Goal: Task Accomplishment & Management: Use online tool/utility

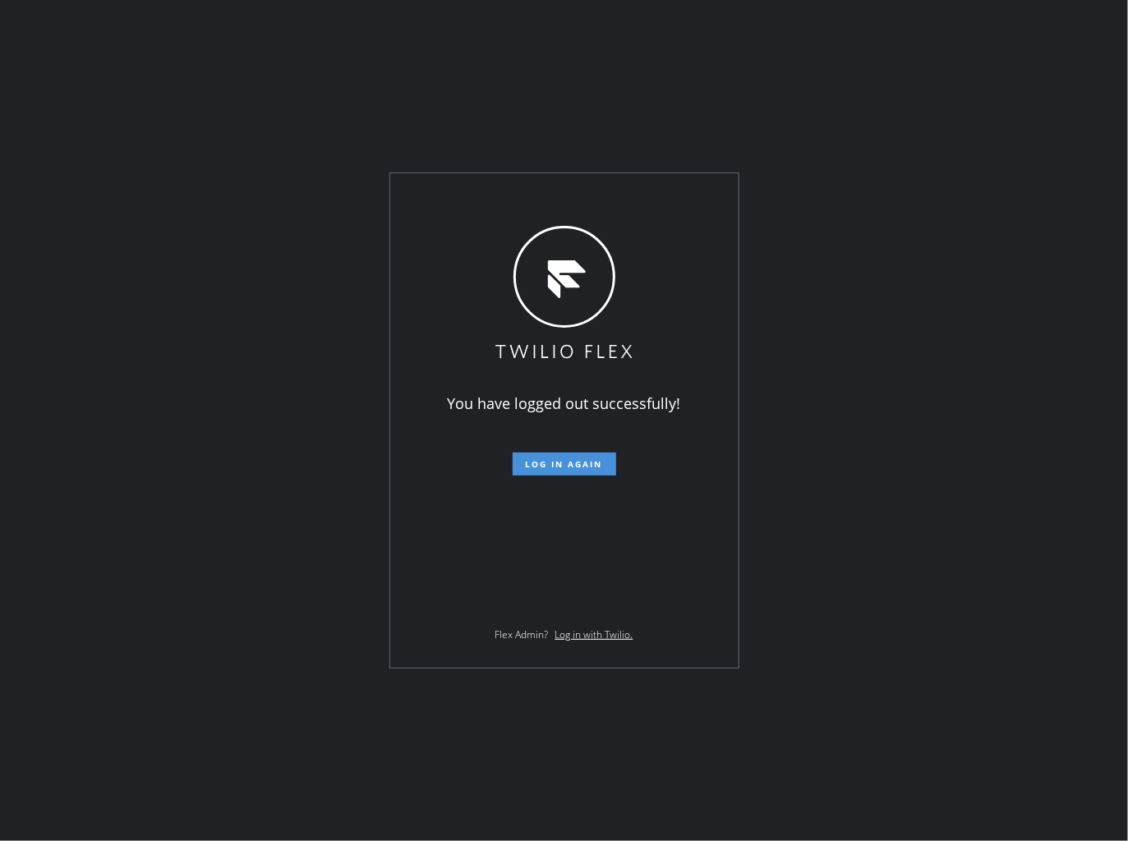
click at [561, 466] on span "Log in again" at bounding box center [564, 463] width 77 height 11
click at [581, 462] on span "Log in again" at bounding box center [564, 463] width 77 height 11
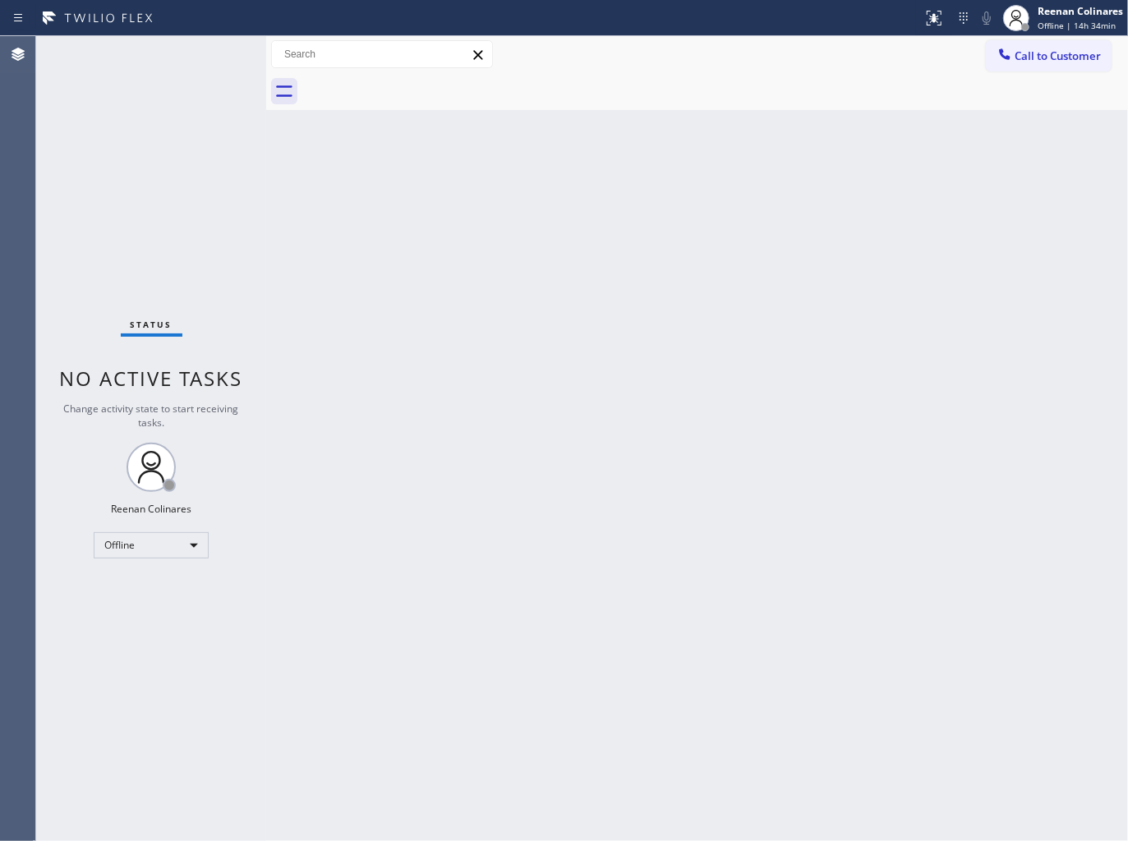
click at [737, 224] on div "Back to Dashboard Change Sender ID Customers Technicians Select a contact Outbo…" at bounding box center [697, 438] width 862 height 805
drag, startPoint x: 1105, startPoint y: 23, endPoint x: 1055, endPoint y: 39, distance: 51.9
click at [1105, 23] on div "Offline | 15h" at bounding box center [1079, 25] width 85 height 11
click at [1003, 83] on button "Available" at bounding box center [1045, 86] width 164 height 21
click at [548, 261] on div "Back to Dashboard Change Sender ID Customers Technicians Select a contact Outbo…" at bounding box center [697, 438] width 862 height 805
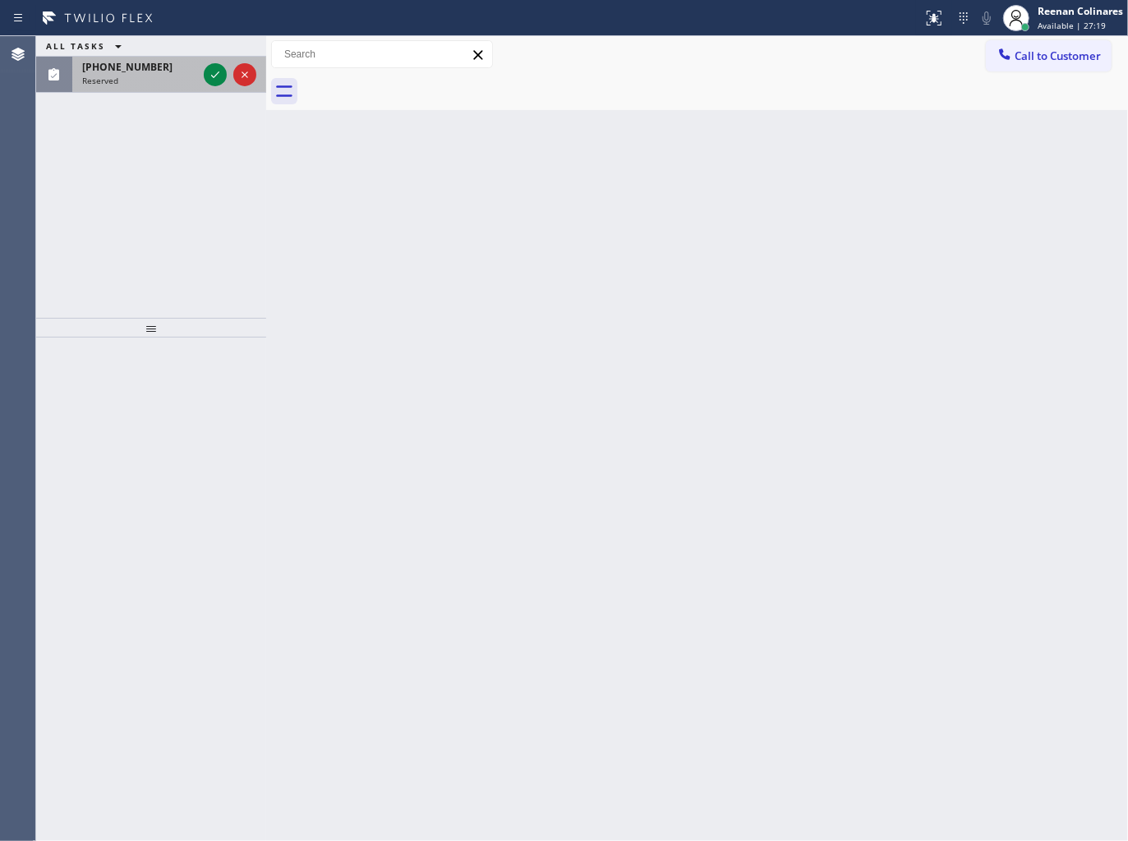
click at [158, 82] on div "Reserved" at bounding box center [139, 80] width 115 height 11
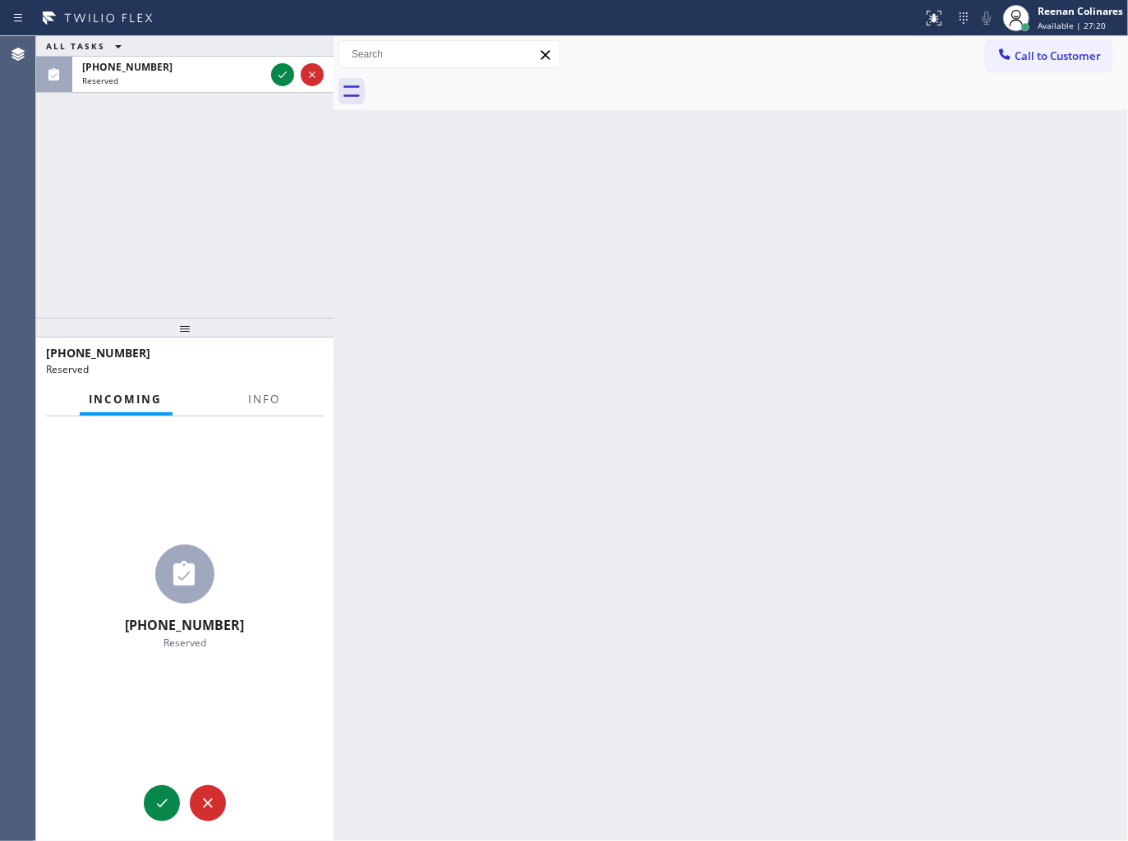
drag, startPoint x: 265, startPoint y: 87, endPoint x: 333, endPoint y: 97, distance: 68.1
click at [333, 97] on div at bounding box center [333, 438] width 0 height 805
click at [266, 398] on span "Info" at bounding box center [265, 399] width 32 height 15
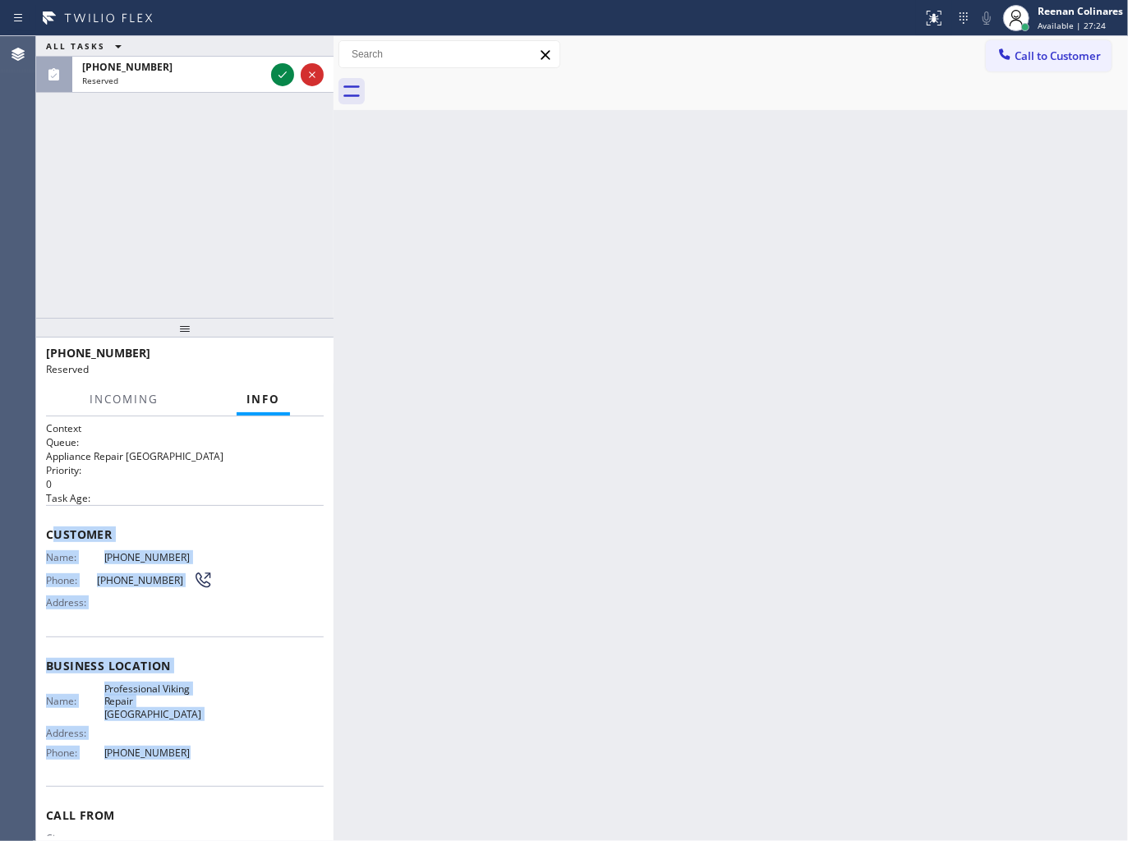
copy div "ustomer Name: [PHONE_NUMBER] Phone: [PHONE_NUMBER] Address: Business location N…"
drag, startPoint x: 53, startPoint y: 526, endPoint x: 259, endPoint y: 752, distance: 305.3
click at [259, 752] on div "Context Queue: Appliance Repair High End Priority: 0 Task Age: Customer Name: […" at bounding box center [185, 666] width 278 height 490
click at [281, 71] on icon at bounding box center [283, 75] width 20 height 20
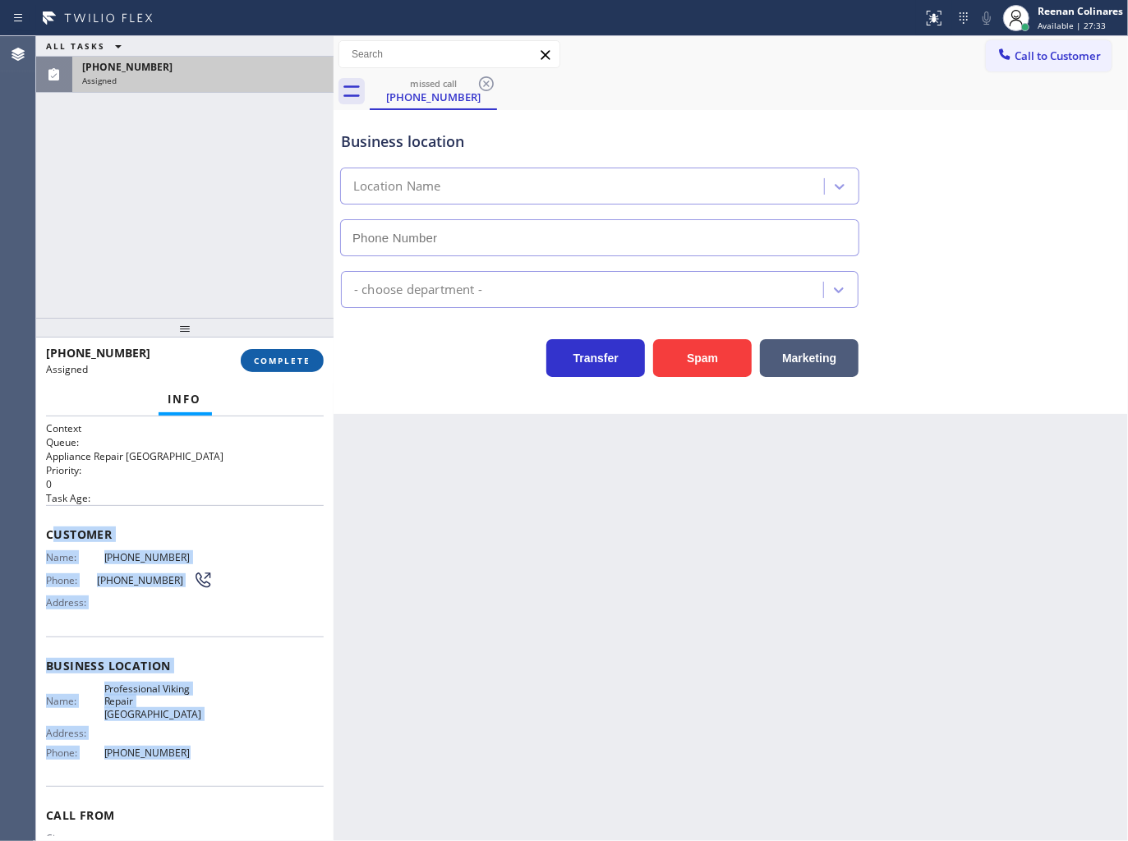
click at [310, 366] on span "COMPLETE" at bounding box center [282, 360] width 57 height 11
type input "[PHONE_NUMBER]"
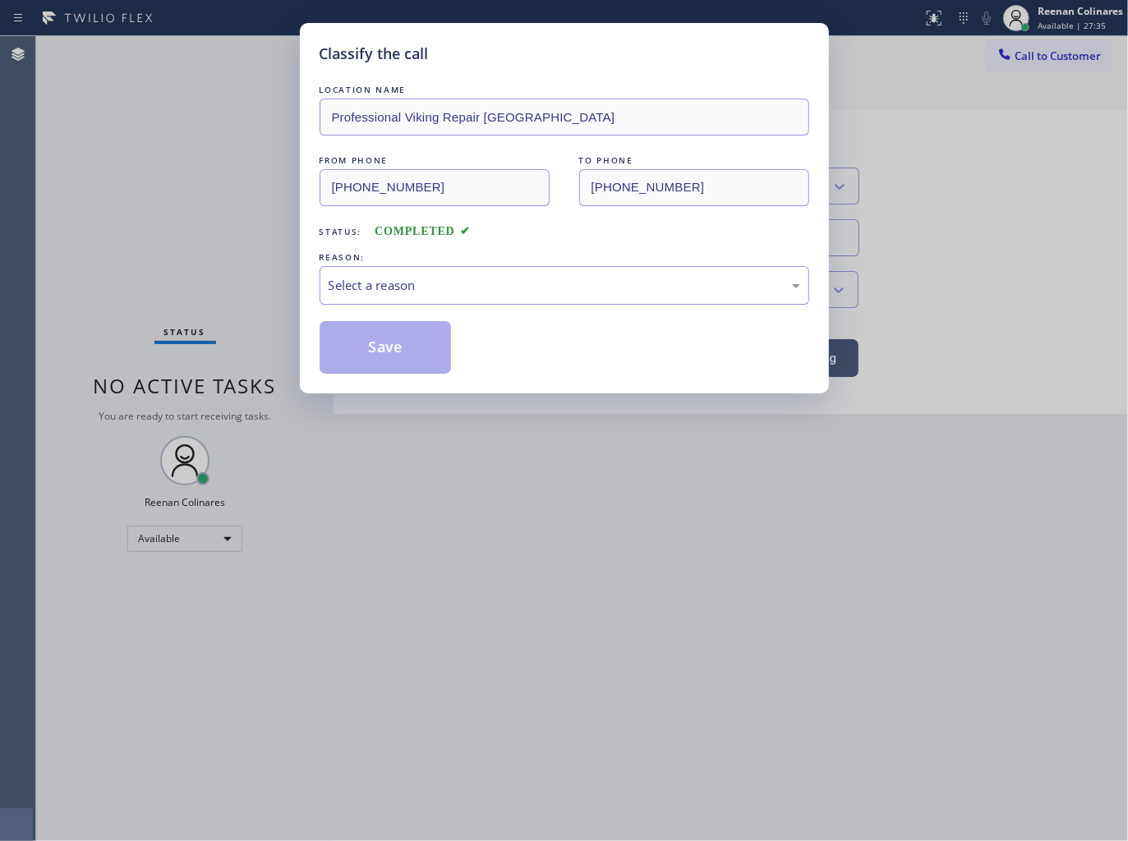
click at [412, 284] on div "Select a reason" at bounding box center [564, 285] width 471 height 19
click at [372, 353] on button "Save" at bounding box center [386, 347] width 132 height 53
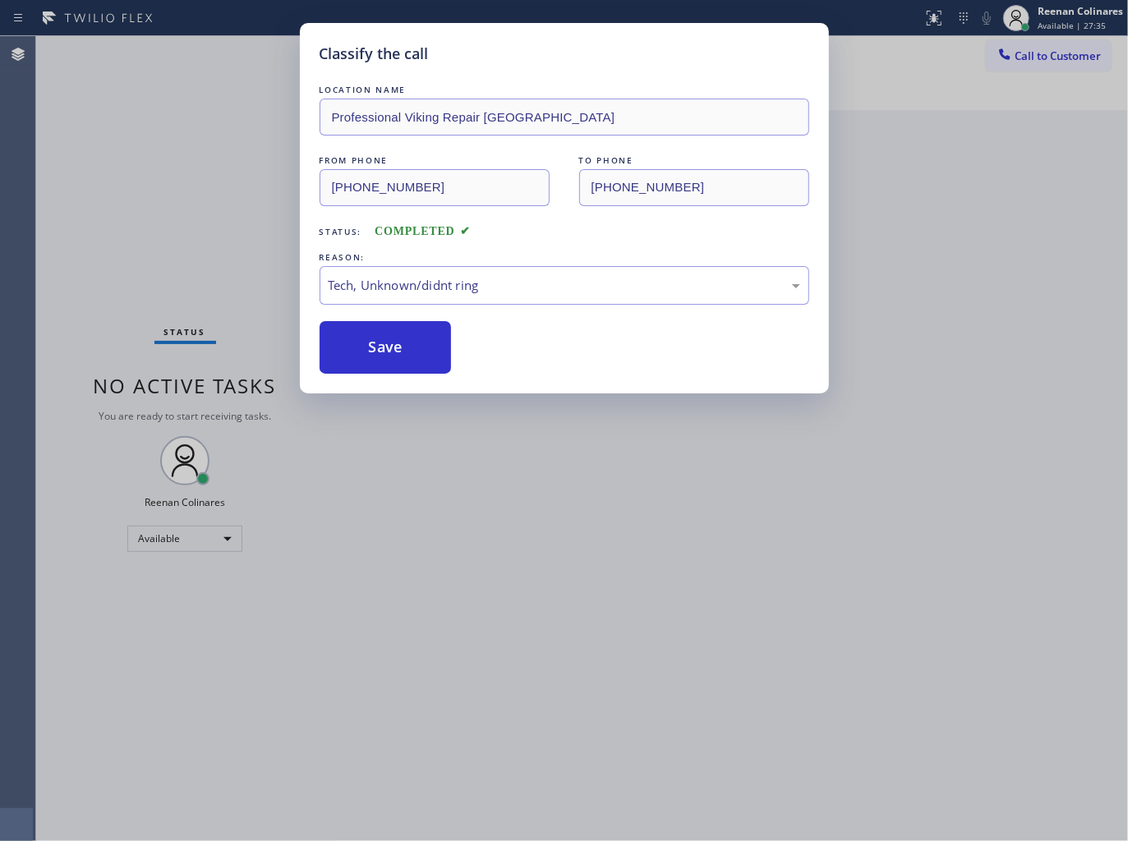
click at [176, 286] on div "Classify the call LOCATION NAME Professional Viking Repair [GEOGRAPHIC_DATA] FR…" at bounding box center [564, 420] width 1128 height 841
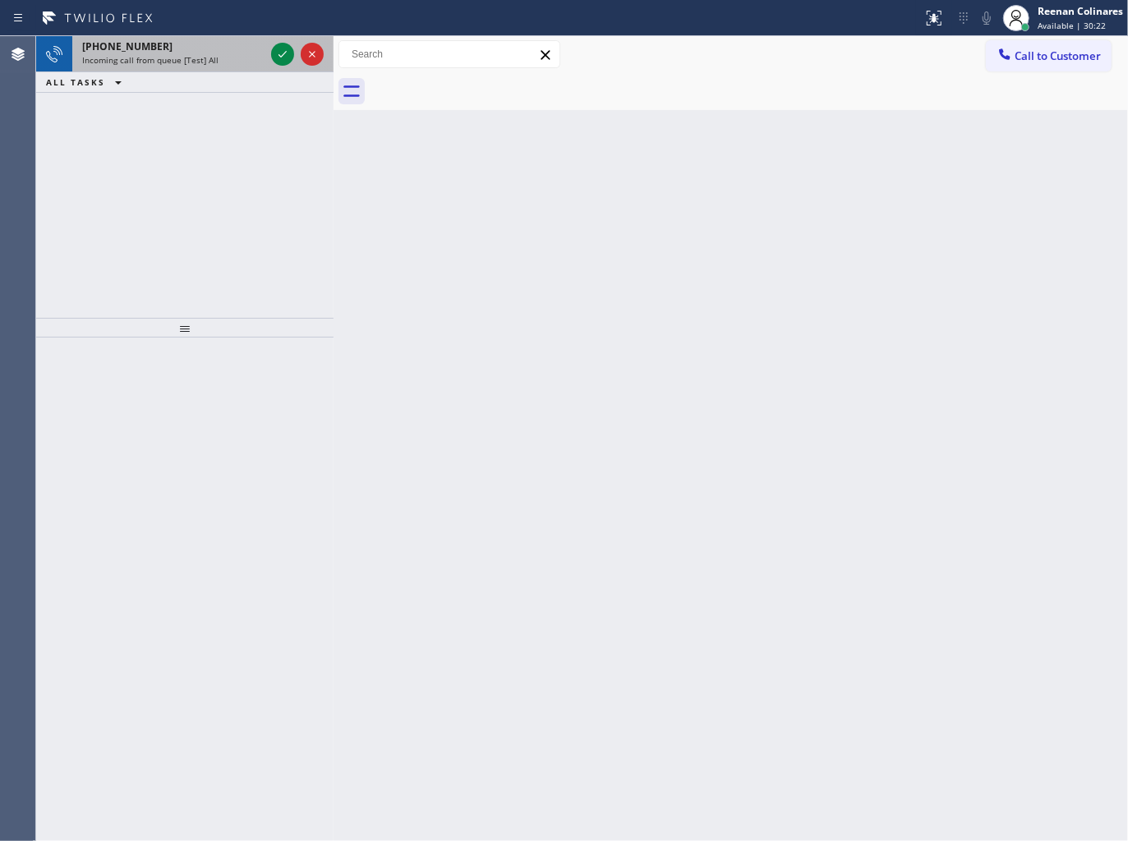
click at [225, 51] on div "[PHONE_NUMBER]" at bounding box center [173, 46] width 182 height 14
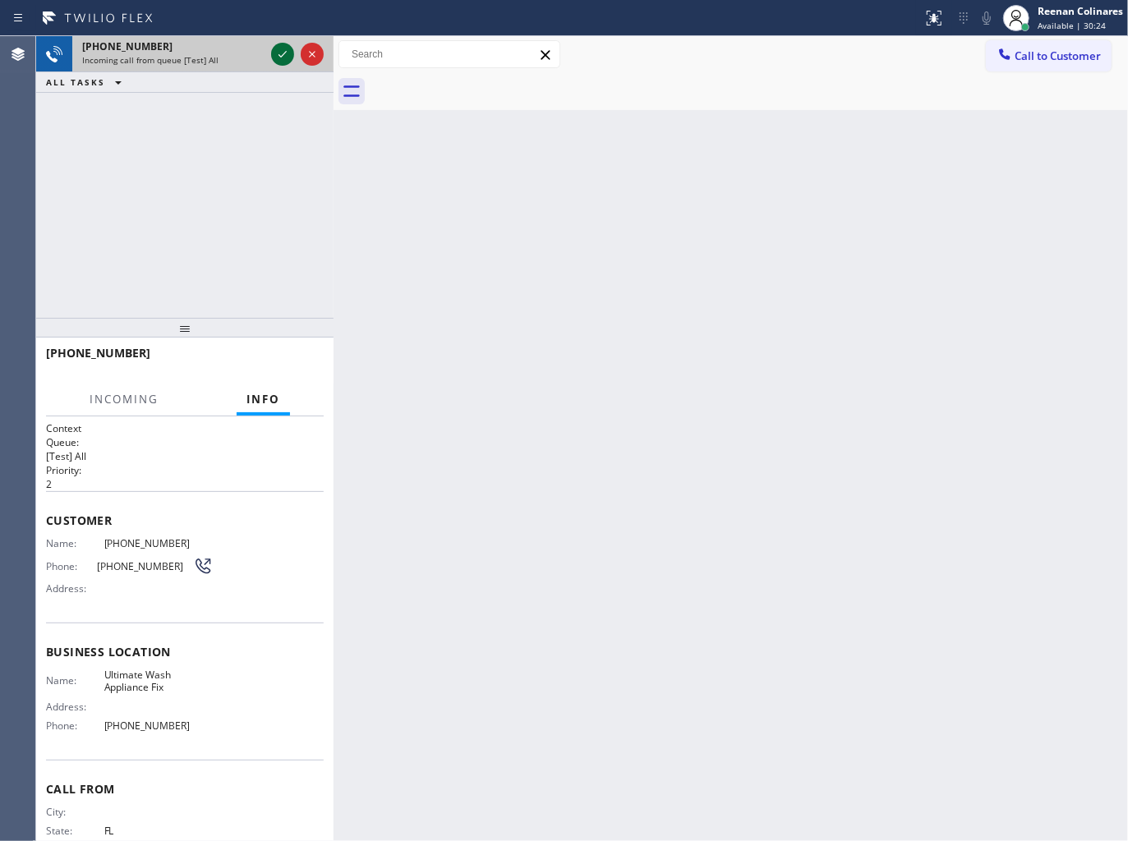
click at [273, 51] on icon at bounding box center [283, 54] width 20 height 20
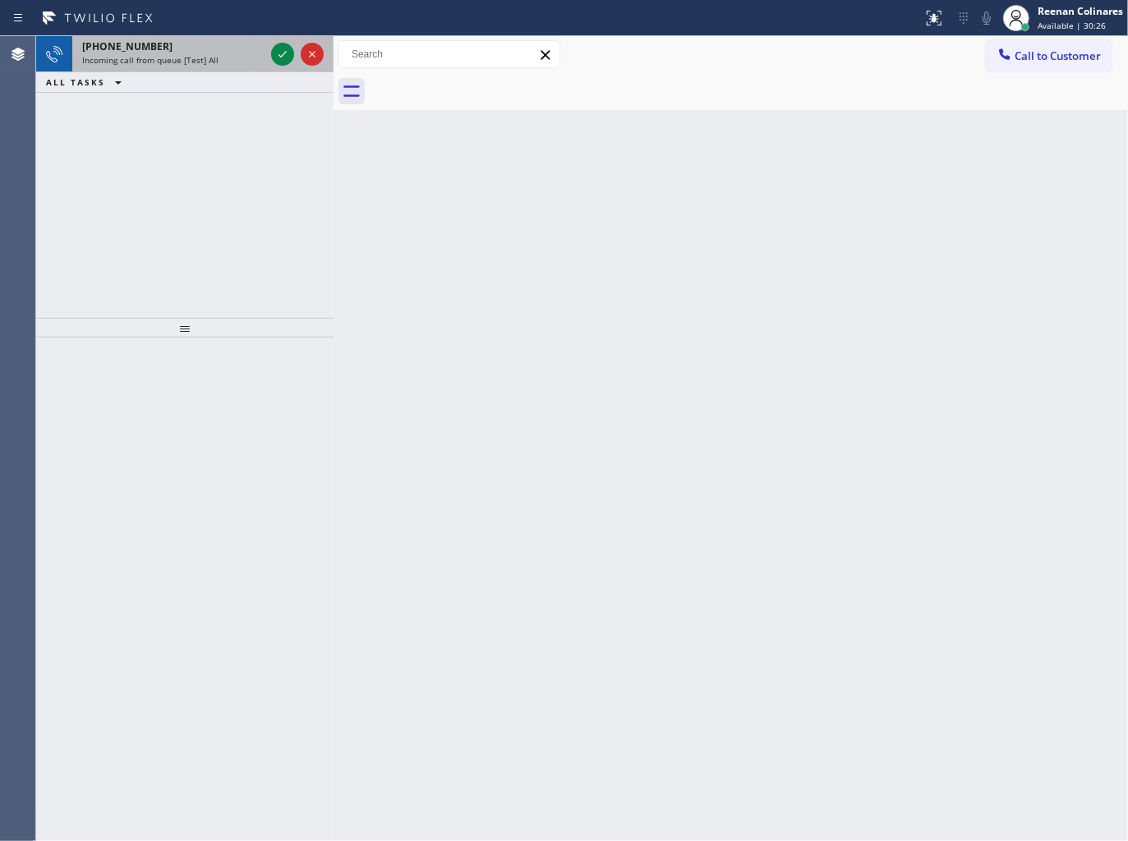
click at [240, 54] on div "Incoming call from queue [Test] All" at bounding box center [173, 59] width 182 height 11
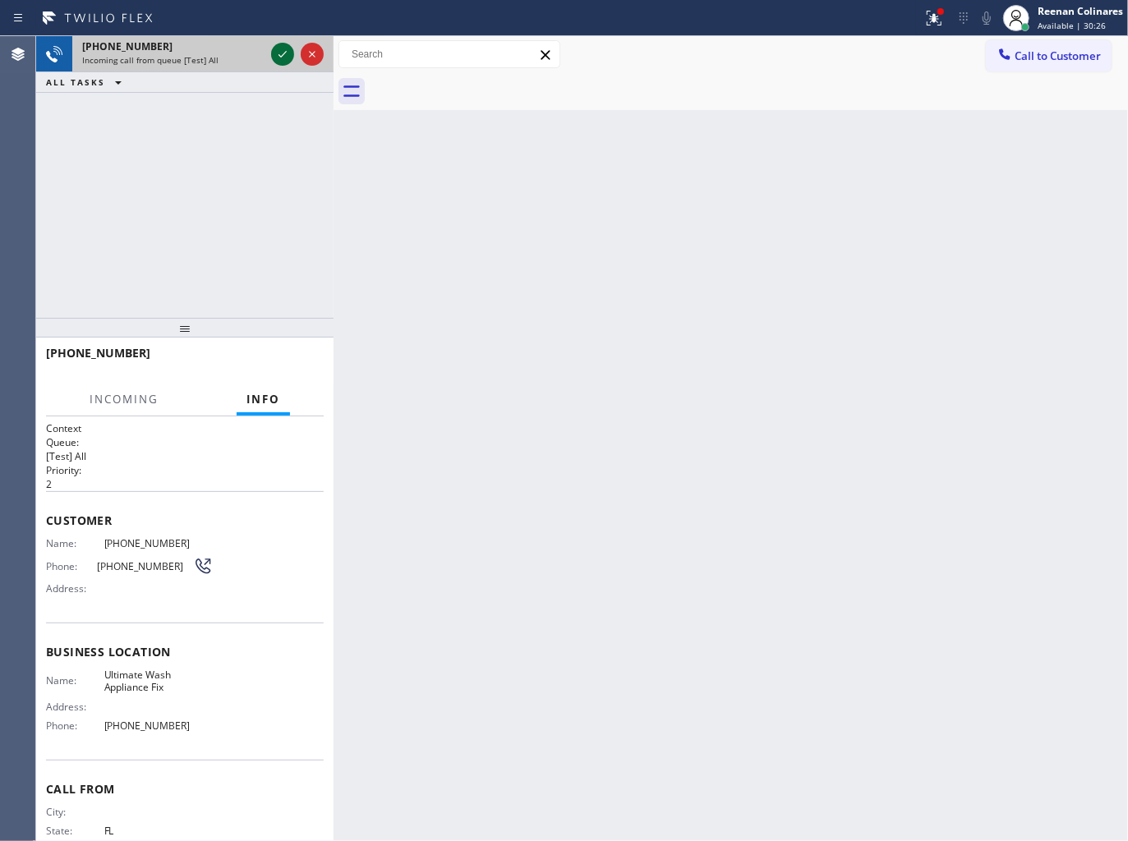
click at [274, 53] on icon at bounding box center [283, 54] width 20 height 20
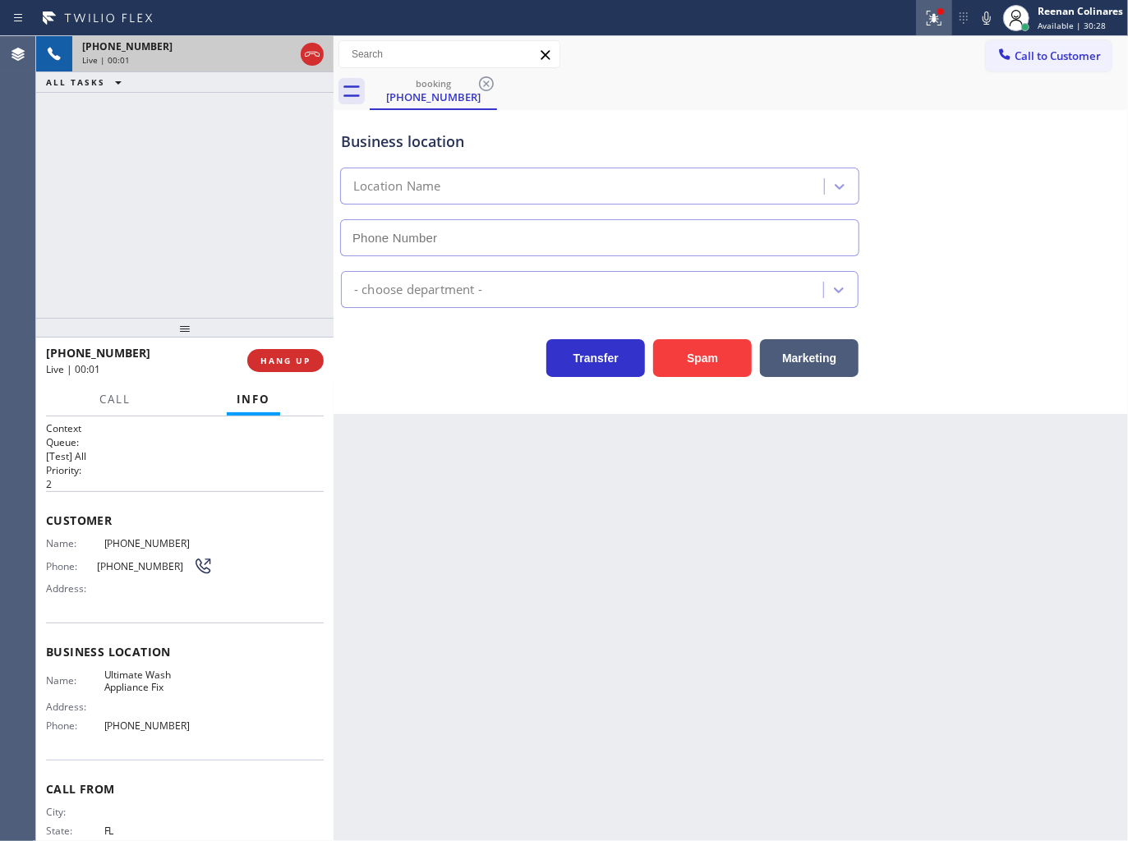
type input "[PHONE_NUMBER]"
click at [940, 21] on icon at bounding box center [934, 18] width 15 height 15
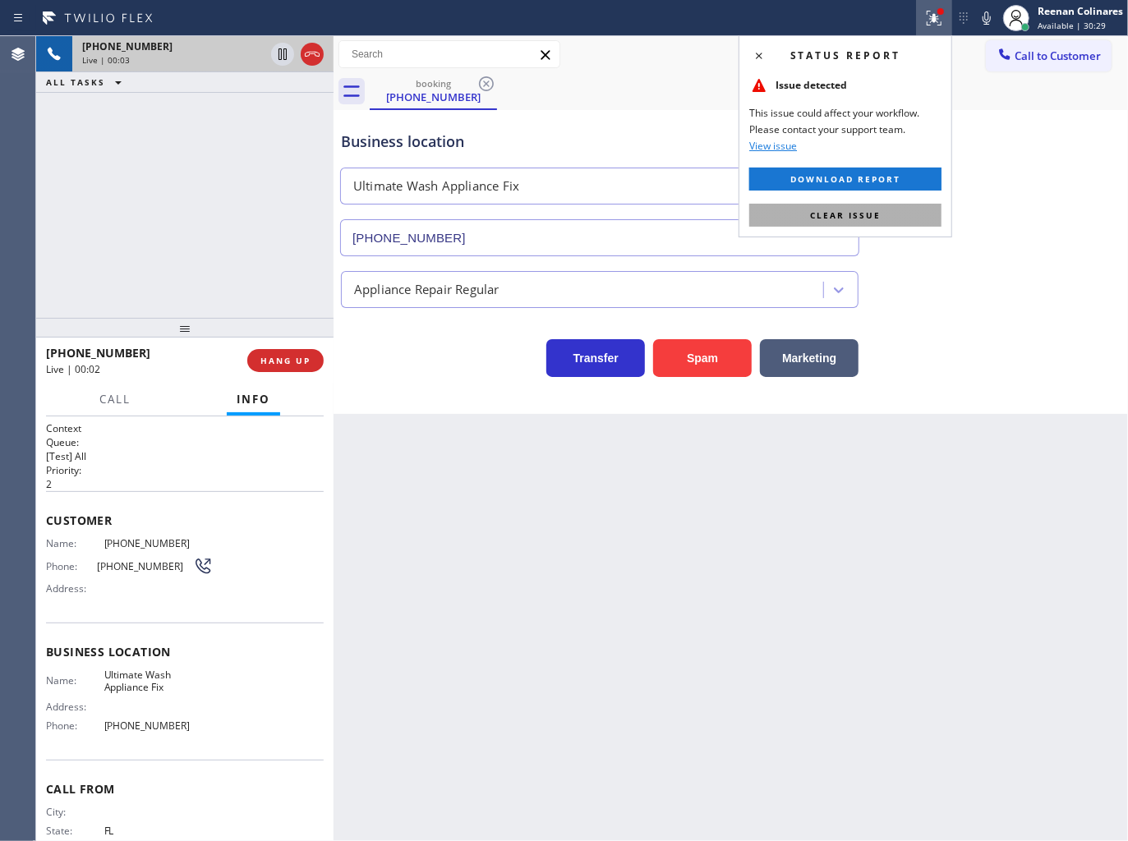
click at [914, 209] on button "Clear issue" at bounding box center [845, 215] width 192 height 23
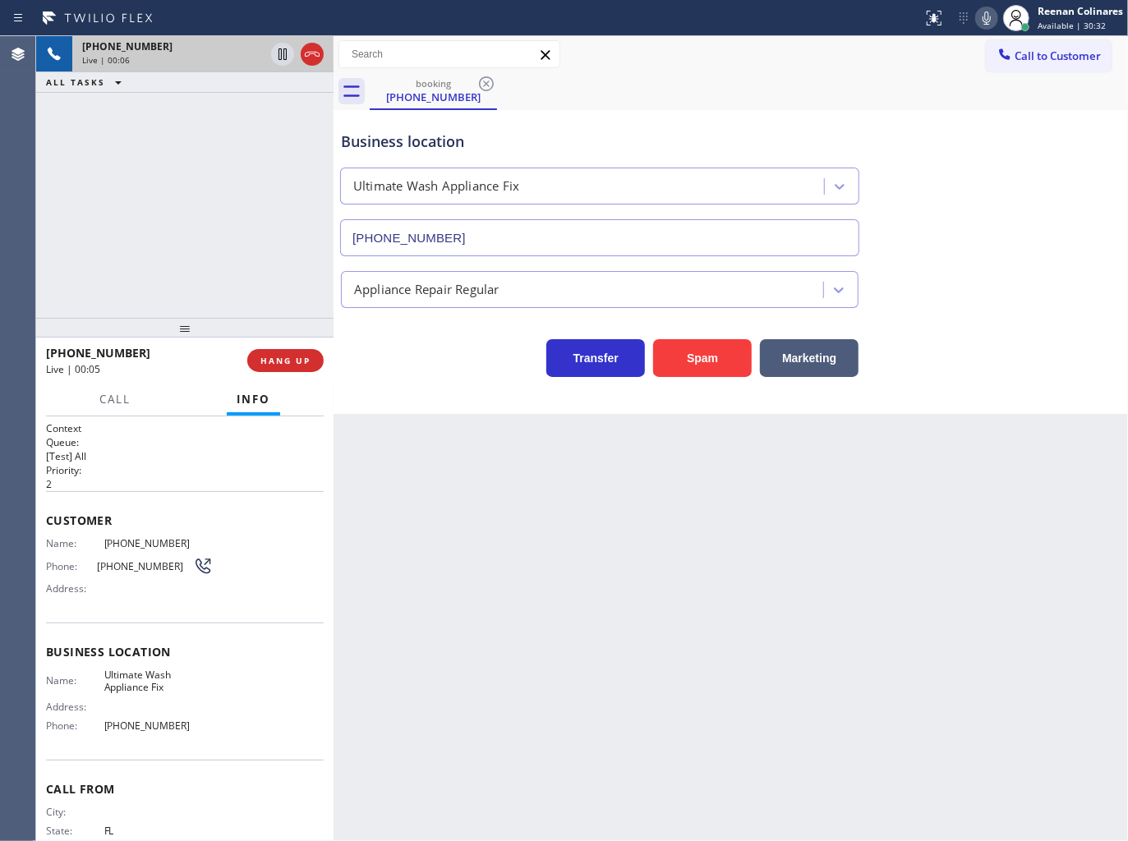
click at [983, 19] on icon at bounding box center [987, 18] width 20 height 20
click at [982, 19] on icon at bounding box center [987, 18] width 20 height 20
click at [982, 20] on icon at bounding box center [987, 18] width 20 height 20
drag, startPoint x: 980, startPoint y: 22, endPoint x: 725, endPoint y: 156, distance: 287.7
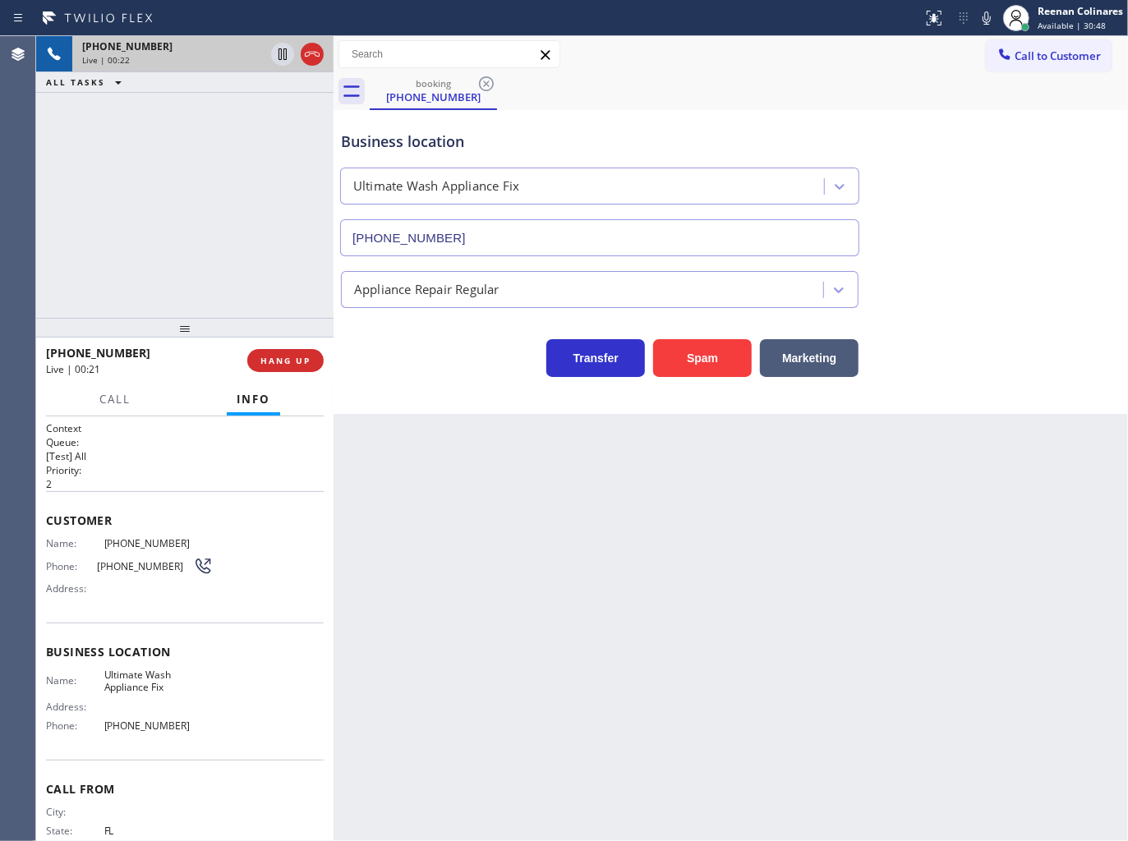
click at [980, 21] on icon at bounding box center [987, 18] width 20 height 20
click at [113, 389] on button "Call" at bounding box center [115, 400] width 51 height 32
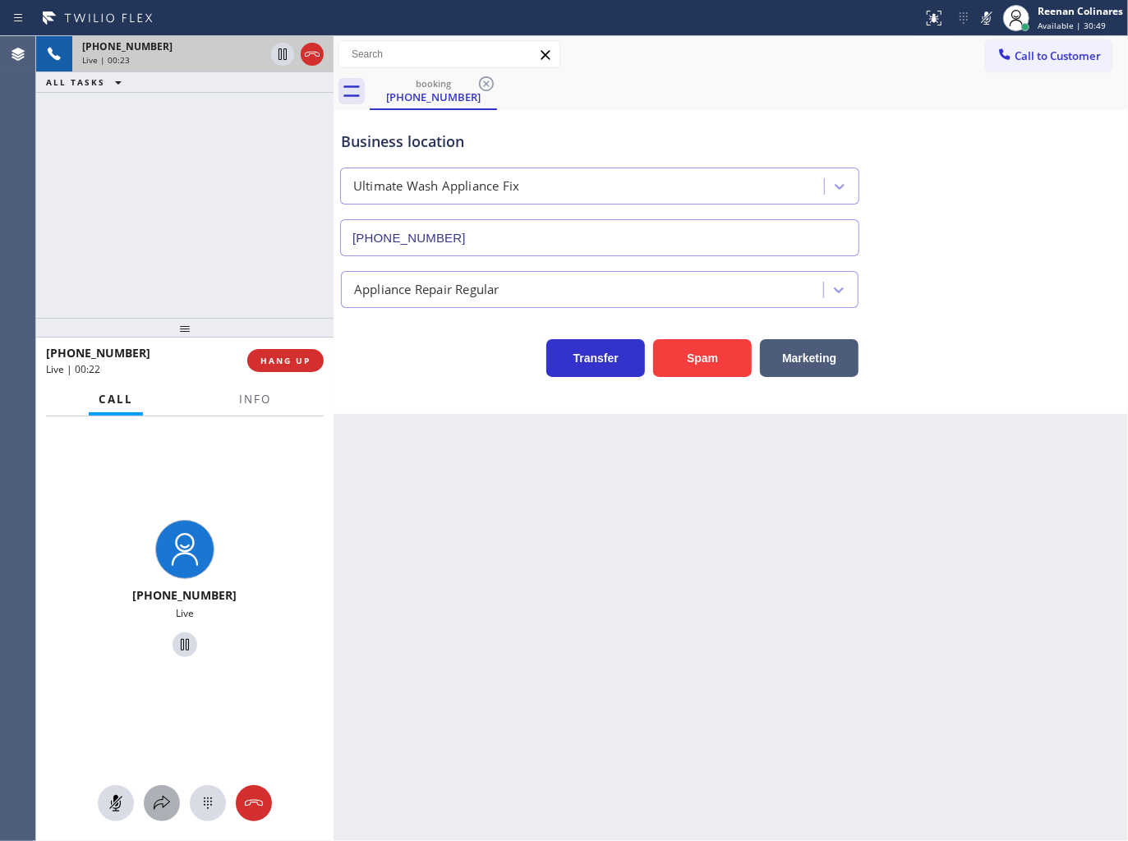
click at [164, 807] on icon at bounding box center [162, 803] width 16 height 14
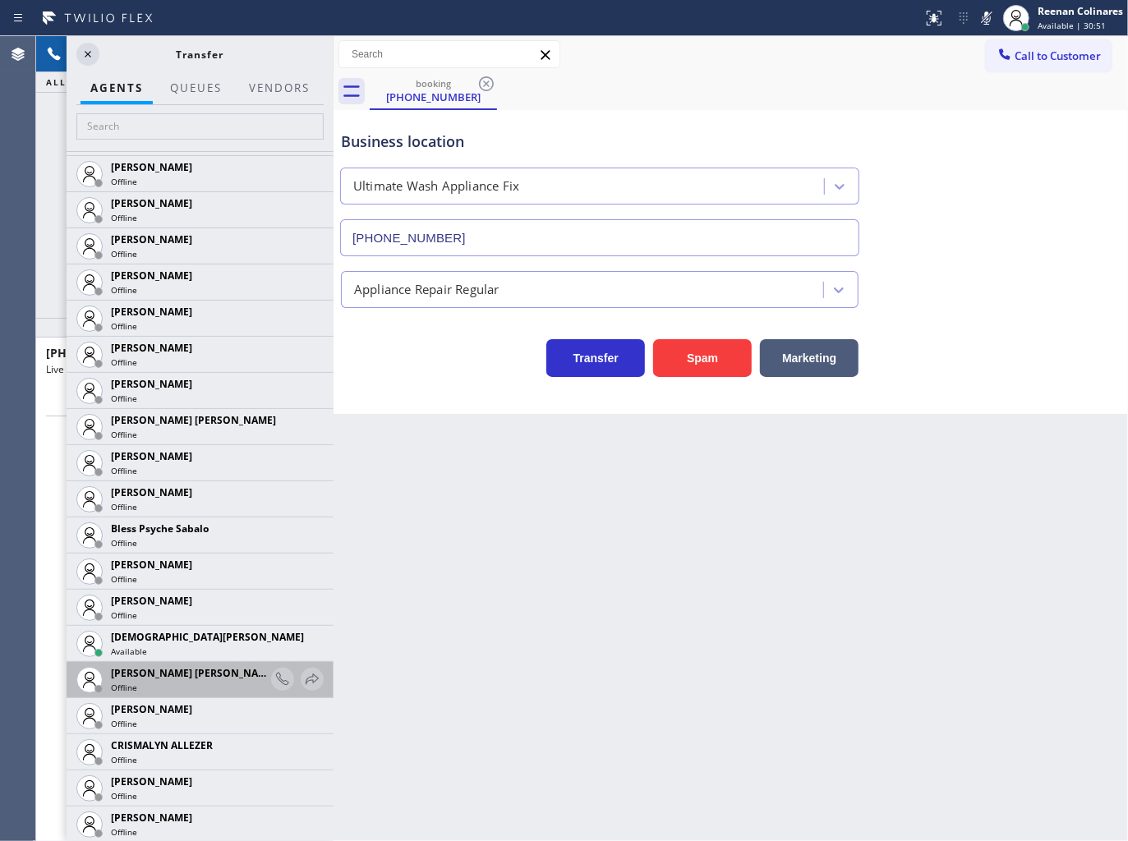
scroll to position [274, 0]
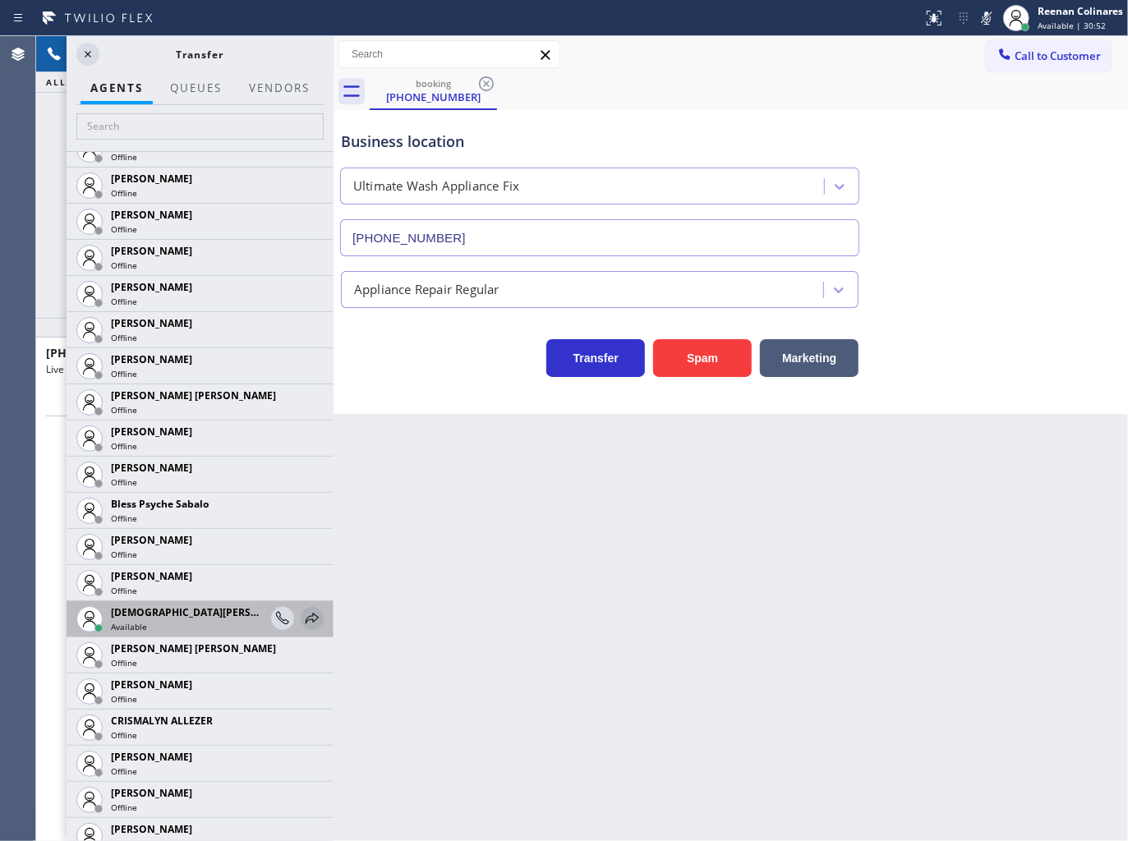
click at [302, 617] on icon at bounding box center [312, 619] width 20 height 20
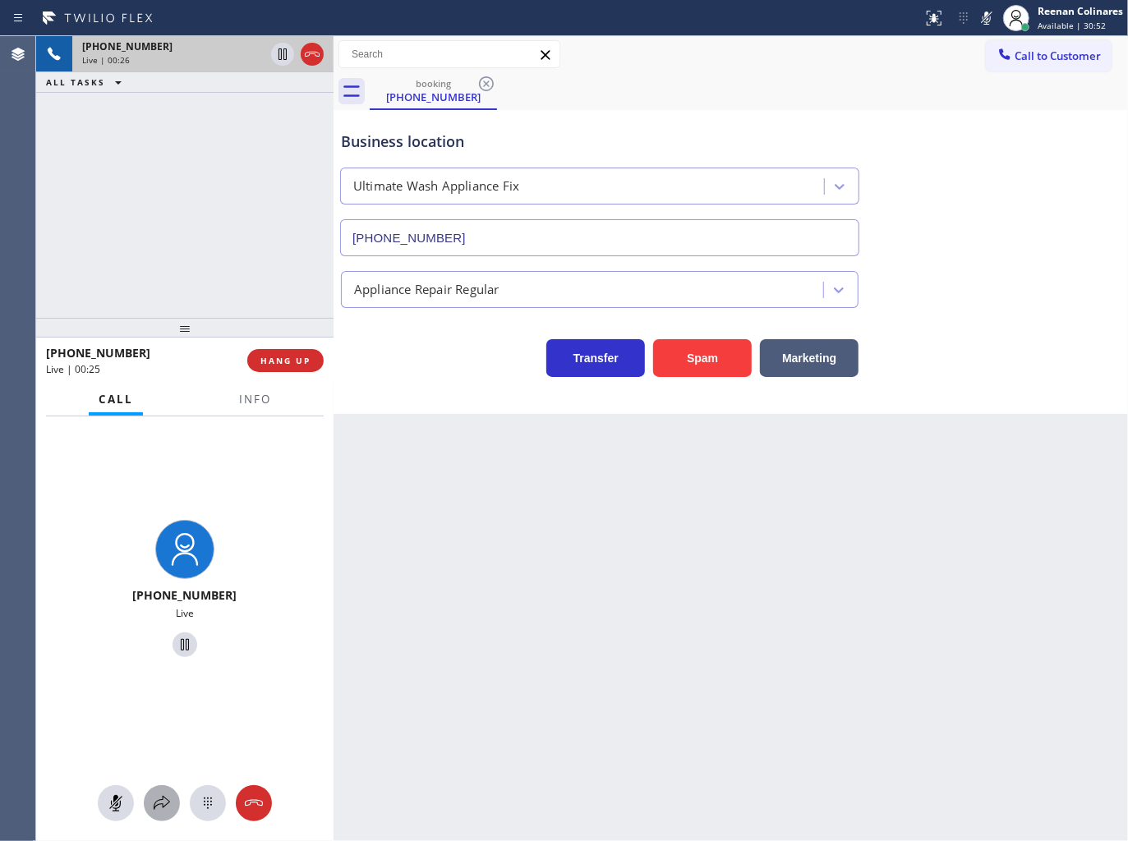
click at [159, 802] on icon at bounding box center [162, 803] width 20 height 20
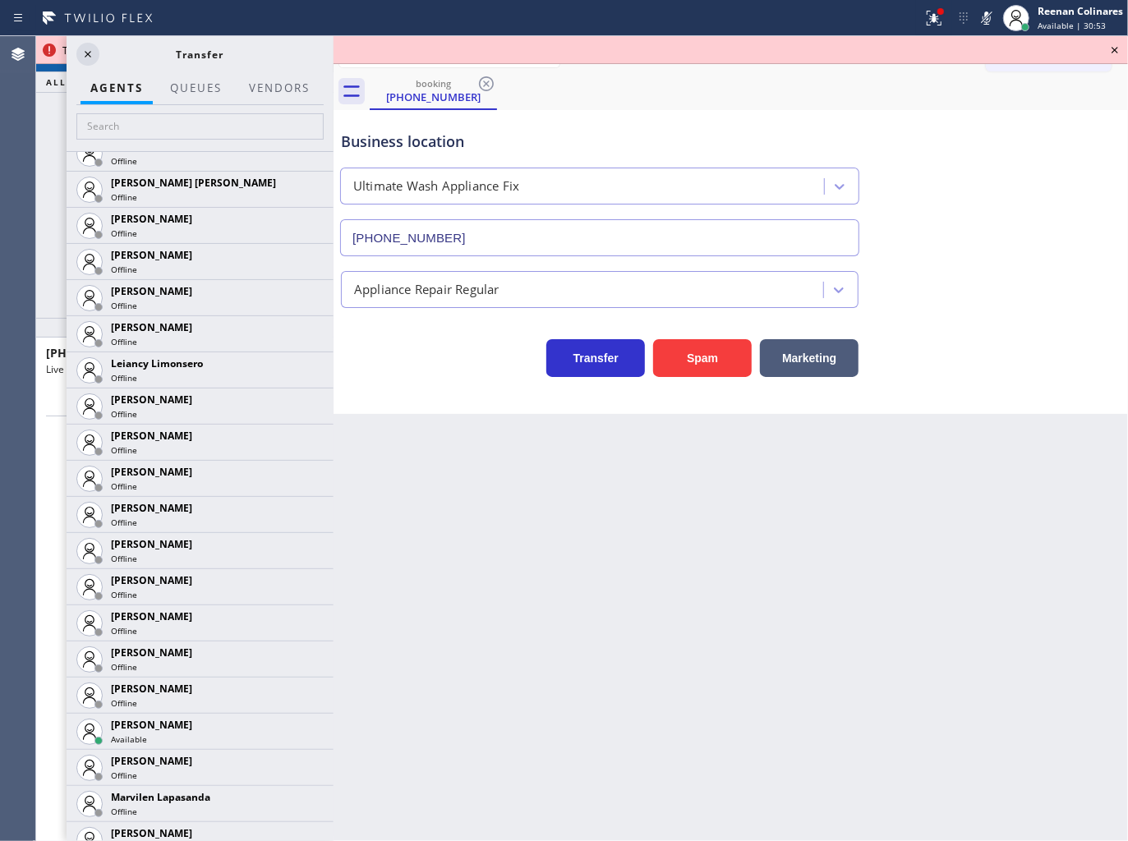
scroll to position [2490, 0]
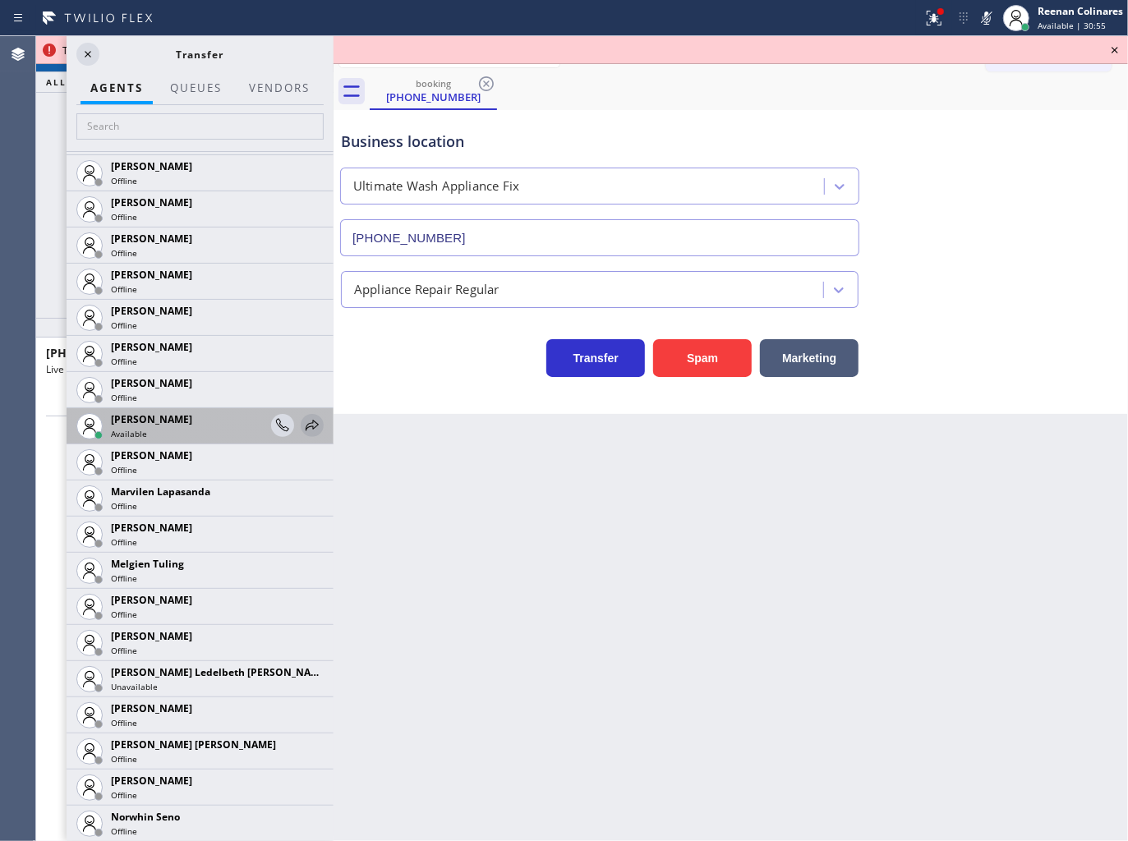
click at [302, 425] on icon at bounding box center [312, 426] width 20 height 20
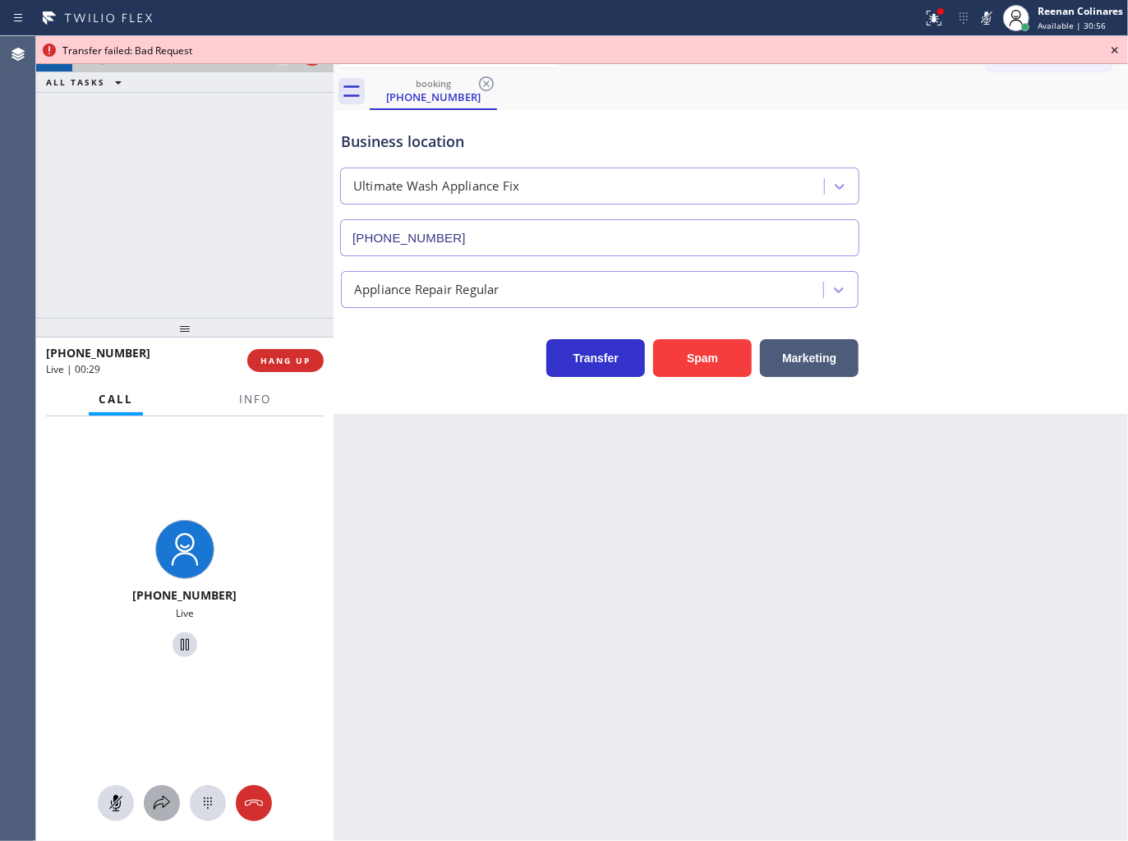
click at [166, 800] on icon at bounding box center [162, 803] width 20 height 20
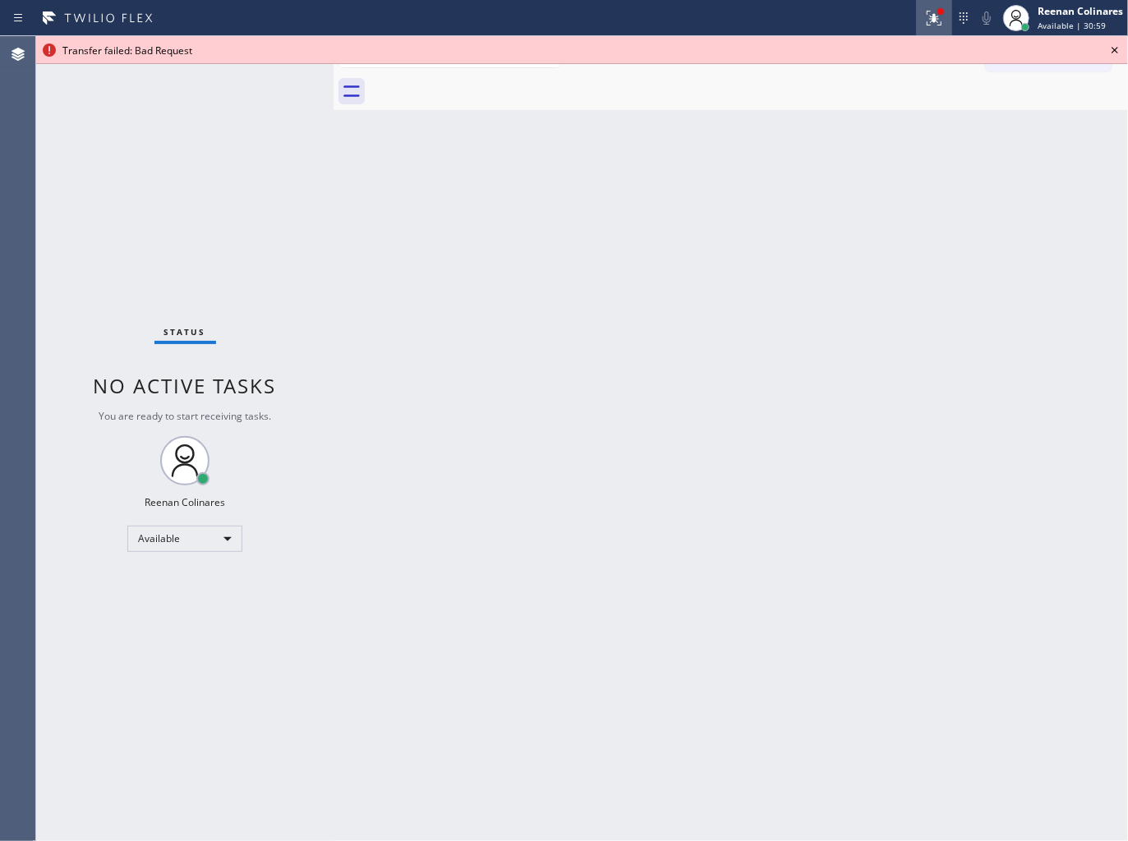
click at [929, 8] on icon at bounding box center [934, 18] width 20 height 20
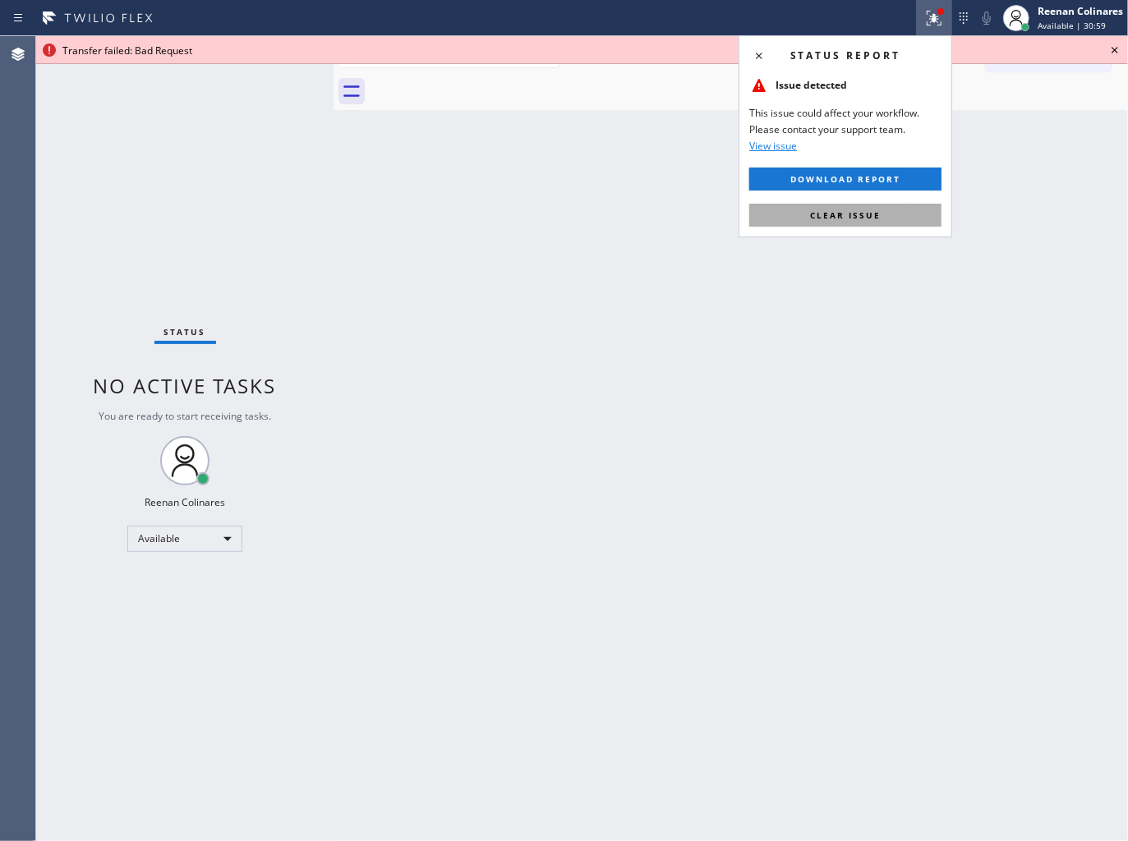
click at [899, 222] on button "Clear issue" at bounding box center [845, 215] width 192 height 23
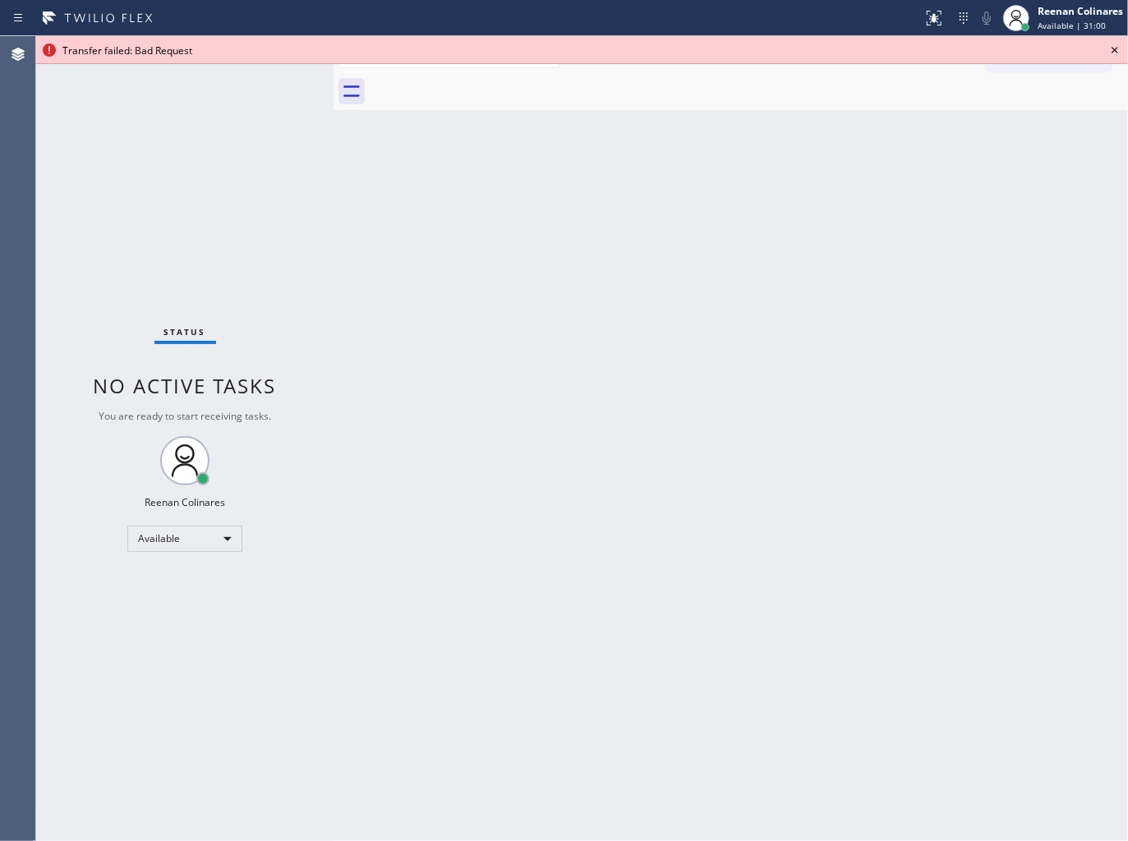
click at [1112, 50] on icon at bounding box center [1115, 50] width 20 height 20
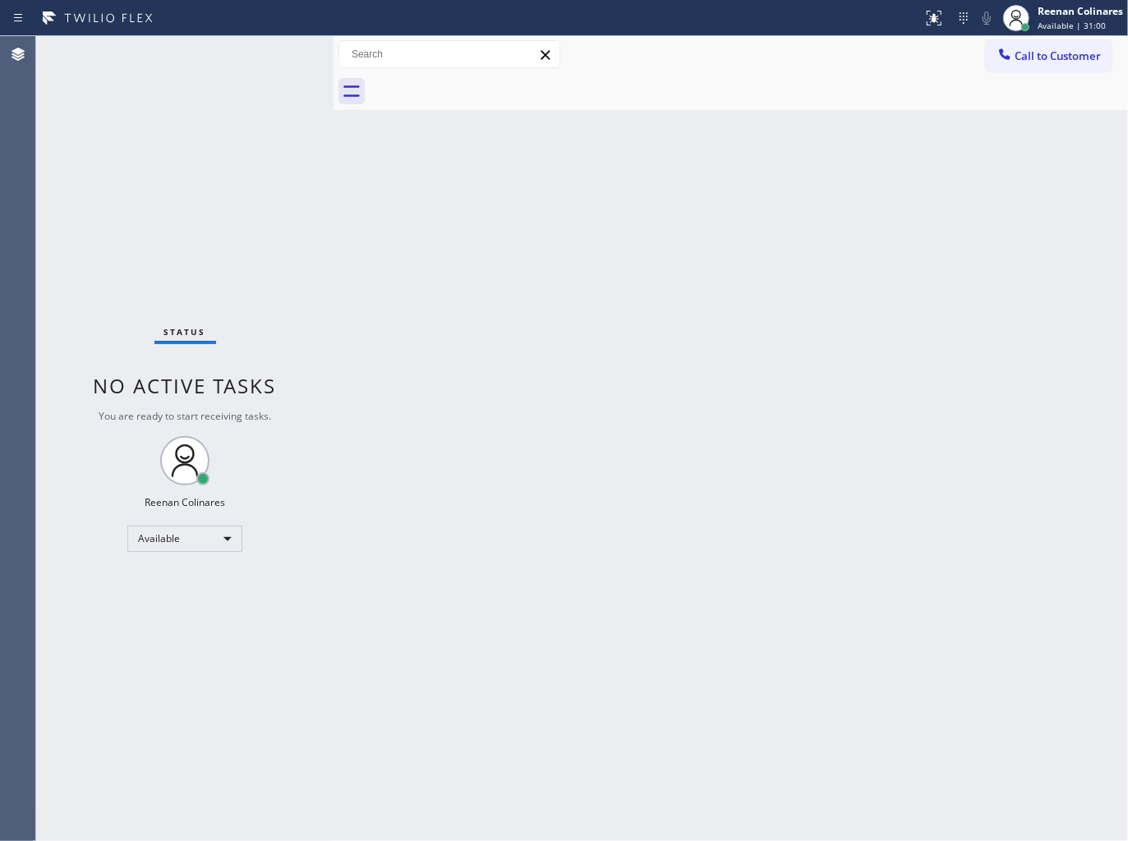
click at [850, 160] on div "Back to Dashboard Change Sender ID Customers Technicians Select a contact Outbo…" at bounding box center [730, 438] width 794 height 805
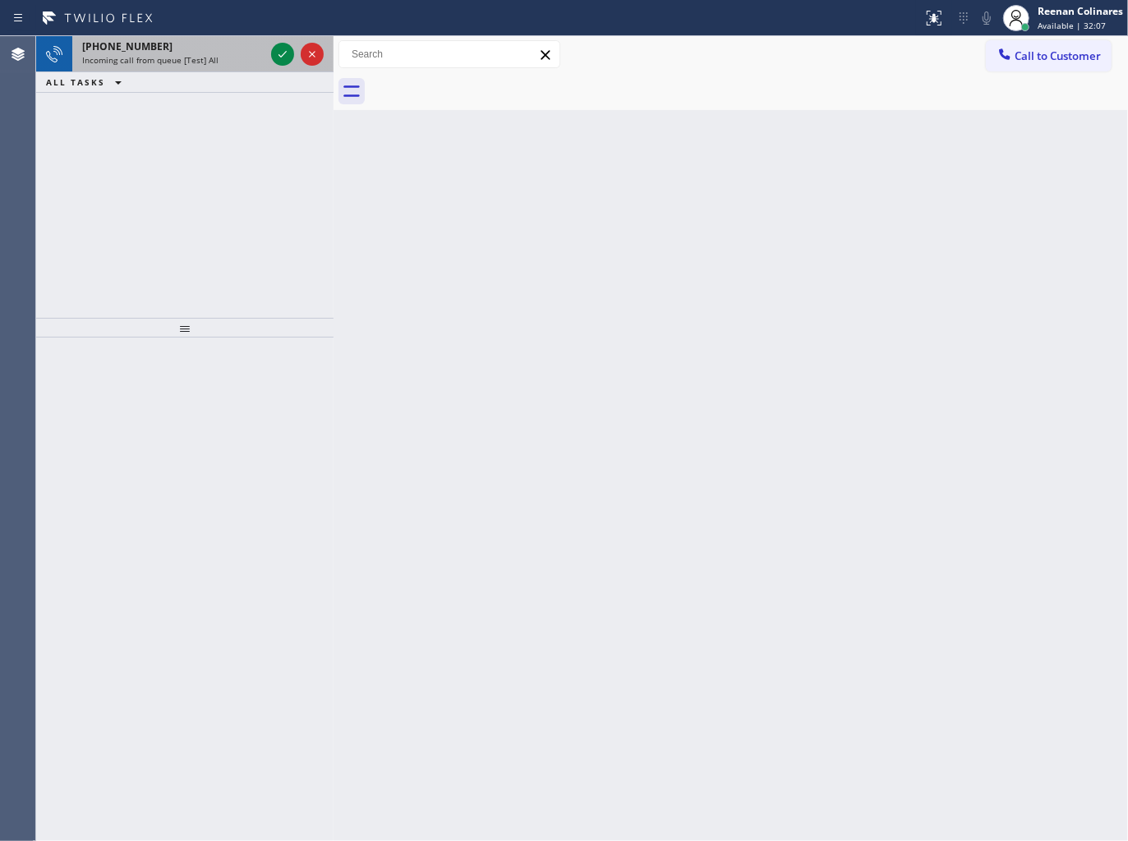
click at [217, 50] on div "[PHONE_NUMBER]" at bounding box center [173, 46] width 182 height 14
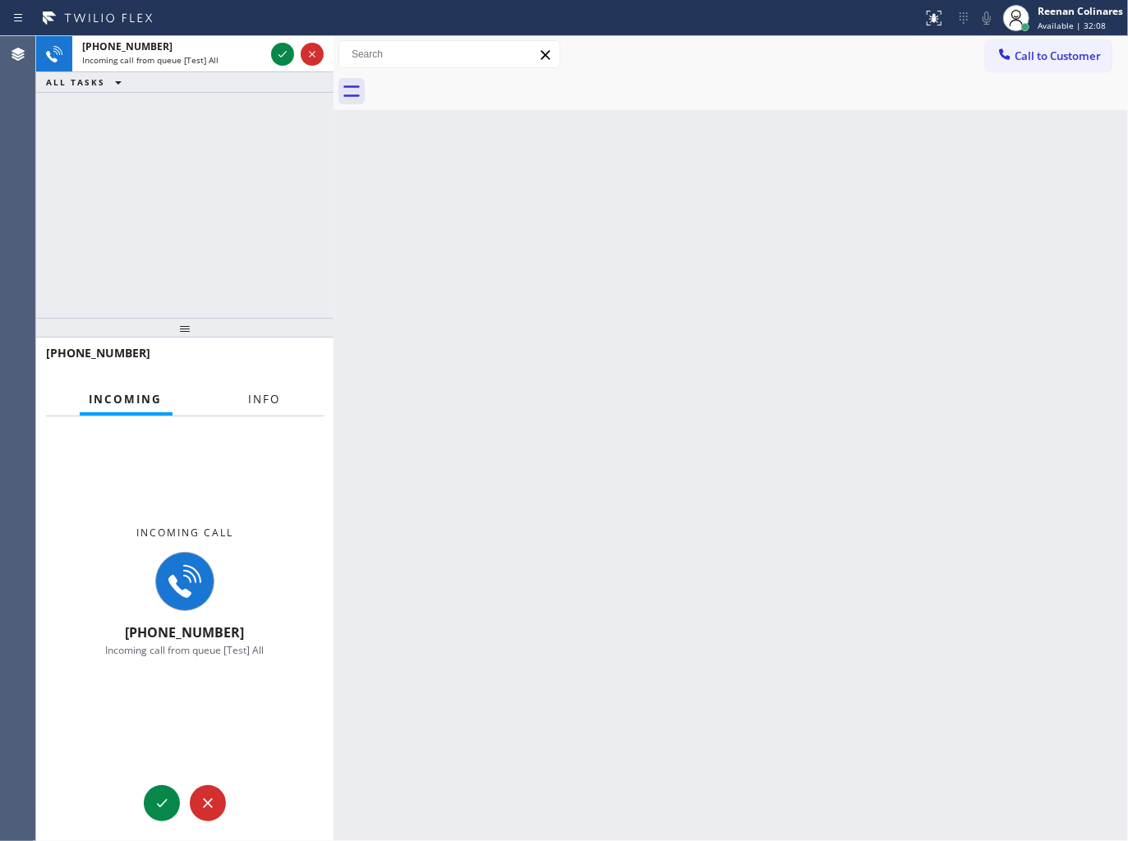
click at [267, 397] on span "Info" at bounding box center [265, 399] width 32 height 15
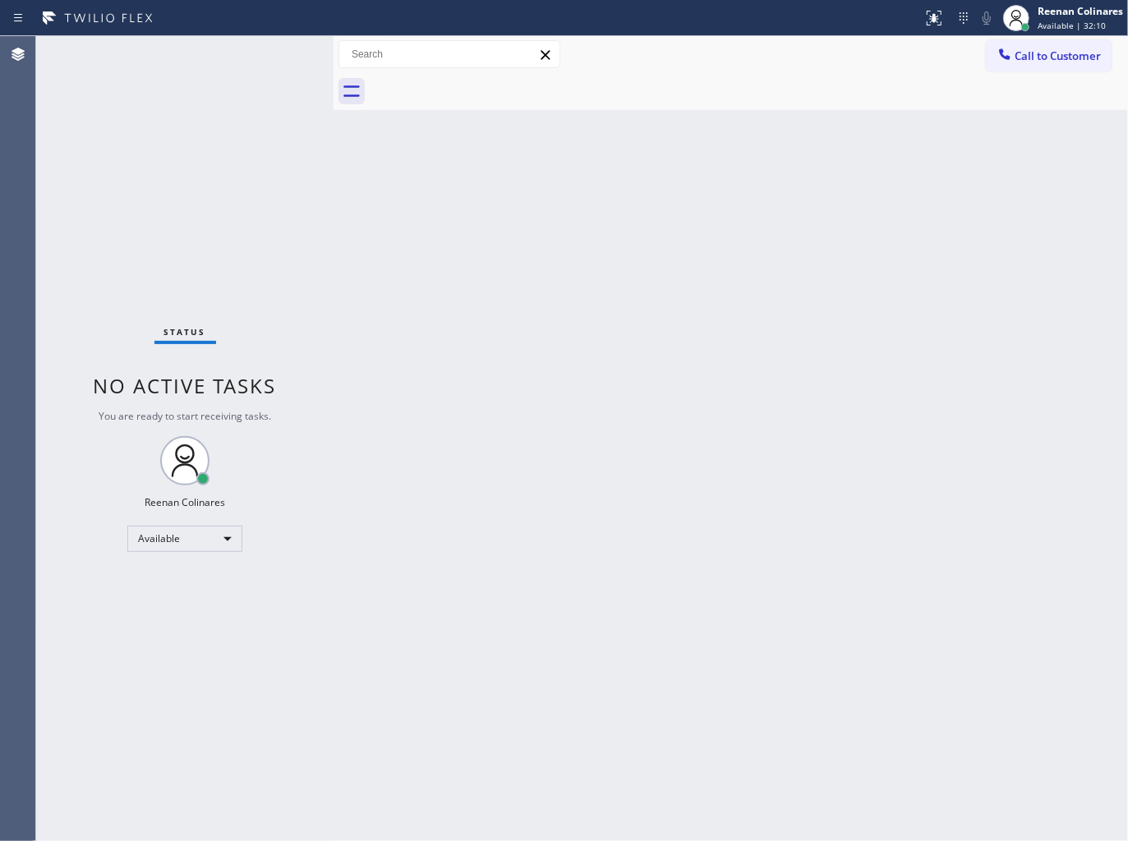
click at [241, 44] on div "Status No active tasks You are ready to start receiving tasks. Reenan Colinares…" at bounding box center [184, 438] width 297 height 805
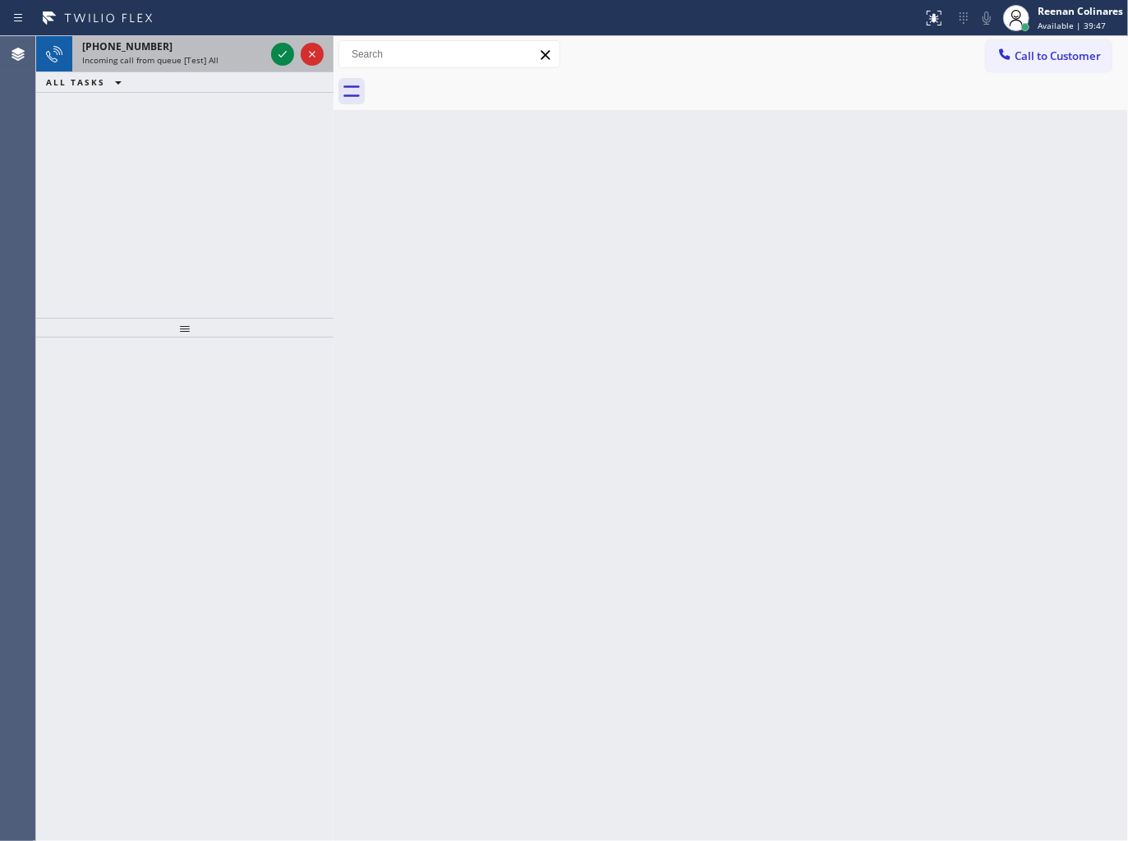
click at [205, 59] on span "Incoming call from queue [Test] All" at bounding box center [150, 59] width 136 height 11
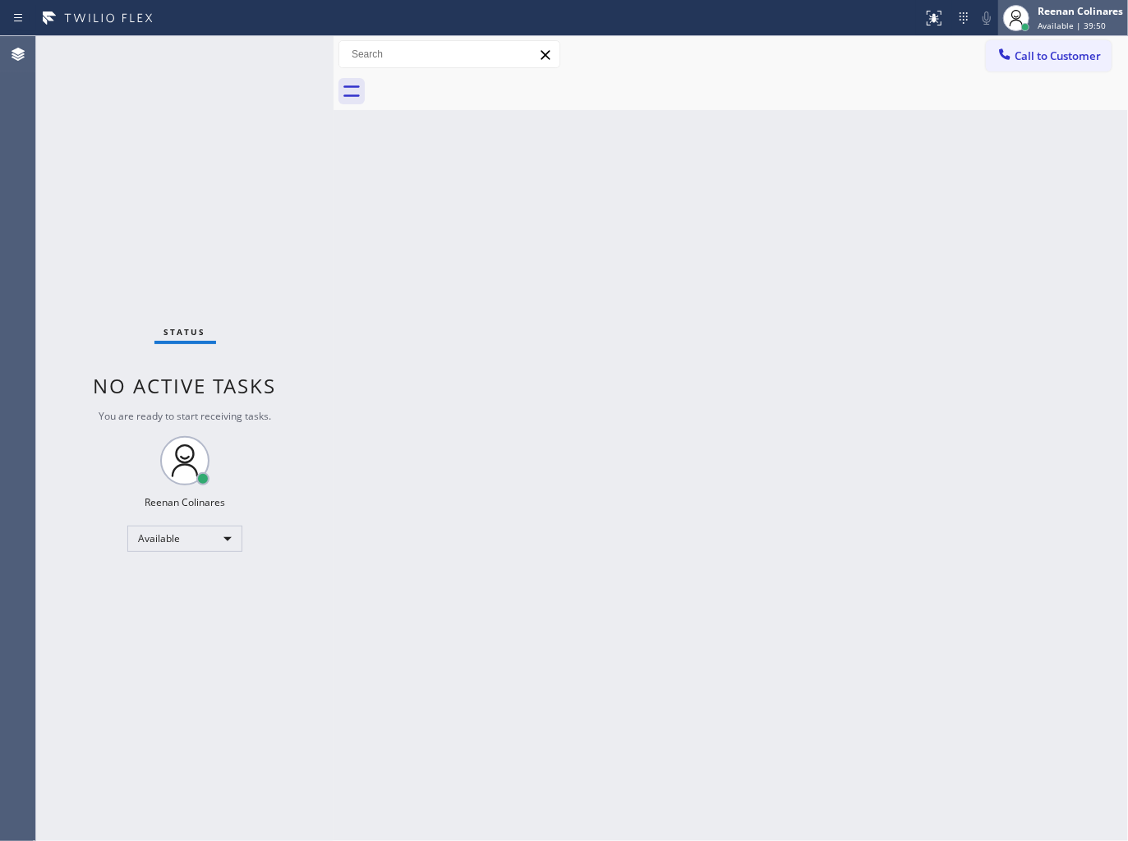
click at [1074, 11] on div "Reenan Colinares" at bounding box center [1079, 11] width 85 height 14
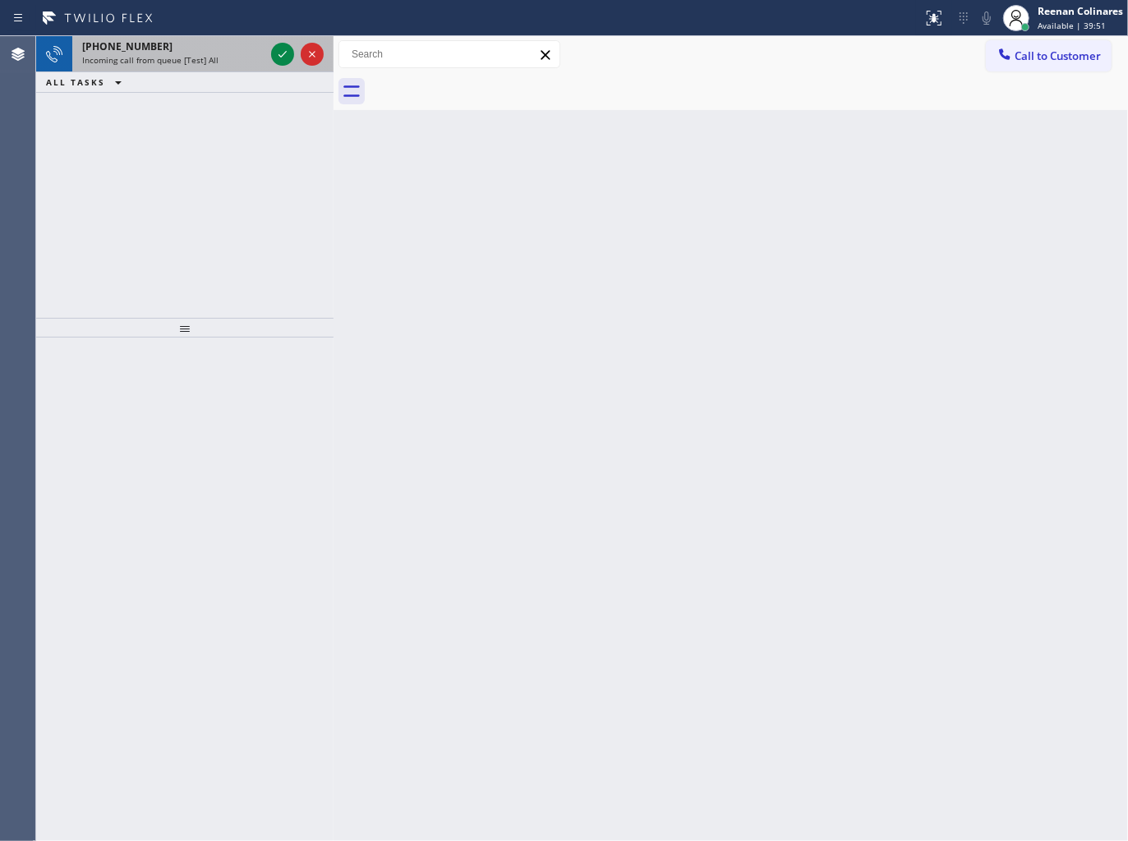
click at [227, 61] on div "Incoming call from queue [Test] All" at bounding box center [173, 59] width 182 height 11
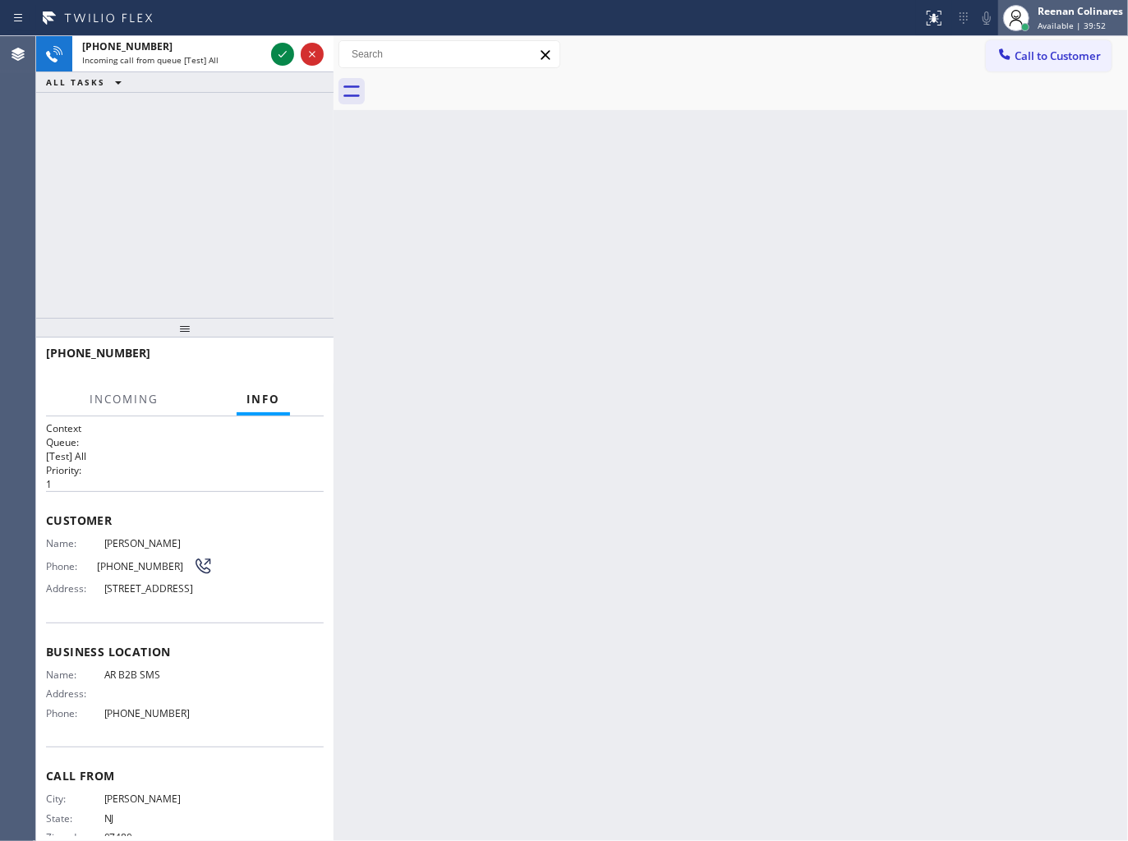
click at [1115, 16] on div "Reenan Colinares" at bounding box center [1079, 11] width 85 height 14
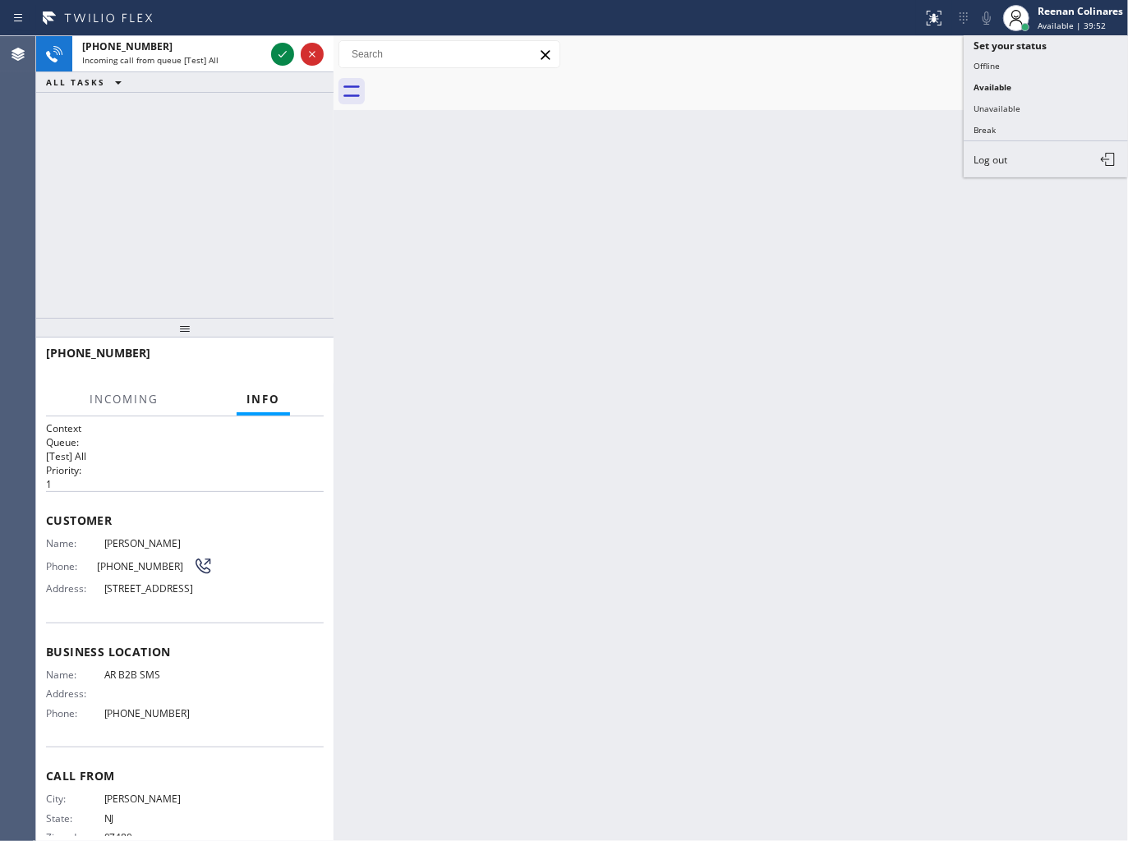
click at [981, 108] on button "Unavailable" at bounding box center [1045, 108] width 164 height 21
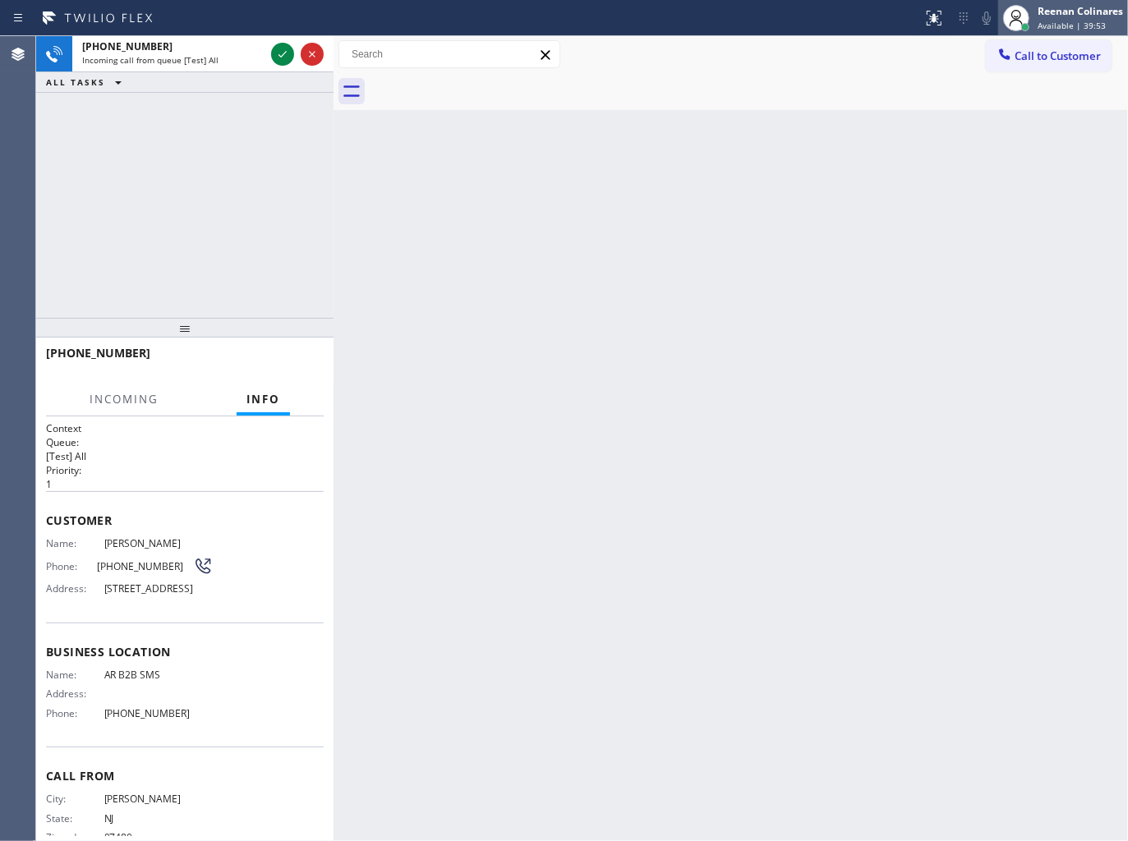
click at [1065, 9] on div "Reenan Colinares" at bounding box center [1079, 11] width 85 height 14
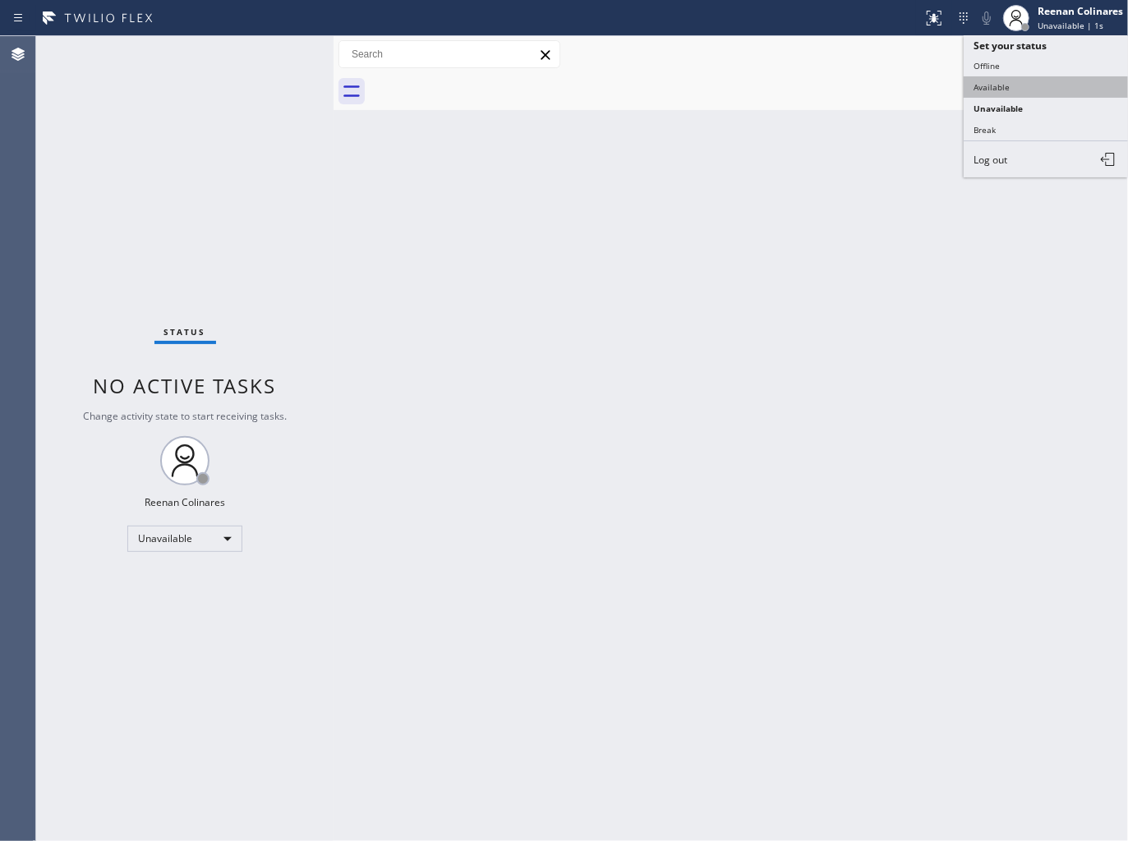
click at [997, 83] on button "Available" at bounding box center [1045, 86] width 164 height 21
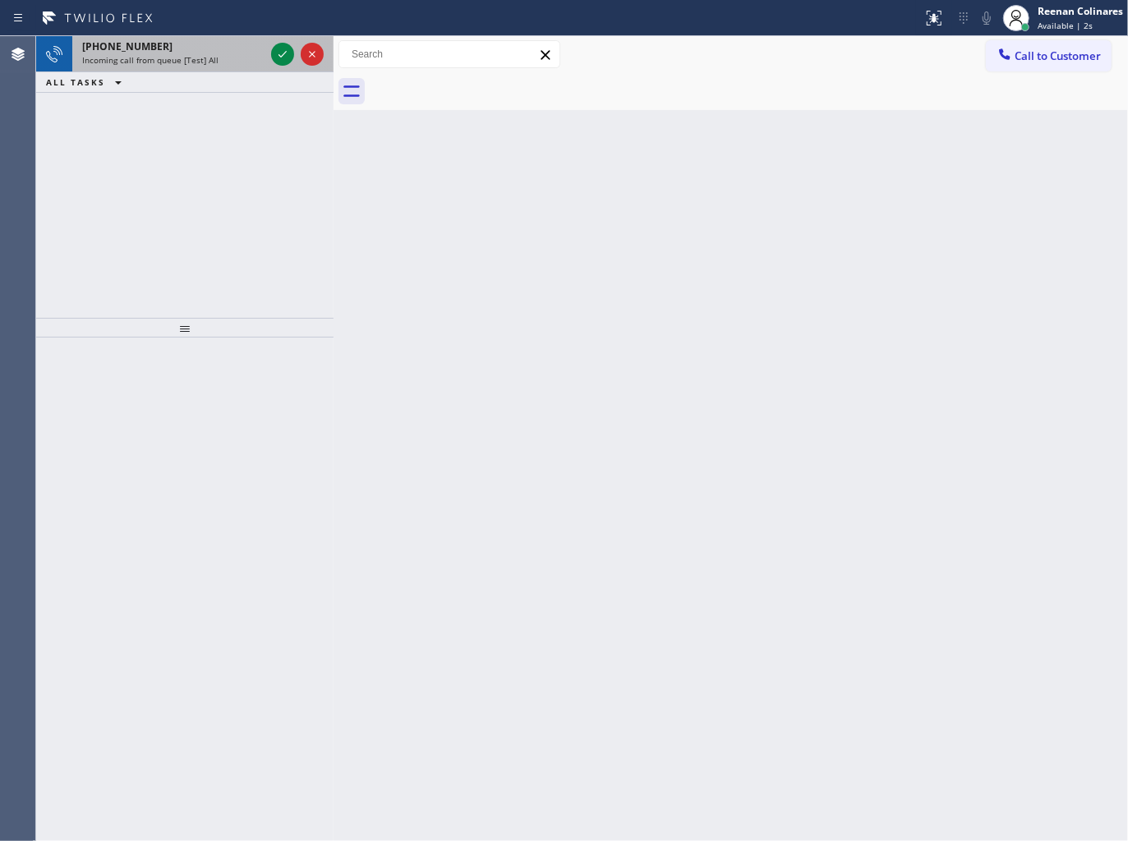
click at [226, 60] on div "Incoming call from queue [Test] All" at bounding box center [173, 59] width 182 height 11
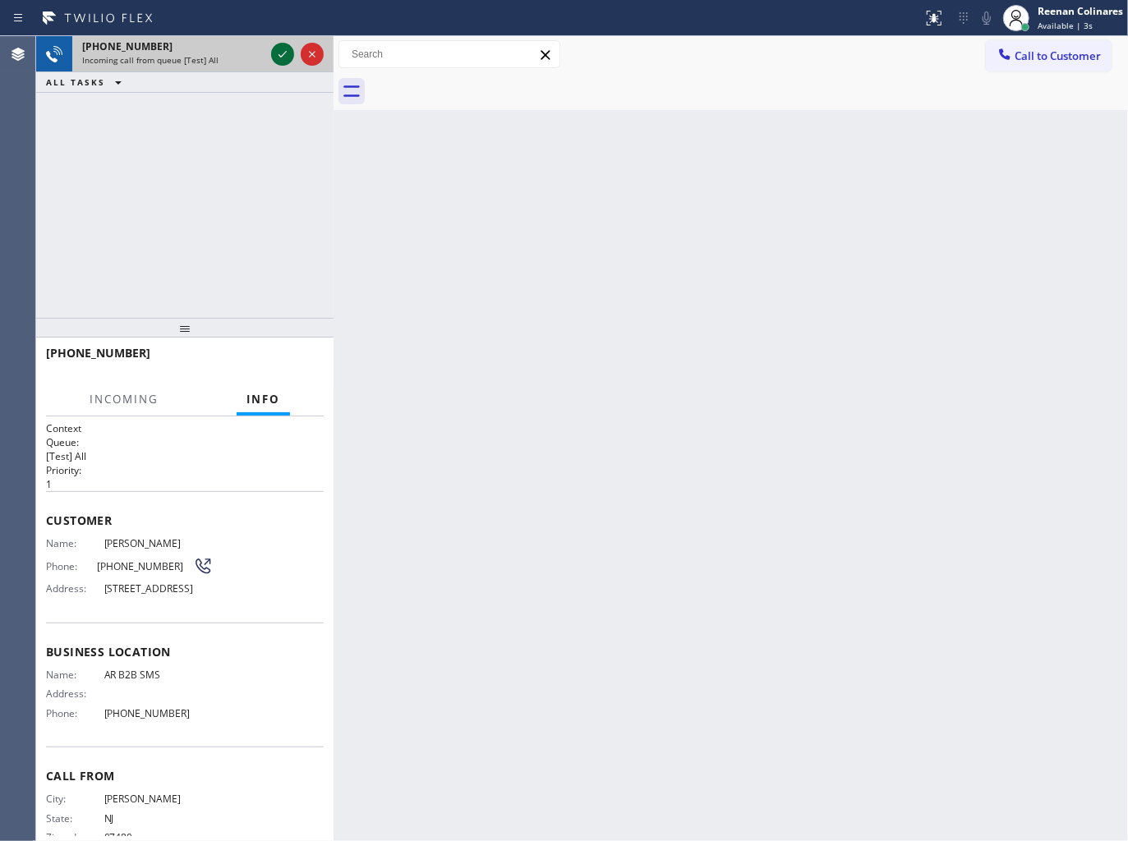
click at [278, 51] on icon at bounding box center [283, 54] width 20 height 20
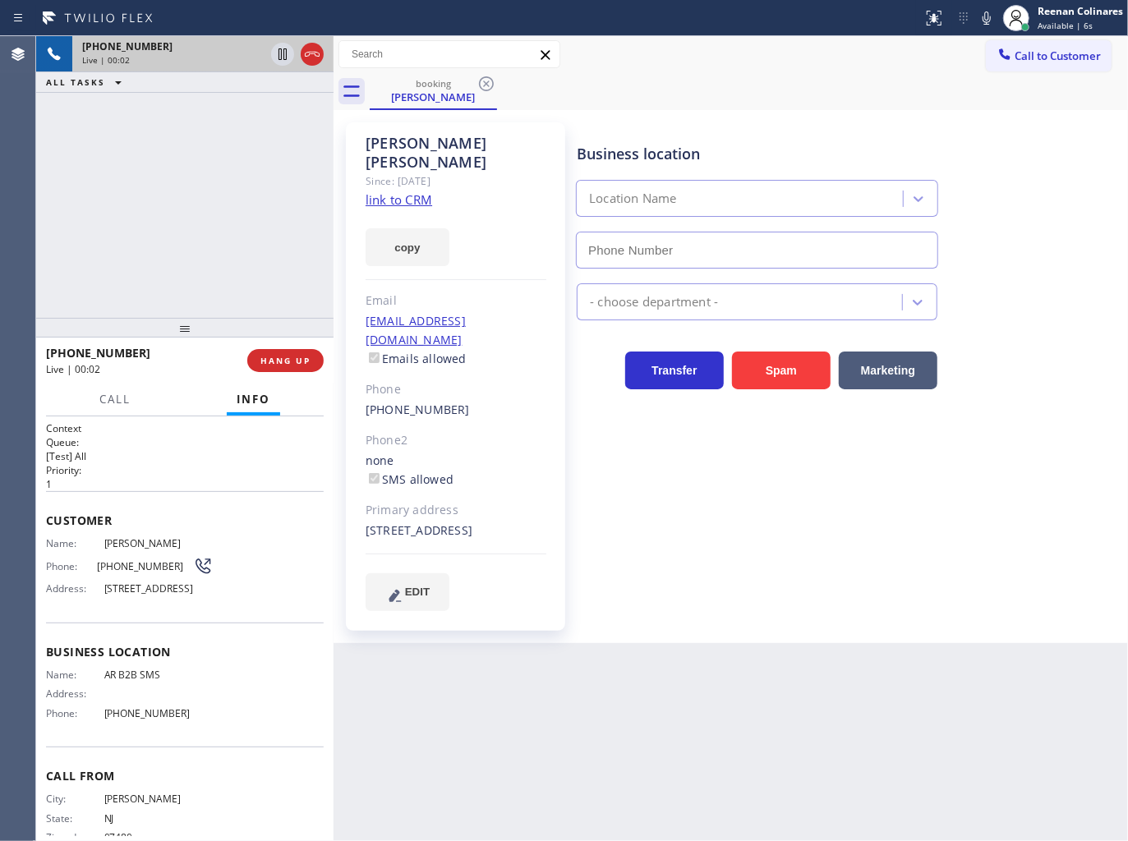
type input "[PHONE_NUMBER]"
click at [393, 232] on button "copy" at bounding box center [408, 247] width 84 height 38
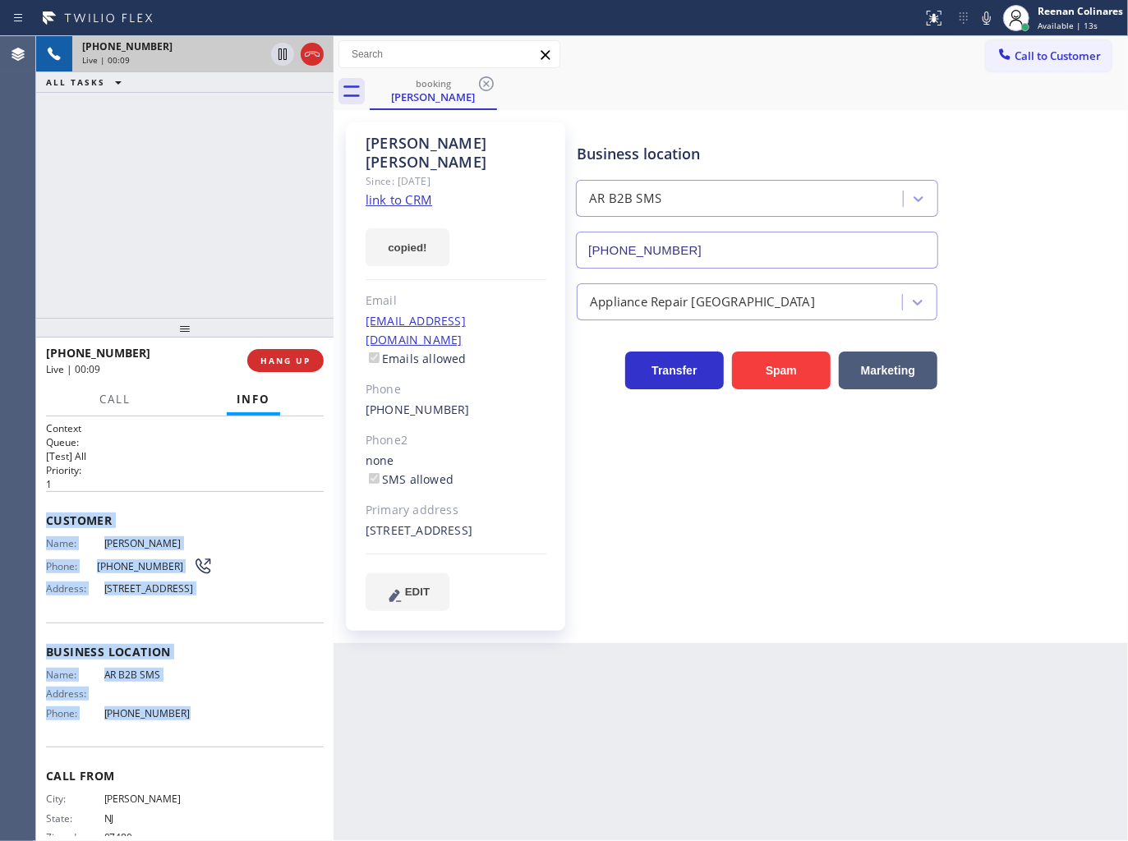
drag, startPoint x: 41, startPoint y: 514, endPoint x: 249, endPoint y: 740, distance: 306.9
click at [249, 740] on div "Context Queue: [Test] All Priority: 1 Customer Name: [PERSON_NAME] Phone: [PHON…" at bounding box center [184, 628] width 297 height 425
click at [984, 20] on icon at bounding box center [987, 18] width 20 height 20
click at [989, 14] on icon at bounding box center [987, 18] width 20 height 20
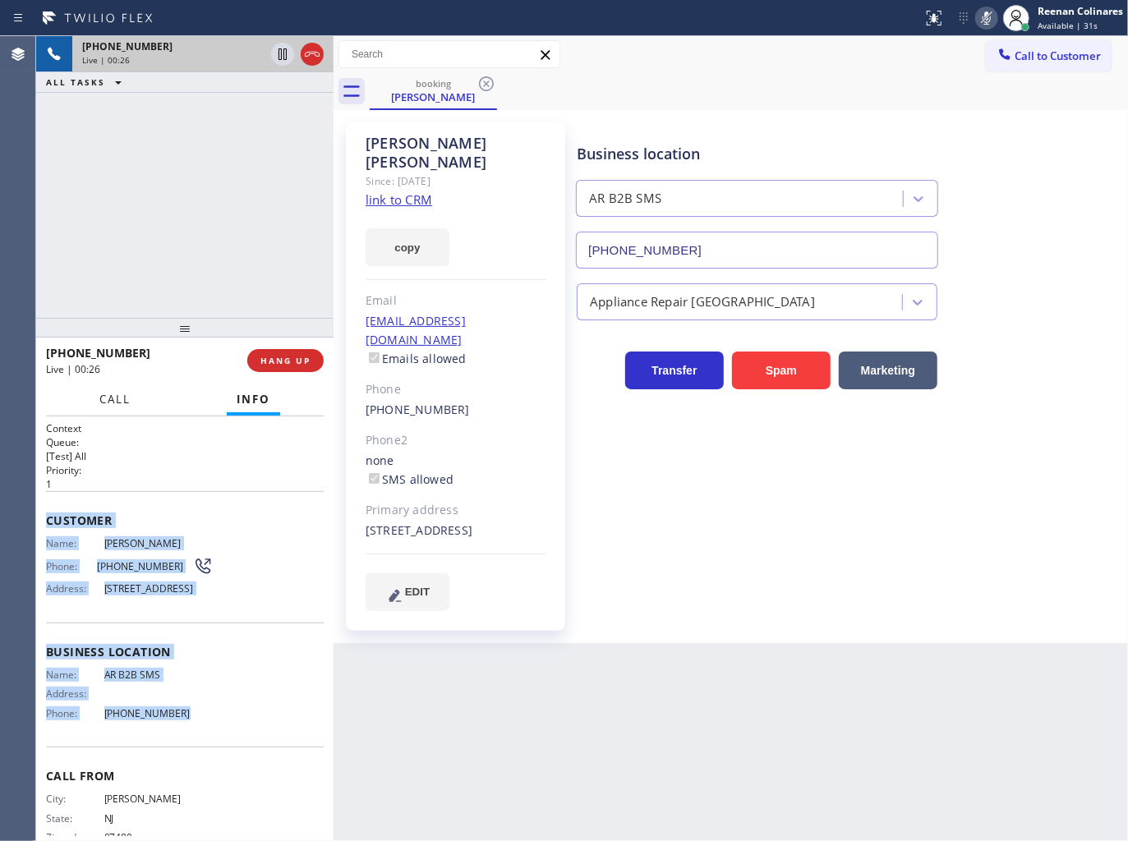
click at [105, 402] on span "Call" at bounding box center [114, 399] width 31 height 15
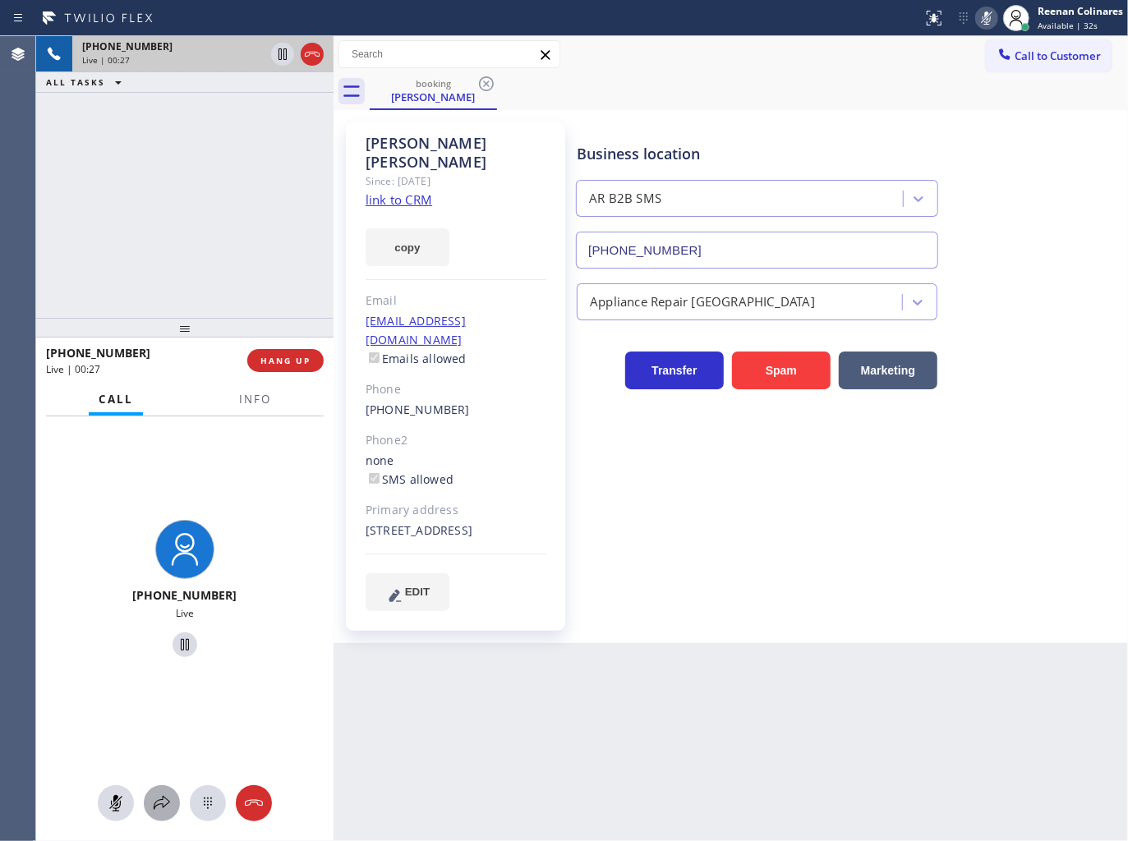
click at [163, 797] on icon at bounding box center [162, 803] width 16 height 14
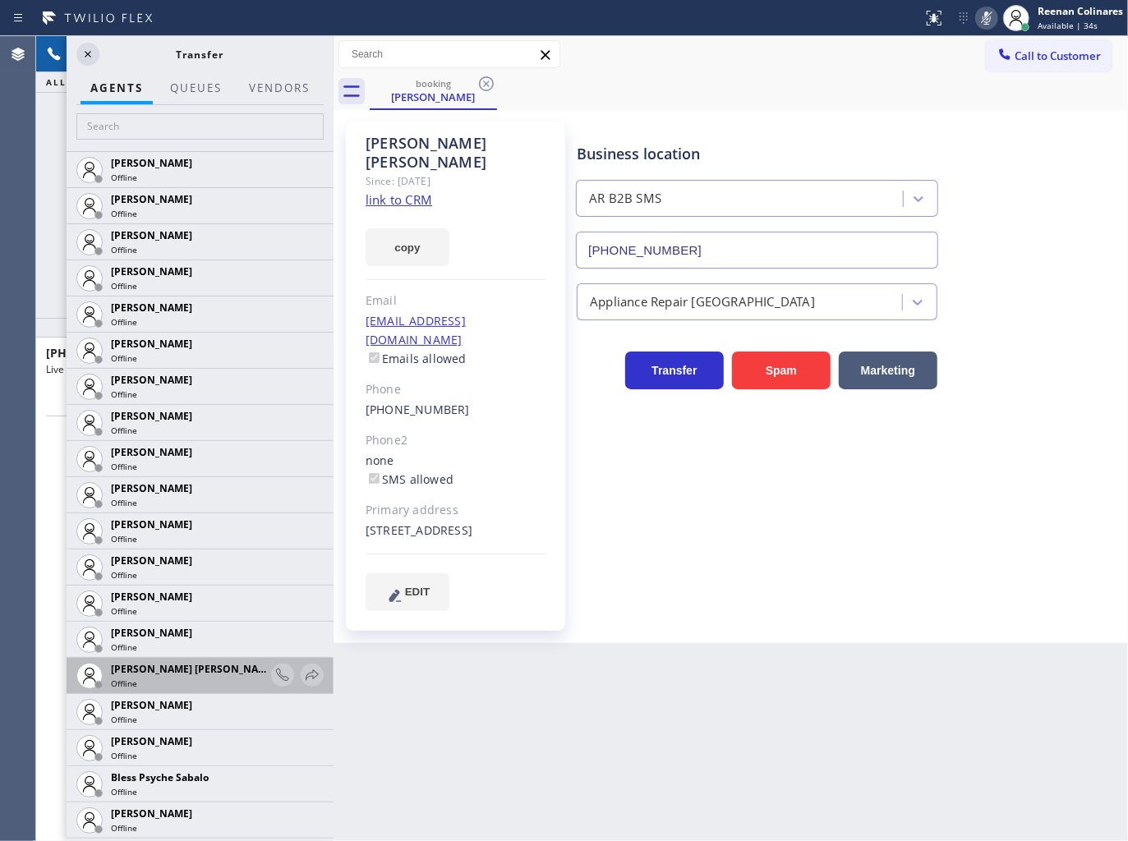
scroll to position [182, 0]
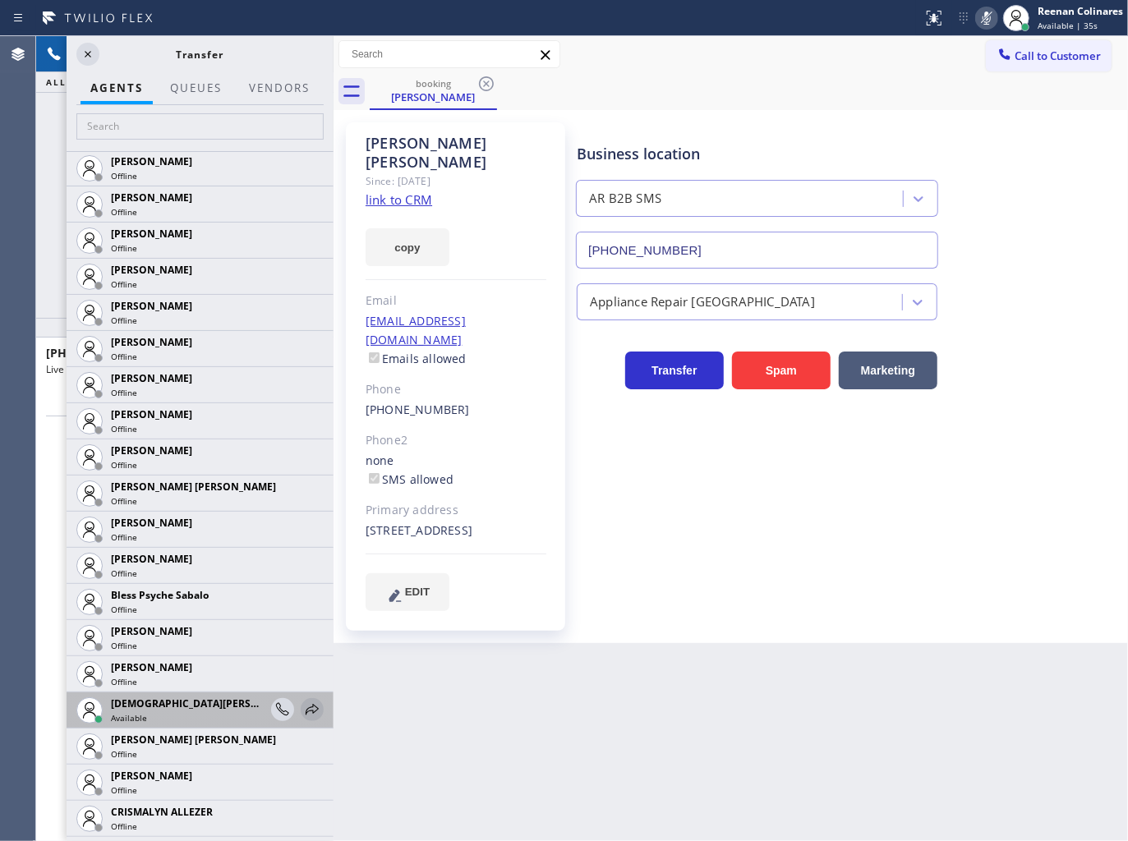
click at [302, 703] on icon at bounding box center [312, 710] width 20 height 20
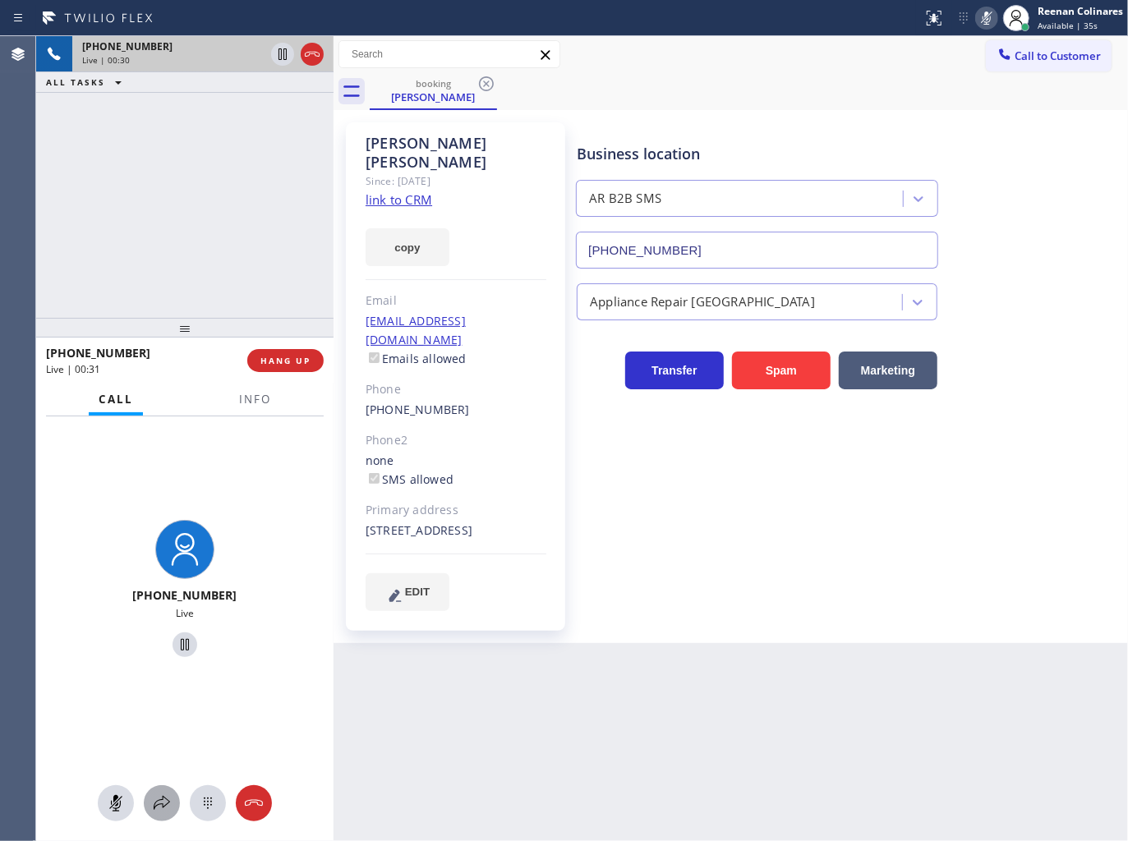
click at [156, 809] on icon at bounding box center [162, 803] width 20 height 20
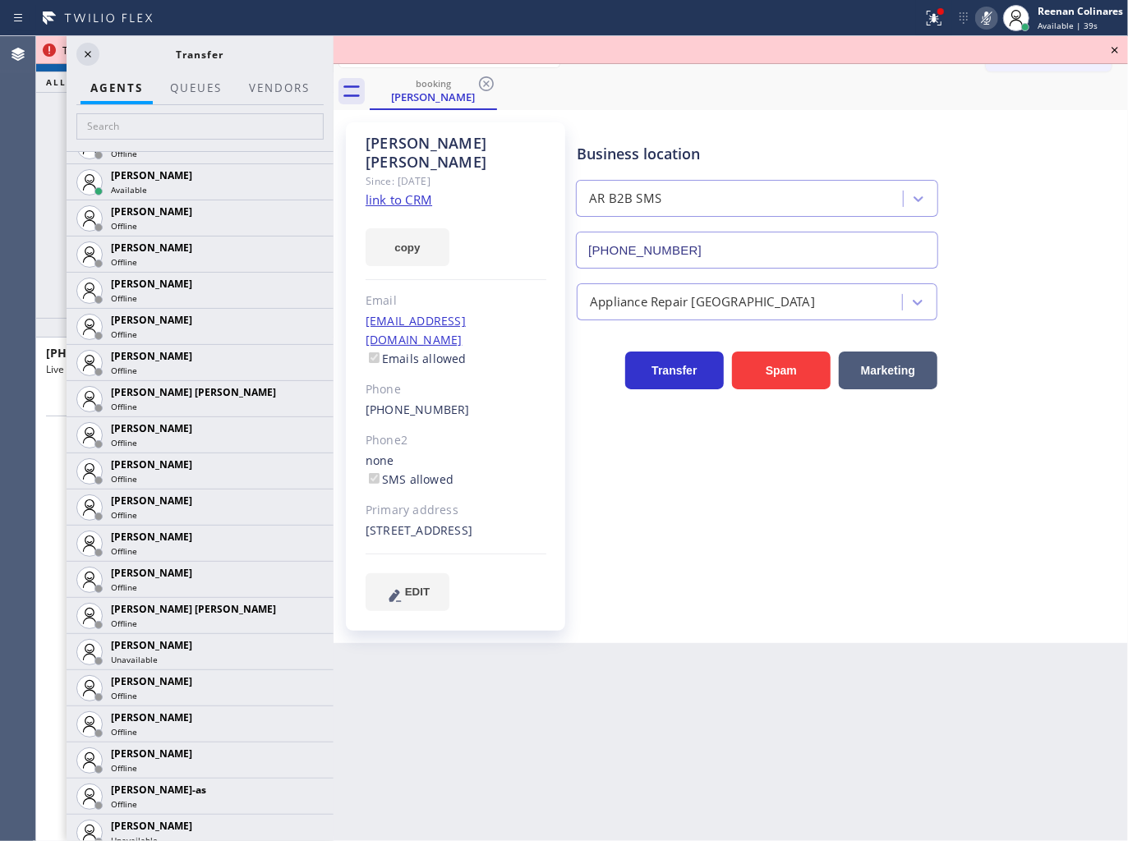
scroll to position [936, 0]
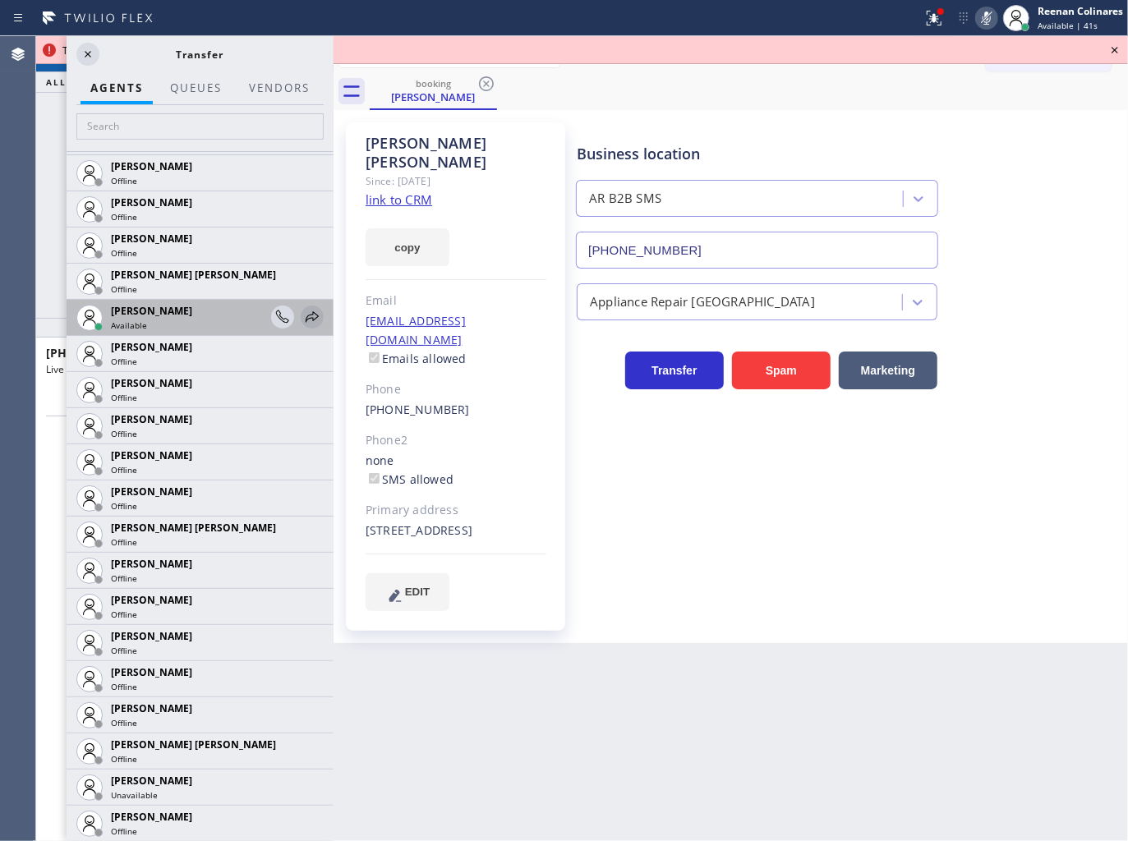
click at [306, 319] on icon at bounding box center [312, 316] width 13 height 11
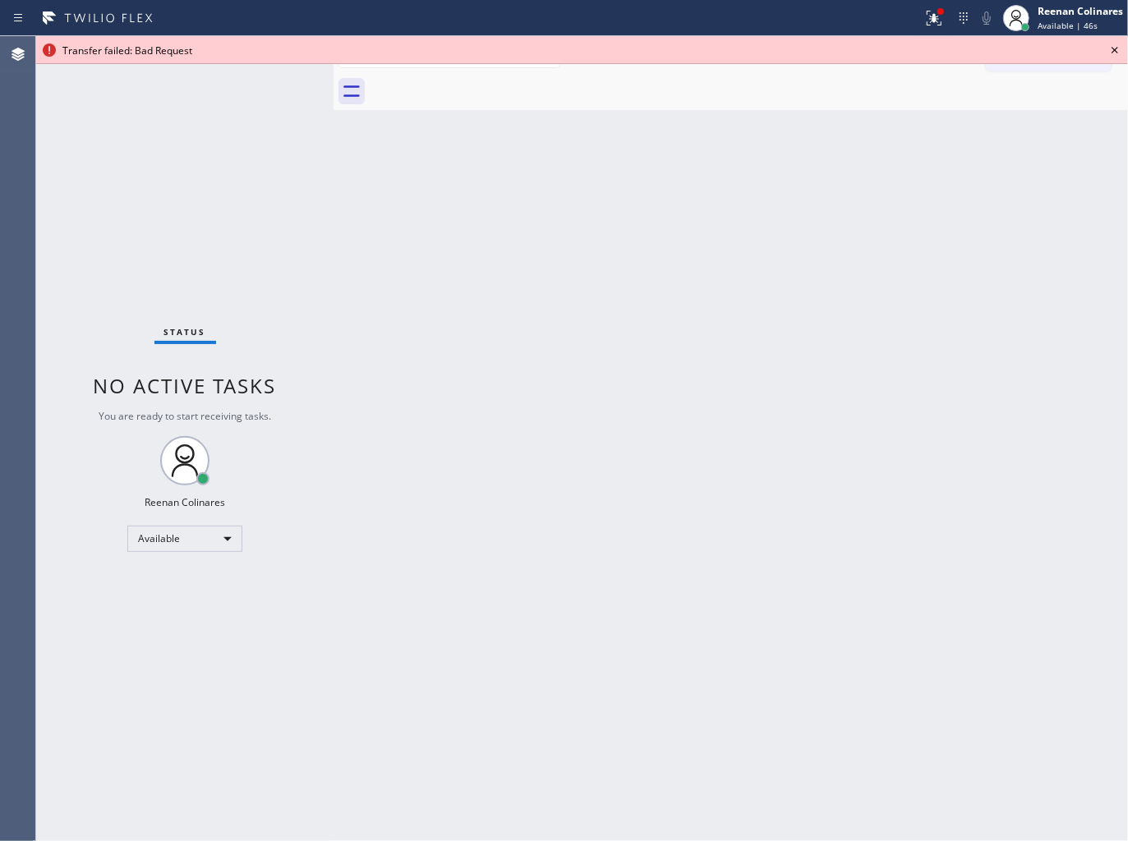
click at [1004, 670] on div "Back to Dashboard Change Sender ID Customers Technicians Select a contact Outbo…" at bounding box center [730, 438] width 794 height 805
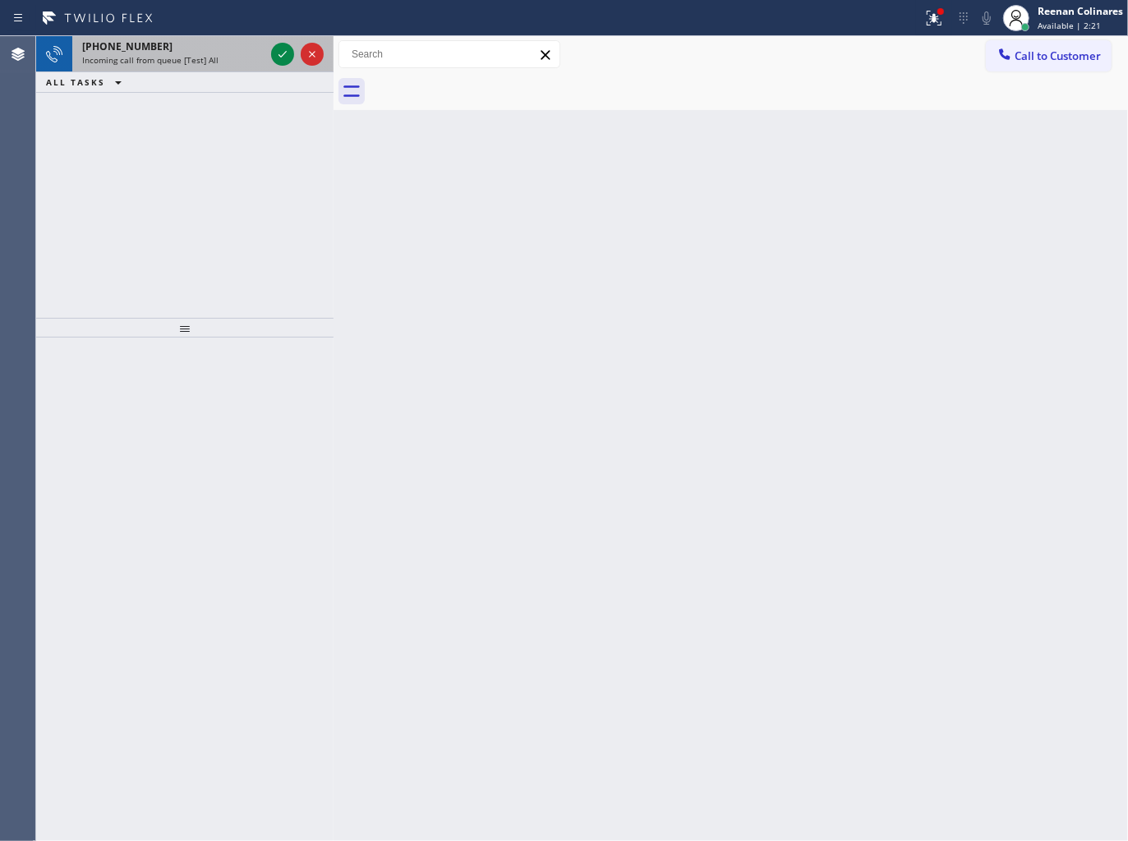
click at [191, 63] on span "Incoming call from queue [Test] All" at bounding box center [150, 59] width 136 height 11
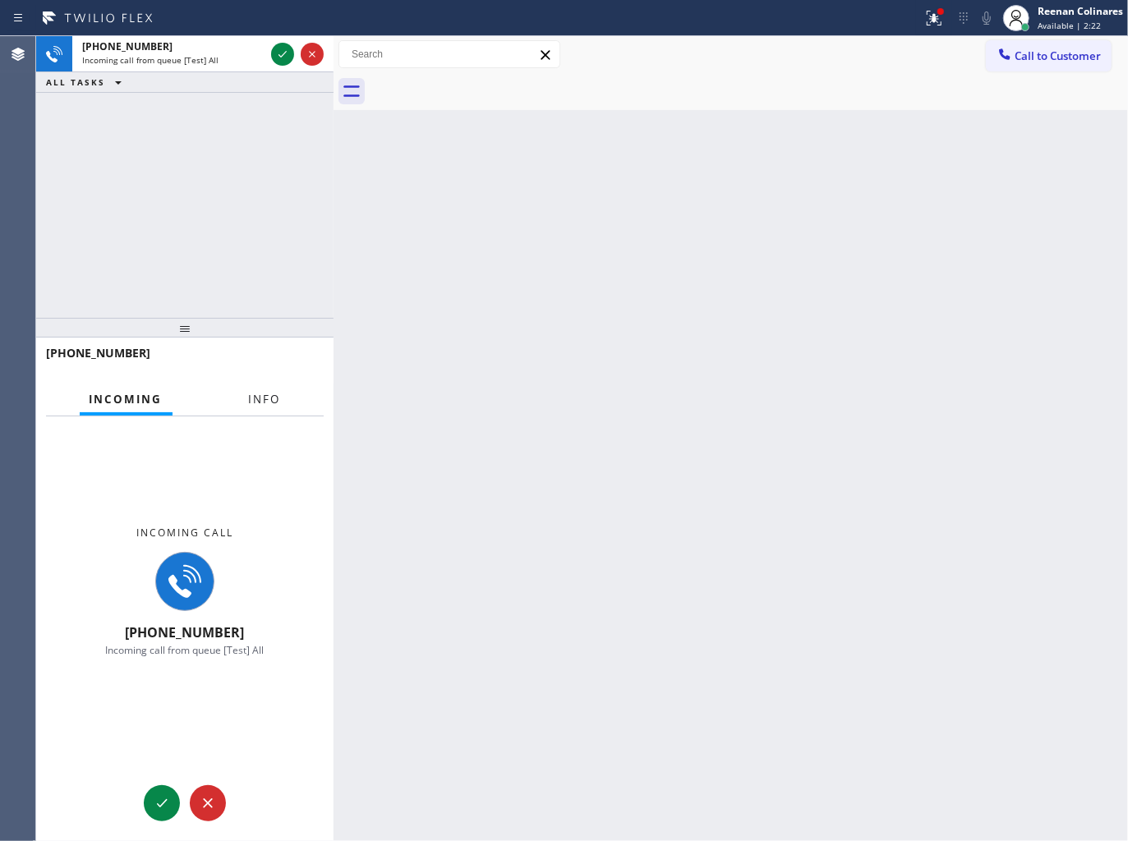
click at [261, 396] on span "Info" at bounding box center [265, 399] width 32 height 15
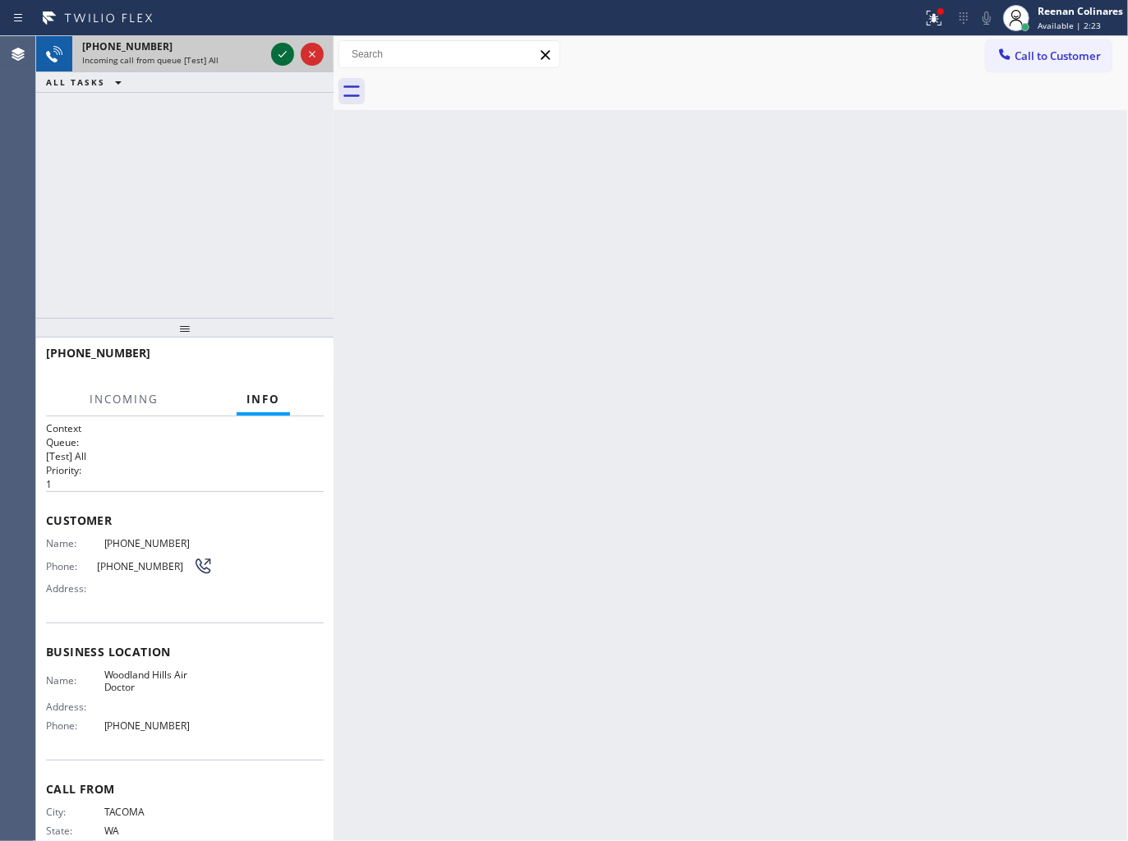
click at [283, 59] on icon at bounding box center [283, 54] width 20 height 20
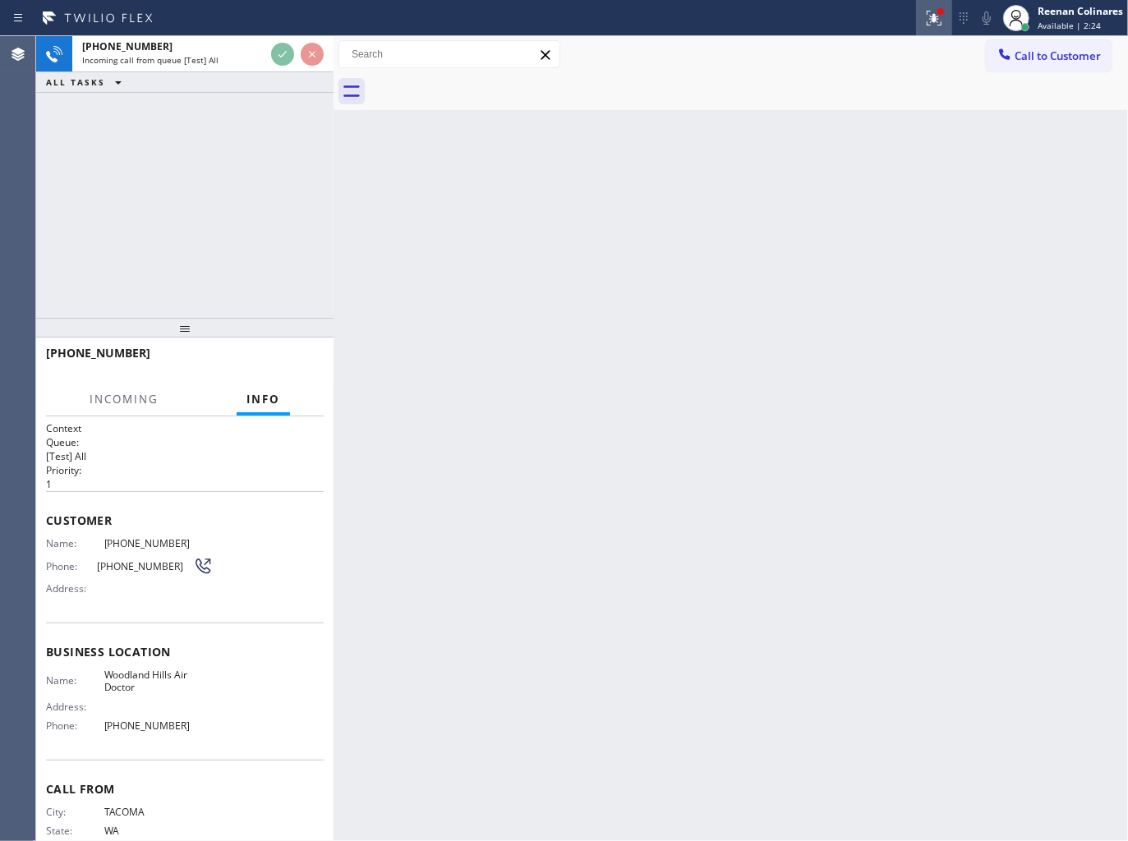
click at [931, 30] on button at bounding box center [934, 18] width 36 height 36
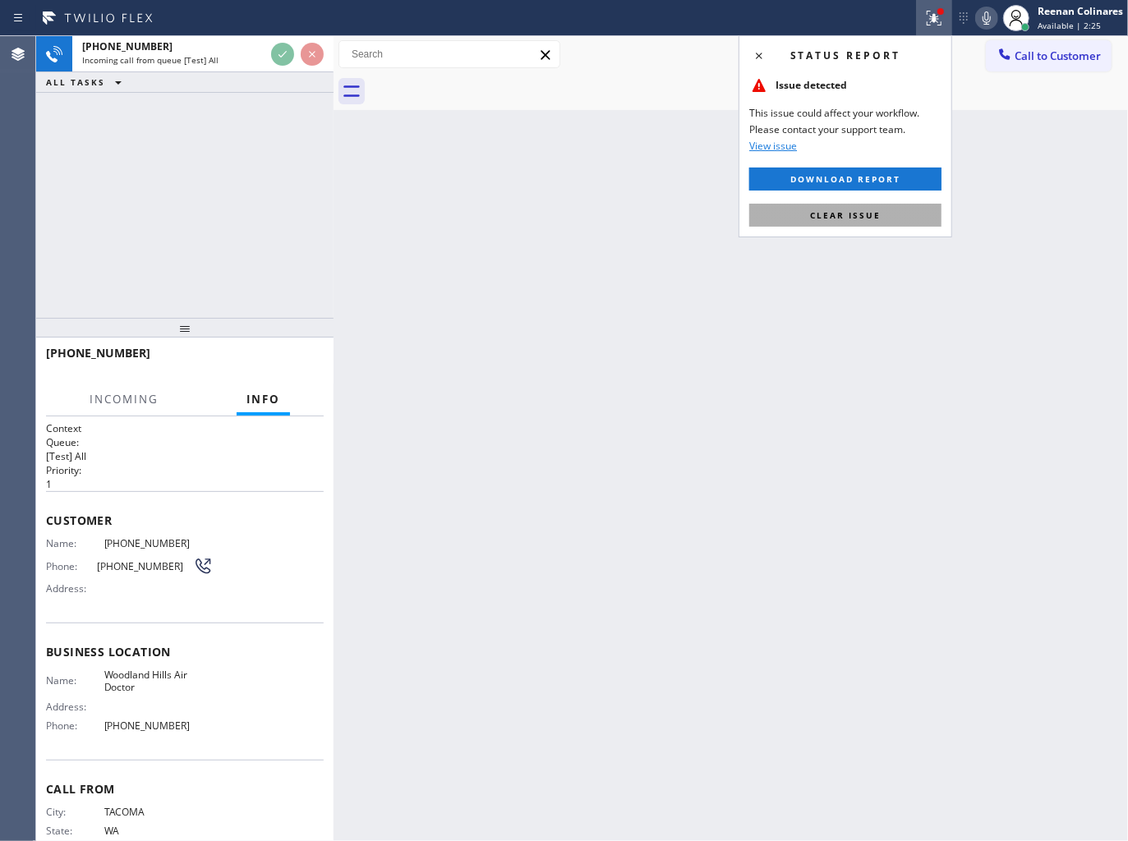
click at [808, 219] on button "Clear issue" at bounding box center [845, 215] width 192 height 23
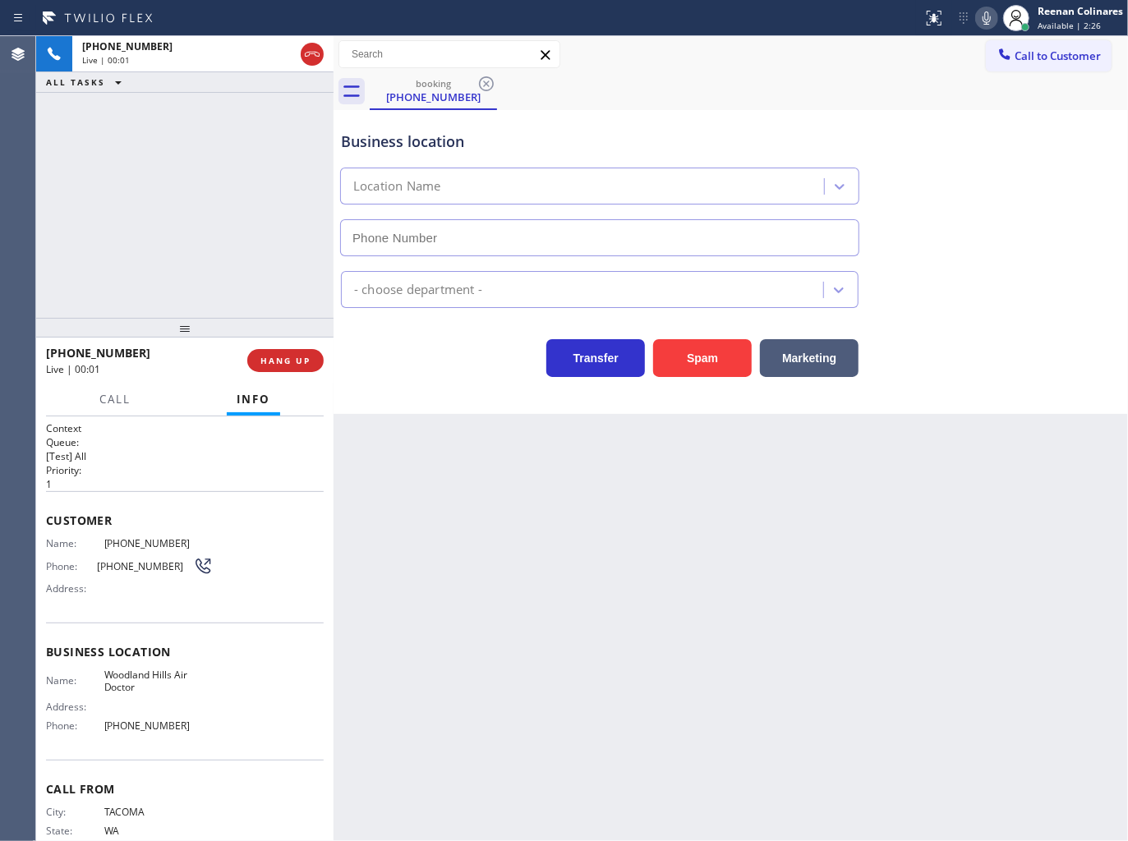
type input "[PHONE_NUMBER]"
drag, startPoint x: 682, startPoint y: 357, endPoint x: 698, endPoint y: 348, distance: 18.7
click at [698, 348] on button "Spam" at bounding box center [702, 358] width 99 height 38
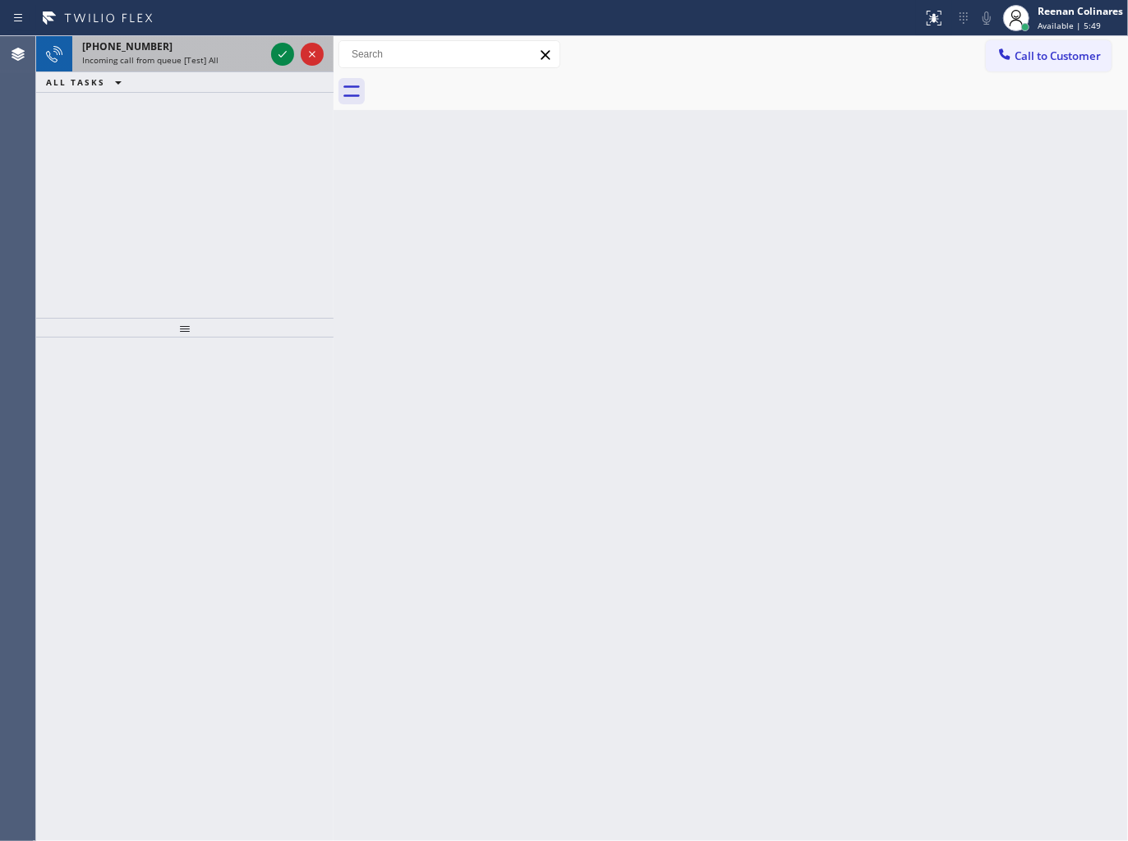
click at [209, 57] on span "Incoming call from queue [Test] All" at bounding box center [150, 59] width 136 height 11
click at [242, 53] on div "[PHONE_NUMBER]" at bounding box center [173, 46] width 182 height 14
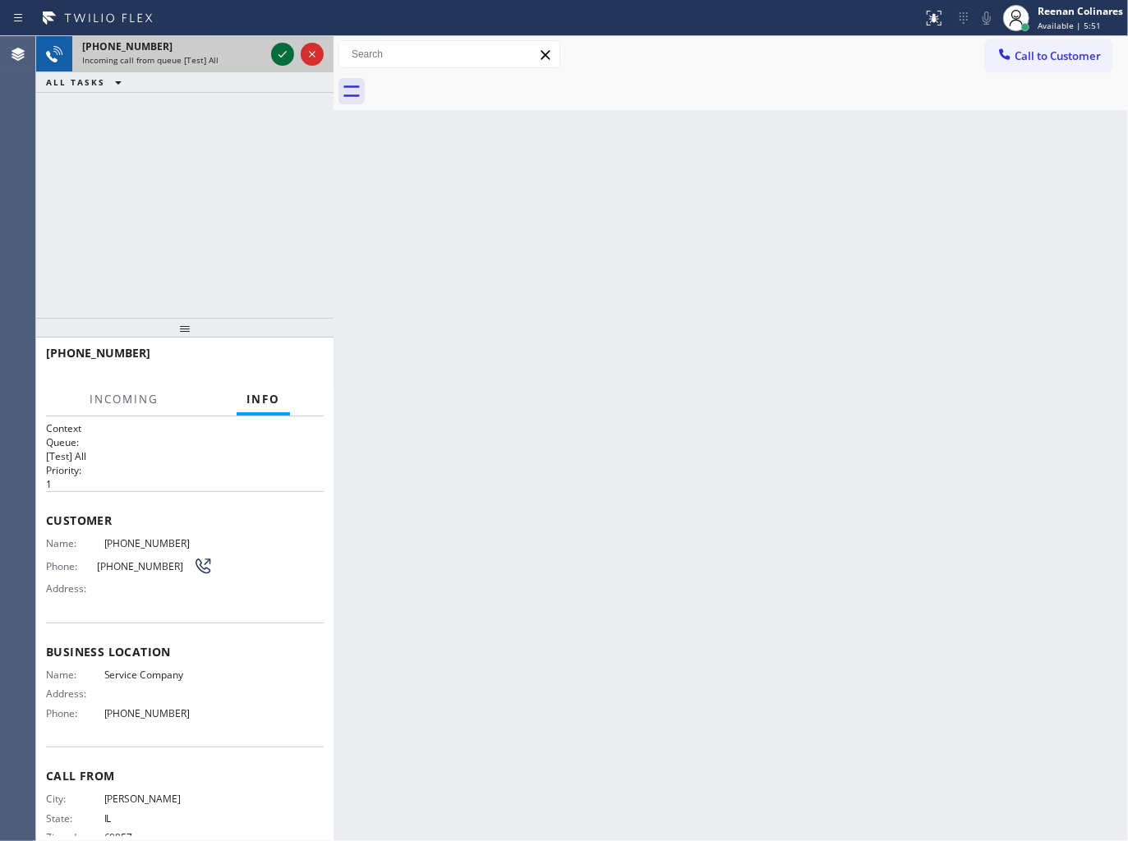
click at [280, 56] on icon at bounding box center [282, 54] width 8 height 7
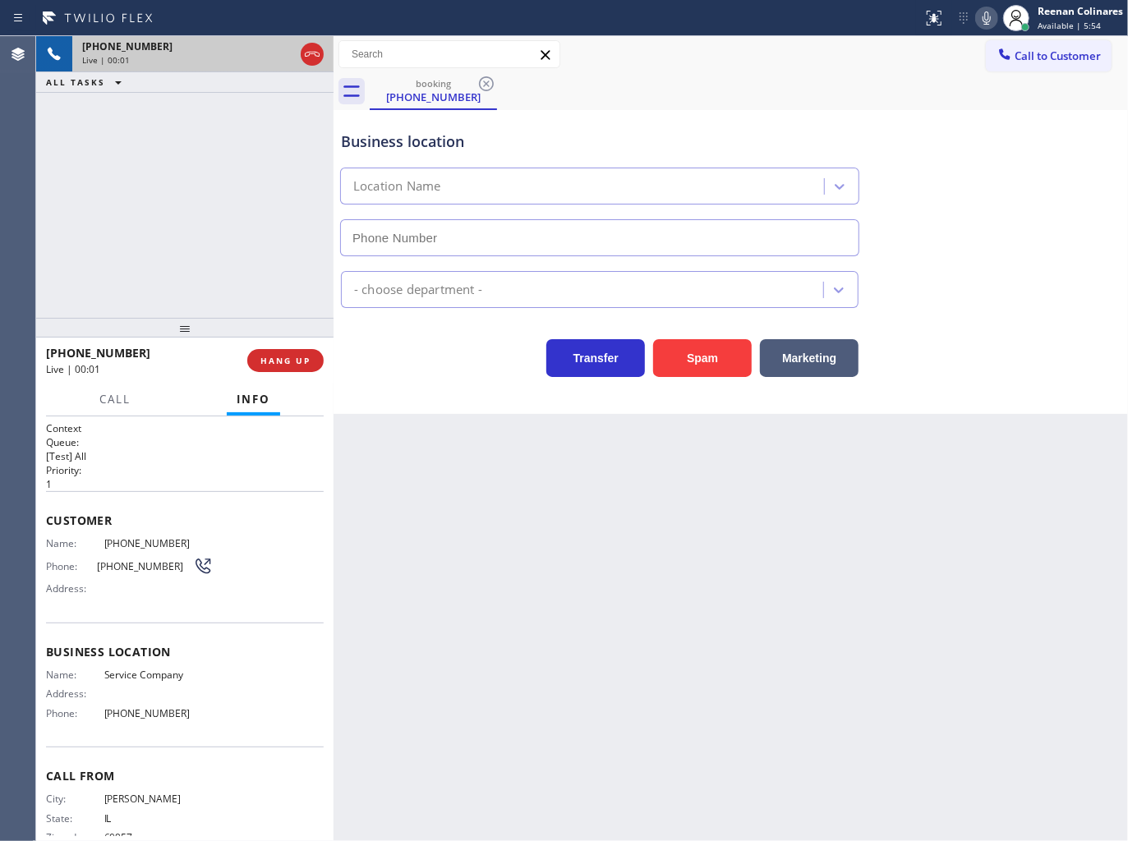
type input "[PHONE_NUMBER]"
click at [710, 349] on button "Spam" at bounding box center [702, 358] width 99 height 38
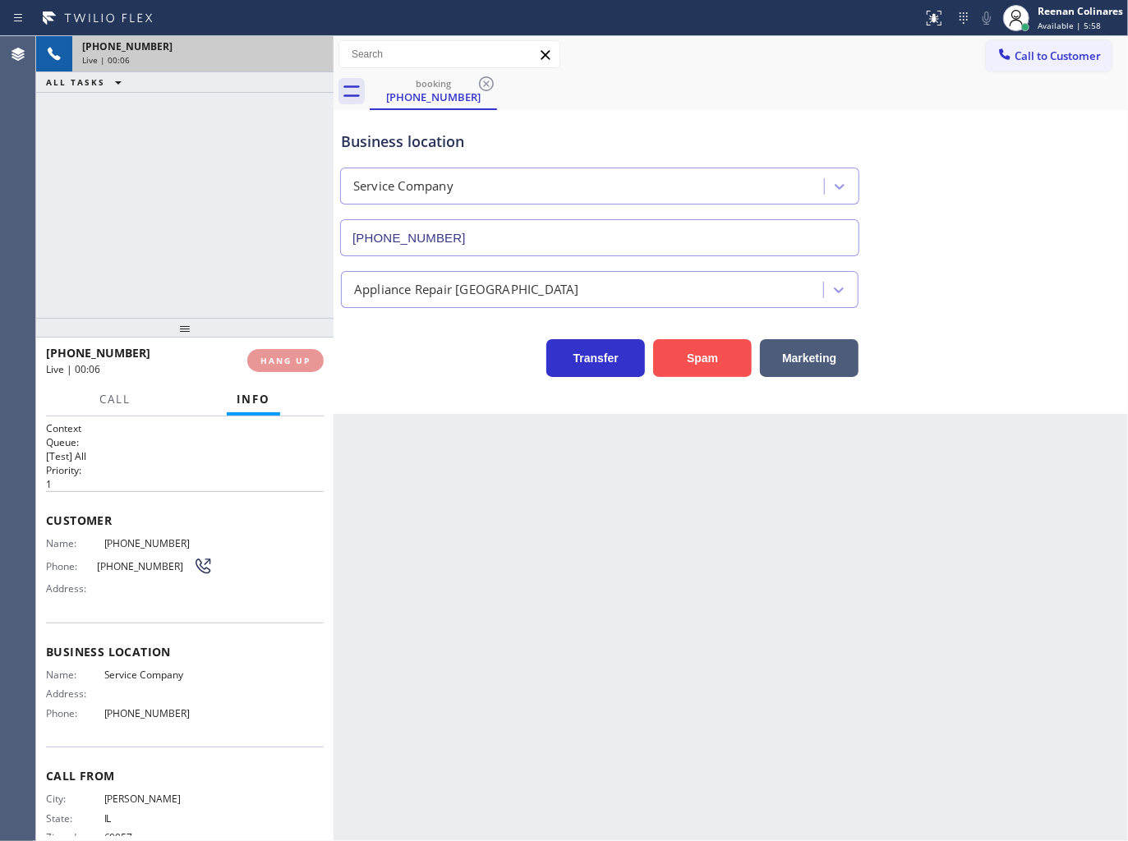
click at [710, 349] on button "Spam" at bounding box center [702, 358] width 99 height 38
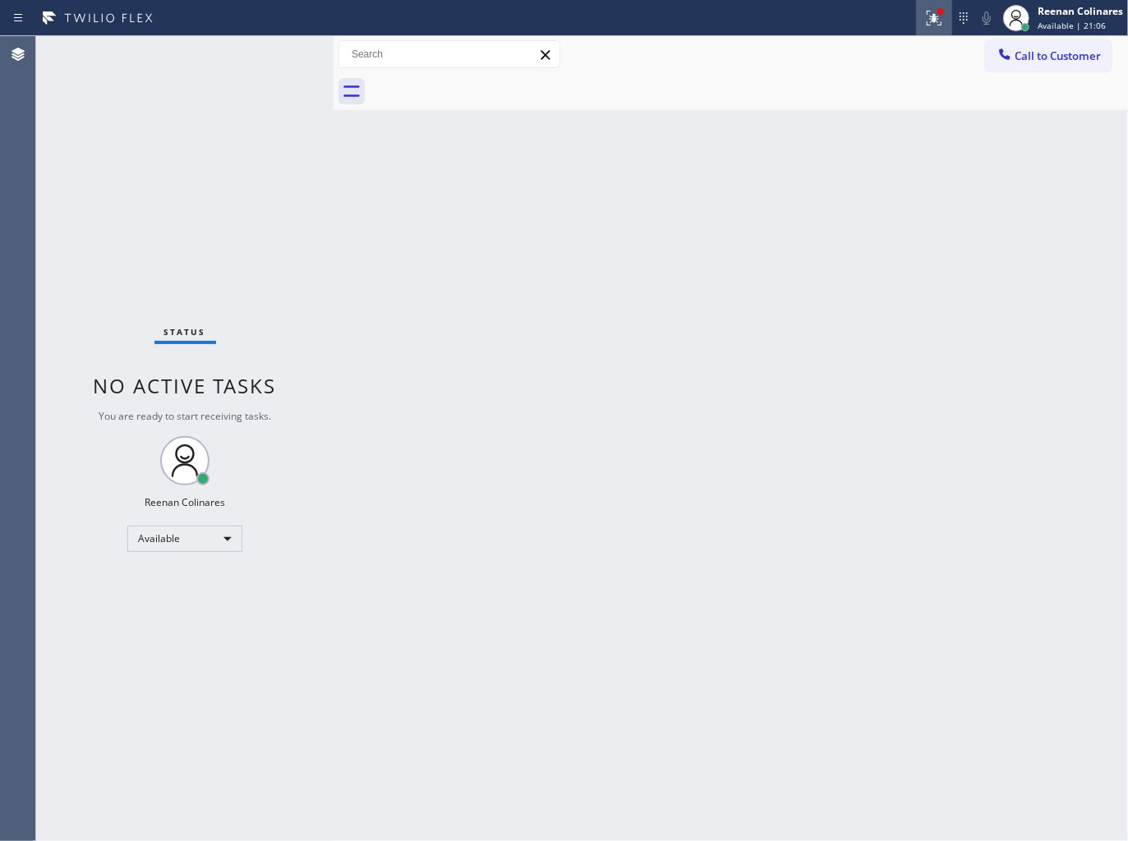
click at [933, 9] on icon at bounding box center [934, 18] width 20 height 20
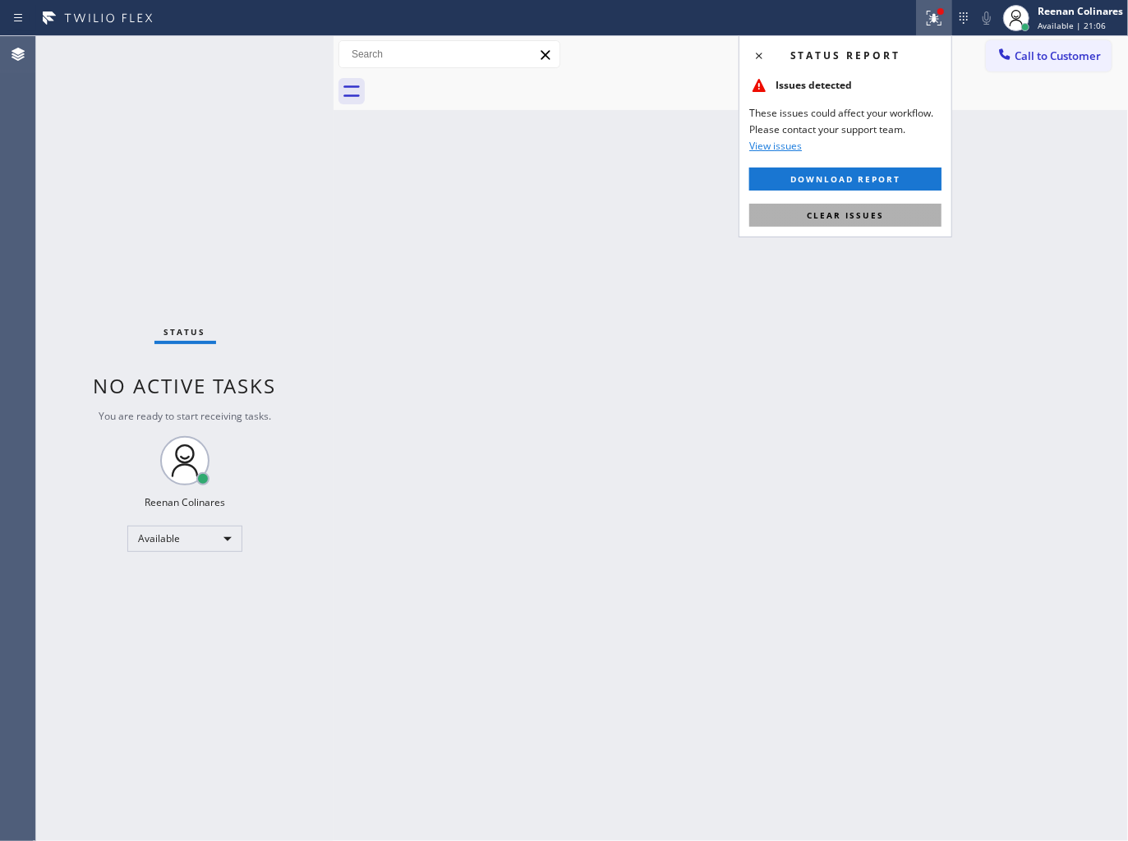
click at [868, 212] on span "Clear issues" at bounding box center [845, 214] width 77 height 11
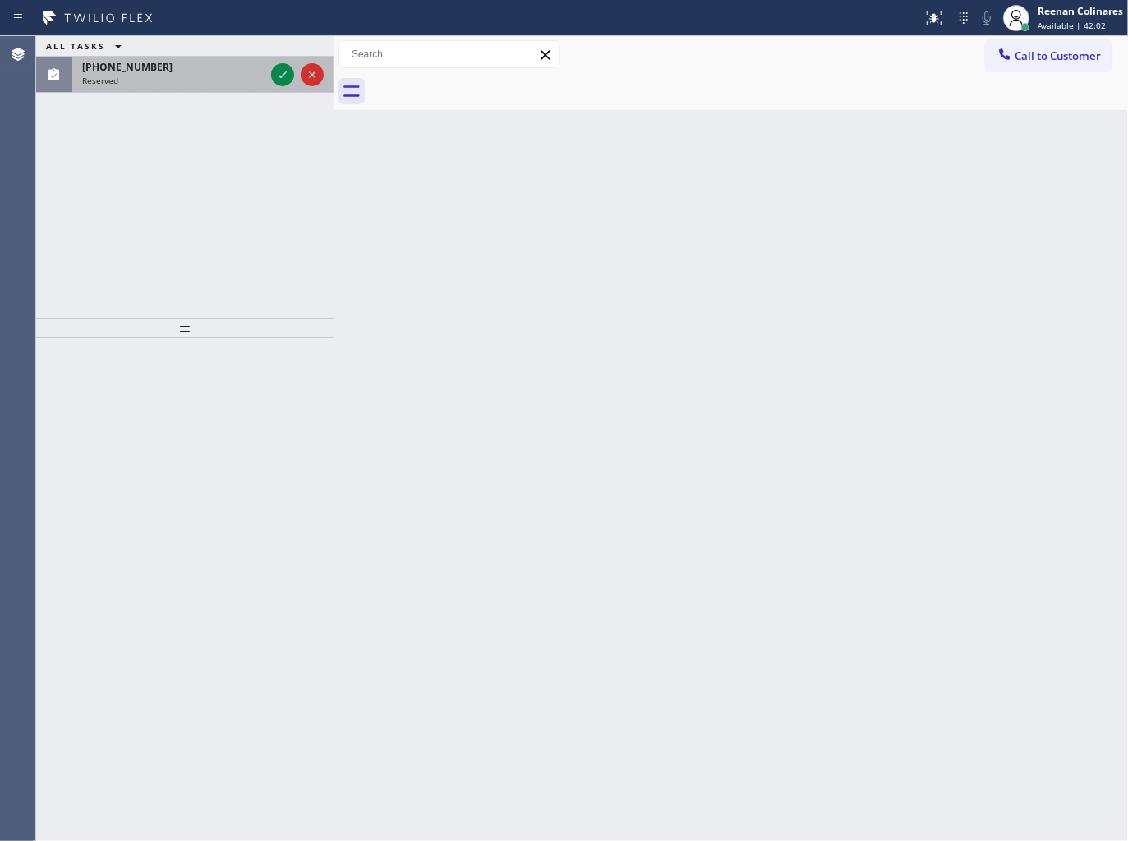
click at [224, 53] on div "ALL TASKS ALL TASKS ACTIVE TASKS TASKS IN WRAP UP" at bounding box center [184, 46] width 297 height 21
click at [248, 76] on div "Reserved" at bounding box center [173, 80] width 182 height 11
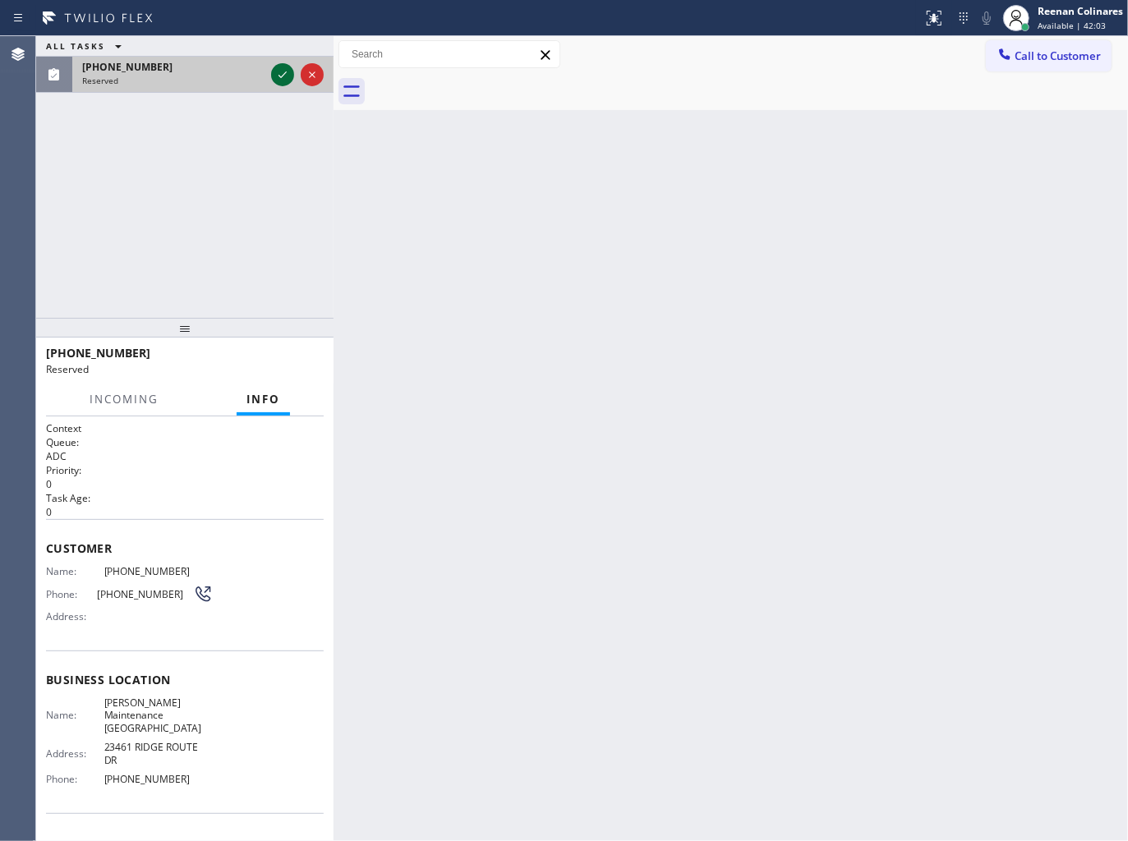
click at [276, 76] on icon at bounding box center [283, 75] width 20 height 20
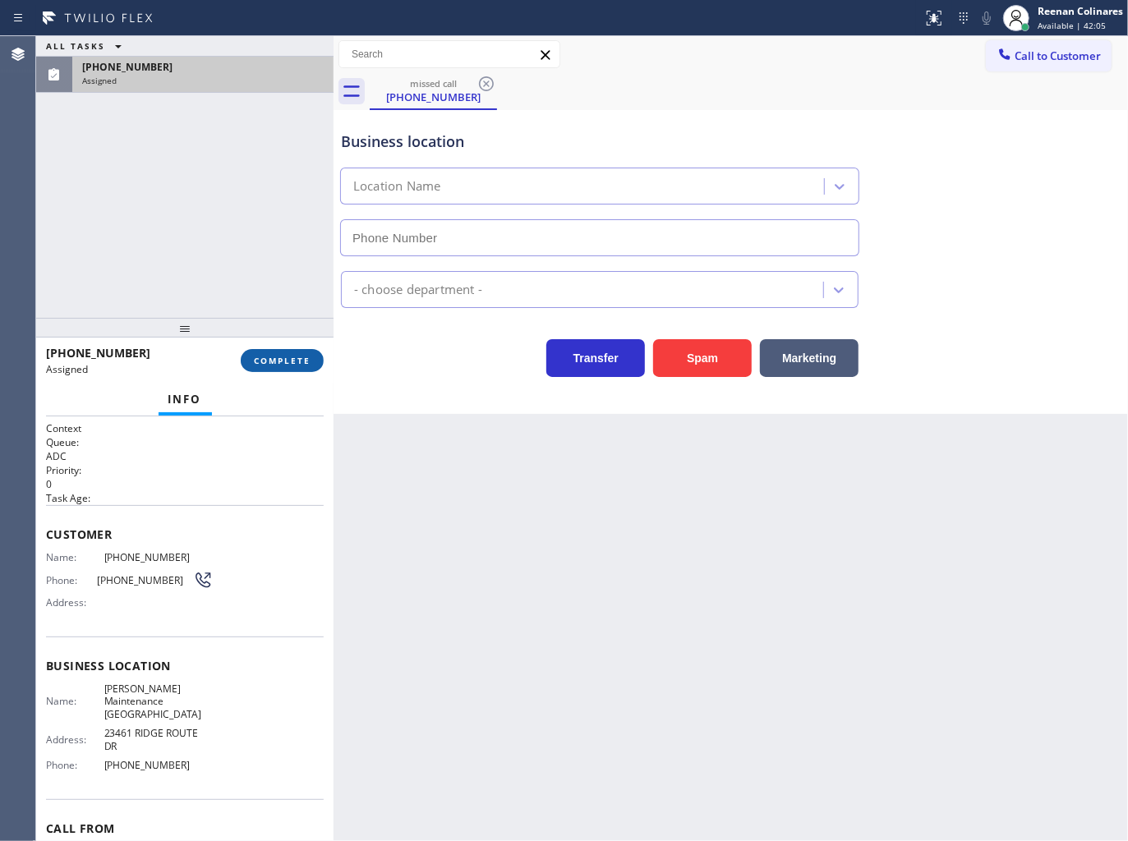
click at [294, 353] on button "COMPLETE" at bounding box center [282, 360] width 83 height 23
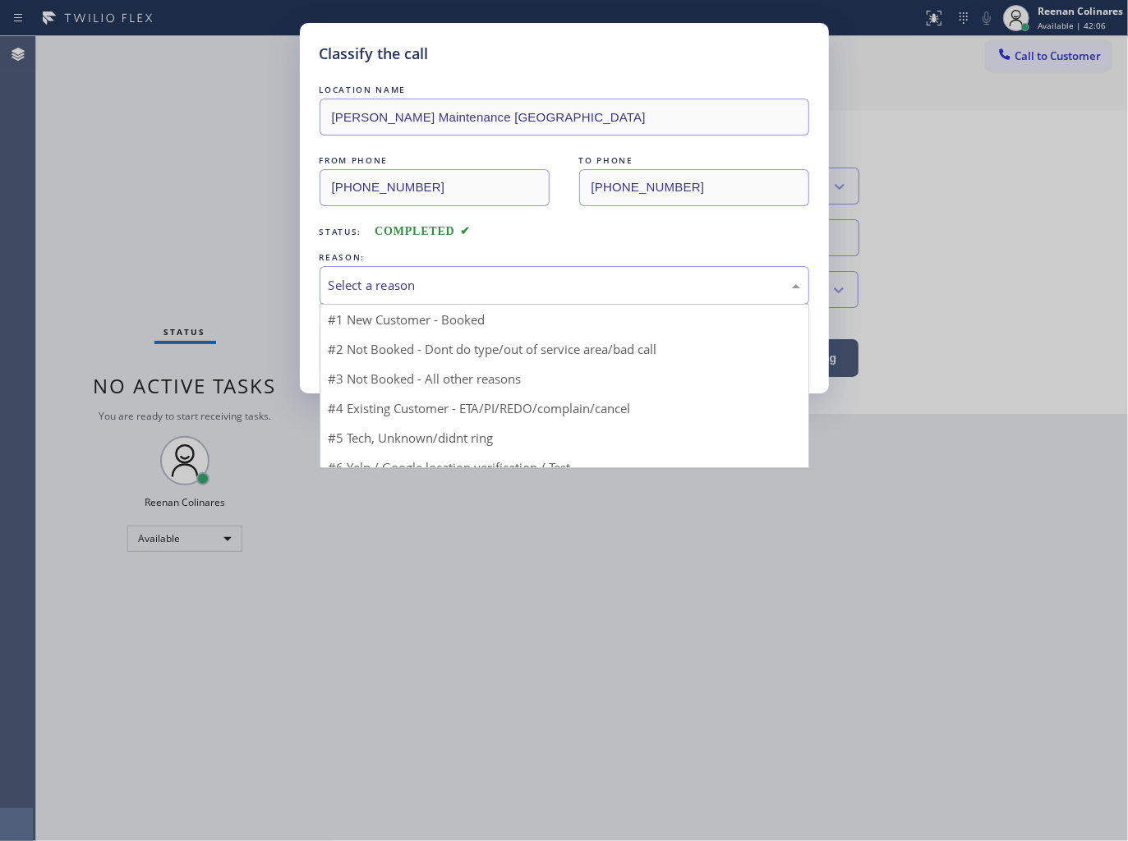
click at [423, 280] on div "Select a reason" at bounding box center [564, 285] width 471 height 19
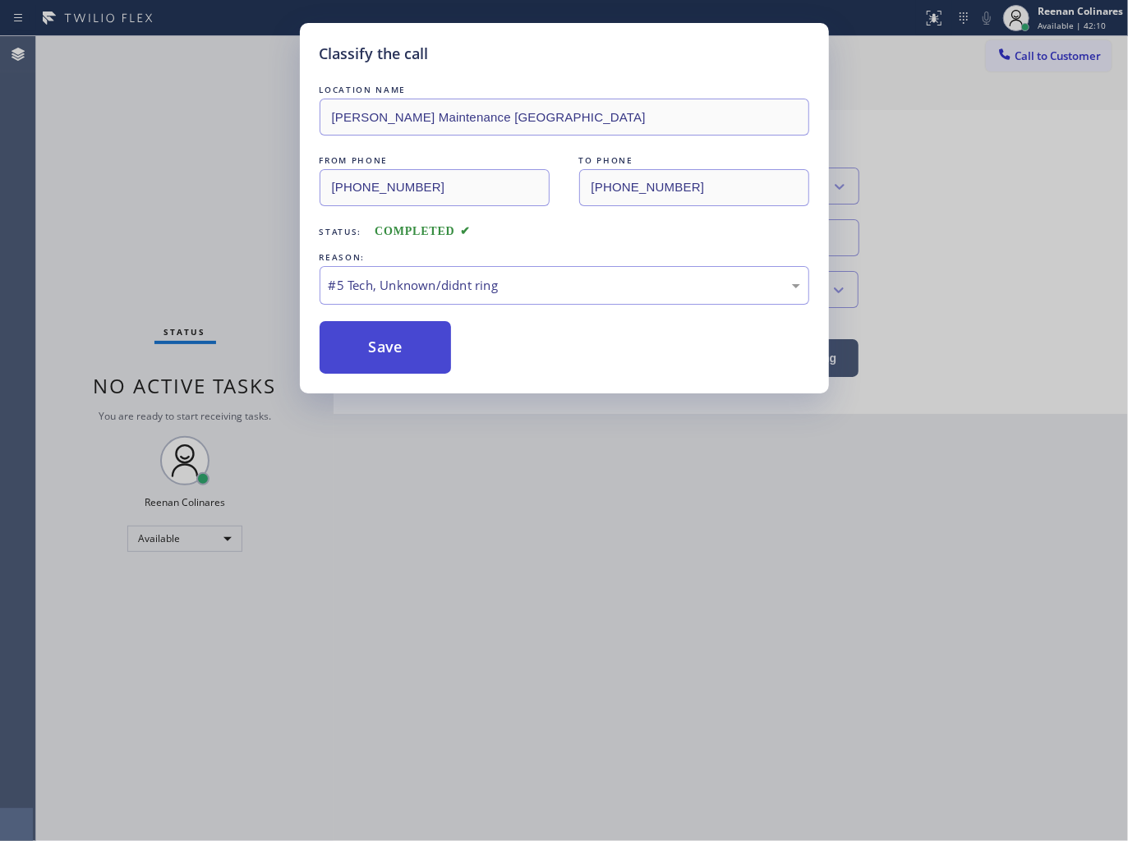
click at [380, 364] on button "Save" at bounding box center [386, 347] width 132 height 53
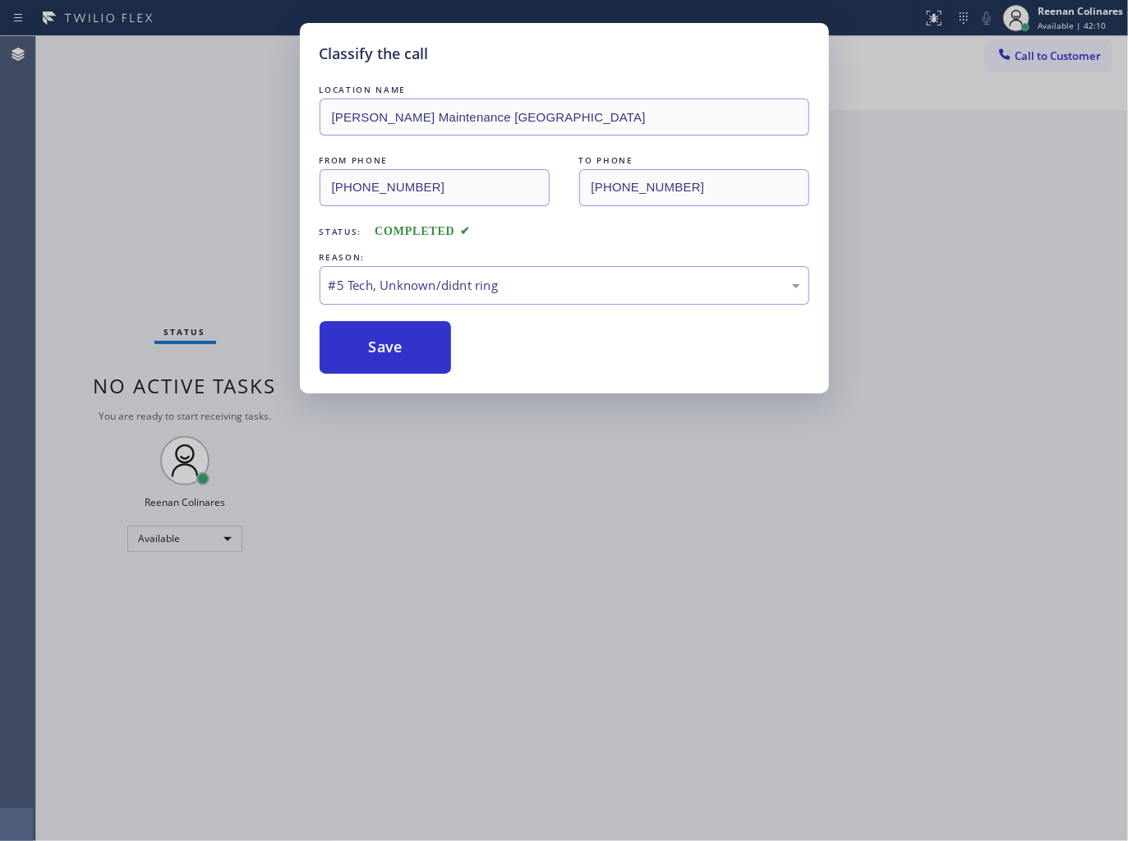
click at [245, 309] on div "Classify the call LOCATION NAME [PERSON_NAME] Maintenance [GEOGRAPHIC_DATA] FRO…" at bounding box center [564, 420] width 1128 height 841
click at [366, 333] on button "Save" at bounding box center [386, 347] width 132 height 53
drag, startPoint x: 366, startPoint y: 333, endPoint x: 366, endPoint y: 355, distance: 21.4
click at [366, 347] on button "Save" at bounding box center [386, 347] width 132 height 53
click at [366, 361] on button "Save" at bounding box center [386, 347] width 132 height 53
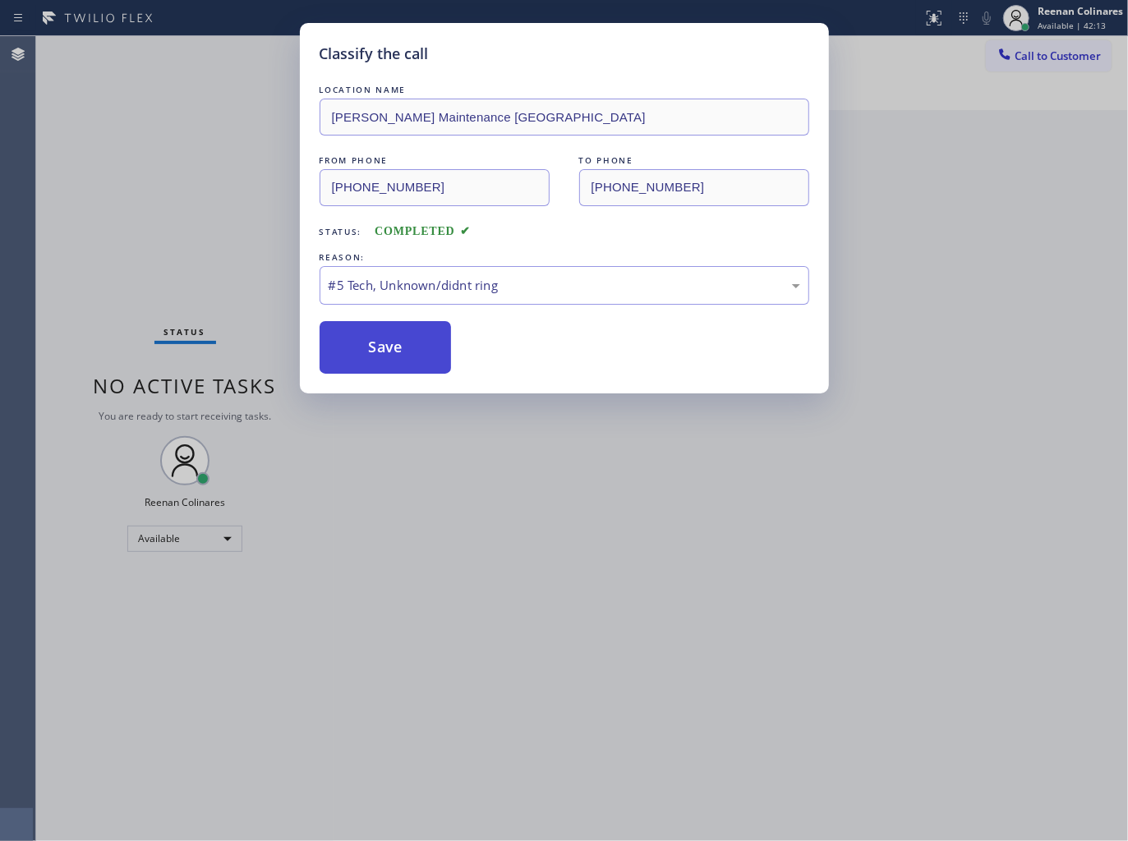
click at [365, 361] on button "Save" at bounding box center [386, 347] width 132 height 53
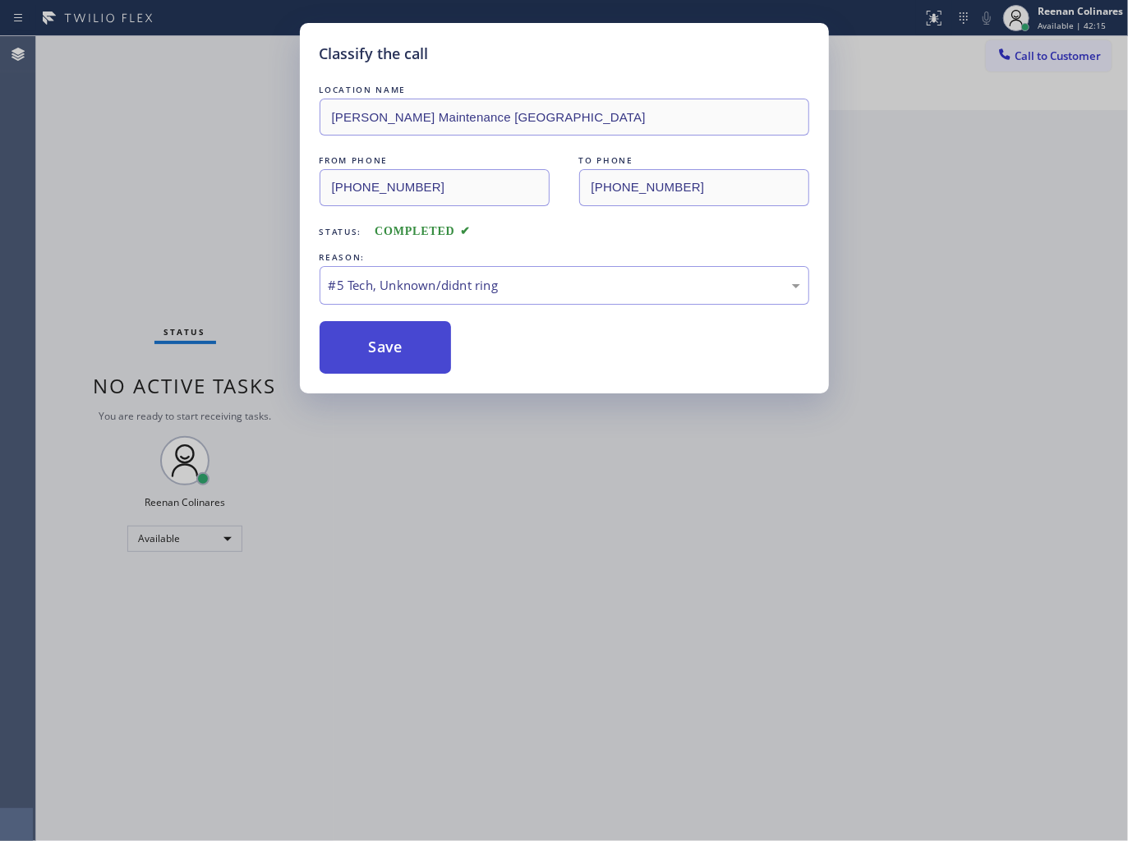
click at [394, 348] on button "Save" at bounding box center [386, 347] width 132 height 53
click at [396, 351] on button "Save" at bounding box center [386, 347] width 132 height 53
click at [398, 342] on button "Save" at bounding box center [386, 347] width 132 height 53
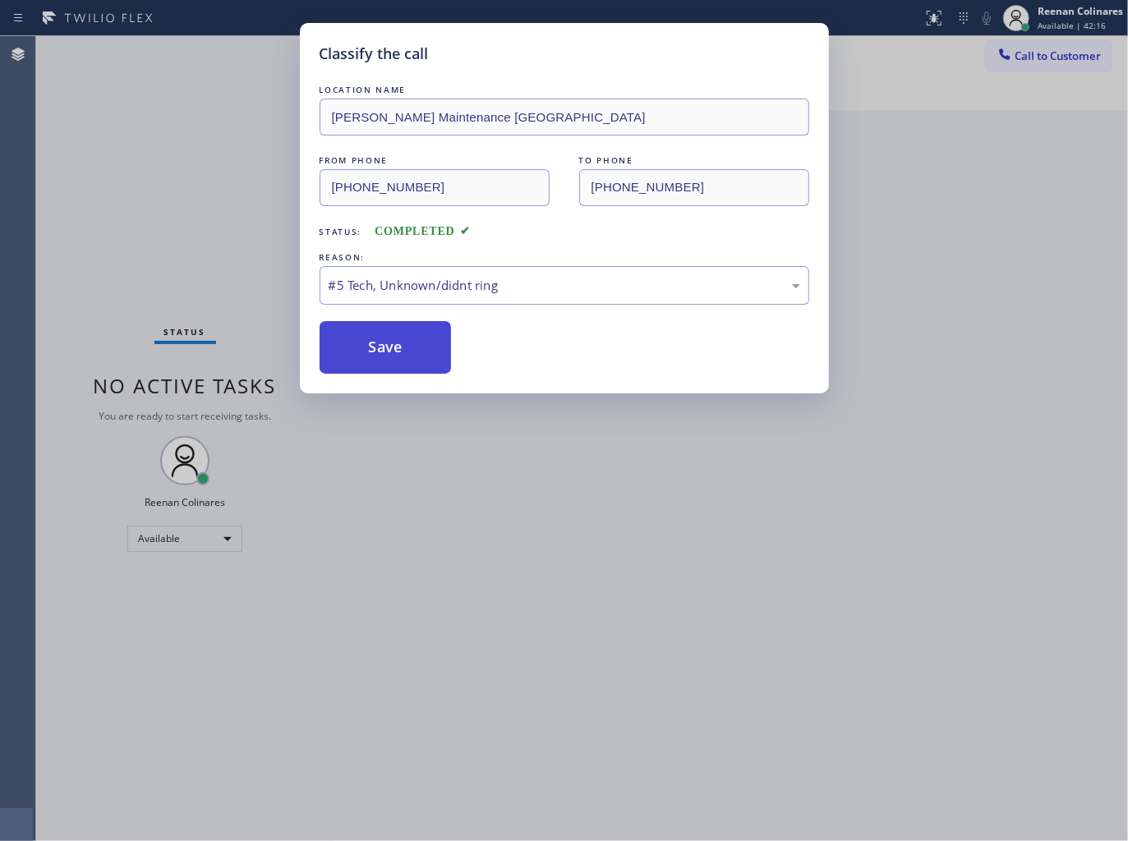
click at [398, 348] on button "Save" at bounding box center [386, 347] width 132 height 53
click at [392, 349] on button "Save" at bounding box center [386, 347] width 132 height 53
click at [237, 241] on div "Classify the call LOCATION NAME [PERSON_NAME] Maintenance [GEOGRAPHIC_DATA] FRO…" at bounding box center [564, 420] width 1128 height 841
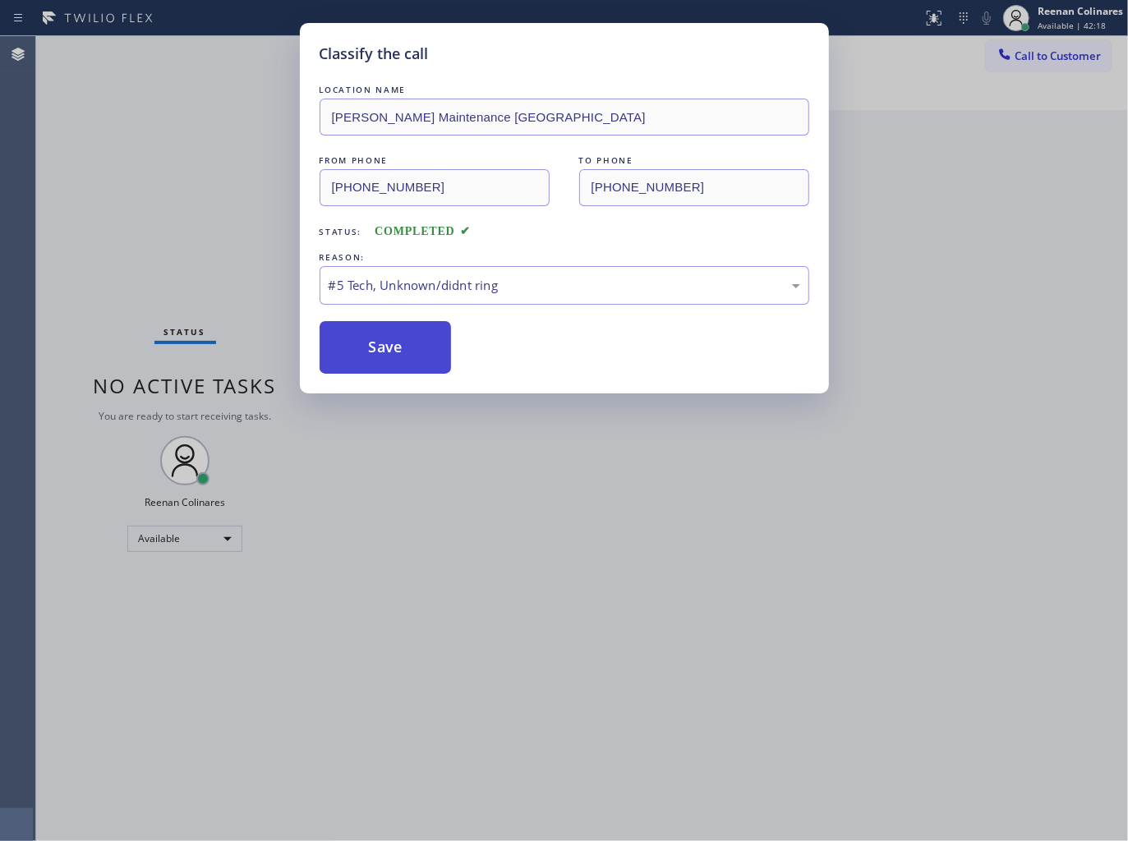
click at [423, 358] on button "Save" at bounding box center [386, 347] width 132 height 53
click at [439, 517] on div "Classify the call LOCATION NAME [PERSON_NAME] Maintenance [GEOGRAPHIC_DATA] FRO…" at bounding box center [564, 420] width 1128 height 841
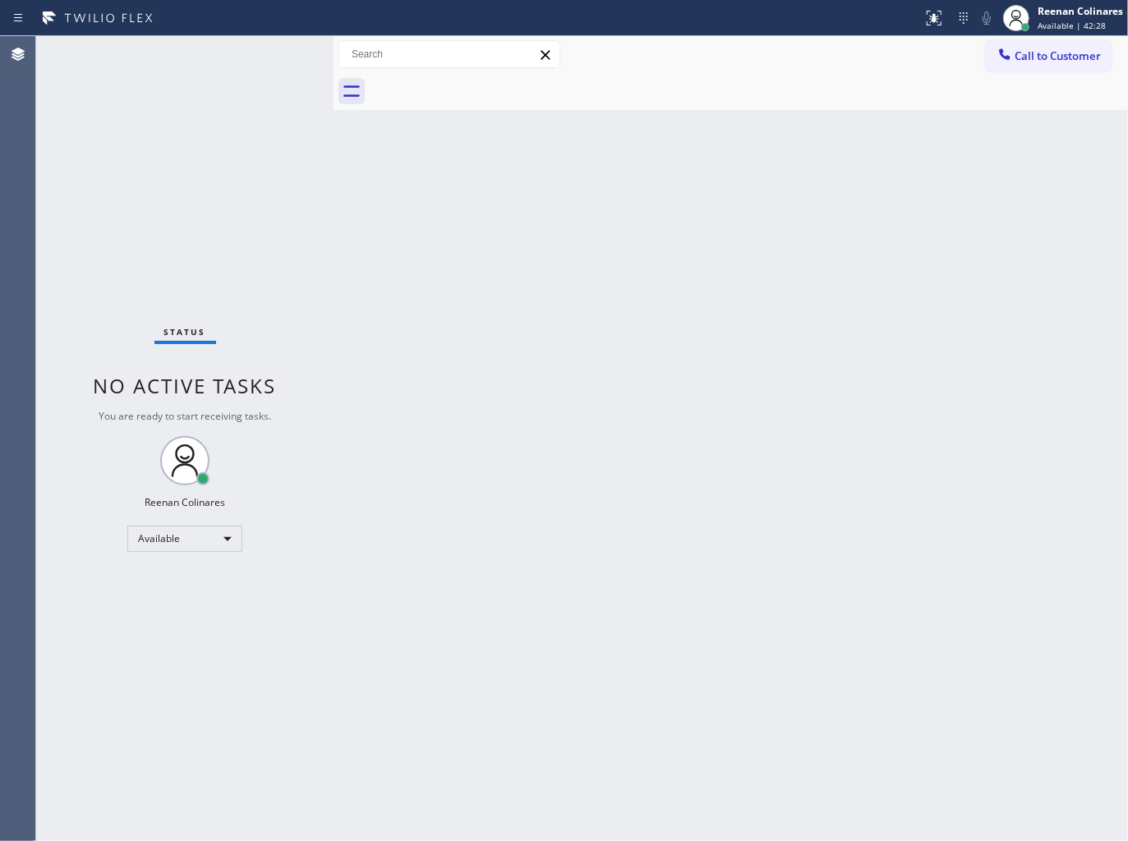
click at [688, 239] on div "Back to Dashboard Change Sender ID Customers Technicians Select a contact Outbo…" at bounding box center [730, 438] width 794 height 805
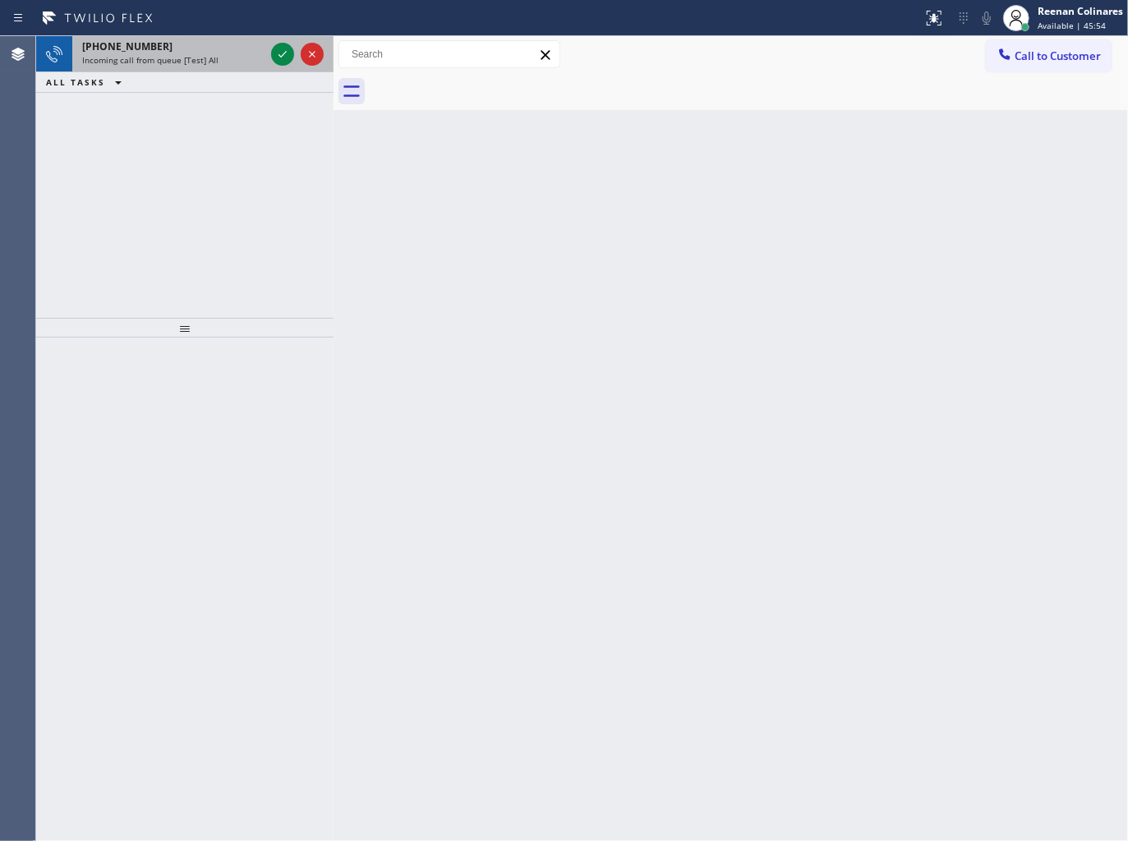
click at [226, 41] on div "[PHONE_NUMBER]" at bounding box center [173, 46] width 182 height 14
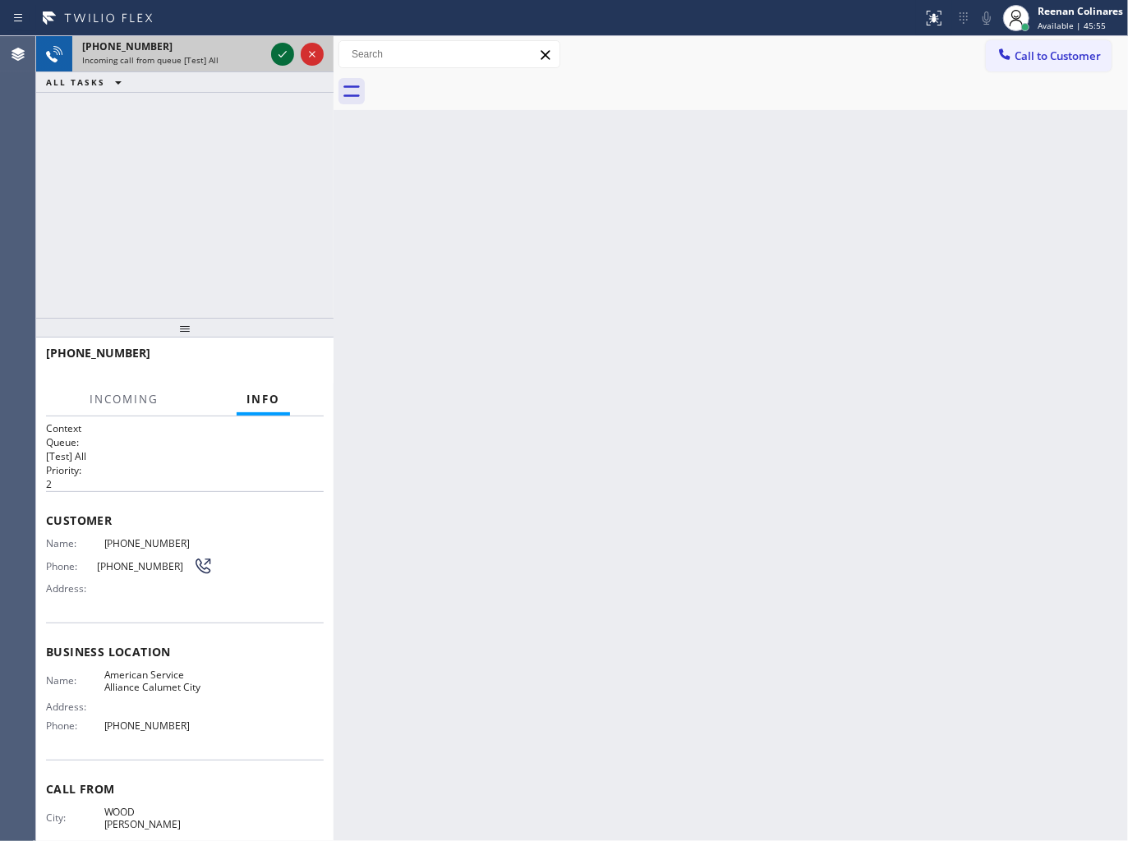
click at [275, 54] on icon at bounding box center [283, 54] width 20 height 20
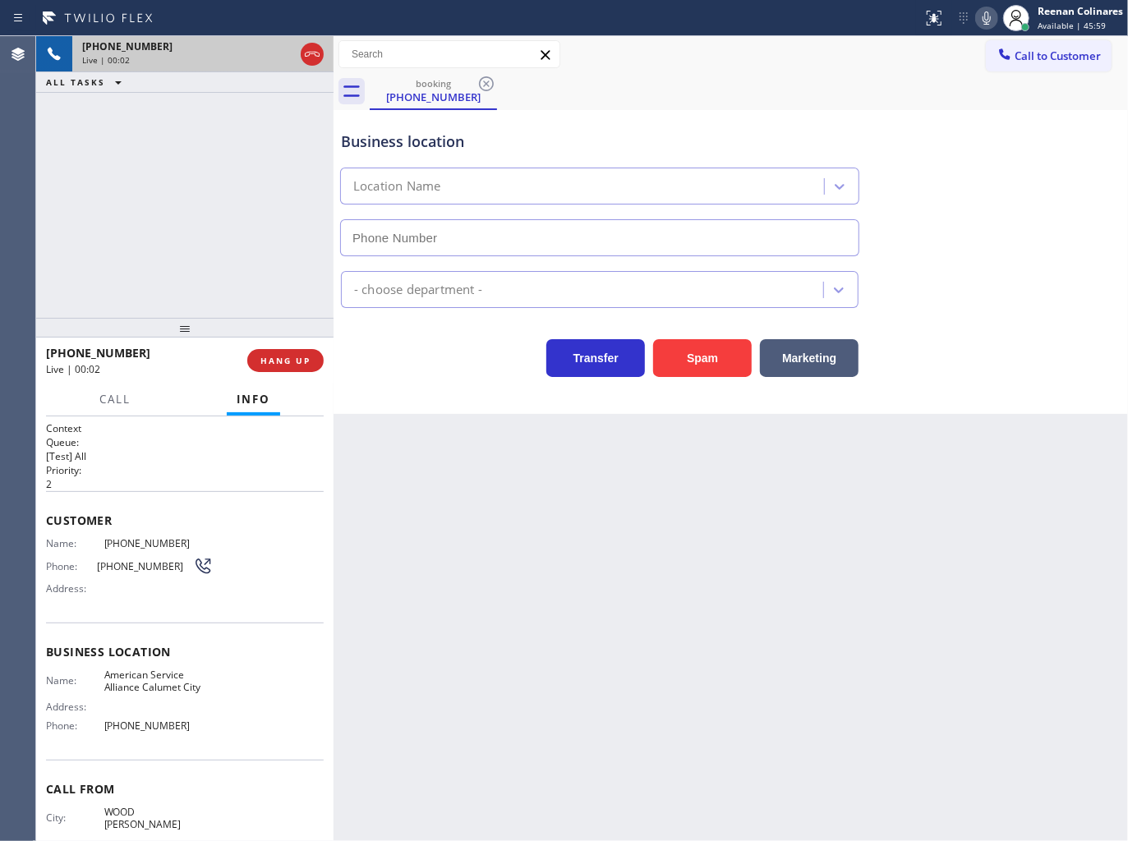
type input "[PHONE_NUMBER]"
click at [710, 372] on button "Spam" at bounding box center [702, 358] width 99 height 38
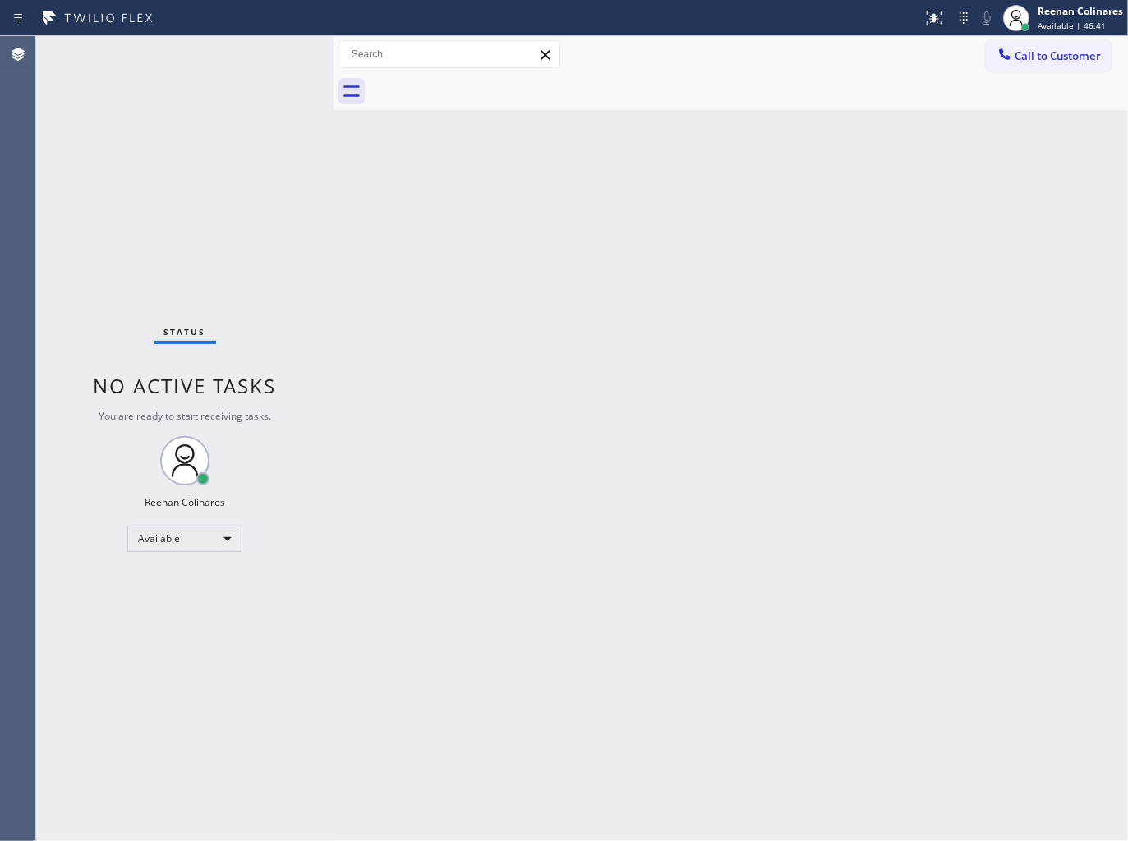
click at [225, 53] on div "Status No active tasks You are ready to start receiving tasks. Reenan Colinares…" at bounding box center [184, 438] width 297 height 805
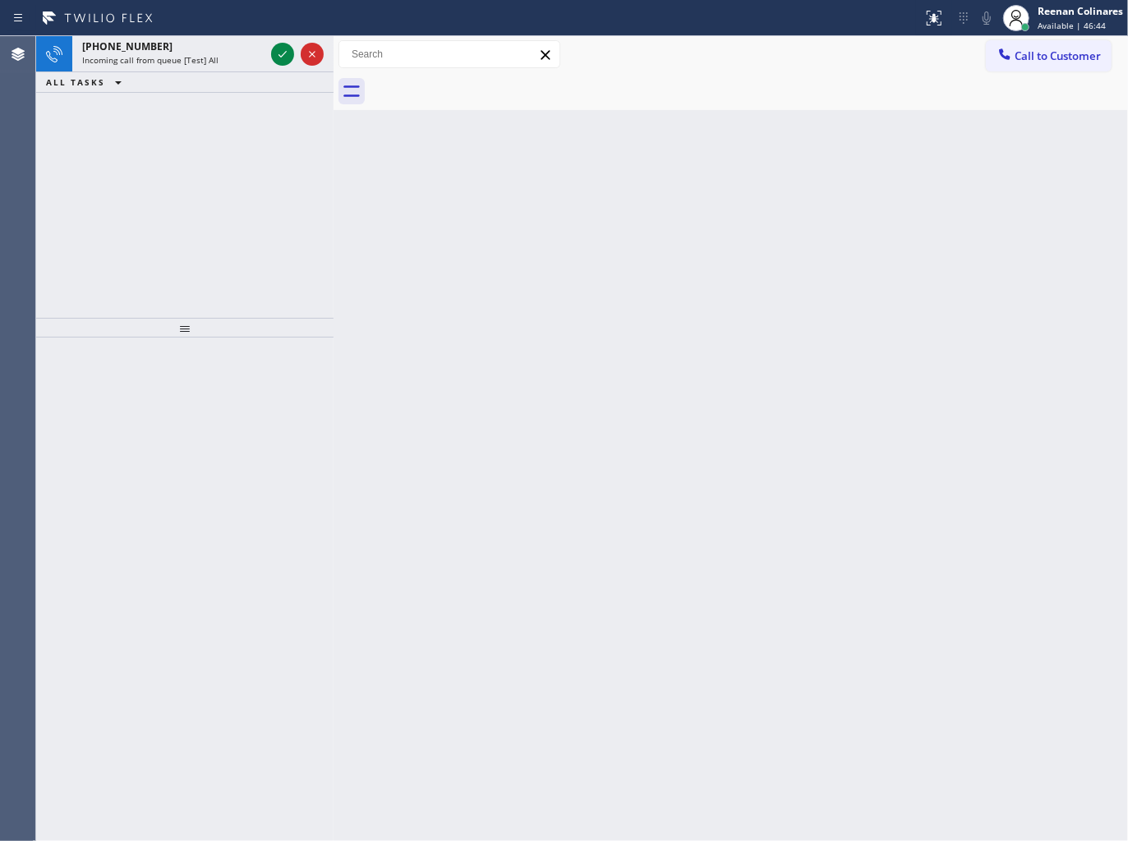
click at [225, 54] on div "Incoming call from queue [Test] All" at bounding box center [173, 59] width 182 height 11
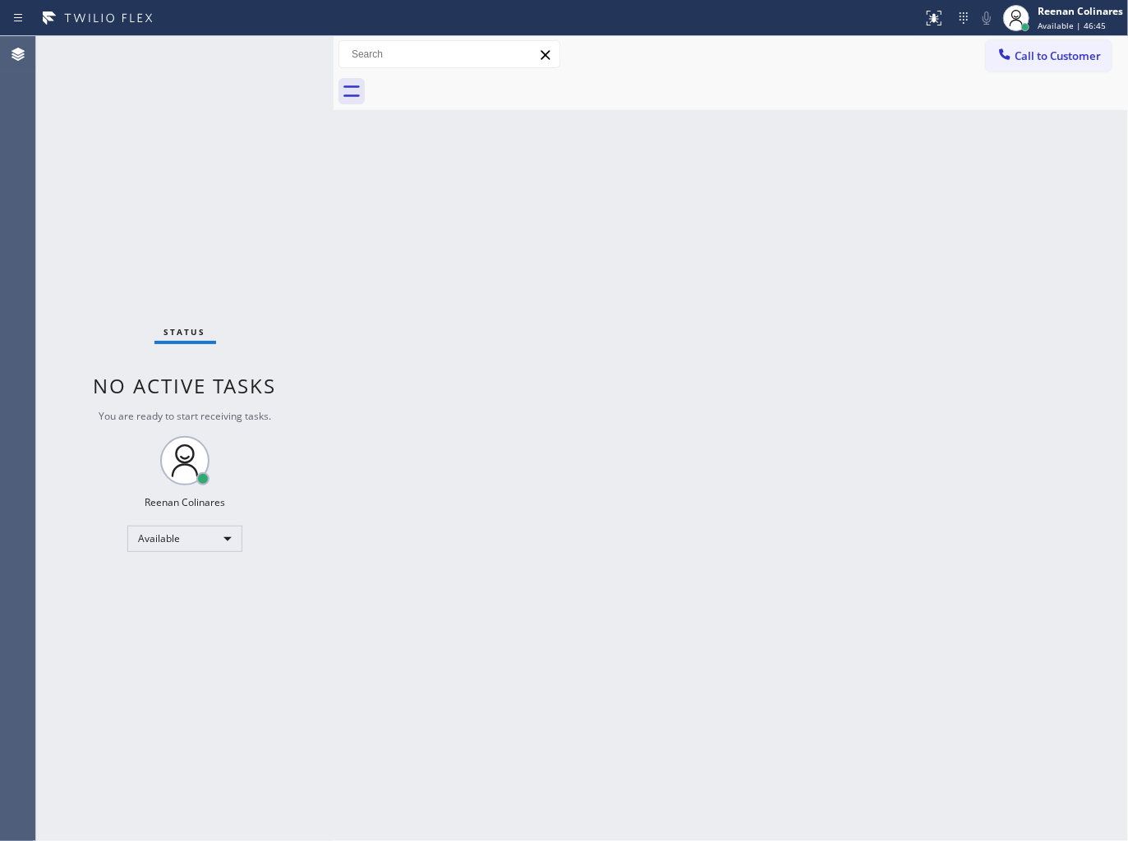
click at [236, 57] on div "Status No active tasks You are ready to start receiving tasks. Reenan Colinares…" at bounding box center [184, 438] width 297 height 805
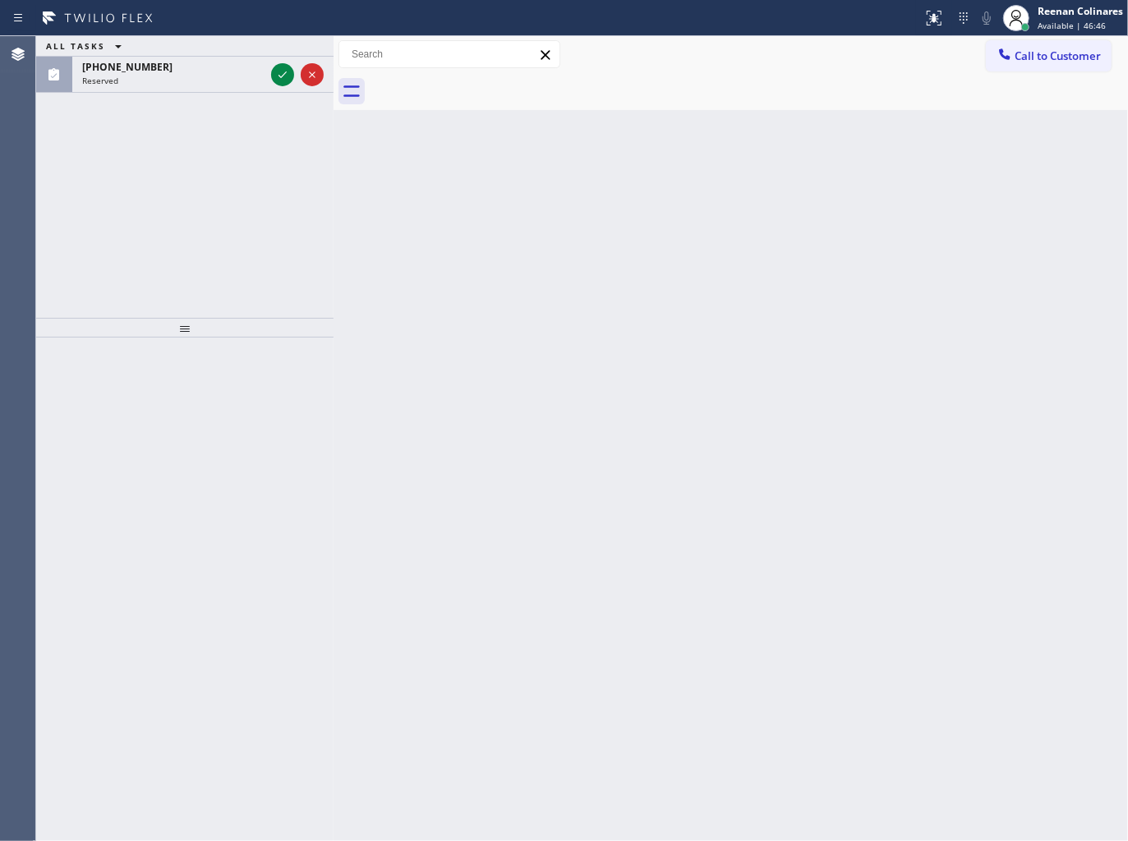
click at [236, 57] on div "[PHONE_NUMBER] Reserved" at bounding box center [169, 75] width 195 height 36
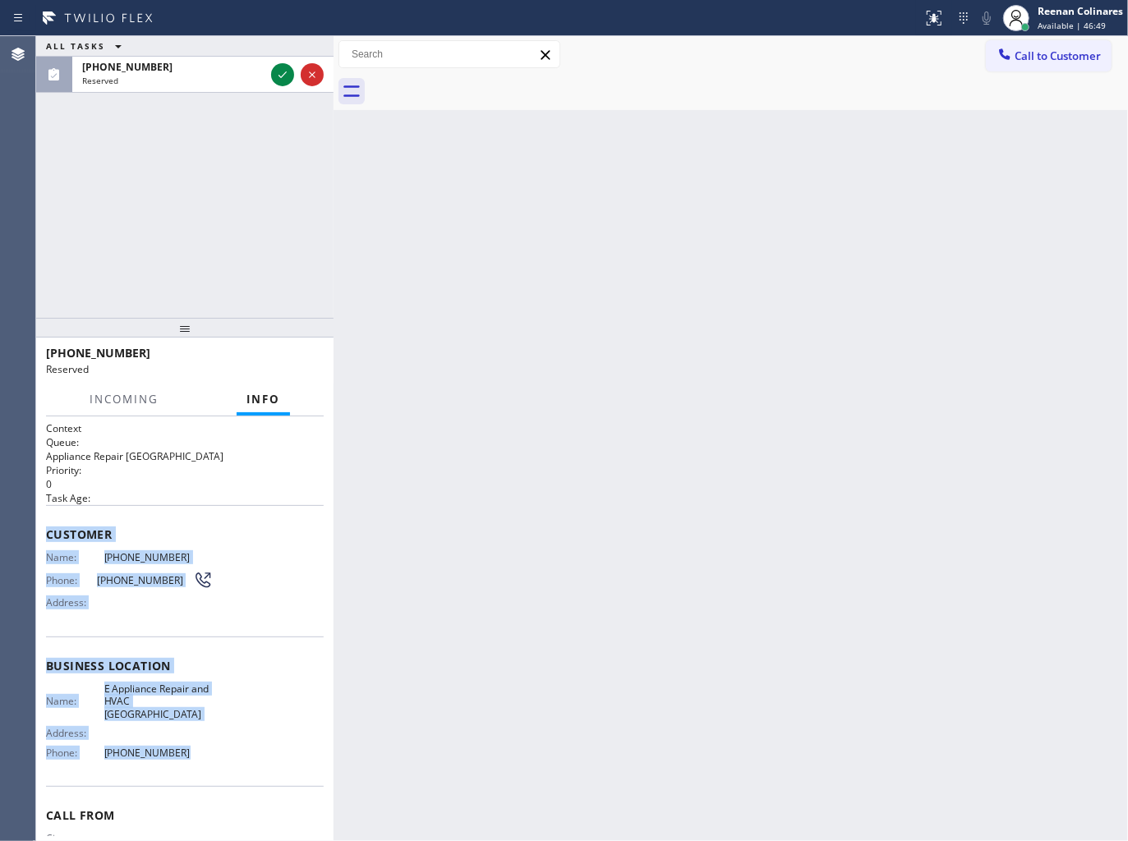
copy div "Customer Name: [PHONE_NUMBER] Phone: [PHONE_NUMBER] Address: Business location …"
drag, startPoint x: 49, startPoint y: 522, endPoint x: 248, endPoint y: 448, distance: 212.1
click at [259, 735] on div "Context Queue: Appliance Repair High End Priority: 0 Task Age: Customer Name: […" at bounding box center [185, 666] width 278 height 490
click at [282, 72] on icon at bounding box center [283, 75] width 20 height 20
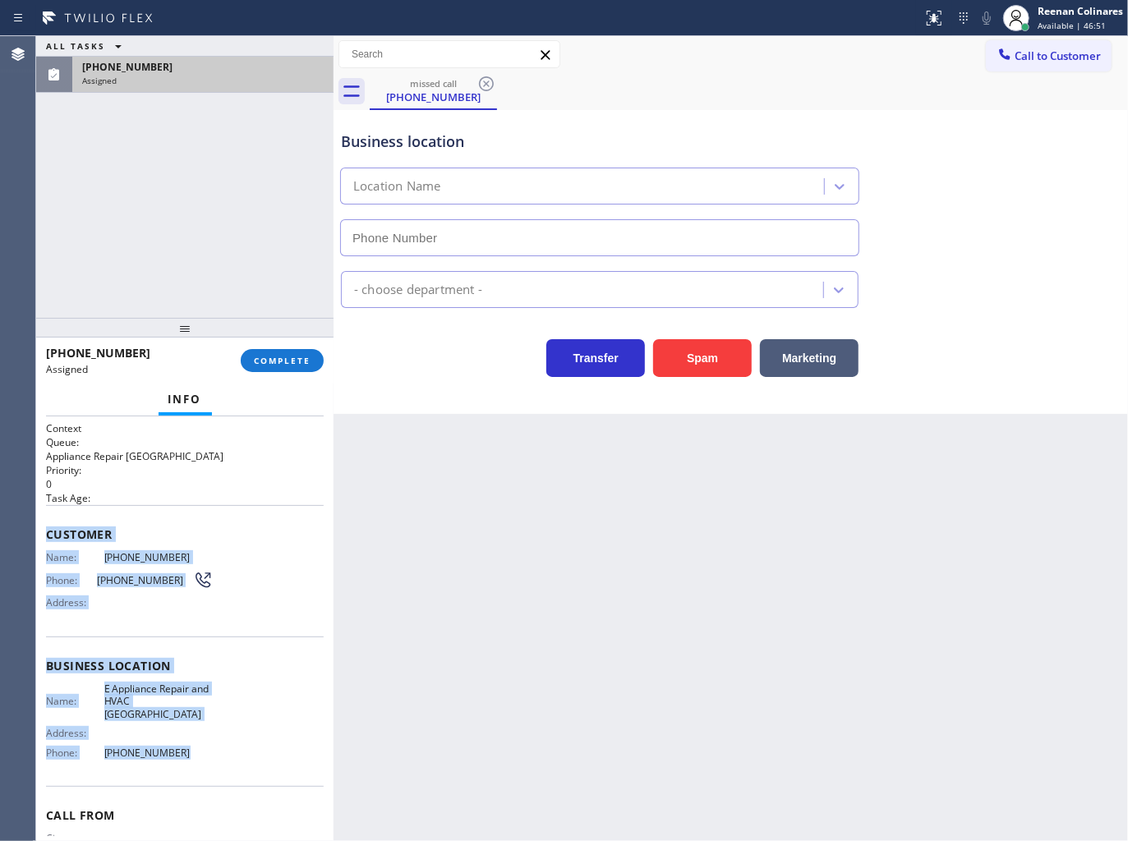
type input "[PHONE_NUMBER]"
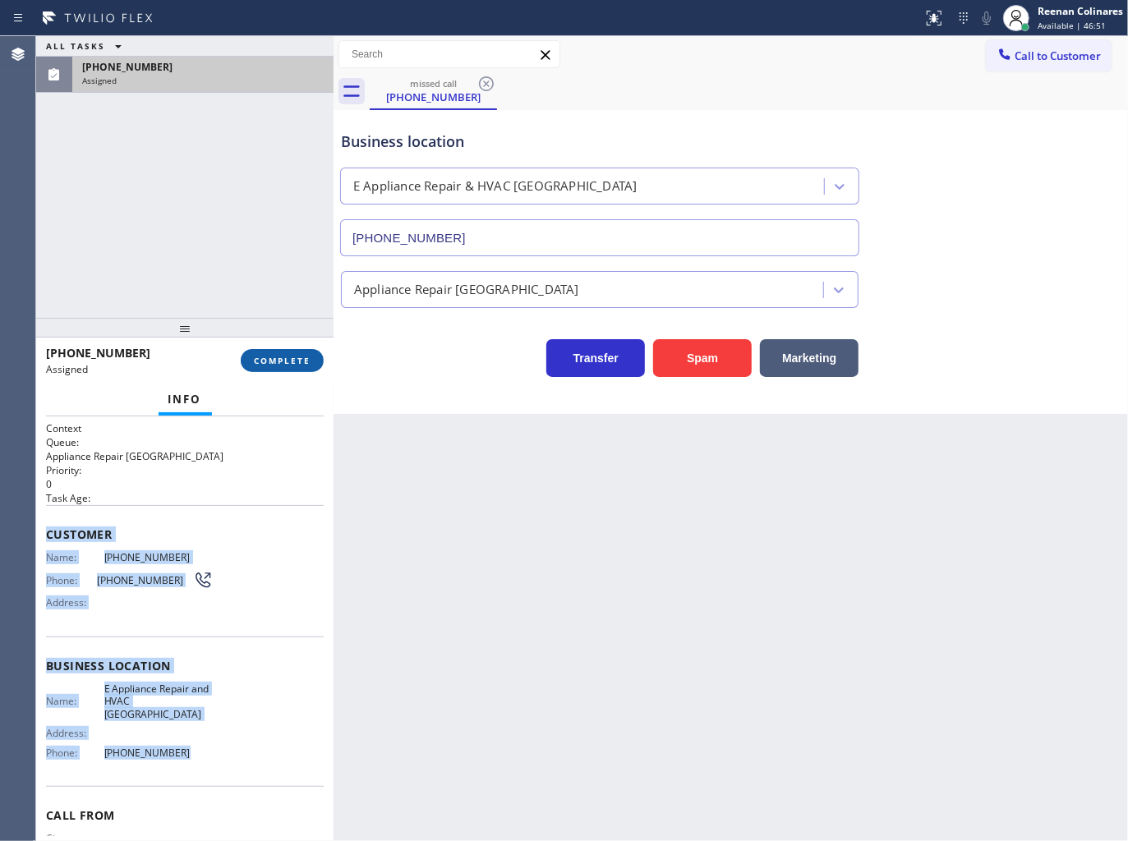
click at [310, 366] on button "COMPLETE" at bounding box center [282, 360] width 83 height 23
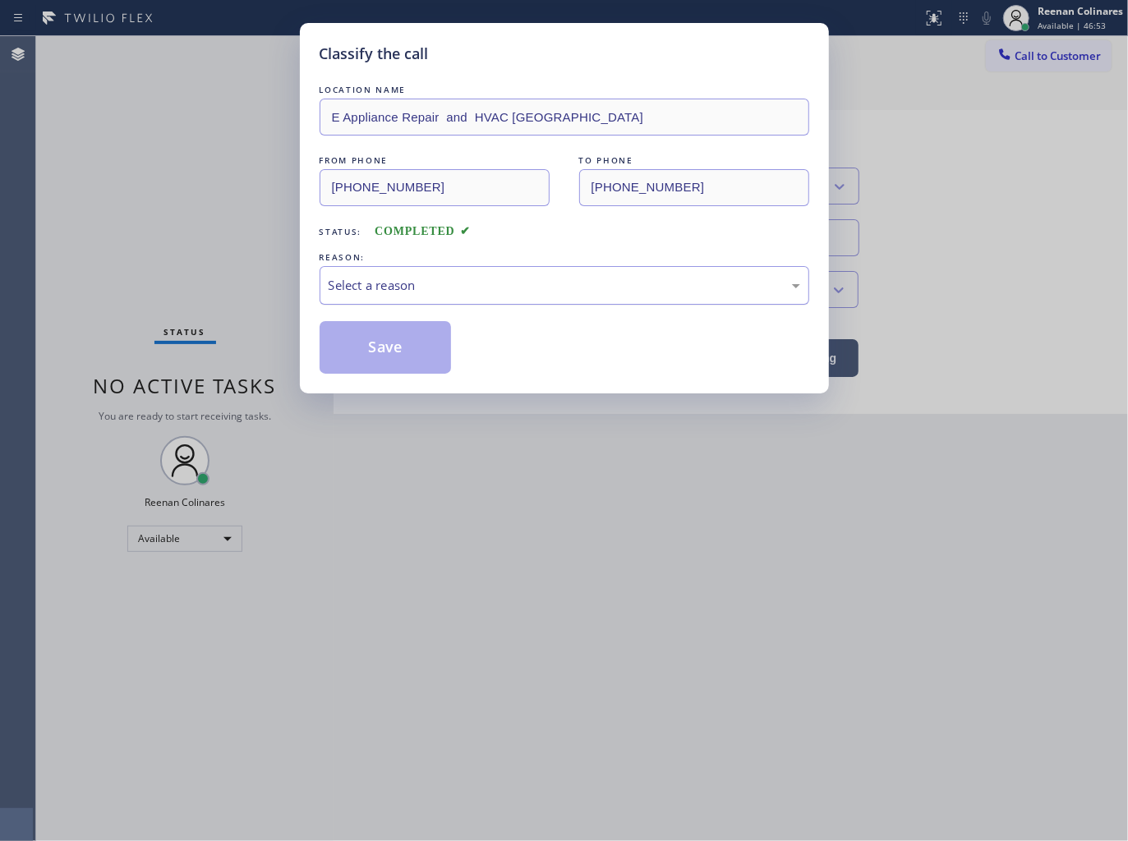
click at [396, 277] on div "Select a reason" at bounding box center [564, 285] width 471 height 19
click at [366, 364] on button "Save" at bounding box center [386, 347] width 132 height 53
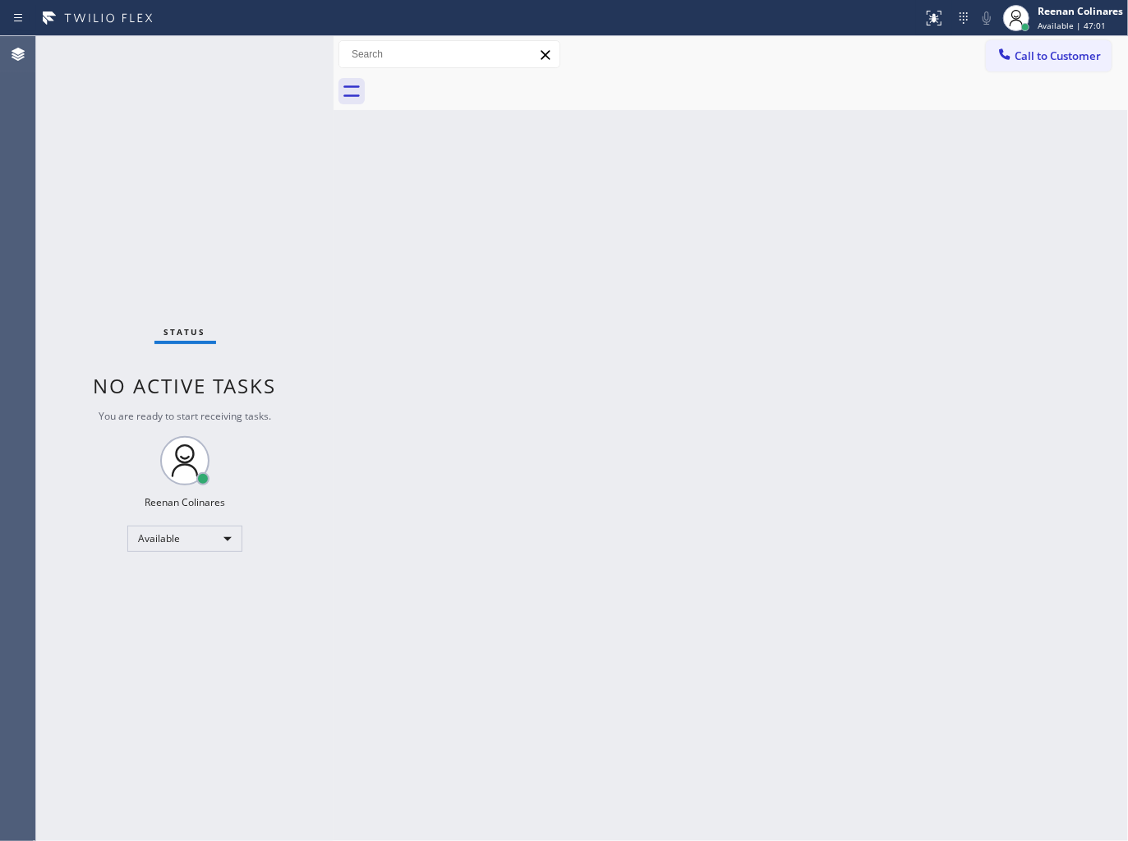
click at [723, 218] on div "Back to Dashboard Change Sender ID Customers Technicians Select a contact Outbo…" at bounding box center [730, 438] width 794 height 805
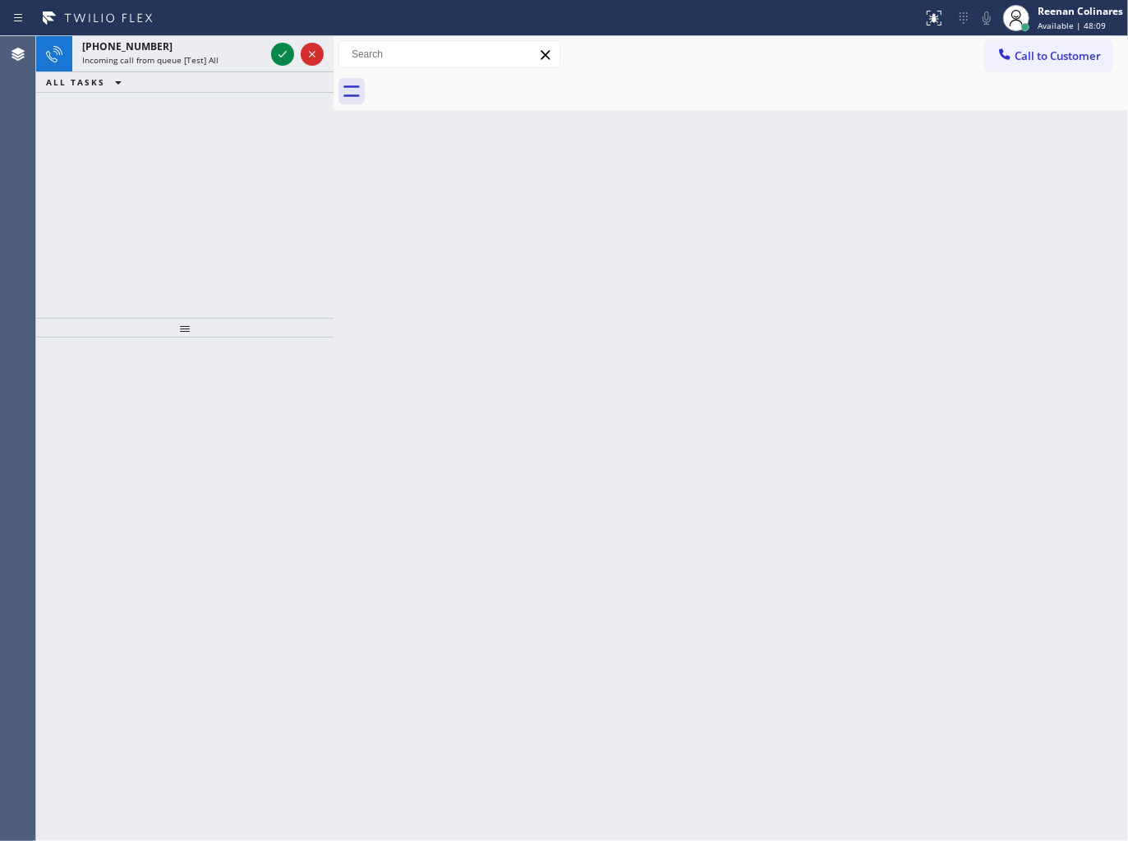
drag, startPoint x: 91, startPoint y: 74, endPoint x: 108, endPoint y: 75, distance: 17.3
click at [108, 75] on button "ALL TASKS" at bounding box center [87, 82] width 102 height 20
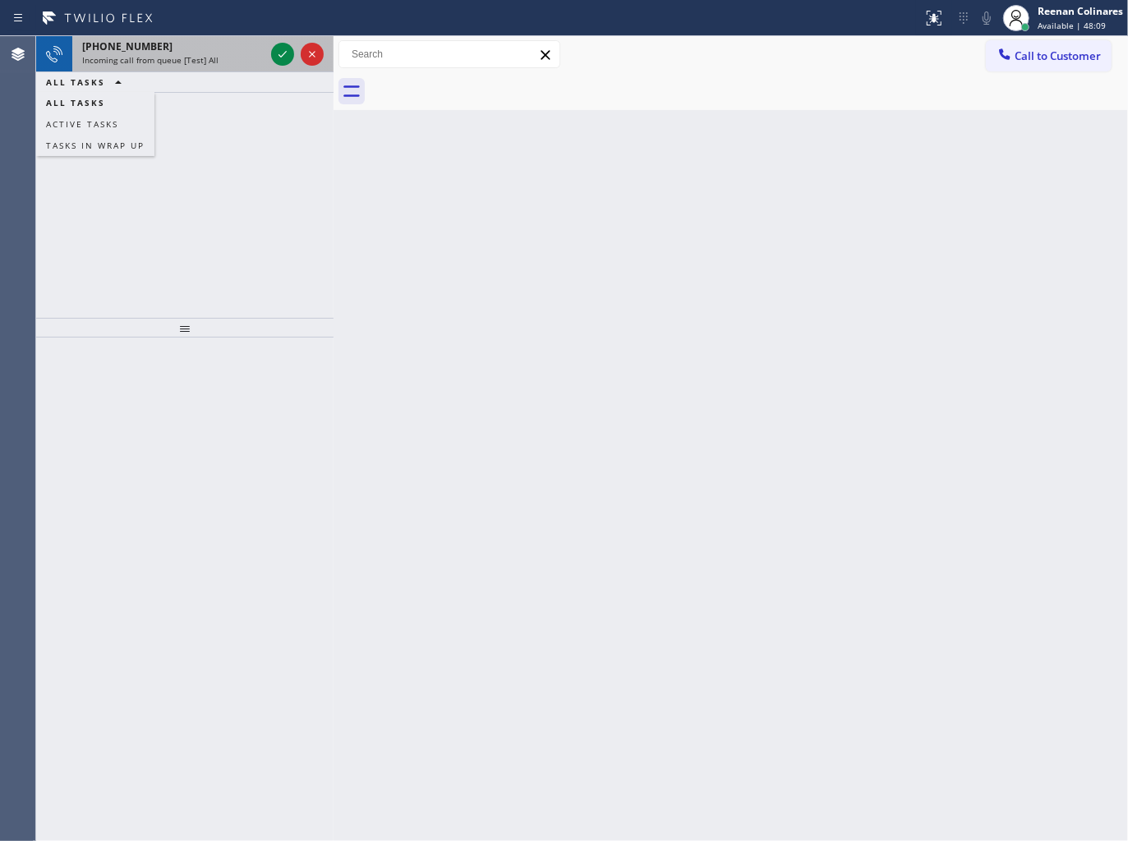
click at [200, 67] on div "[PHONE_NUMBER] Incoming call from queue [Test] All" at bounding box center [169, 54] width 195 height 36
click at [238, 56] on div "Incoming call from queue [Test] All" at bounding box center [173, 59] width 182 height 11
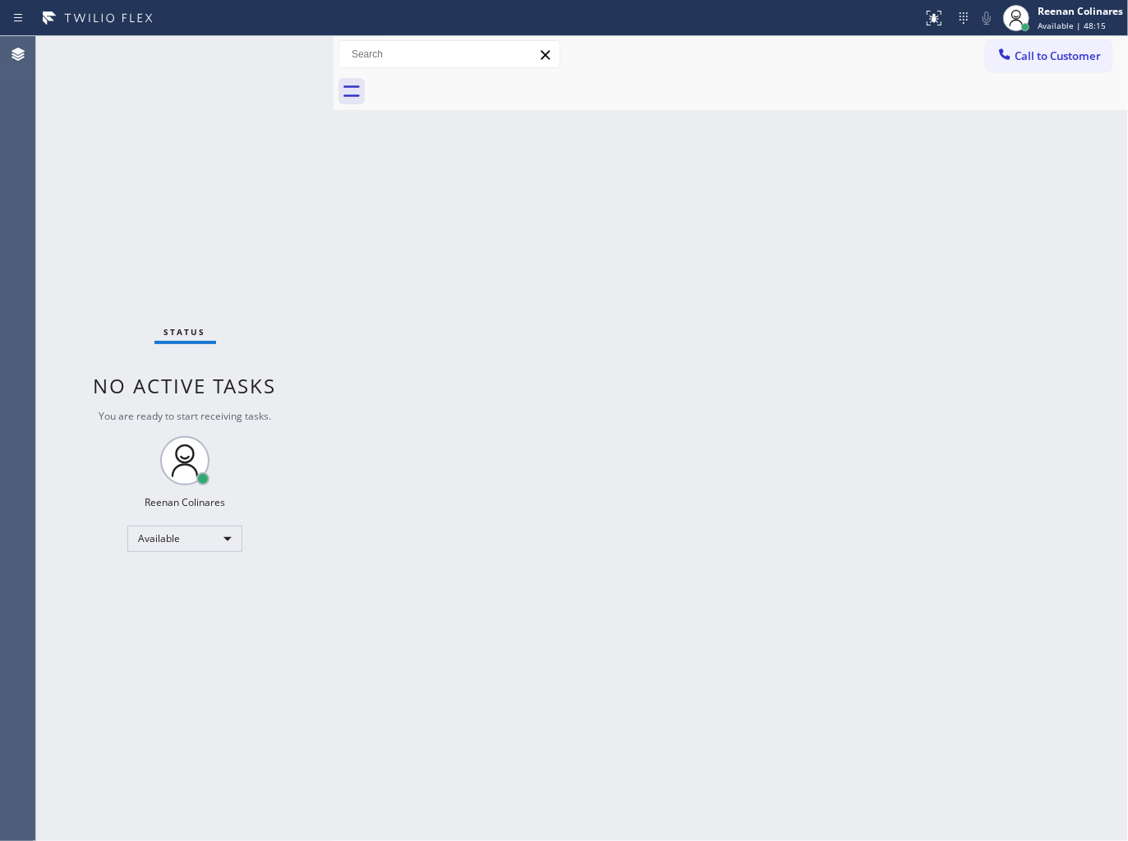
click at [278, 53] on div "Status No active tasks You are ready to start receiving tasks. Reenan Colinares…" at bounding box center [184, 438] width 297 height 805
click at [824, 191] on div "Back to Dashboard Change Sender ID Customers Technicians Select a contact Outbo…" at bounding box center [730, 438] width 794 height 805
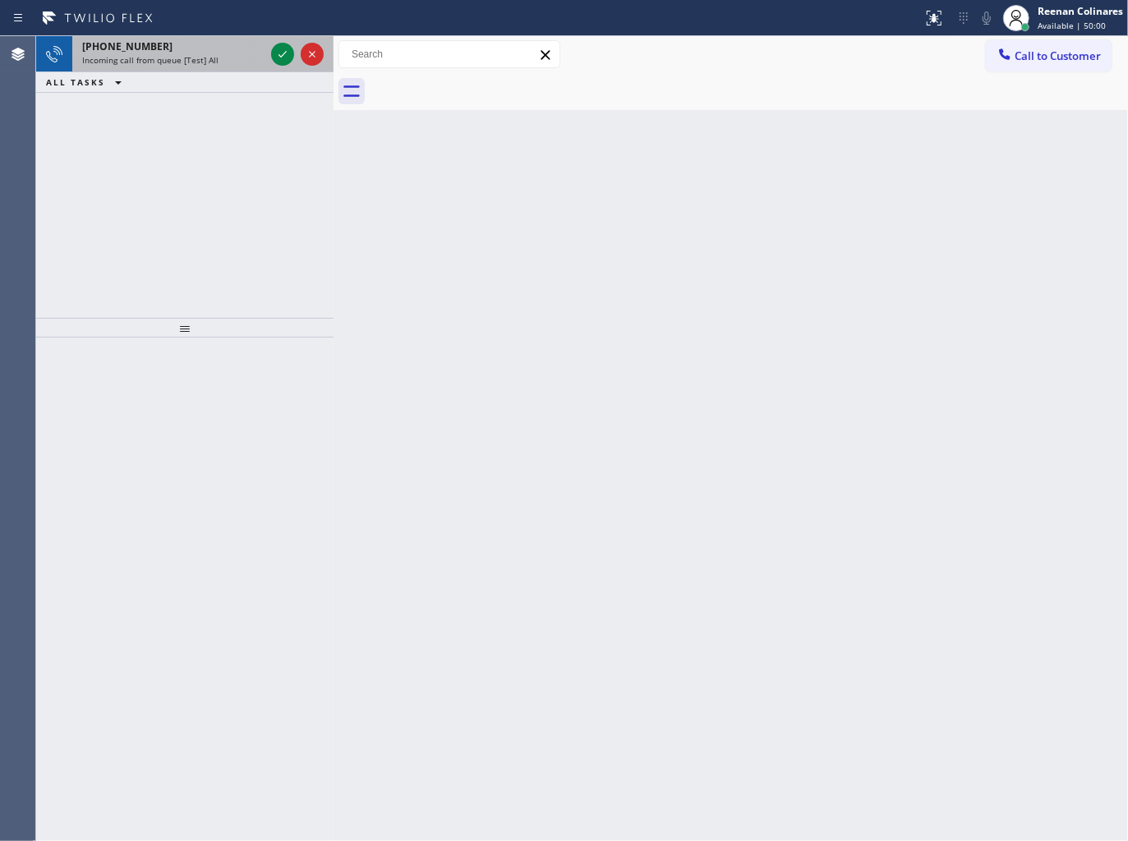
click at [211, 39] on div "[PHONE_NUMBER]" at bounding box center [173, 46] width 182 height 14
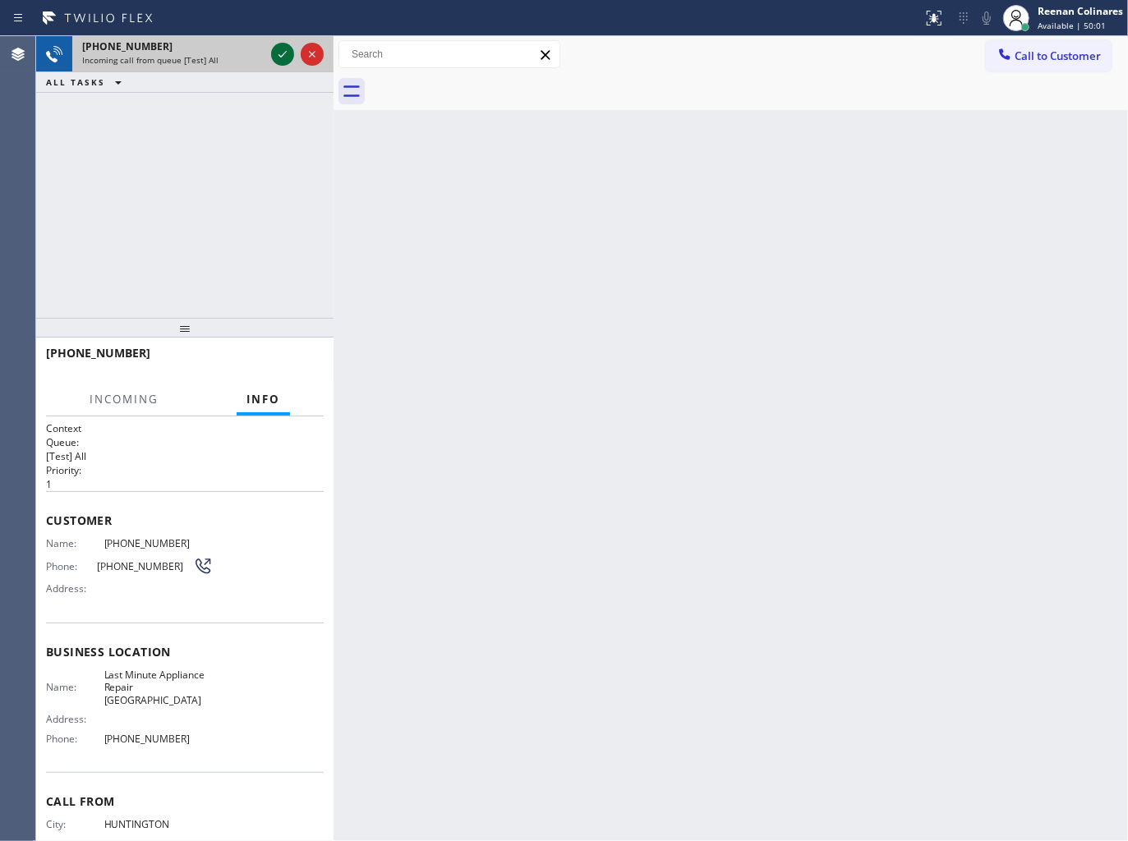
click at [276, 53] on icon at bounding box center [283, 54] width 20 height 20
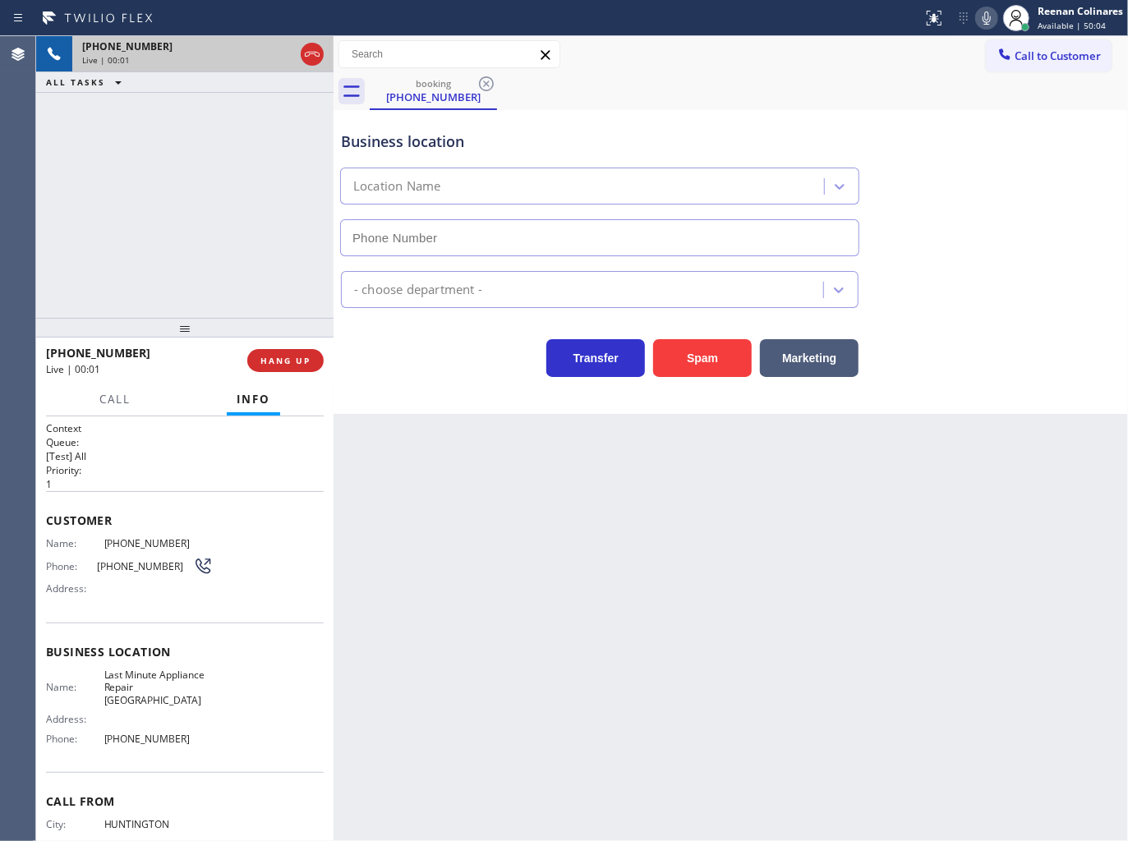
type input "[PHONE_NUMBER]"
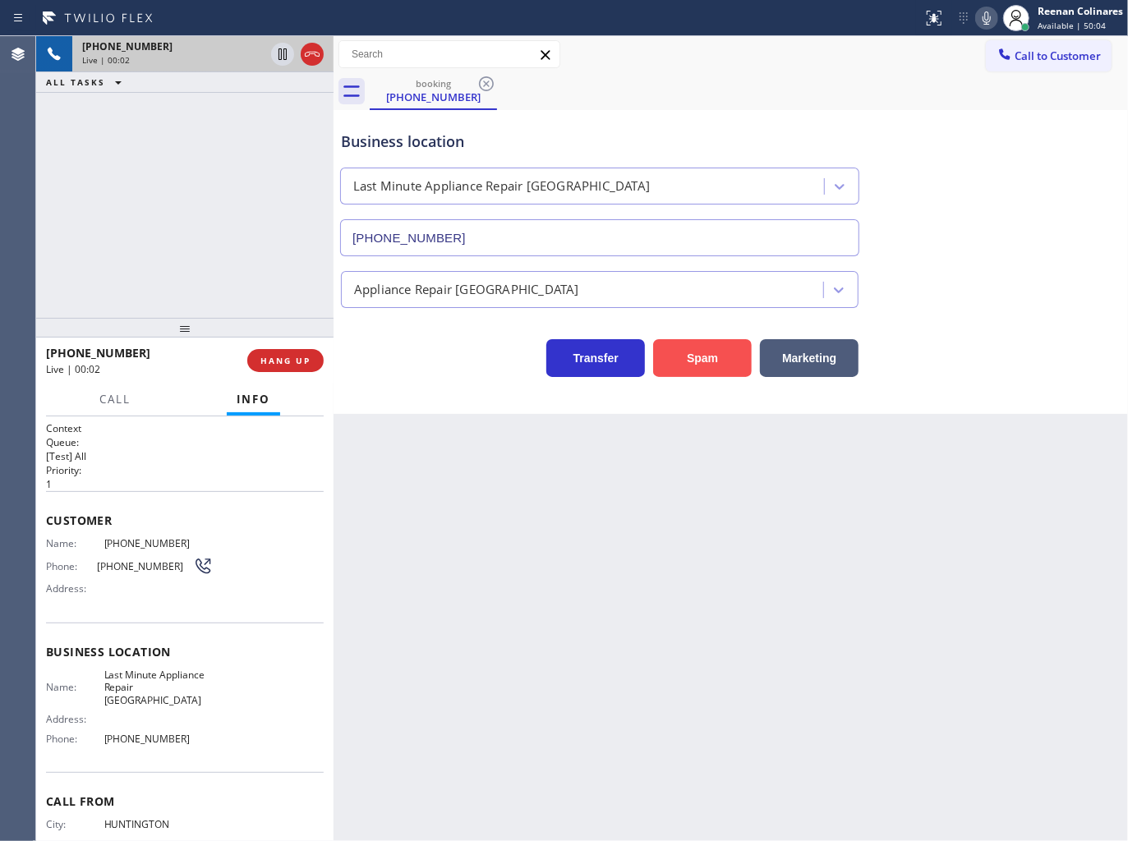
click at [710, 361] on button "Spam" at bounding box center [702, 358] width 99 height 38
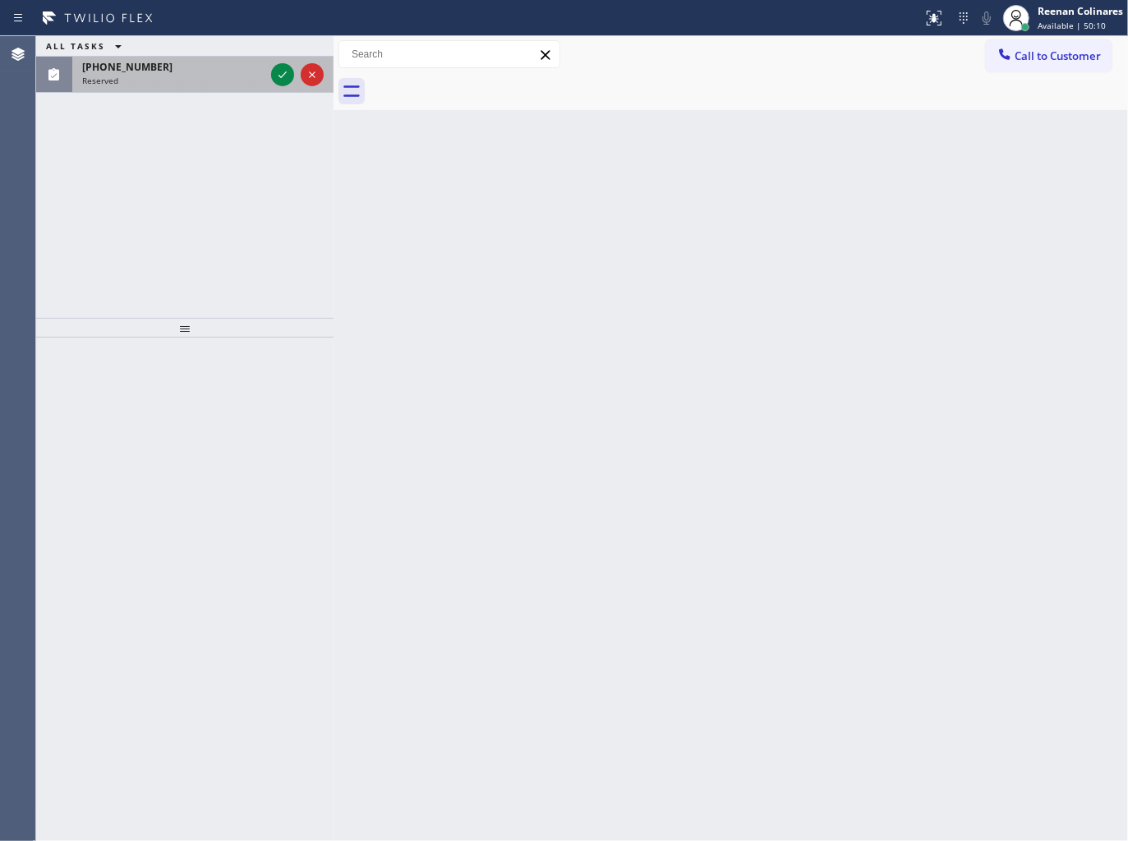
click at [138, 91] on div "[PHONE_NUMBER] Reserved" at bounding box center [169, 75] width 195 height 36
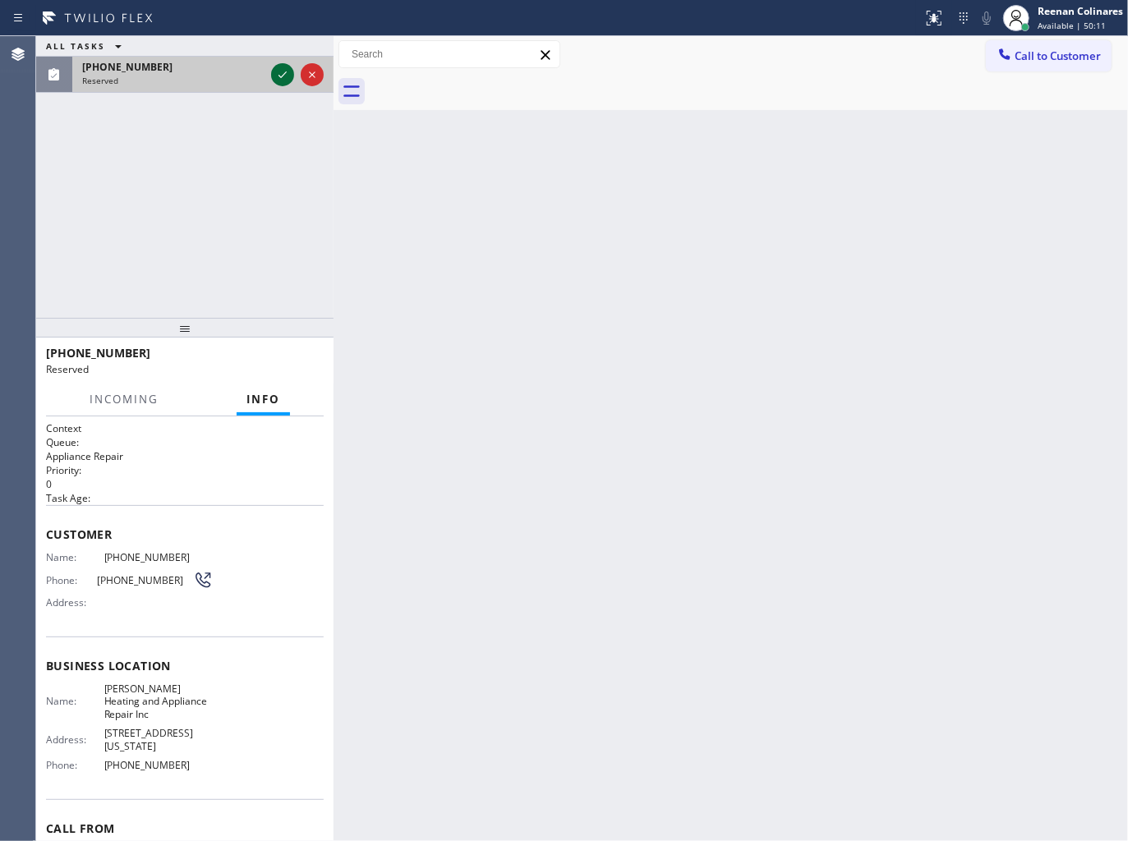
click at [283, 75] on icon at bounding box center [283, 75] width 20 height 20
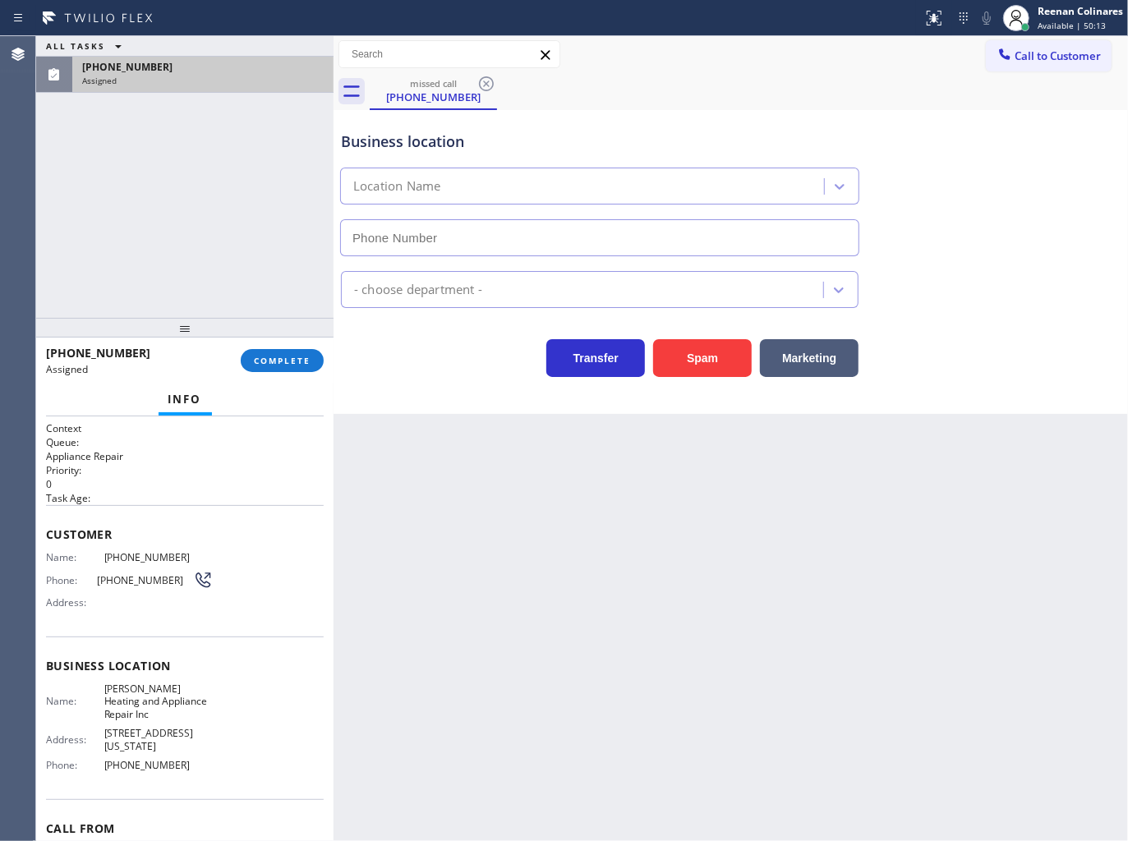
type input "[PHONE_NUMBER]"
drag, startPoint x: 293, startPoint y: 362, endPoint x: 306, endPoint y: 362, distance: 13.1
click at [294, 362] on span "COMPLETE" at bounding box center [282, 360] width 57 height 11
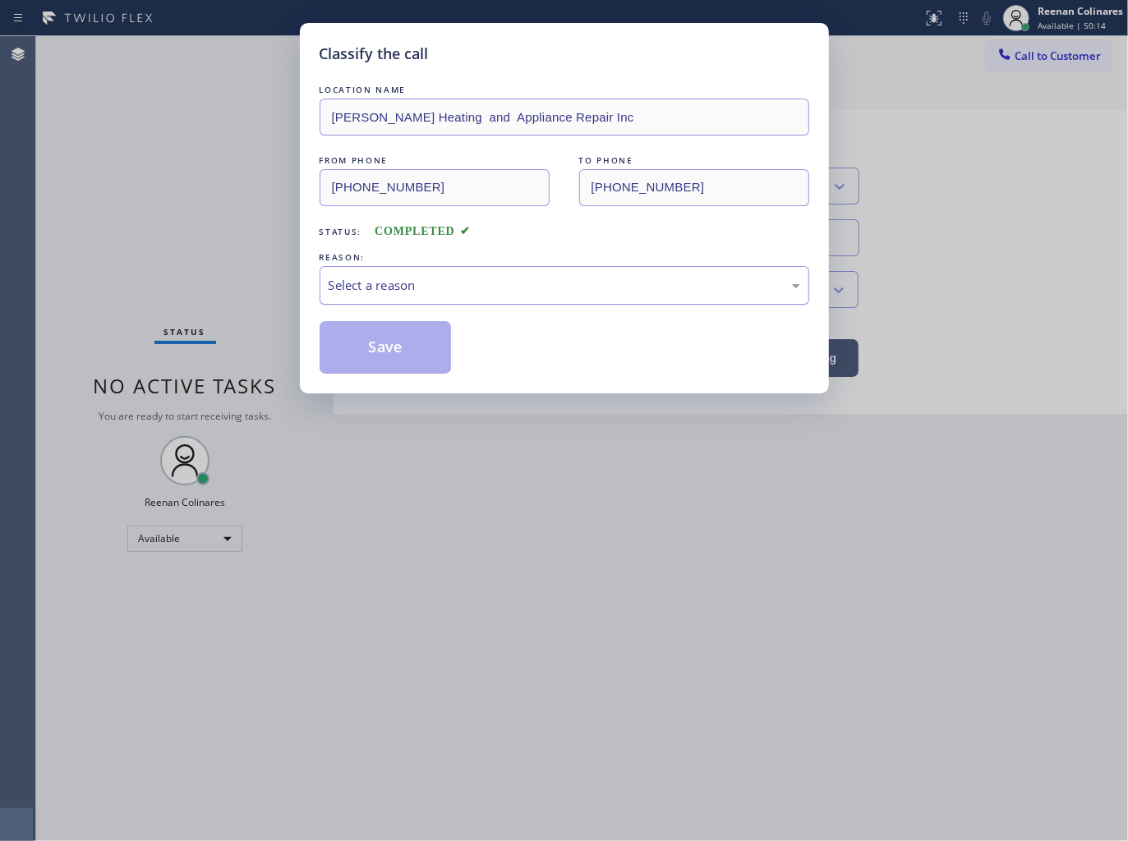
click at [397, 281] on div "Select a reason" at bounding box center [564, 285] width 471 height 19
click at [361, 358] on button "Save" at bounding box center [386, 347] width 132 height 53
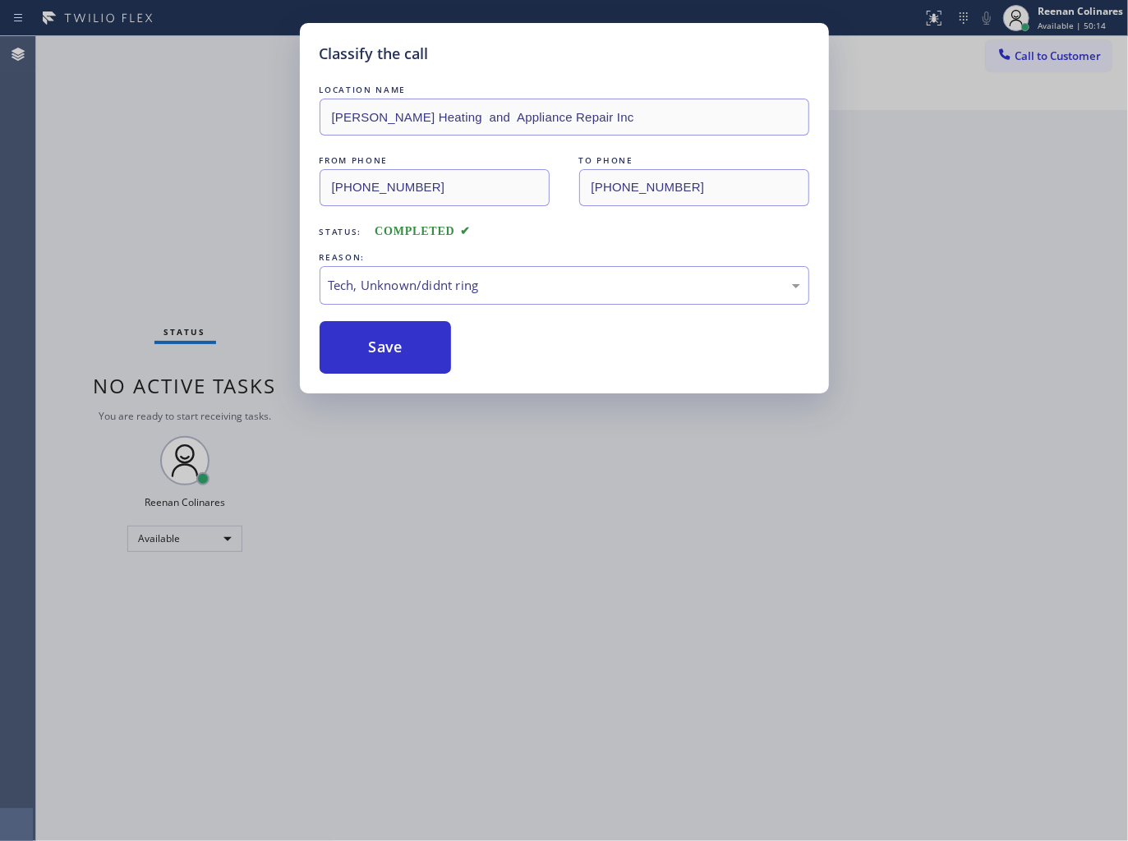
click at [250, 277] on div "Classify the call LOCATION NAME [PERSON_NAME] Heating and Appliance Repair Inc …" at bounding box center [564, 420] width 1128 height 841
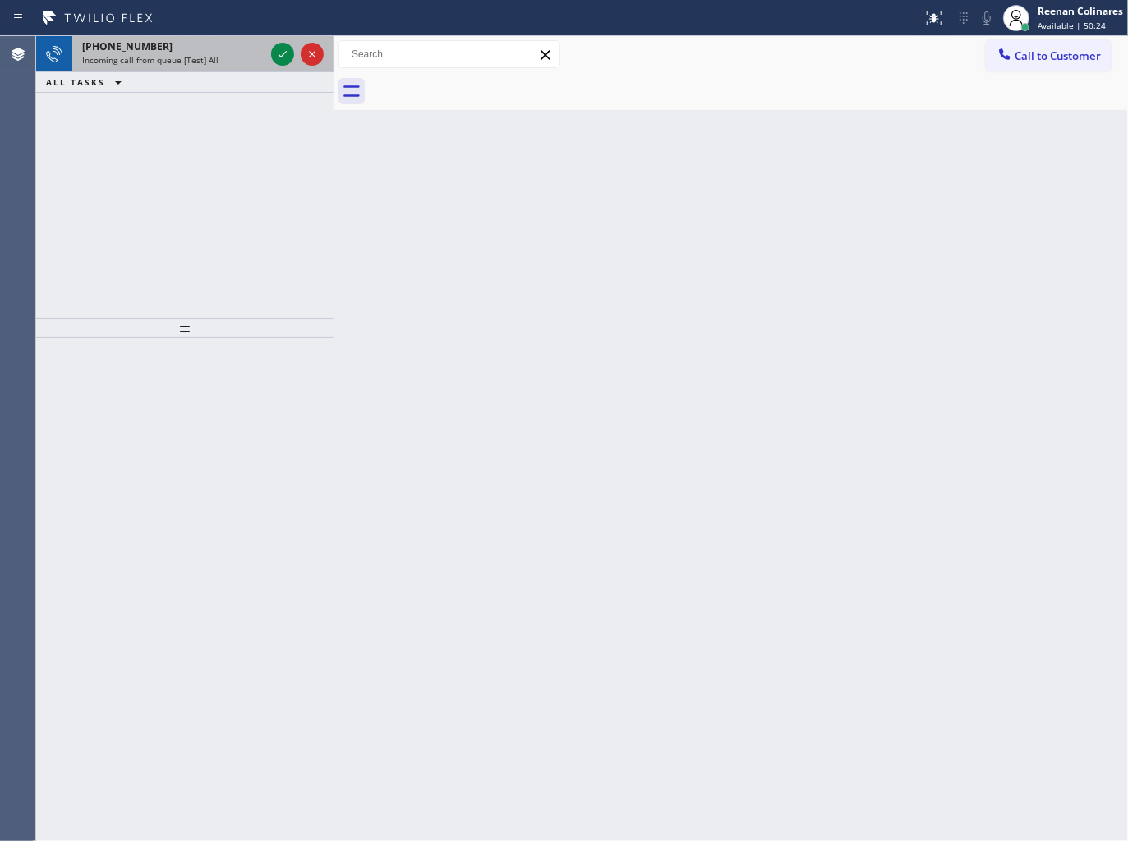
click at [234, 59] on div "Incoming call from queue [Test] All" at bounding box center [173, 59] width 182 height 11
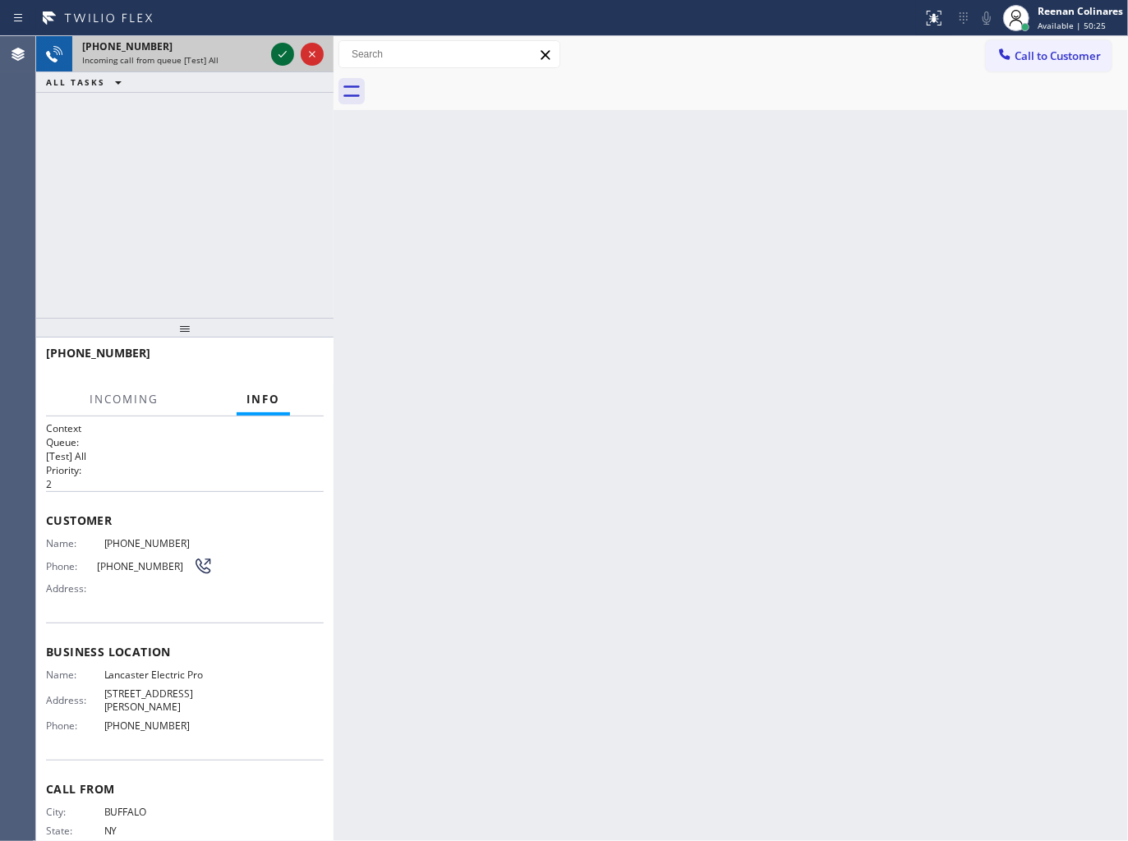
click at [284, 53] on icon at bounding box center [282, 54] width 8 height 7
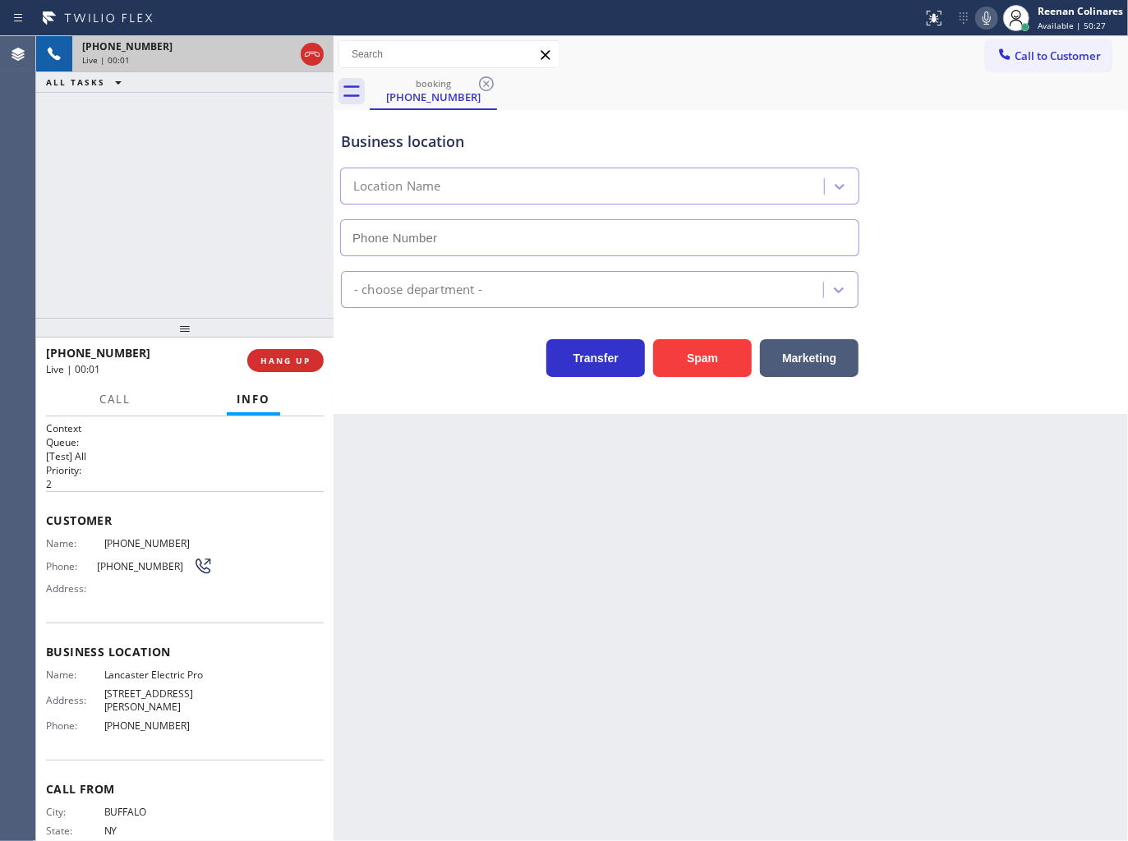
type input "[PHONE_NUMBER]"
click at [991, 22] on icon at bounding box center [987, 18] width 20 height 20
click at [989, 16] on icon at bounding box center [987, 18] width 20 height 20
drag, startPoint x: 986, startPoint y: 18, endPoint x: 853, endPoint y: 80, distance: 147.0
click at [986, 18] on icon at bounding box center [987, 18] width 20 height 20
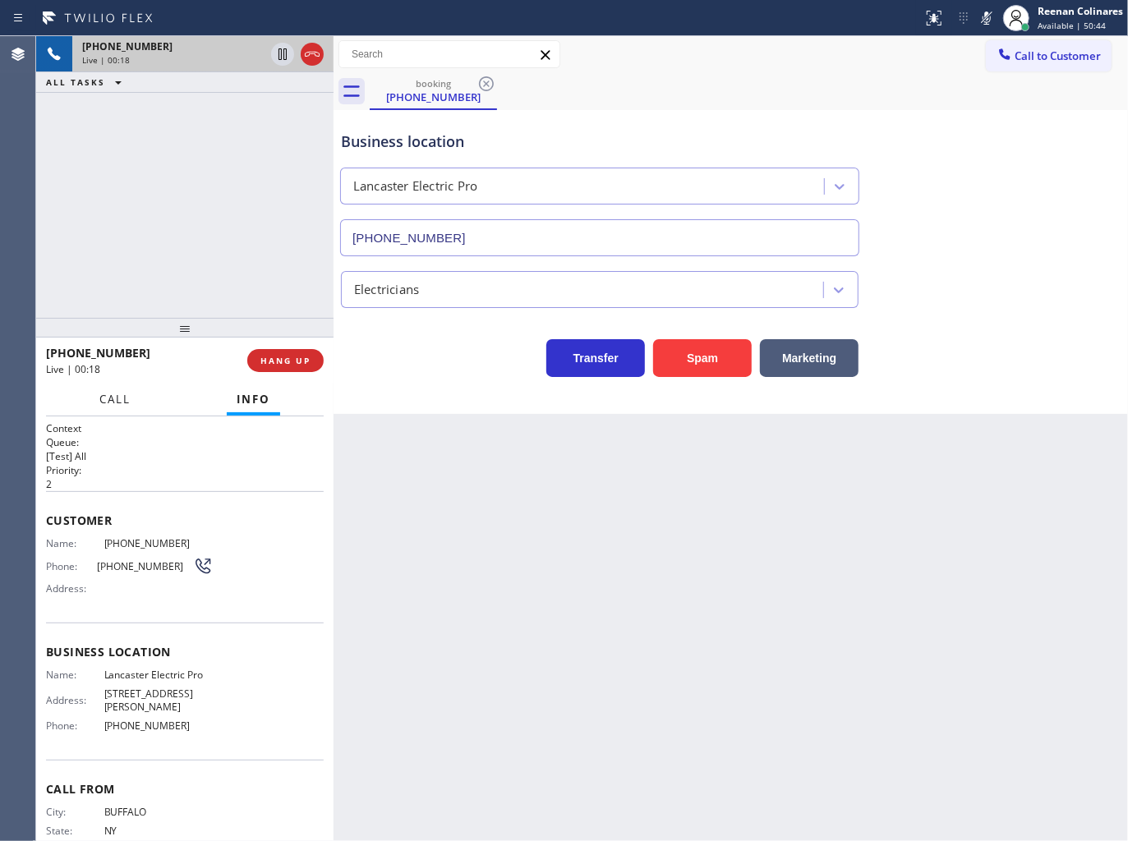
drag, startPoint x: 108, startPoint y: 392, endPoint x: 111, endPoint y: 411, distance: 19.1
click at [109, 392] on span "Call" at bounding box center [114, 399] width 31 height 15
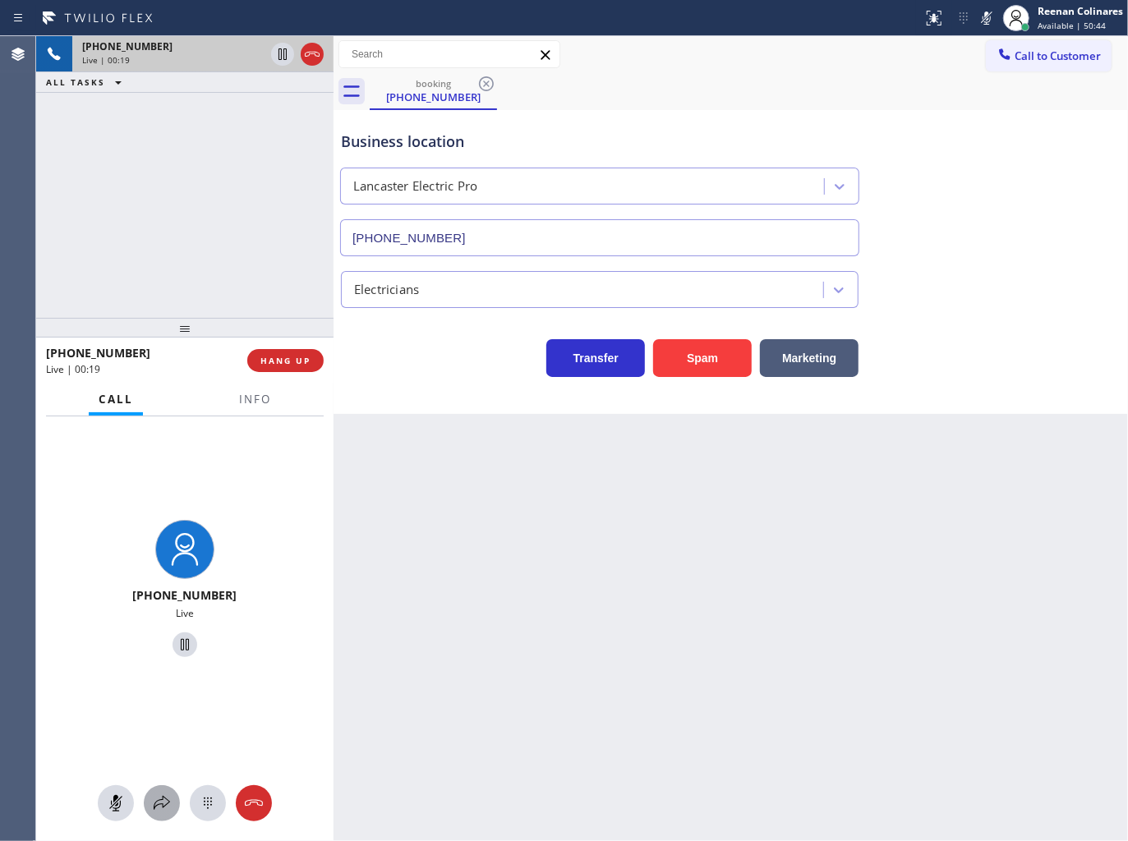
click at [158, 793] on icon at bounding box center [162, 803] width 20 height 20
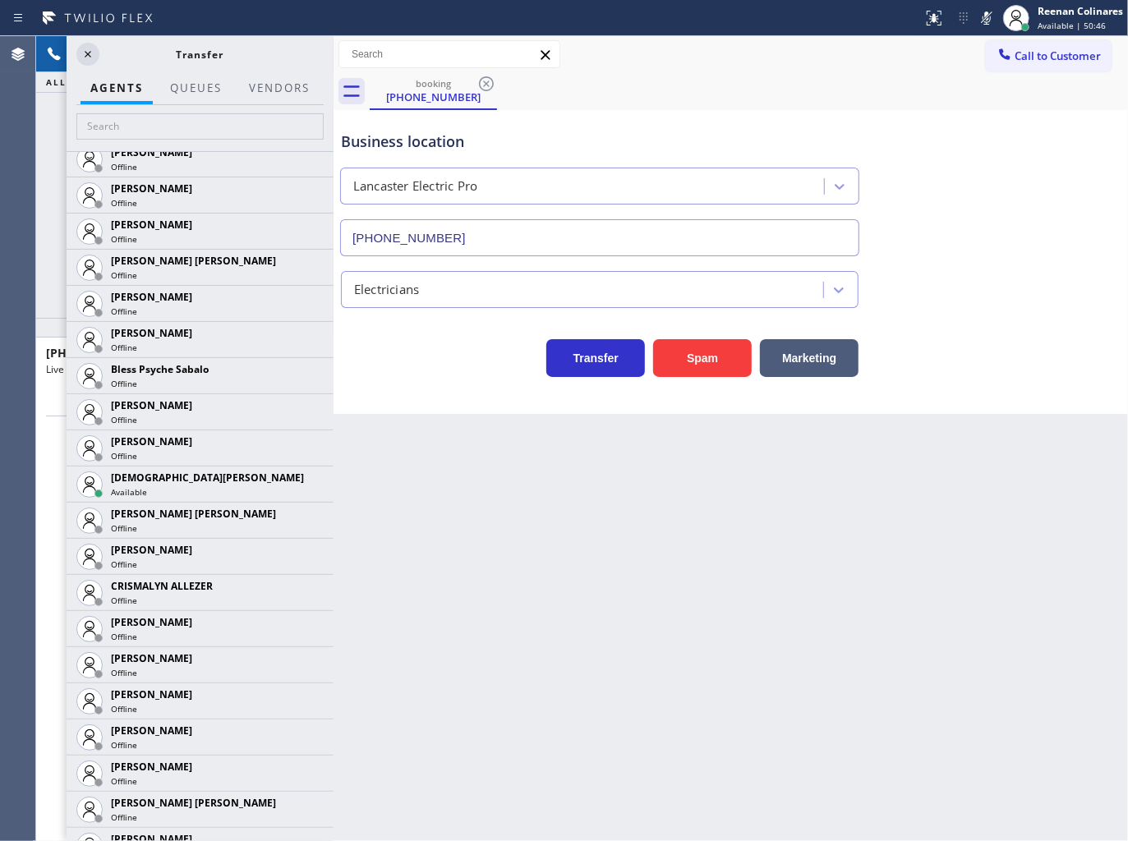
scroll to position [680, 0]
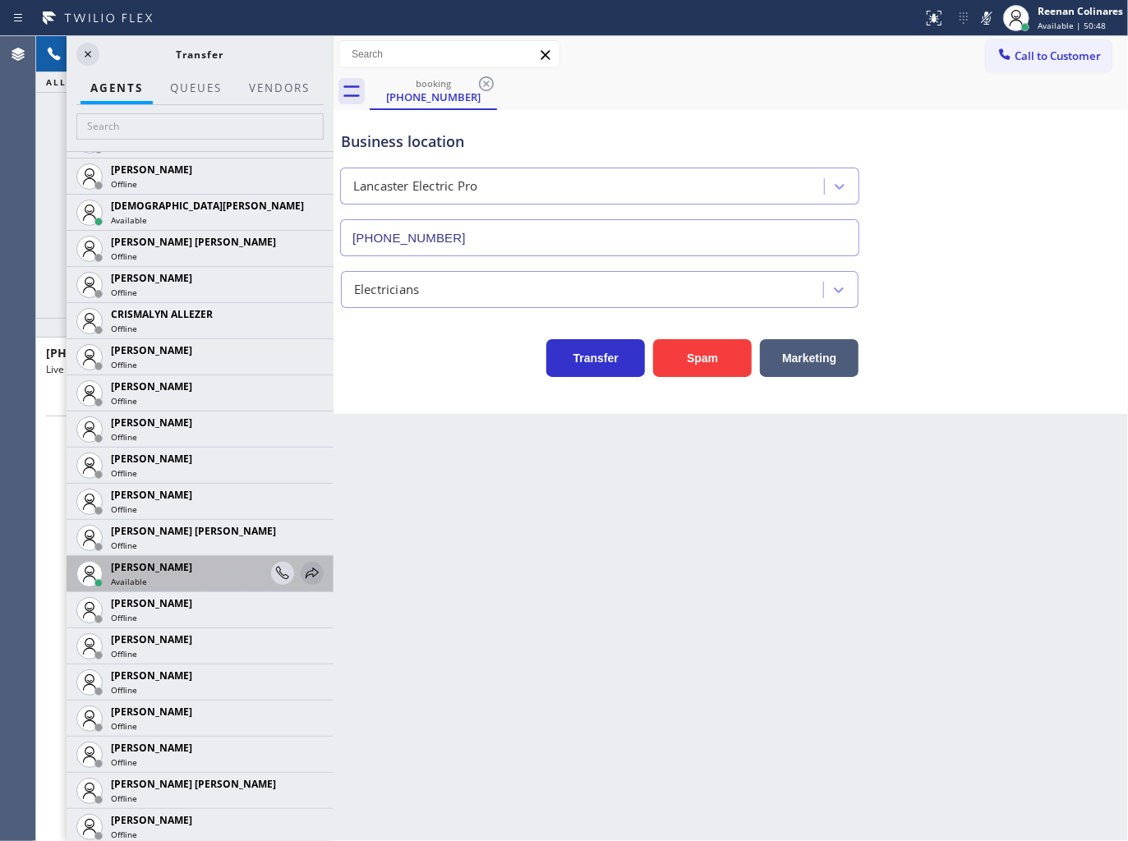
click at [306, 570] on icon at bounding box center [312, 573] width 13 height 11
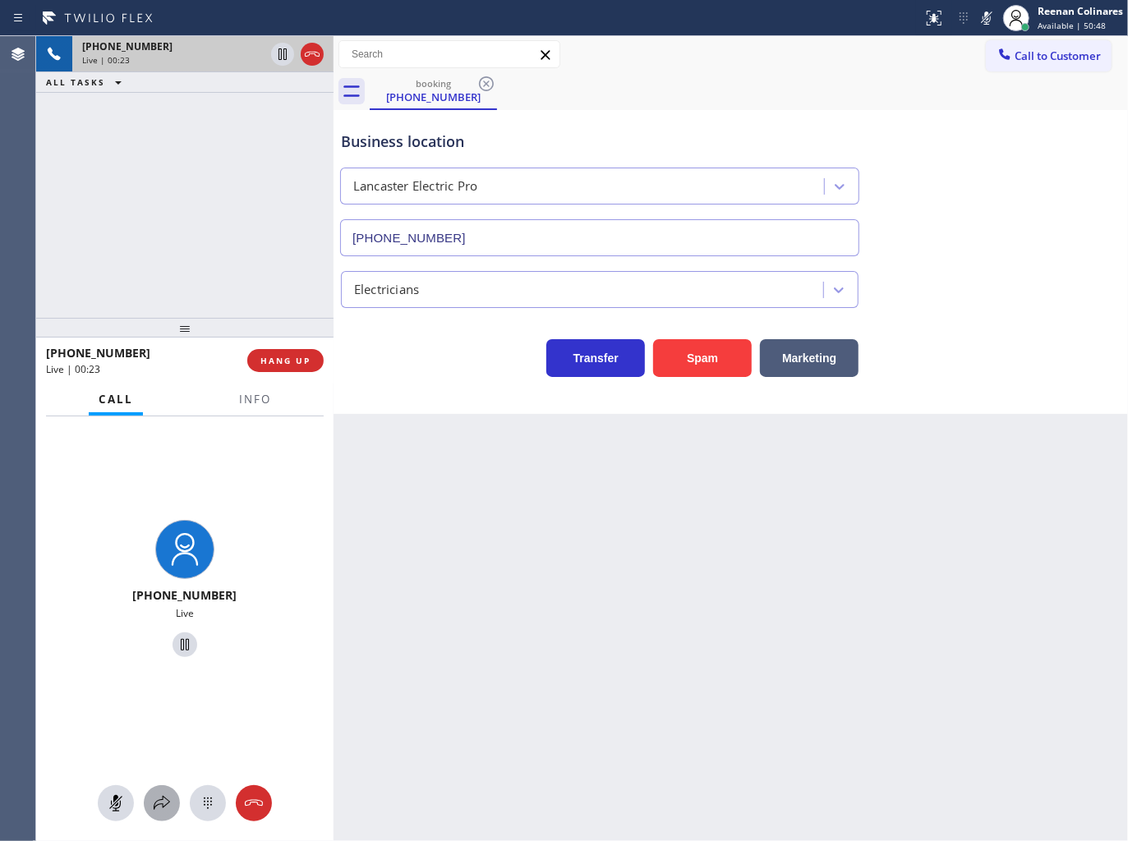
click at [163, 801] on icon at bounding box center [162, 803] width 20 height 20
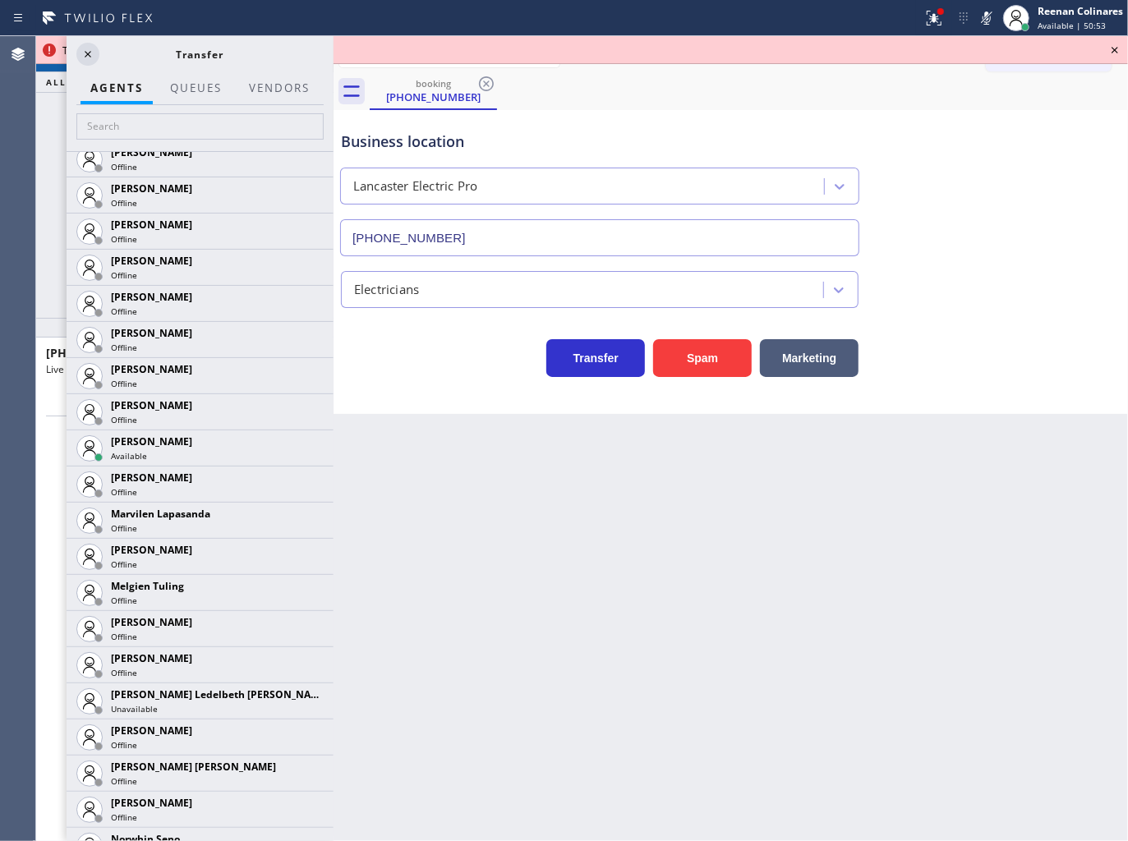
scroll to position [2479, 0]
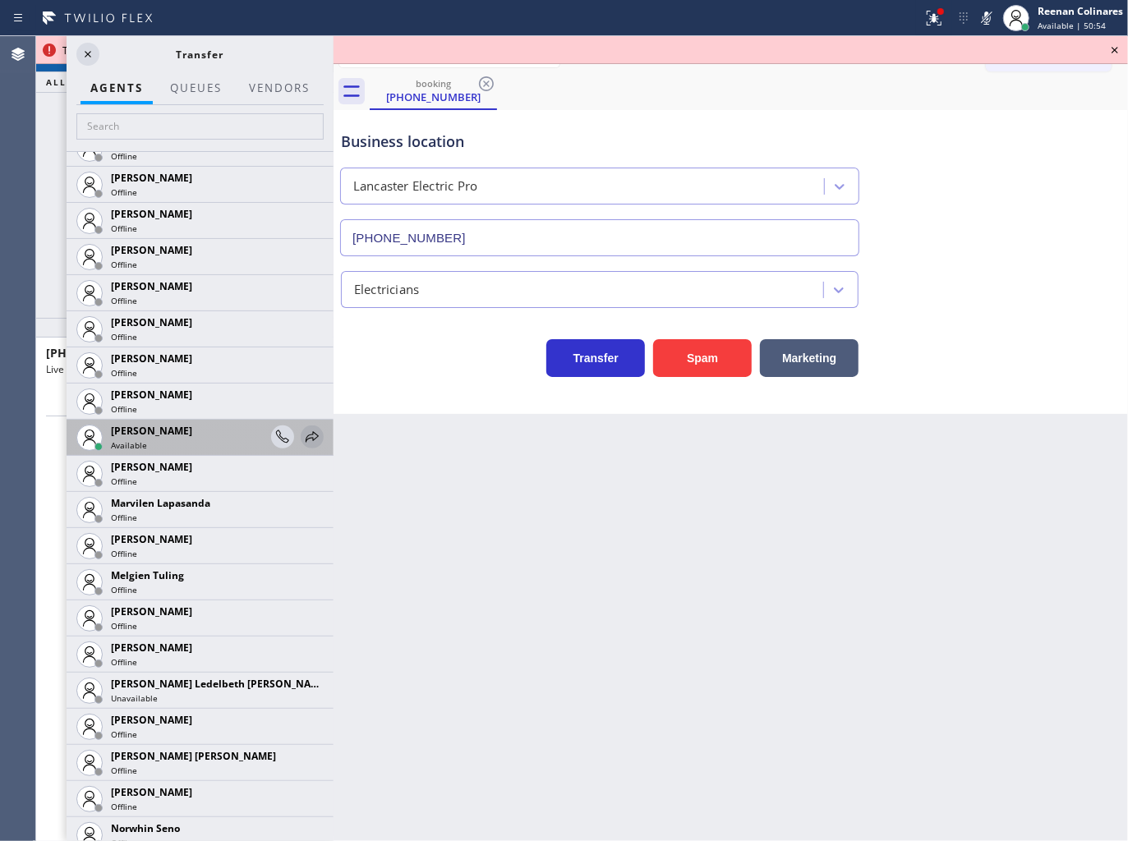
click at [302, 440] on icon at bounding box center [312, 437] width 20 height 20
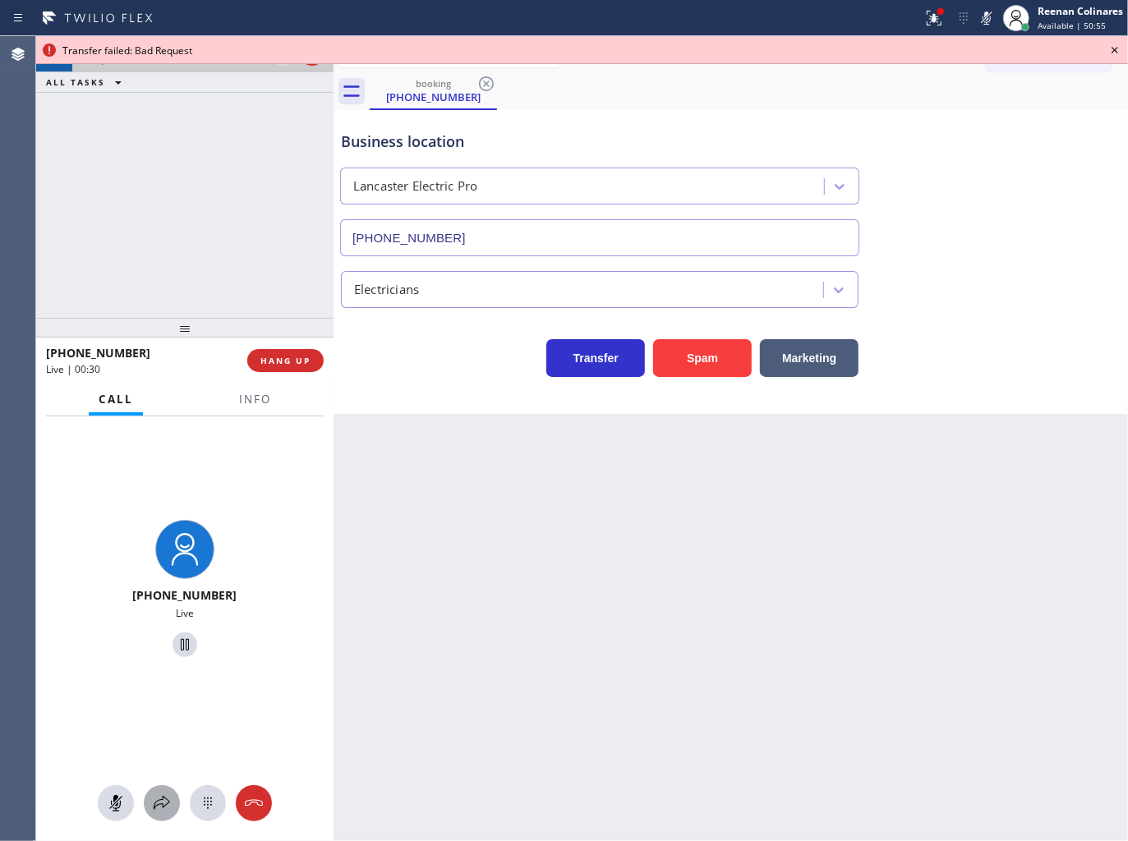
click at [164, 808] on icon at bounding box center [162, 803] width 20 height 20
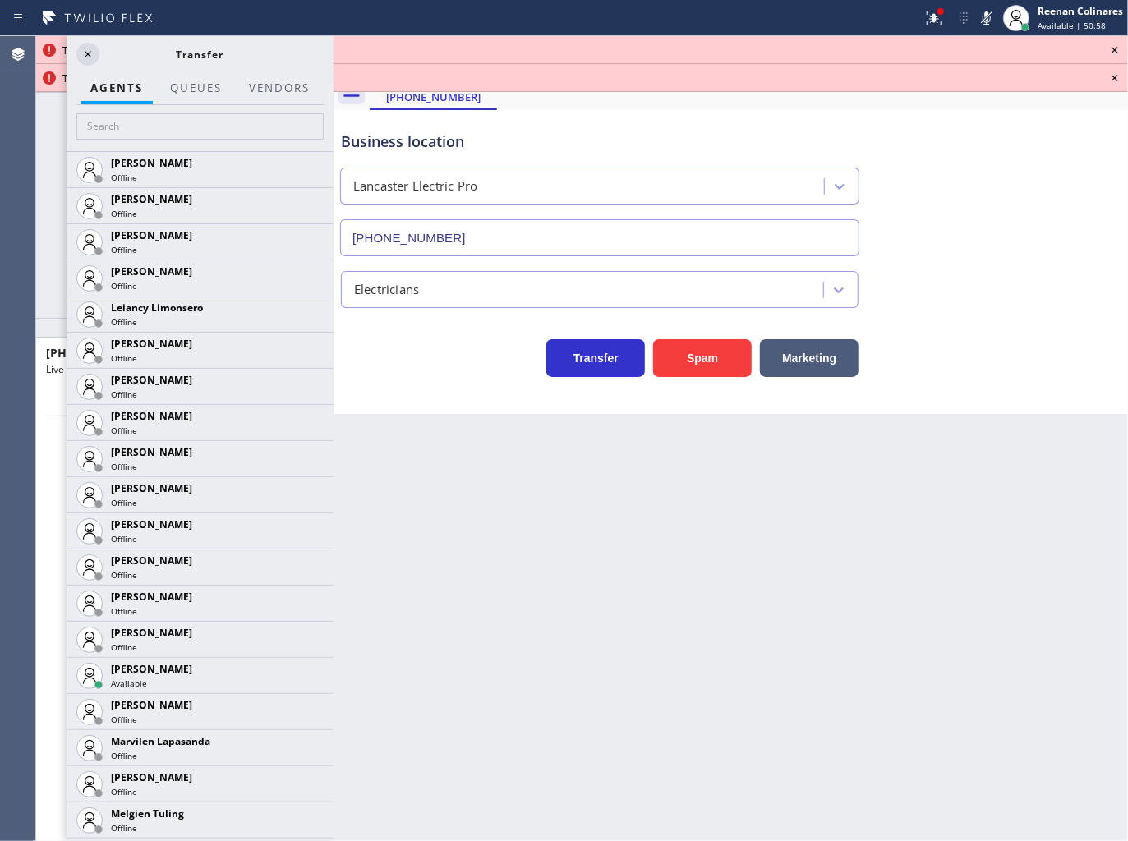
scroll to position [2275, 0]
click at [0, 0] on icon at bounding box center [0, 0] width 0 height 0
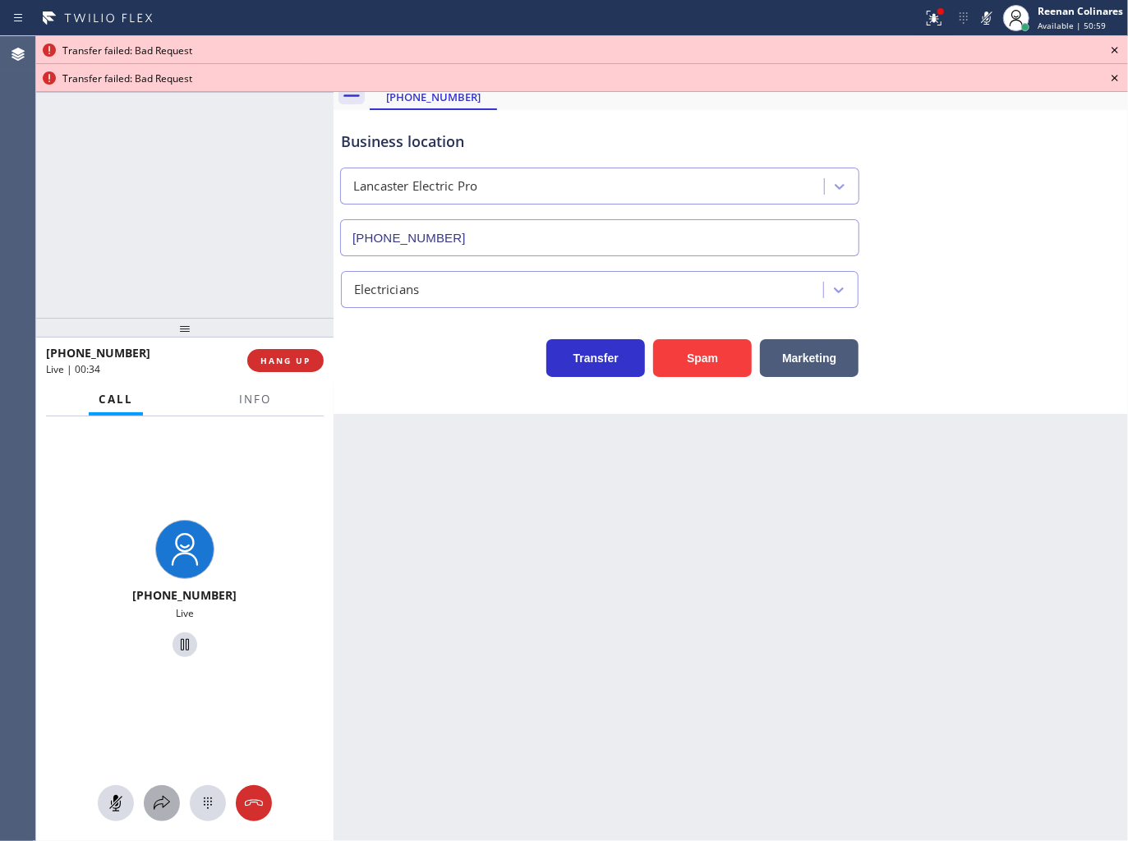
click at [159, 797] on icon at bounding box center [162, 803] width 20 height 20
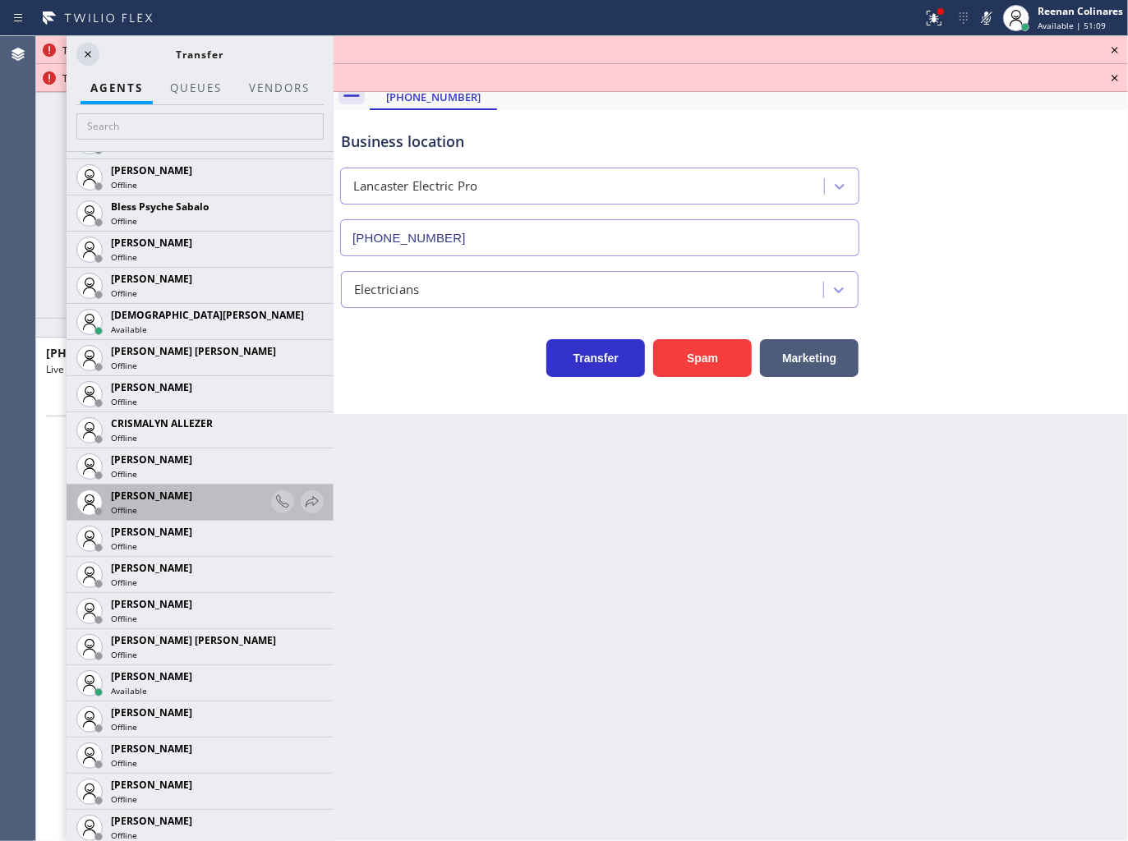
scroll to position [370, 0]
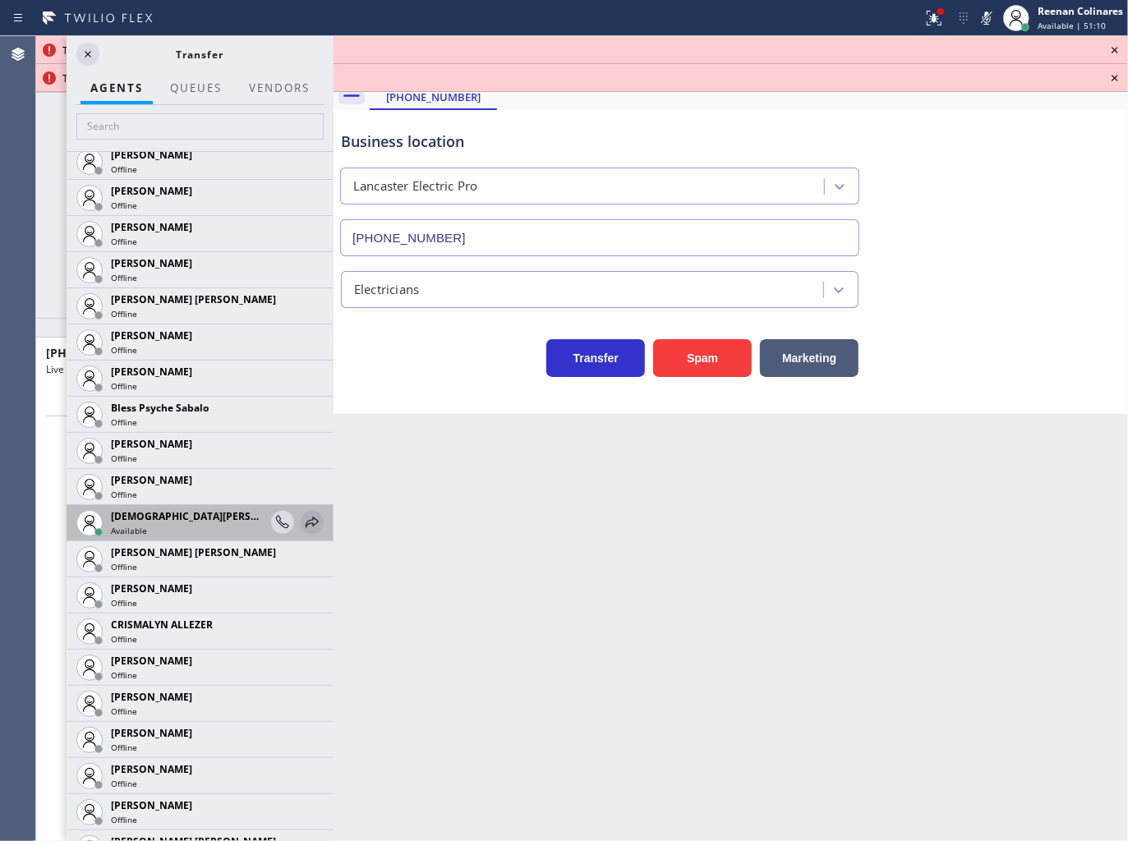
click at [302, 522] on icon at bounding box center [312, 523] width 20 height 20
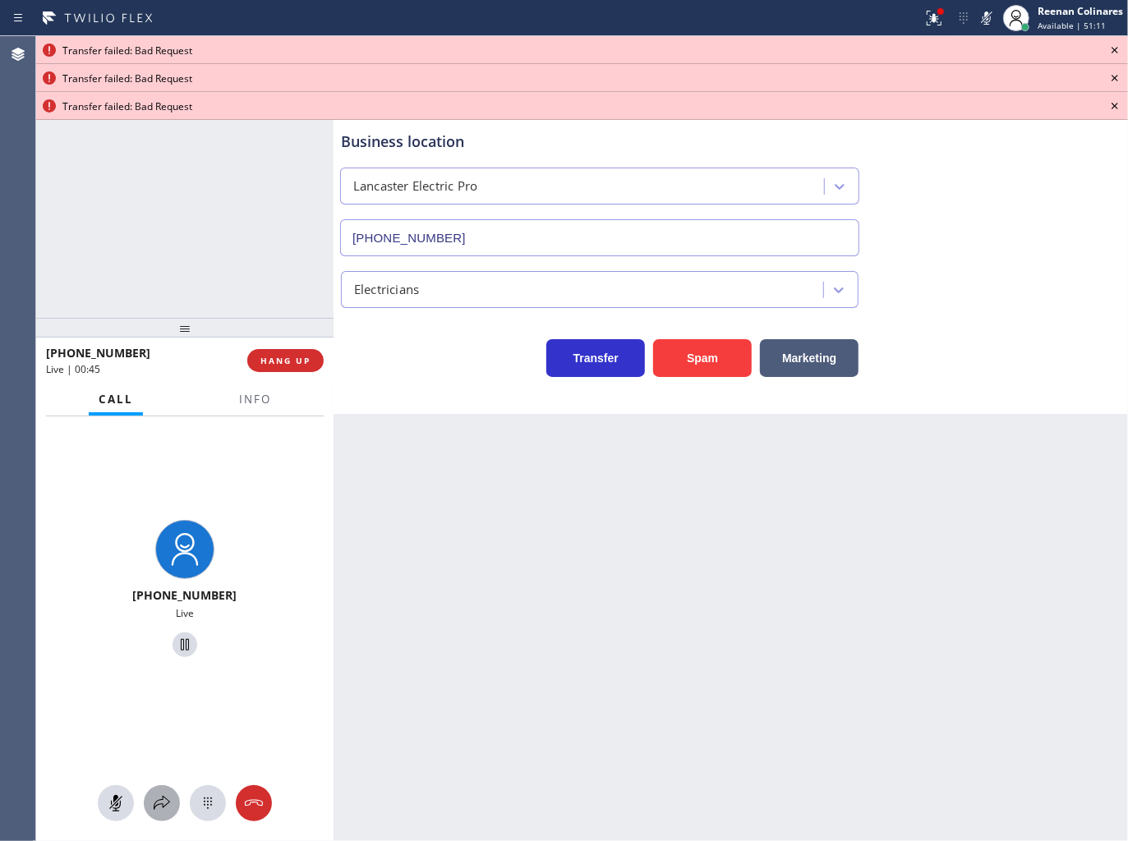
click at [161, 794] on icon at bounding box center [162, 803] width 20 height 20
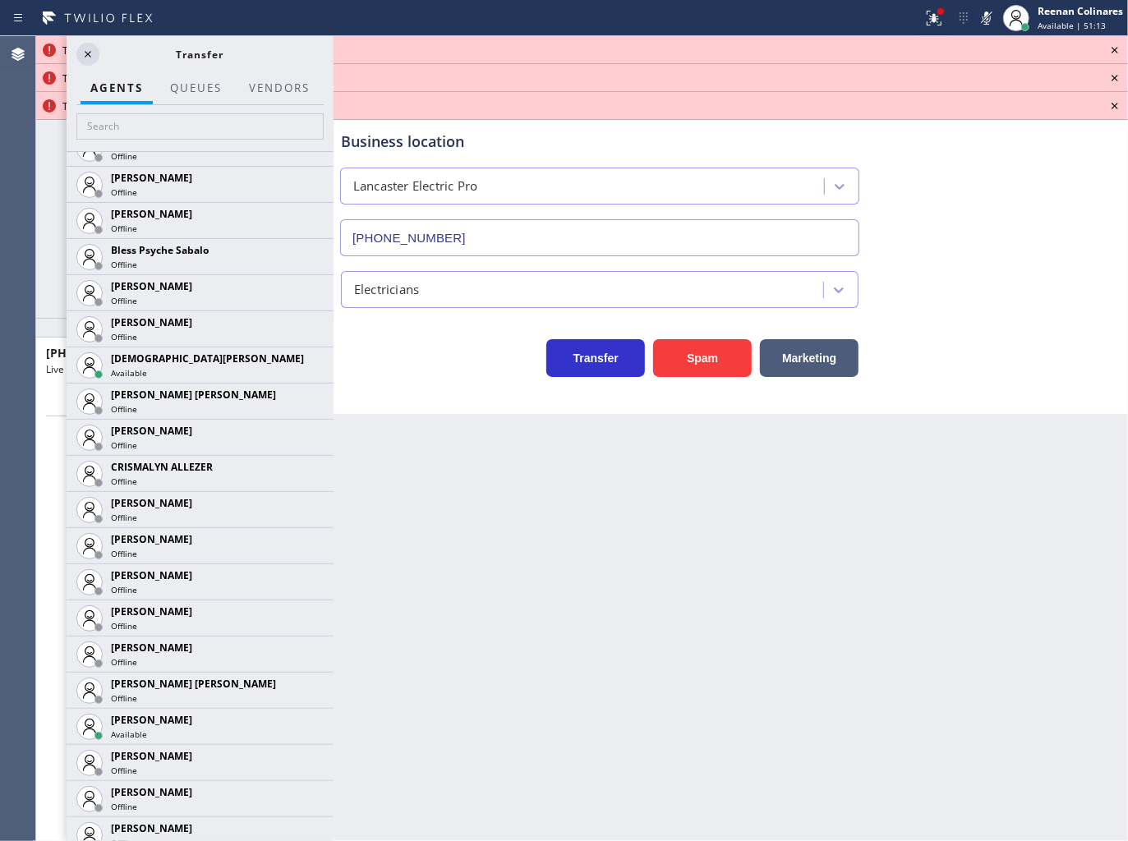
scroll to position [522, 0]
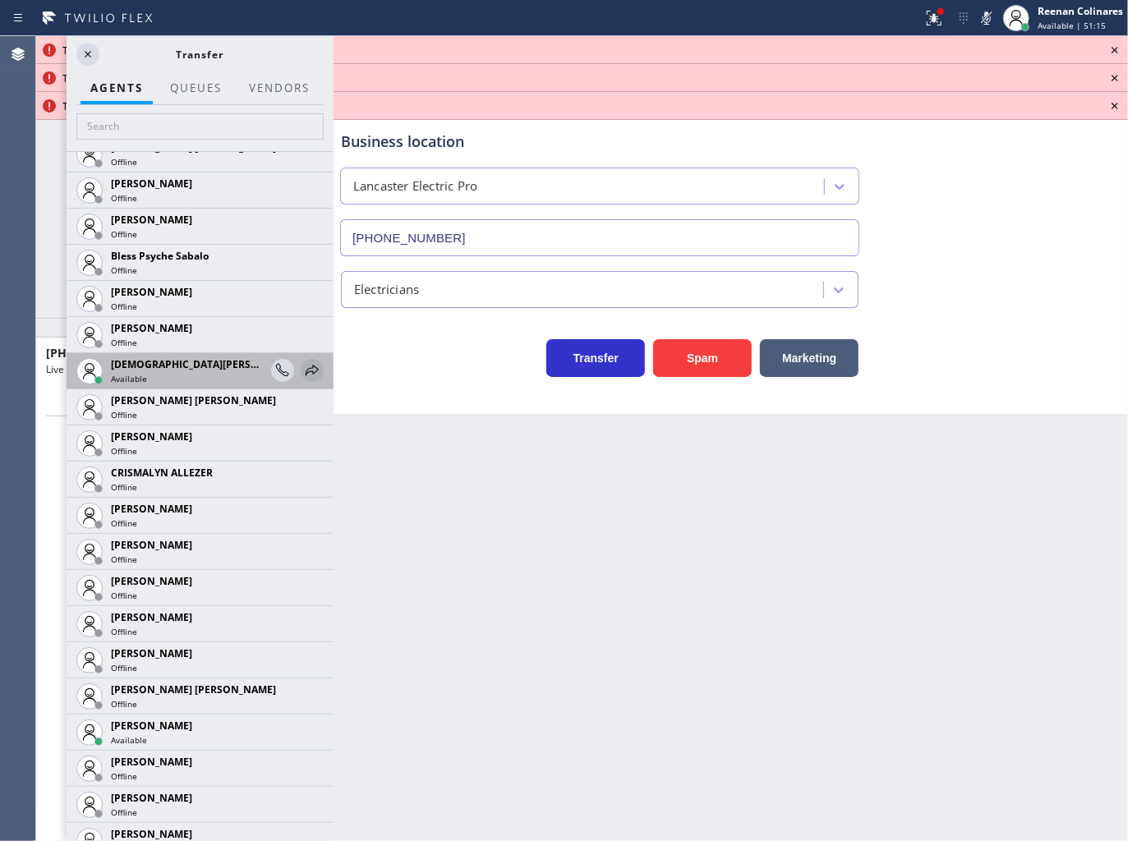
click at [306, 368] on icon at bounding box center [312, 370] width 13 height 11
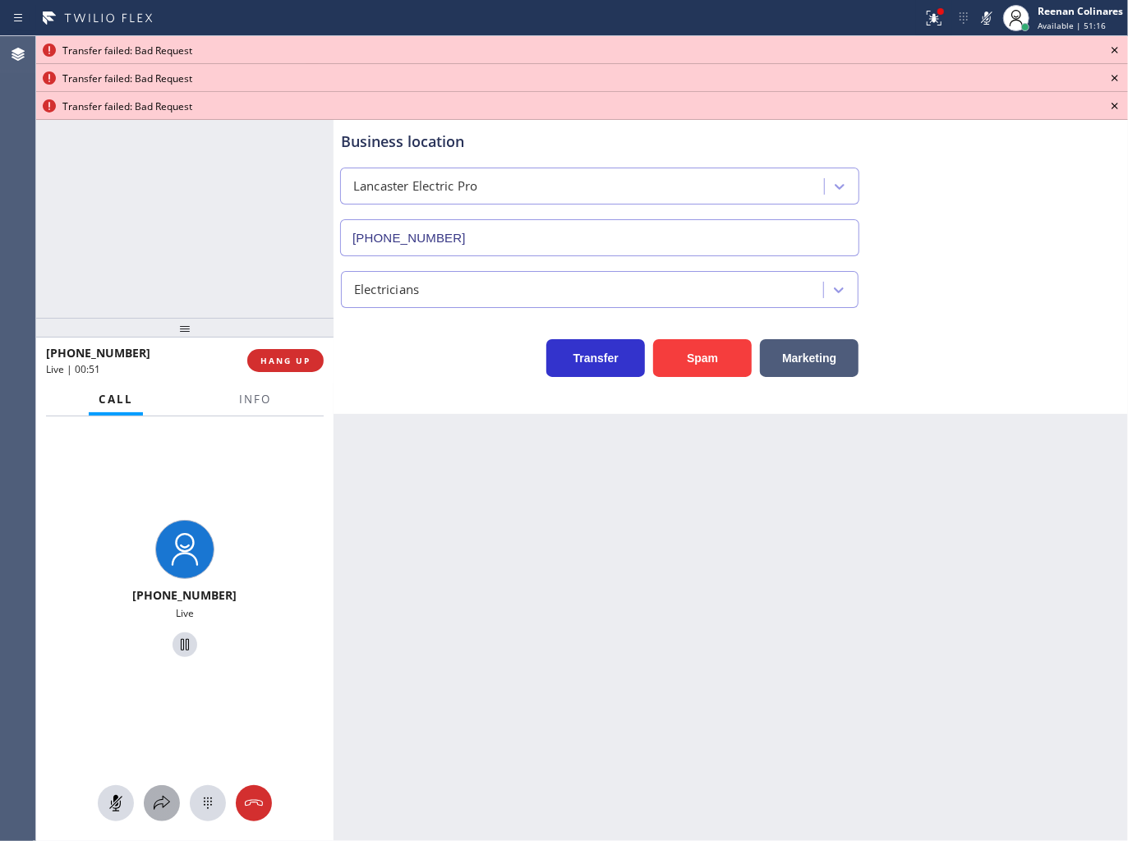
click at [167, 798] on icon at bounding box center [162, 803] width 20 height 20
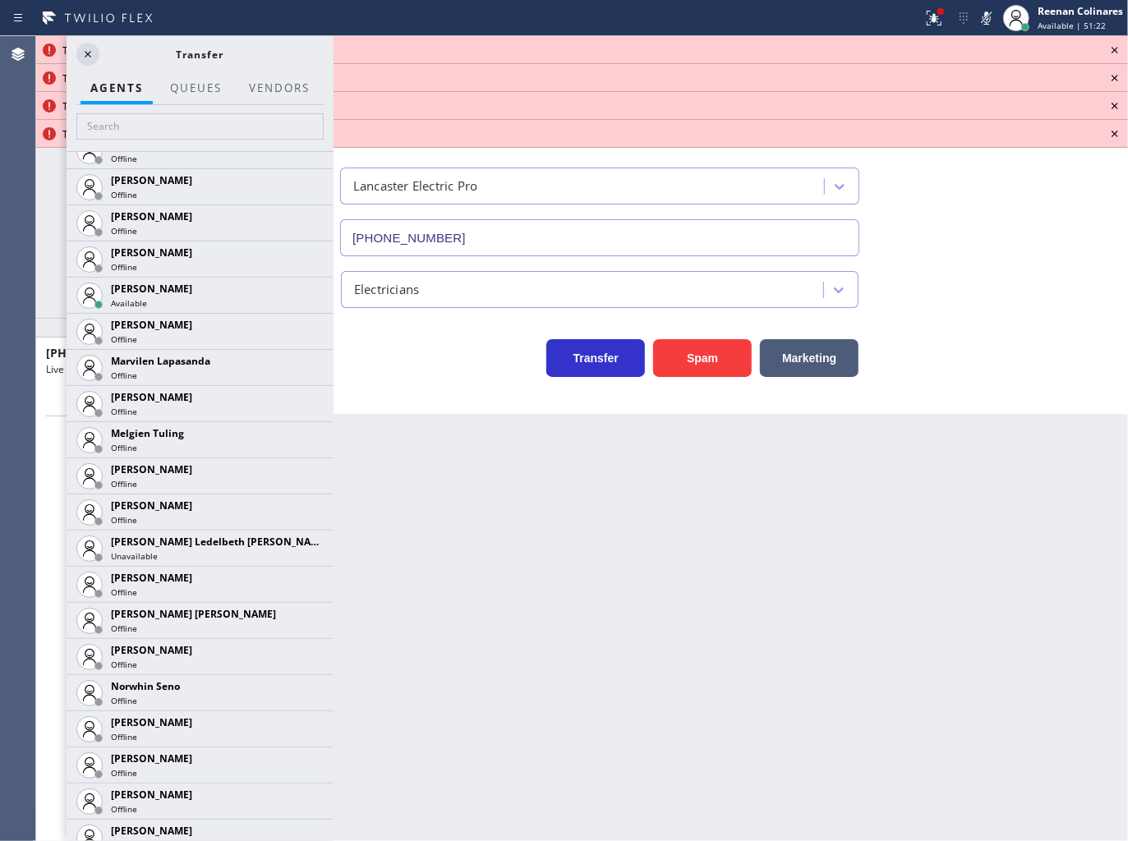
scroll to position [2610, 0]
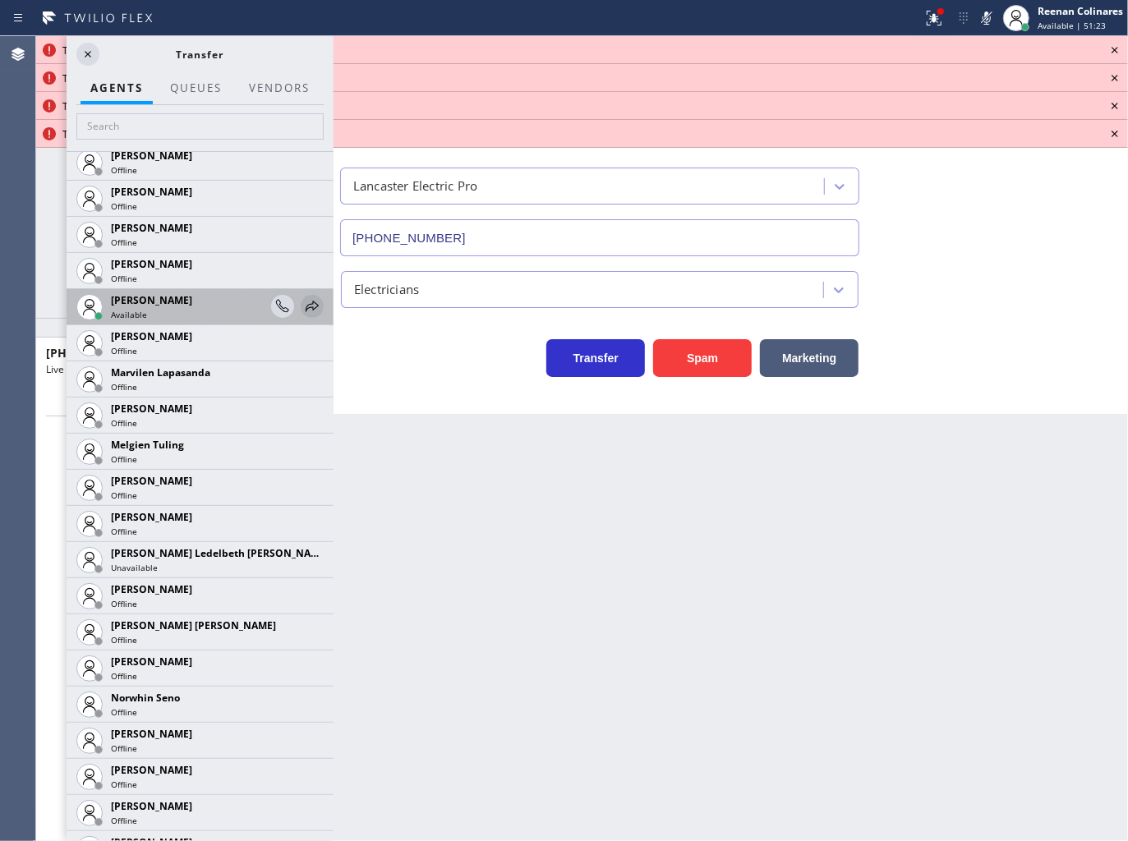
click at [302, 304] on icon at bounding box center [312, 307] width 20 height 20
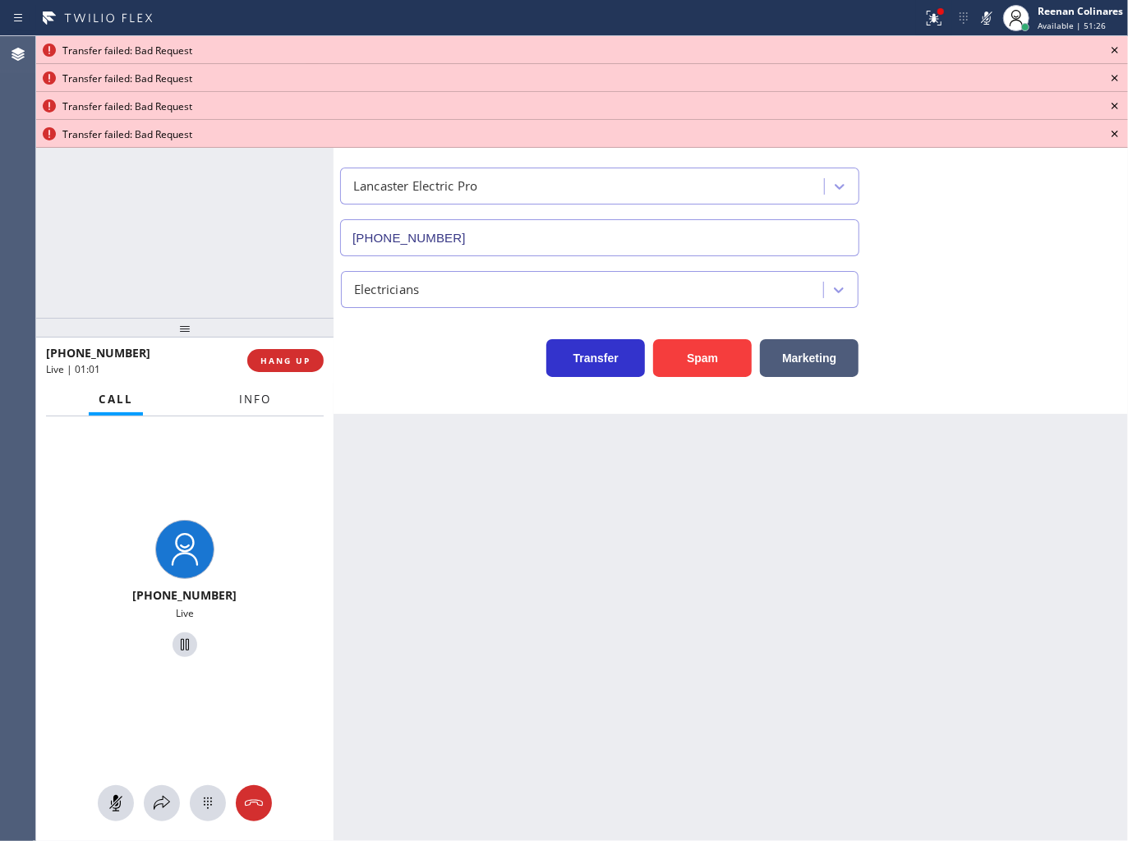
click at [247, 399] on span "Info" at bounding box center [255, 399] width 32 height 15
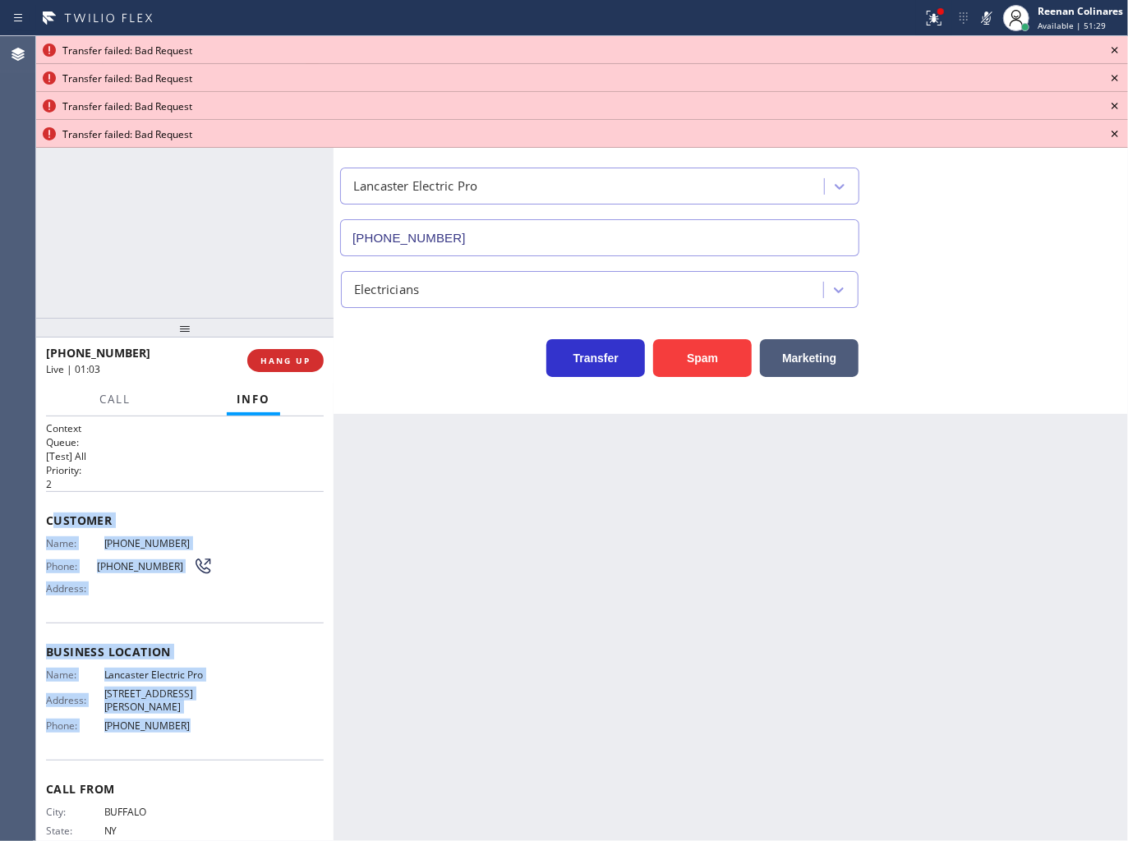
drag, startPoint x: 54, startPoint y: 529, endPoint x: 242, endPoint y: 724, distance: 270.7
click at [242, 724] on div "Context Queue: [Test] All Priority: 2 Customer Name: [PHONE_NUMBER] Phone: [PHO…" at bounding box center [185, 652] width 278 height 462
copy div "ustomer Name: [PHONE_NUMBER] Phone: [PHONE_NUMBER] Address: Business location N…"
click at [1122, 50] on icon at bounding box center [1115, 50] width 20 height 20
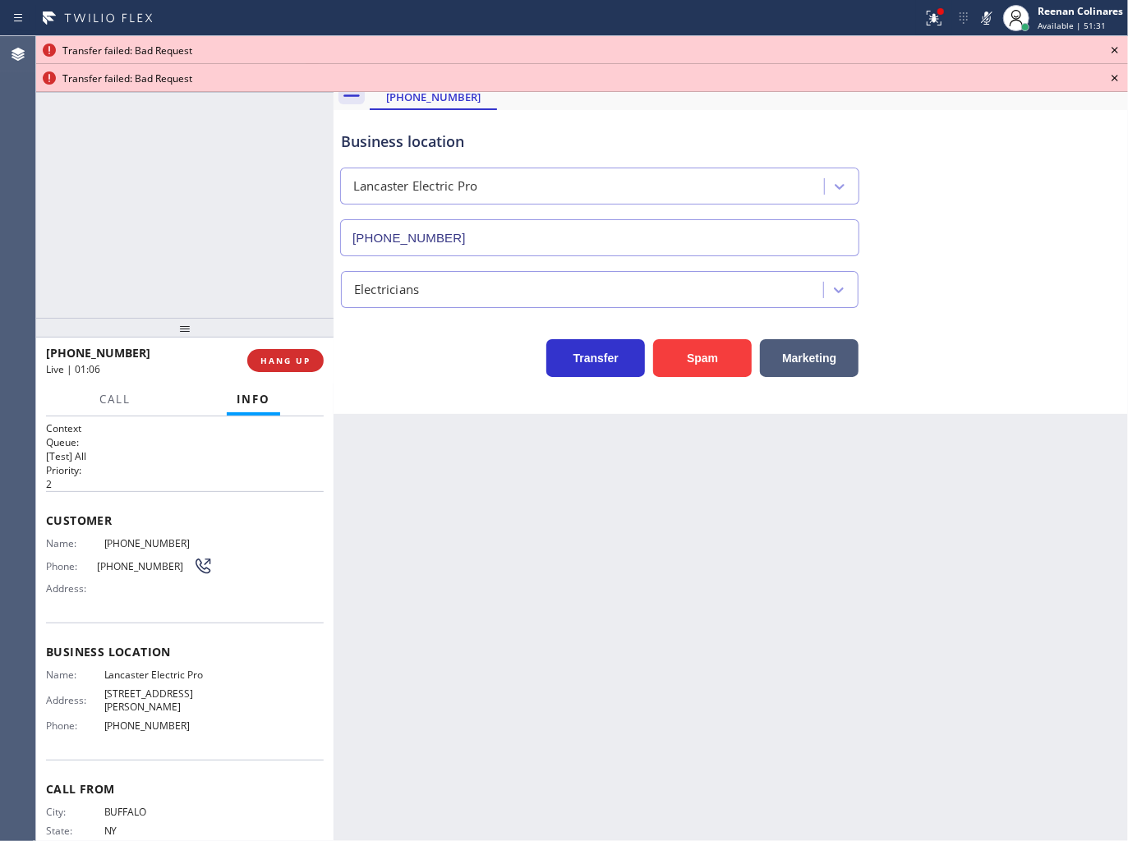
click at [1122, 50] on icon at bounding box center [1115, 50] width 20 height 20
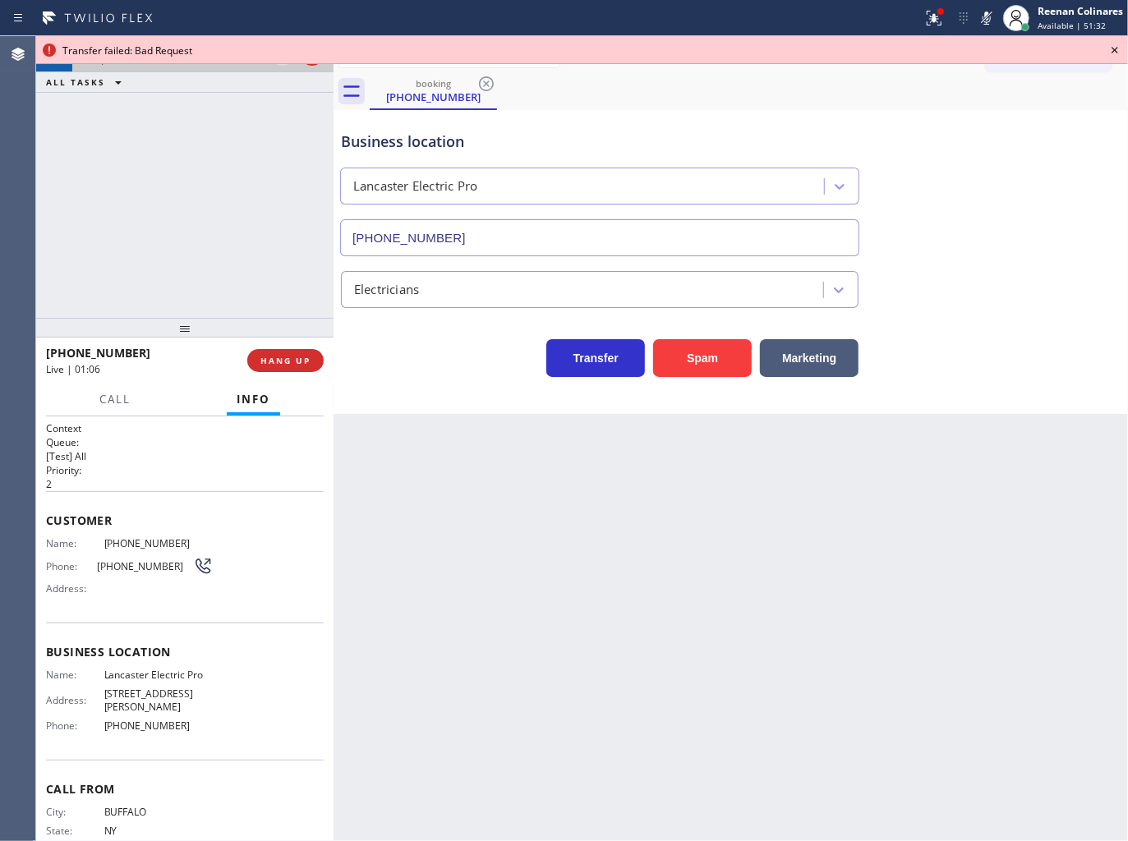
click at [1122, 50] on icon at bounding box center [1115, 50] width 20 height 20
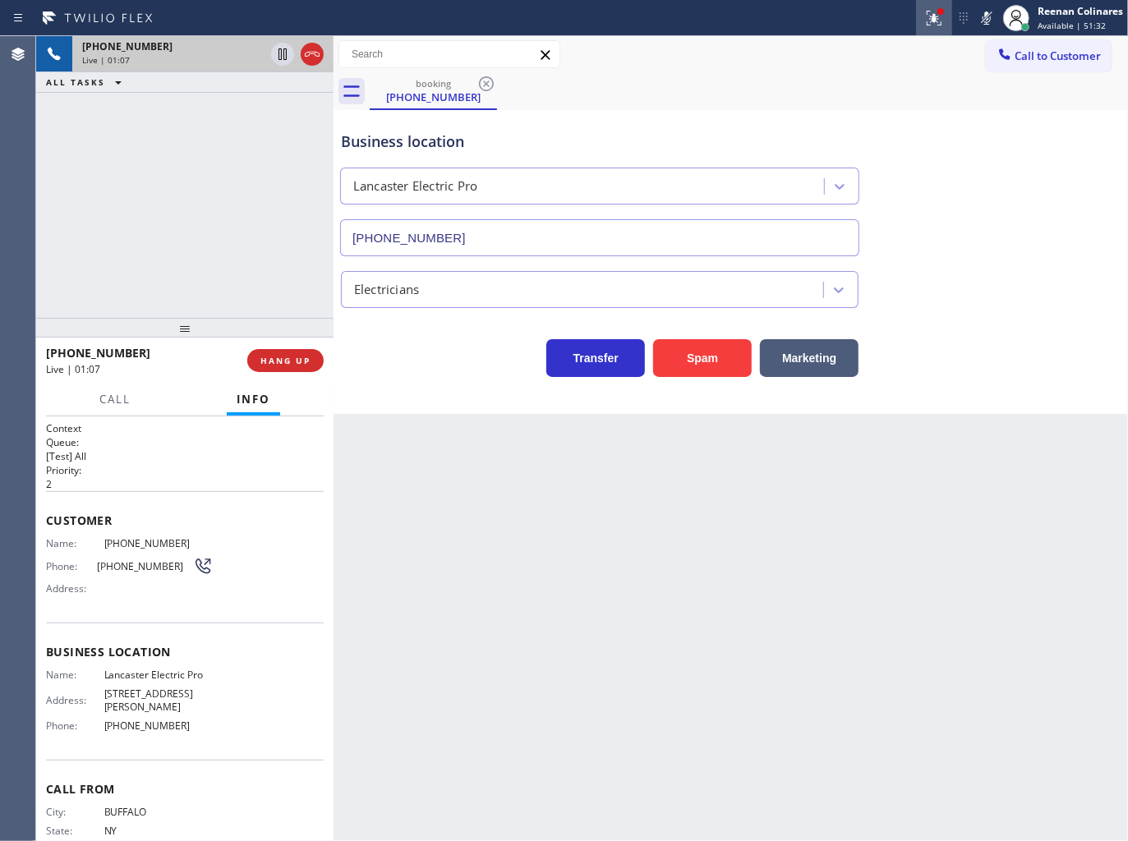
click at [939, 18] on icon at bounding box center [934, 18] width 20 height 20
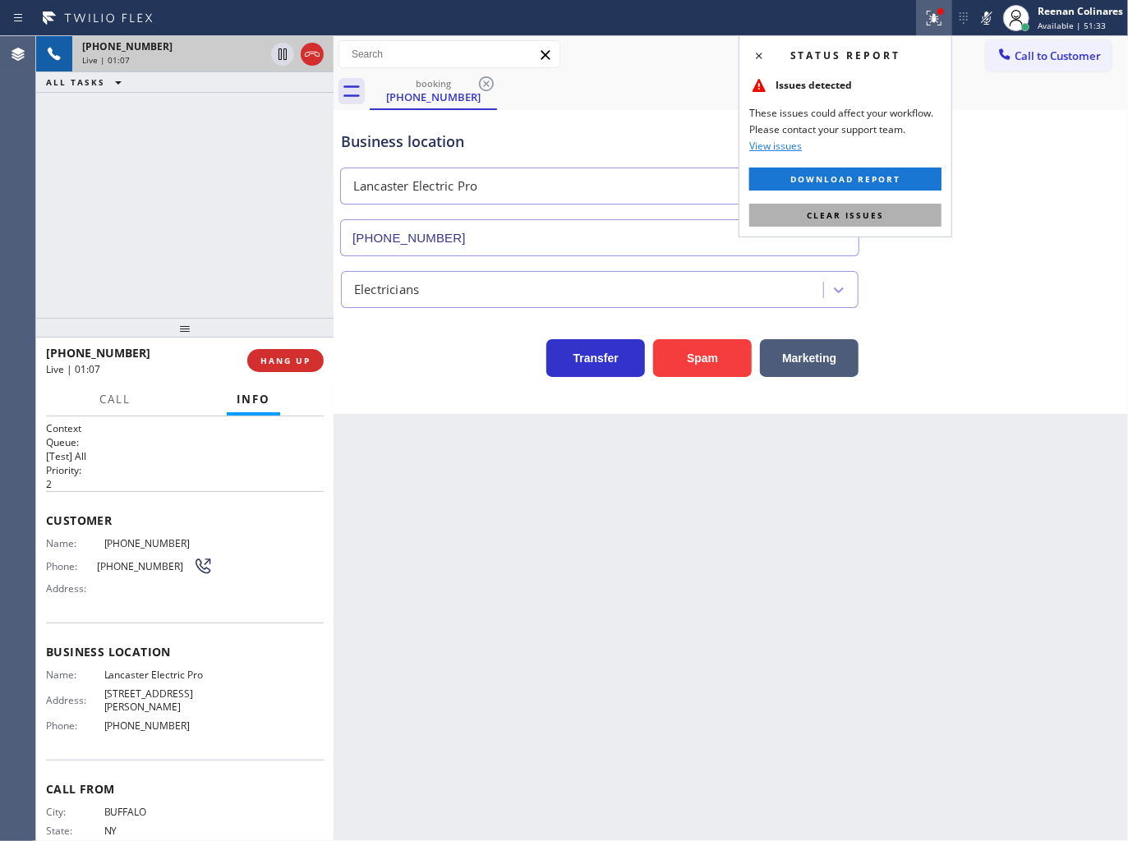
click at [893, 220] on button "Clear issues" at bounding box center [845, 215] width 192 height 23
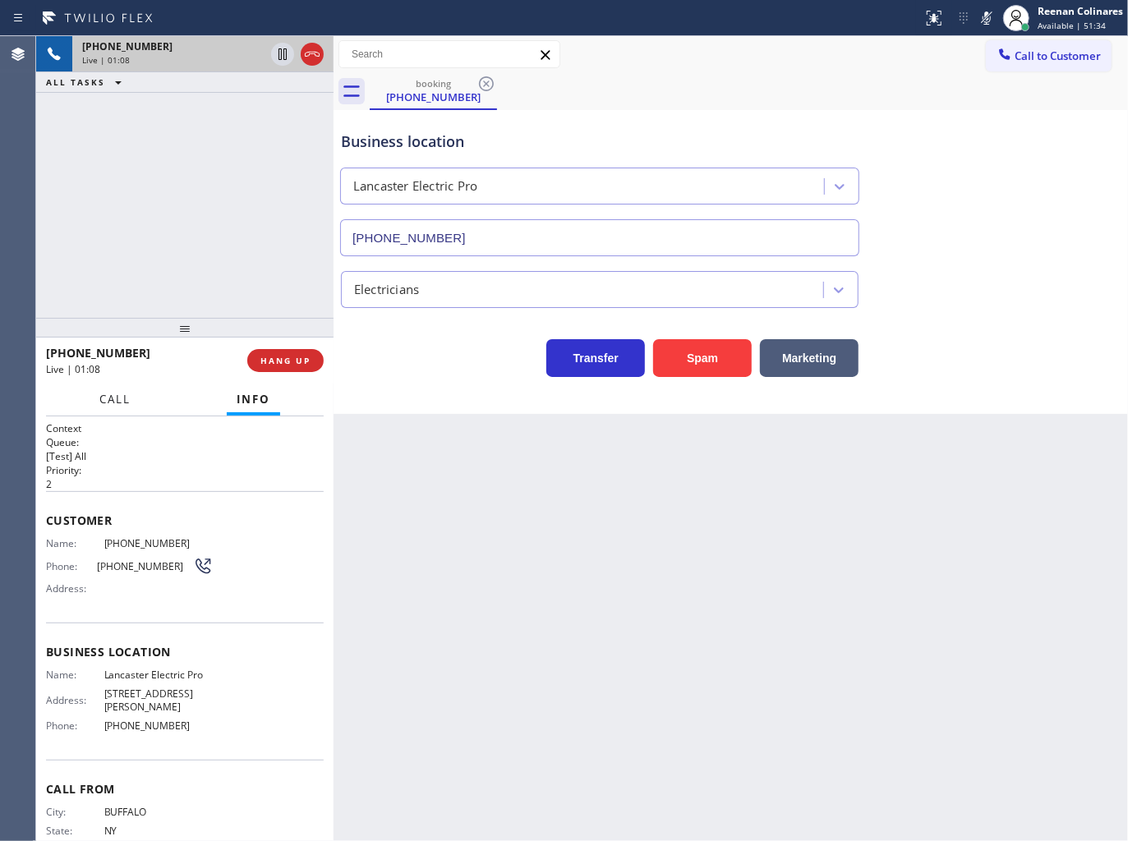
click at [108, 395] on span "Call" at bounding box center [114, 399] width 31 height 15
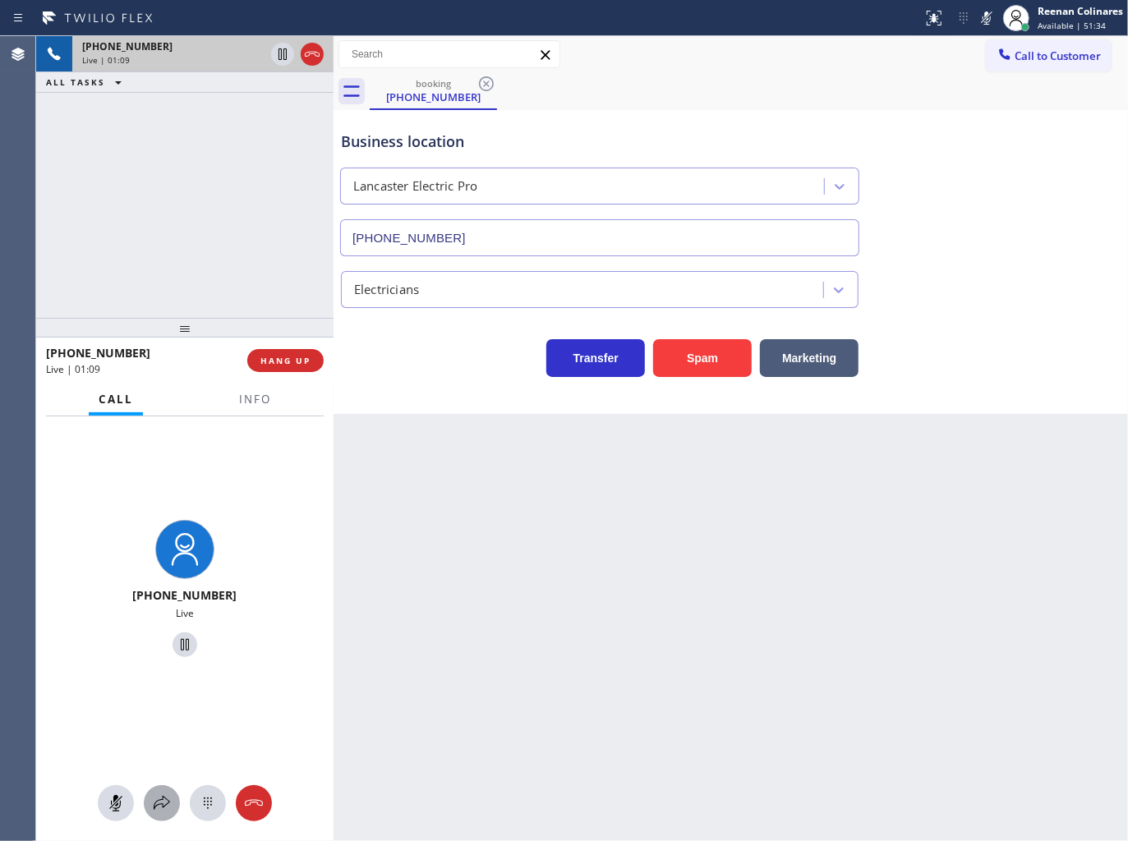
click at [169, 801] on icon at bounding box center [162, 803] width 20 height 20
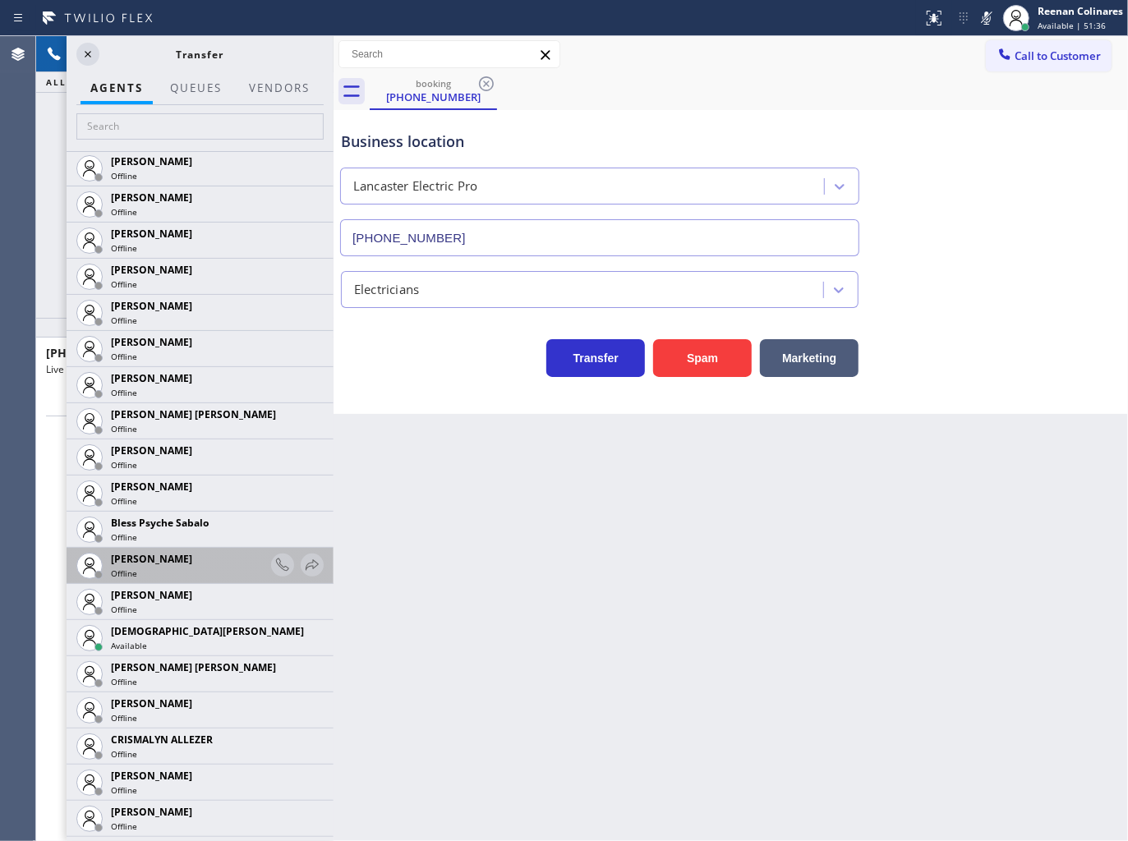
scroll to position [365, 0]
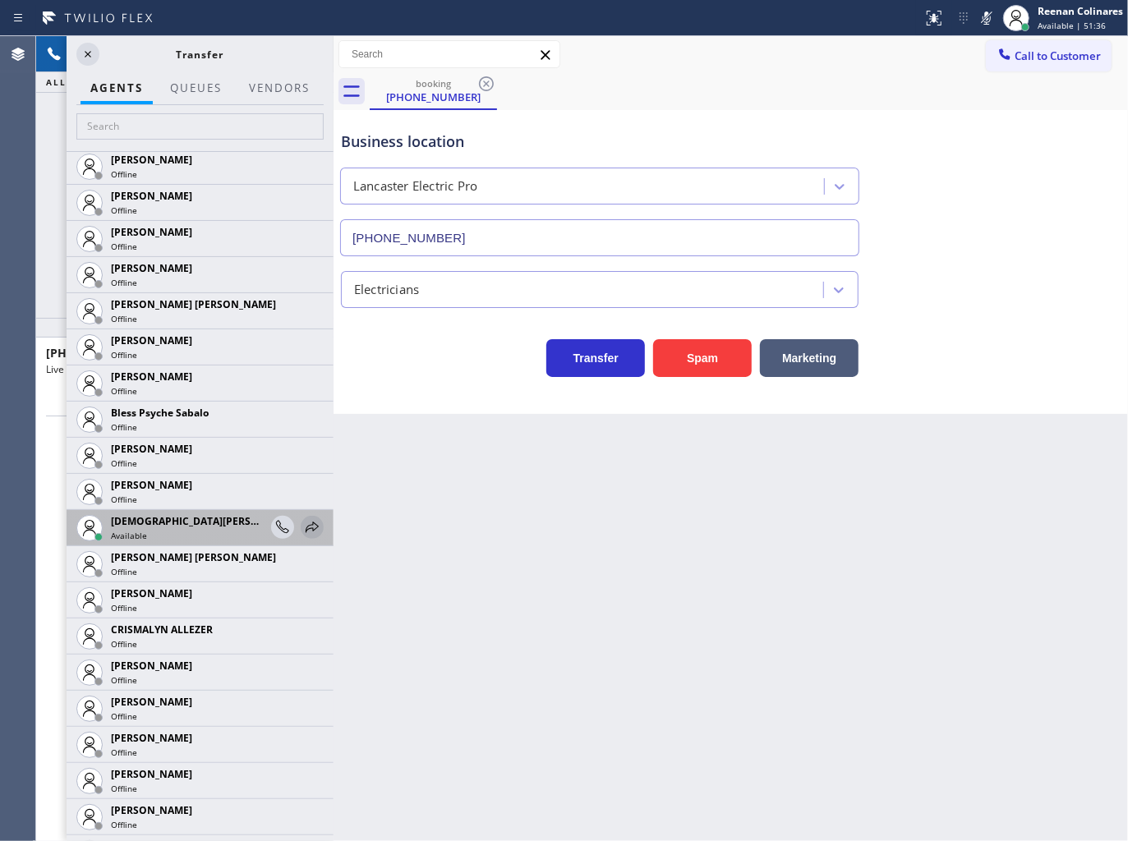
click at [305, 528] on icon at bounding box center [312, 527] width 20 height 20
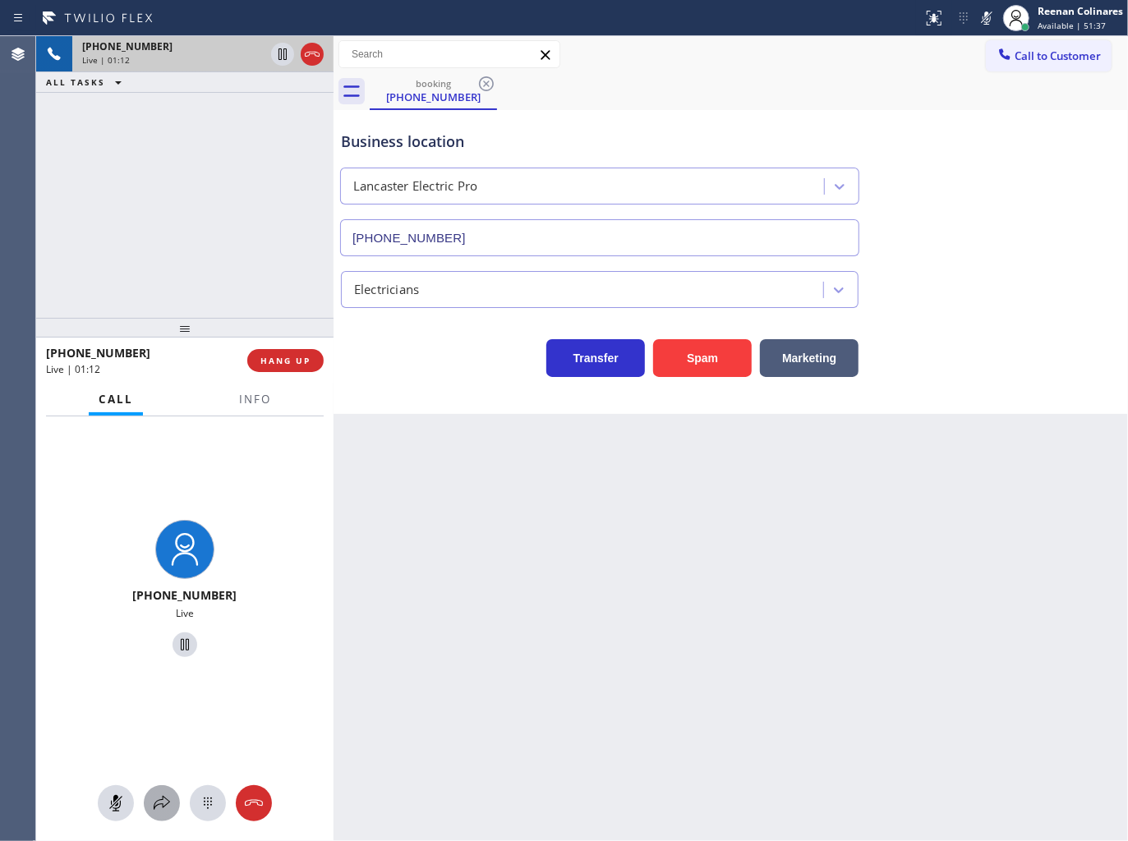
click at [168, 803] on icon at bounding box center [162, 803] width 20 height 20
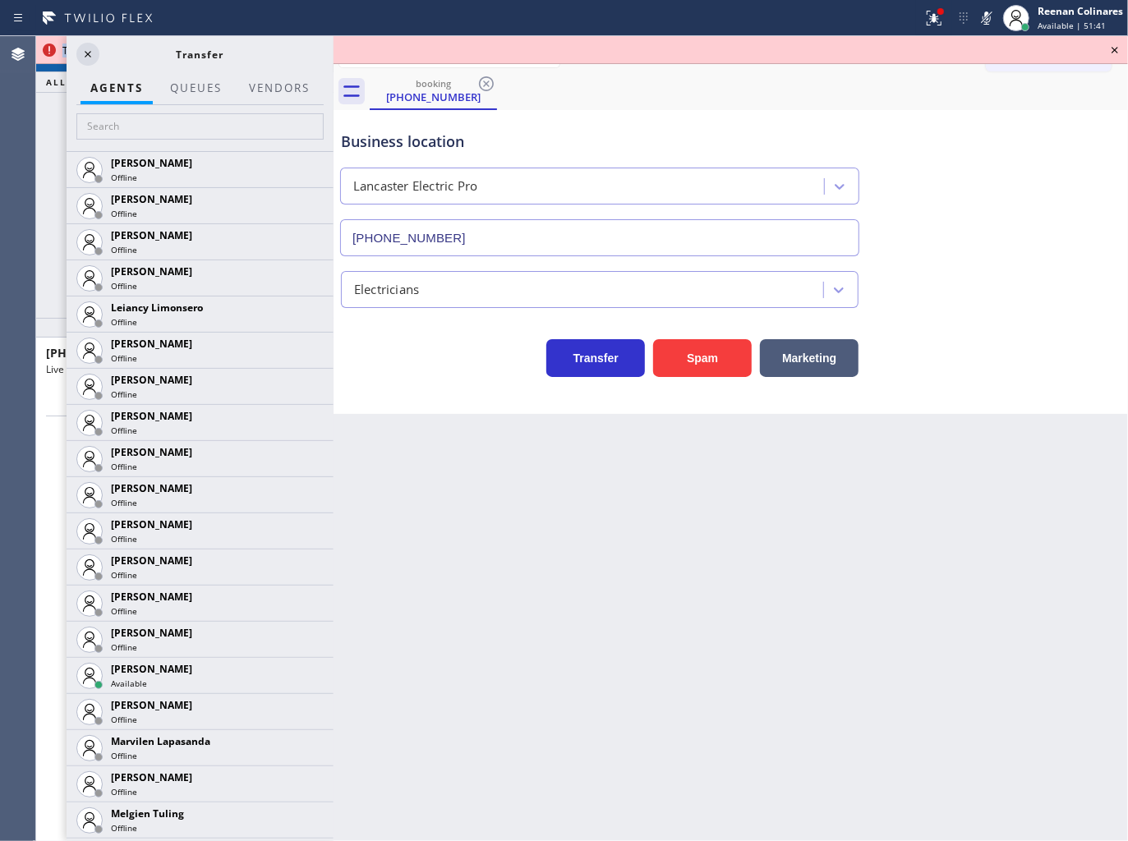
scroll to position [2338, 0]
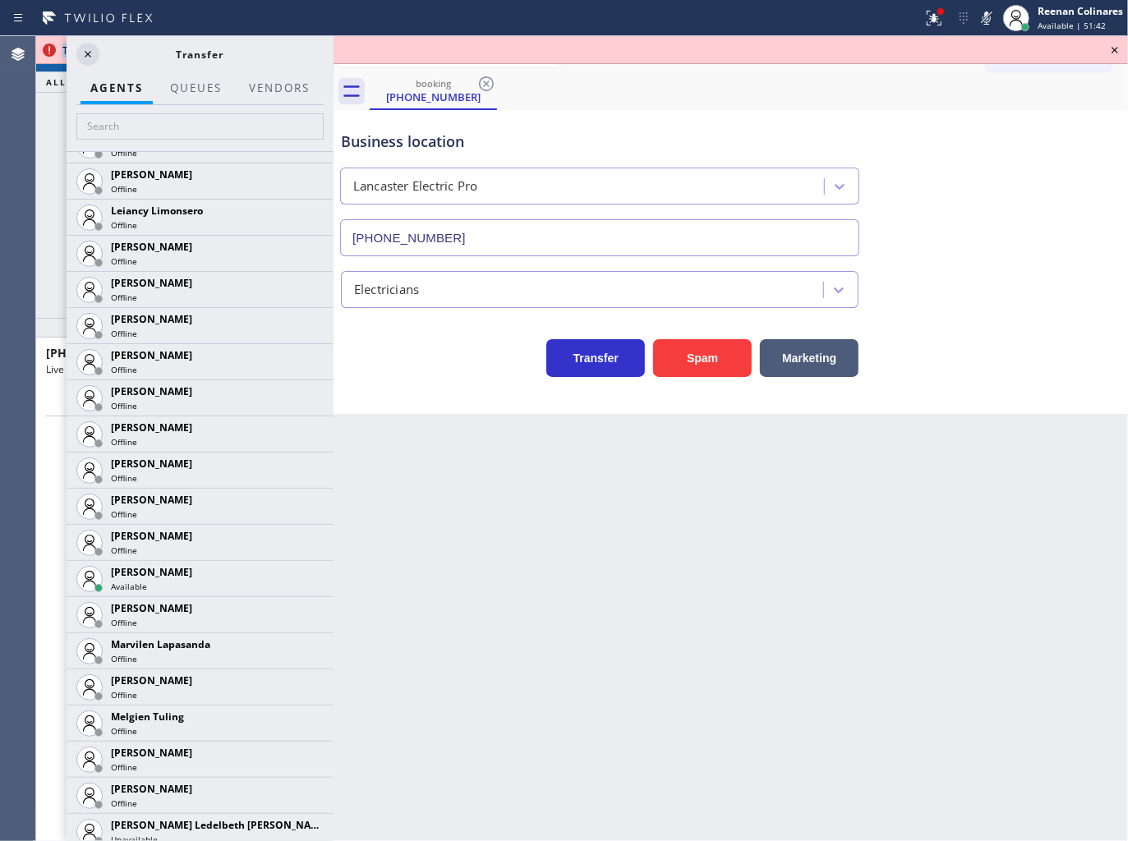
click at [0, 0] on icon at bounding box center [0, 0] width 0 height 0
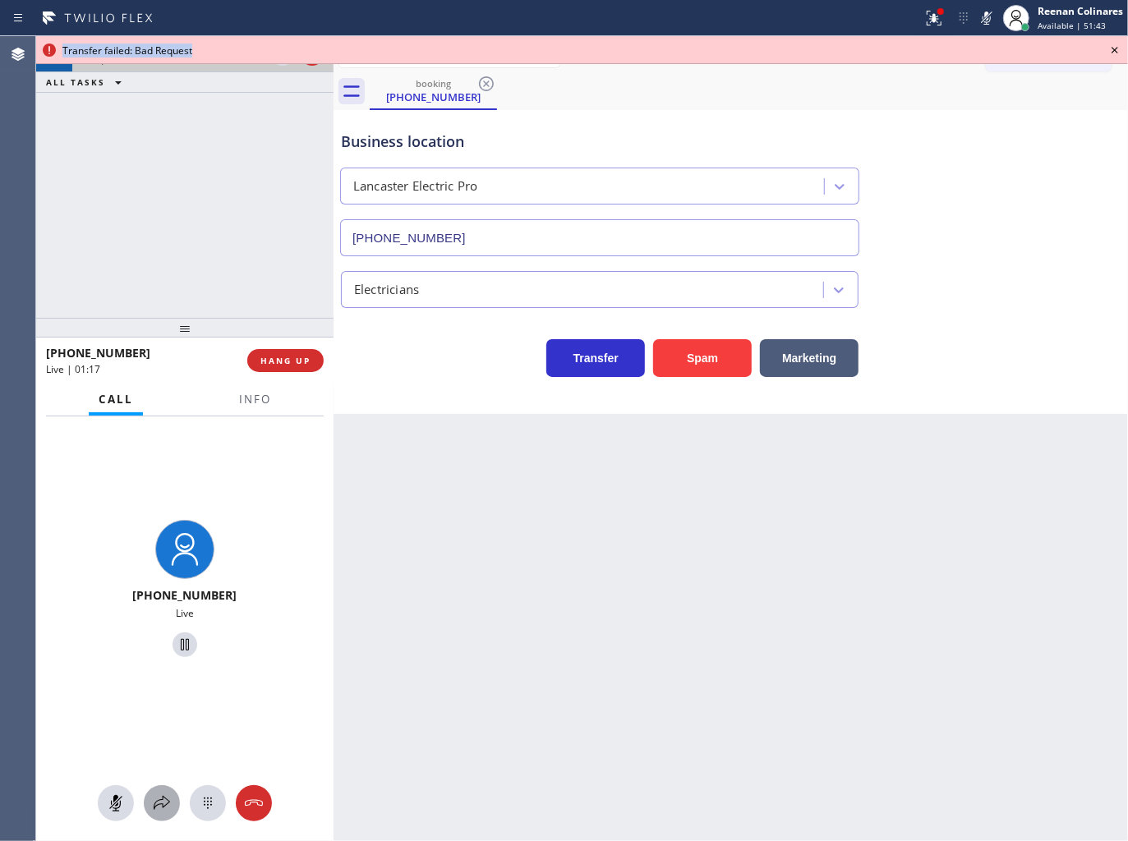
click at [164, 807] on icon at bounding box center [162, 803] width 16 height 14
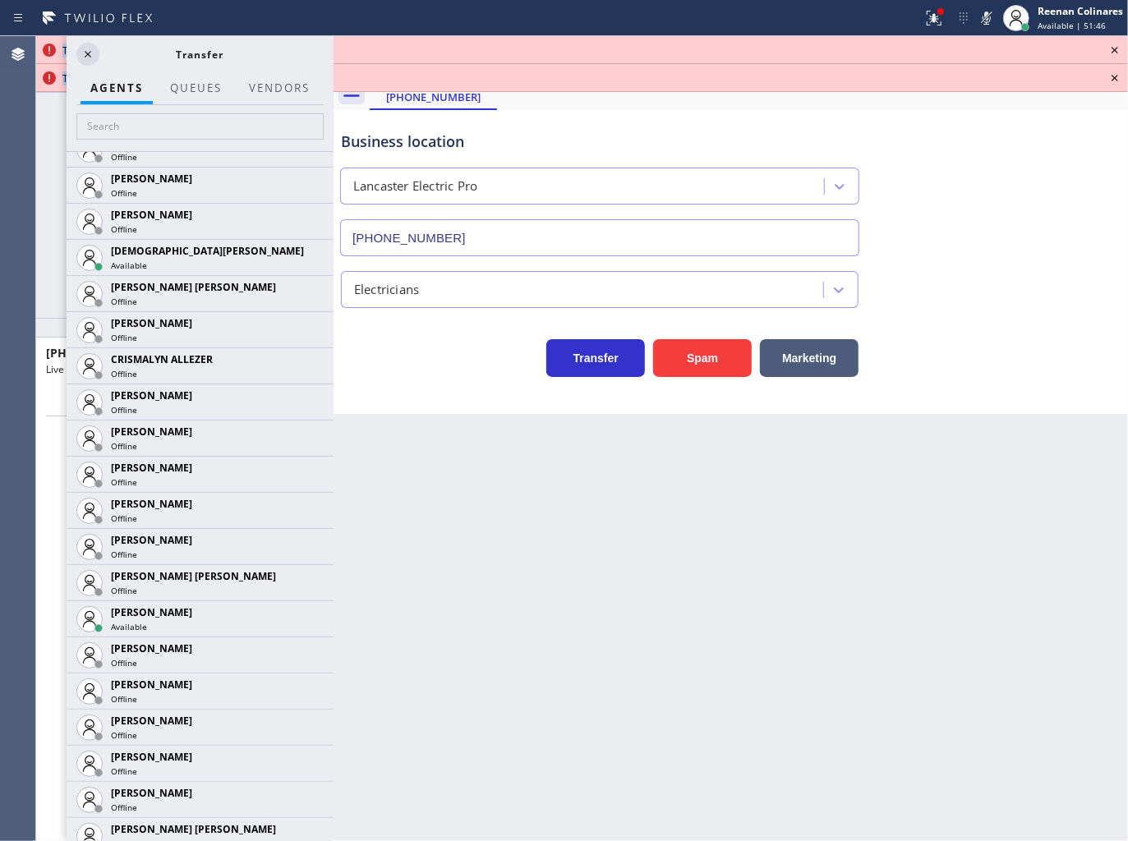
scroll to position [703, 0]
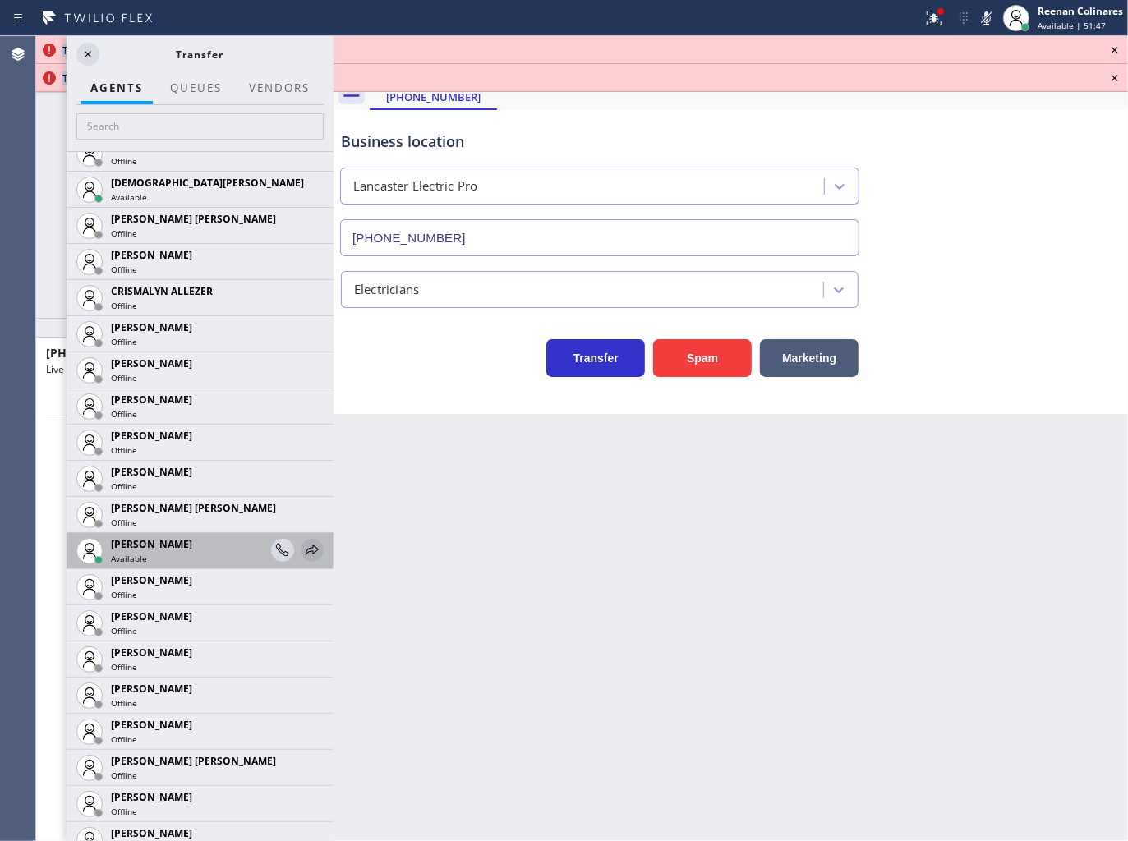
click at [302, 554] on icon at bounding box center [312, 550] width 20 height 20
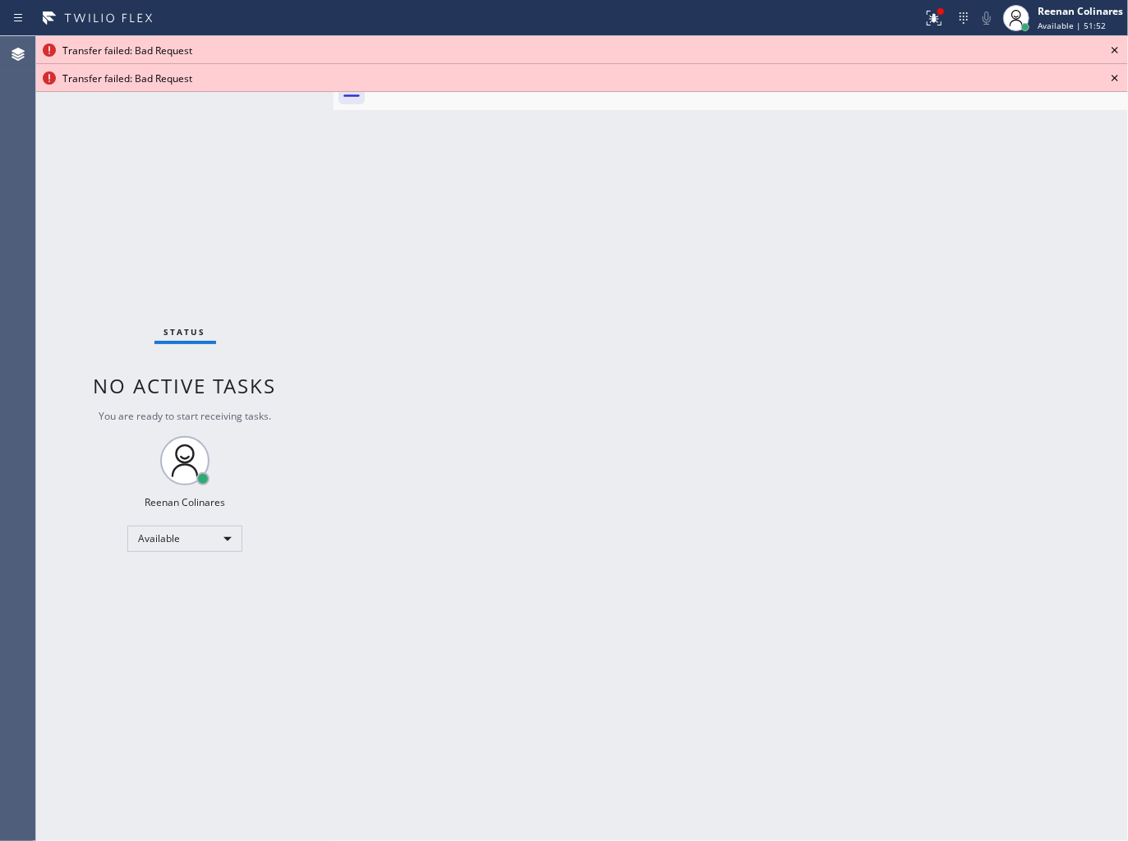
drag, startPoint x: 833, startPoint y: 528, endPoint x: 929, endPoint y: 121, distance: 418.6
click at [833, 517] on div "Back to Dashboard Change Sender ID Customers Technicians Select a contact Outbo…" at bounding box center [730, 438] width 794 height 805
click at [930, 11] on icon at bounding box center [934, 18] width 20 height 20
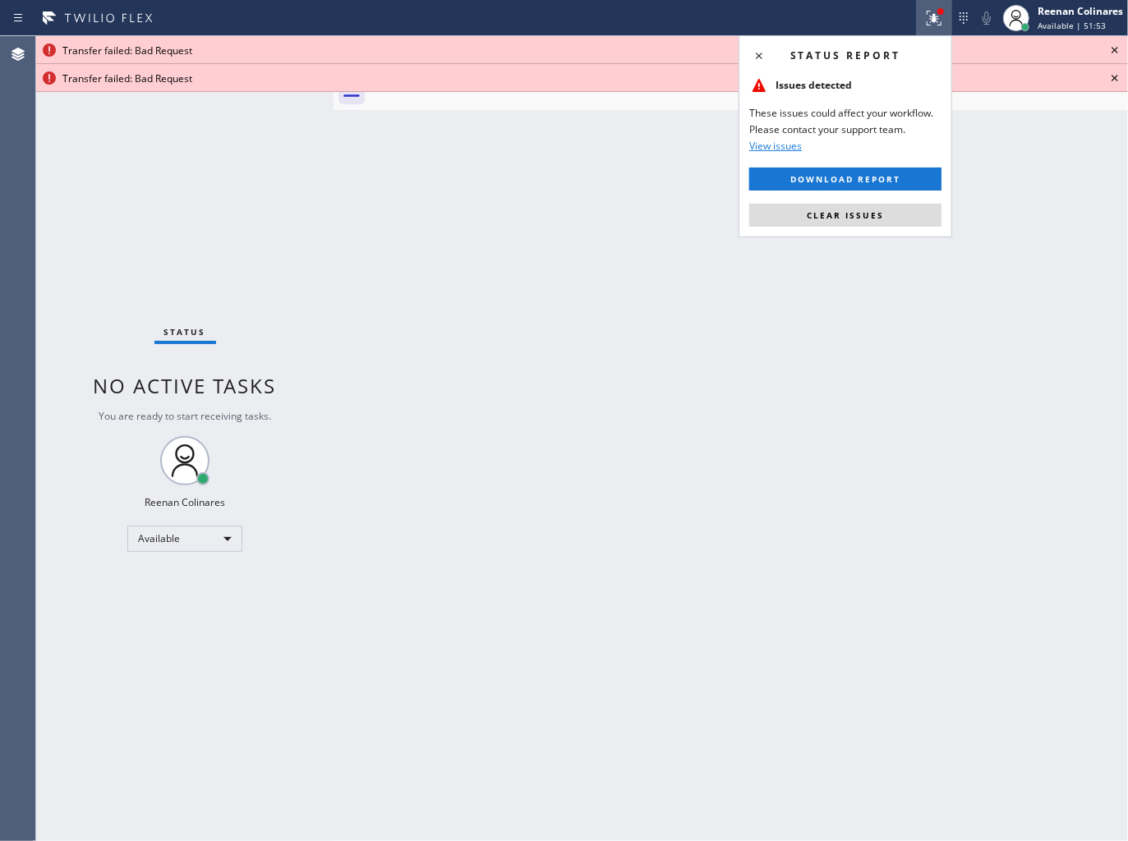
drag, startPoint x: 882, startPoint y: 211, endPoint x: 907, endPoint y: 186, distance: 34.8
click at [882, 212] on span "Clear issues" at bounding box center [845, 214] width 77 height 11
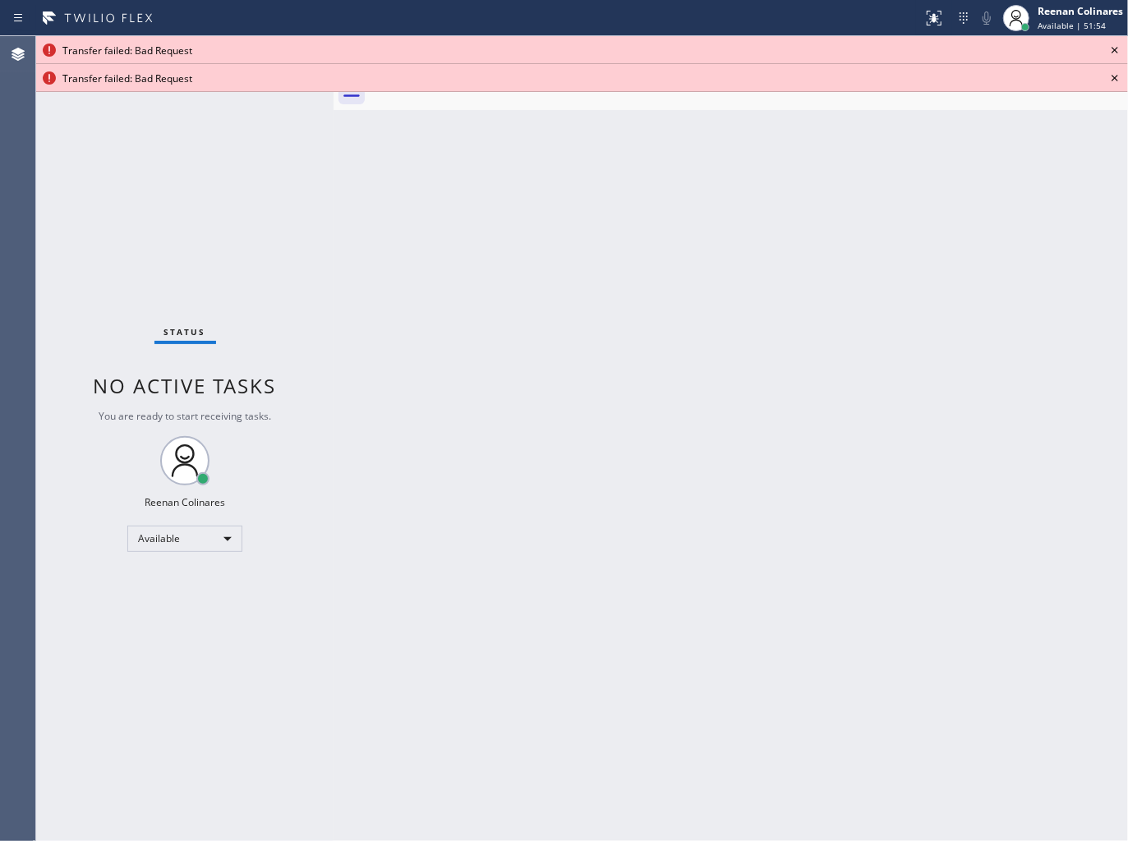
click at [1107, 49] on icon at bounding box center [1115, 50] width 20 height 20
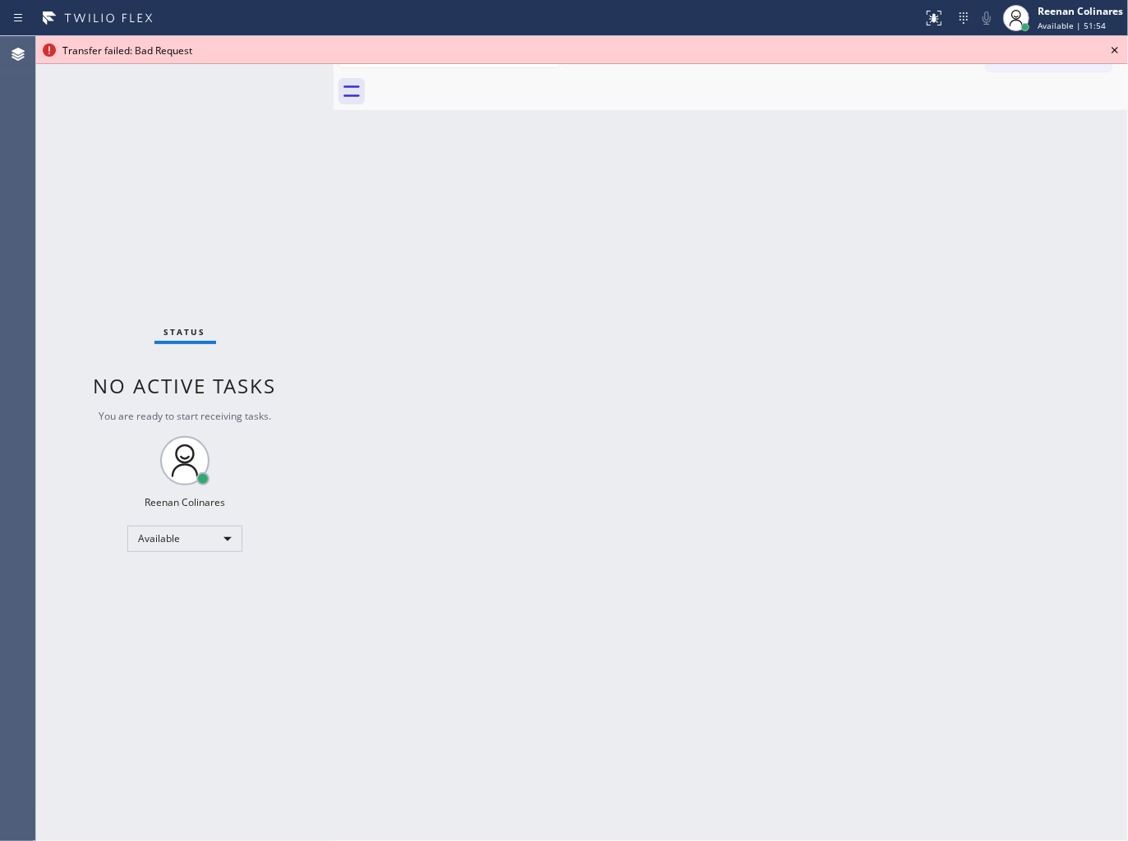
click at [1109, 49] on icon at bounding box center [1115, 50] width 20 height 20
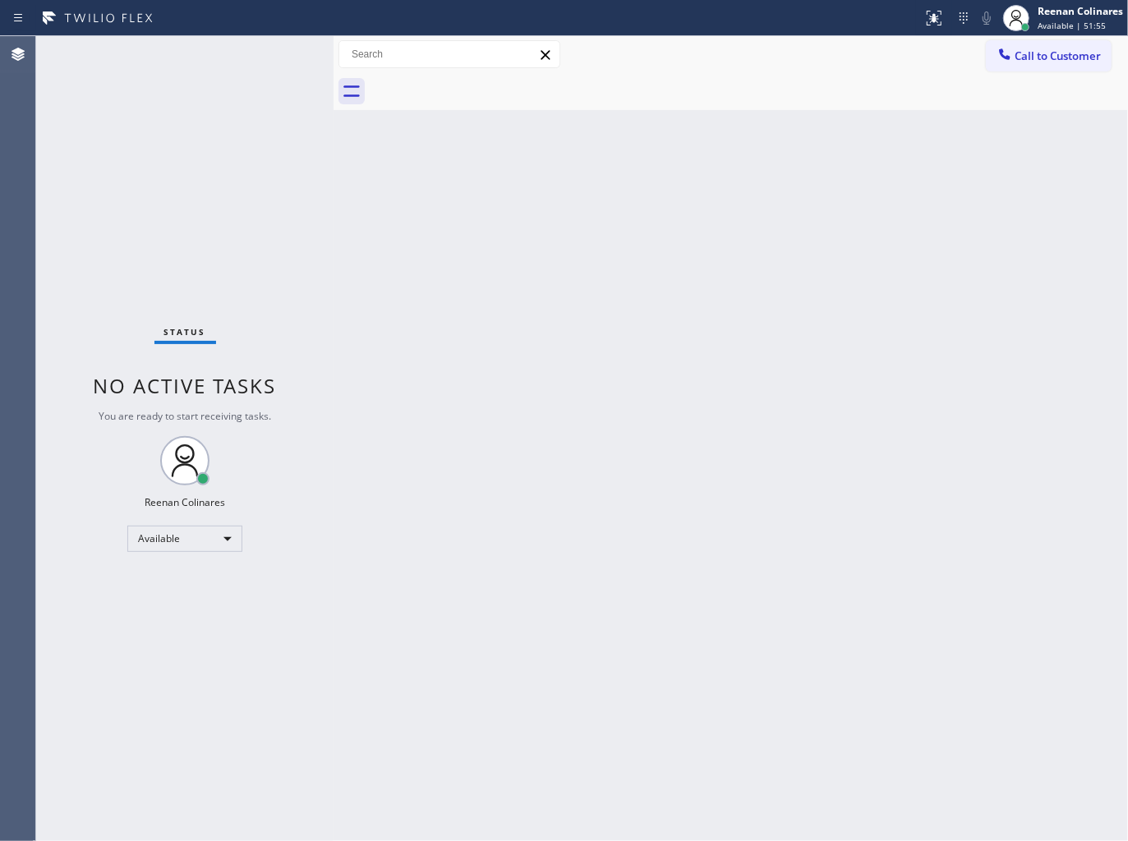
drag, startPoint x: 702, startPoint y: 425, endPoint x: 659, endPoint y: 474, distance: 65.1
click at [695, 440] on div "Back to Dashboard Change Sender ID Customers Technicians Select a contact Outbo…" at bounding box center [730, 438] width 794 height 805
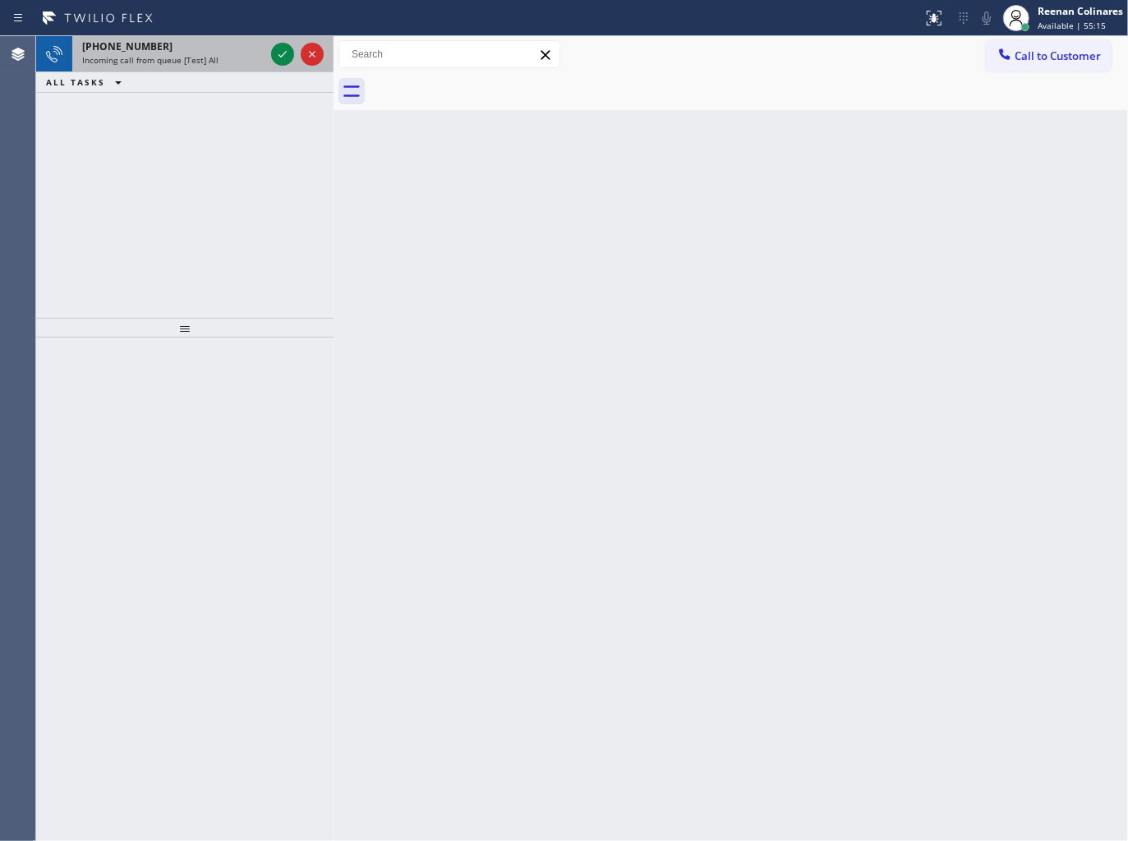
click at [231, 56] on div "Incoming call from queue [Test] All" at bounding box center [173, 59] width 182 height 11
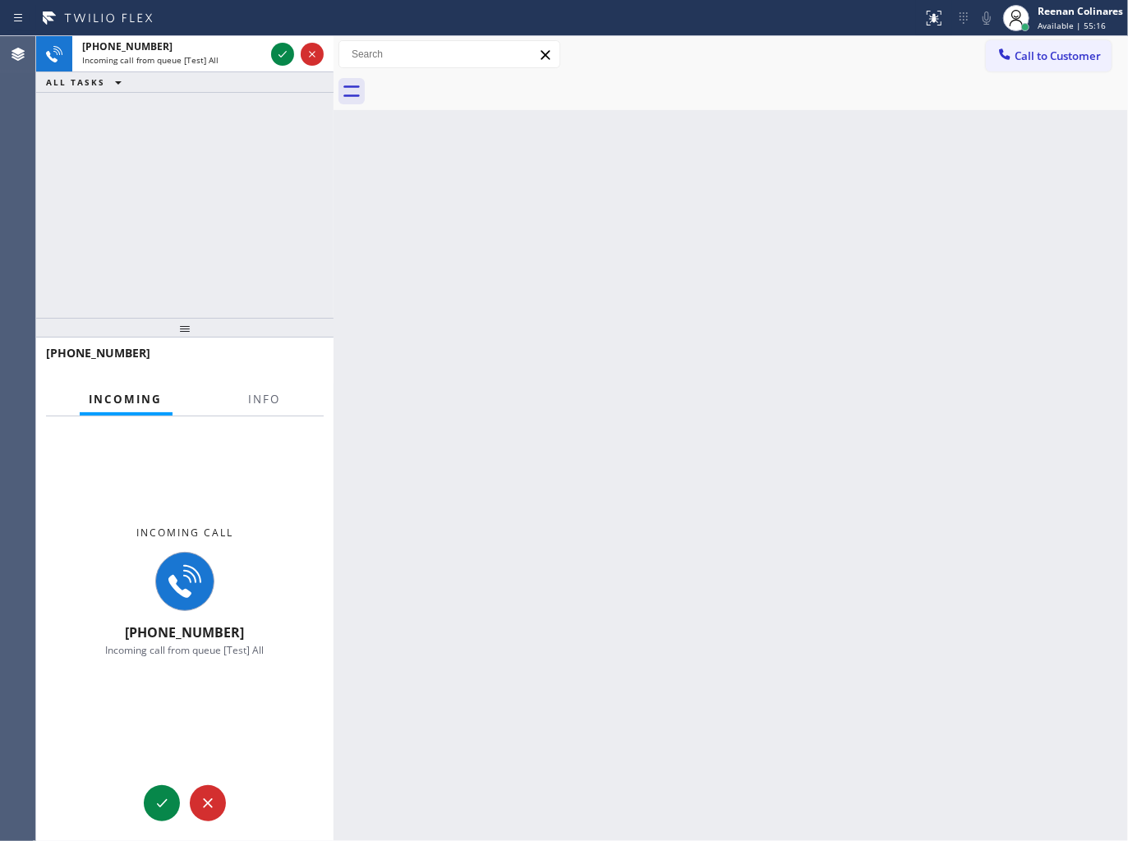
click at [237, 402] on div "Incoming Info" at bounding box center [185, 400] width 278 height 33
click at [244, 398] on button "Info" at bounding box center [265, 400] width 52 height 32
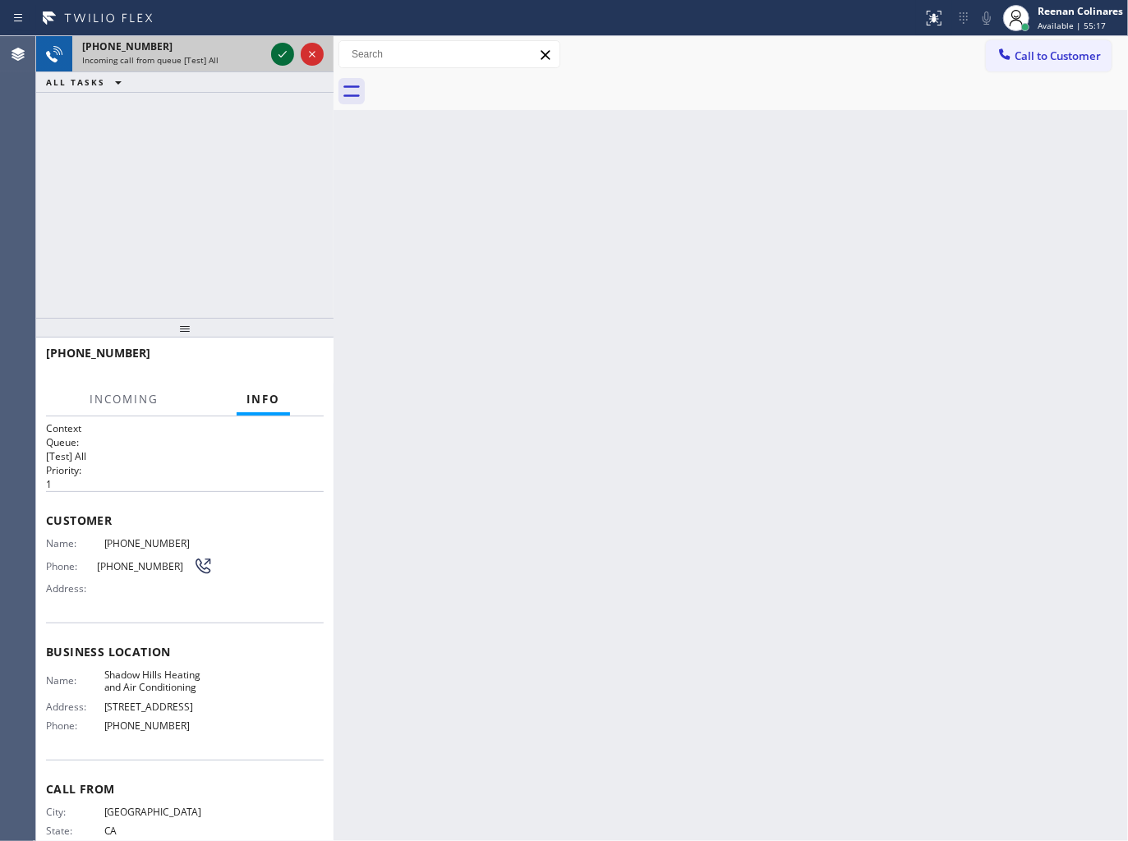
click at [275, 50] on icon at bounding box center [283, 54] width 20 height 20
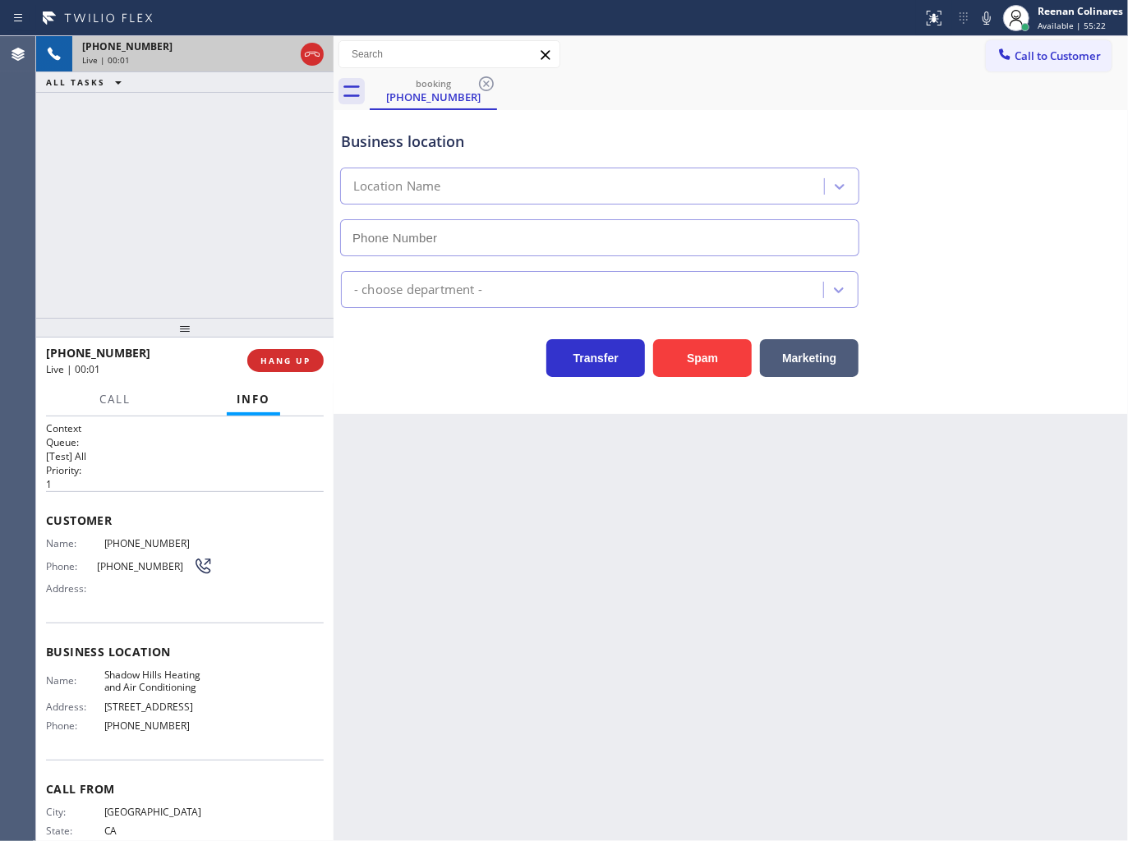
type input "[PHONE_NUMBER]"
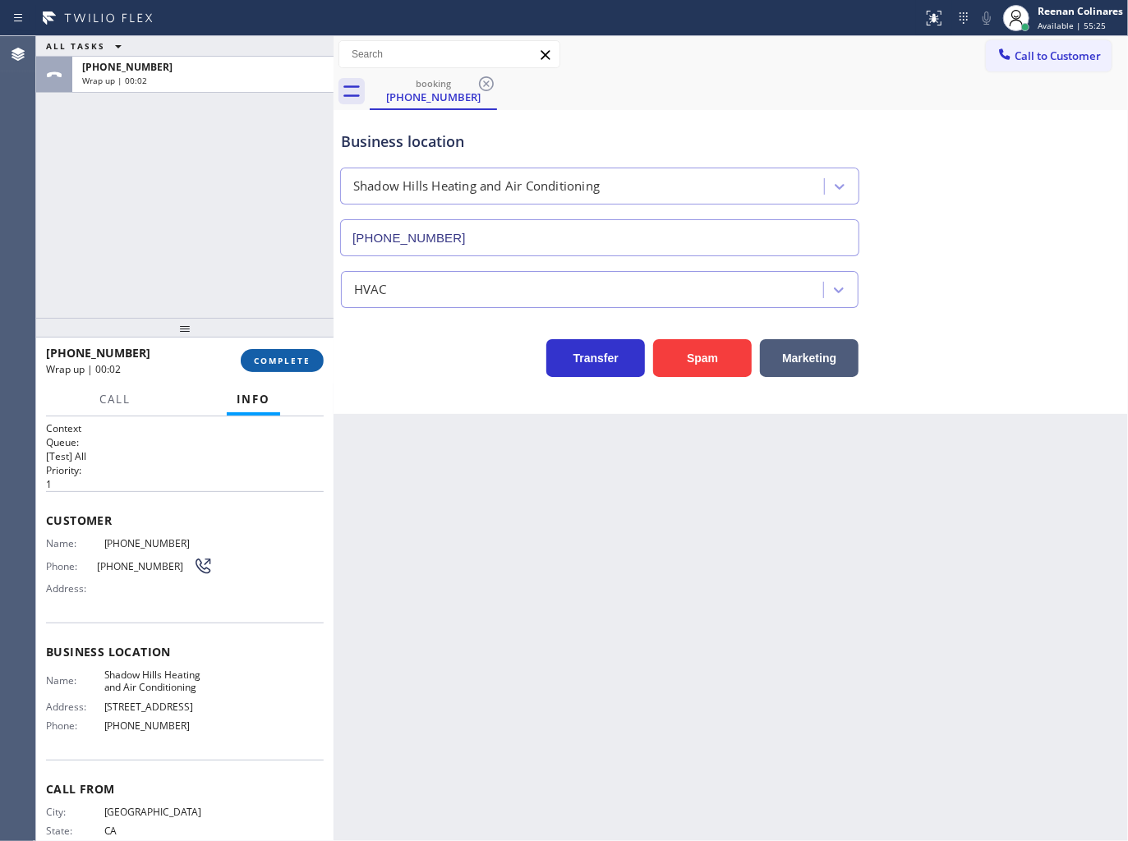
click at [307, 357] on span "COMPLETE" at bounding box center [282, 360] width 57 height 11
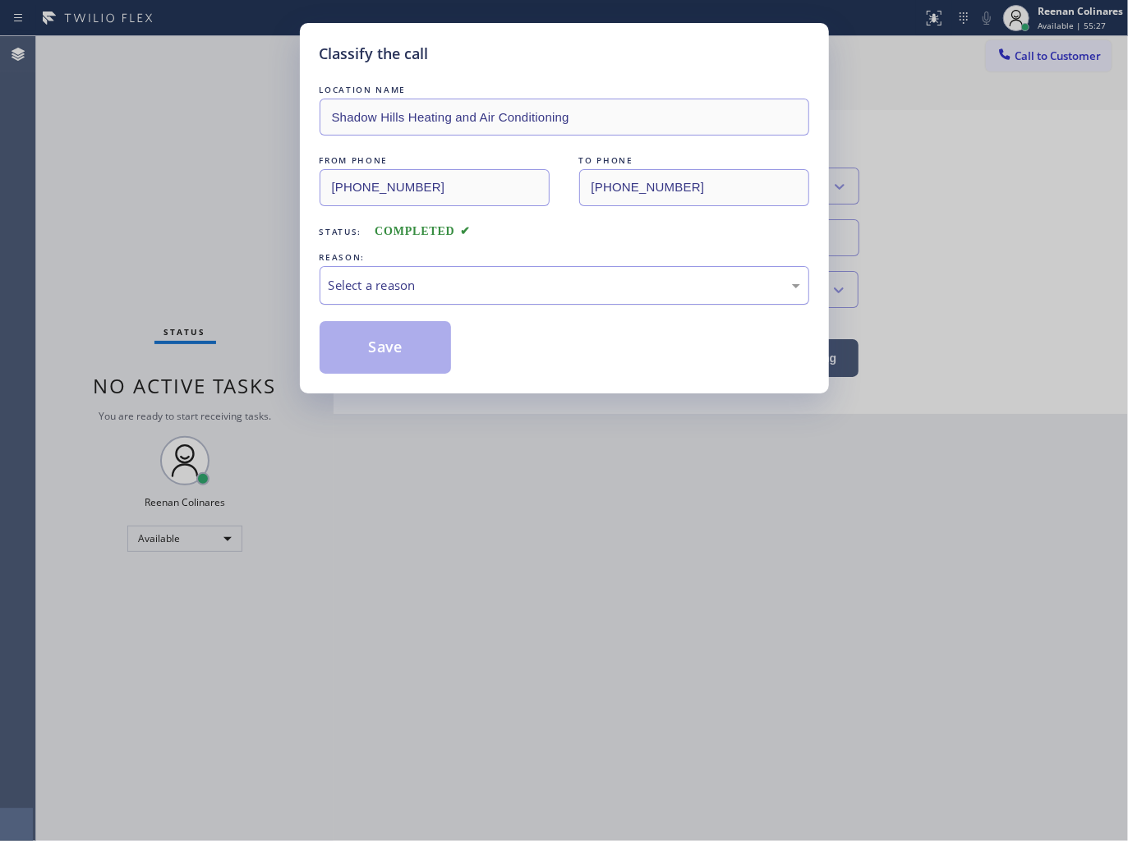
click at [383, 287] on div "Select a reason" at bounding box center [564, 285] width 471 height 19
click at [382, 354] on button "Save" at bounding box center [386, 347] width 132 height 53
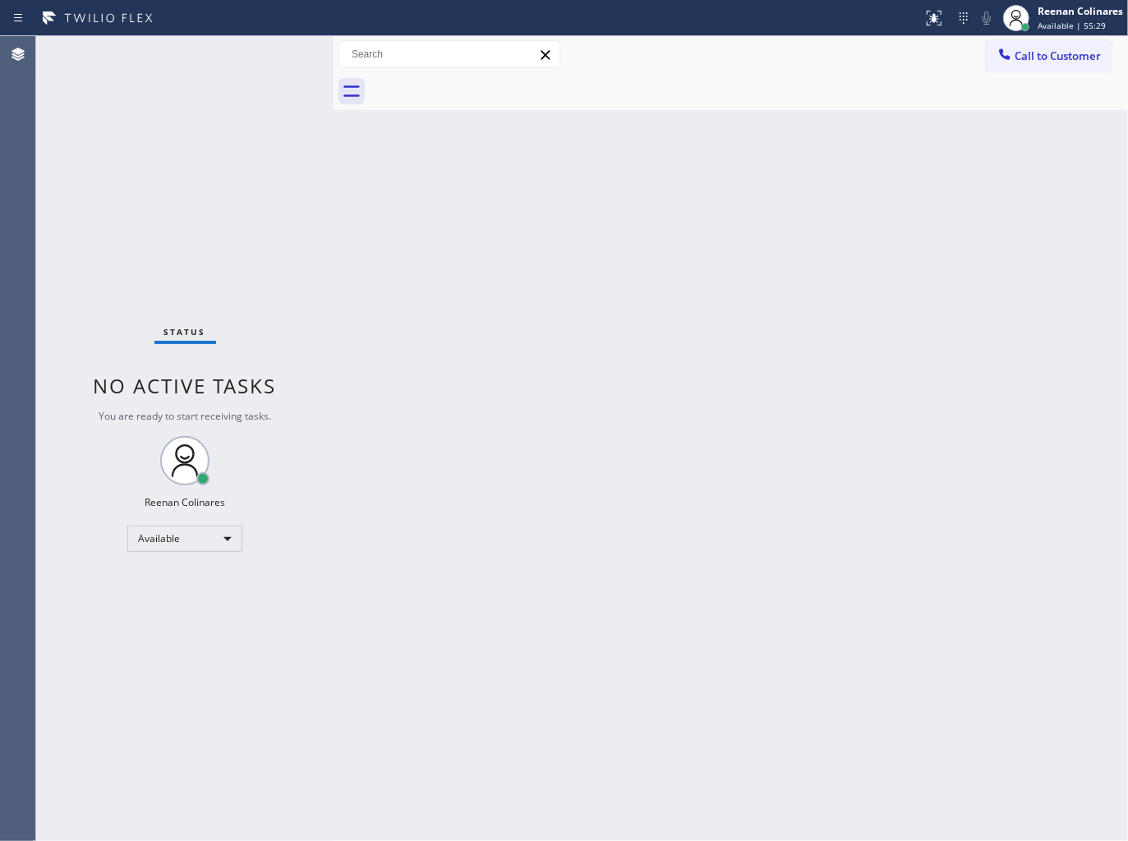
click at [890, 353] on div "Back to Dashboard Change Sender ID Customers Technicians Select a contact Outbo…" at bounding box center [730, 438] width 794 height 805
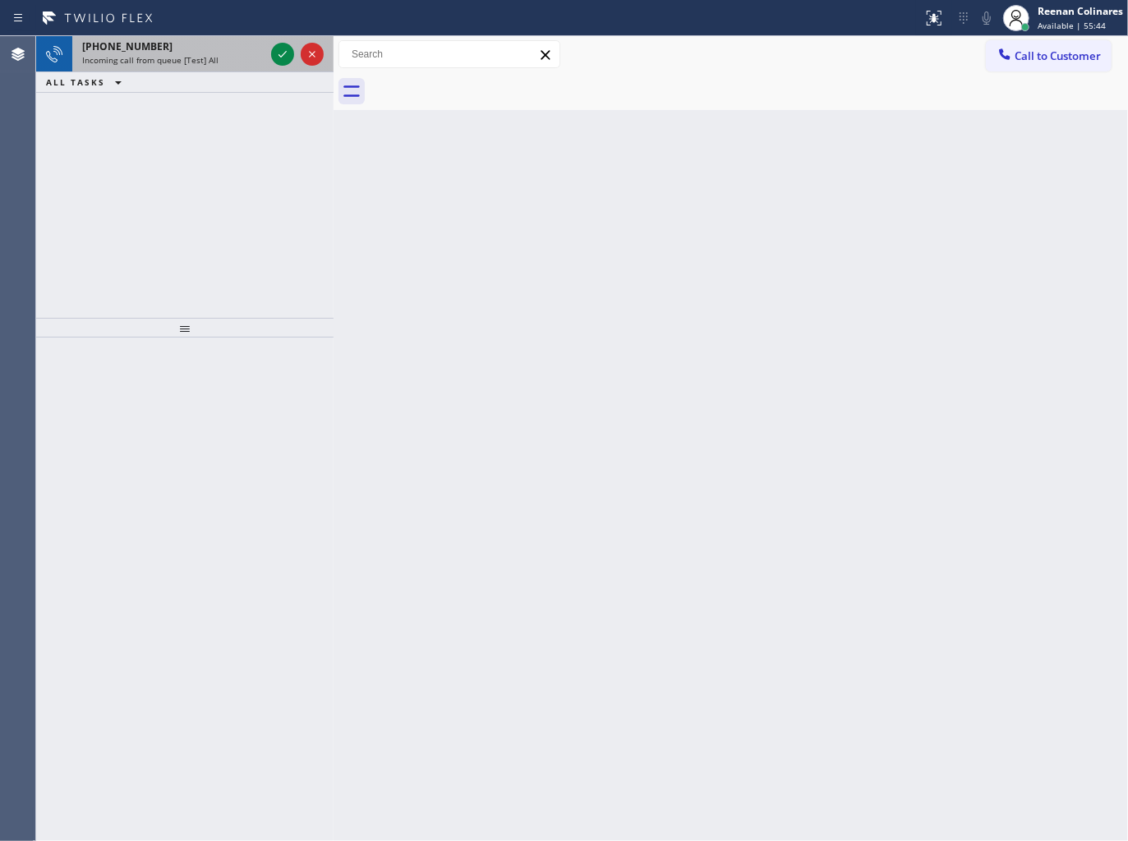
click at [231, 54] on div "Incoming call from queue [Test] All" at bounding box center [173, 59] width 182 height 11
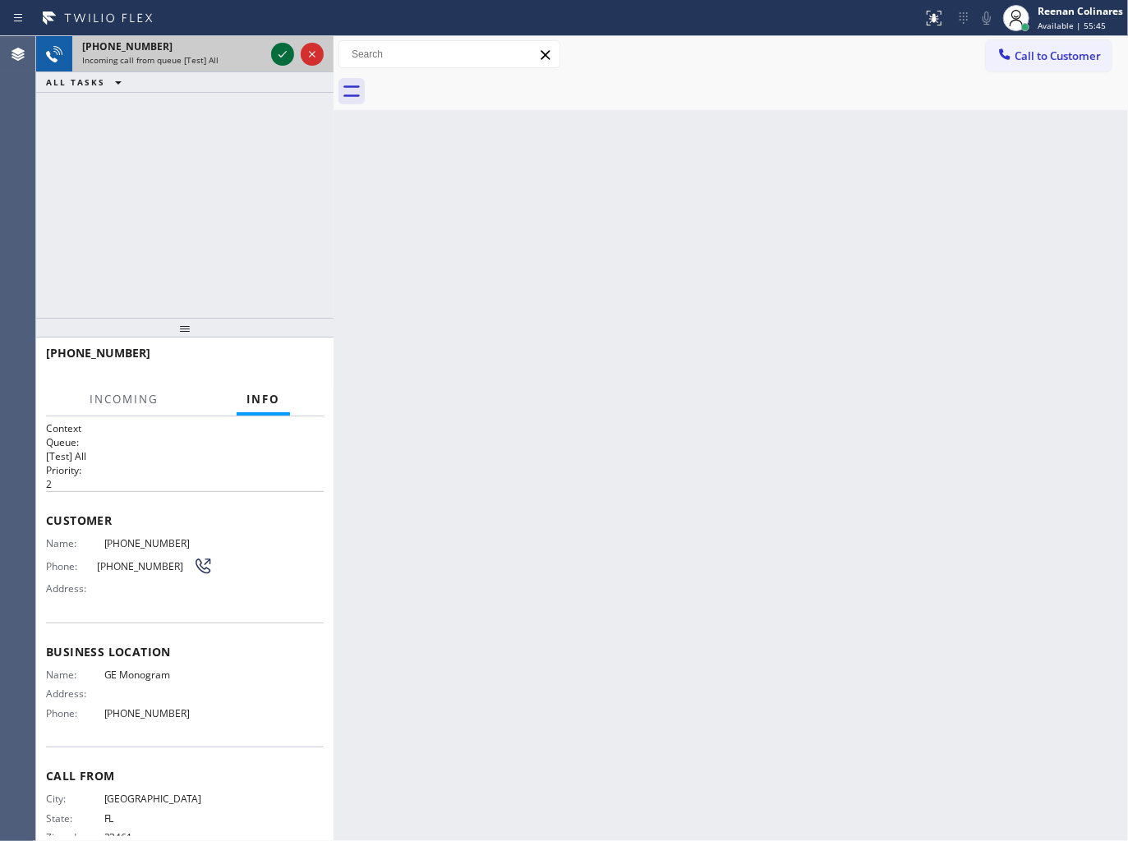
click at [279, 52] on icon at bounding box center [283, 54] width 20 height 20
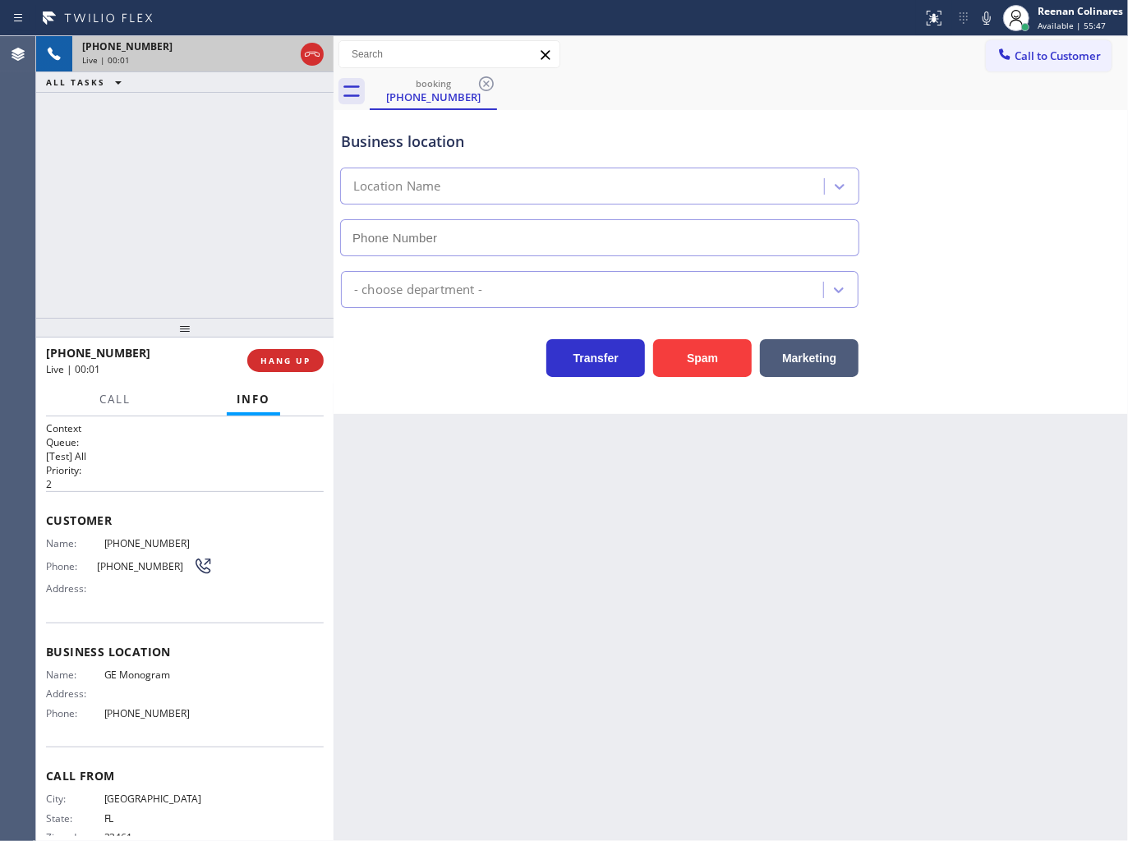
type input "[PHONE_NUMBER]"
click at [987, 21] on icon at bounding box center [986, 17] width 8 height 13
click at [986, 20] on icon at bounding box center [987, 18] width 20 height 20
click at [990, 17] on icon at bounding box center [987, 18] width 20 height 20
click at [988, 17] on icon at bounding box center [986, 17] width 8 height 13
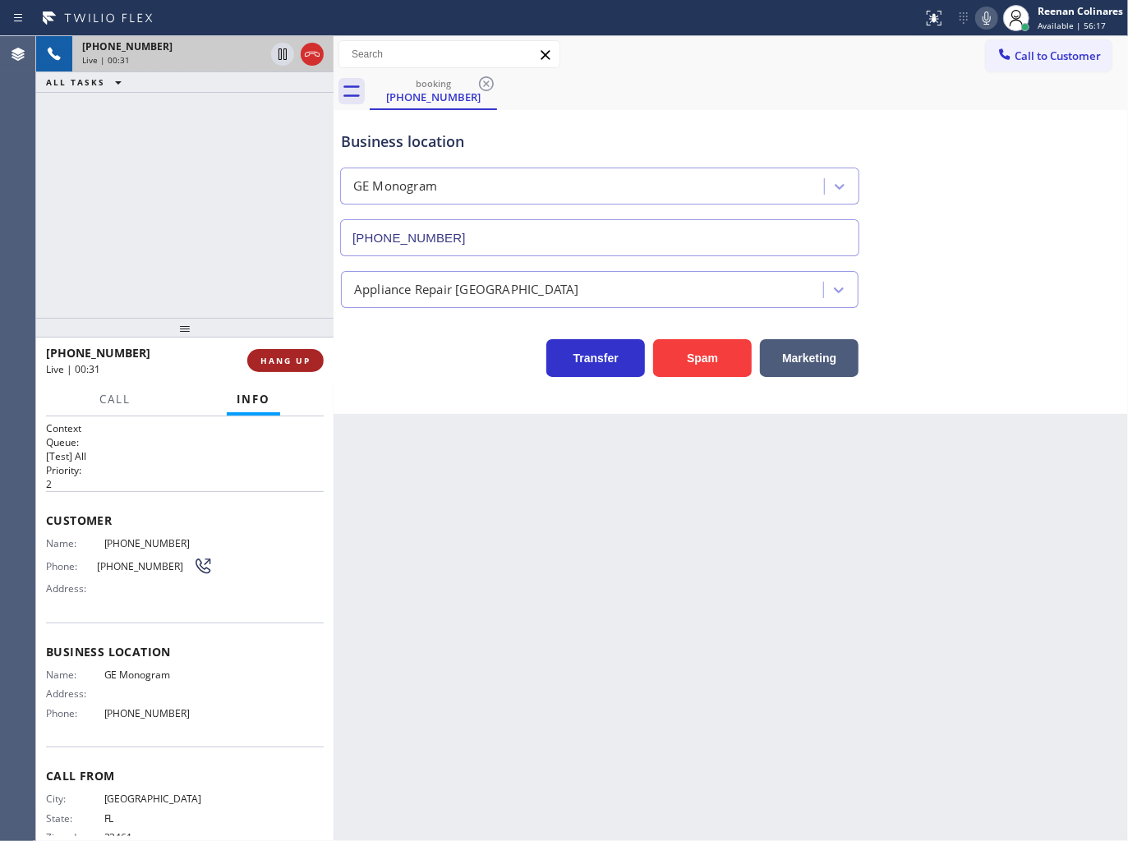
click at [304, 356] on span "HANG UP" at bounding box center [285, 360] width 50 height 11
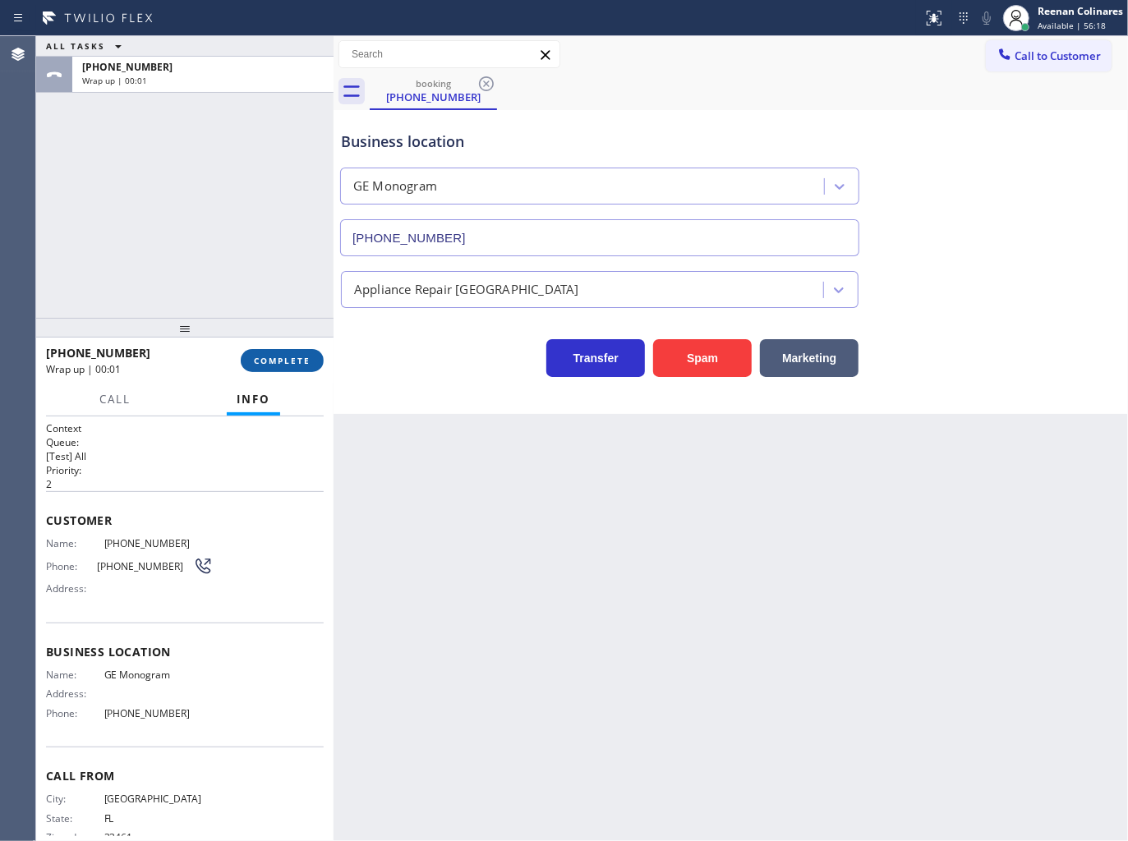
click at [304, 356] on span "COMPLETE" at bounding box center [282, 360] width 57 height 11
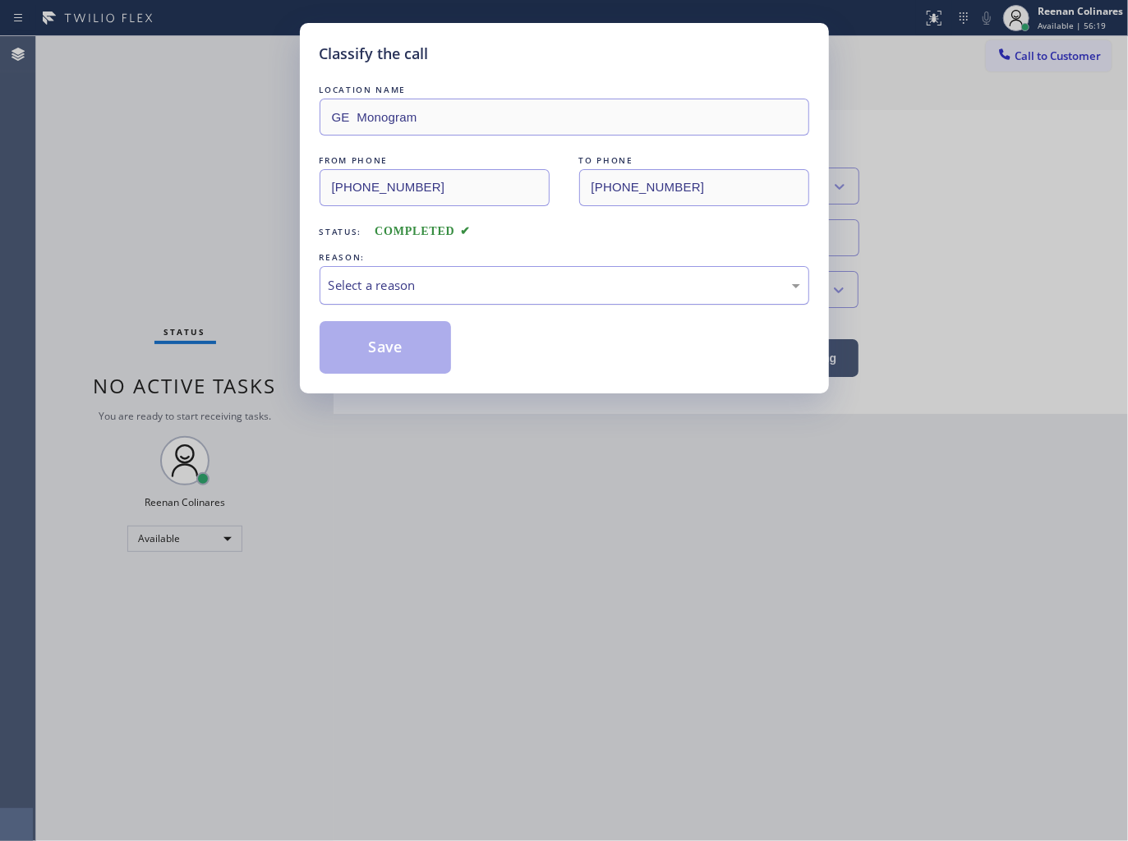
click at [386, 279] on div "Select a reason" at bounding box center [564, 285] width 471 height 19
click at [386, 346] on button "Save" at bounding box center [386, 347] width 132 height 53
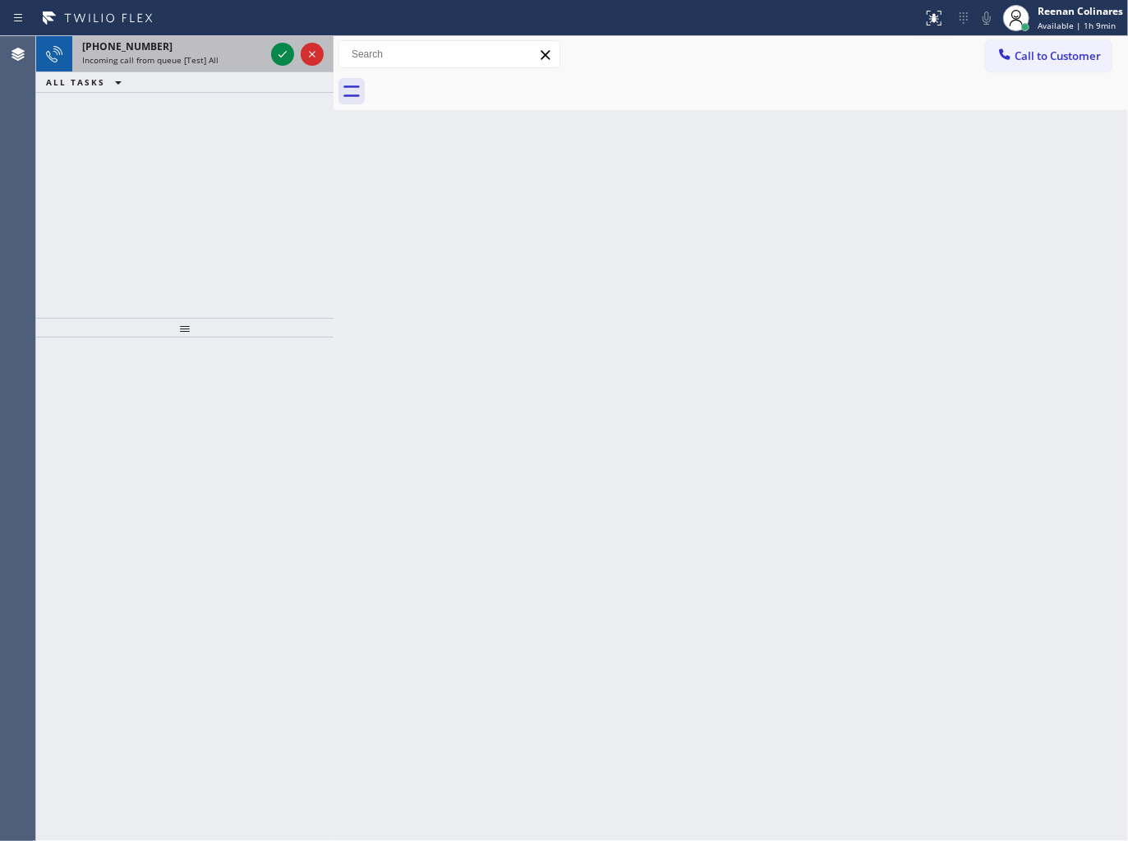
click at [209, 44] on div "[PHONE_NUMBER]" at bounding box center [173, 46] width 182 height 14
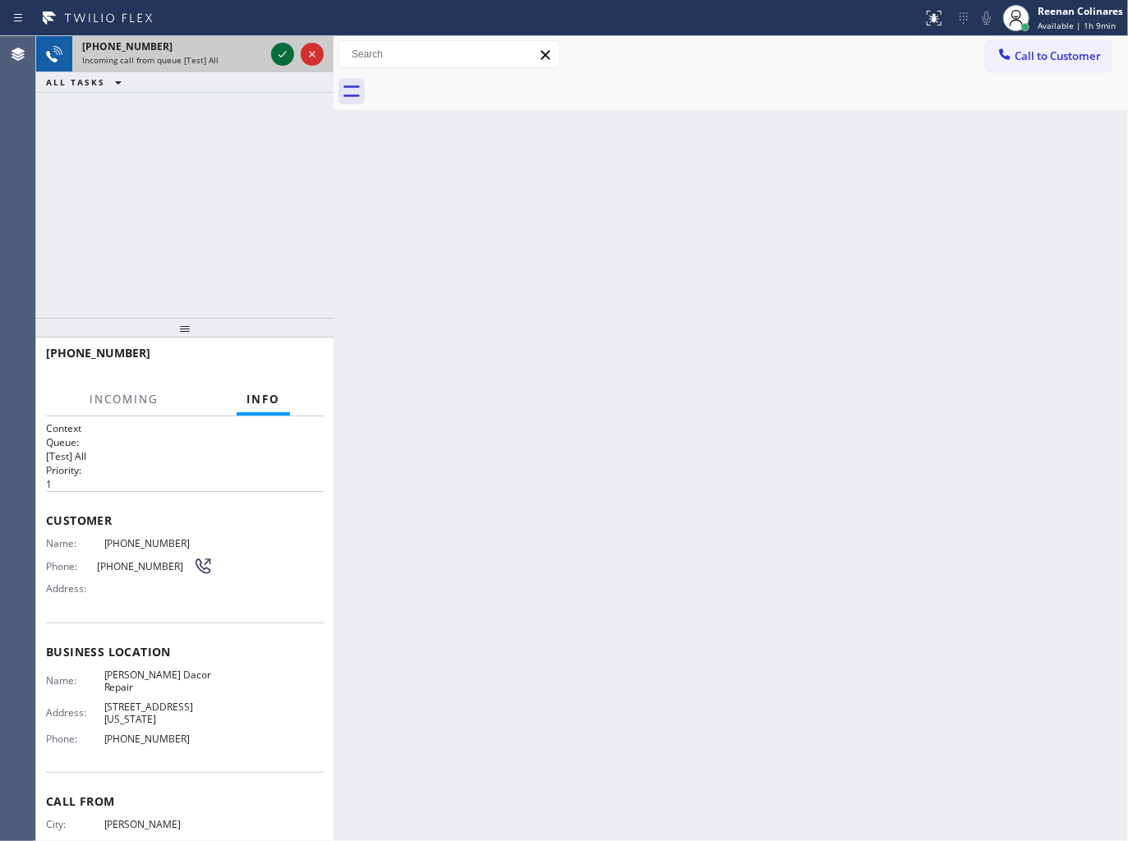
click at [279, 51] on icon at bounding box center [283, 54] width 20 height 20
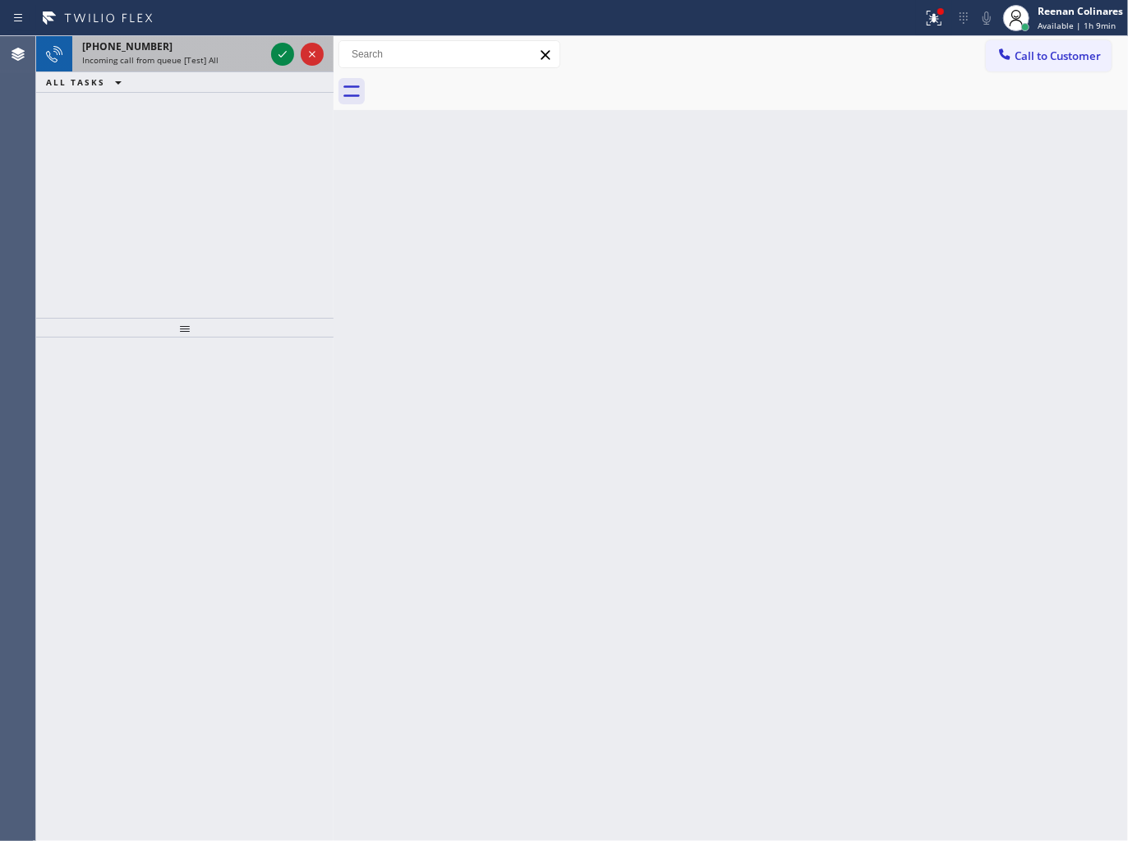
drag, startPoint x: 208, startPoint y: 43, endPoint x: 257, endPoint y: 50, distance: 49.8
click at [209, 43] on div "[PHONE_NUMBER]" at bounding box center [173, 46] width 182 height 14
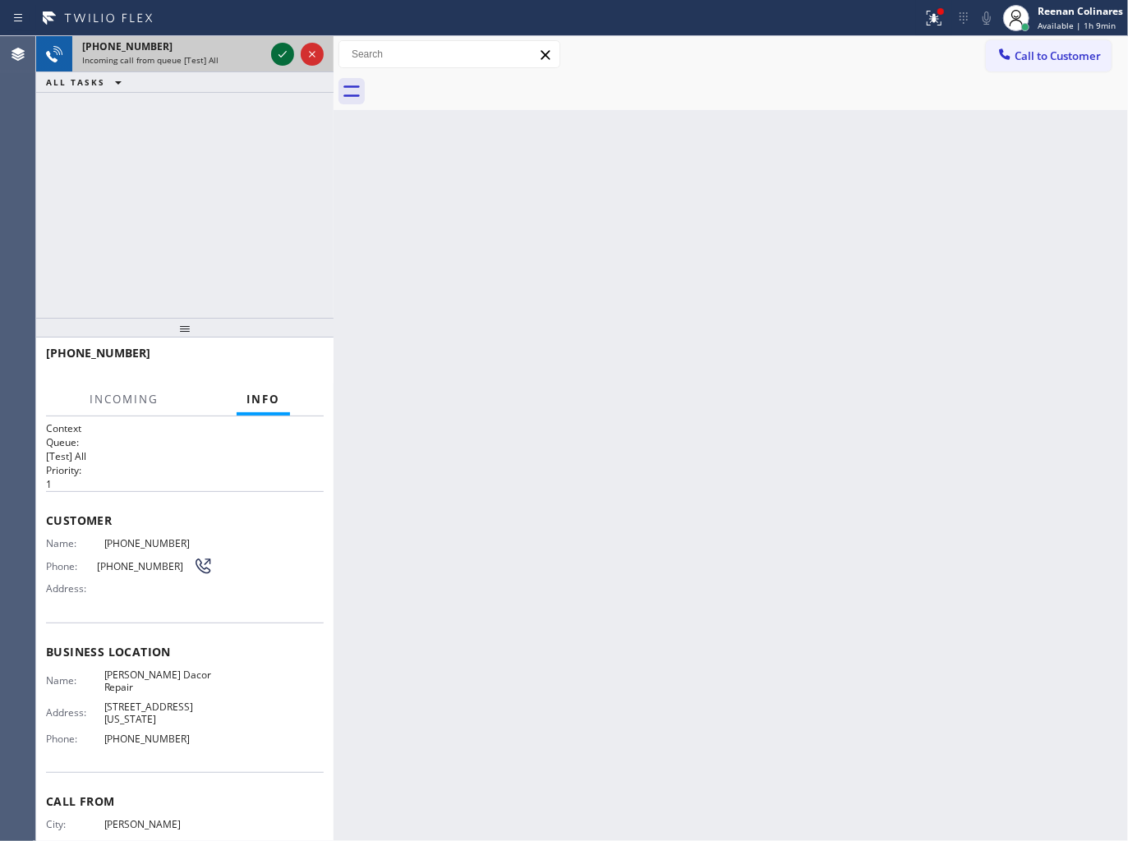
click at [280, 53] on icon at bounding box center [283, 54] width 20 height 20
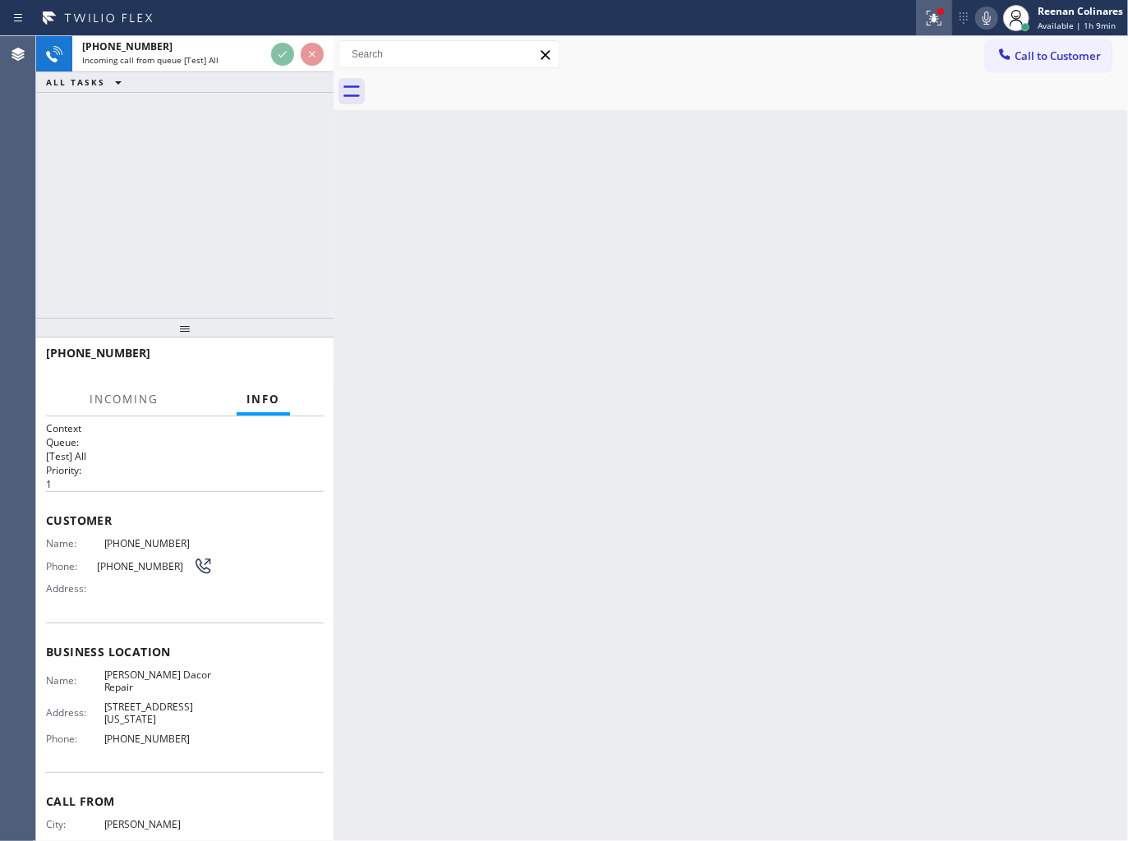
click at [931, 16] on icon at bounding box center [934, 18] width 15 height 15
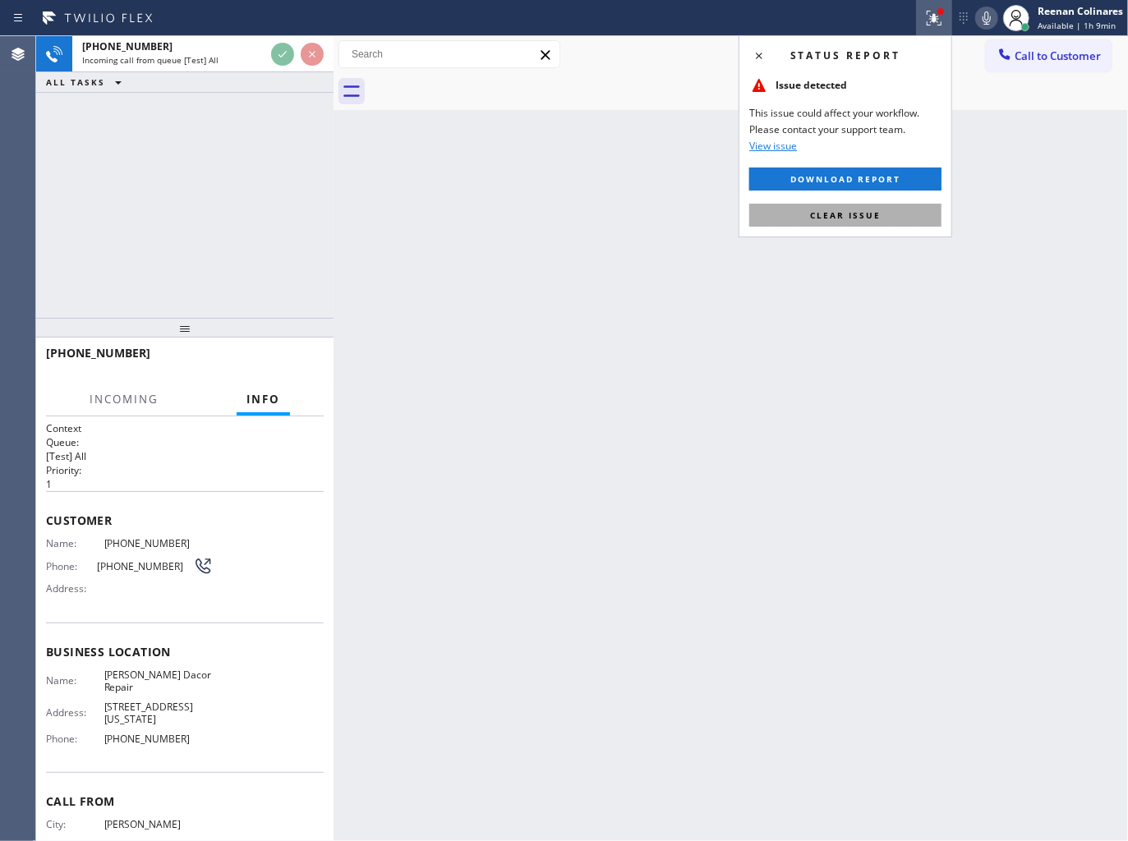
click at [844, 207] on button "Clear issue" at bounding box center [845, 215] width 192 height 23
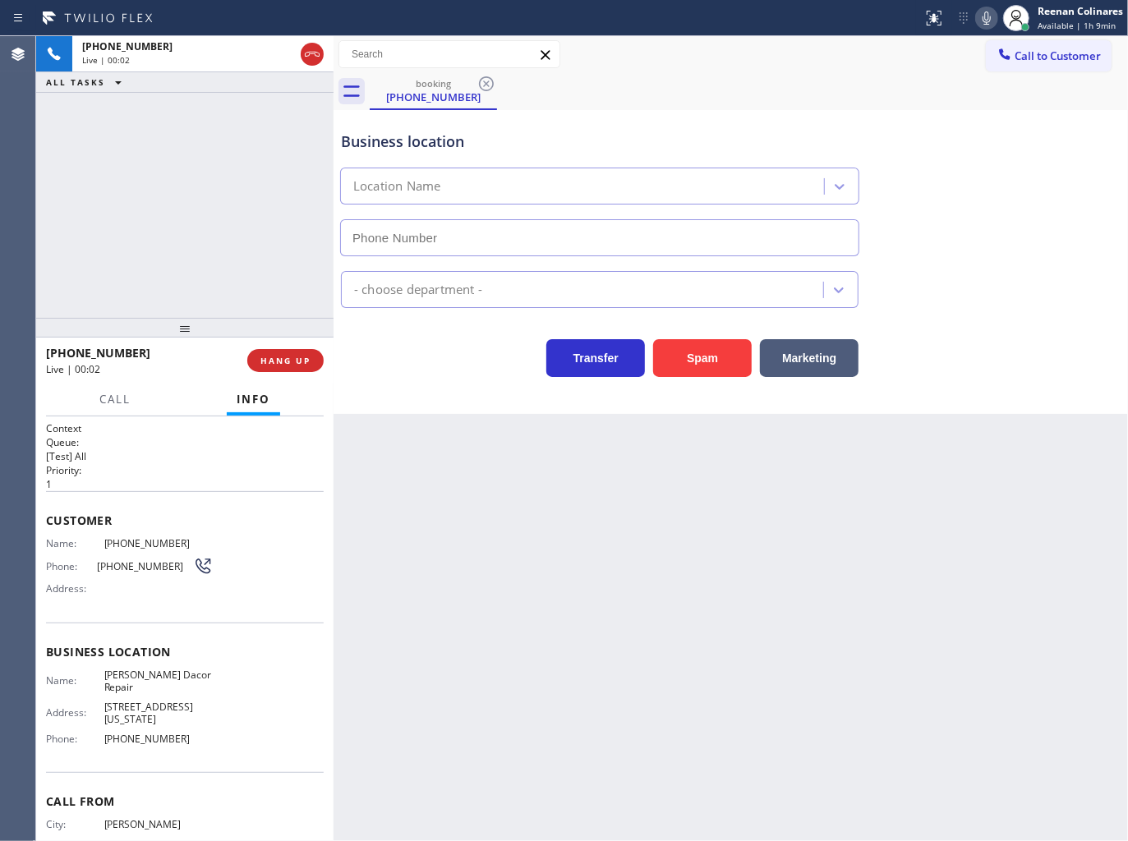
type input "[PHONE_NUMBER]"
click at [982, 14] on icon at bounding box center [987, 18] width 20 height 20
click at [980, 20] on icon at bounding box center [987, 18] width 20 height 20
click at [981, 12] on icon at bounding box center [987, 18] width 20 height 20
click at [981, 21] on icon at bounding box center [987, 18] width 20 height 20
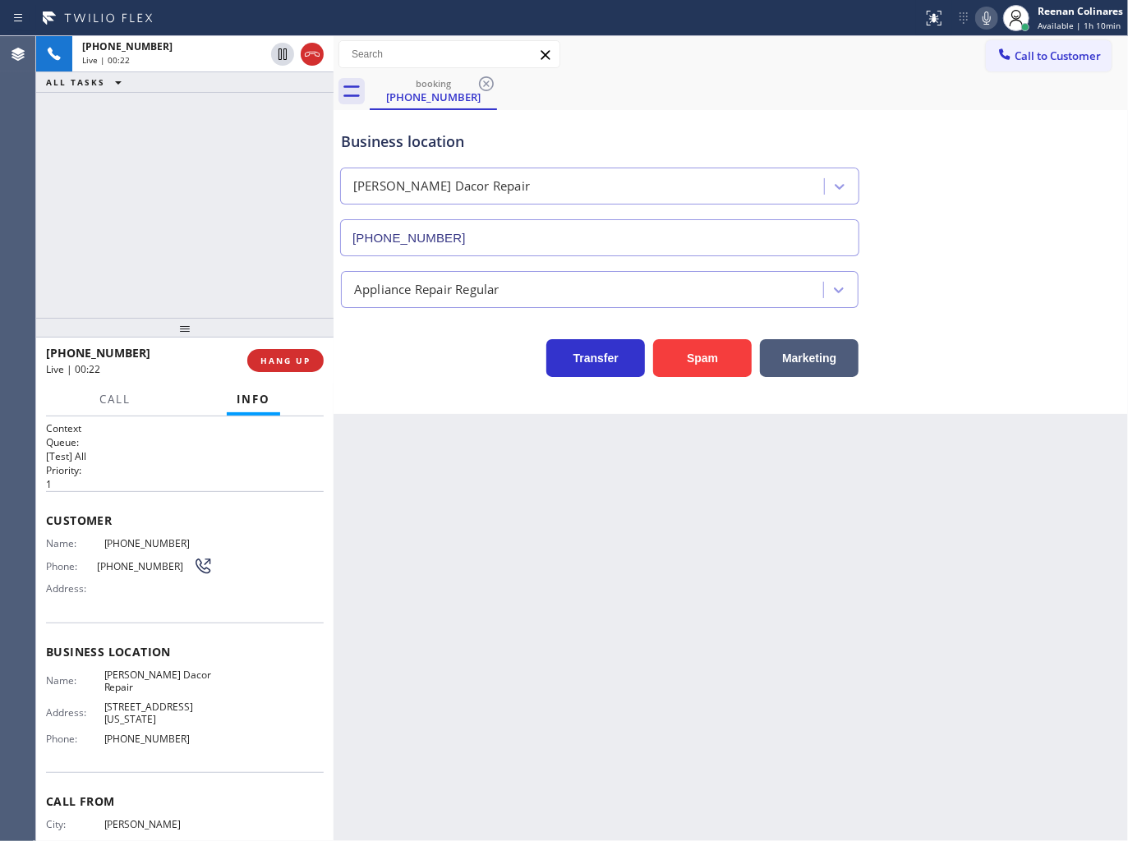
click at [982, 14] on icon at bounding box center [987, 18] width 20 height 20
click at [983, 19] on rect at bounding box center [986, 16] width 11 height 11
click at [825, 358] on button "Marketing" at bounding box center [809, 358] width 99 height 38
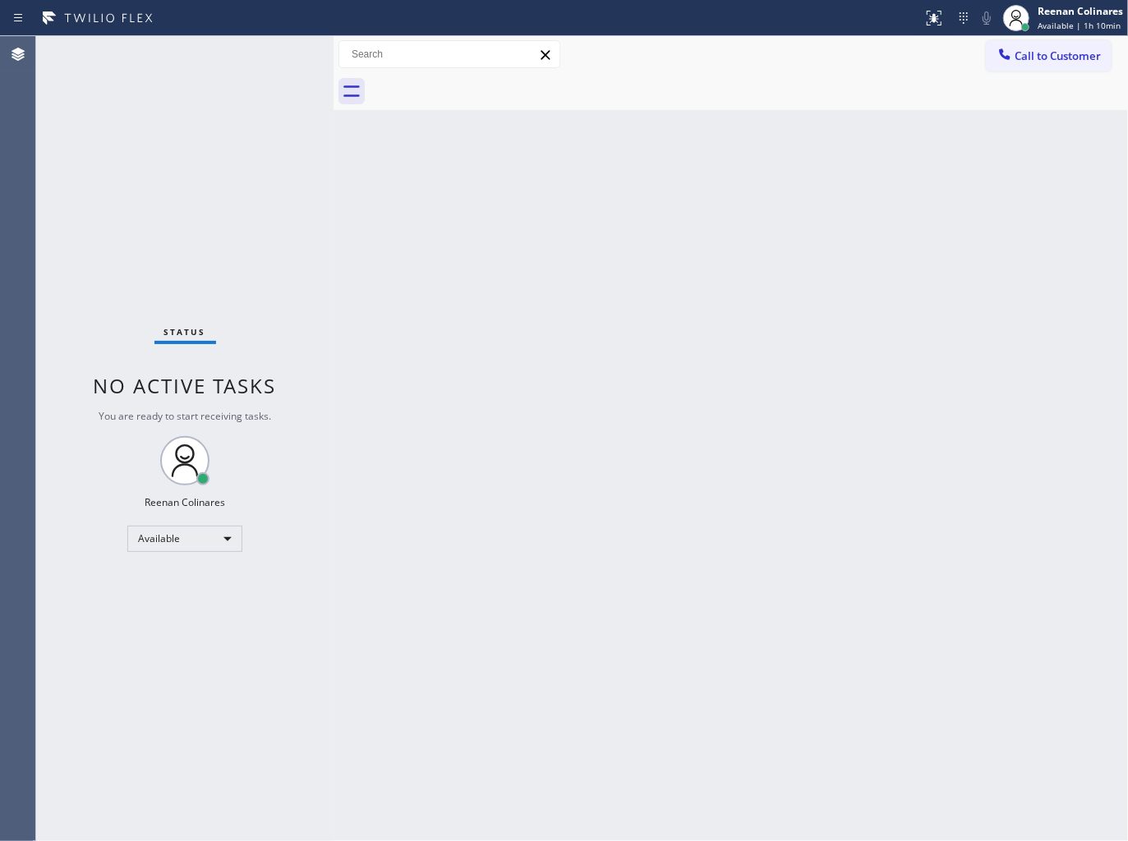
click at [646, 406] on div "Back to Dashboard Change Sender ID Customers Technicians Select a contact Outbo…" at bounding box center [730, 438] width 794 height 805
click at [751, 204] on div "Back to Dashboard Change Sender ID Customers Technicians Select a contact Outbo…" at bounding box center [730, 438] width 794 height 805
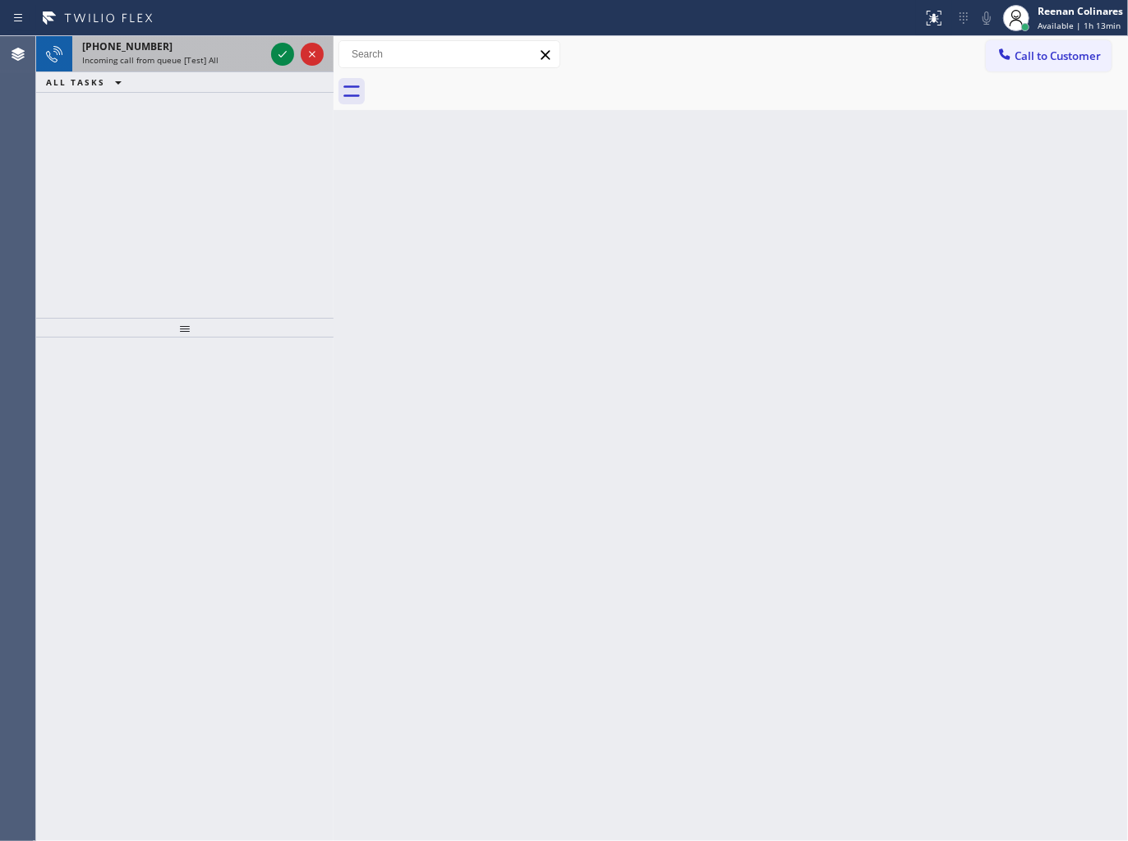
click at [220, 51] on div "[PHONE_NUMBER]" at bounding box center [173, 46] width 182 height 14
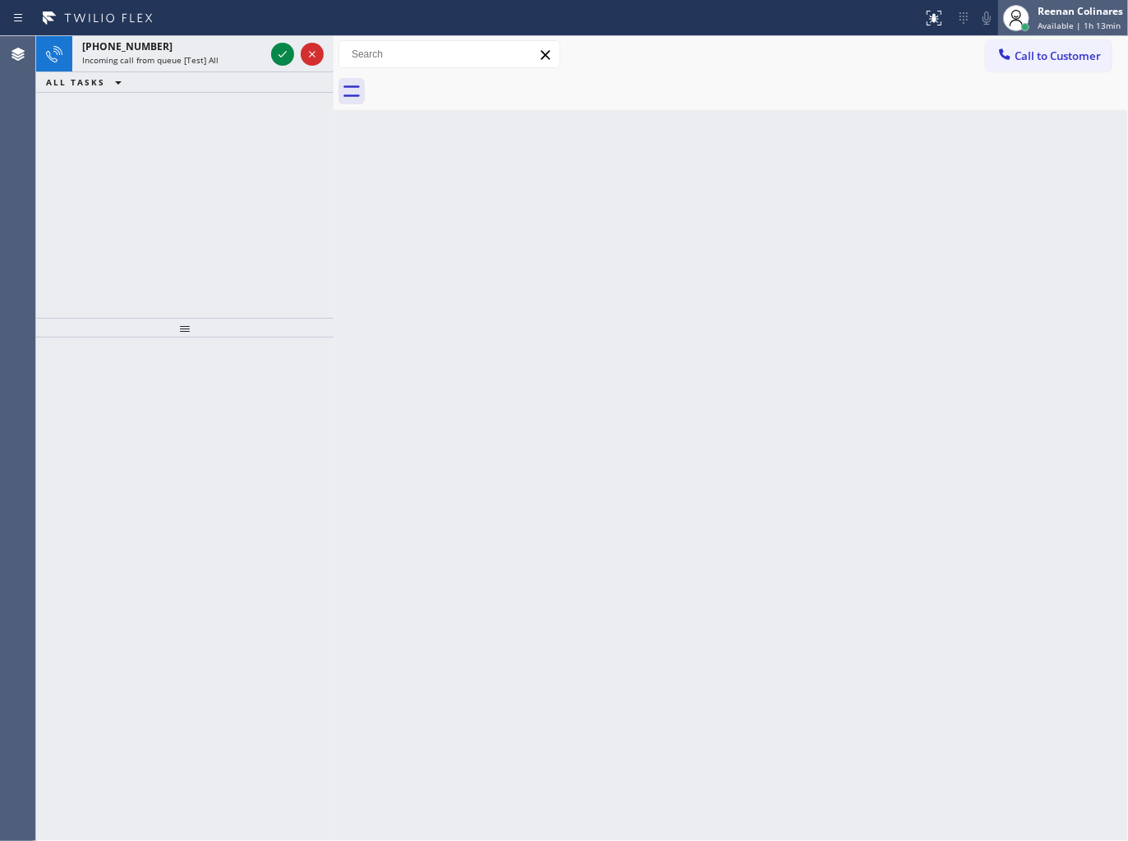
click at [1068, 14] on div "Reenan Colinares" at bounding box center [1079, 11] width 85 height 14
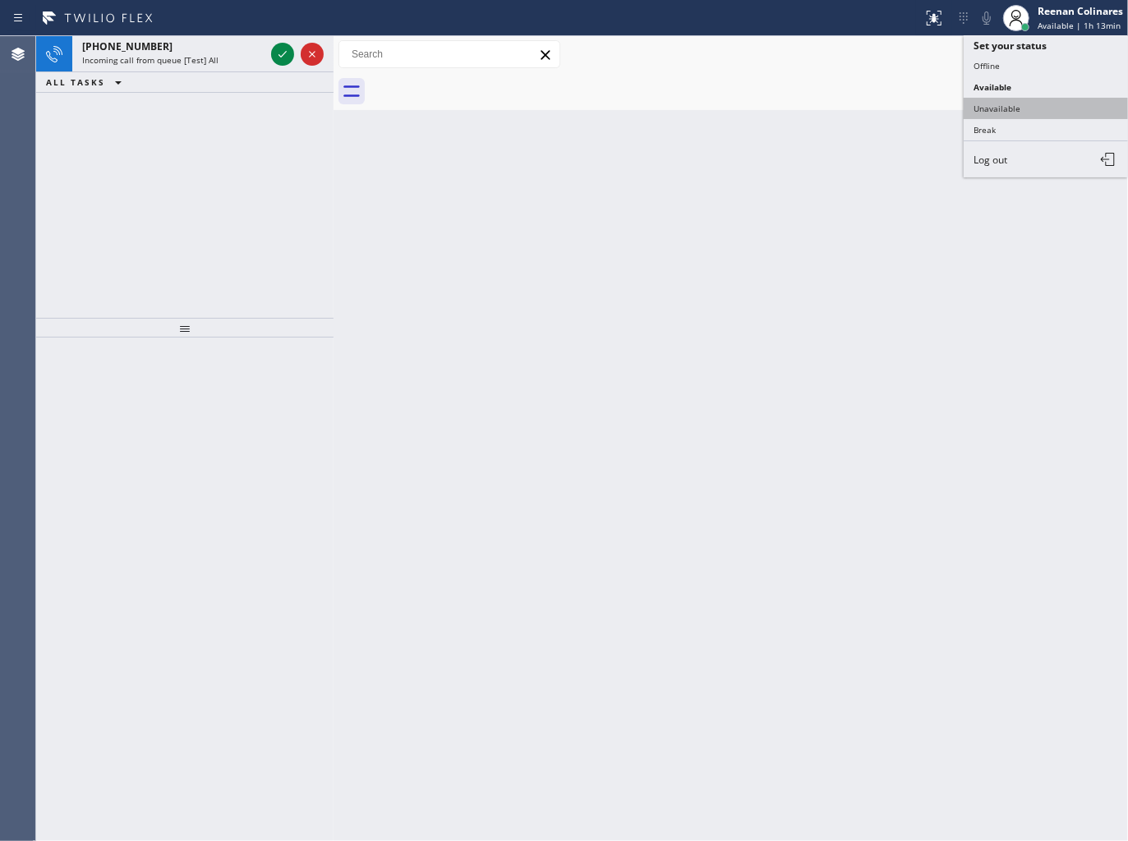
click at [1003, 101] on button "Unavailable" at bounding box center [1045, 108] width 164 height 21
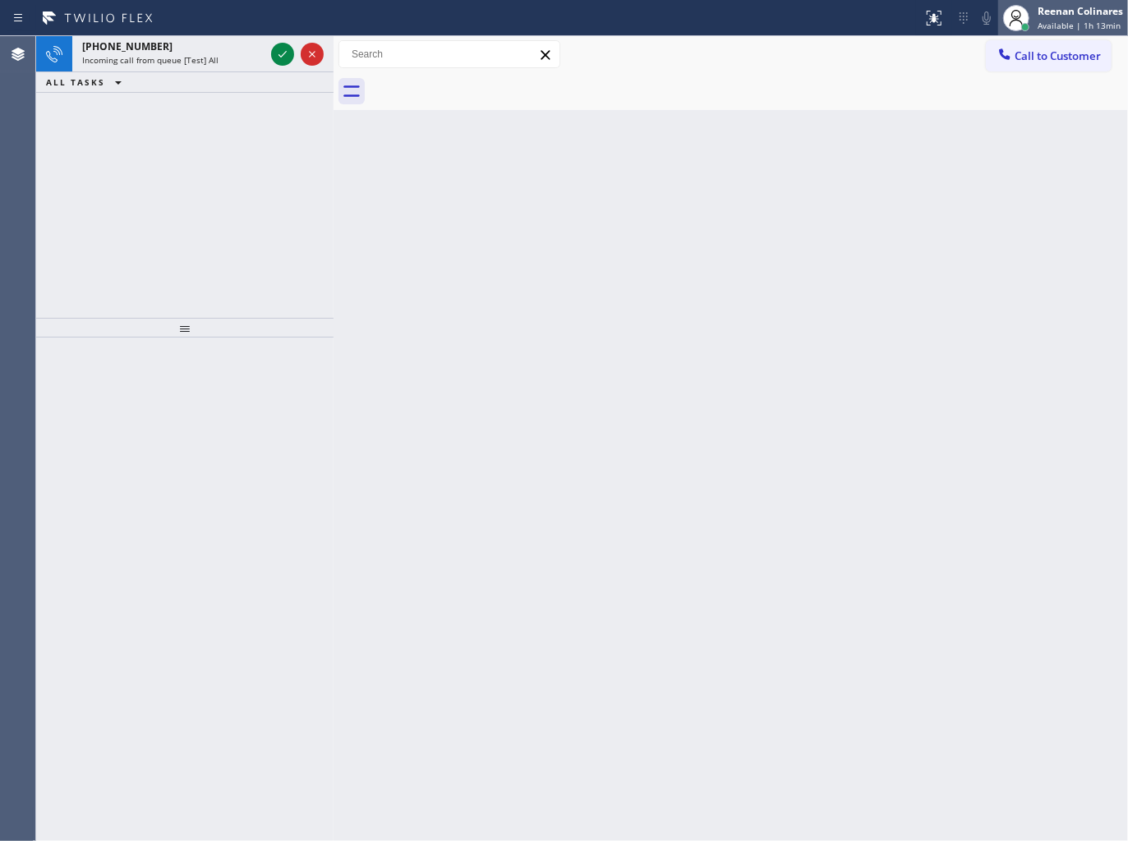
click at [1073, 17] on div "Reenan Colinares" at bounding box center [1079, 11] width 85 height 14
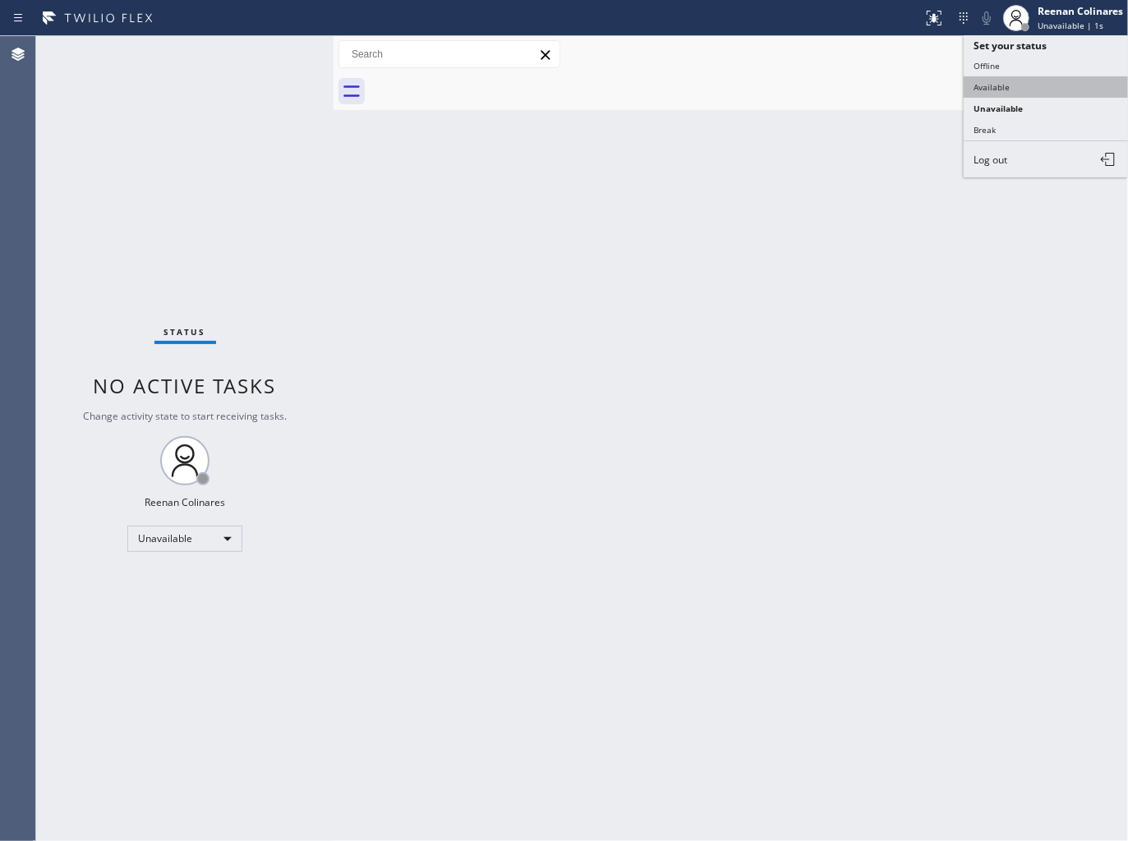
click at [999, 87] on button "Available" at bounding box center [1045, 86] width 164 height 21
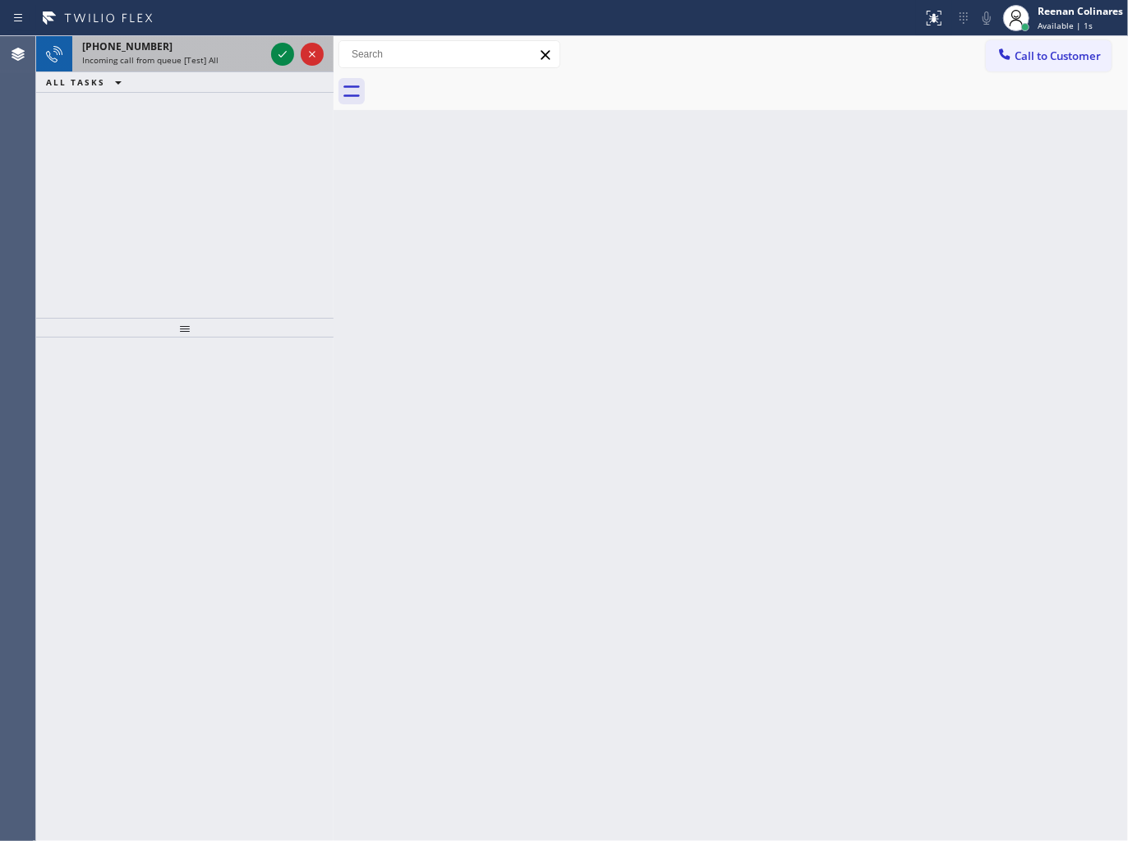
click at [230, 62] on div "Incoming call from queue [Test] All" at bounding box center [173, 59] width 182 height 11
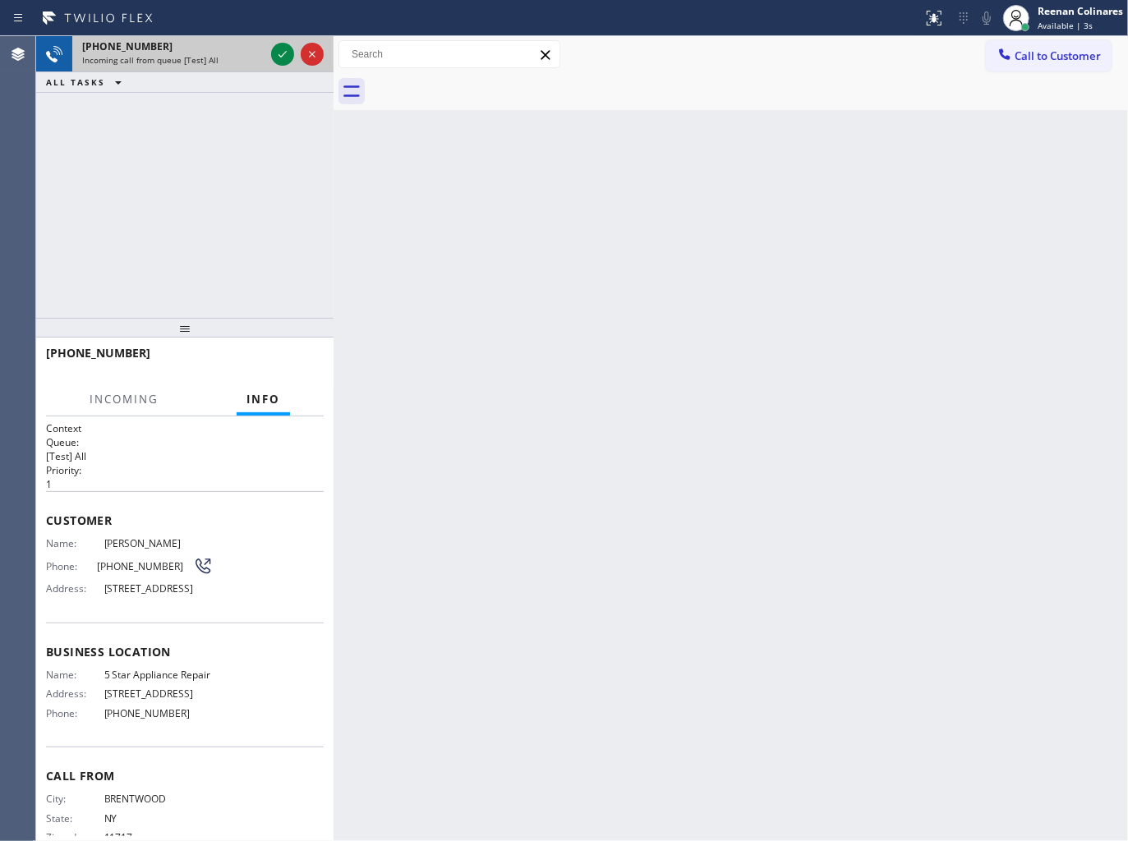
click at [259, 62] on div "Incoming call from queue [Test] All" at bounding box center [173, 59] width 182 height 11
click at [277, 52] on icon at bounding box center [283, 54] width 20 height 20
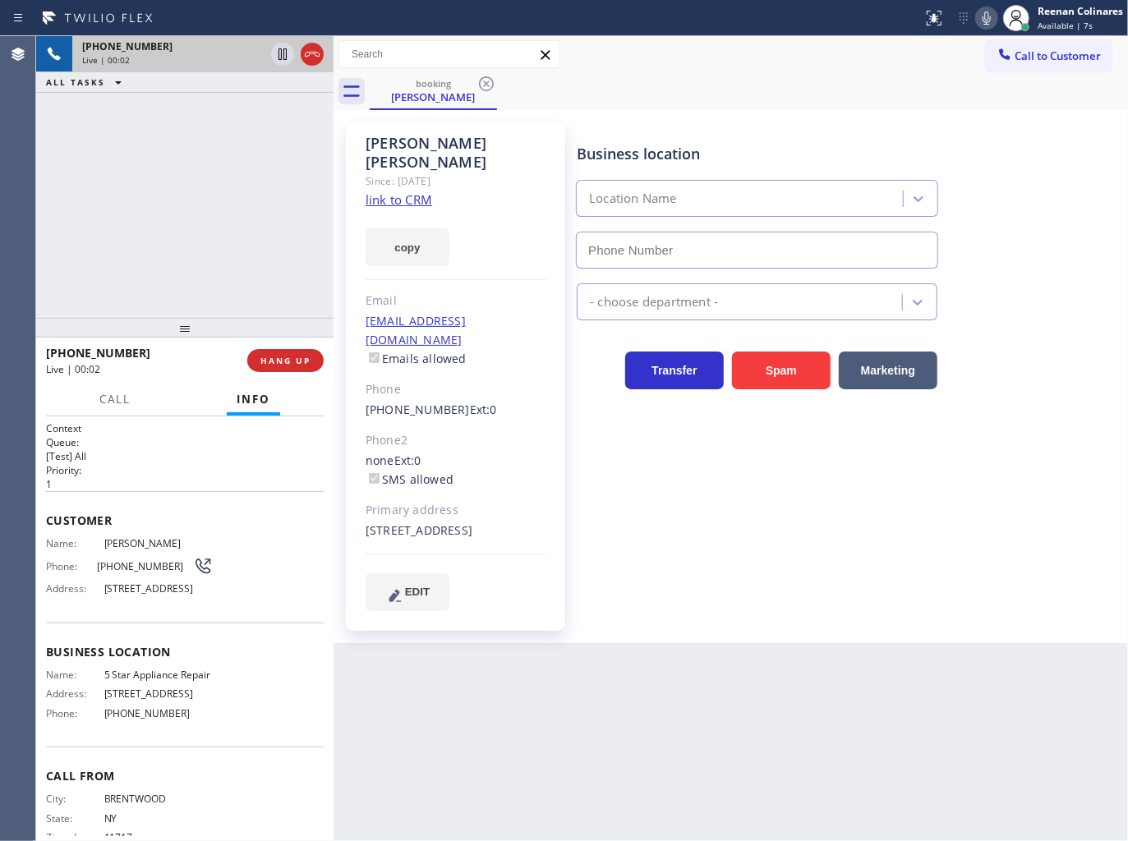
type input "[PHONE_NUMBER]"
click at [427, 232] on button "copy" at bounding box center [408, 247] width 84 height 38
click at [994, 19] on icon at bounding box center [987, 18] width 20 height 20
click at [987, 19] on icon at bounding box center [986, 17] width 8 height 13
drag, startPoint x: 986, startPoint y: 16, endPoint x: 956, endPoint y: 25, distance: 31.7
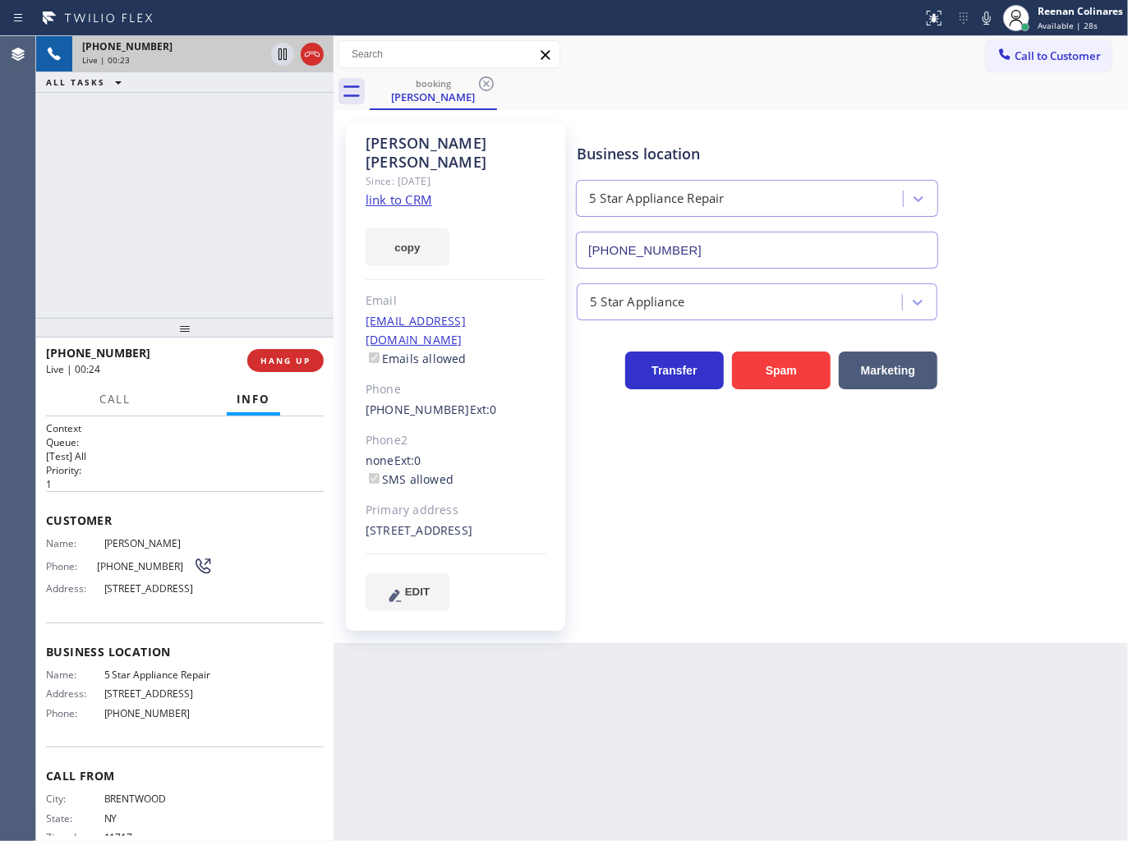
click at [986, 16] on icon at bounding box center [987, 18] width 20 height 20
click at [126, 398] on span "Call" at bounding box center [114, 399] width 31 height 15
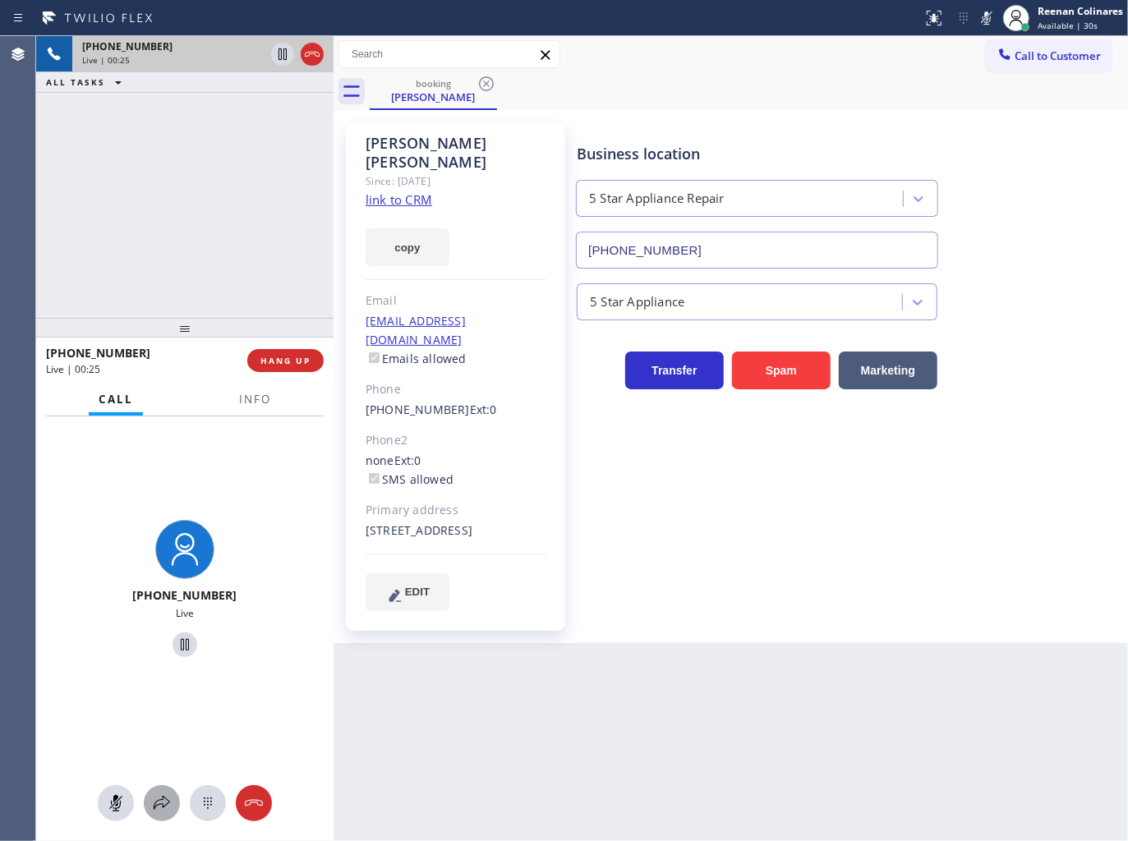
click at [170, 800] on icon at bounding box center [162, 803] width 20 height 20
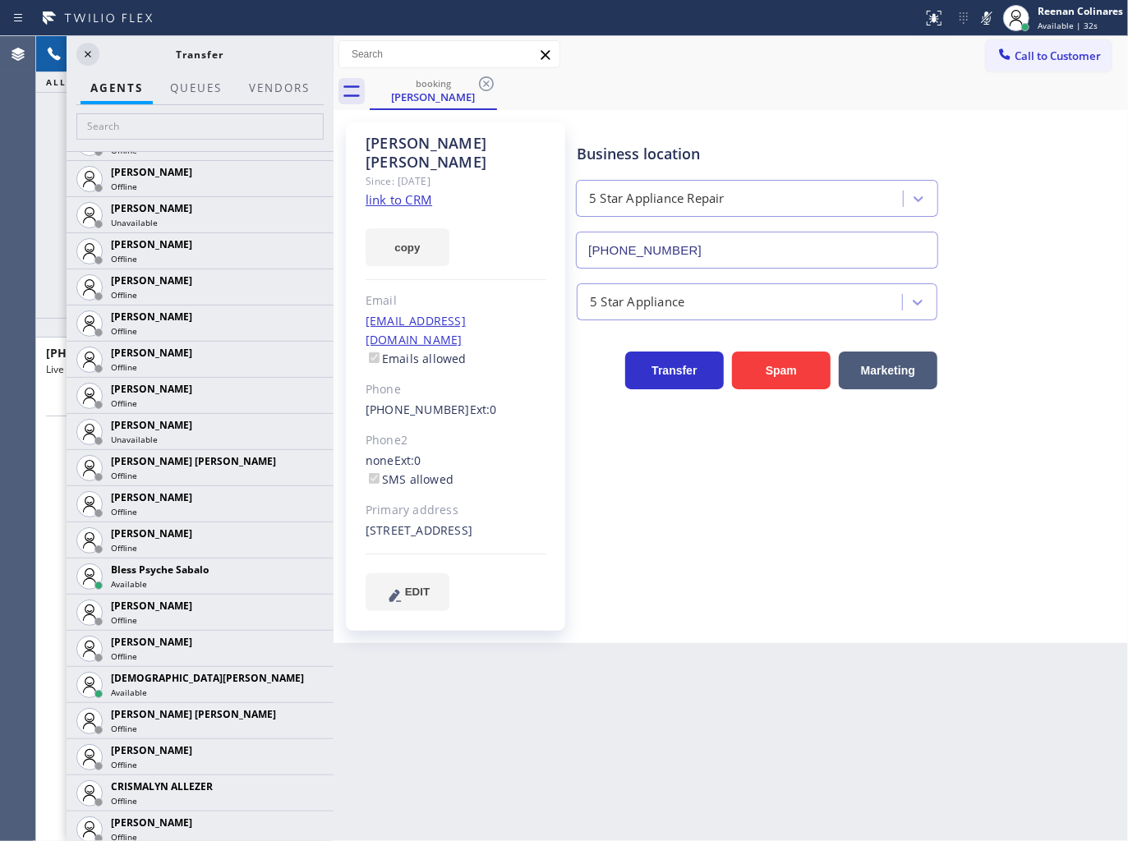
scroll to position [456, 0]
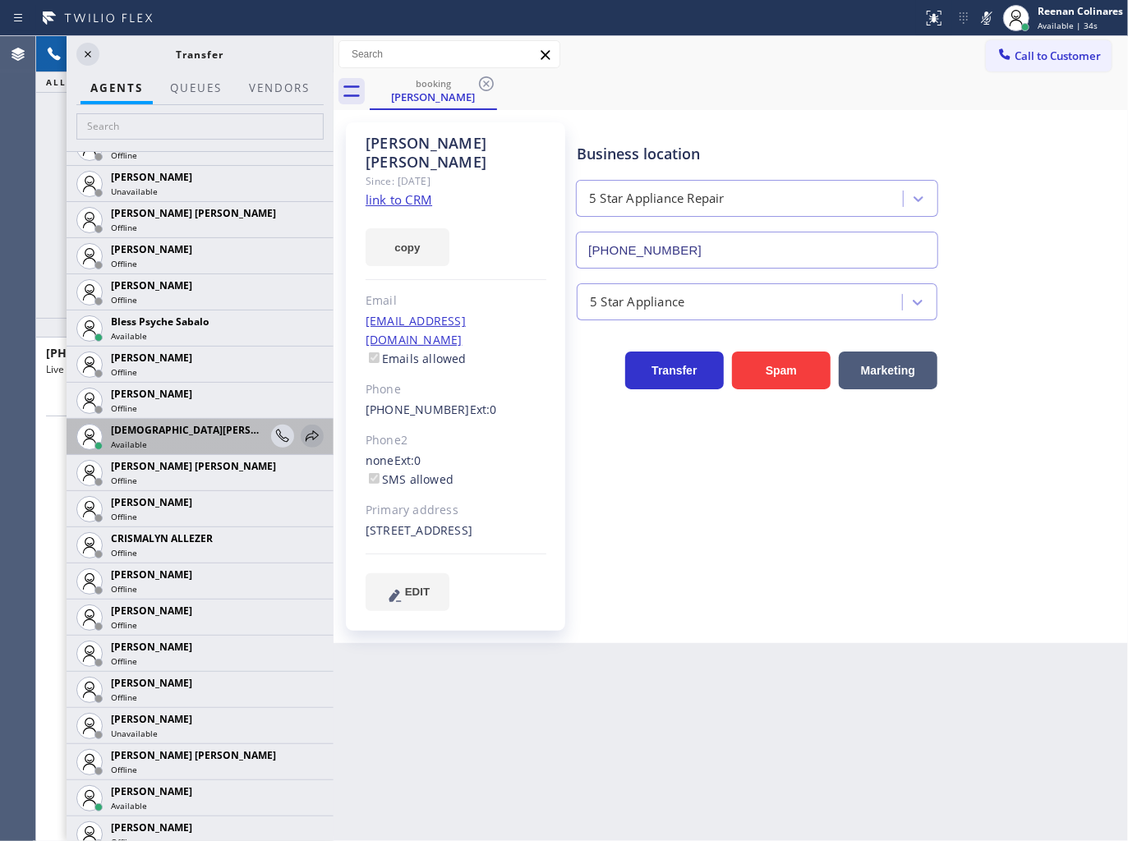
click at [306, 437] on icon at bounding box center [312, 435] width 13 height 11
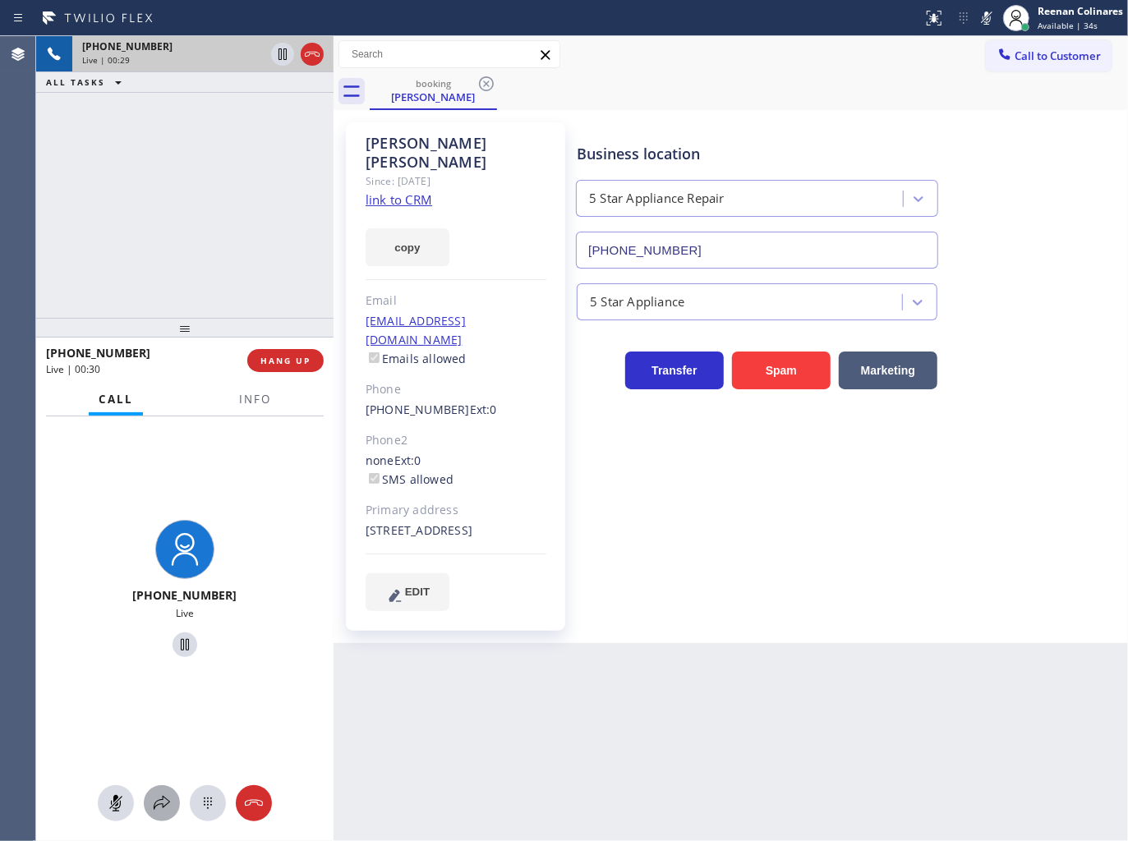
click at [164, 793] on icon at bounding box center [162, 803] width 20 height 20
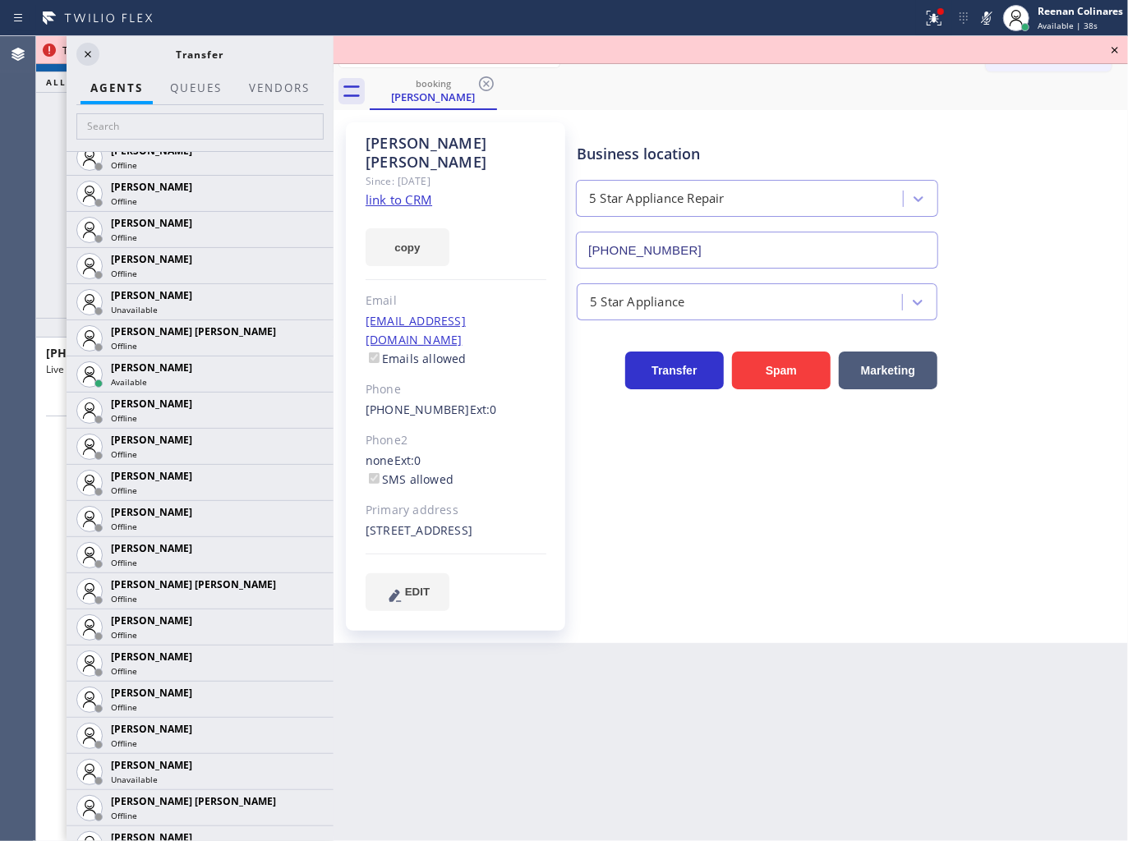
scroll to position [862, 0]
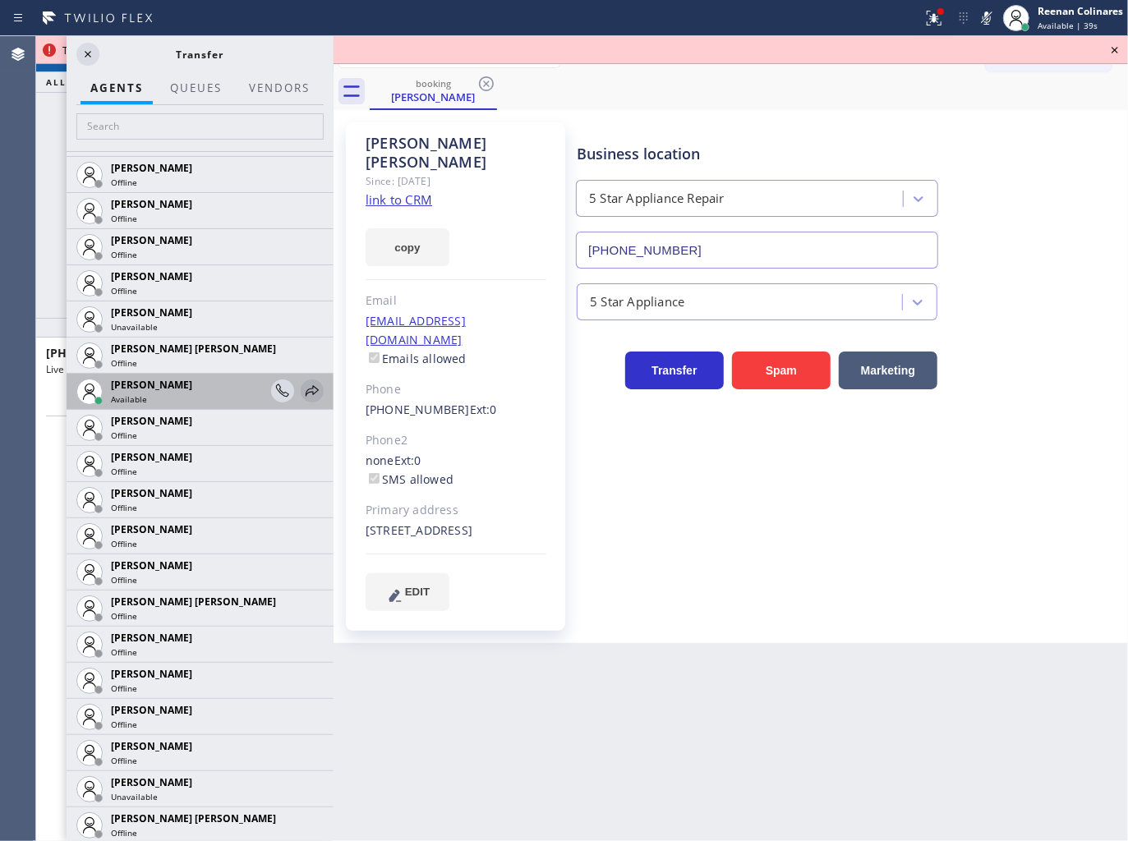
click at [302, 389] on icon at bounding box center [312, 391] width 20 height 20
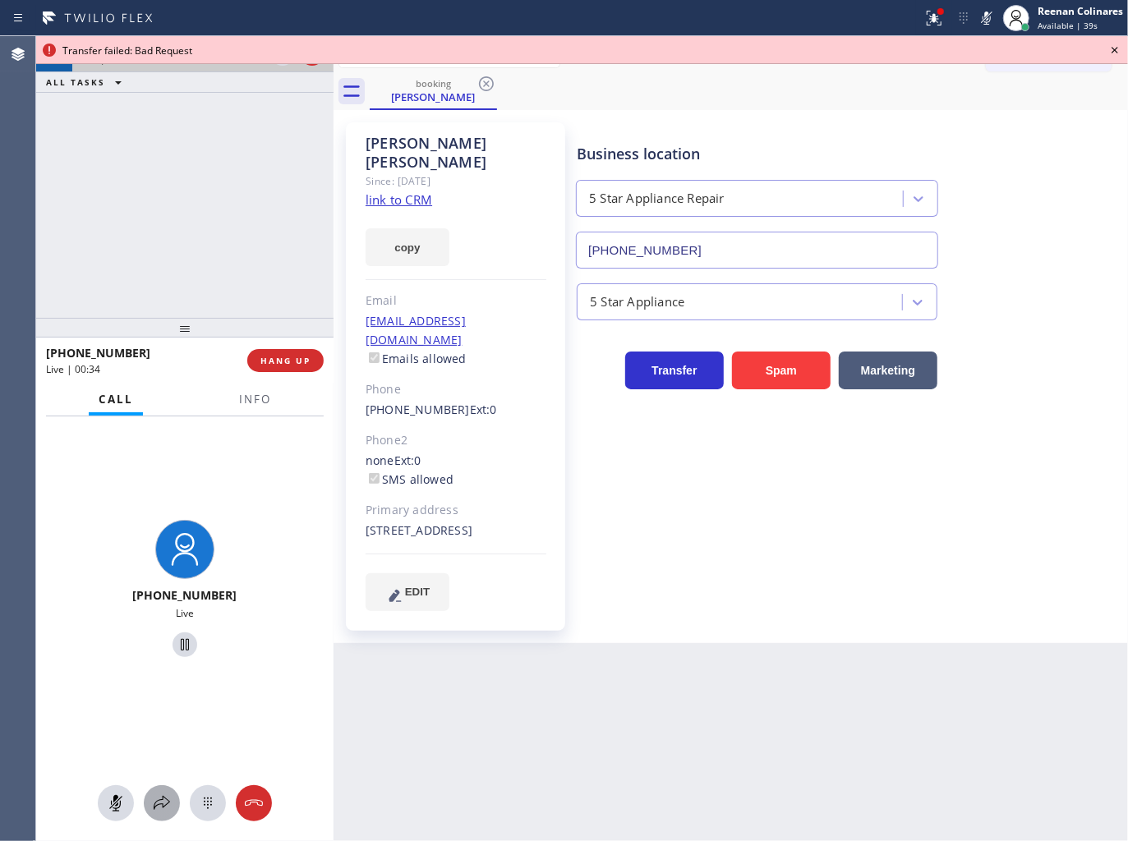
click at [176, 806] on div at bounding box center [162, 803] width 36 height 20
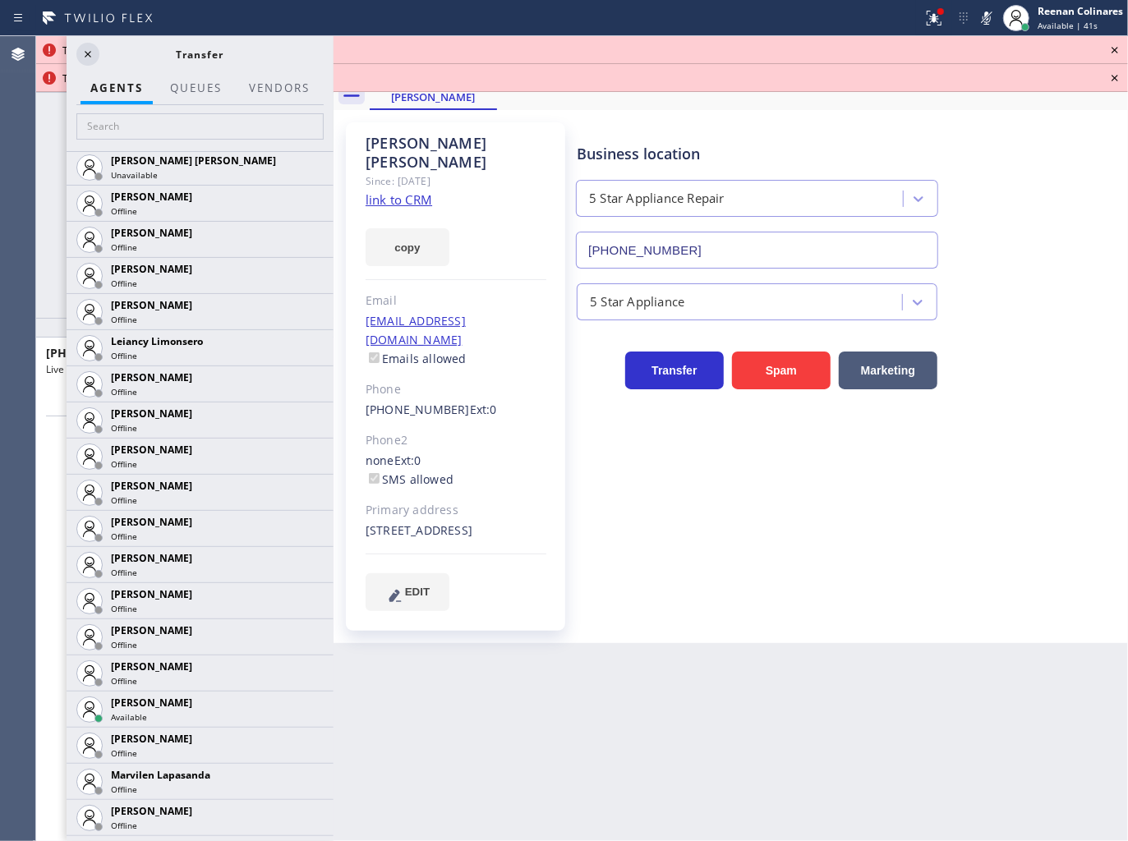
scroll to position [2320, 0]
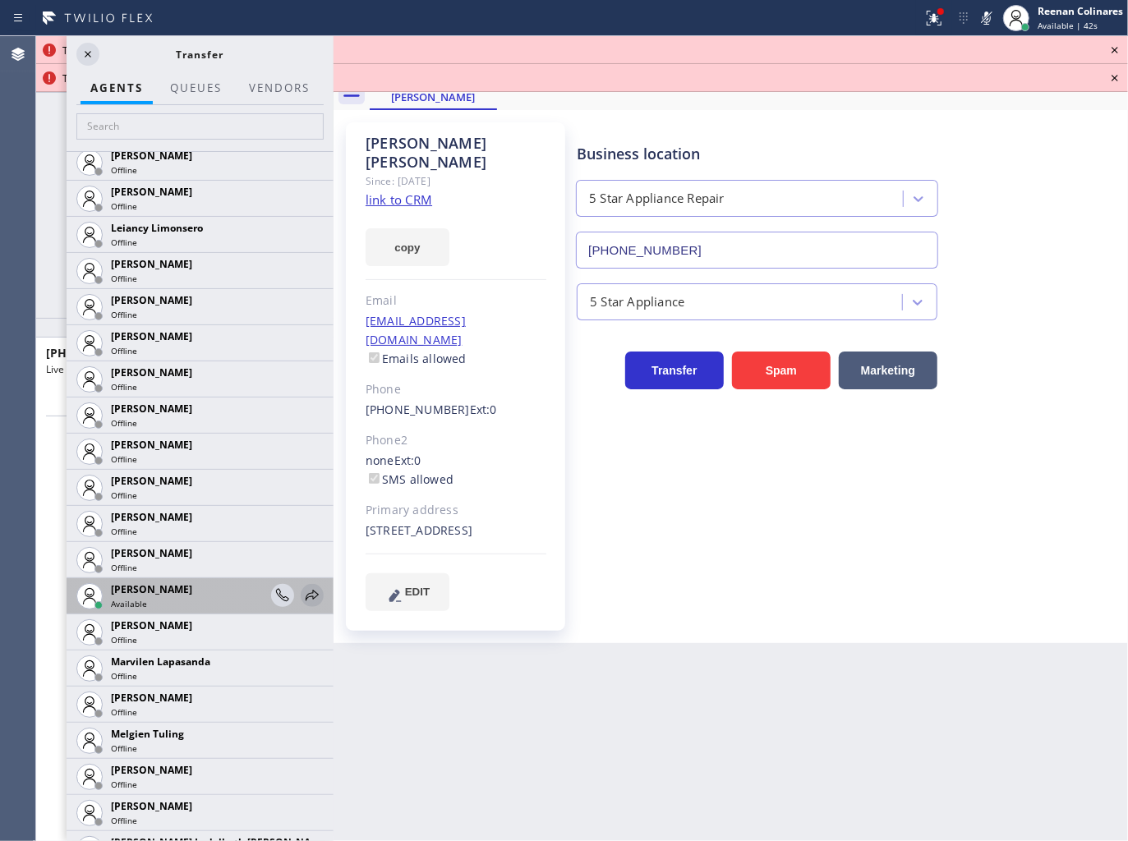
click at [306, 597] on icon at bounding box center [312, 595] width 13 height 11
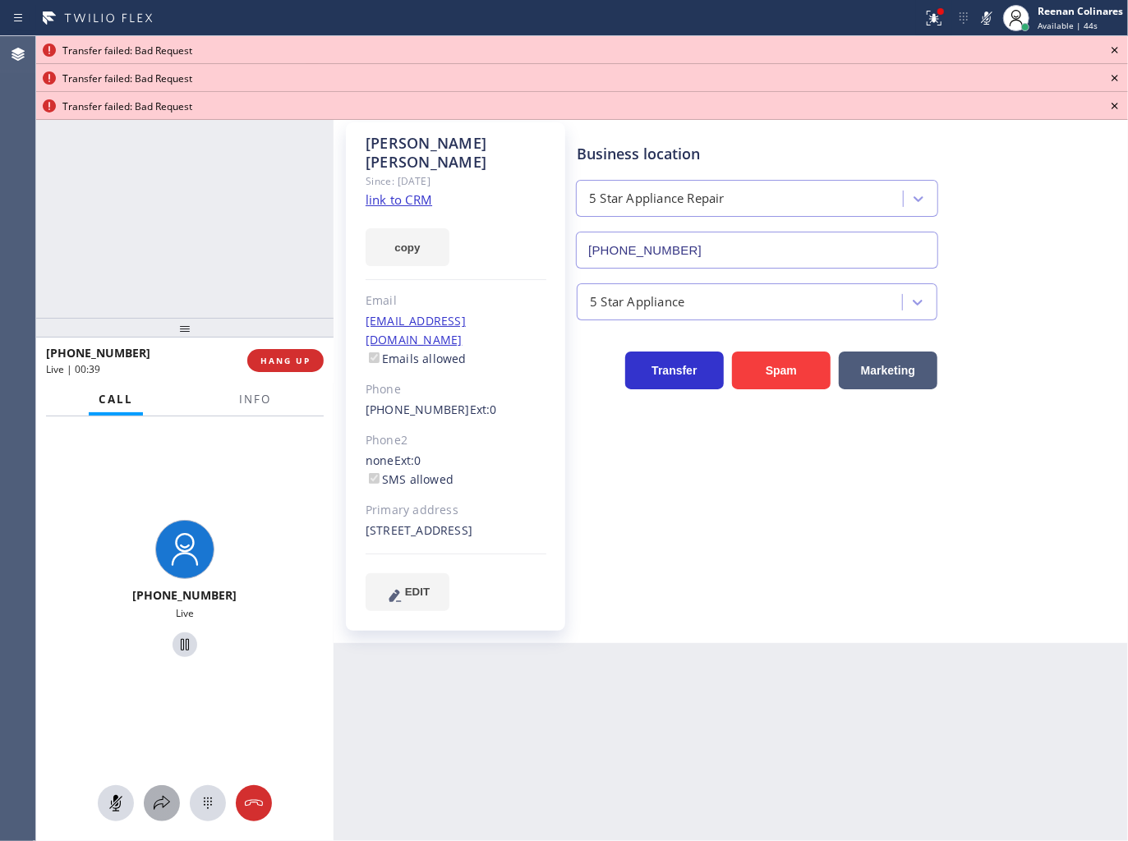
click at [160, 802] on icon at bounding box center [162, 803] width 20 height 20
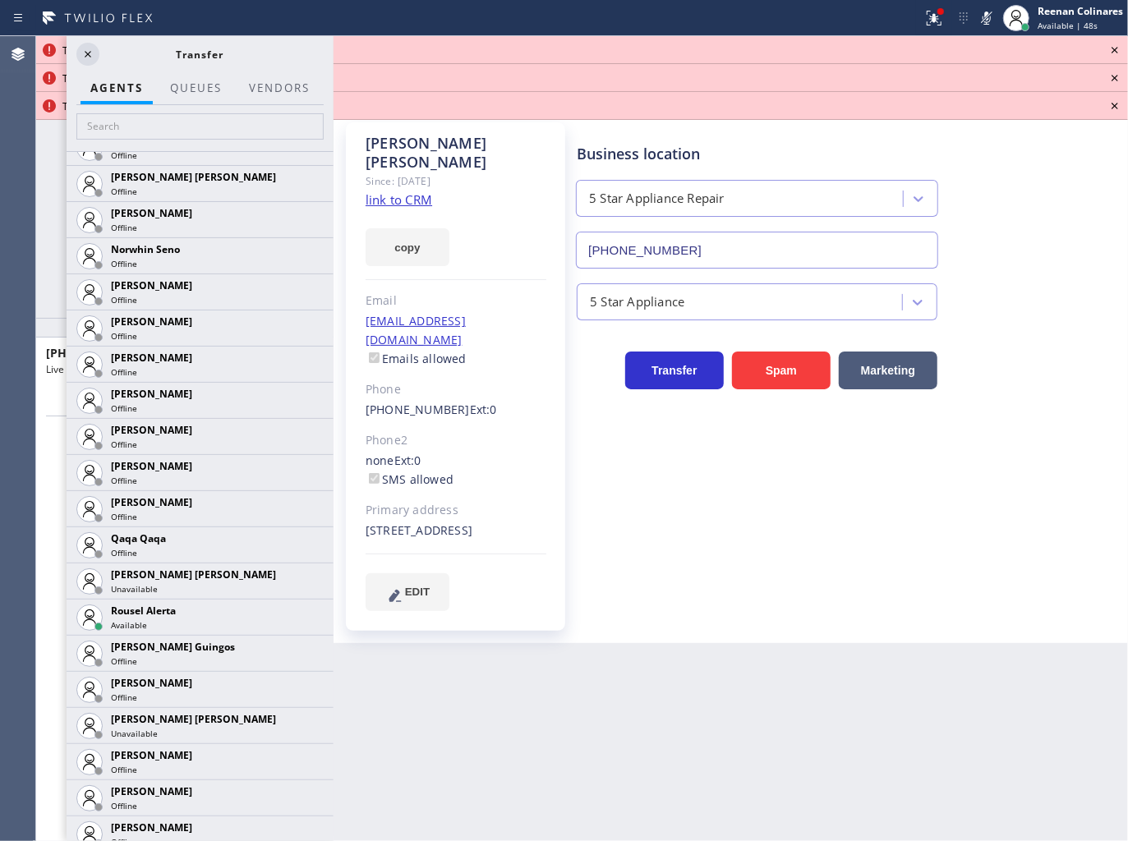
scroll to position [3064, 0]
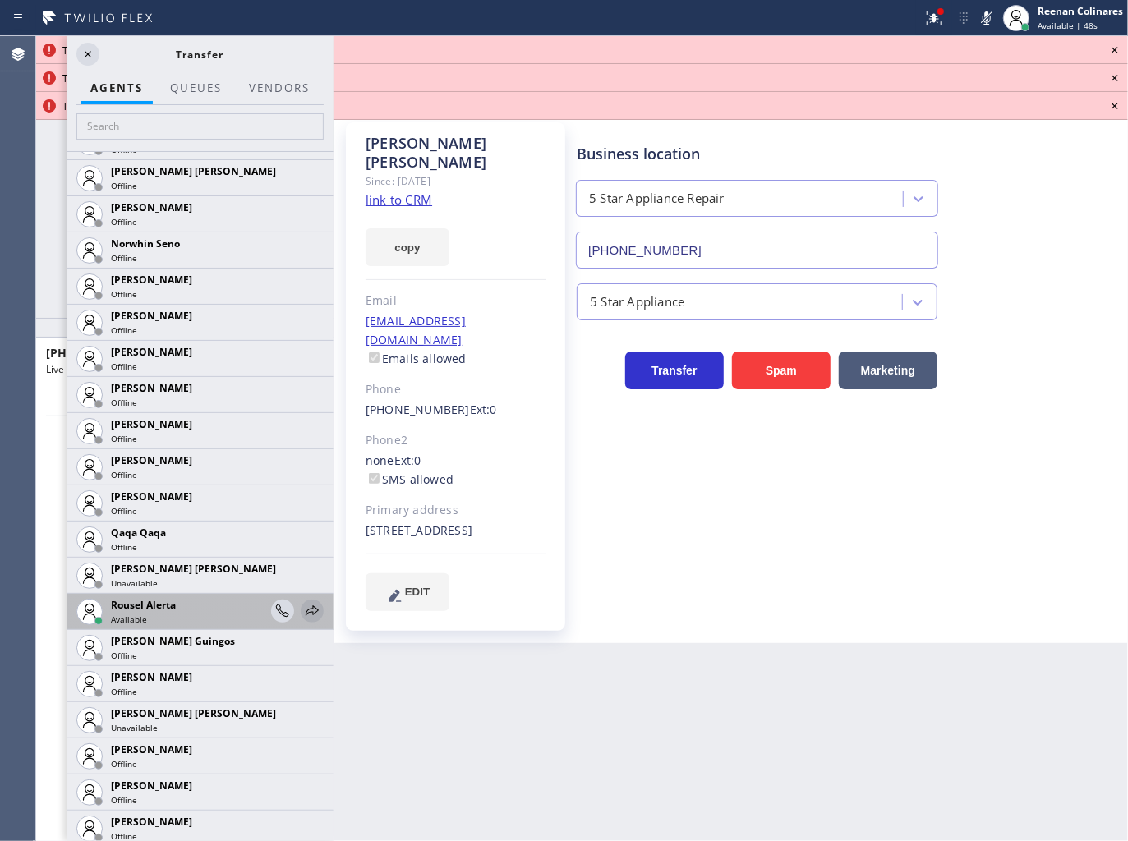
click at [302, 609] on icon at bounding box center [312, 611] width 20 height 20
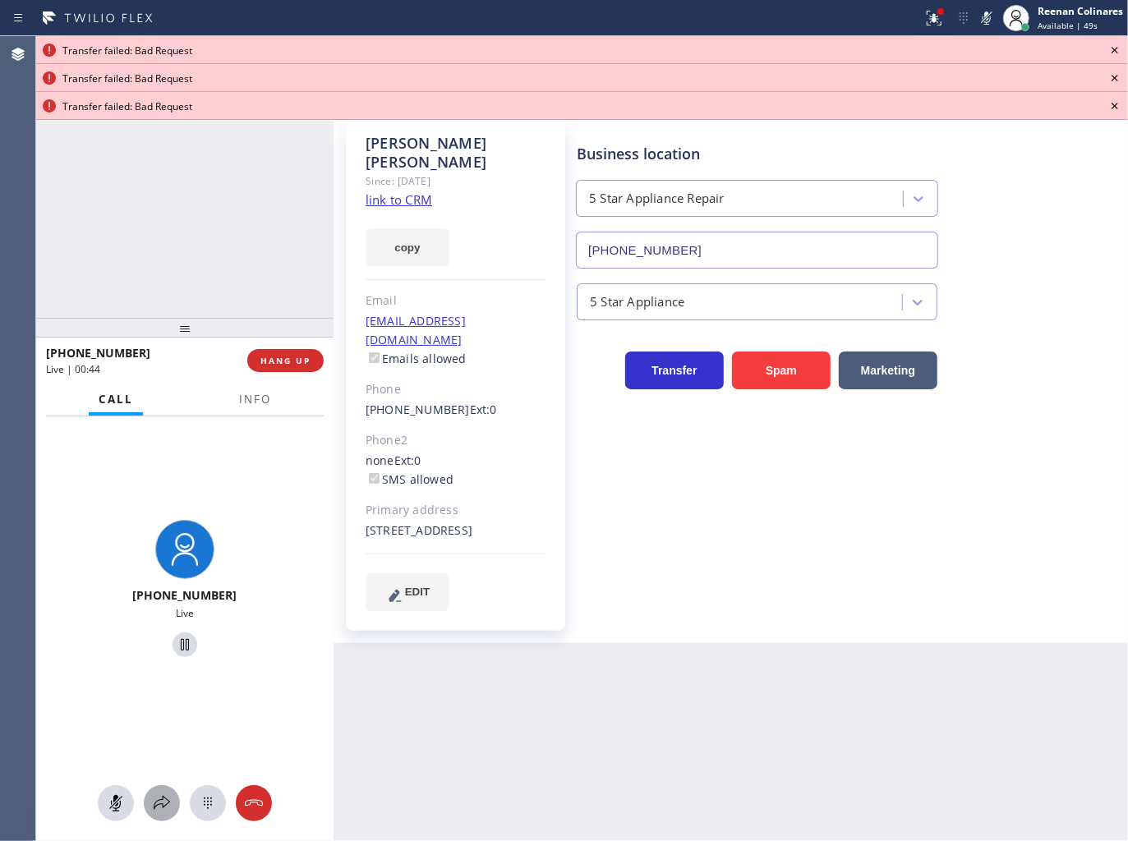
click at [156, 798] on icon at bounding box center [162, 803] width 20 height 20
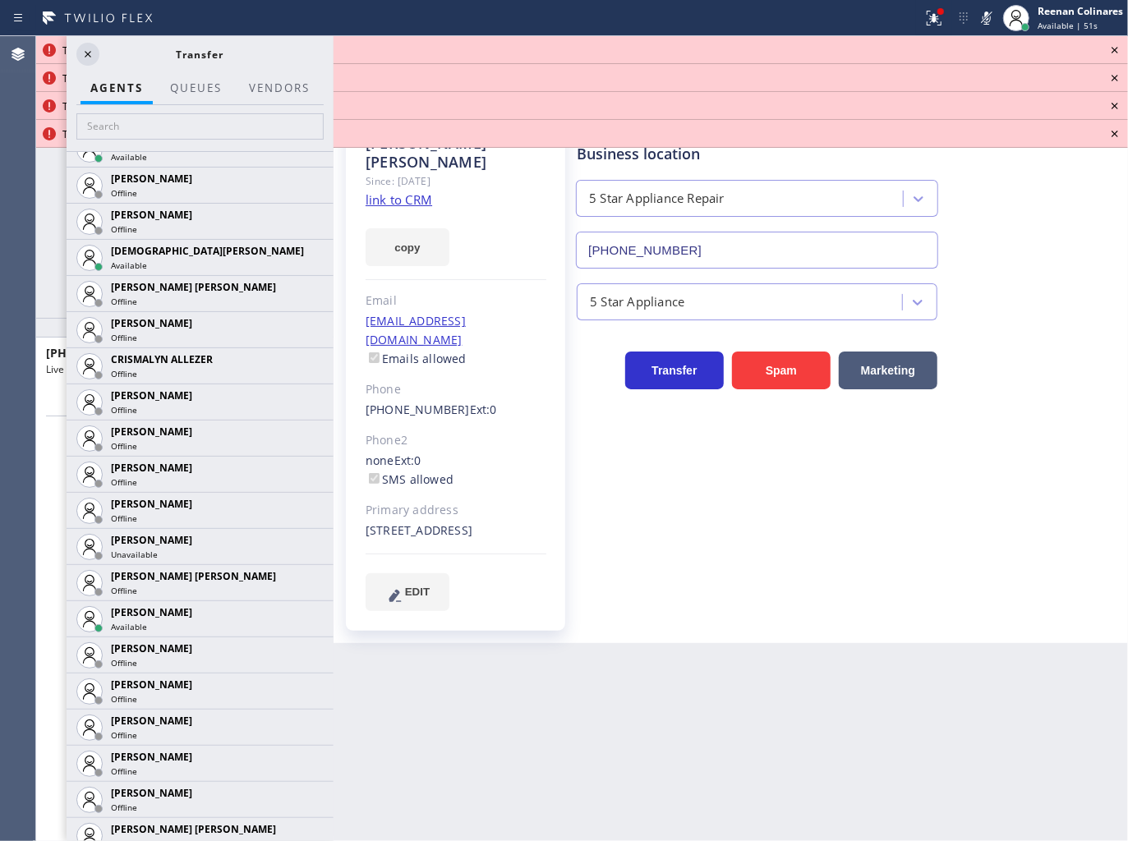
scroll to position [646, 0]
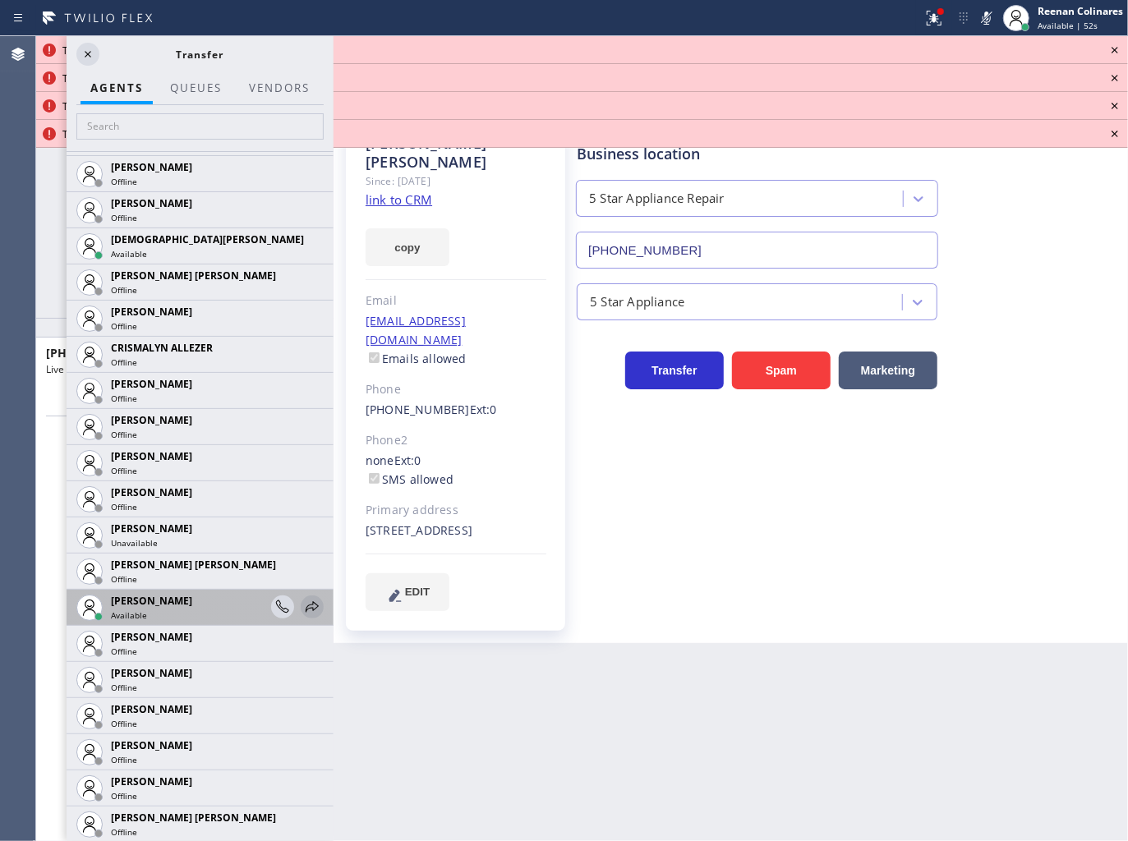
click at [302, 608] on icon at bounding box center [312, 607] width 20 height 20
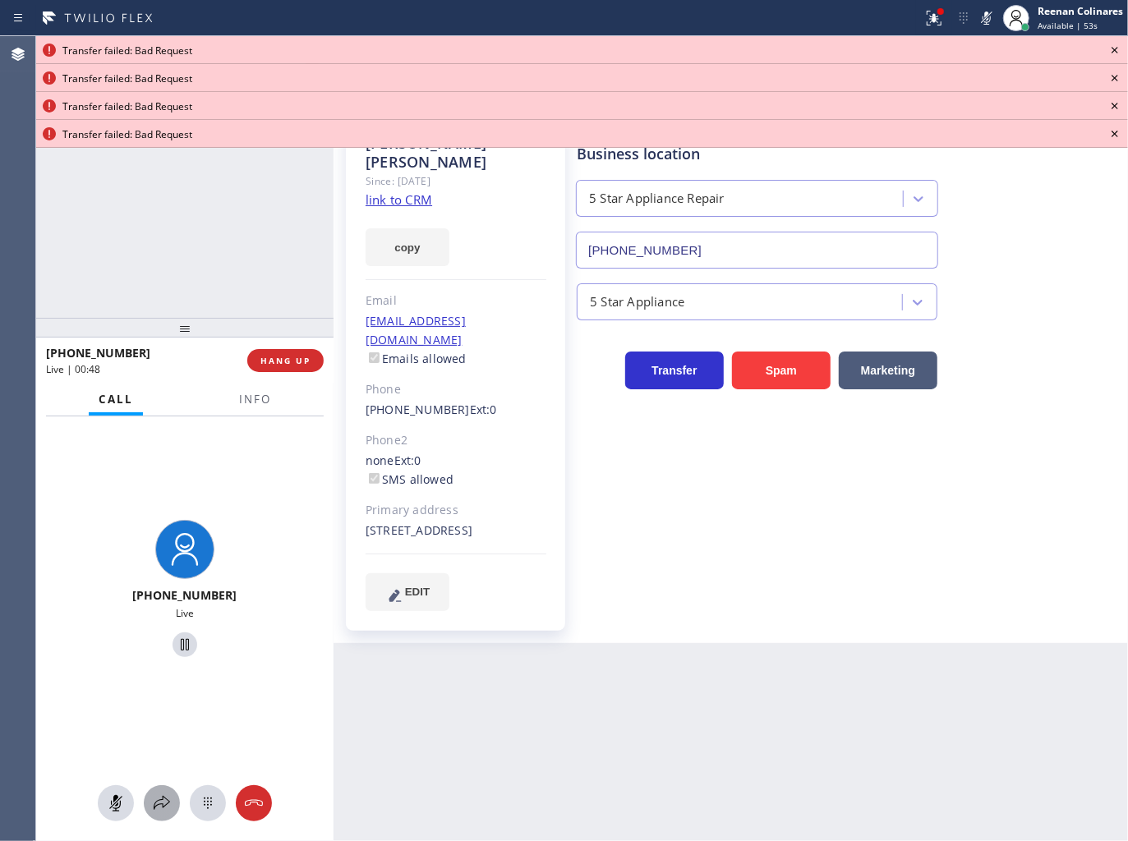
click at [164, 793] on button at bounding box center [162, 803] width 36 height 36
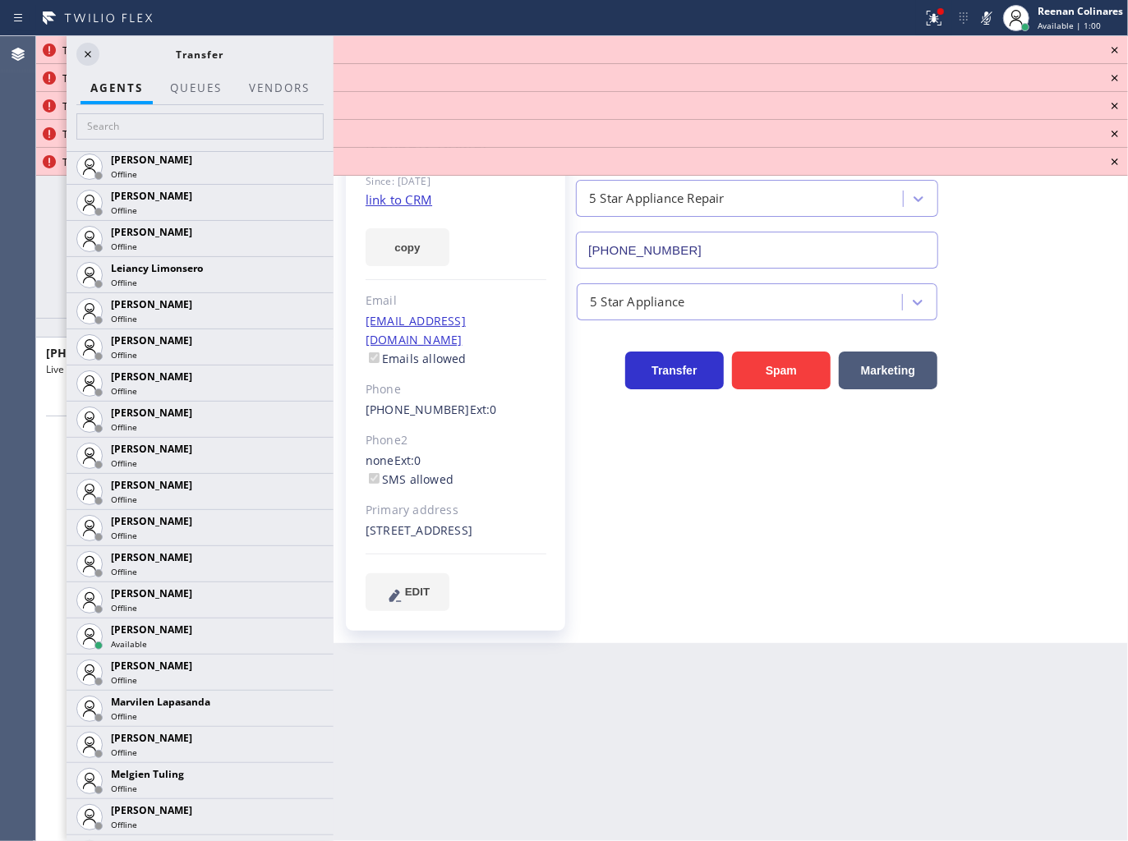
scroll to position [2303, 0]
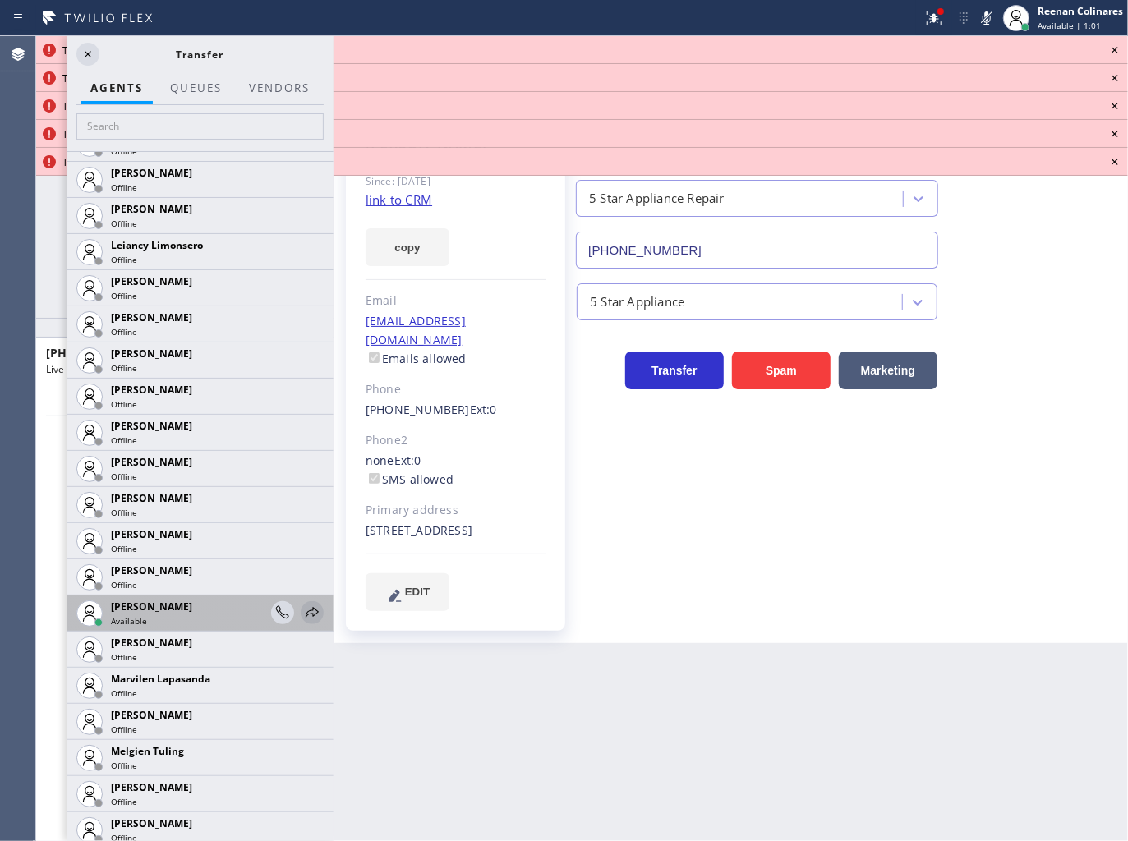
click at [302, 611] on icon at bounding box center [312, 613] width 20 height 20
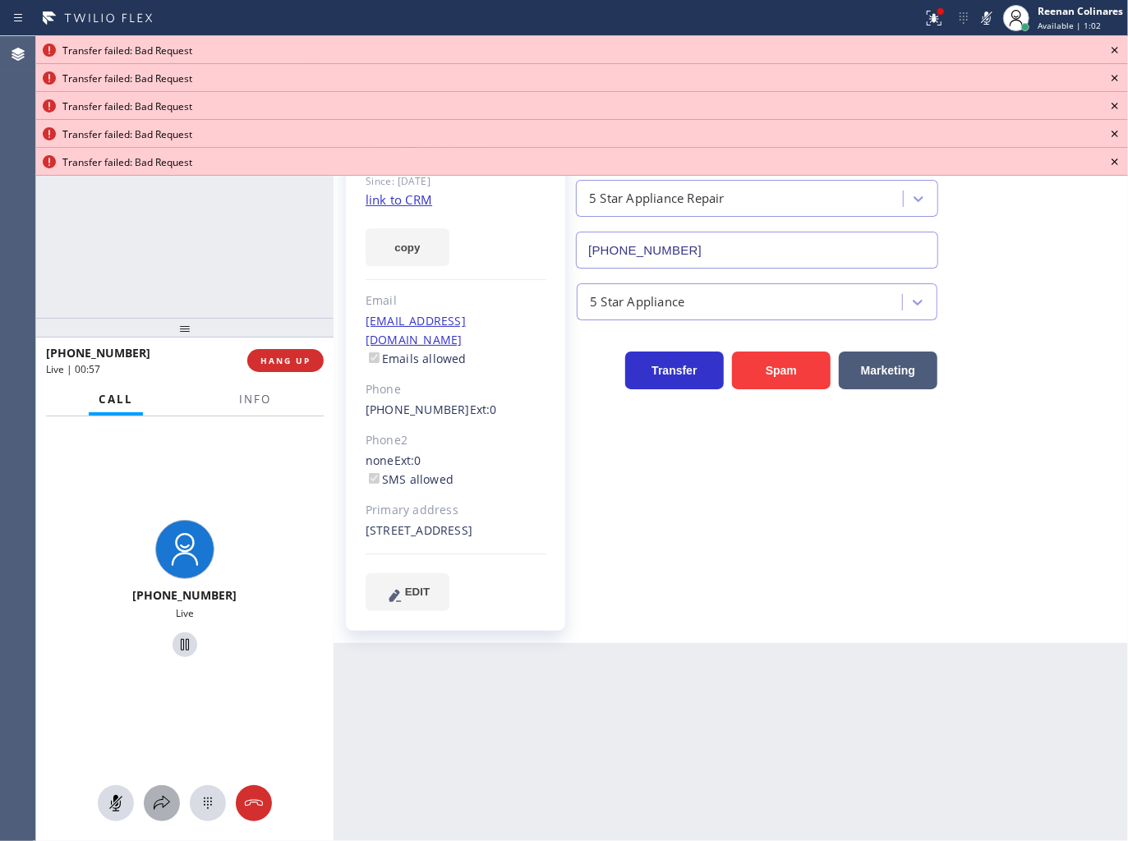
click at [150, 800] on div at bounding box center [162, 803] width 36 height 20
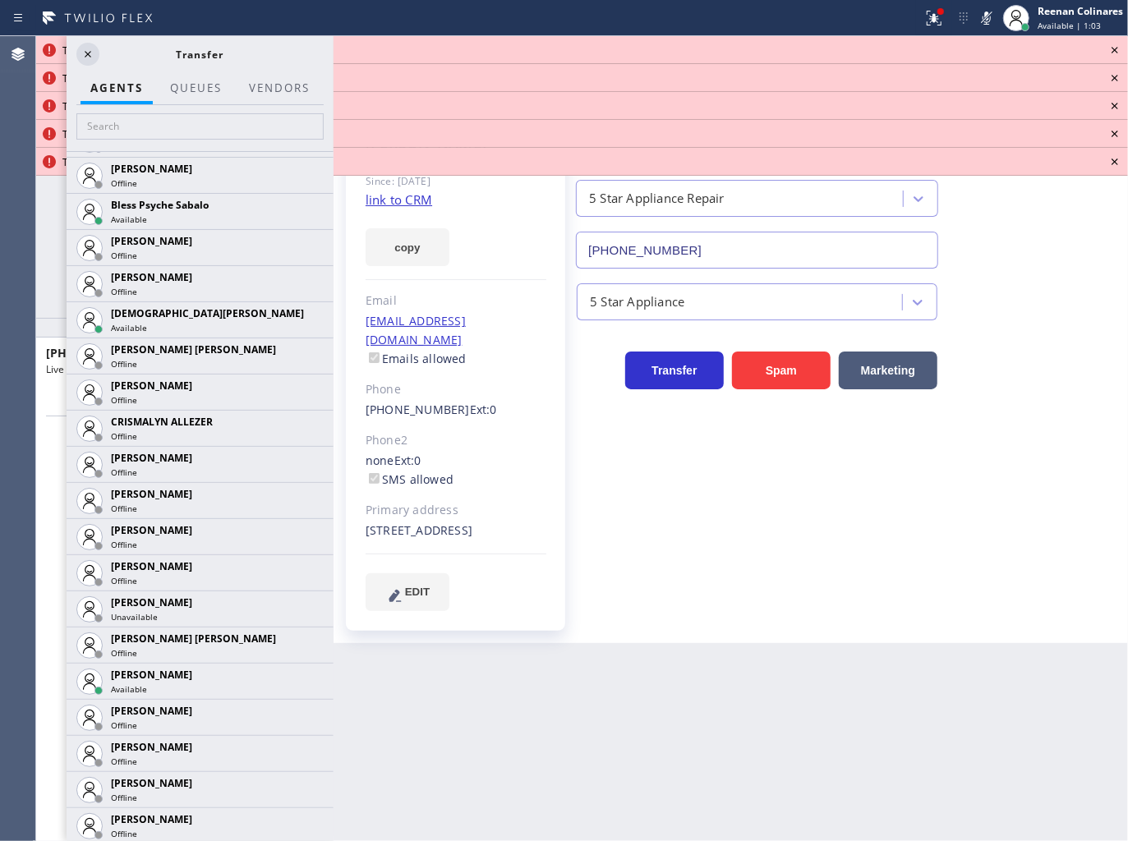
scroll to position [584, 0]
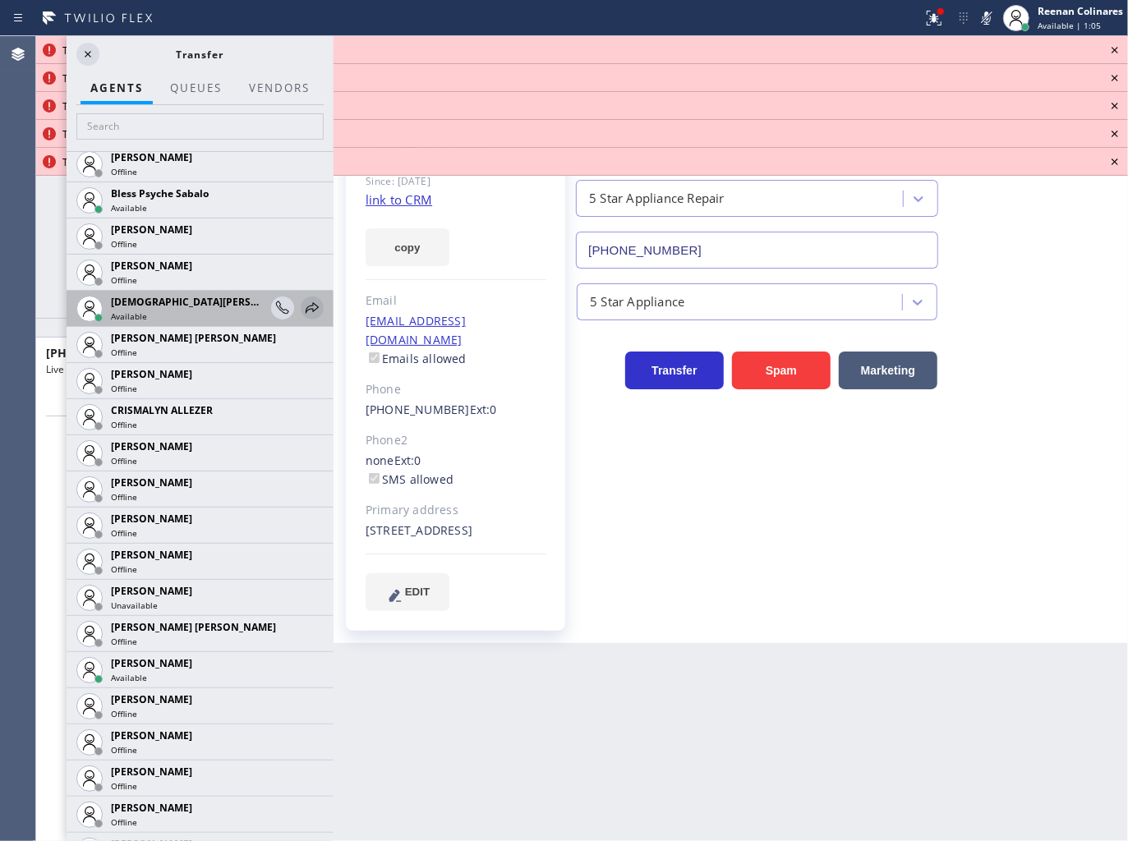
click at [302, 308] on icon at bounding box center [312, 308] width 20 height 20
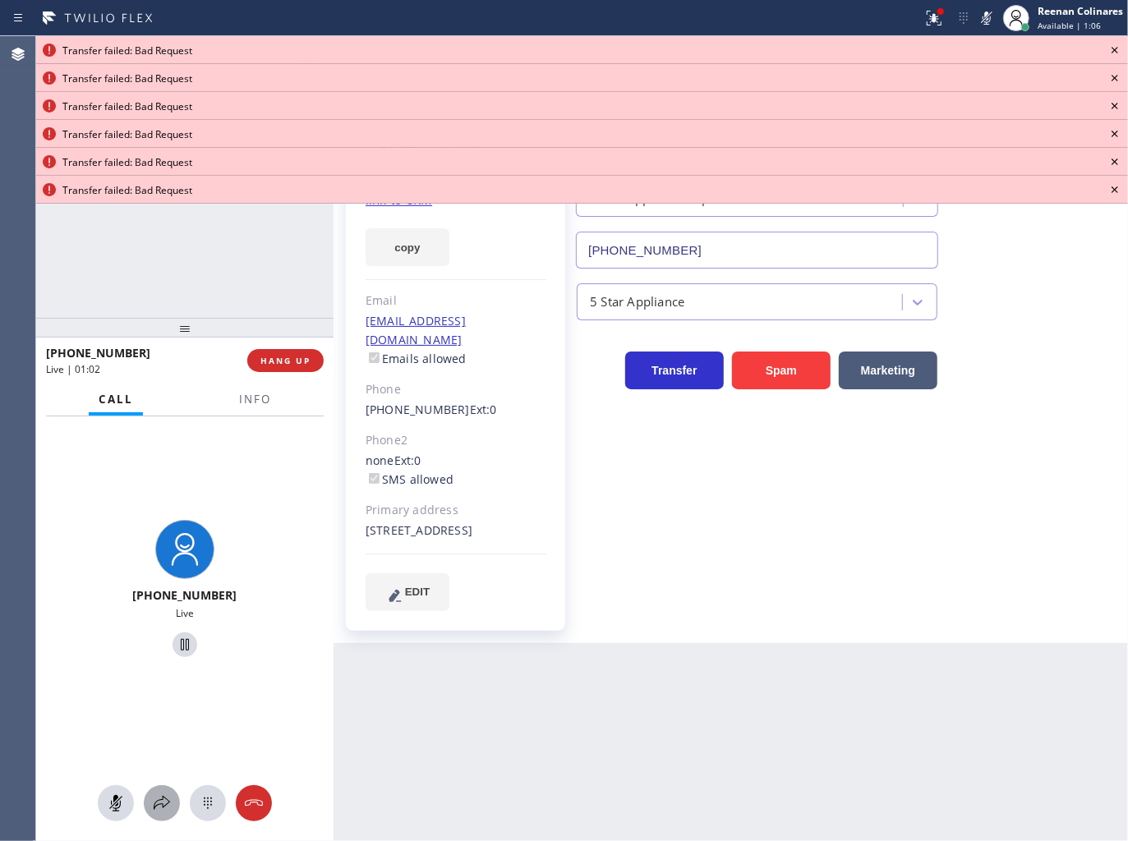
click at [167, 813] on icon at bounding box center [162, 803] width 20 height 20
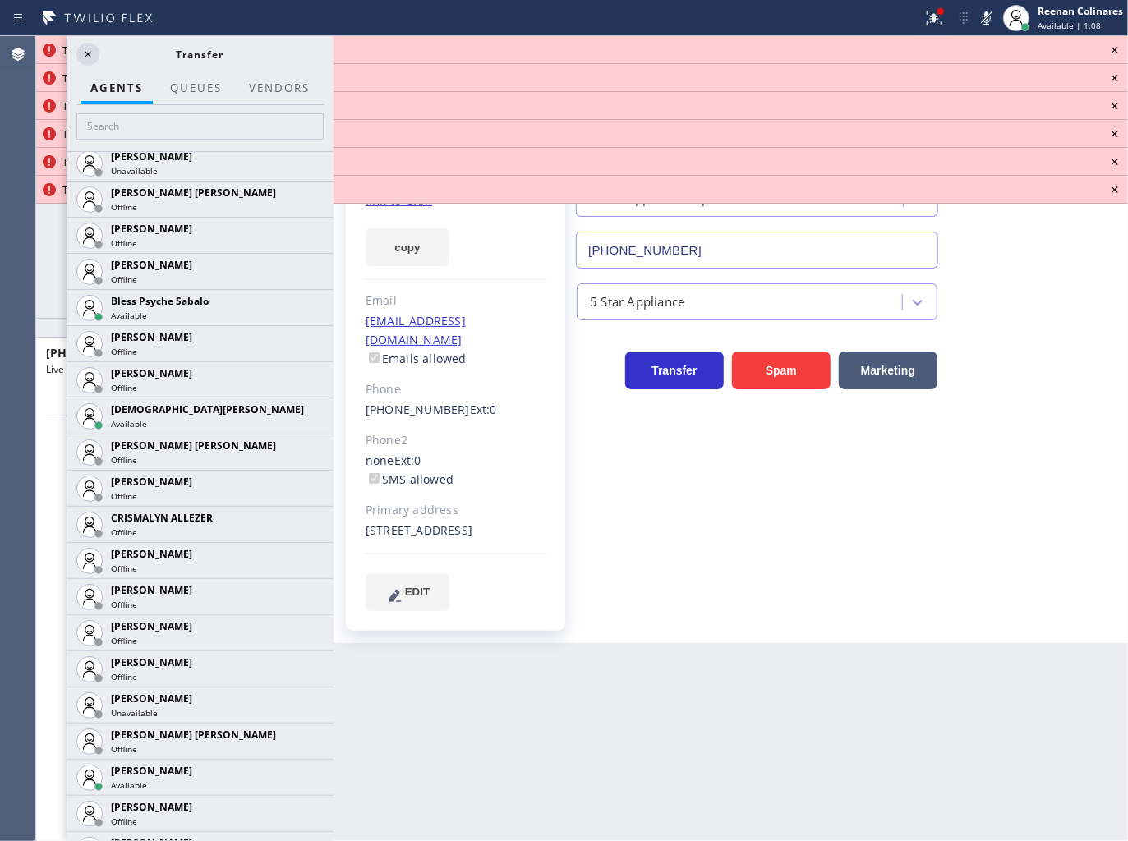
scroll to position [590, 0]
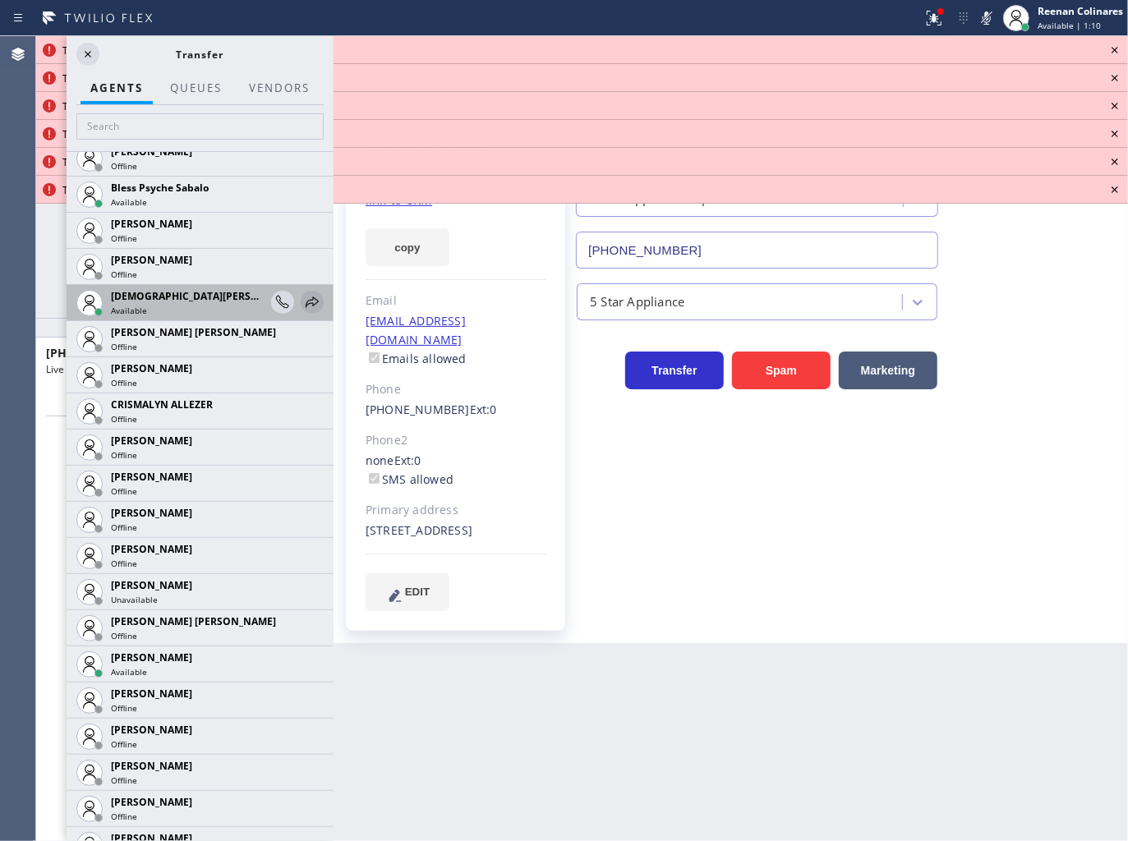
click at [302, 296] on icon at bounding box center [312, 302] width 20 height 20
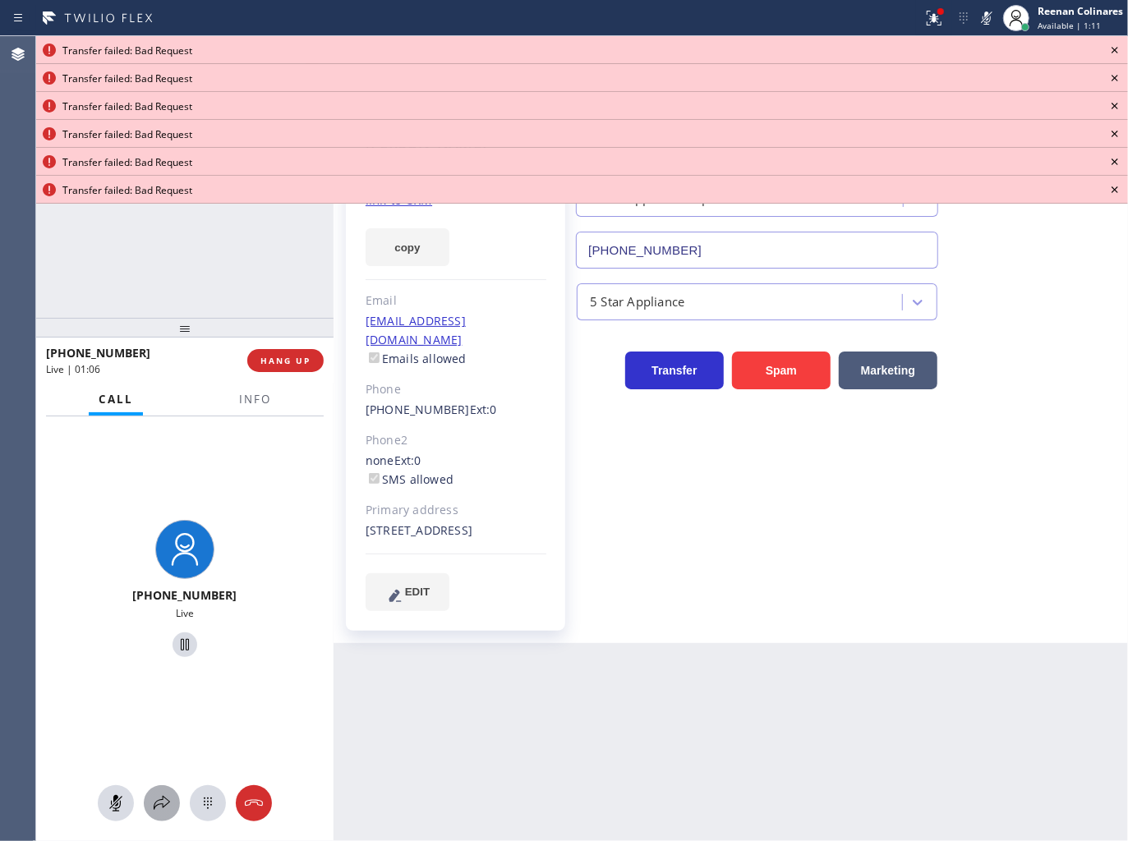
click at [149, 800] on div at bounding box center [162, 803] width 36 height 20
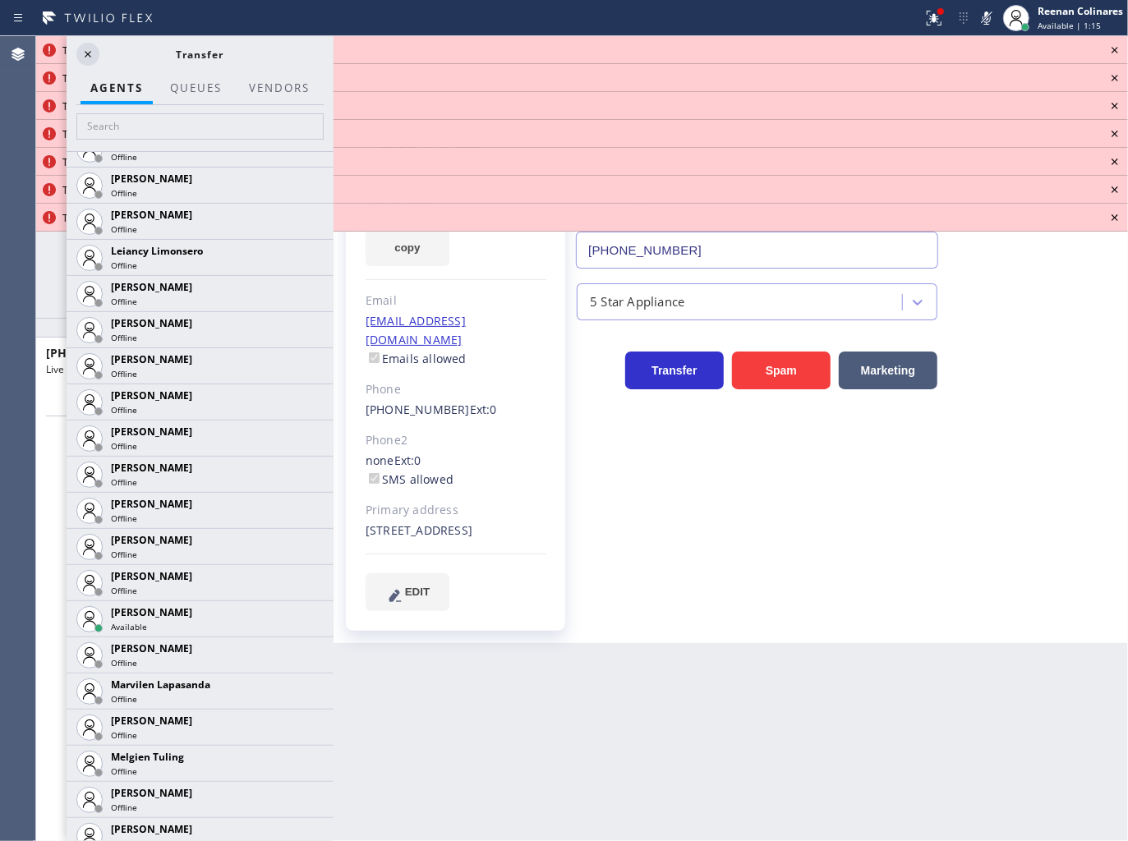
scroll to position [2303, 0]
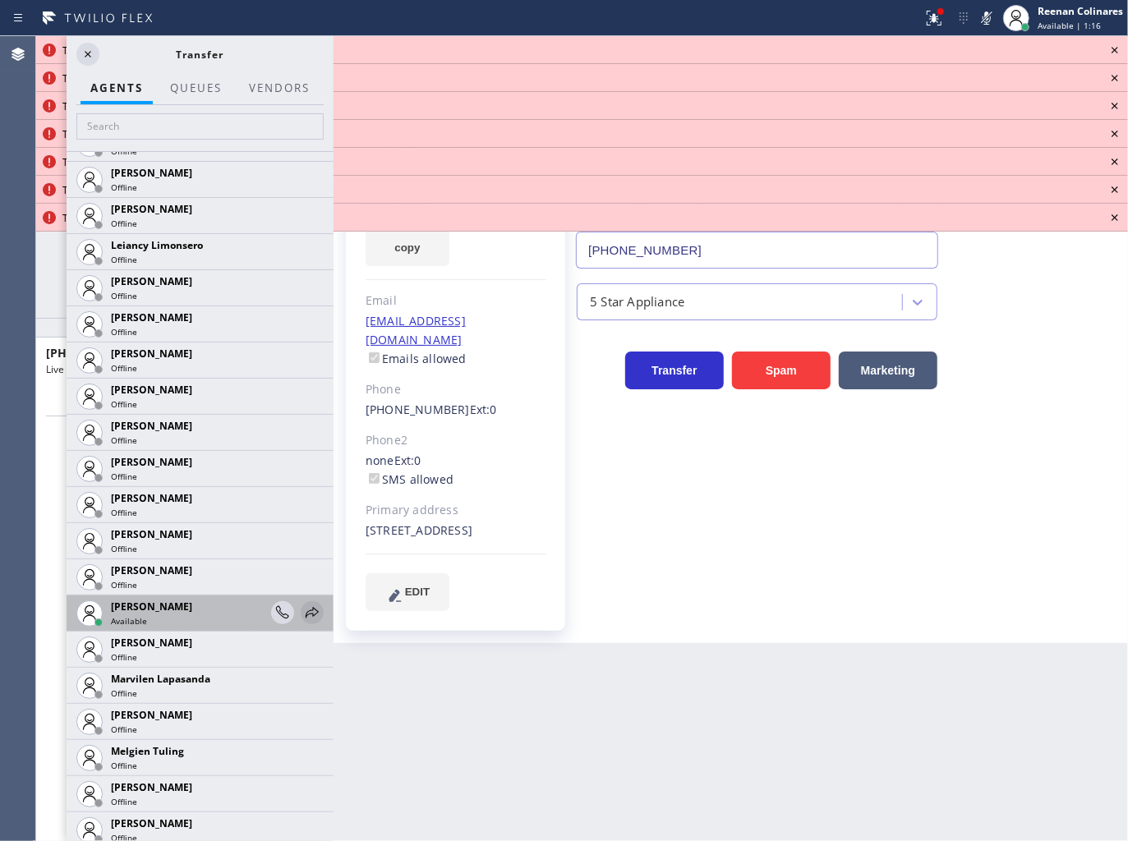
click at [306, 613] on icon at bounding box center [312, 612] width 13 height 11
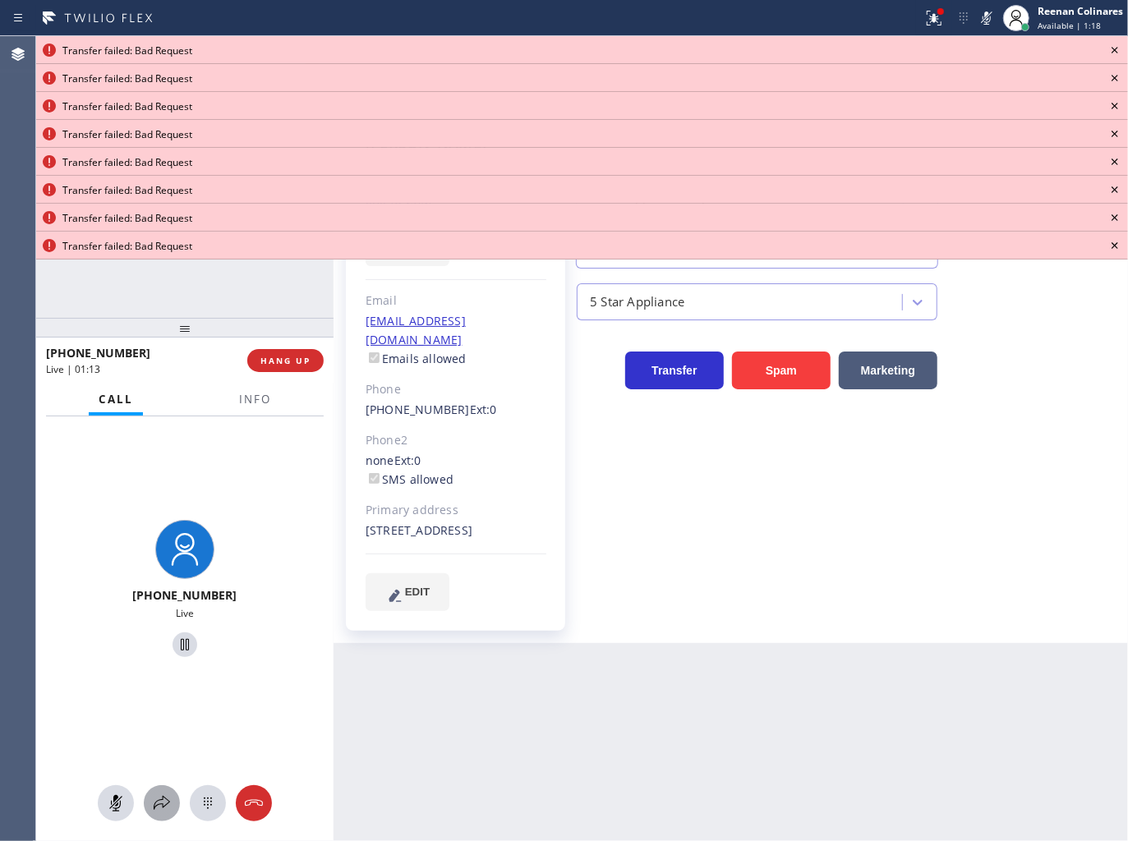
click at [166, 803] on icon at bounding box center [162, 803] width 20 height 20
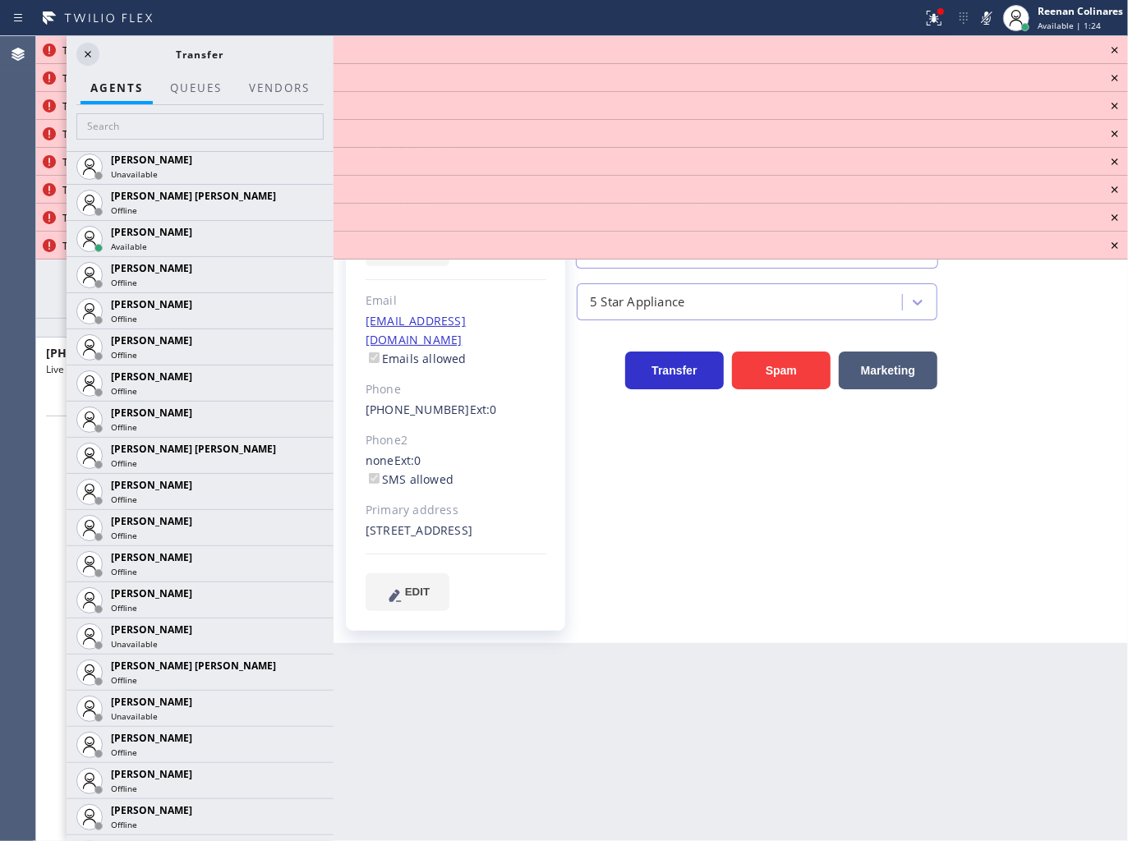
scroll to position [857, 0]
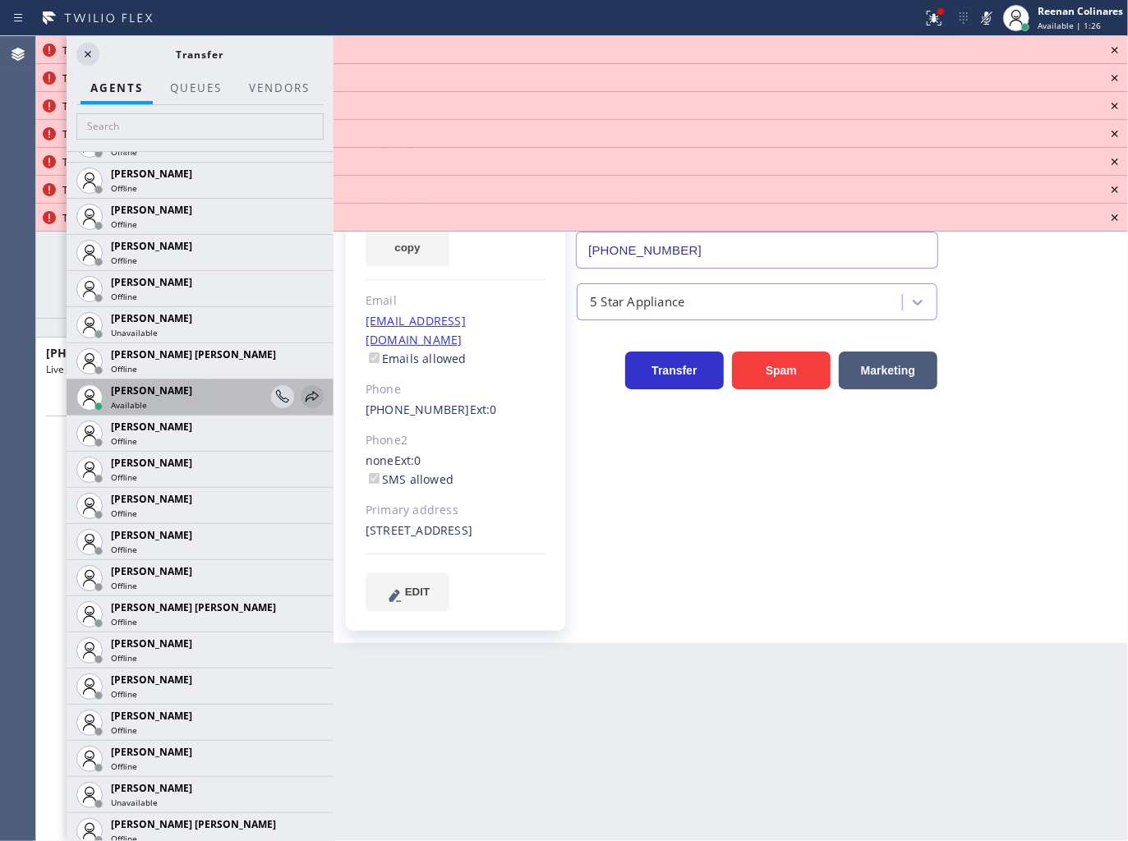
click at [305, 393] on icon at bounding box center [312, 397] width 20 height 20
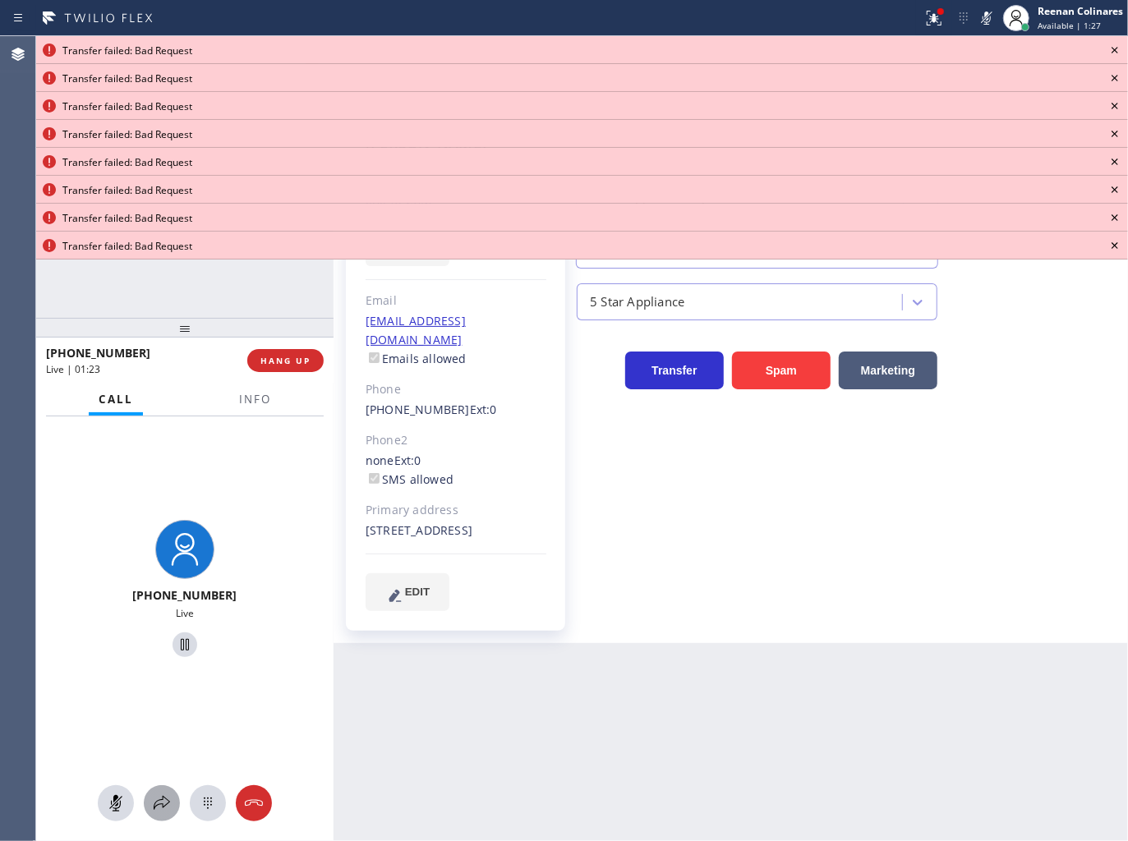
click at [164, 805] on icon at bounding box center [162, 803] width 20 height 20
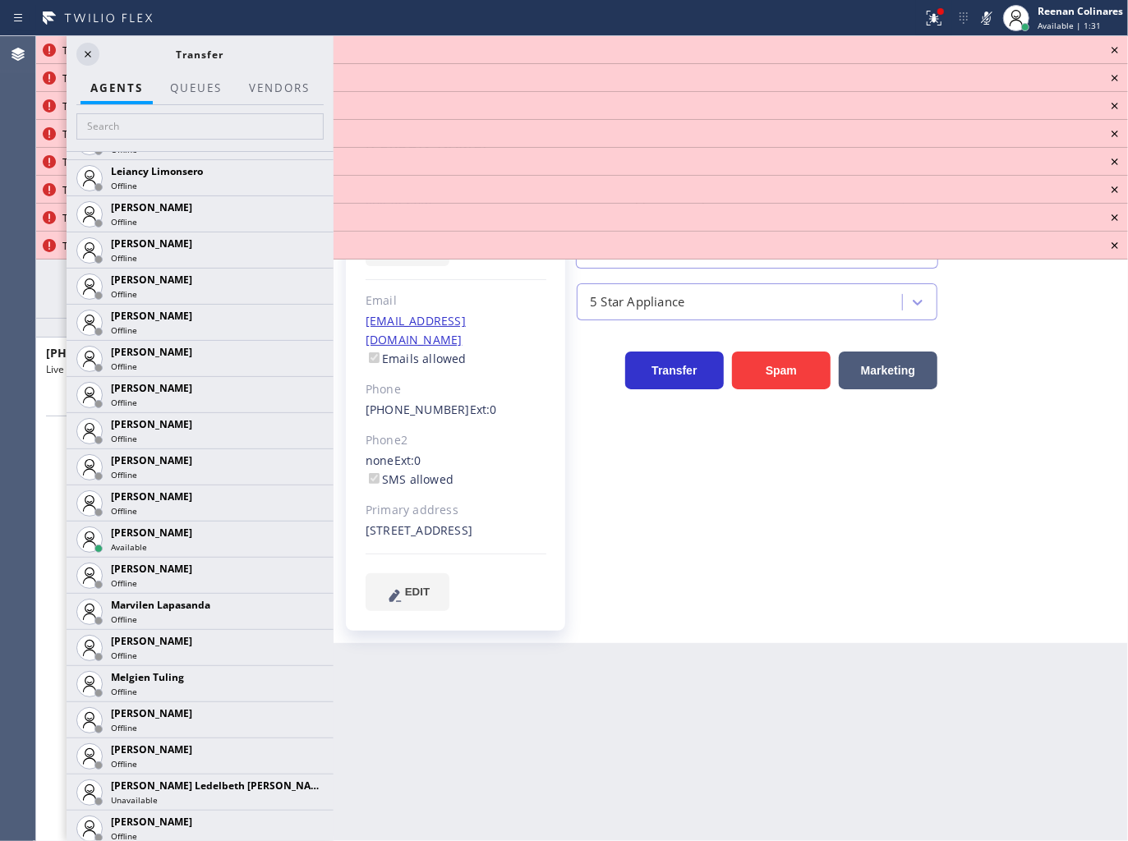
scroll to position [2383, 0]
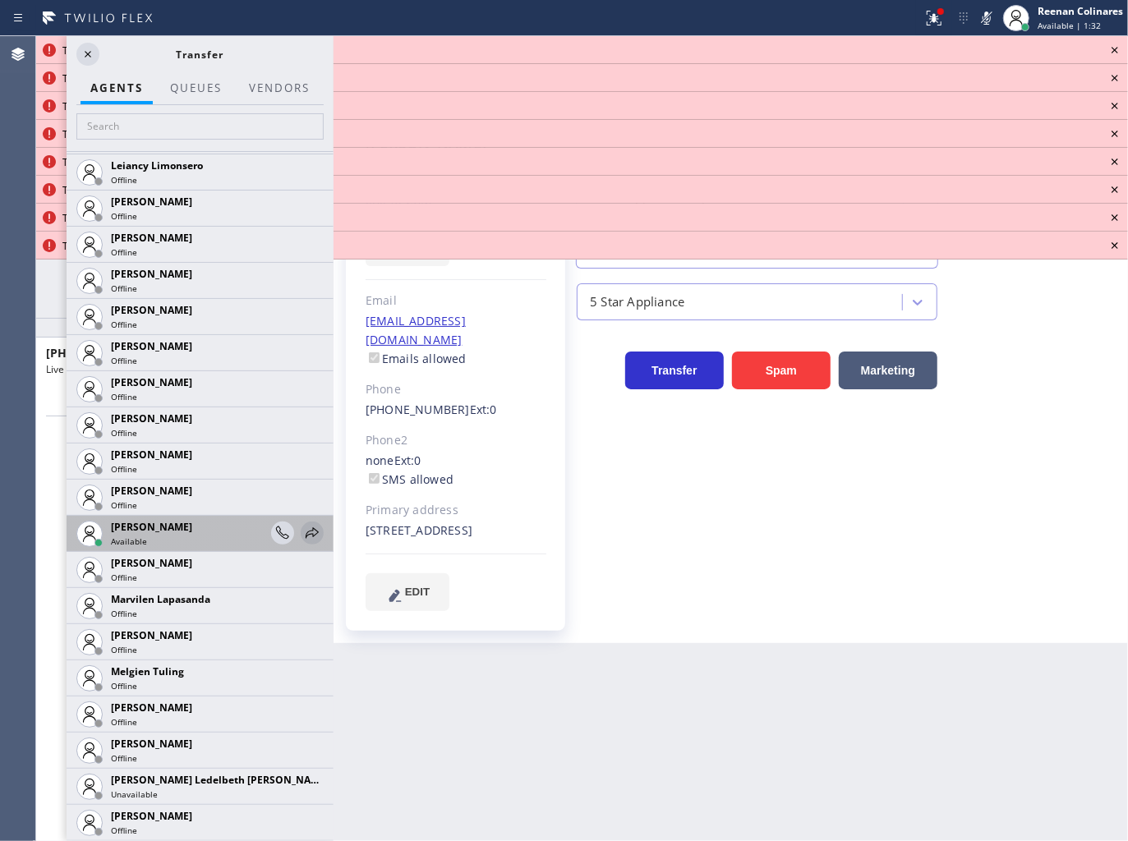
click at [302, 531] on icon at bounding box center [312, 533] width 20 height 20
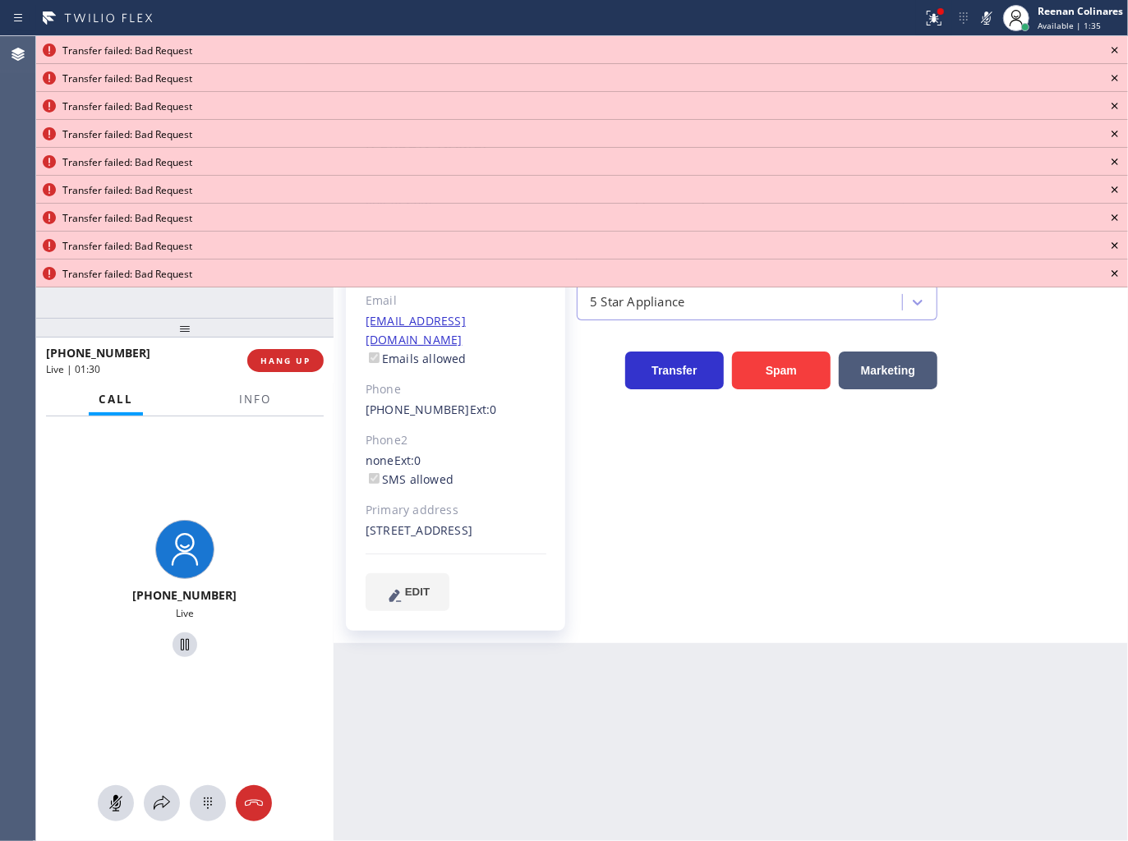
click at [1118, 47] on icon at bounding box center [1115, 50] width 20 height 20
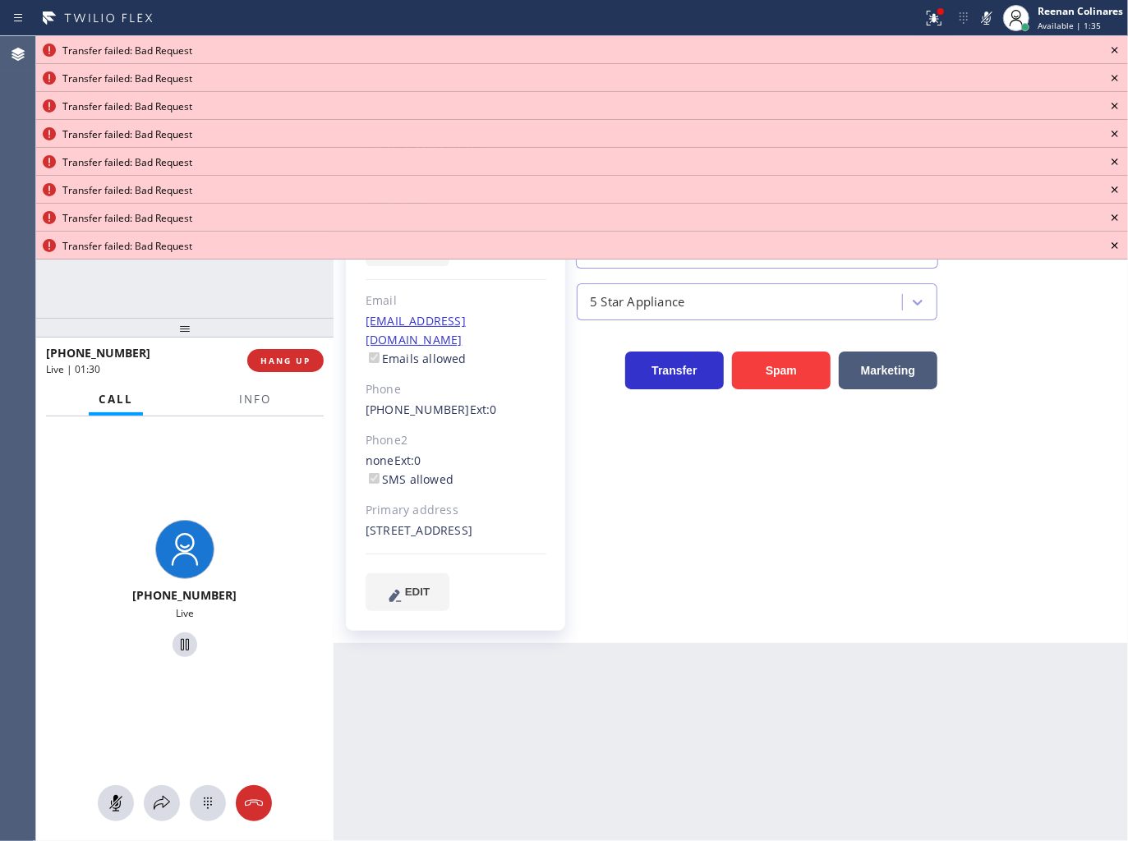
click at [1118, 47] on icon at bounding box center [1115, 50] width 20 height 20
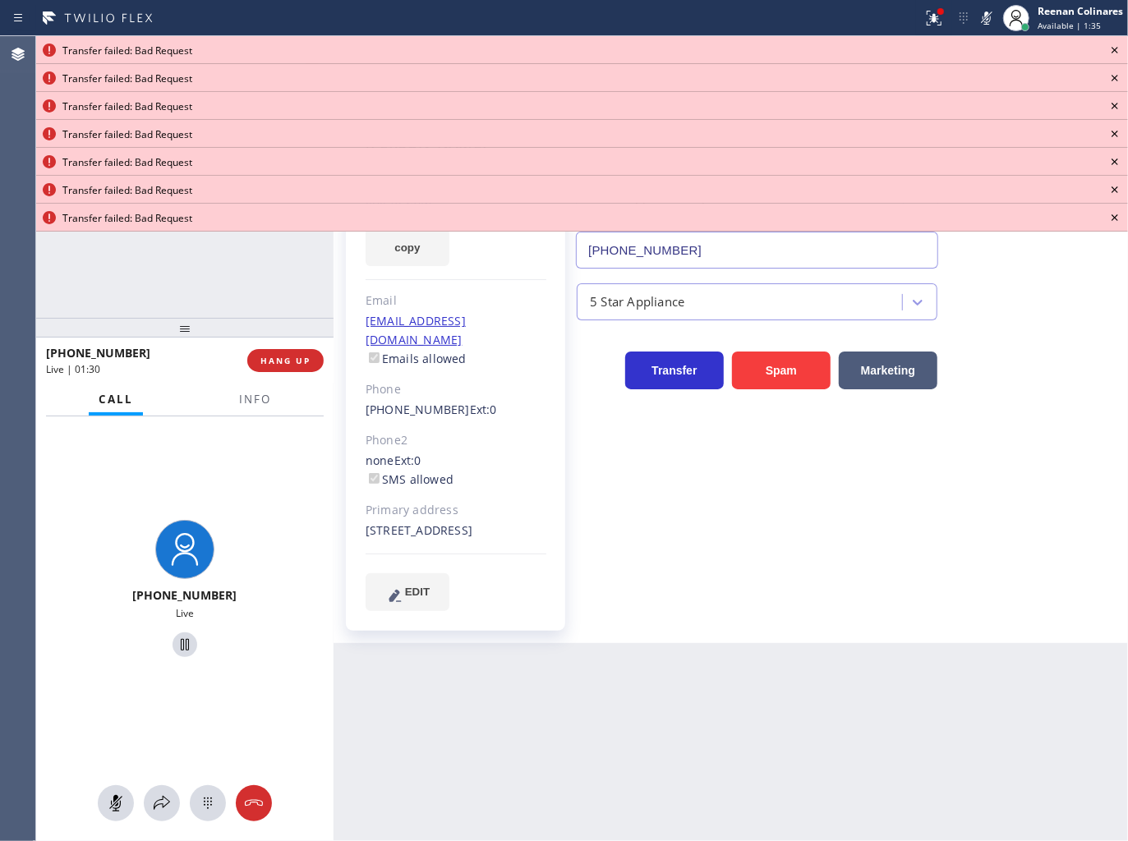
click at [1118, 47] on icon at bounding box center [1115, 50] width 20 height 20
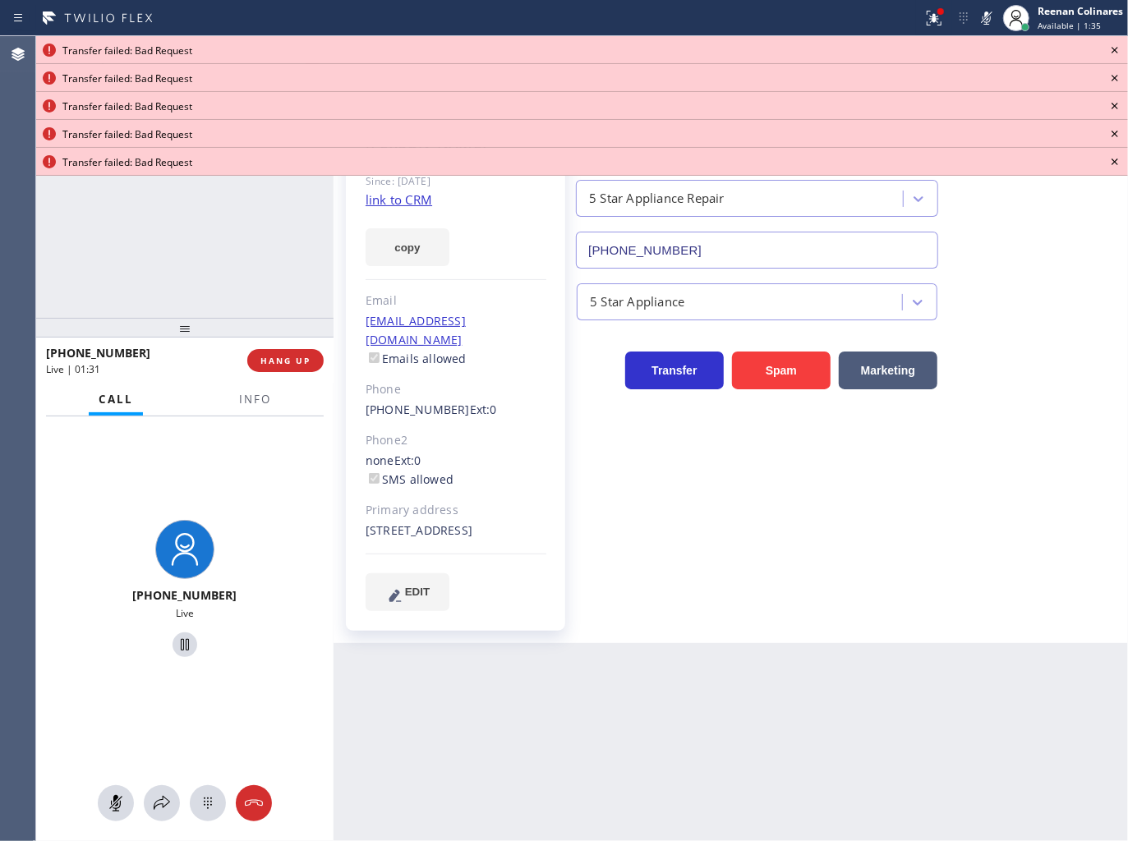
click at [1118, 47] on icon at bounding box center [1115, 50] width 20 height 20
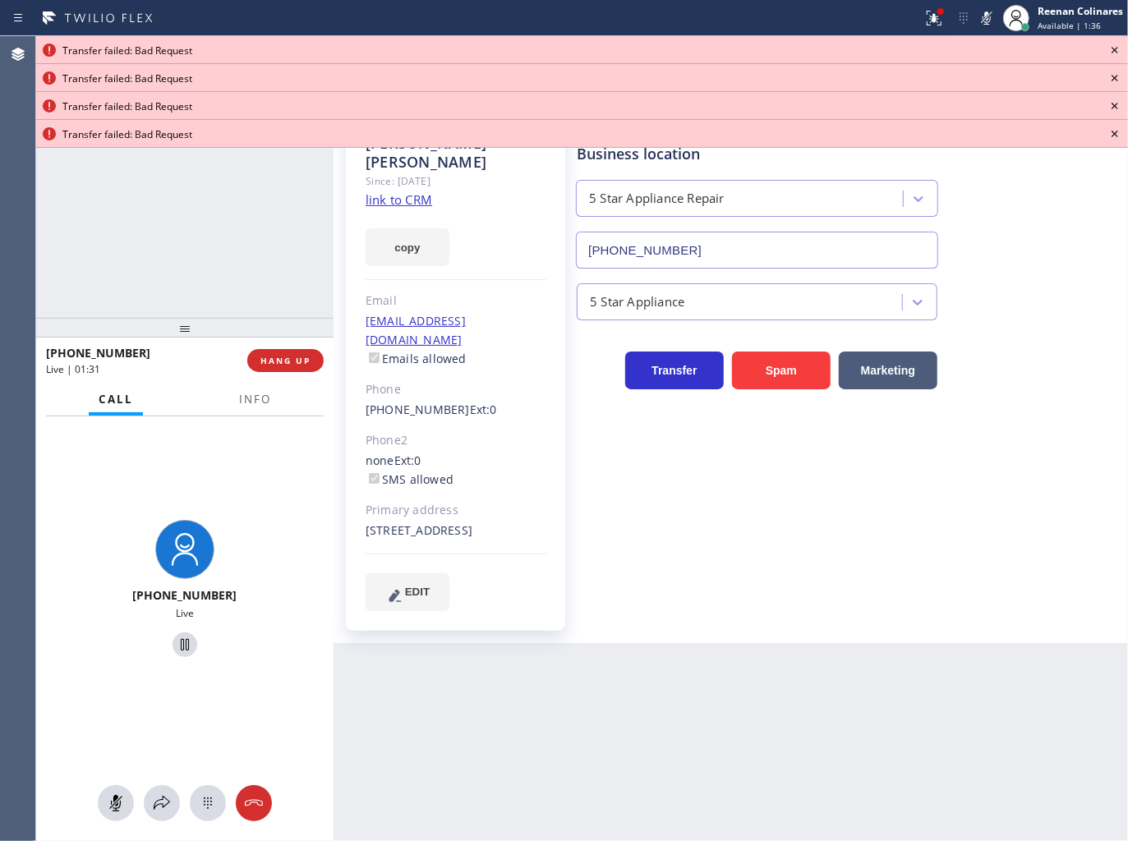
click at [1118, 47] on icon at bounding box center [1115, 50] width 20 height 20
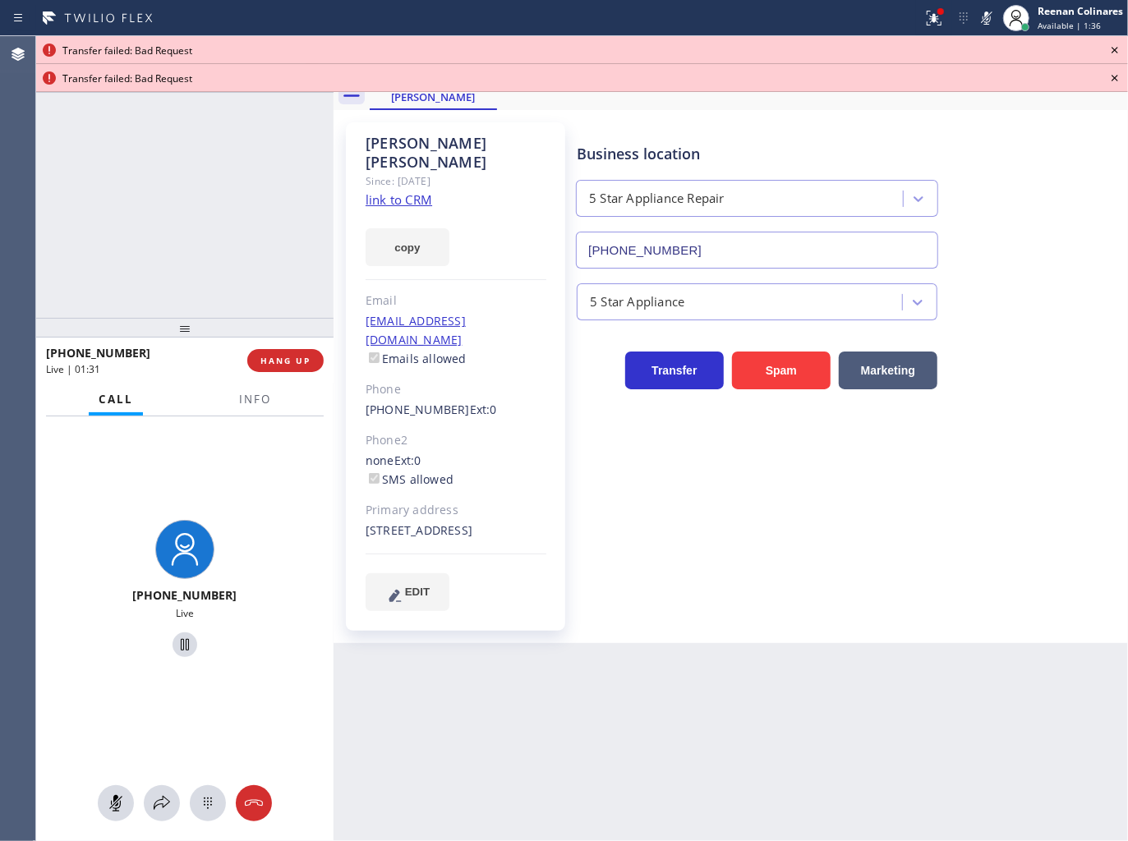
click at [1118, 47] on icon at bounding box center [1115, 50] width 20 height 20
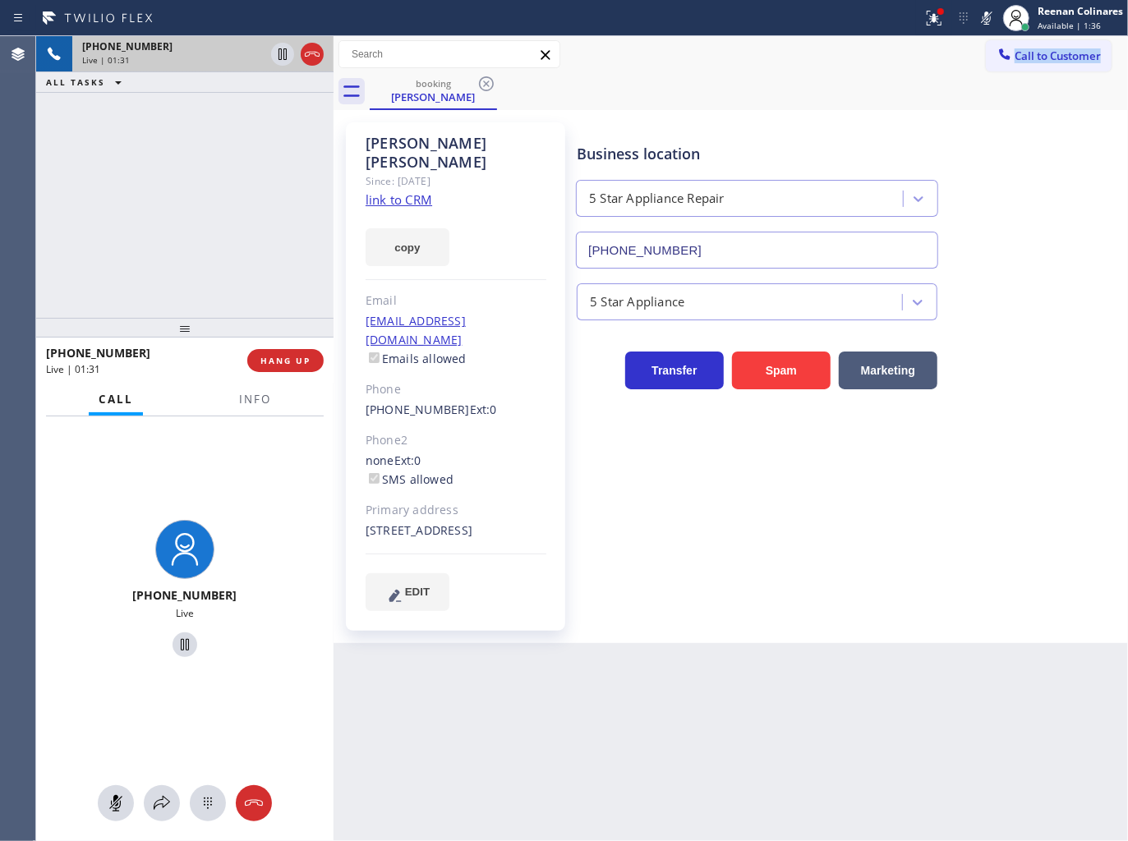
click at [1118, 47] on div "Call to Customer Outbound call Location Search location Your caller id phone nu…" at bounding box center [1057, 54] width 142 height 29
click at [928, 9] on icon at bounding box center [934, 18] width 20 height 20
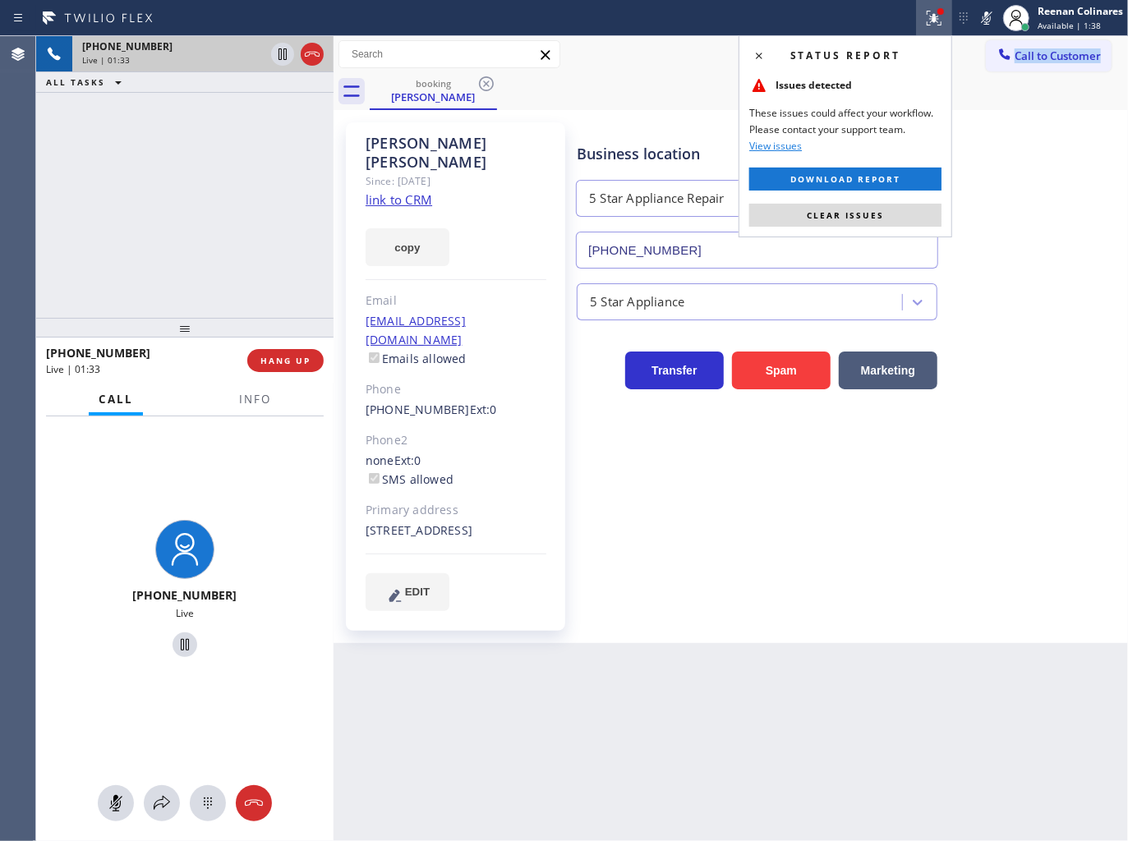
click at [861, 214] on span "Clear issues" at bounding box center [845, 214] width 77 height 11
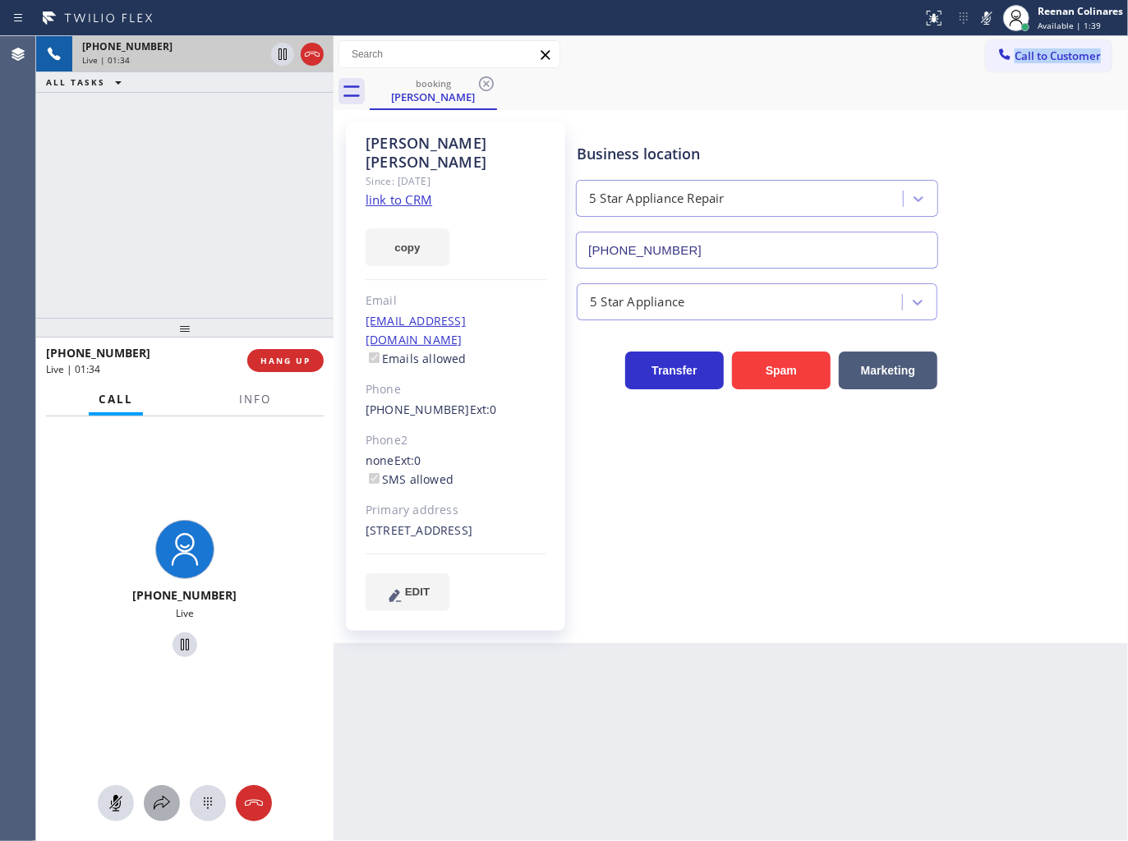
click at [168, 801] on icon at bounding box center [162, 803] width 16 height 14
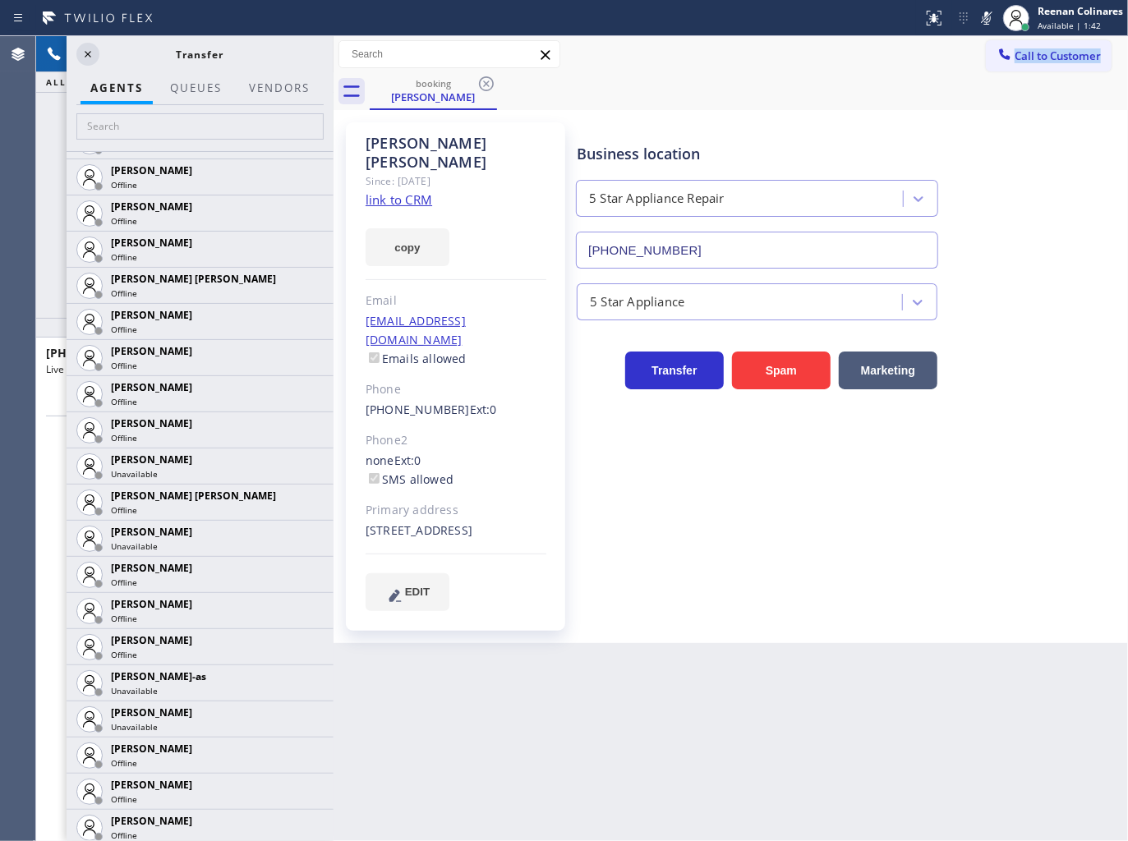
scroll to position [931, 0]
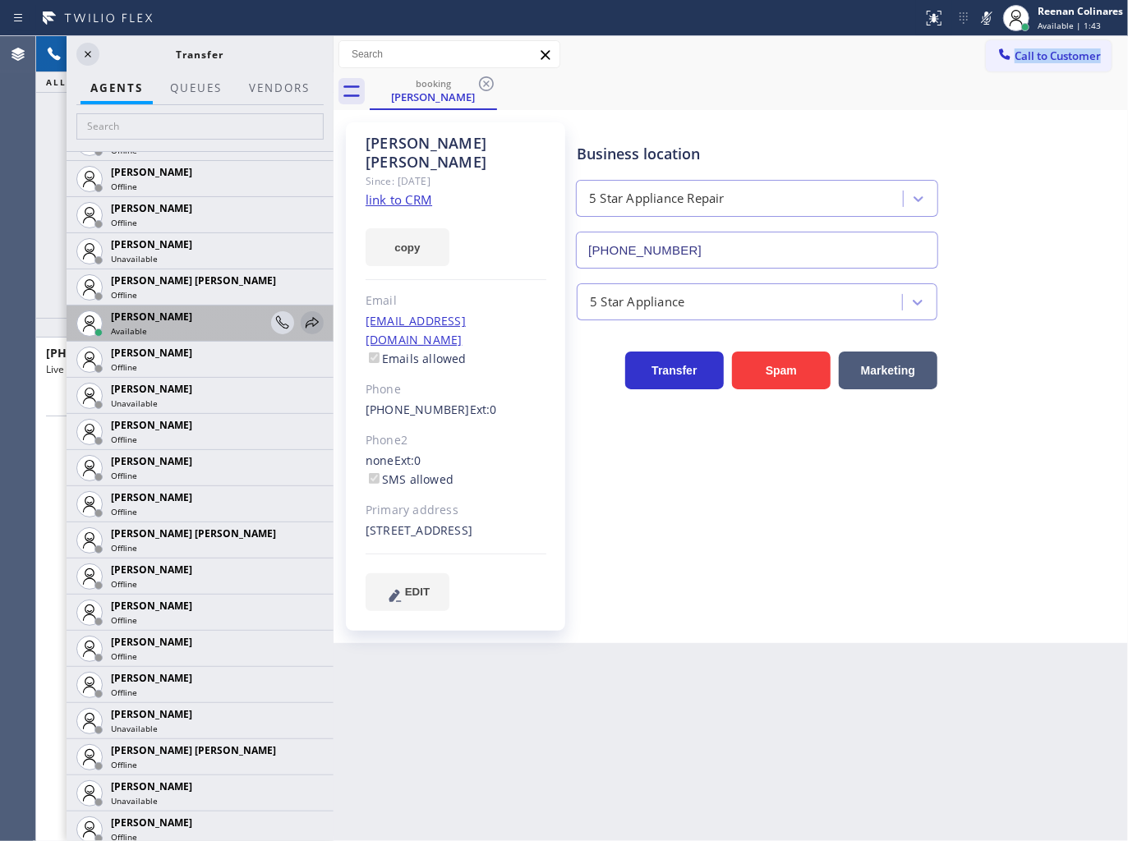
click at [302, 317] on icon at bounding box center [312, 323] width 20 height 20
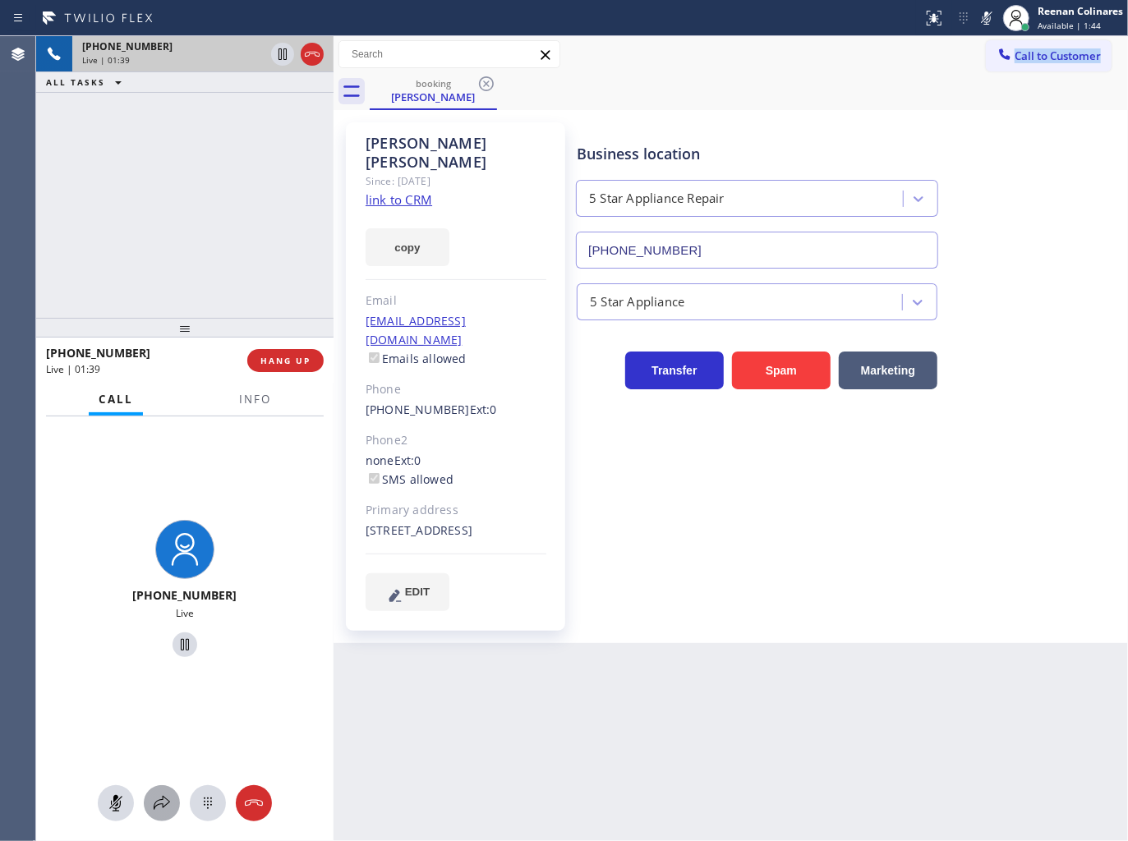
click at [146, 809] on div at bounding box center [162, 803] width 36 height 20
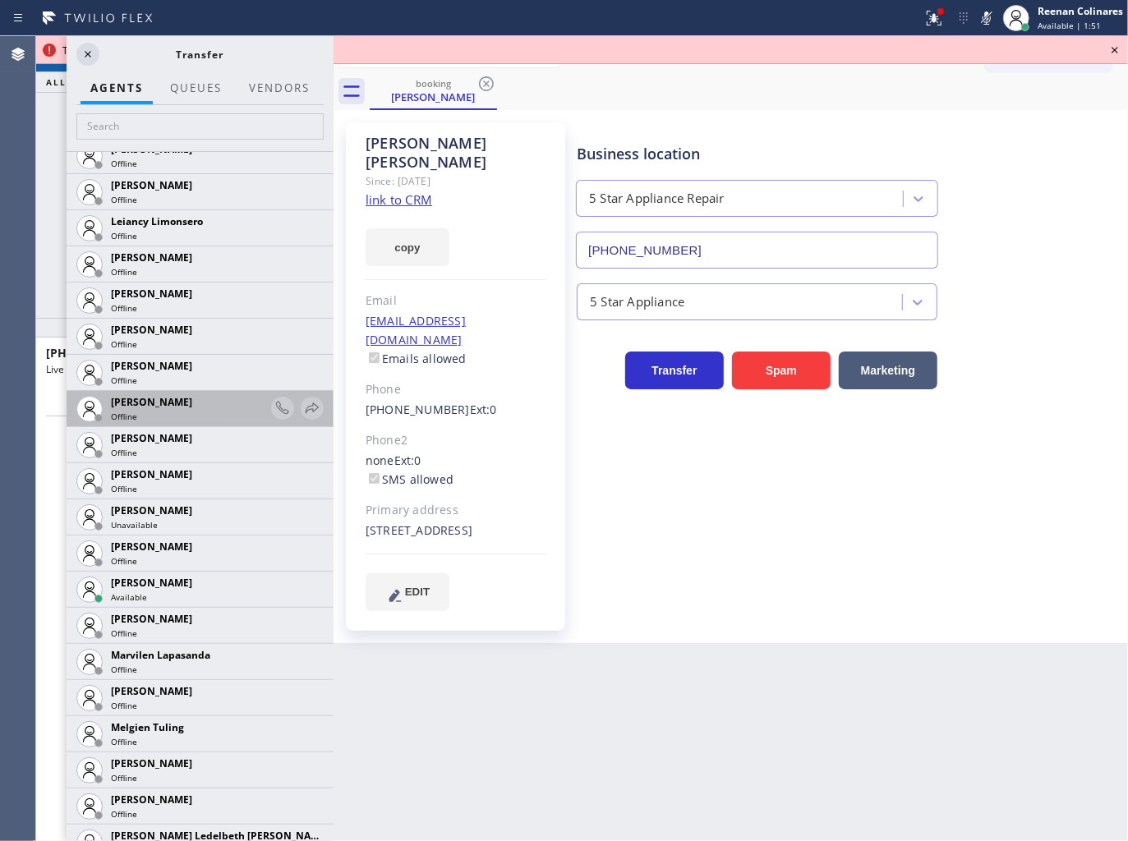
scroll to position [2328, 0]
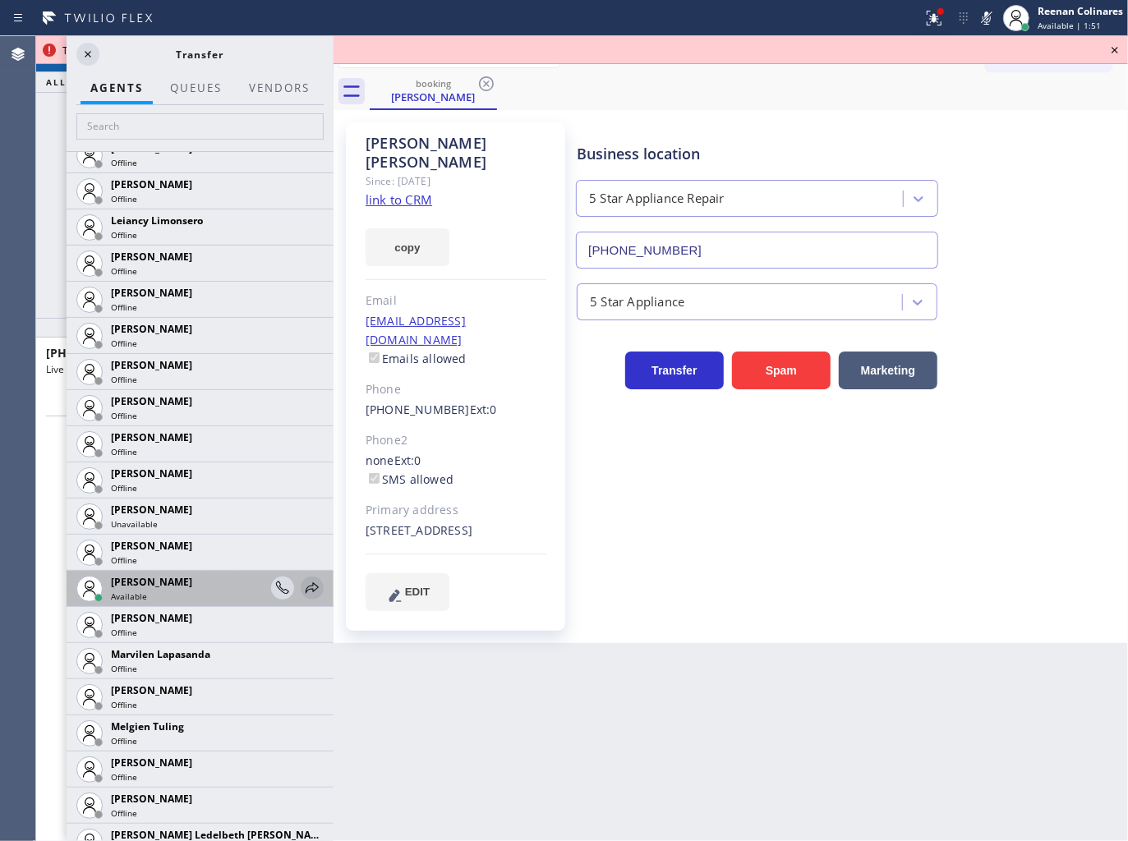
click at [302, 583] on icon at bounding box center [312, 588] width 20 height 20
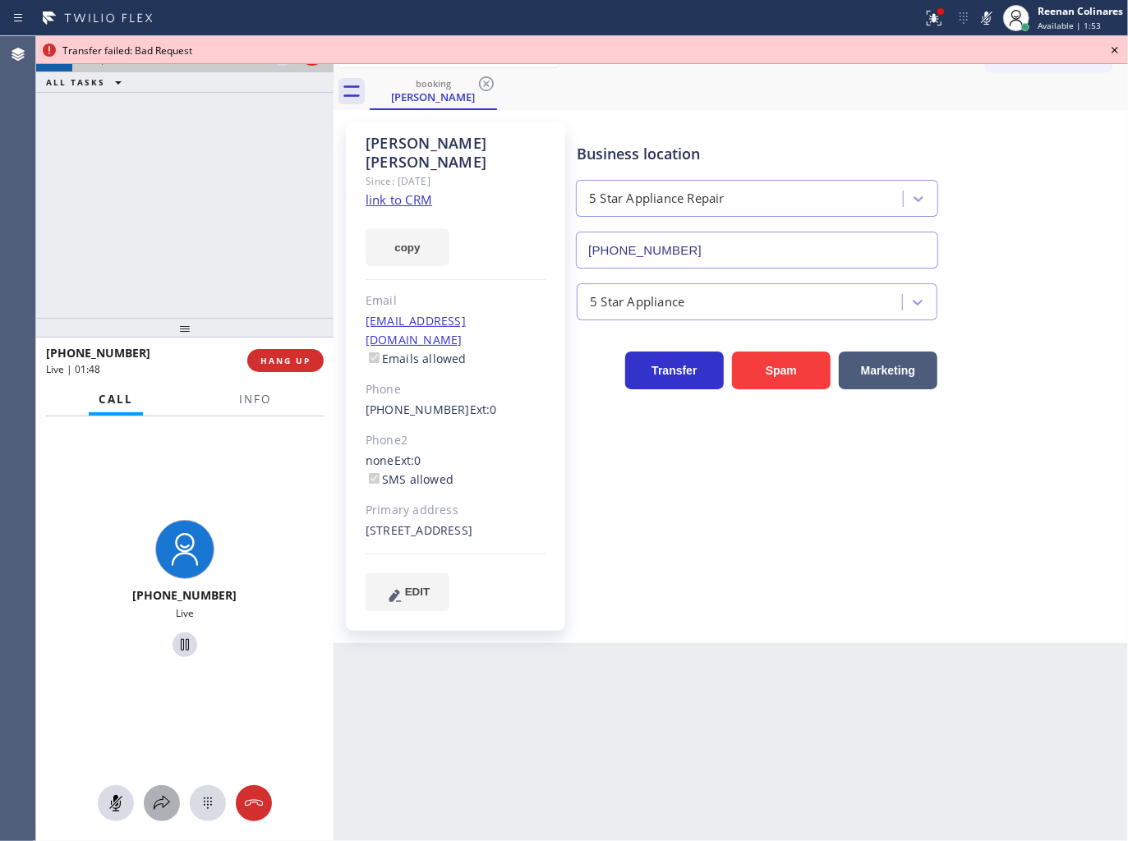
drag, startPoint x: 168, startPoint y: 803, endPoint x: 165, endPoint y: 793, distance: 11.2
click at [165, 793] on icon at bounding box center [162, 803] width 20 height 20
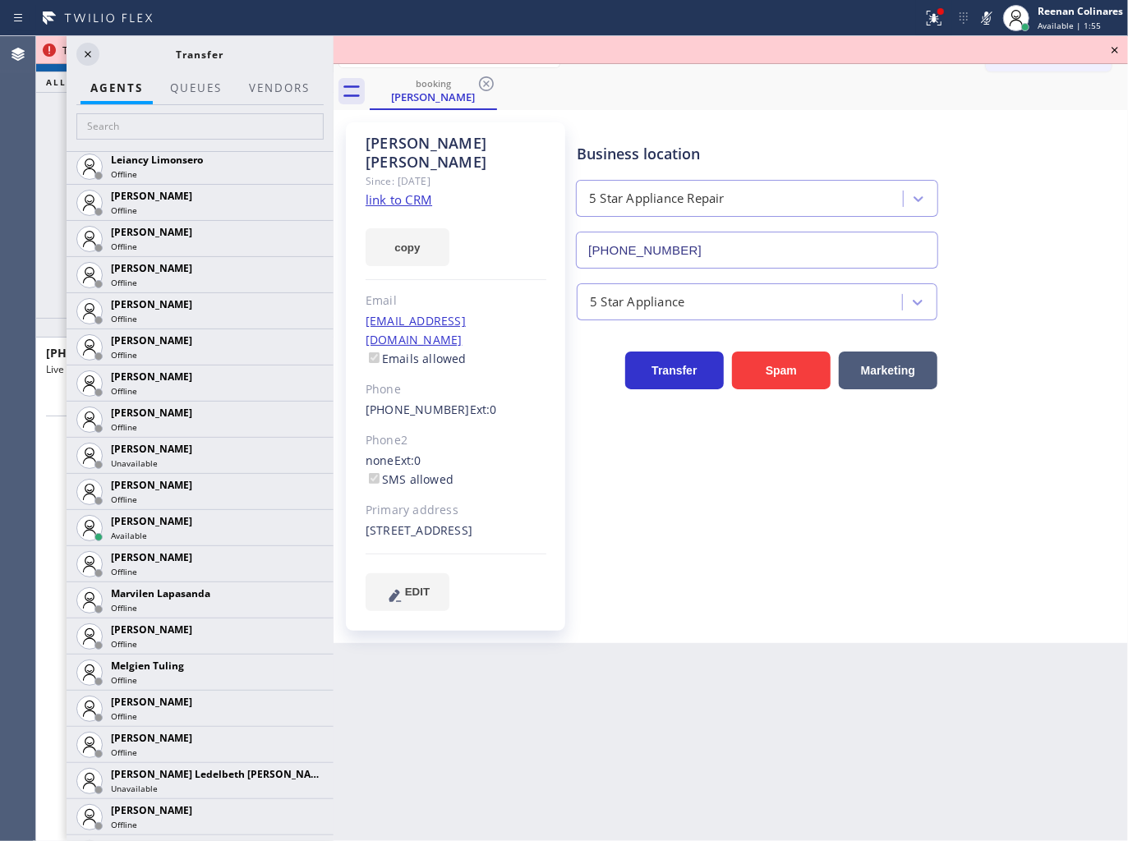
scroll to position [2400, 0]
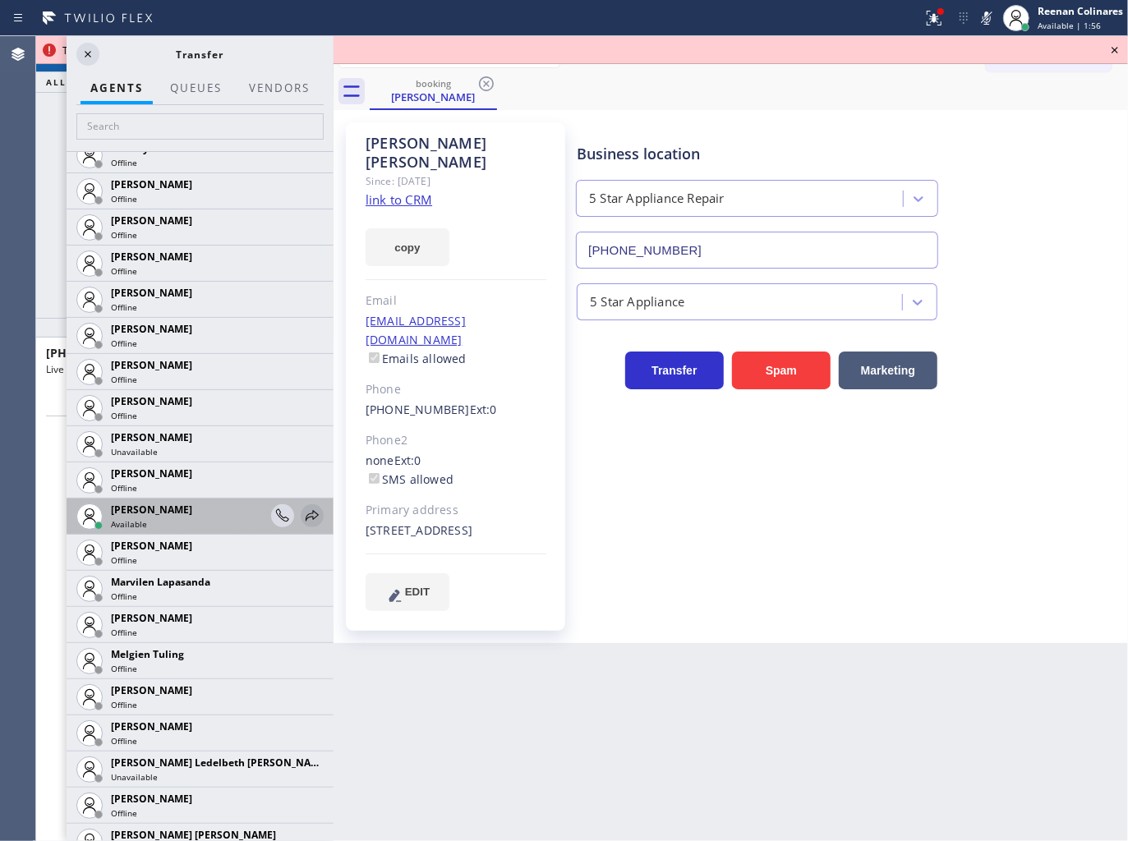
click at [302, 511] on icon at bounding box center [312, 516] width 20 height 20
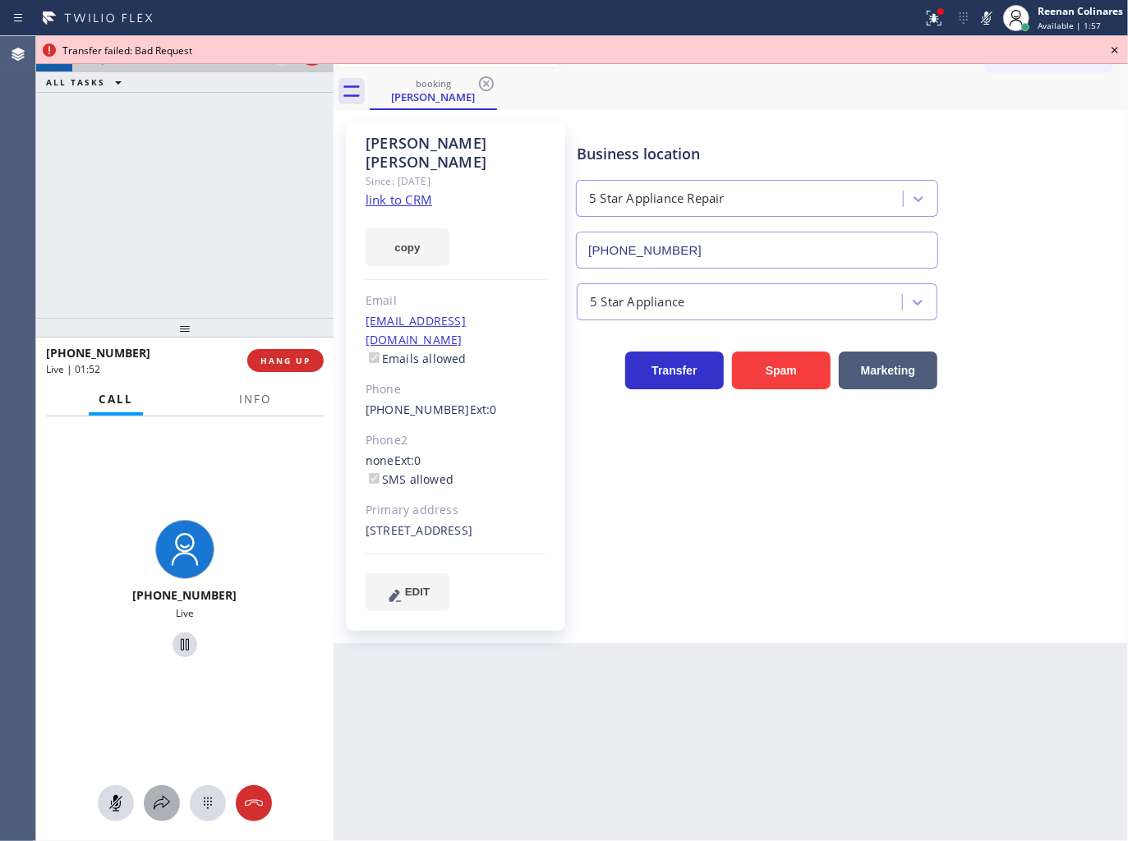
click at [160, 799] on icon at bounding box center [162, 803] width 20 height 20
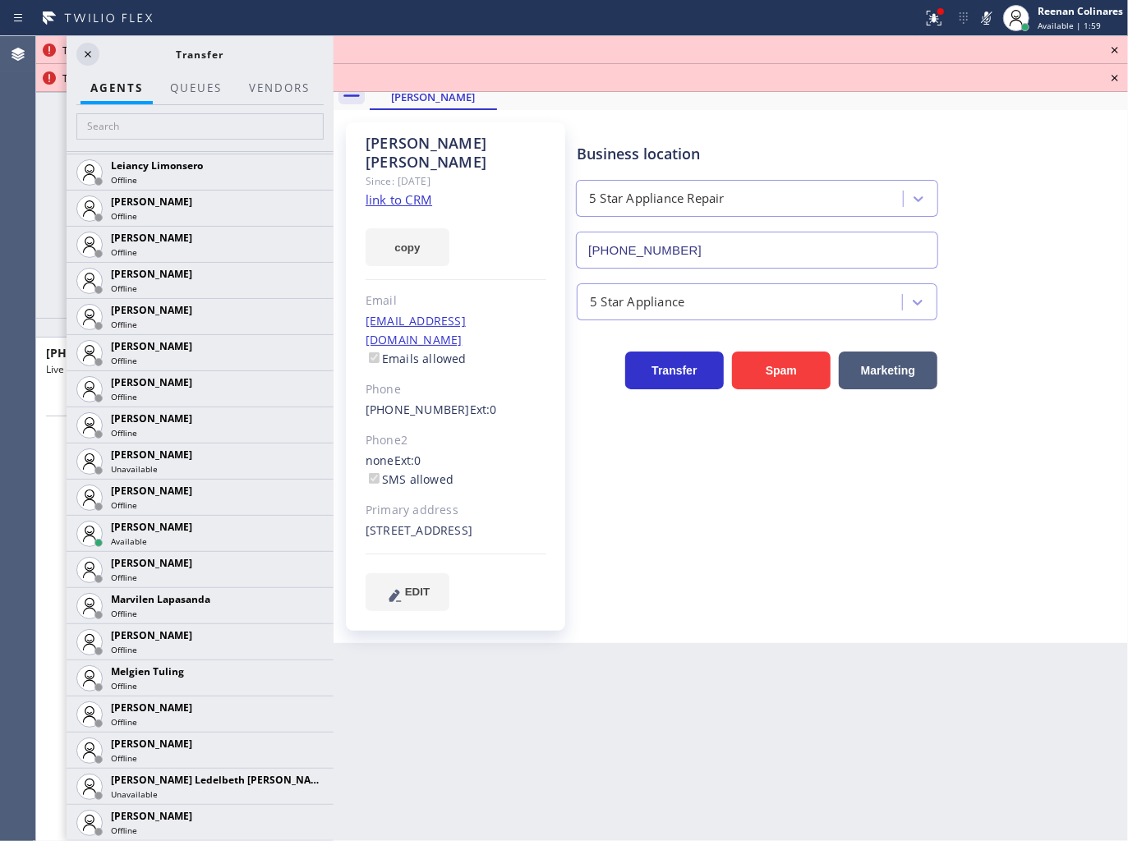
scroll to position [2389, 0]
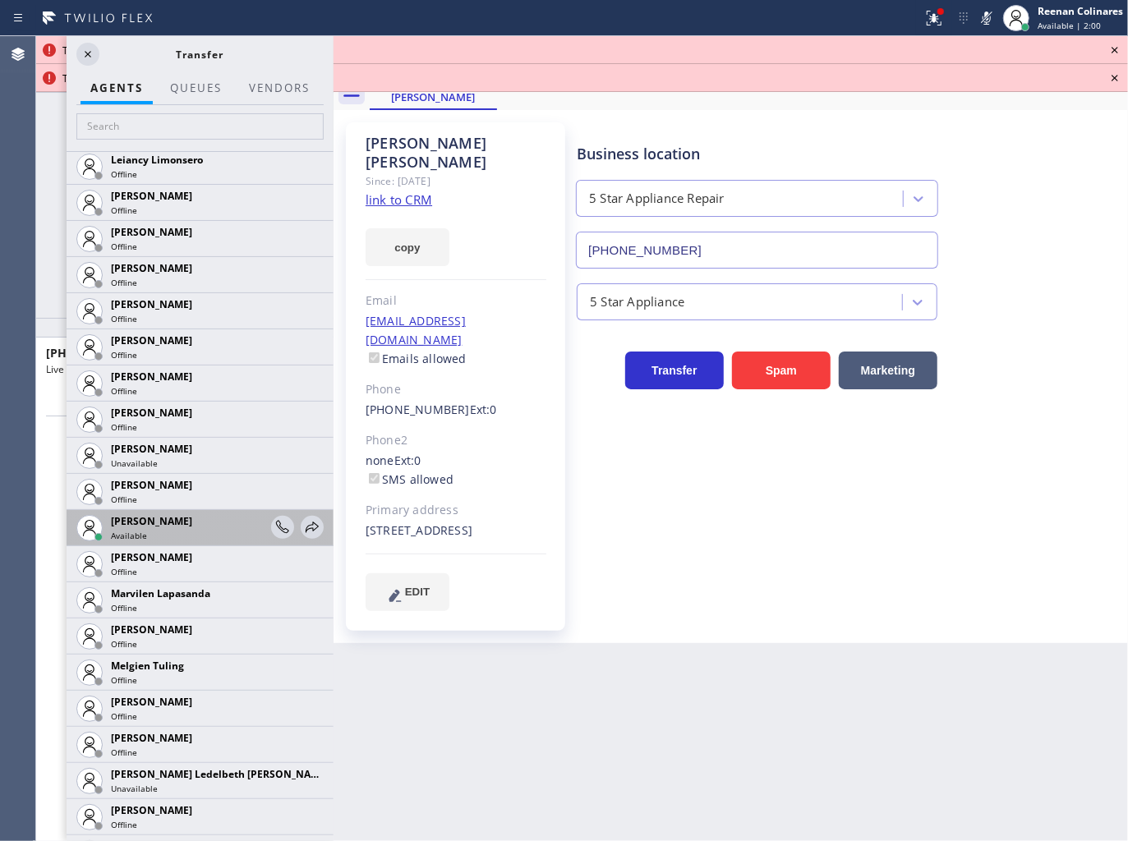
click at [300, 512] on div at bounding box center [297, 527] width 53 height 35
click at [302, 530] on icon at bounding box center [312, 527] width 20 height 20
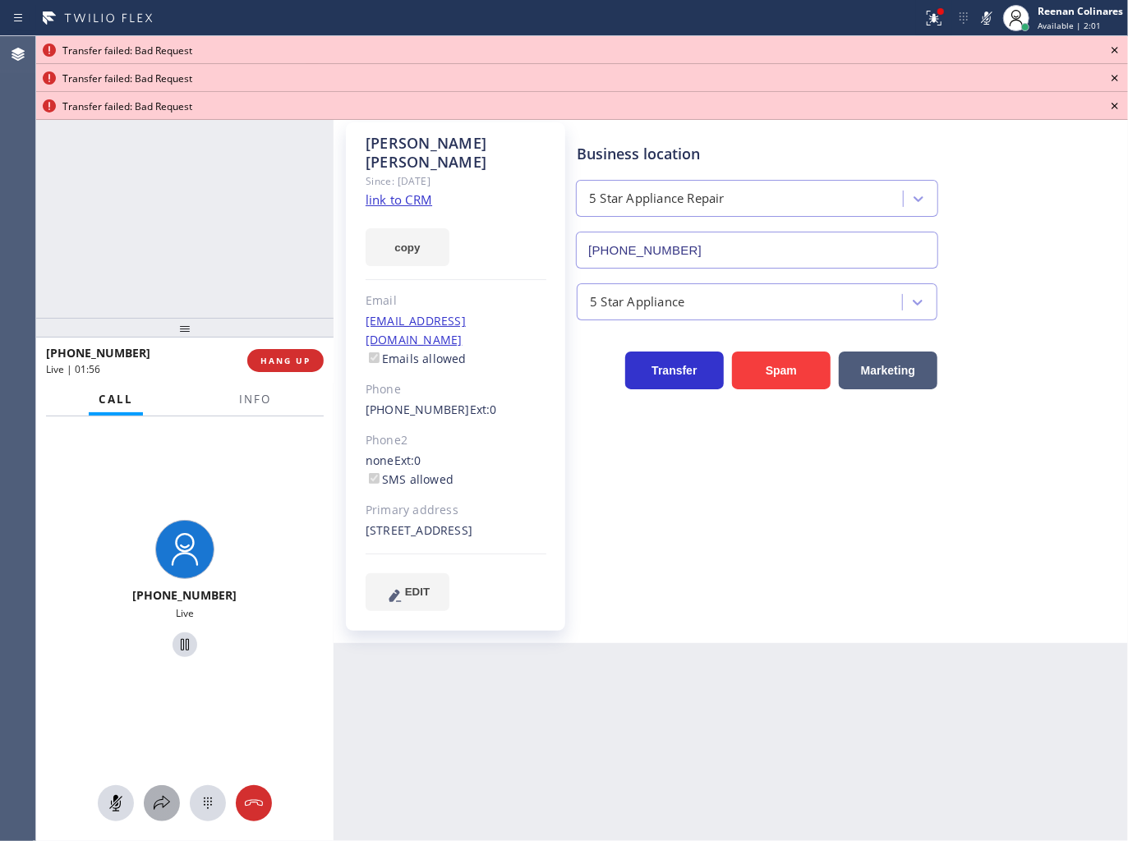
drag, startPoint x: 166, startPoint y: 795, endPoint x: 366, endPoint y: 238, distance: 591.9
click at [166, 789] on button at bounding box center [162, 803] width 36 height 36
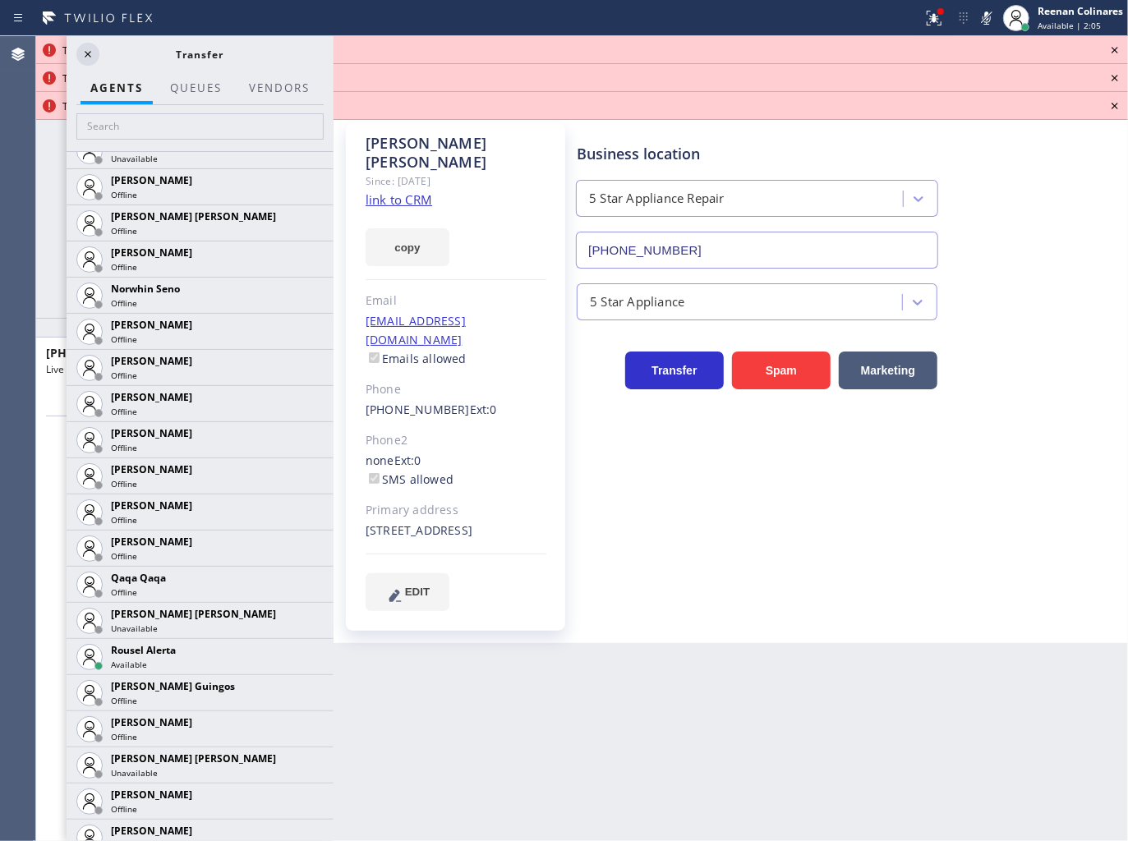
scroll to position [3029, 0]
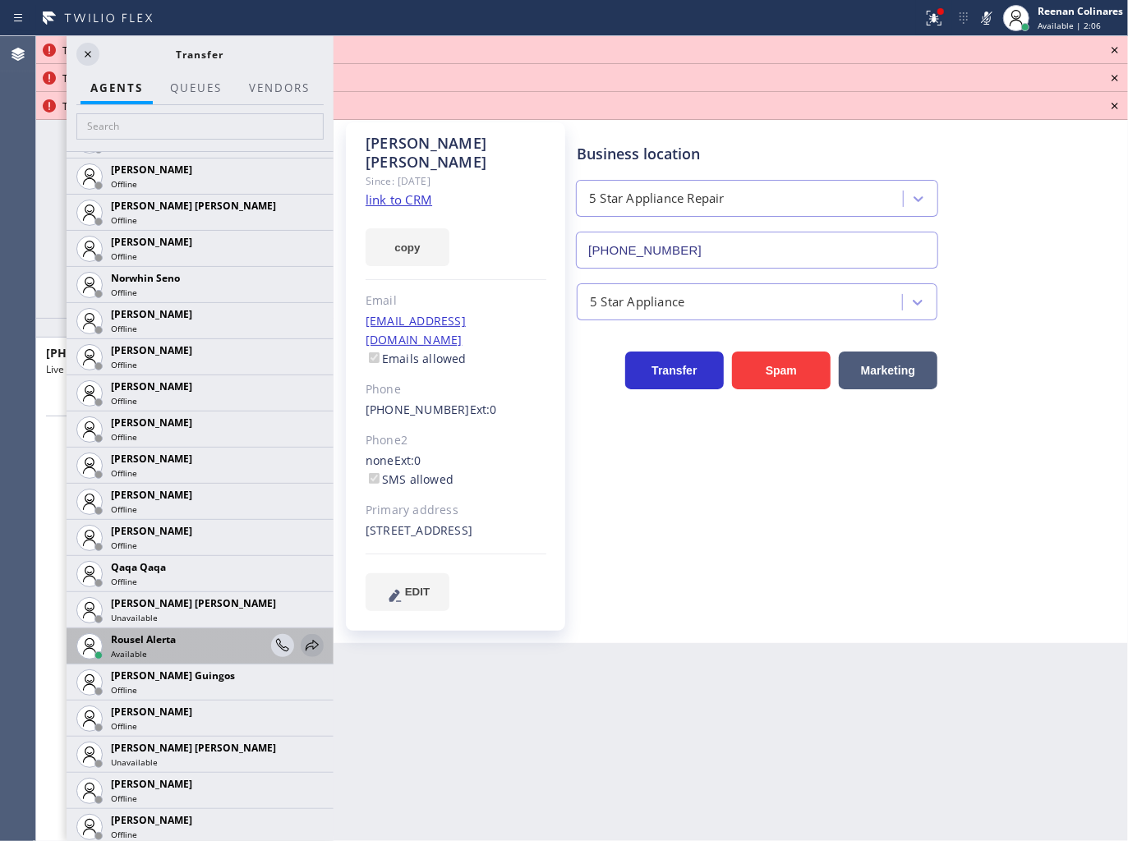
click at [306, 640] on icon at bounding box center [312, 645] width 13 height 11
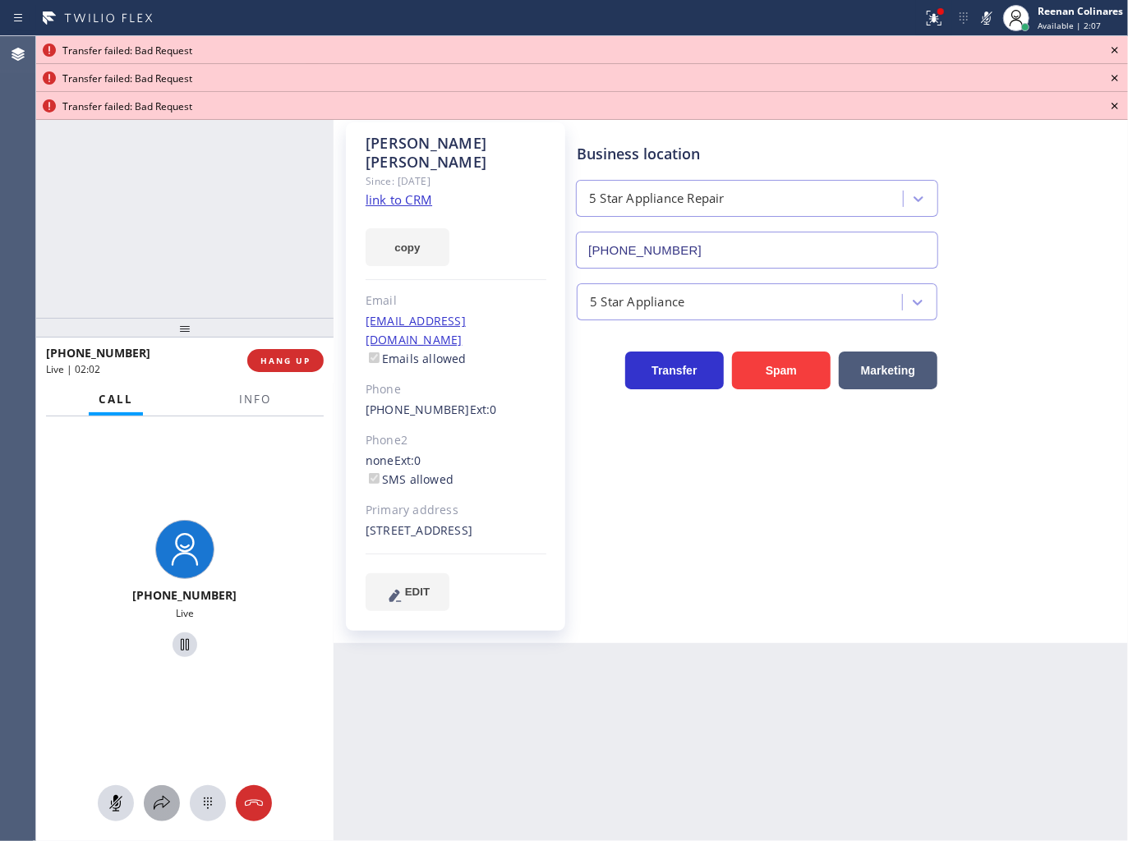
click at [151, 790] on button at bounding box center [162, 803] width 36 height 36
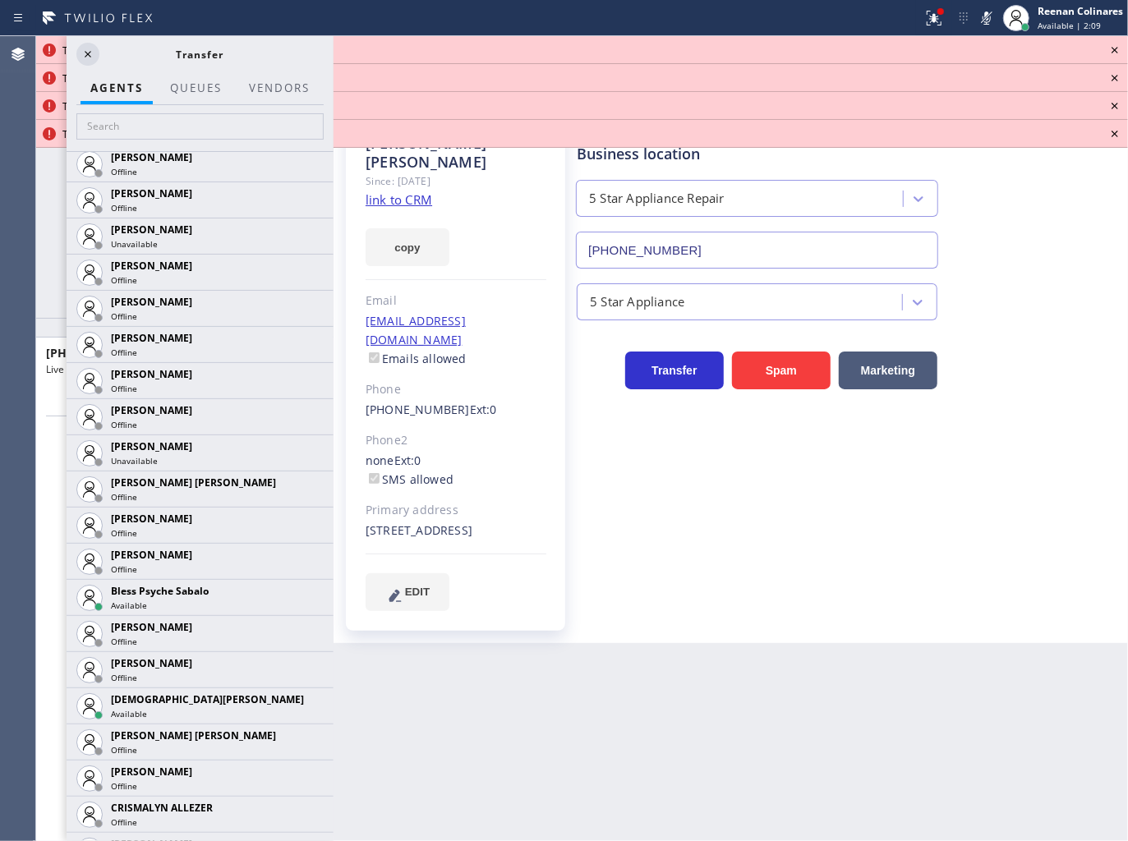
scroll to position [227, 0]
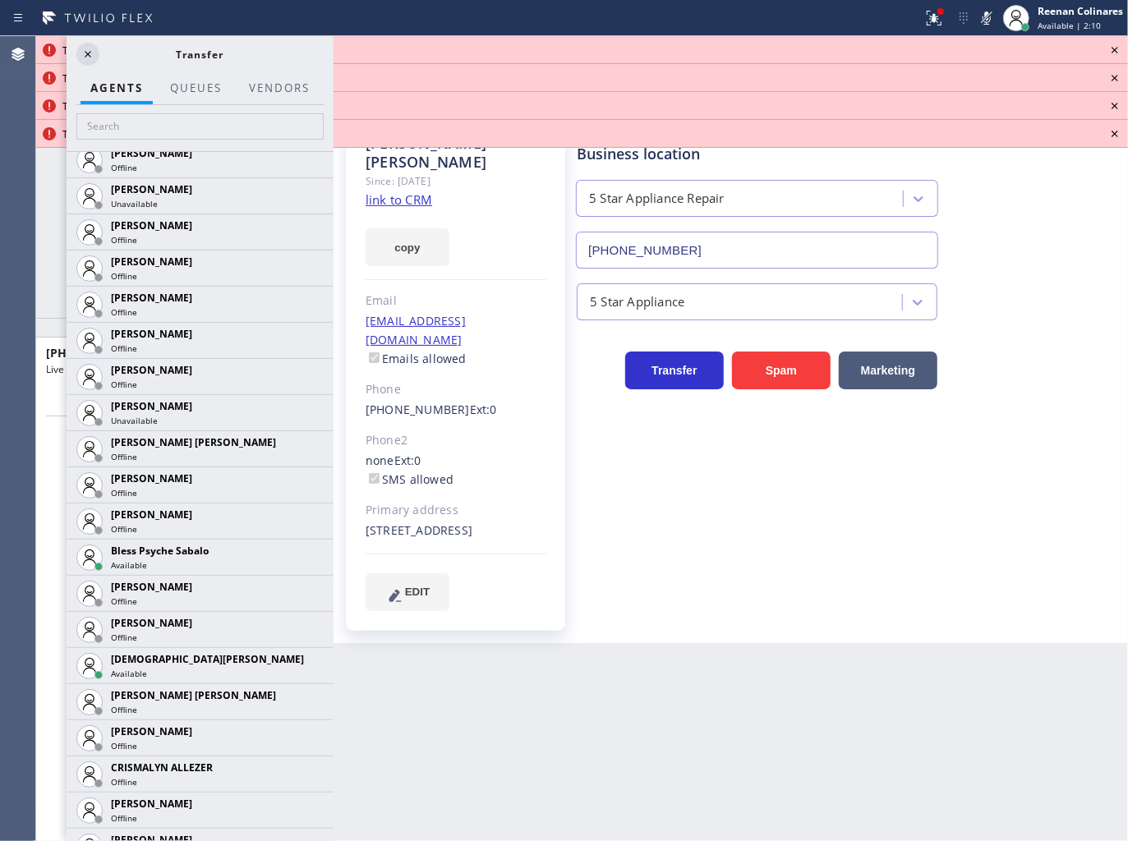
click at [0, 0] on icon at bounding box center [0, 0] width 0 height 0
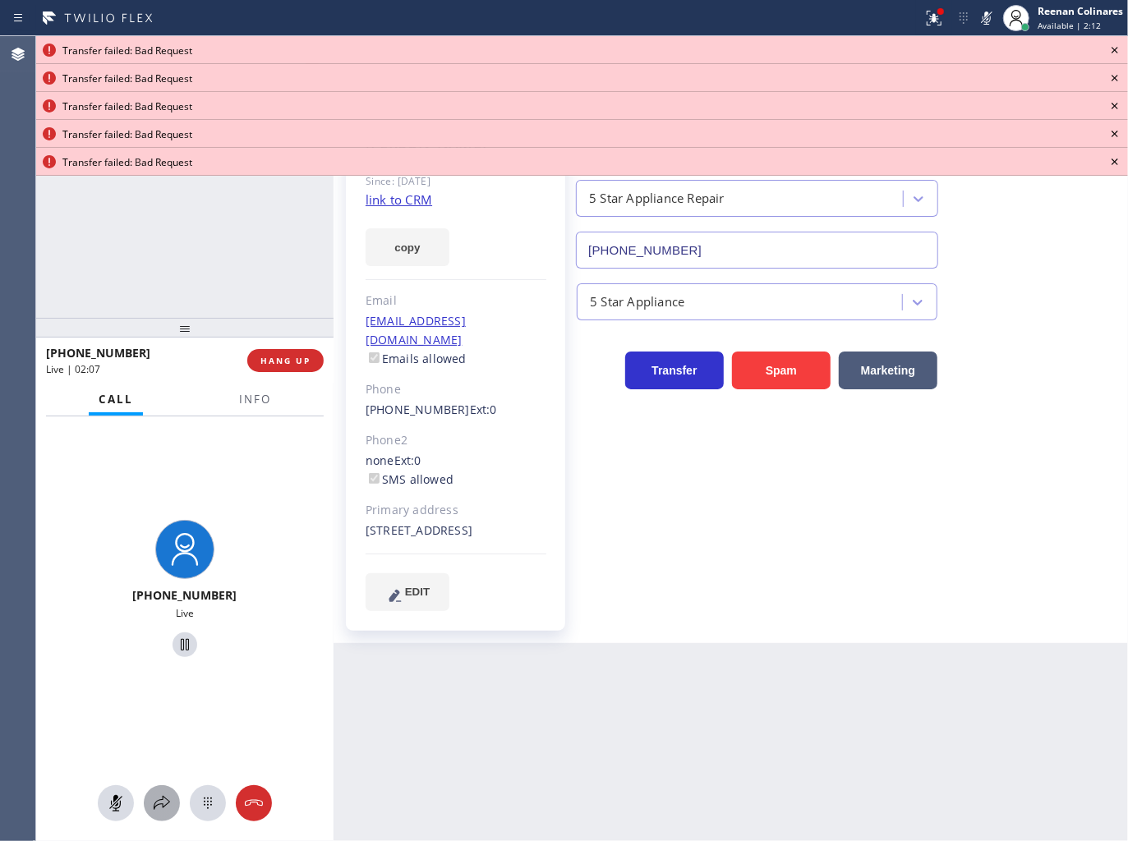
click at [152, 810] on icon at bounding box center [162, 803] width 20 height 20
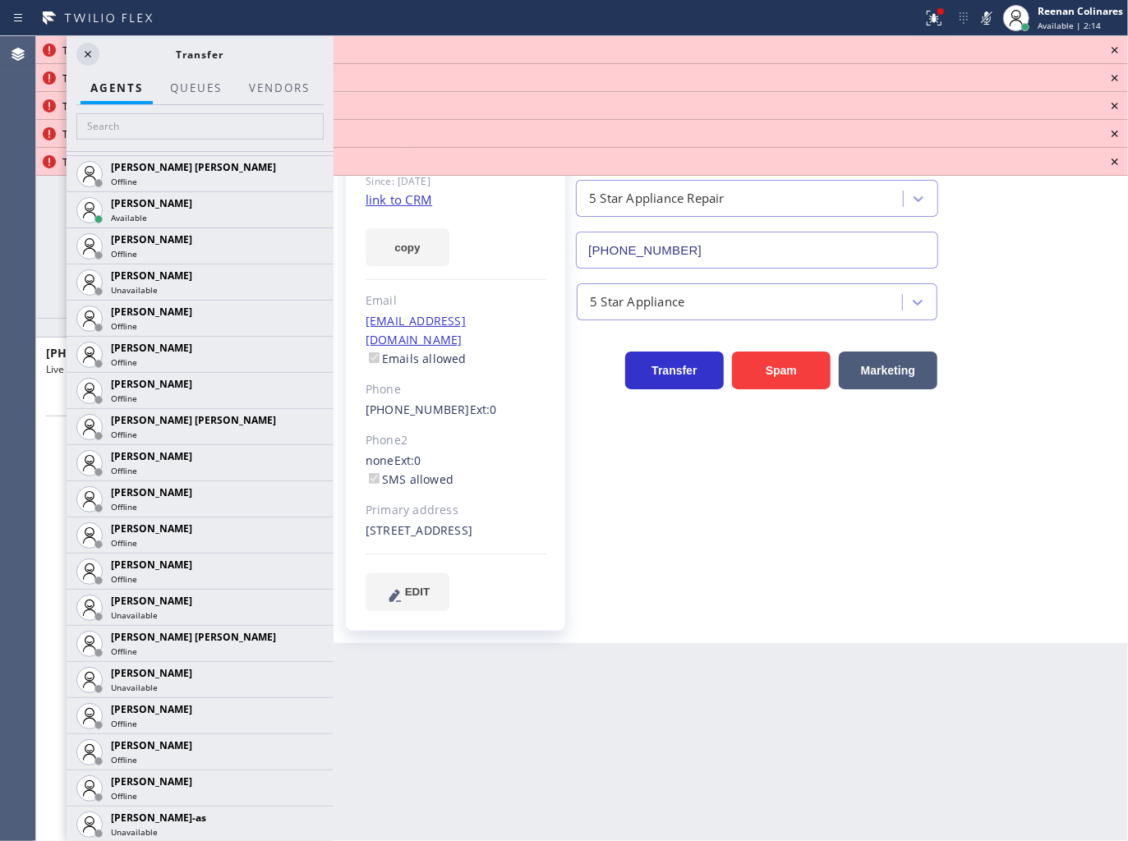
scroll to position [936, 0]
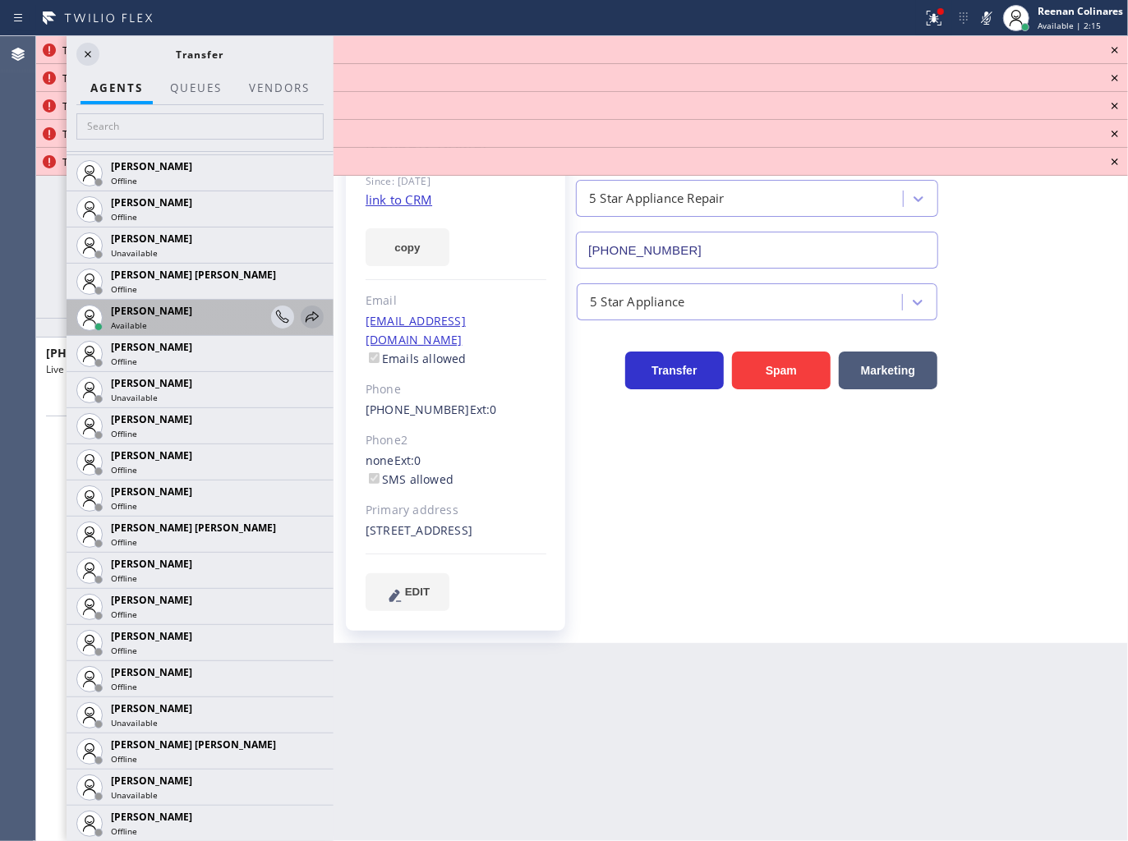
click at [302, 315] on icon at bounding box center [312, 317] width 20 height 20
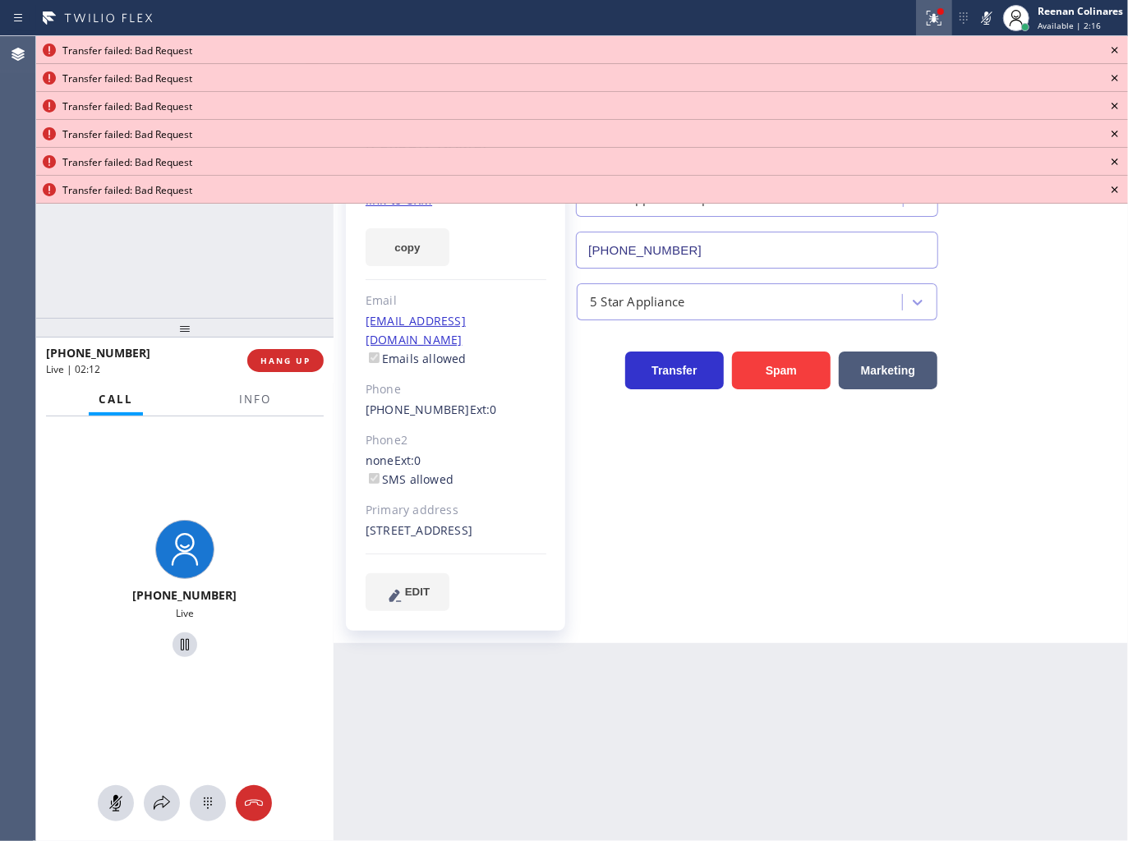
click at [936, 16] on icon at bounding box center [934, 18] width 15 height 15
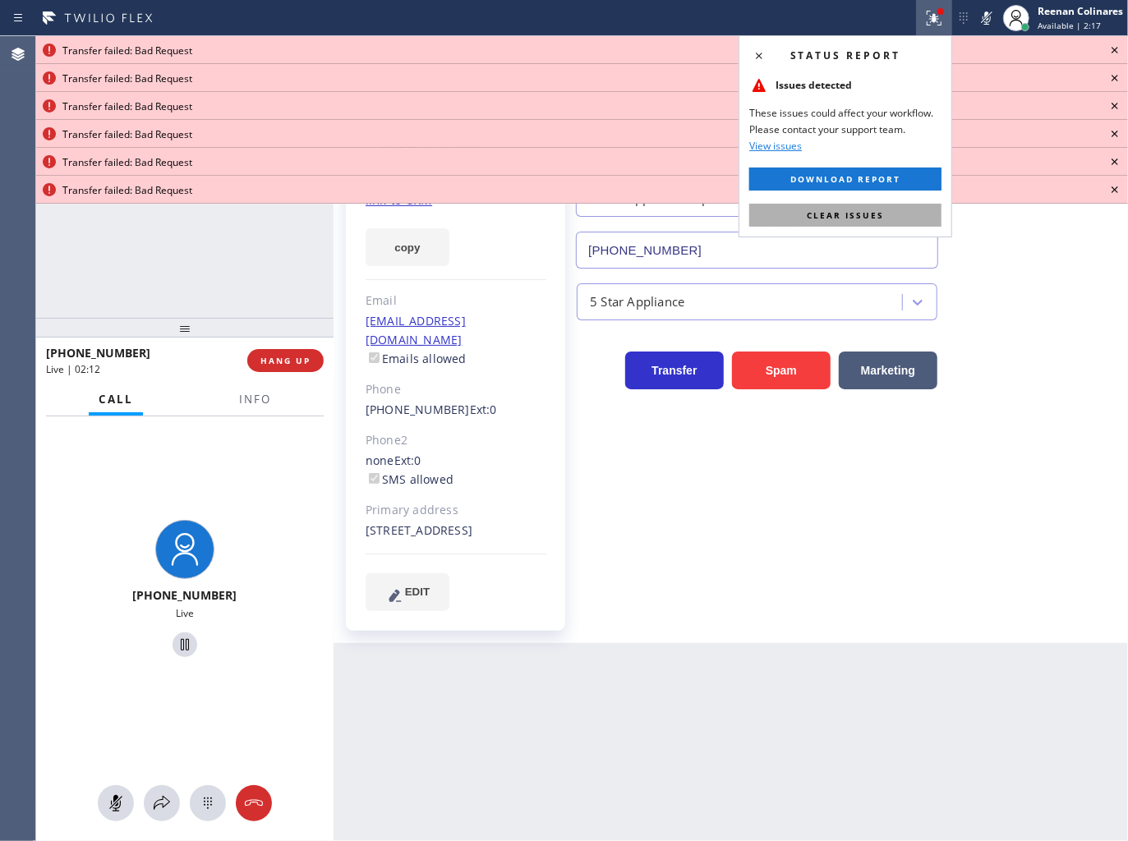
click at [908, 222] on button "Clear issues" at bounding box center [845, 215] width 192 height 23
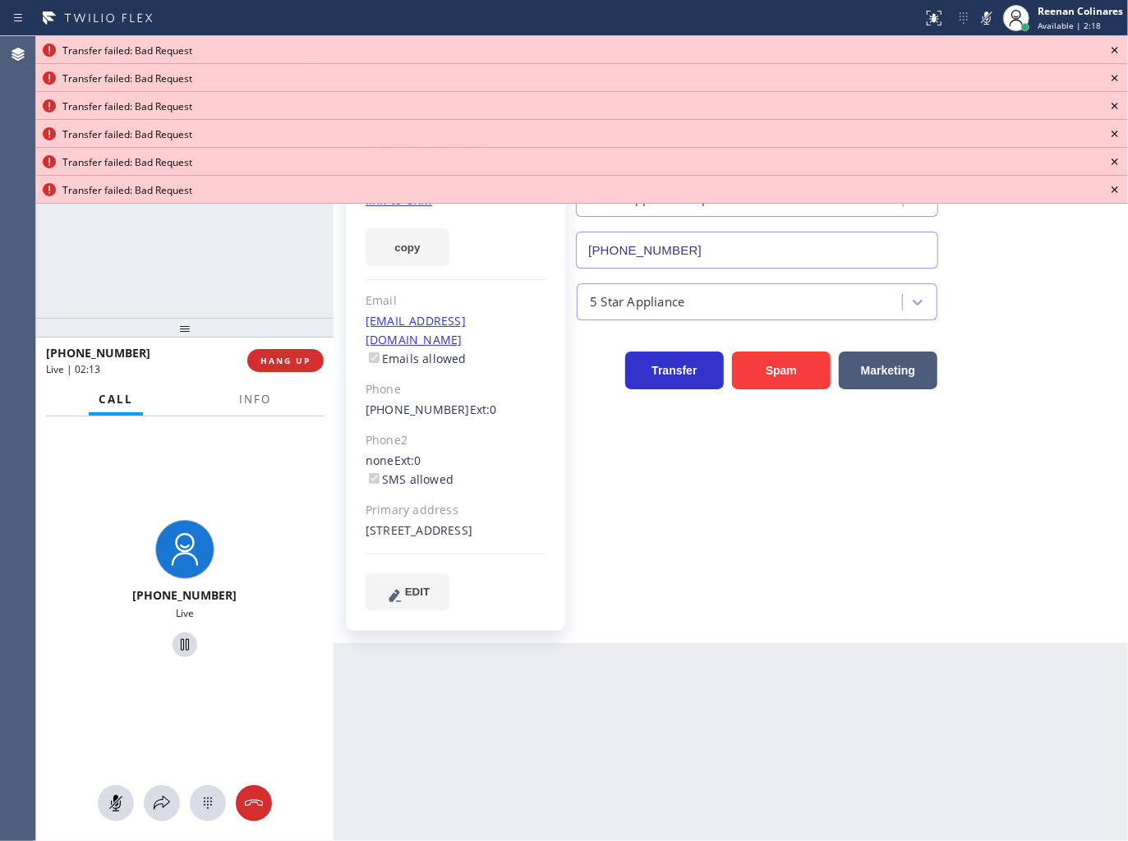
click at [1113, 50] on icon at bounding box center [1115, 50] width 20 height 20
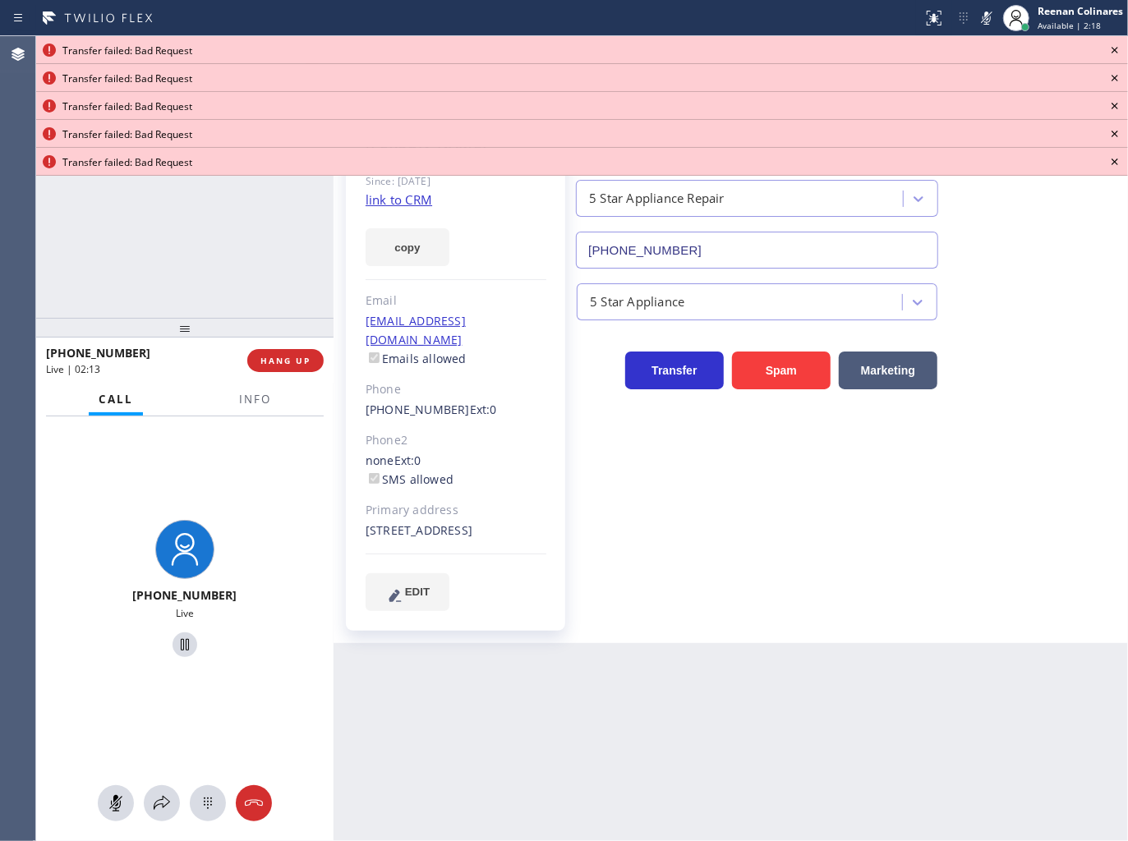
click at [1113, 50] on icon at bounding box center [1115, 50] width 20 height 20
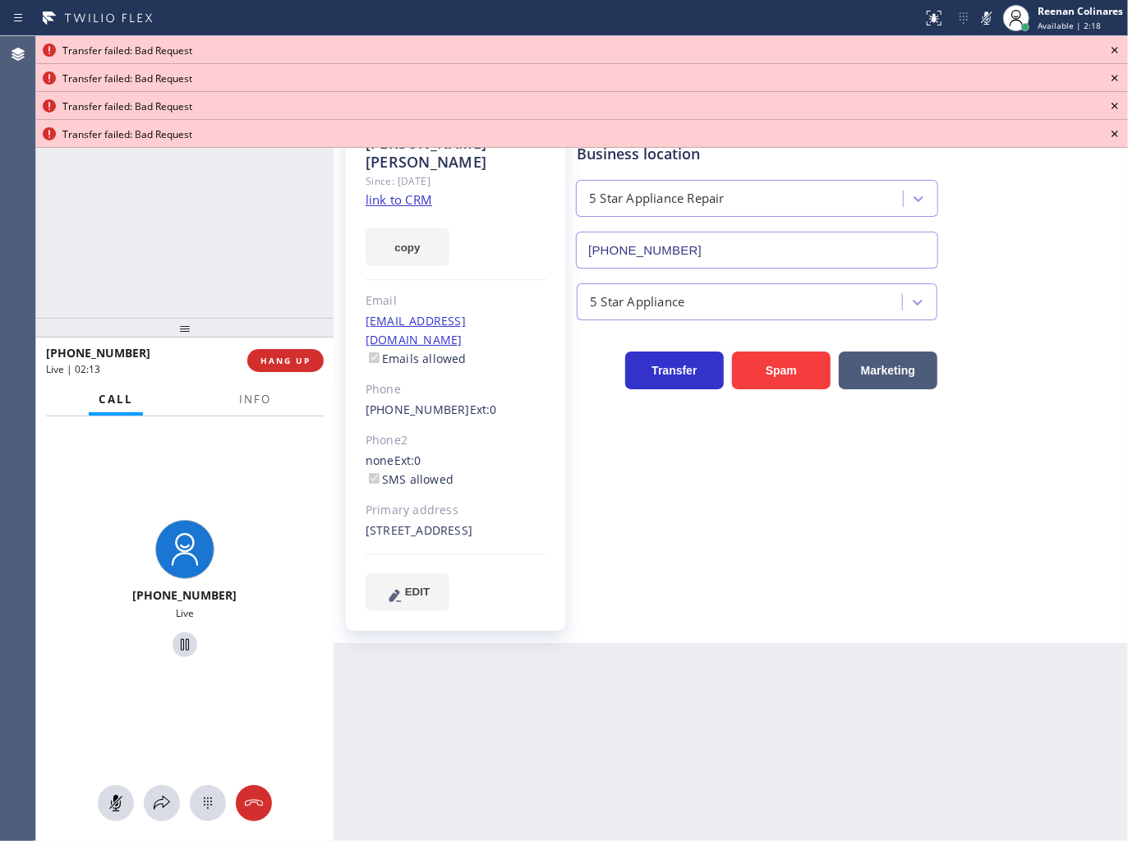
click at [1113, 50] on icon at bounding box center [1115, 50] width 20 height 20
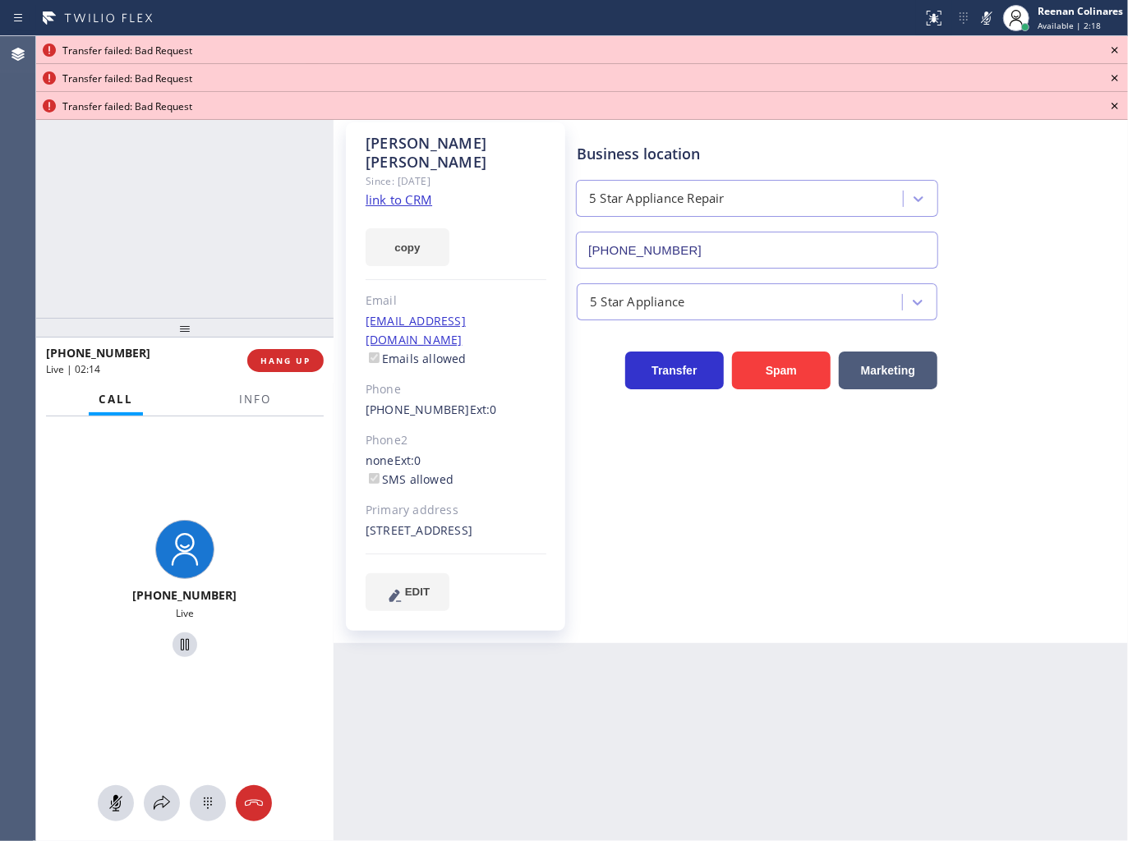
click at [1113, 50] on icon at bounding box center [1115, 50] width 20 height 20
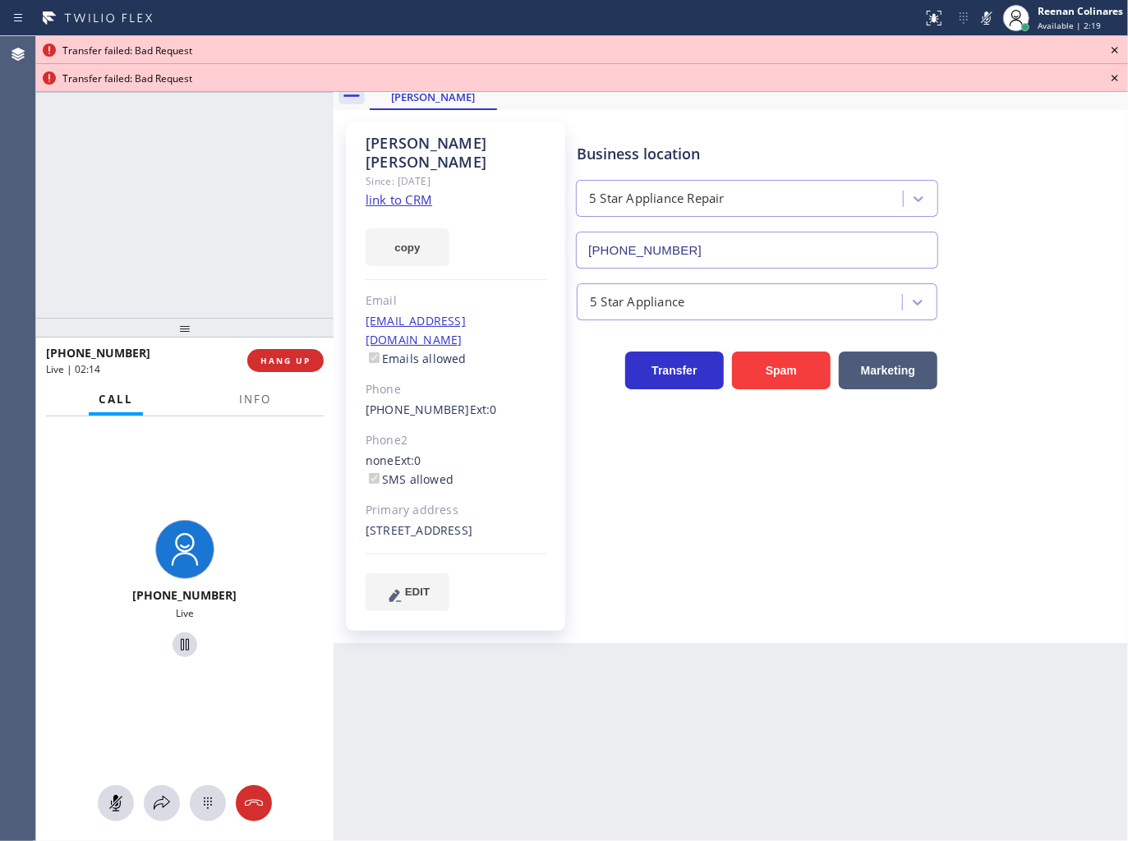
click at [1113, 50] on icon at bounding box center [1115, 50] width 20 height 20
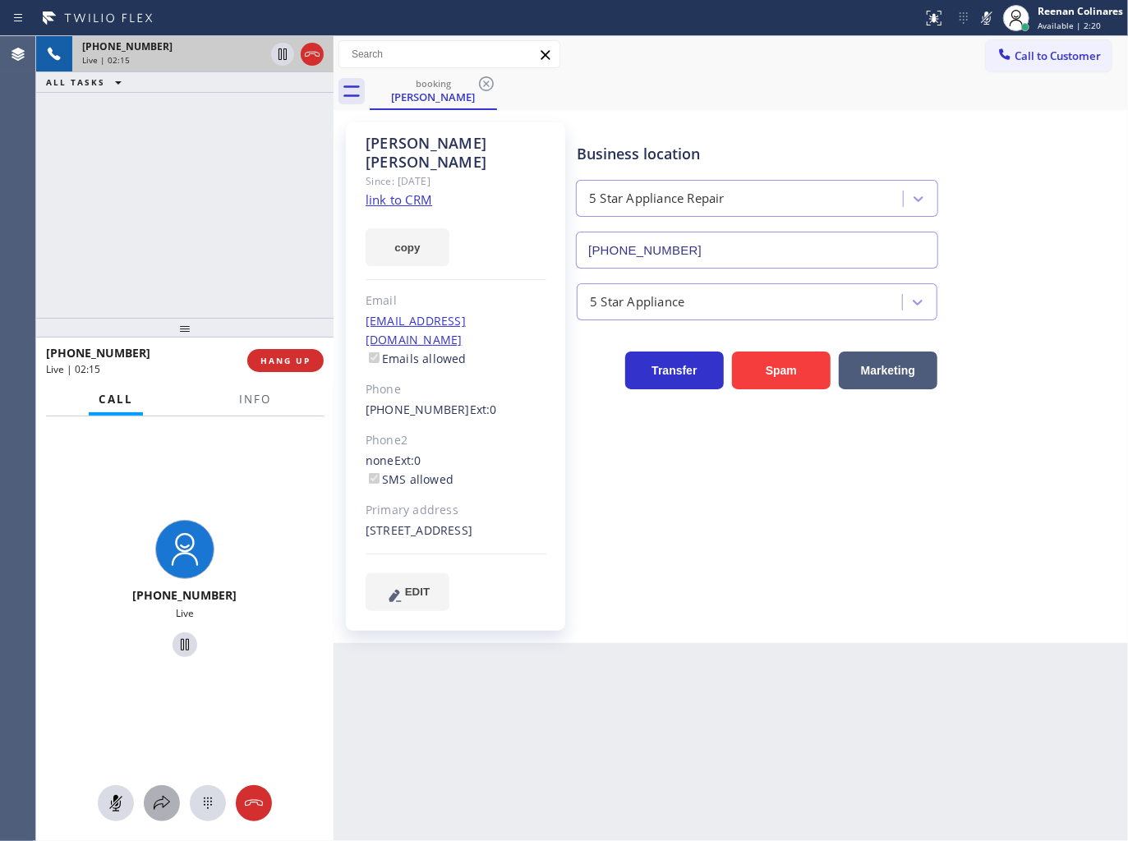
click at [154, 807] on icon at bounding box center [162, 803] width 16 height 14
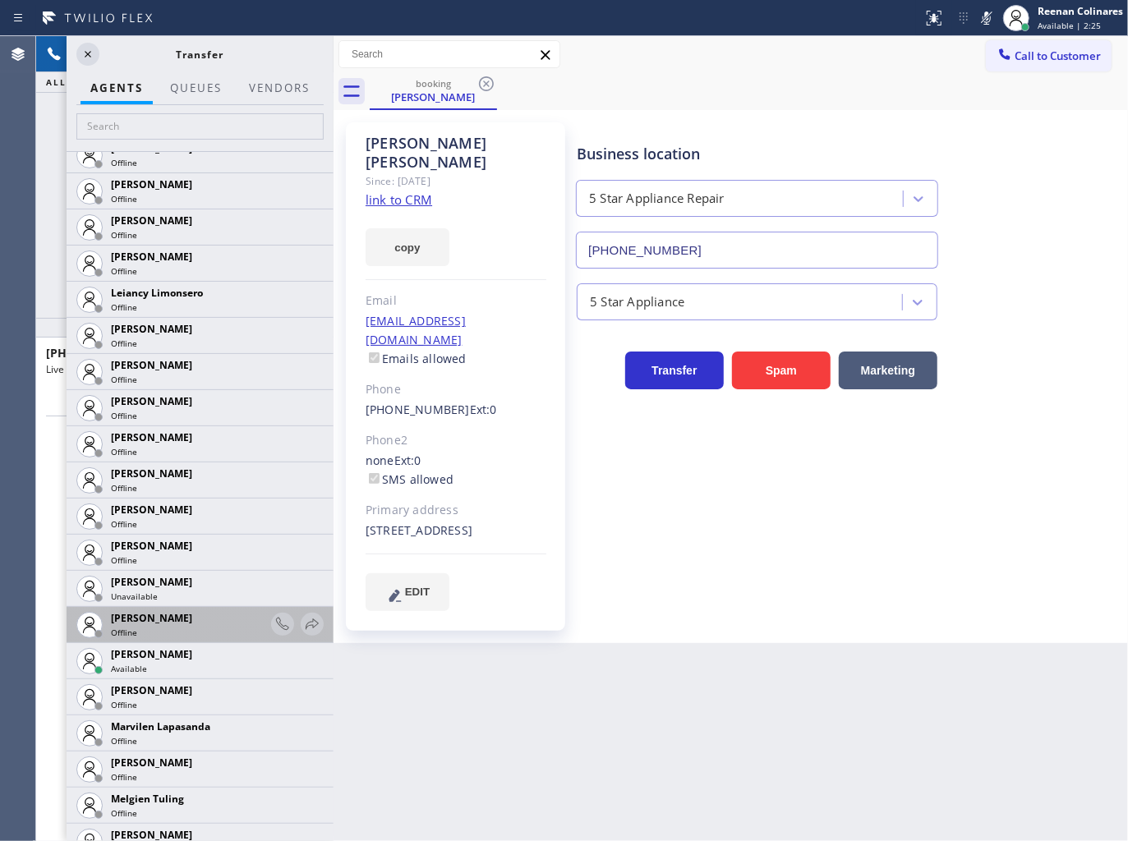
scroll to position [2271, 0]
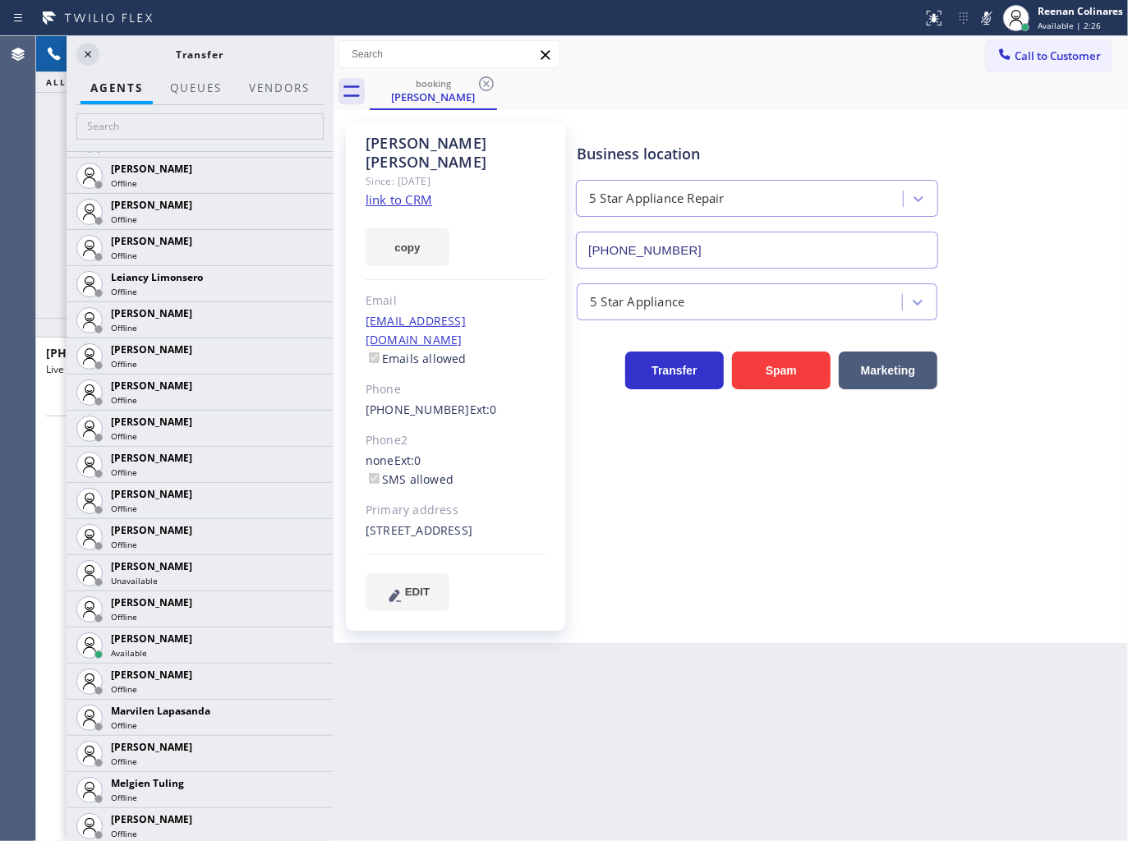
click at [0, 0] on icon at bounding box center [0, 0] width 0 height 0
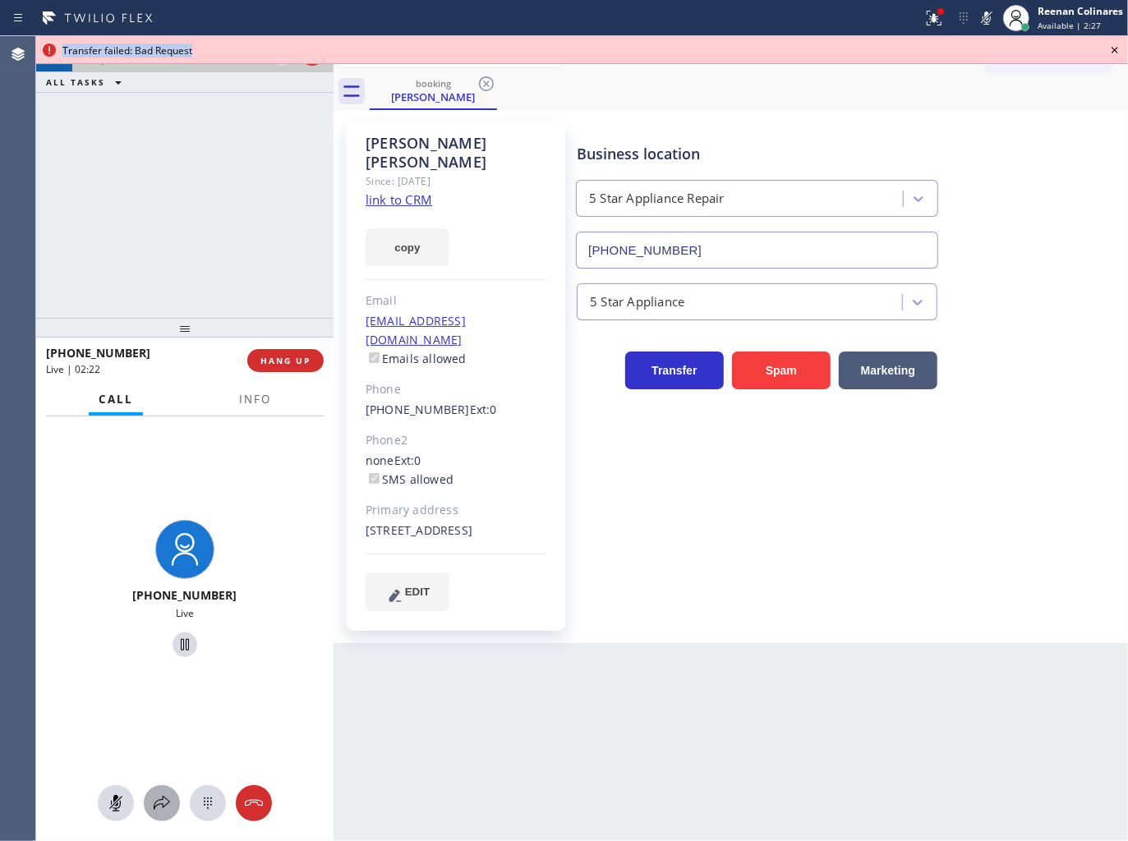
click at [162, 798] on icon at bounding box center [162, 803] width 20 height 20
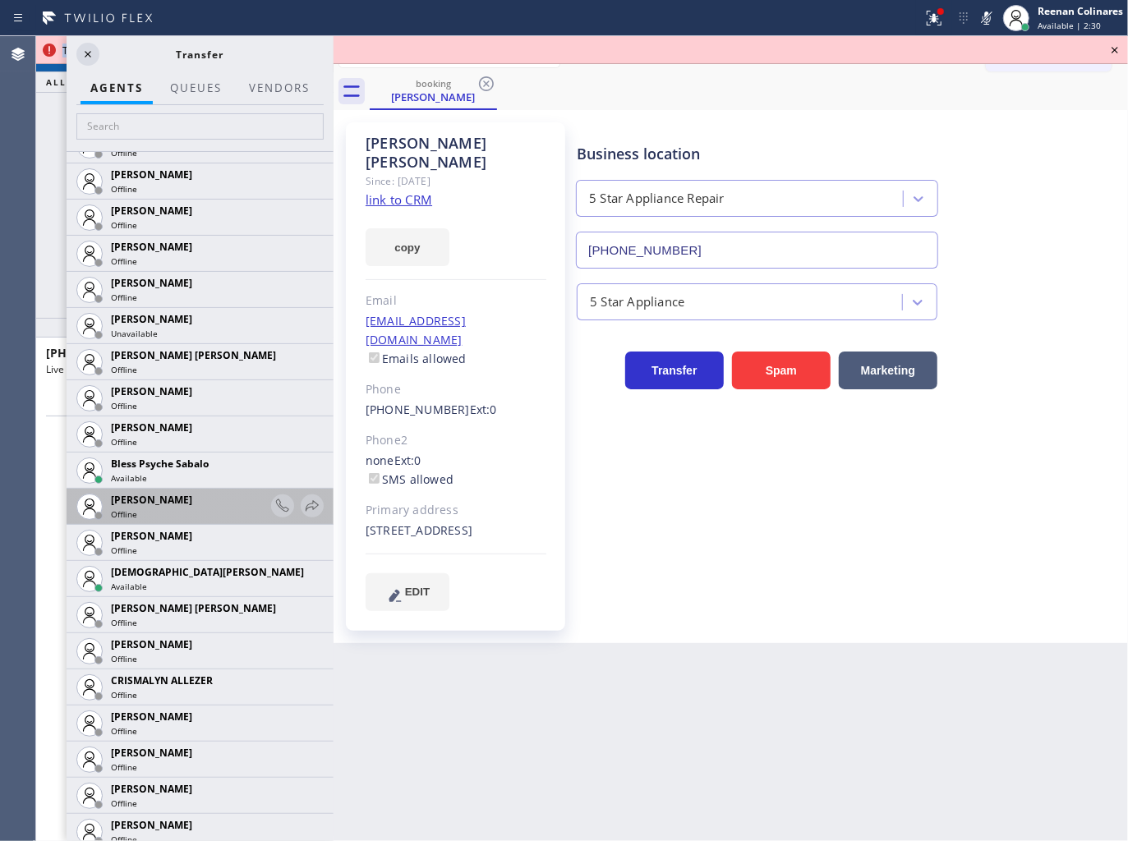
scroll to position [347, 0]
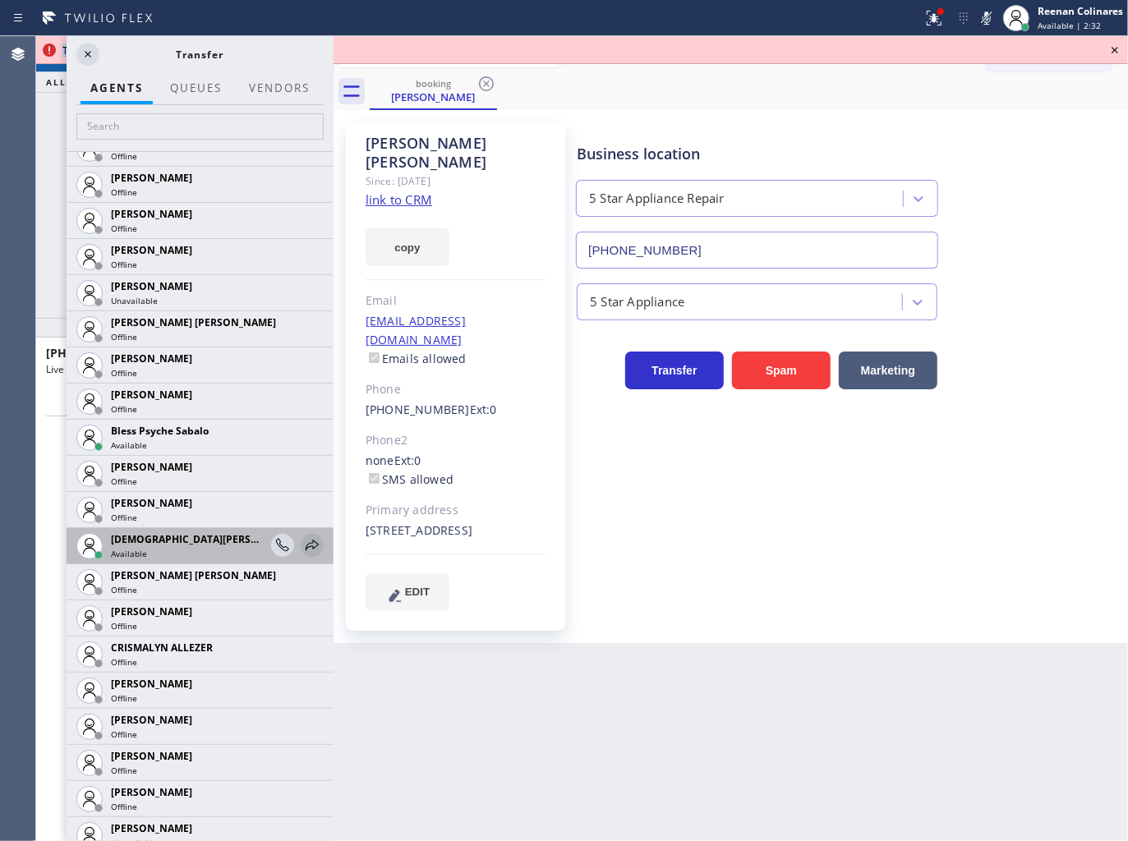
click at [302, 540] on icon at bounding box center [312, 546] width 20 height 20
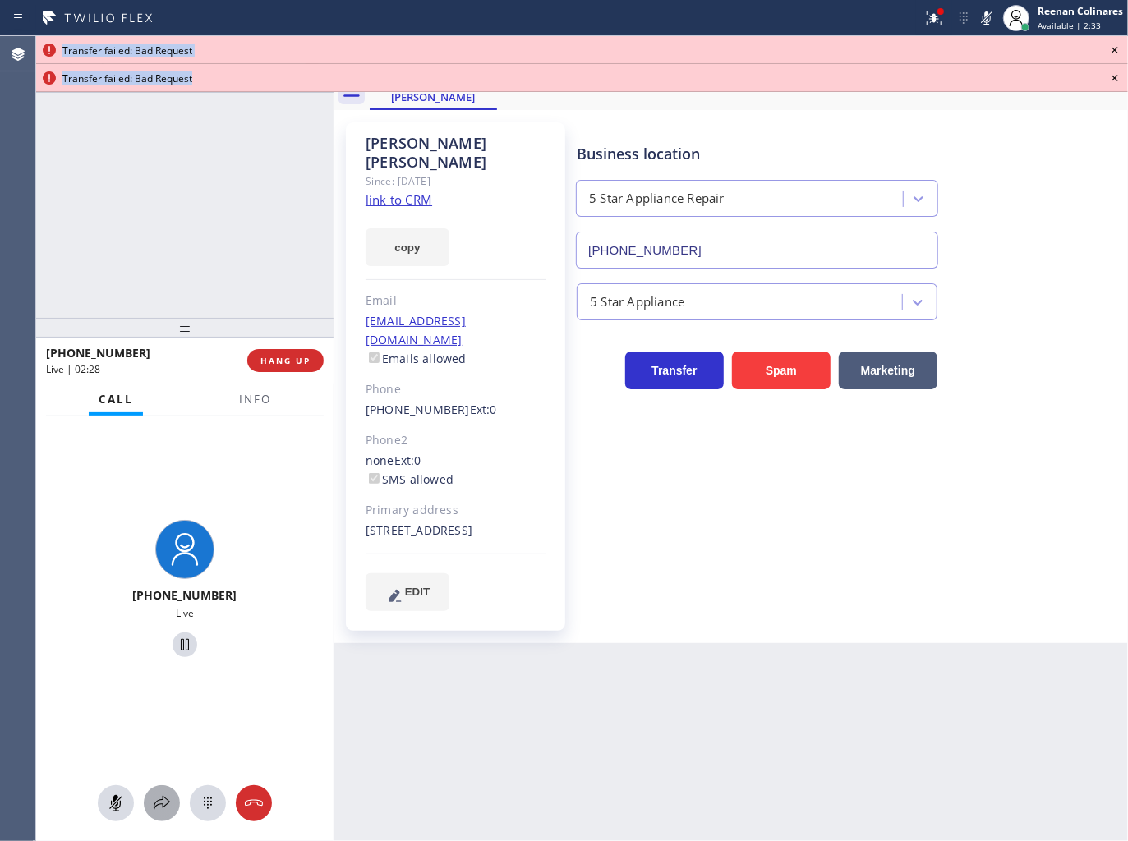
click at [159, 794] on icon at bounding box center [162, 803] width 20 height 20
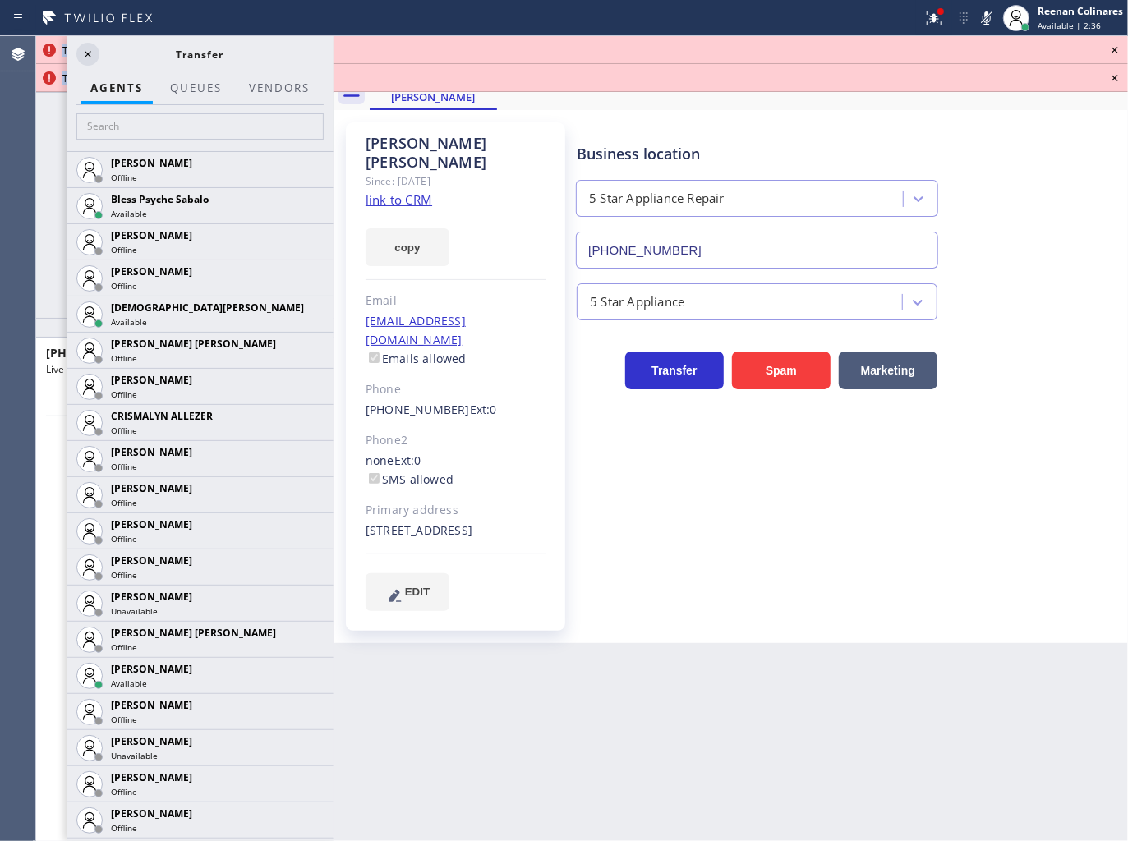
scroll to position [0, 0]
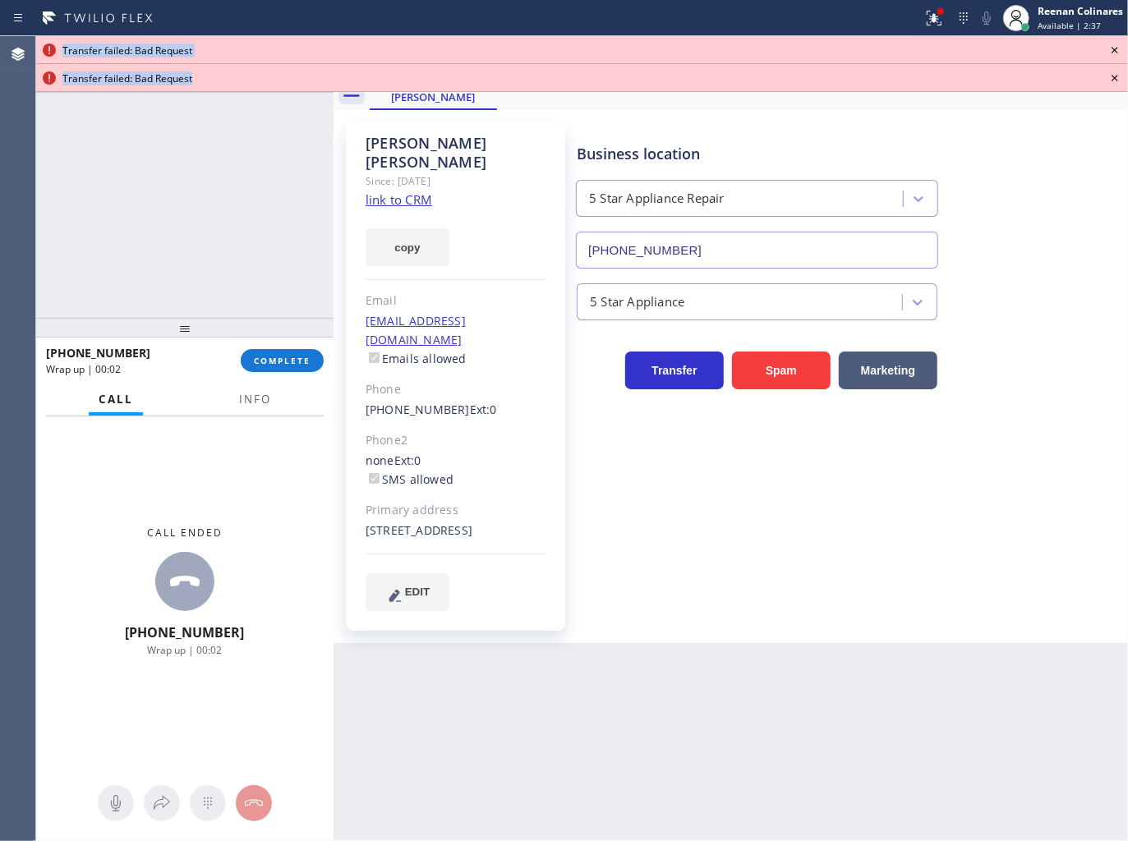
click at [1117, 47] on icon at bounding box center [1114, 50] width 7 height 7
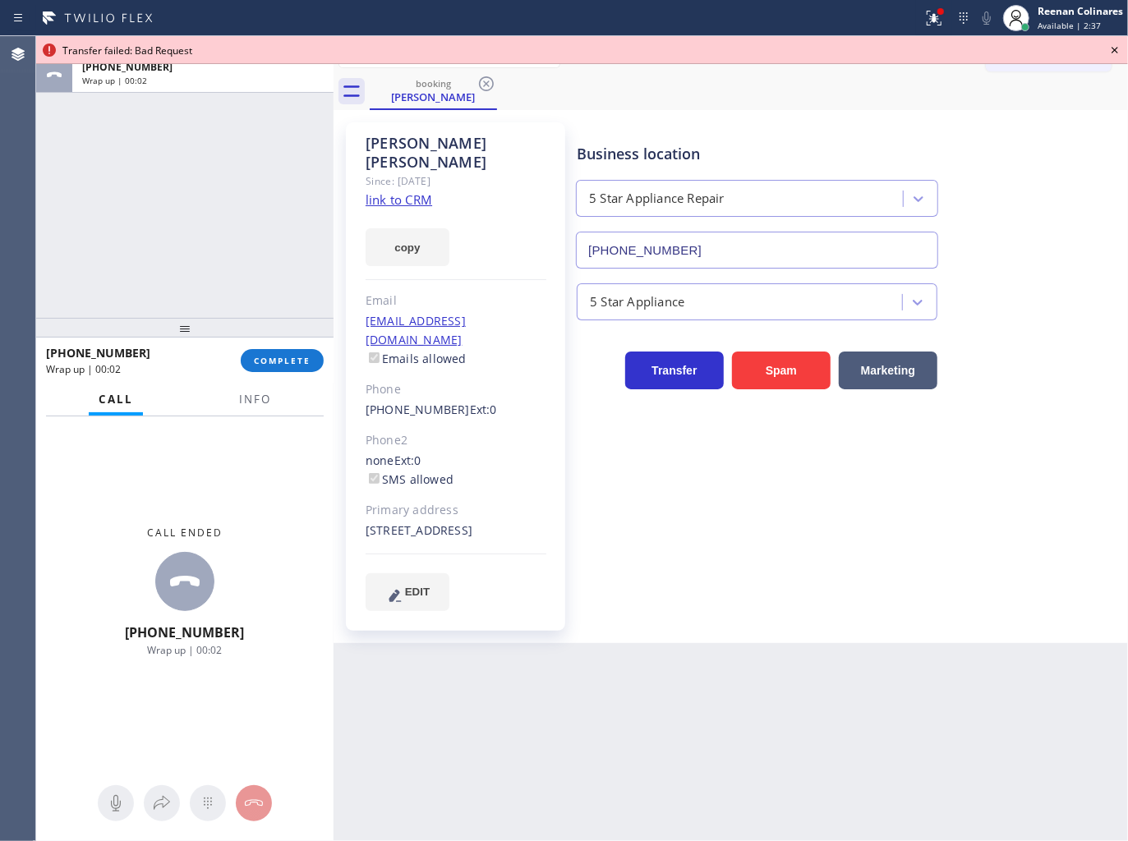
click at [1117, 47] on icon at bounding box center [1114, 50] width 7 height 7
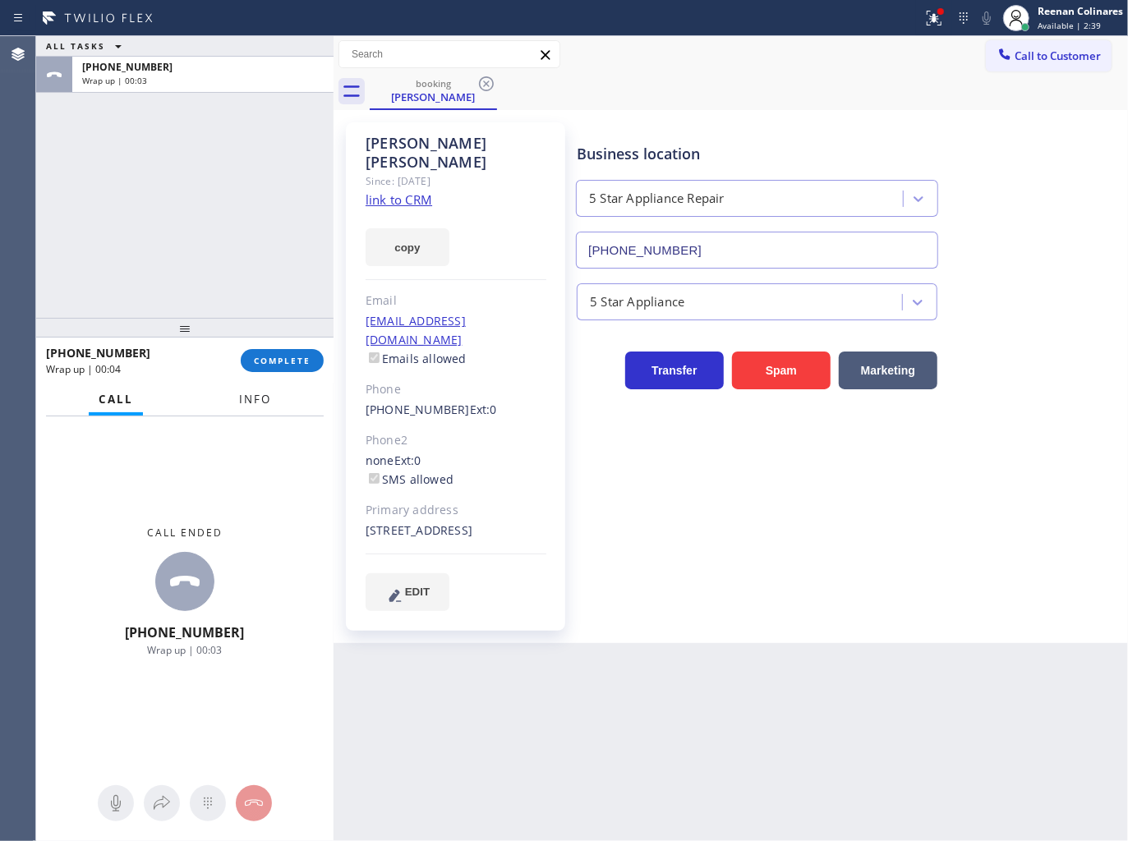
drag, startPoint x: 260, startPoint y: 400, endPoint x: 252, endPoint y: 420, distance: 21.4
click at [260, 400] on span "Info" at bounding box center [255, 399] width 32 height 15
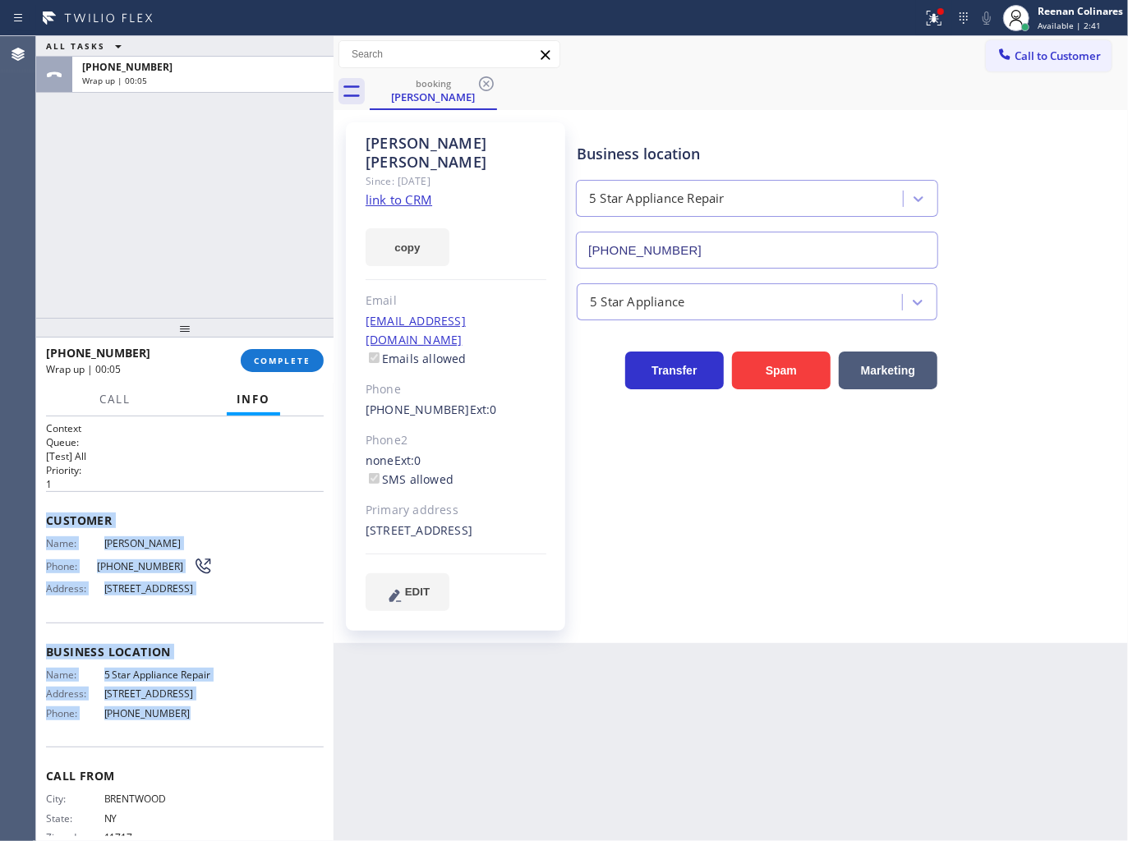
drag, startPoint x: 48, startPoint y: 516, endPoint x: 494, endPoint y: 814, distance: 537.2
click at [264, 770] on div "Context Queue: [Test] All Priority: 1 Customer Name: [PERSON_NAME] Phone: [PHON…" at bounding box center [185, 646] width 278 height 450
copy div "Customer Name: [PERSON_NAME] Phone: [PHONE_NUMBER] Address: [STREET_ADDRESS] Bu…"
click at [932, 23] on icon at bounding box center [934, 18] width 20 height 20
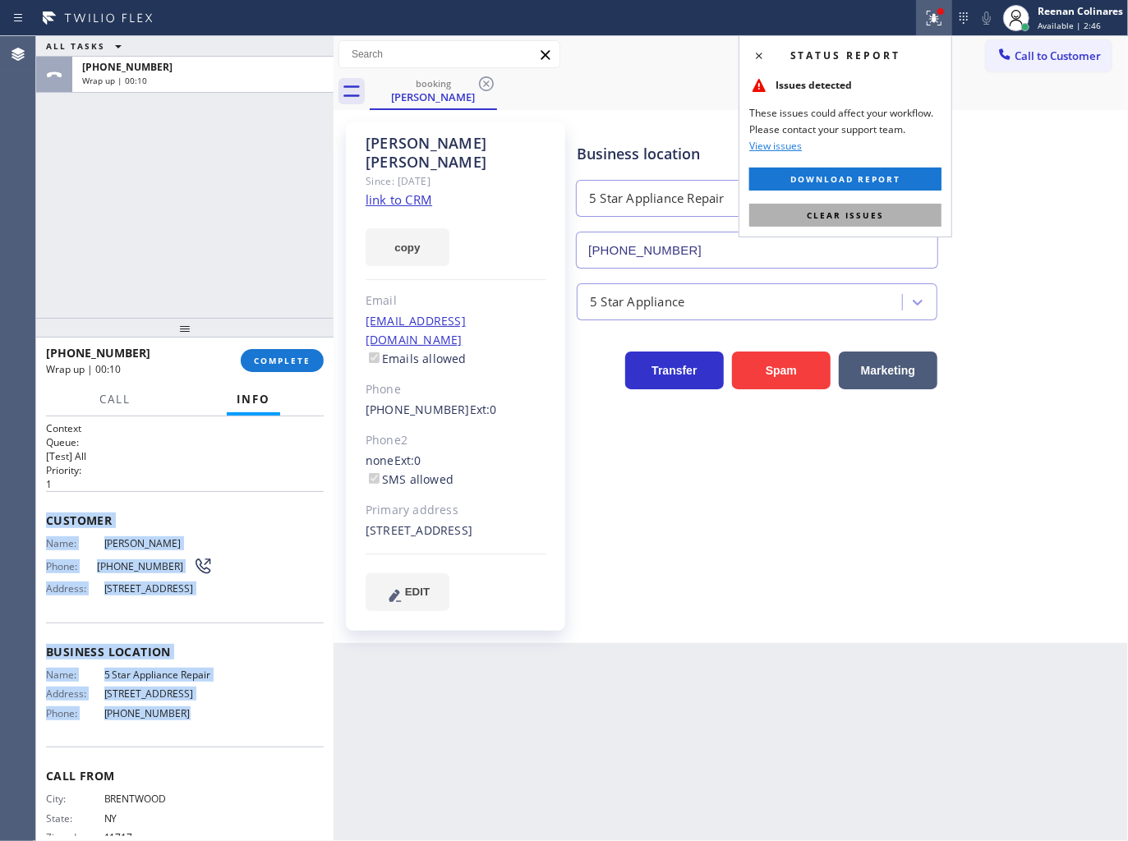
click at [901, 204] on button "Clear issues" at bounding box center [845, 215] width 192 height 23
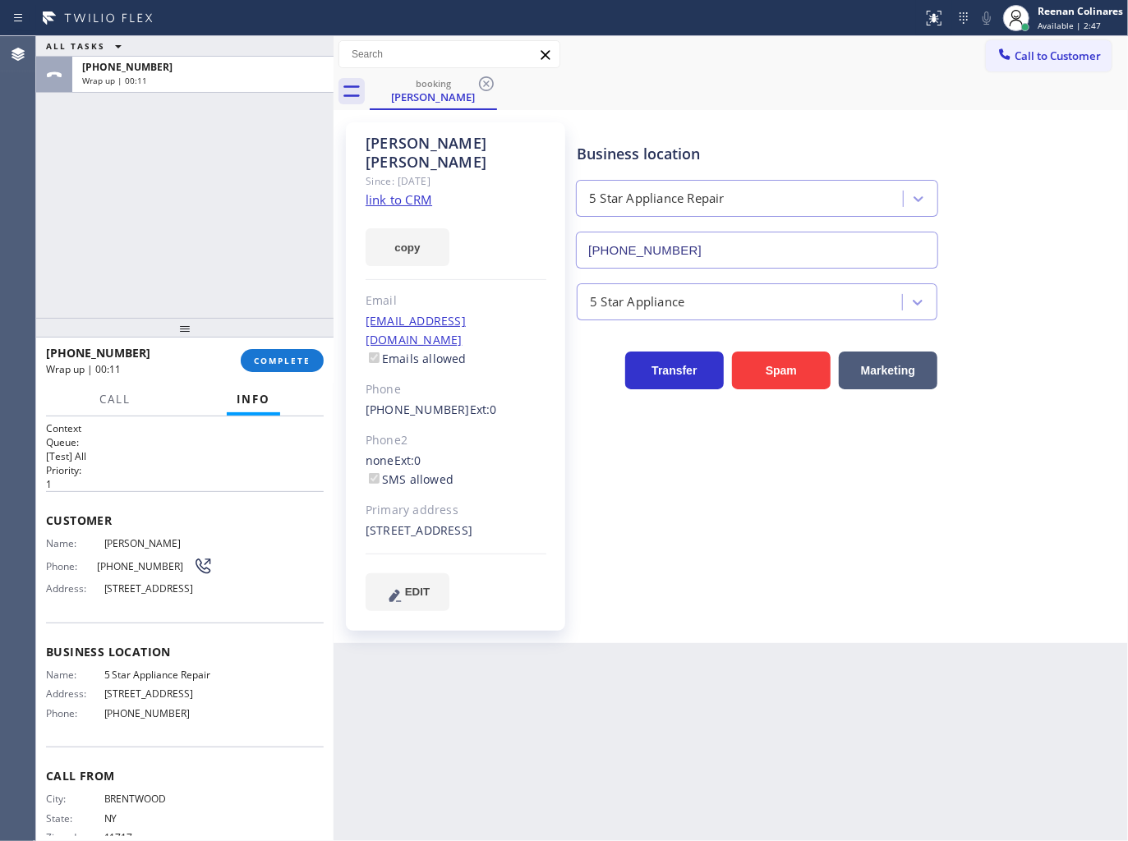
click at [285, 372] on div "[PHONE_NUMBER] Wrap up | 00:11 COMPLETE" at bounding box center [185, 360] width 278 height 43
click at [289, 367] on button "COMPLETE" at bounding box center [282, 360] width 83 height 23
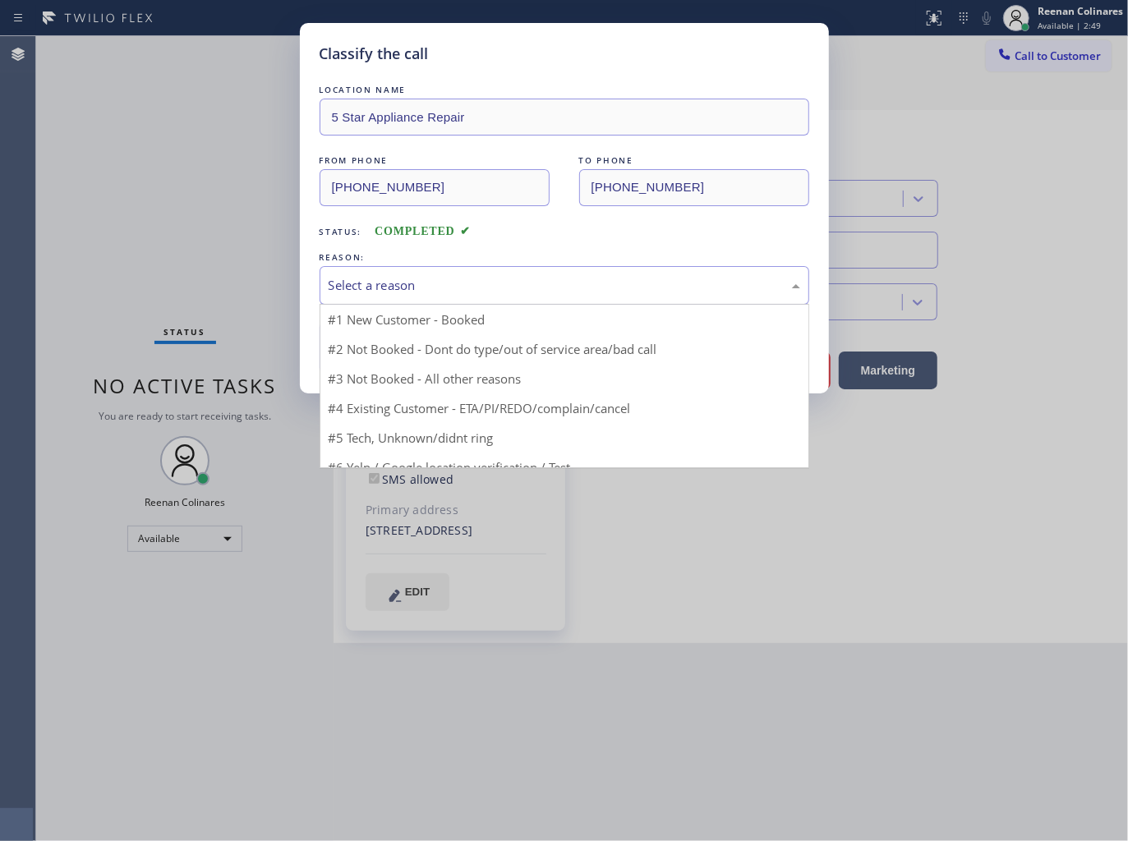
click at [343, 284] on div "Select a reason" at bounding box center [564, 285] width 471 height 19
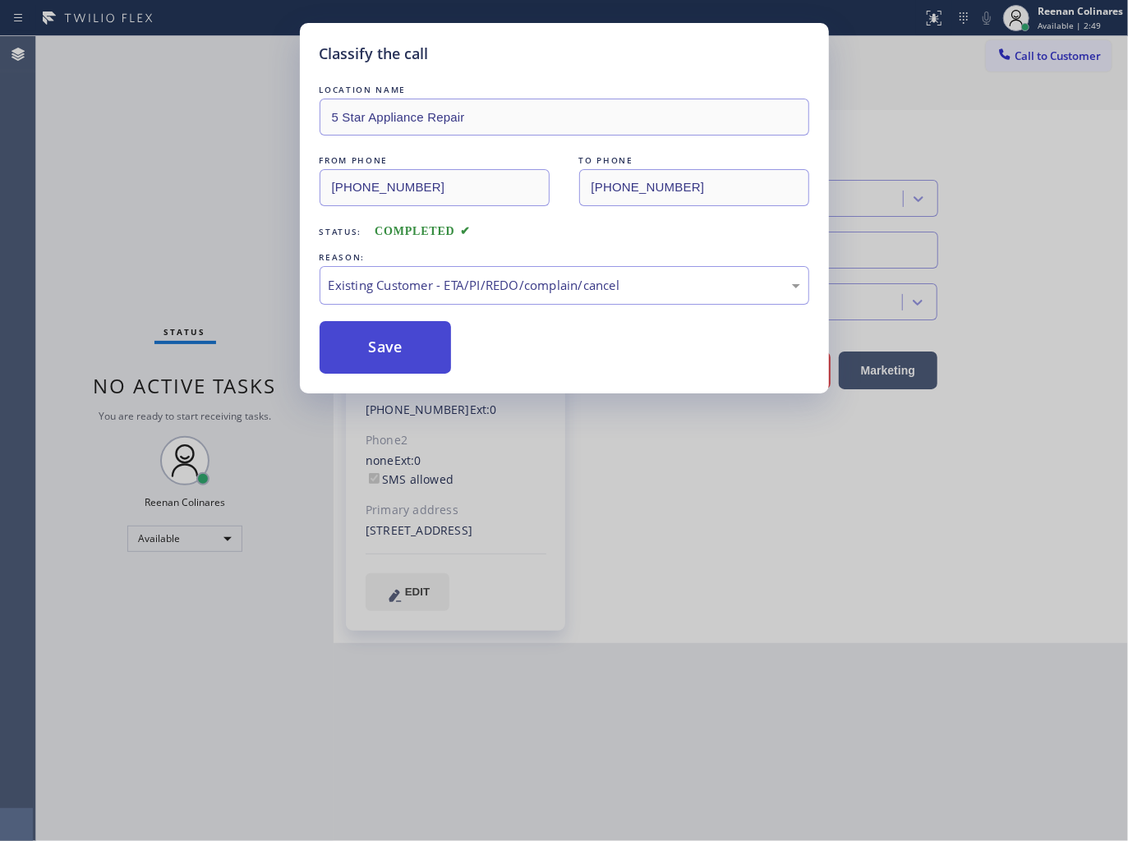
click at [362, 352] on button "Save" at bounding box center [386, 347] width 132 height 53
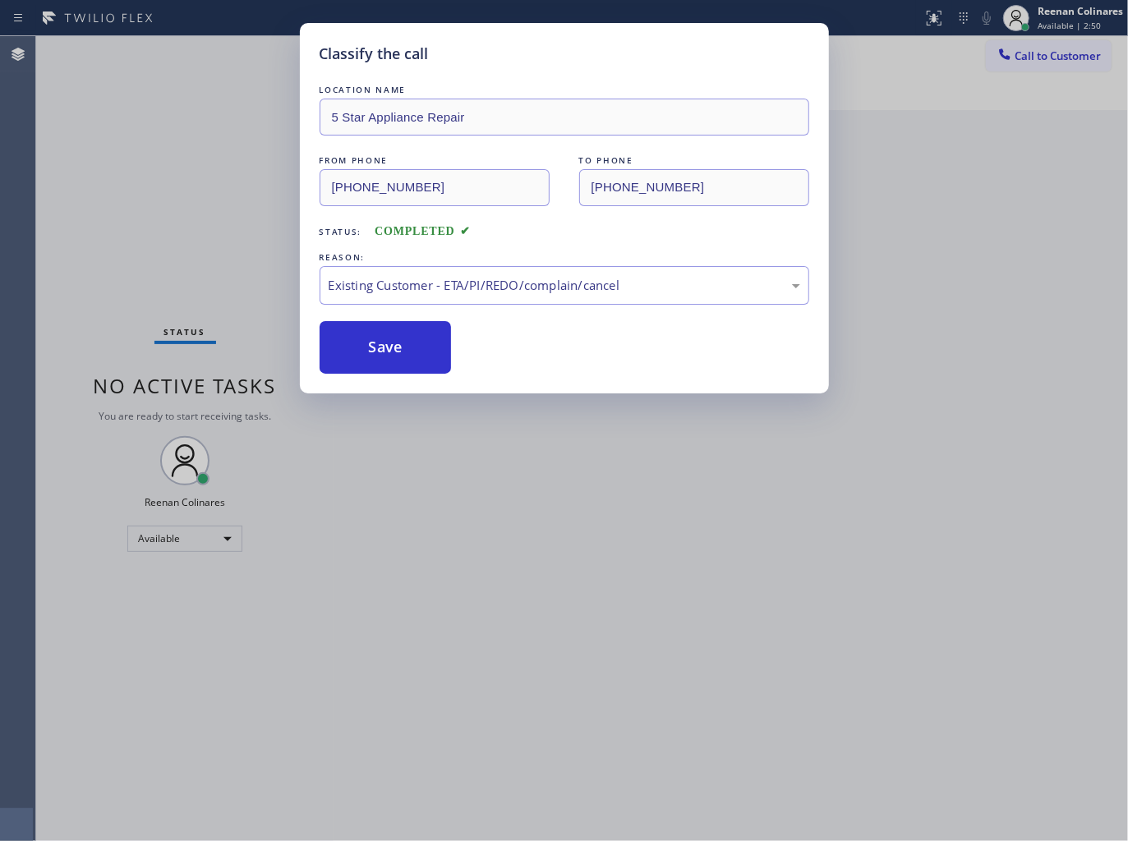
click at [42, 257] on div "Classify the call LOCATION NAME 5 Star Appliance Repair FROM PHONE [PHONE_NUMBE…" at bounding box center [564, 420] width 1128 height 841
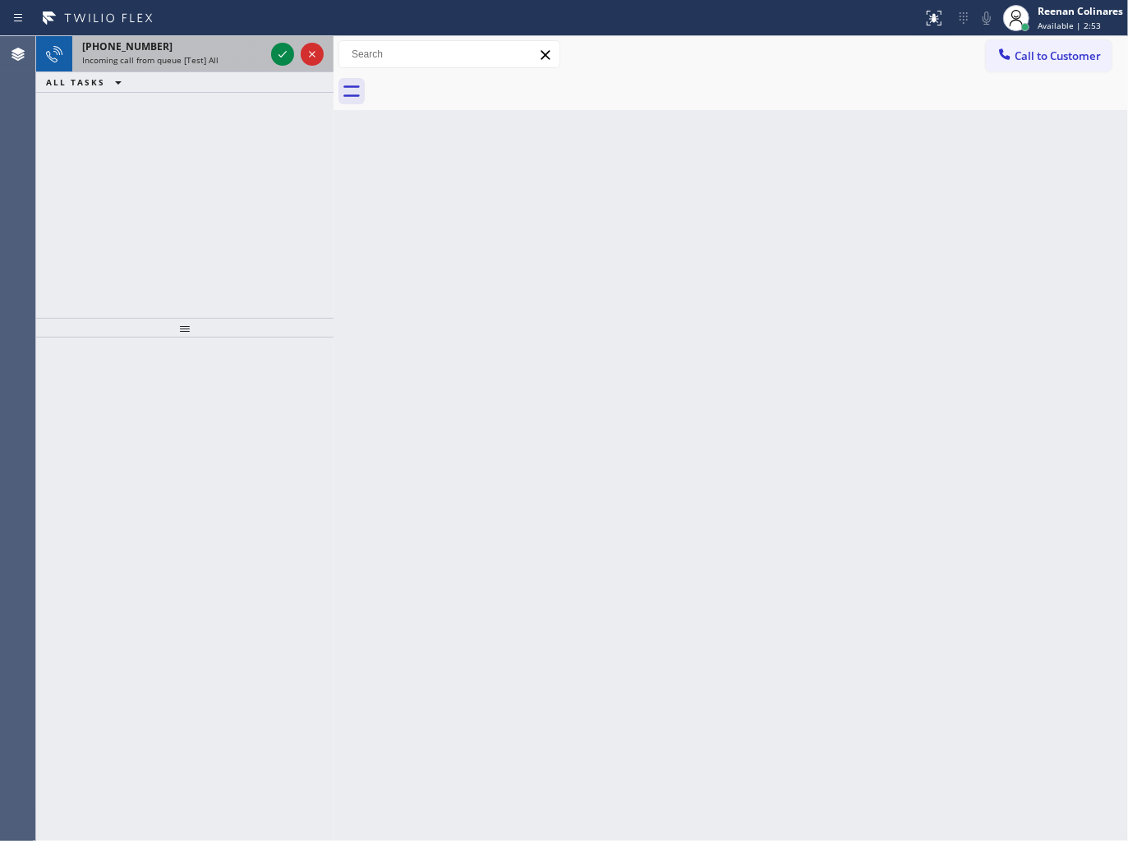
click at [227, 66] on div "Incoming call from queue [Test] All" at bounding box center [173, 59] width 182 height 11
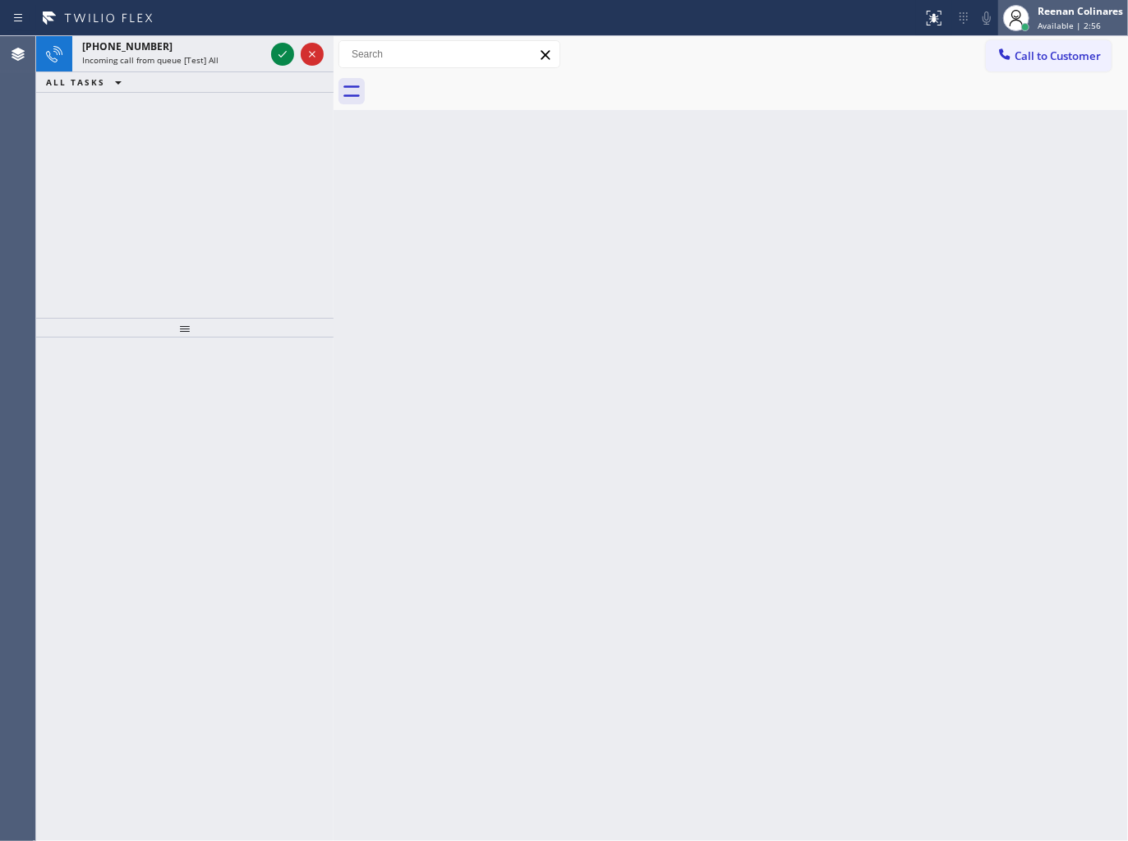
click at [1051, 23] on span "Available | 2:56" at bounding box center [1068, 25] width 63 height 11
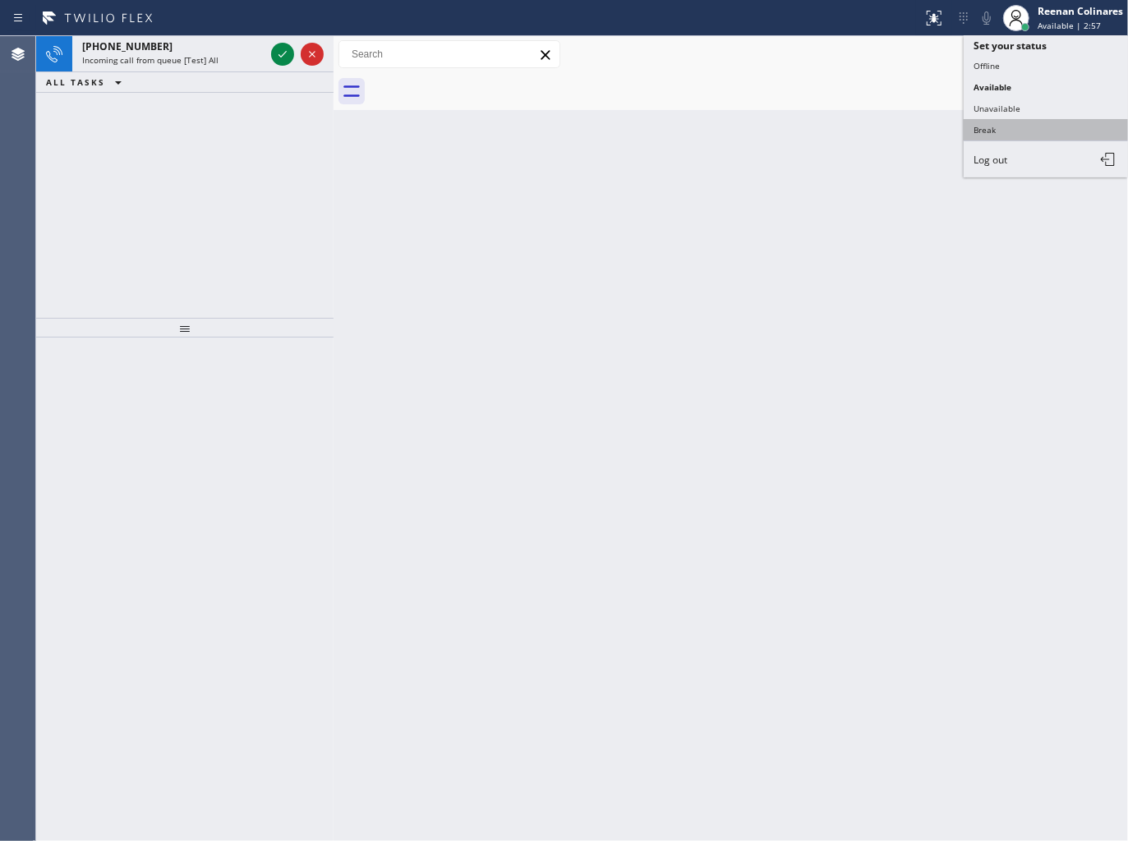
click at [1011, 128] on button "Break" at bounding box center [1045, 129] width 164 height 21
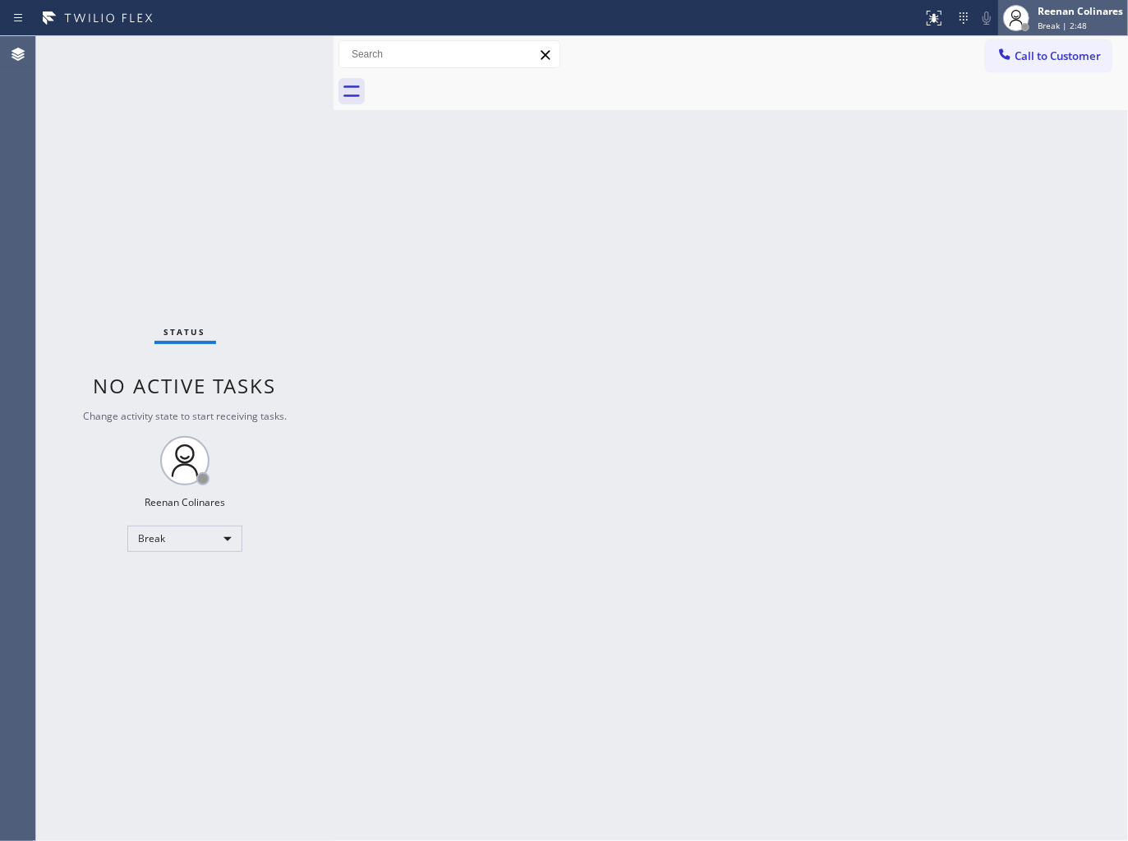
click at [1043, 22] on span "Break | 2:48" at bounding box center [1061, 25] width 49 height 11
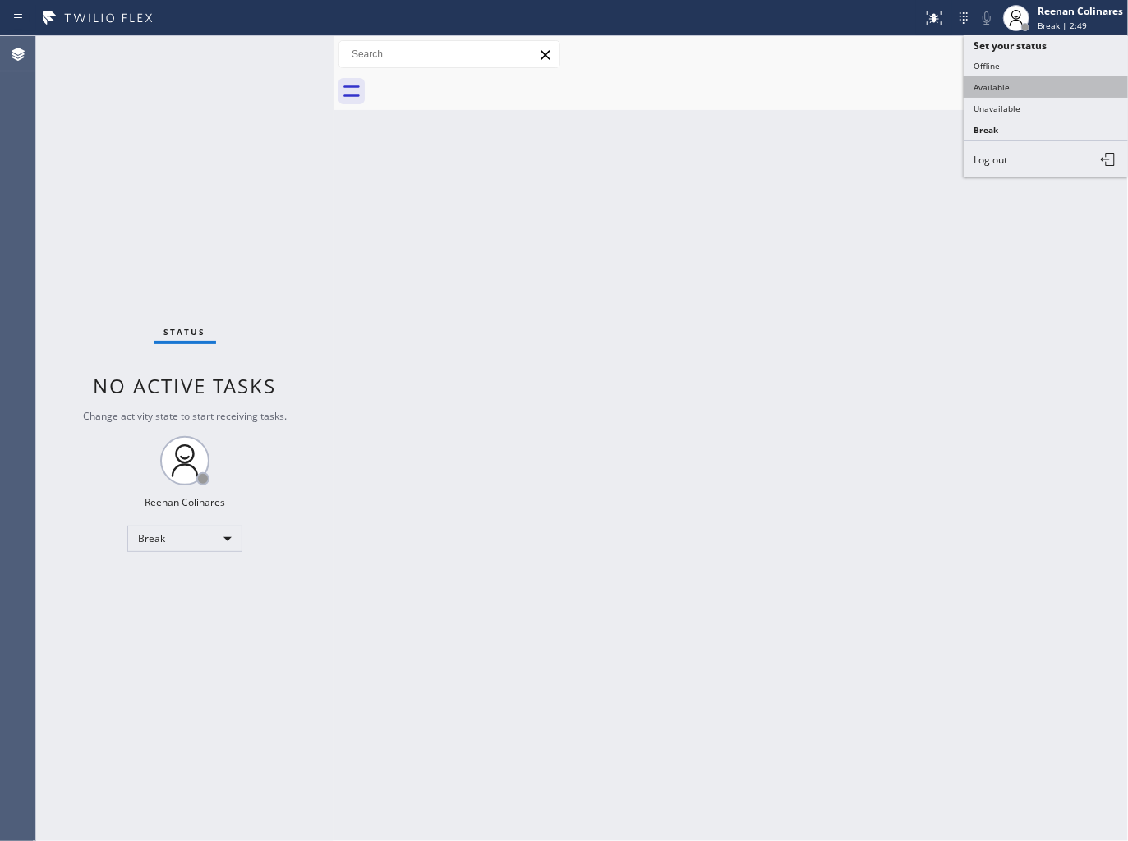
click at [995, 86] on button "Available" at bounding box center [1045, 86] width 164 height 21
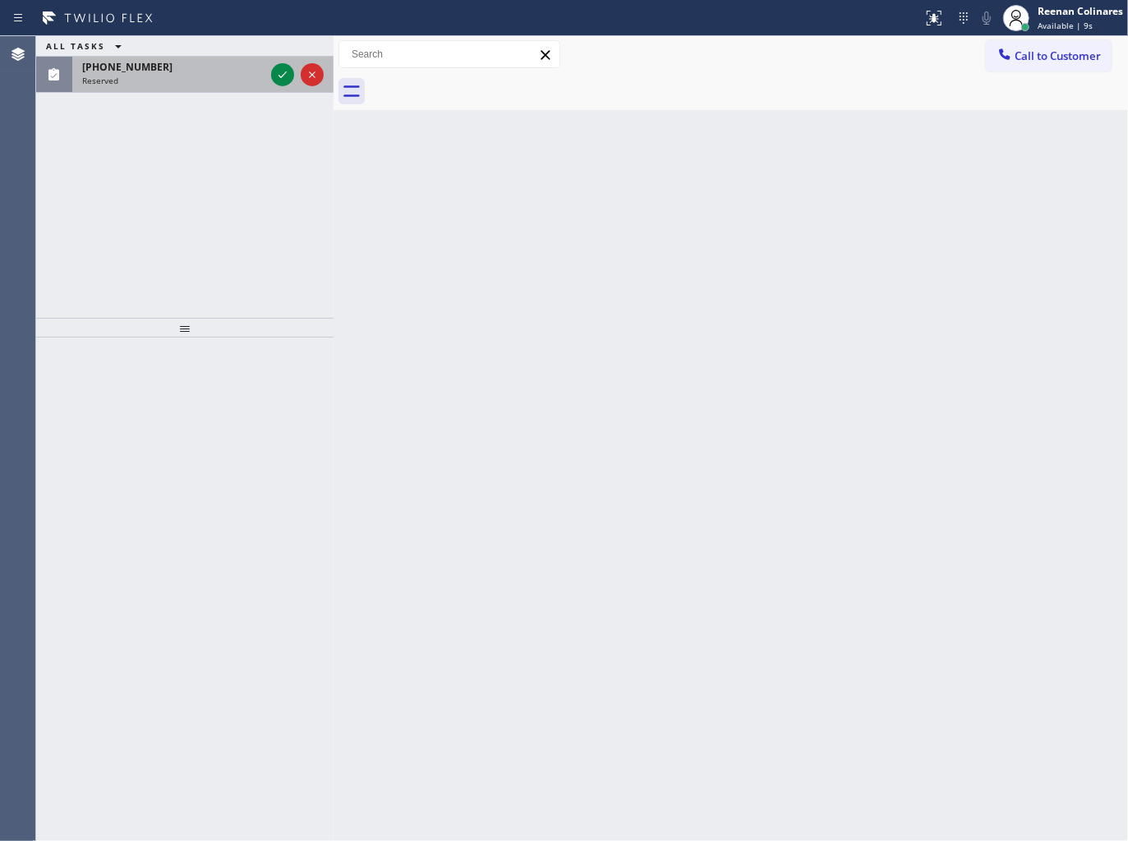
click at [176, 82] on div "Reserved" at bounding box center [173, 80] width 182 height 11
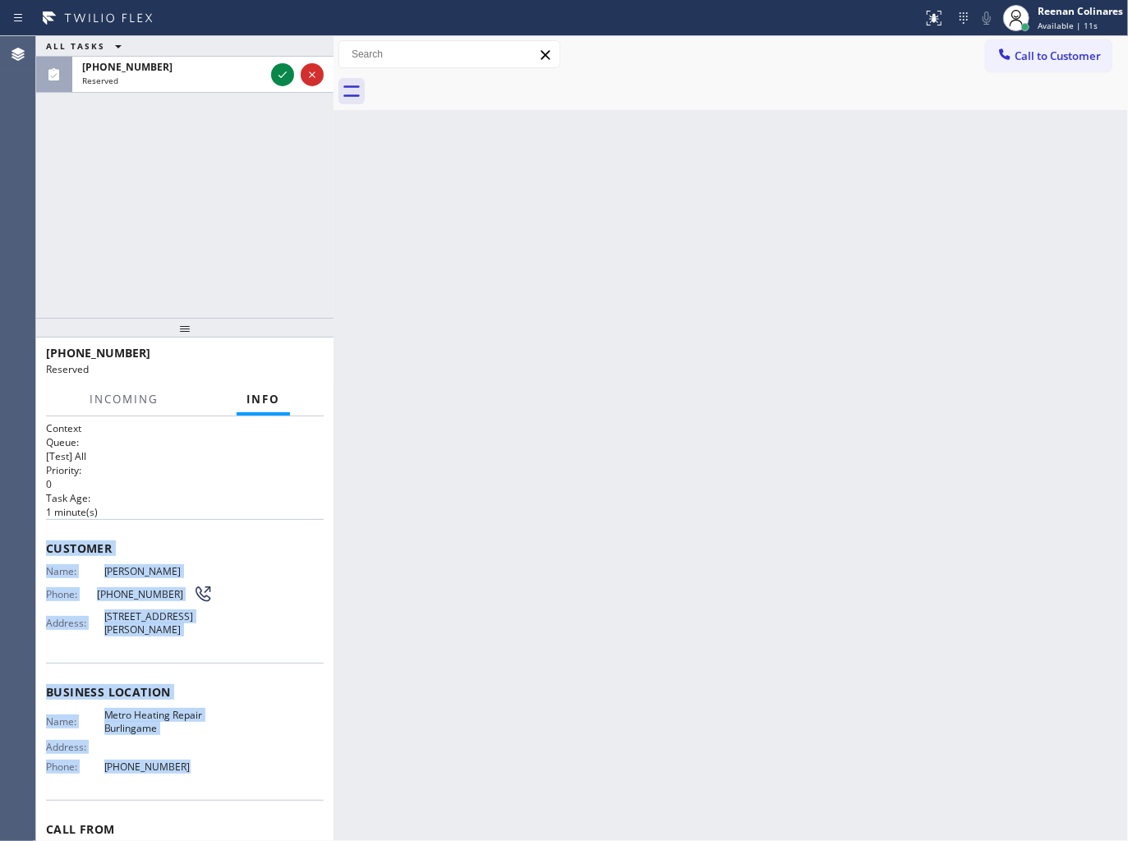
drag, startPoint x: 46, startPoint y: 531, endPoint x: 411, endPoint y: 808, distance: 458.3
click at [259, 777] on div "Context Queue: [Test] All Priority: 0 Task Age: [DEMOGRAPHIC_DATA] minute(s) Cu…" at bounding box center [185, 673] width 278 height 504
copy div "Customer Name: [PERSON_NAME] Phone: [PHONE_NUMBER] Address: [STREET_ADDRESS][PE…"
click at [279, 69] on icon at bounding box center [283, 75] width 20 height 20
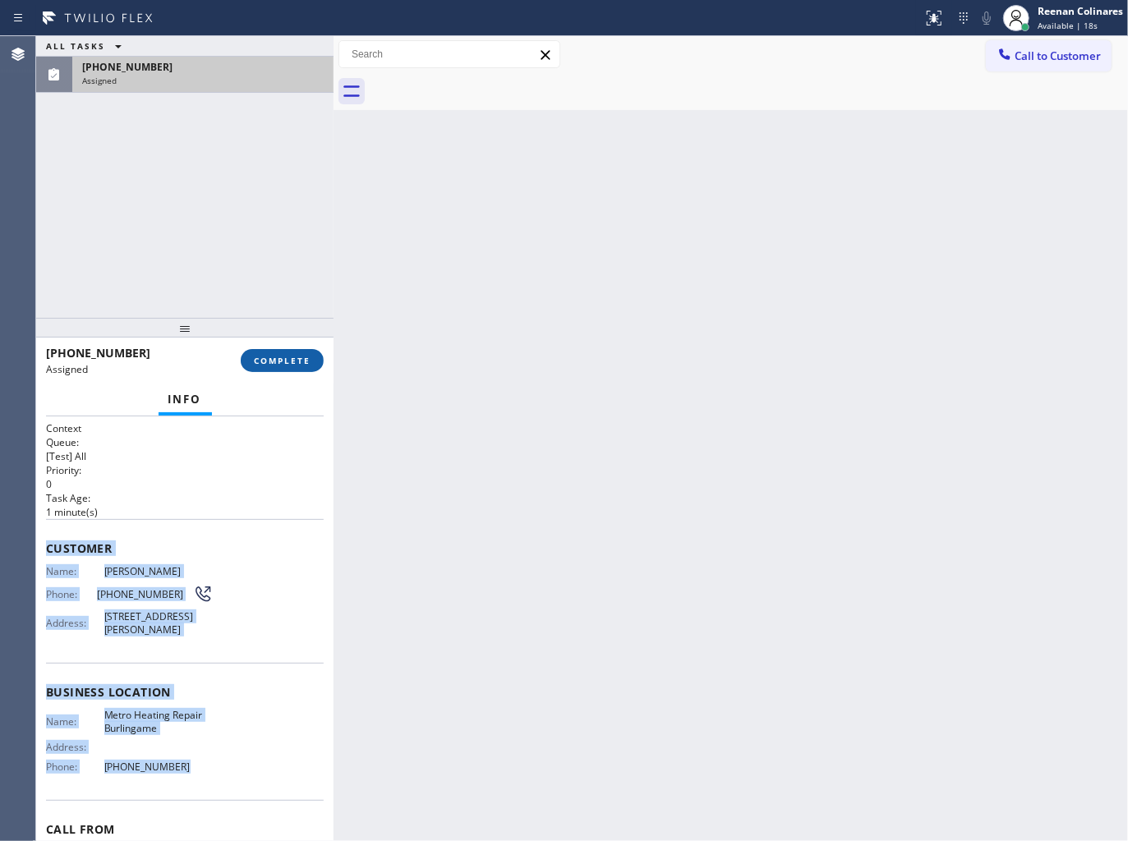
click at [301, 360] on span "COMPLETE" at bounding box center [282, 360] width 57 height 11
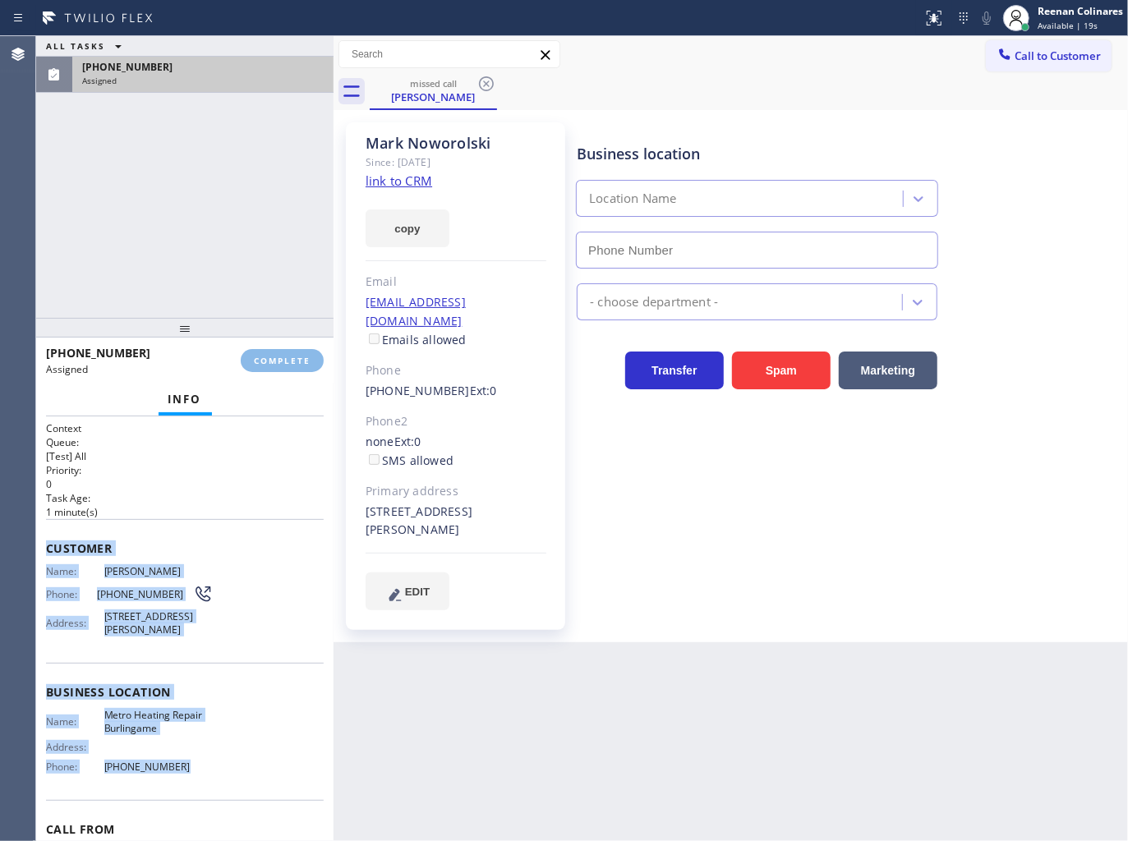
type input "[PHONE_NUMBER]"
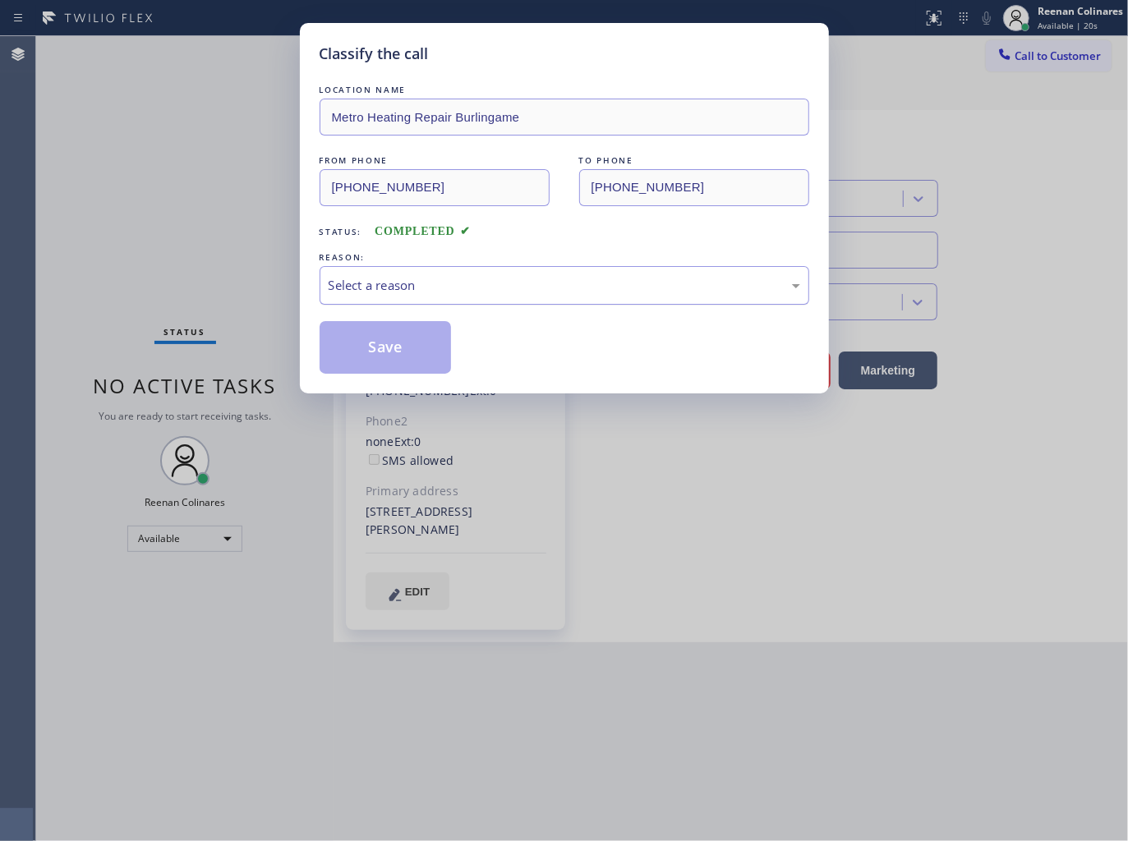
click at [390, 281] on div "Select a reason" at bounding box center [564, 285] width 471 height 19
click at [367, 338] on button "Save" at bounding box center [386, 347] width 132 height 53
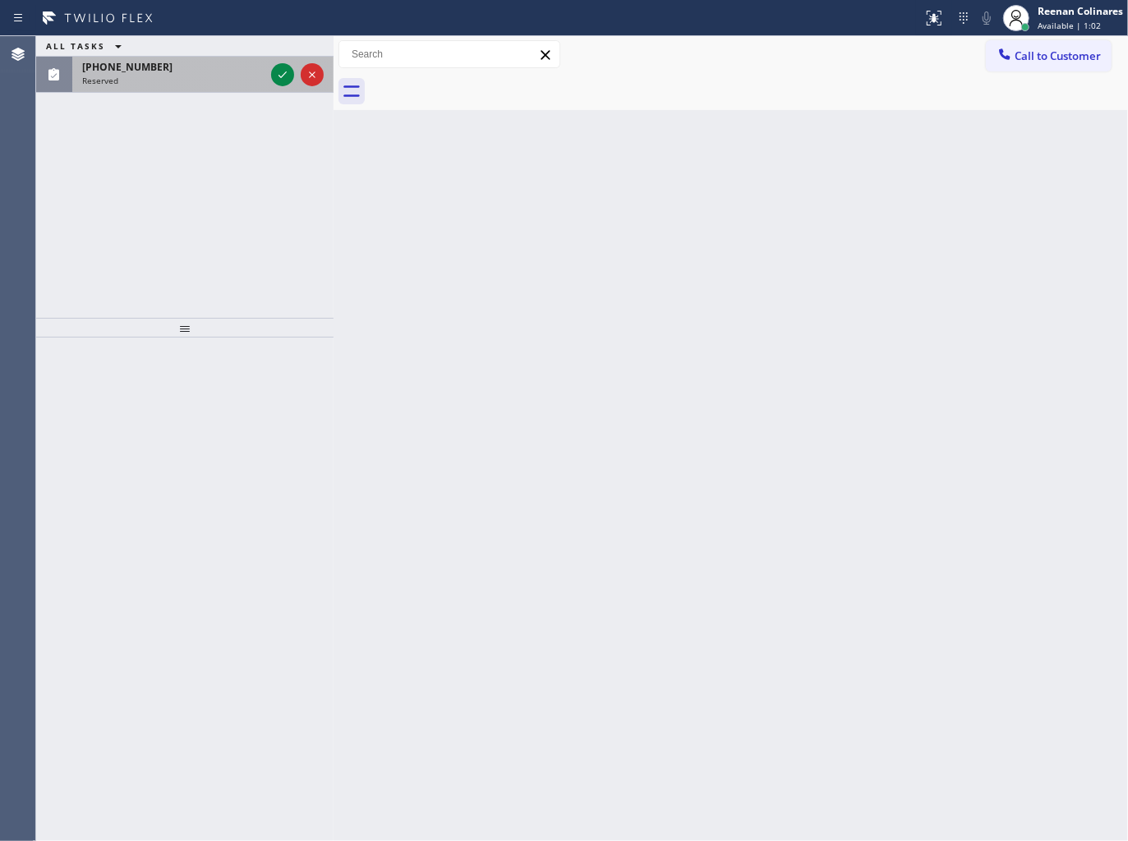
click at [179, 67] on div "[PHONE_NUMBER]" at bounding box center [173, 67] width 182 height 14
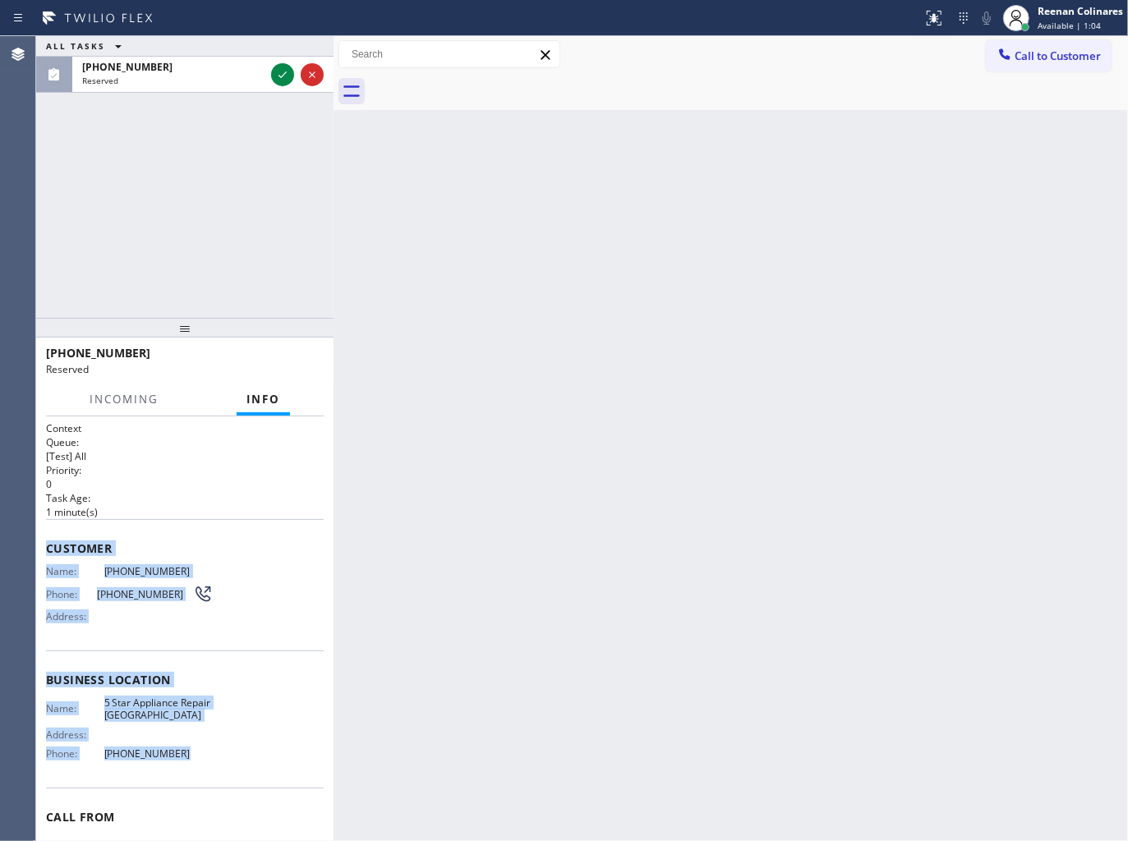
drag, startPoint x: 59, startPoint y: 571, endPoint x: 240, endPoint y: 750, distance: 254.4
click at [232, 749] on div "Context Queue: [Test] All Priority: 0 Task Age: [DEMOGRAPHIC_DATA] minute(s) Cu…" at bounding box center [184, 628] width 297 height 425
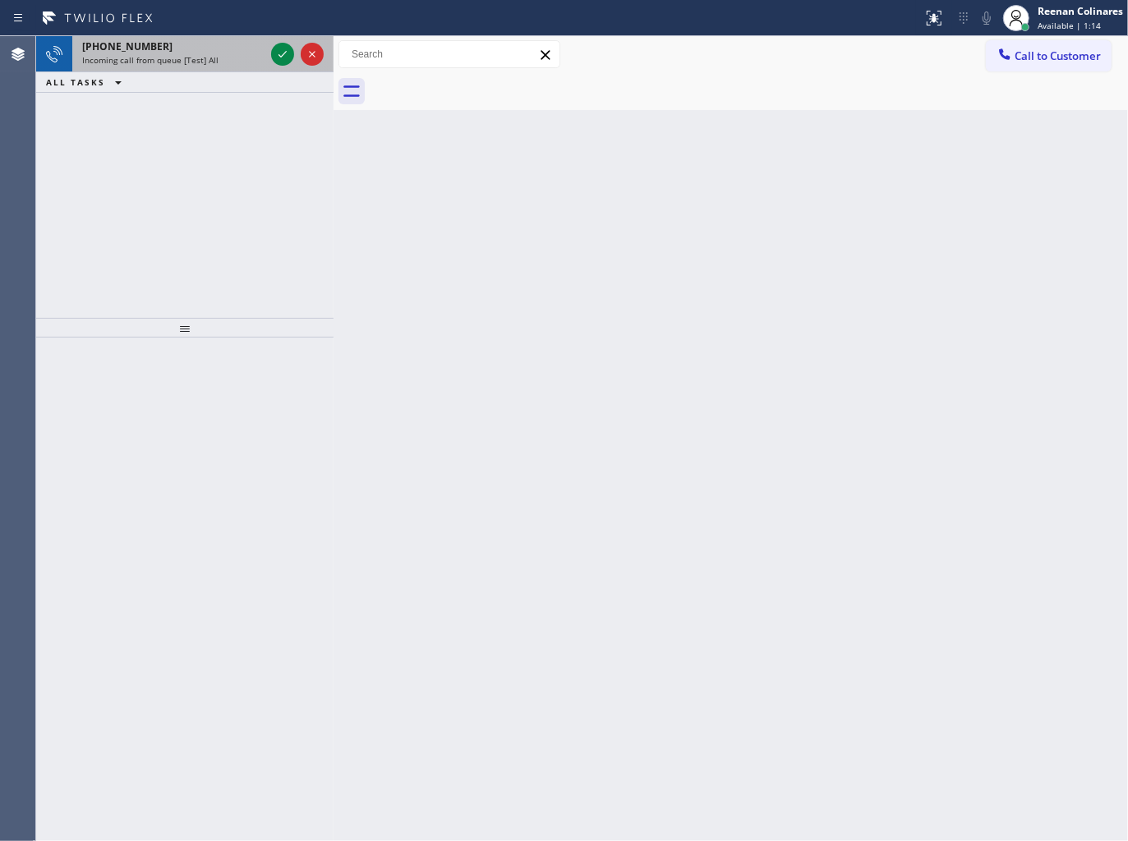
click at [237, 50] on div "[PHONE_NUMBER]" at bounding box center [173, 46] width 182 height 14
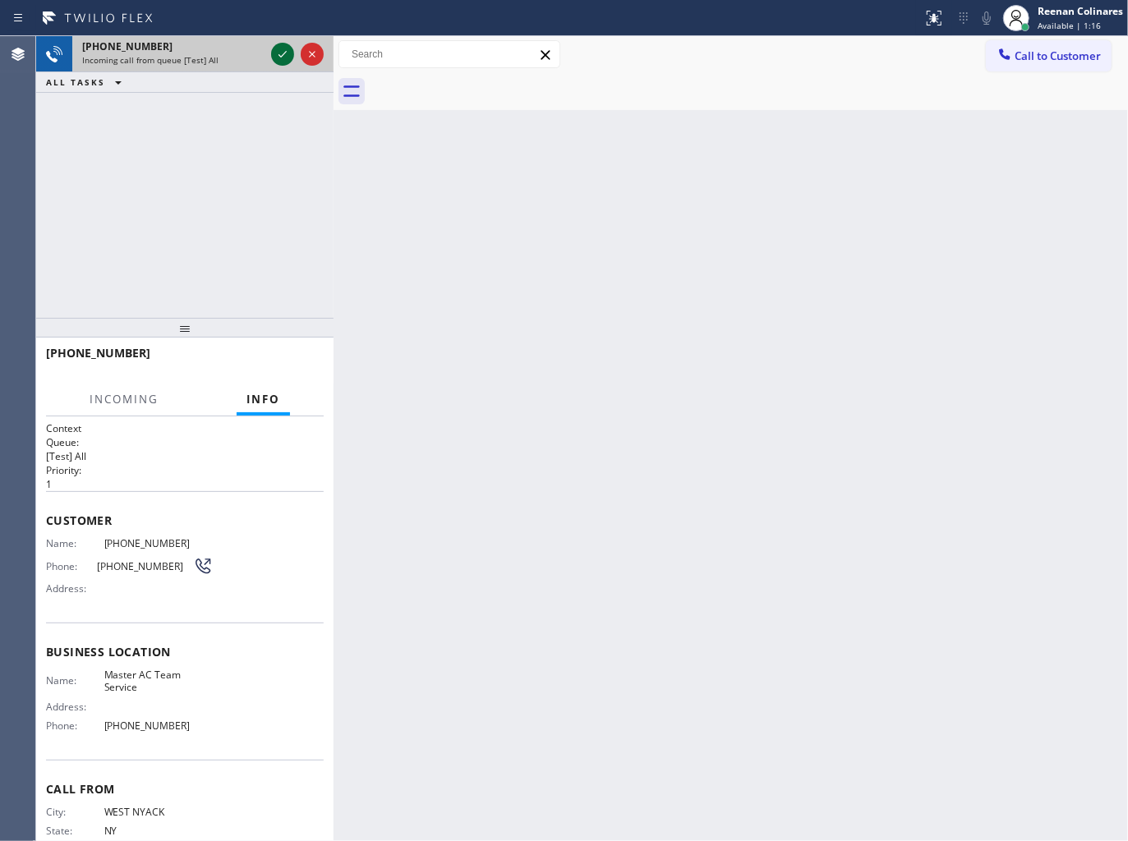
click at [282, 53] on icon at bounding box center [283, 54] width 20 height 20
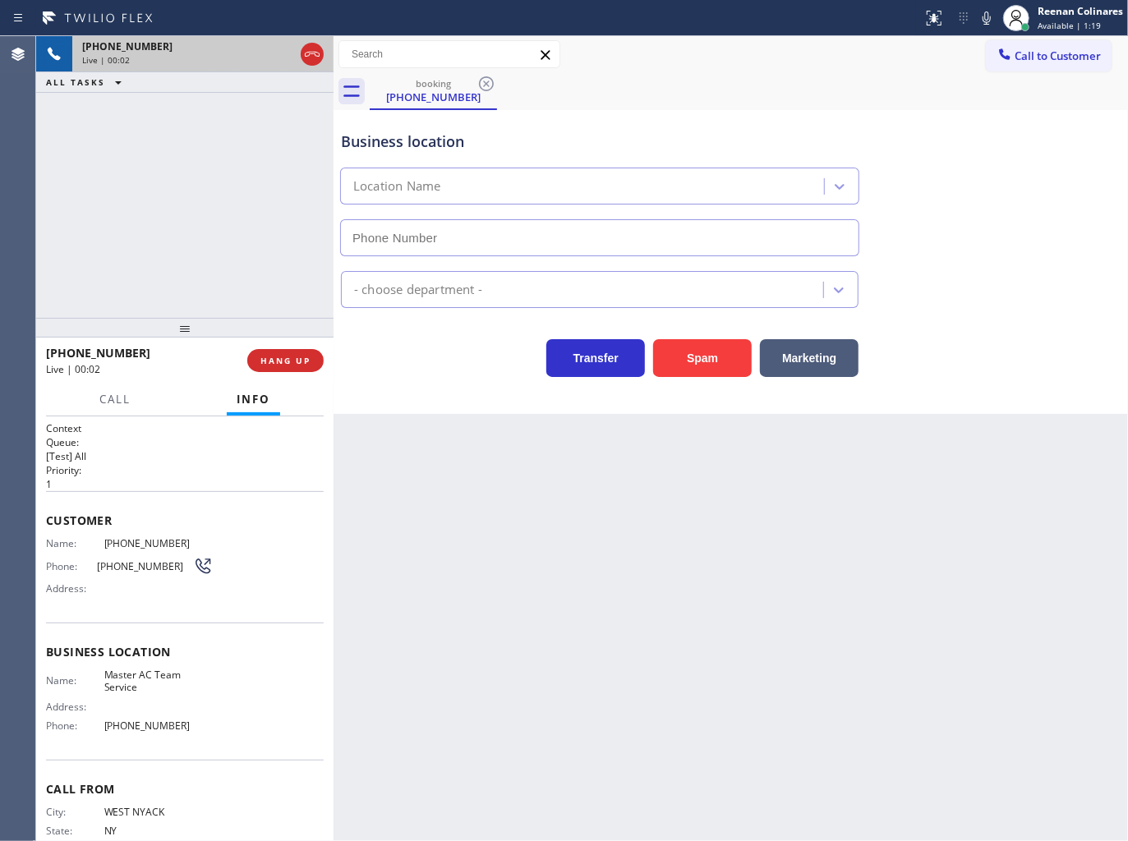
type input "[PHONE_NUMBER]"
click at [982, 20] on icon at bounding box center [986, 17] width 8 height 13
click at [101, 407] on button "Call" at bounding box center [115, 400] width 51 height 32
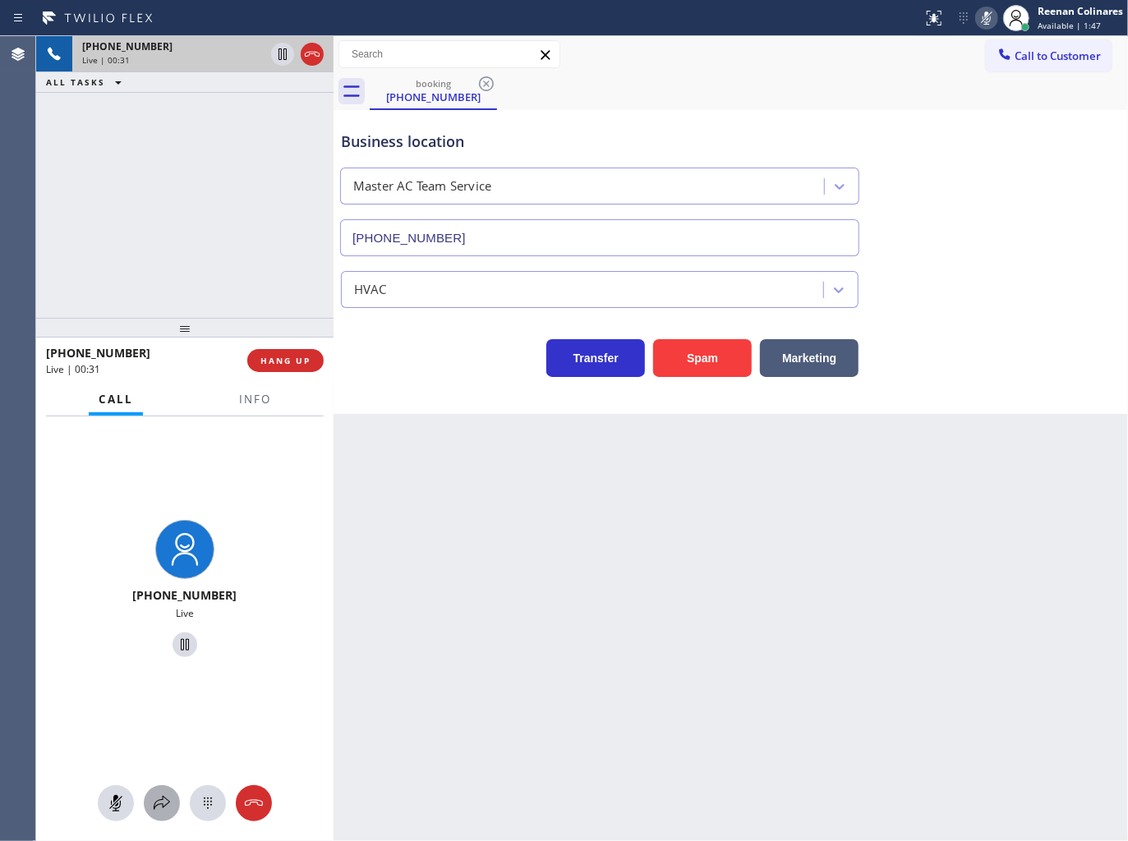
click at [165, 790] on button at bounding box center [162, 803] width 36 height 36
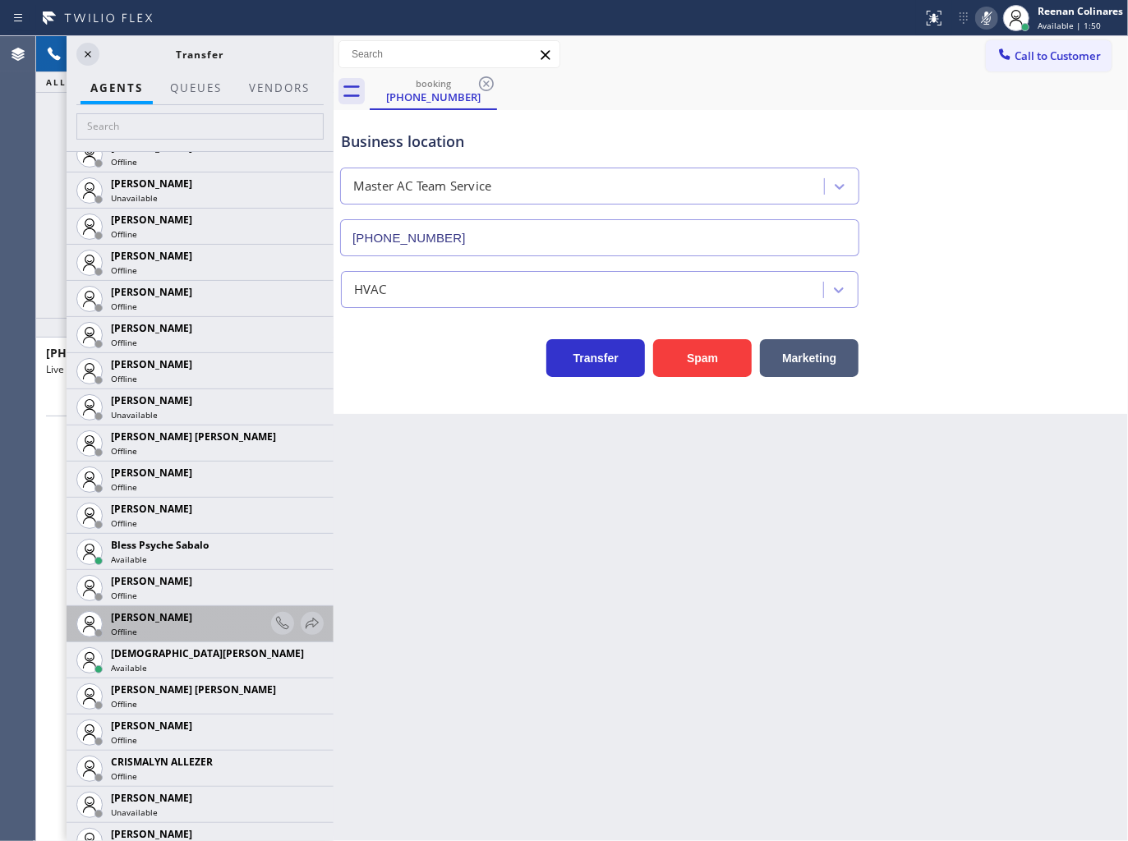
scroll to position [274, 0]
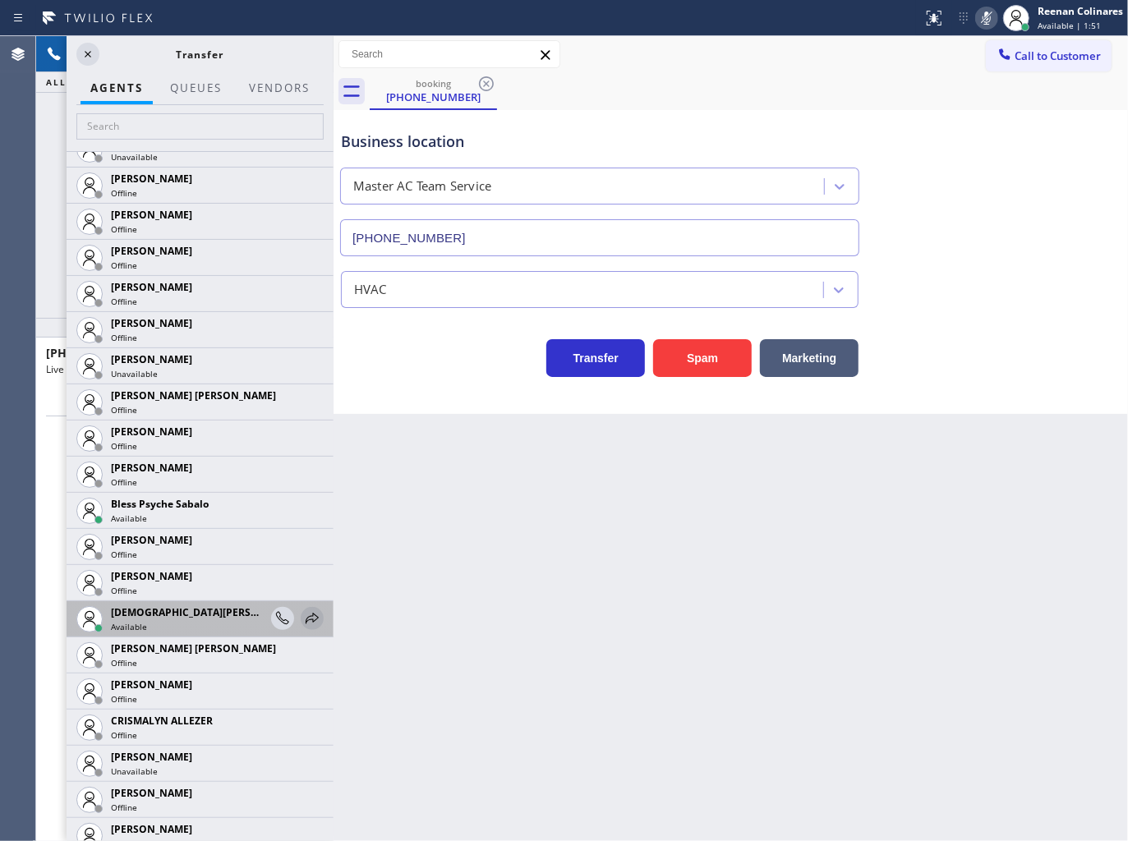
click at [302, 621] on icon at bounding box center [312, 619] width 20 height 20
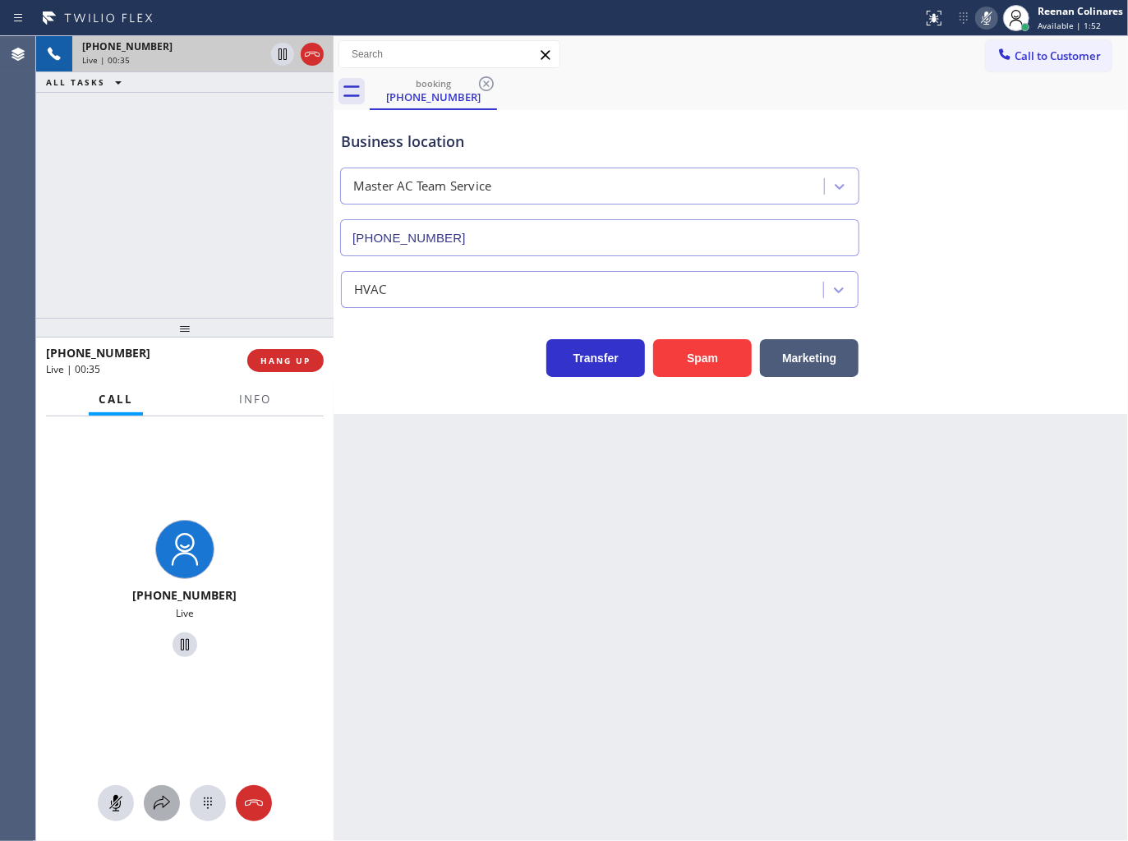
click at [164, 800] on icon at bounding box center [162, 803] width 20 height 20
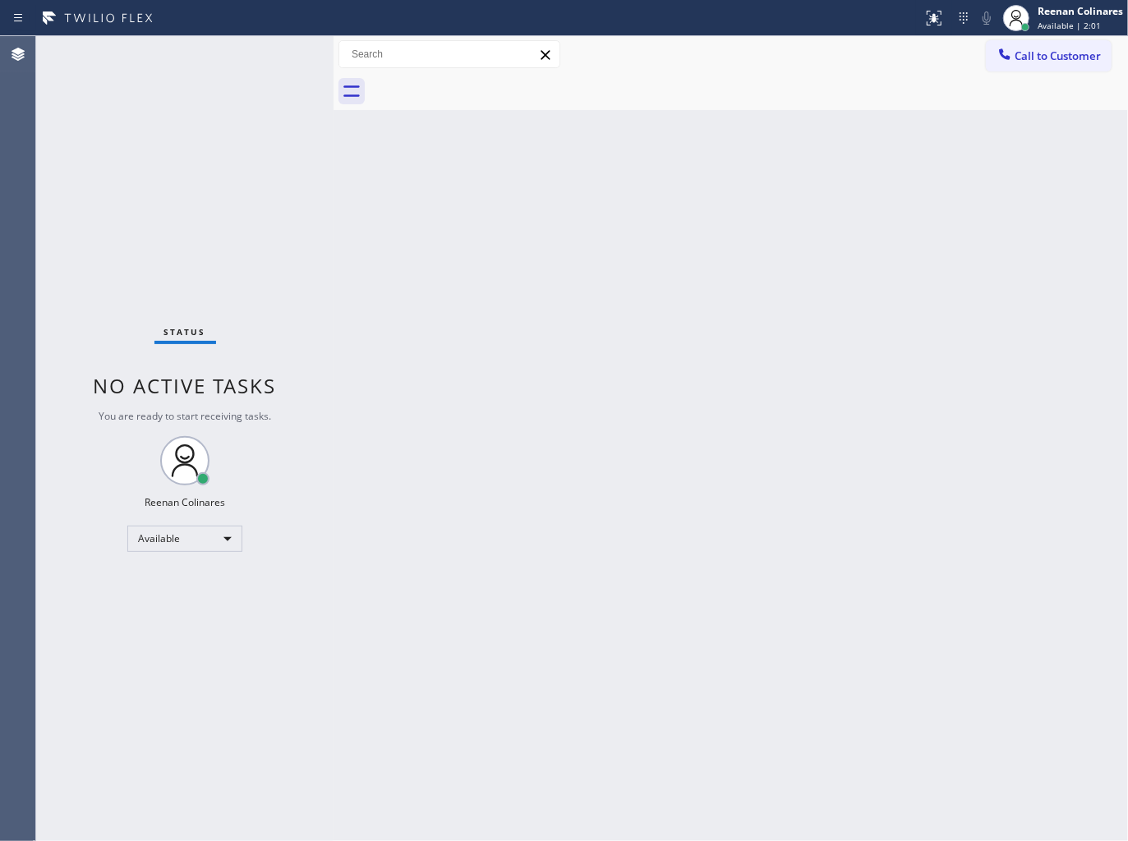
click at [807, 201] on div "Back to Dashboard Change Sender ID Customers Technicians Select a contact Outbo…" at bounding box center [730, 438] width 794 height 805
drag, startPoint x: 232, startPoint y: 70, endPoint x: 222, endPoint y: 55, distance: 18.2
click at [228, 59] on div "Status No active tasks You are ready to start receiving tasks. Reenan Colinares…" at bounding box center [184, 438] width 297 height 805
click at [226, 55] on div "Status No active tasks You are ready to start receiving tasks. Reenan Colinares…" at bounding box center [184, 438] width 297 height 805
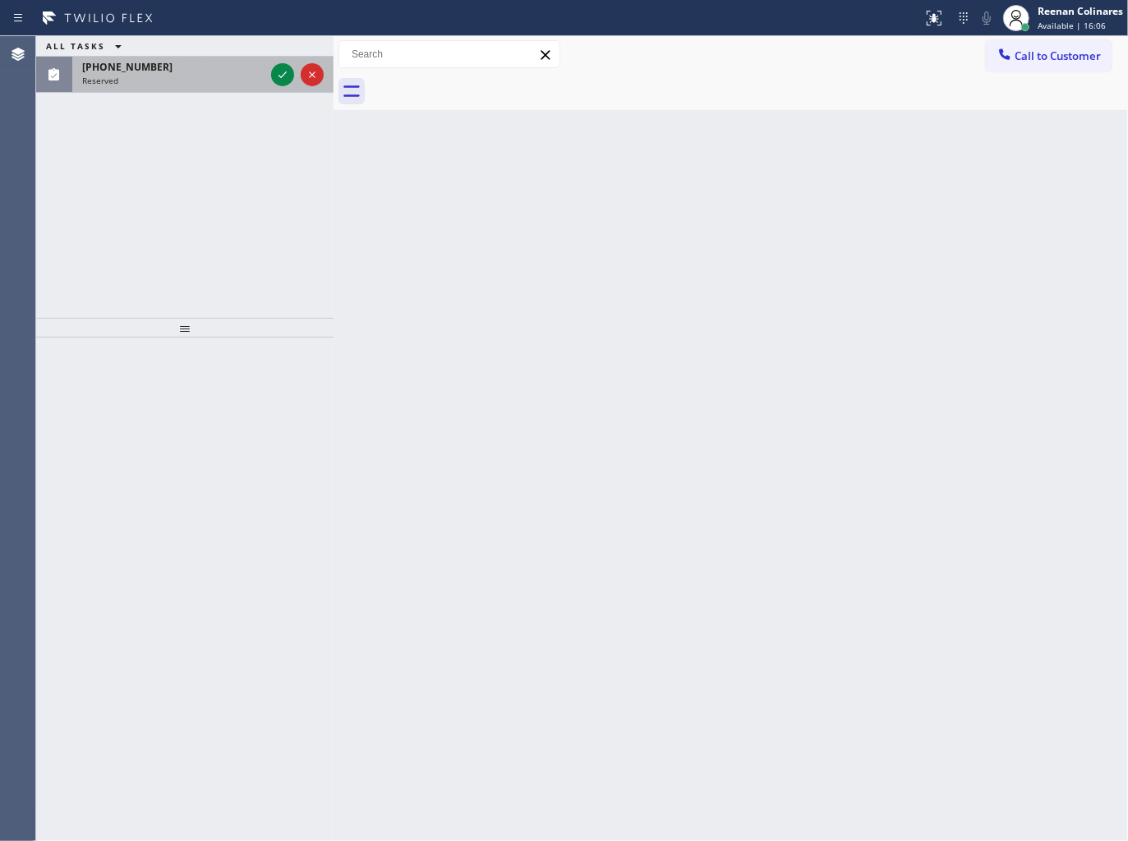
click at [197, 80] on div "Reserved" at bounding box center [173, 80] width 182 height 11
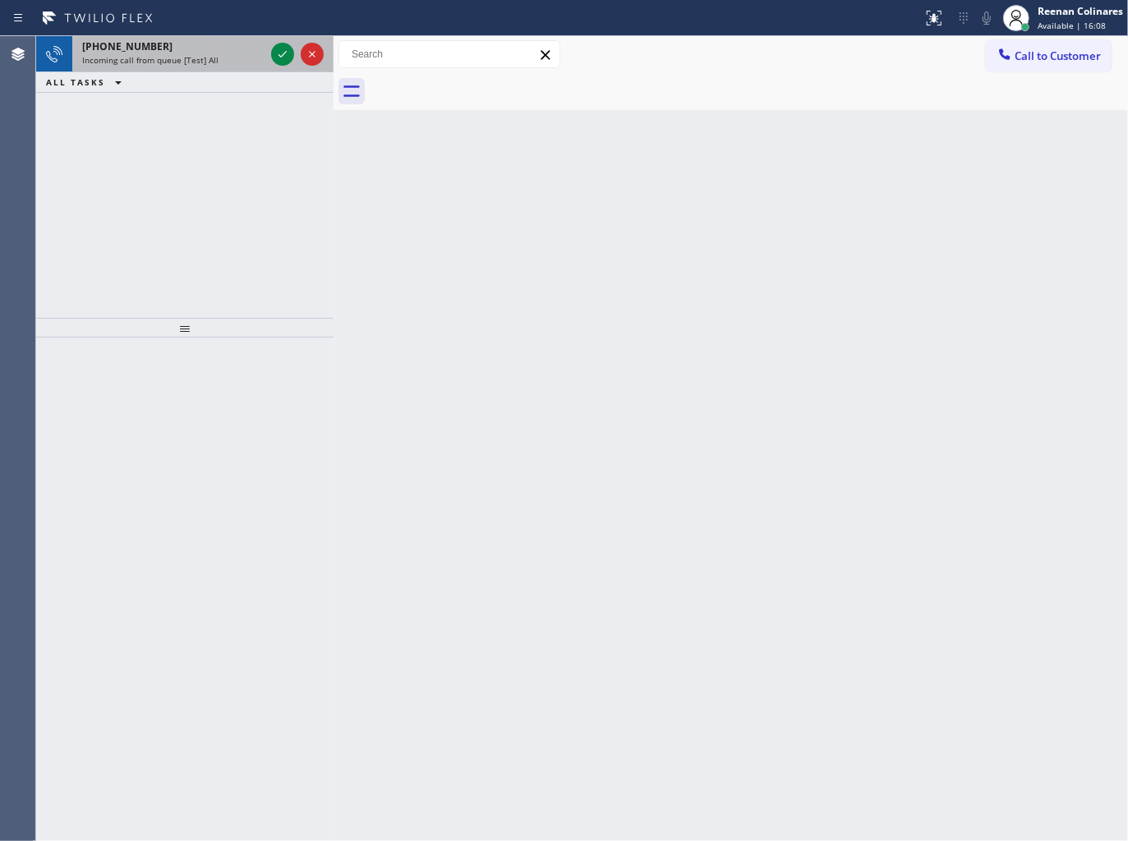
click at [219, 54] on div "Incoming call from queue [Test] All" at bounding box center [173, 59] width 182 height 11
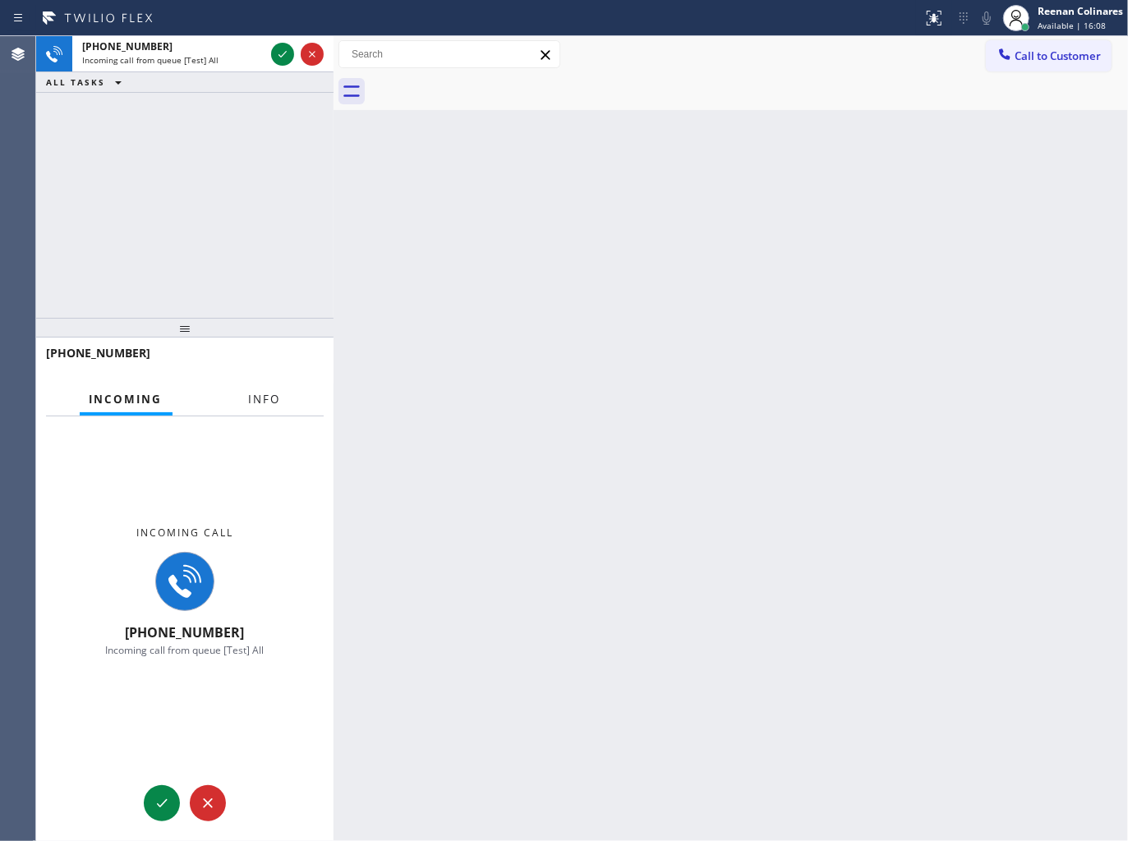
click at [281, 402] on button "Info" at bounding box center [265, 400] width 52 height 32
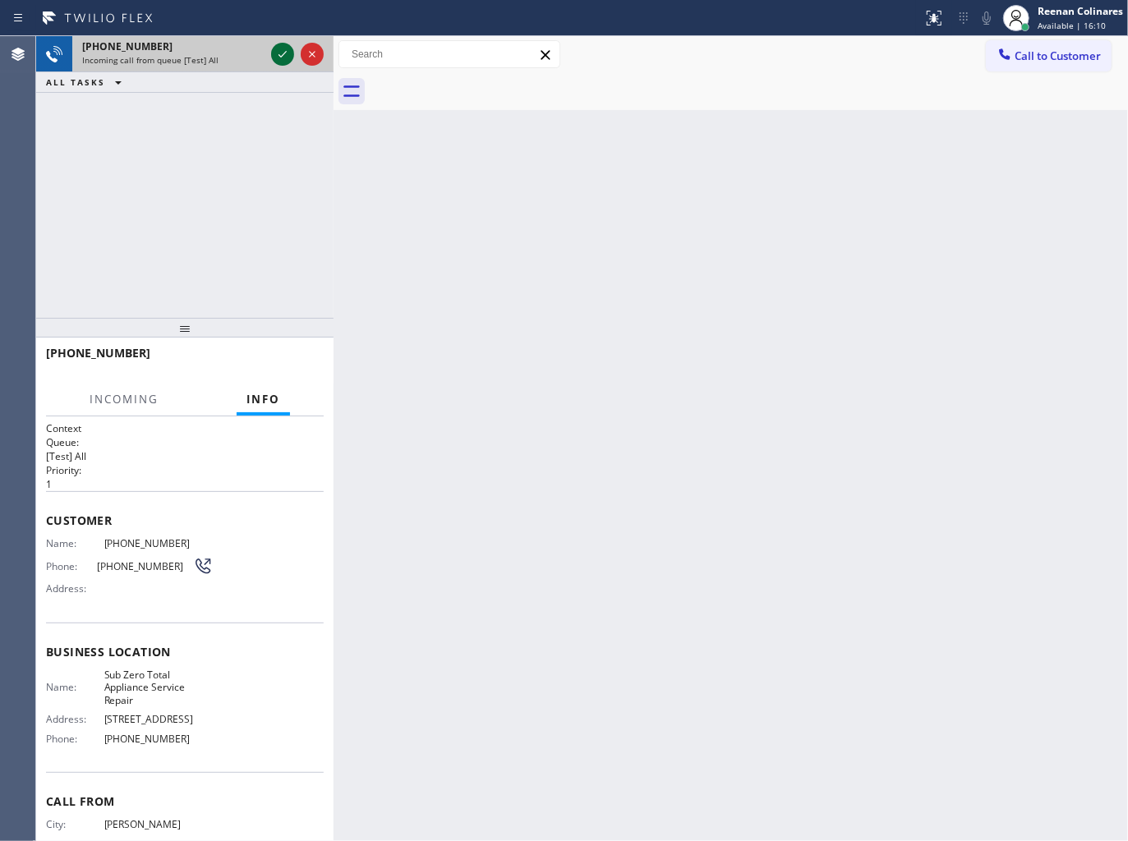
click at [275, 53] on icon at bounding box center [283, 54] width 20 height 20
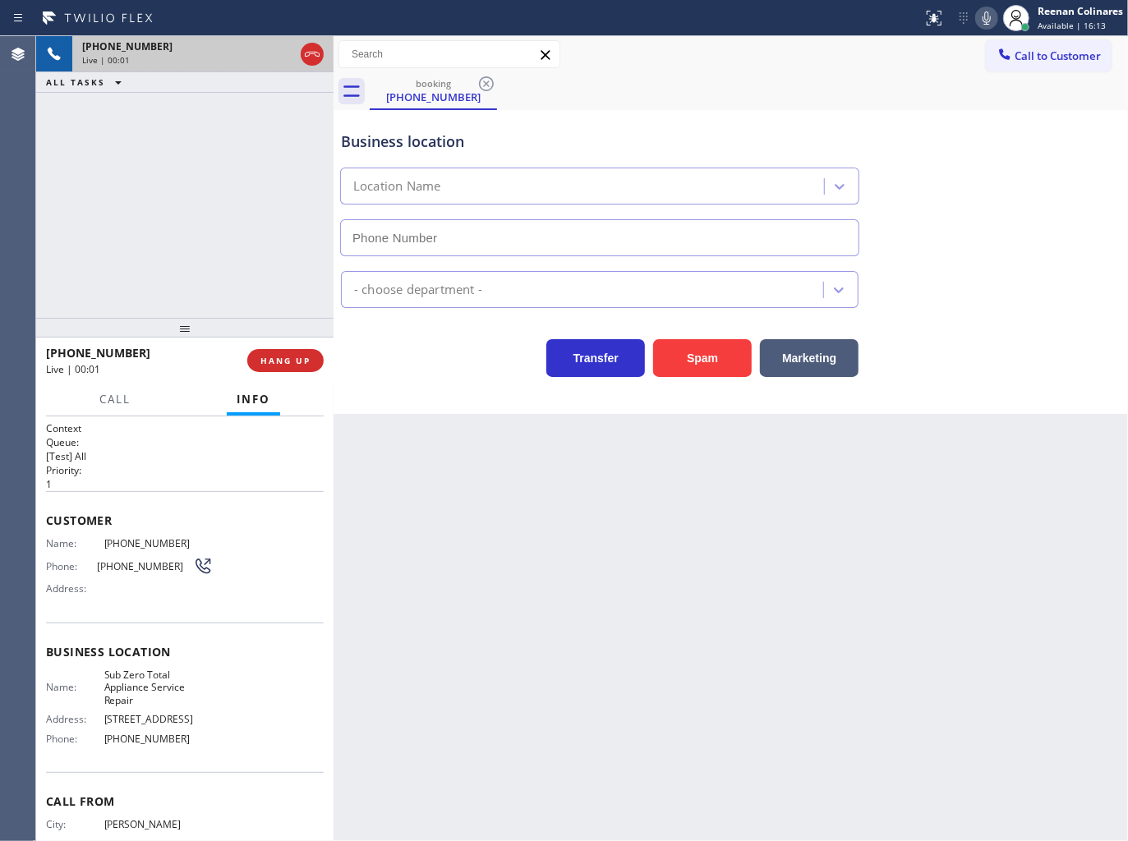
type input "[PHONE_NUMBER]"
click at [982, 12] on icon at bounding box center [987, 18] width 20 height 20
click at [982, 25] on icon at bounding box center [987, 18] width 20 height 20
click at [983, 19] on rect at bounding box center [986, 16] width 11 height 11
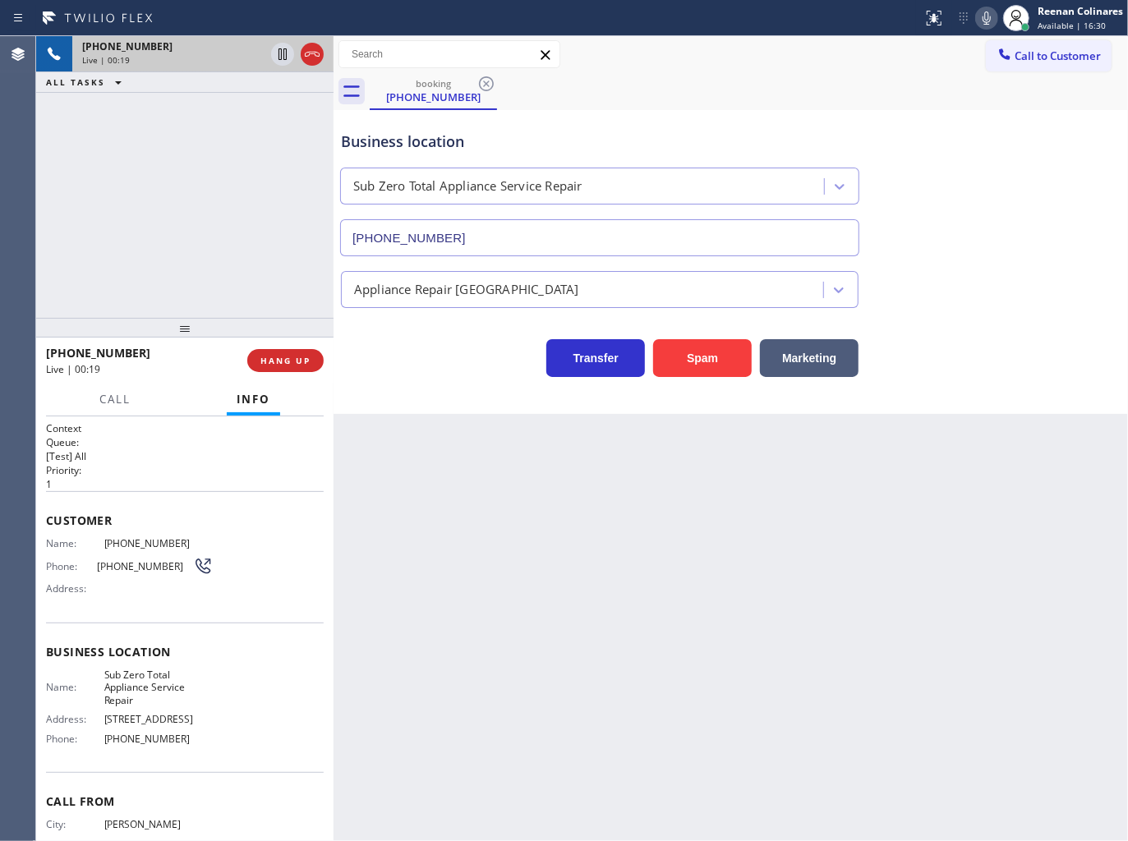
click at [991, 20] on icon at bounding box center [987, 18] width 20 height 20
click at [984, 14] on icon at bounding box center [986, 17] width 8 height 13
click at [982, 15] on icon at bounding box center [987, 18] width 20 height 20
click at [834, 357] on button "Marketing" at bounding box center [809, 358] width 99 height 38
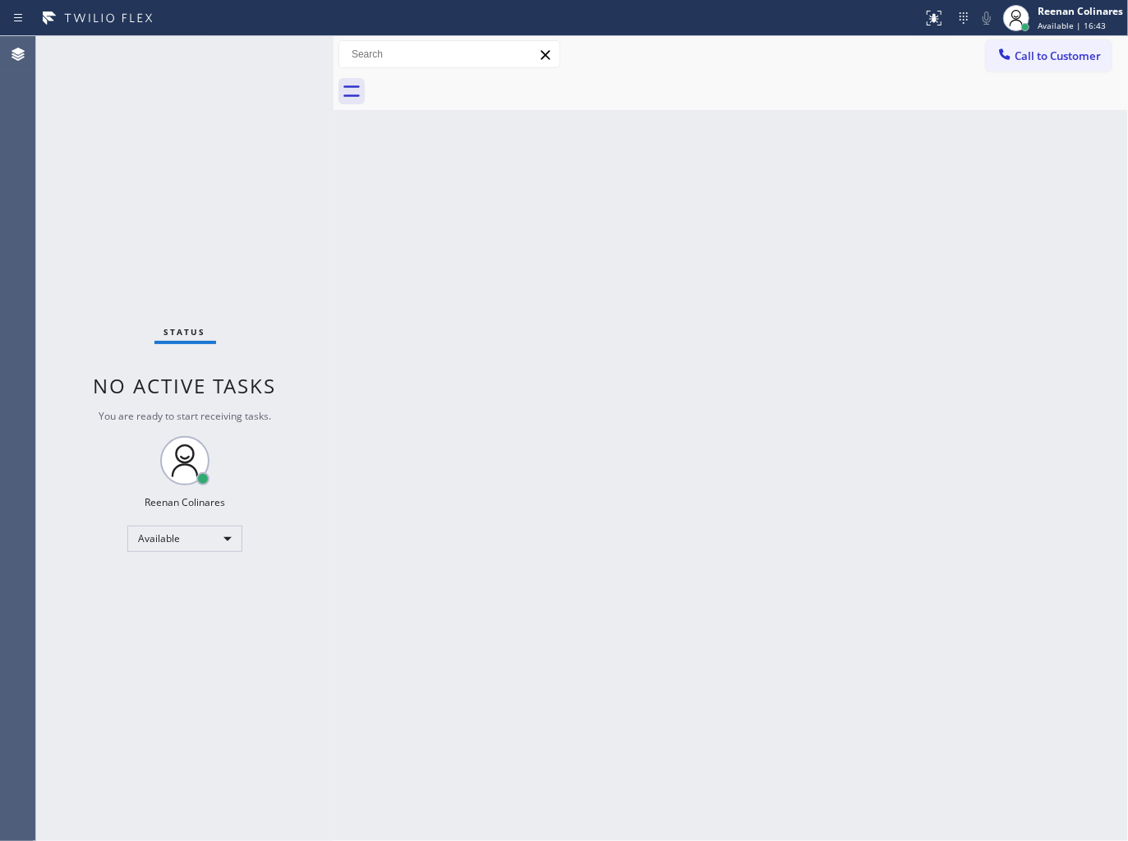
drag, startPoint x: 963, startPoint y: 285, endPoint x: 899, endPoint y: 375, distance: 110.8
click at [963, 285] on div "Back to Dashboard Change Sender ID Customers Technicians Select a contact Outbo…" at bounding box center [730, 438] width 794 height 805
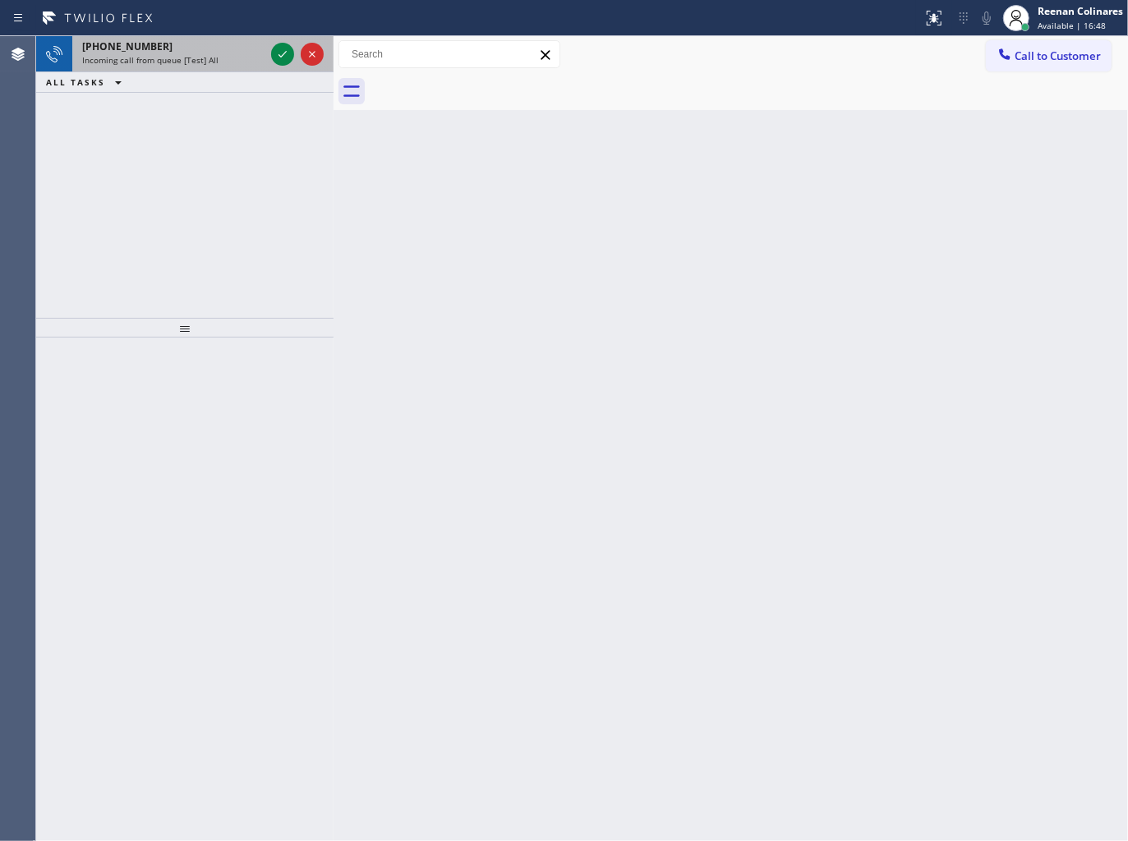
click at [226, 57] on div "Incoming call from queue [Test] All" at bounding box center [173, 59] width 182 height 11
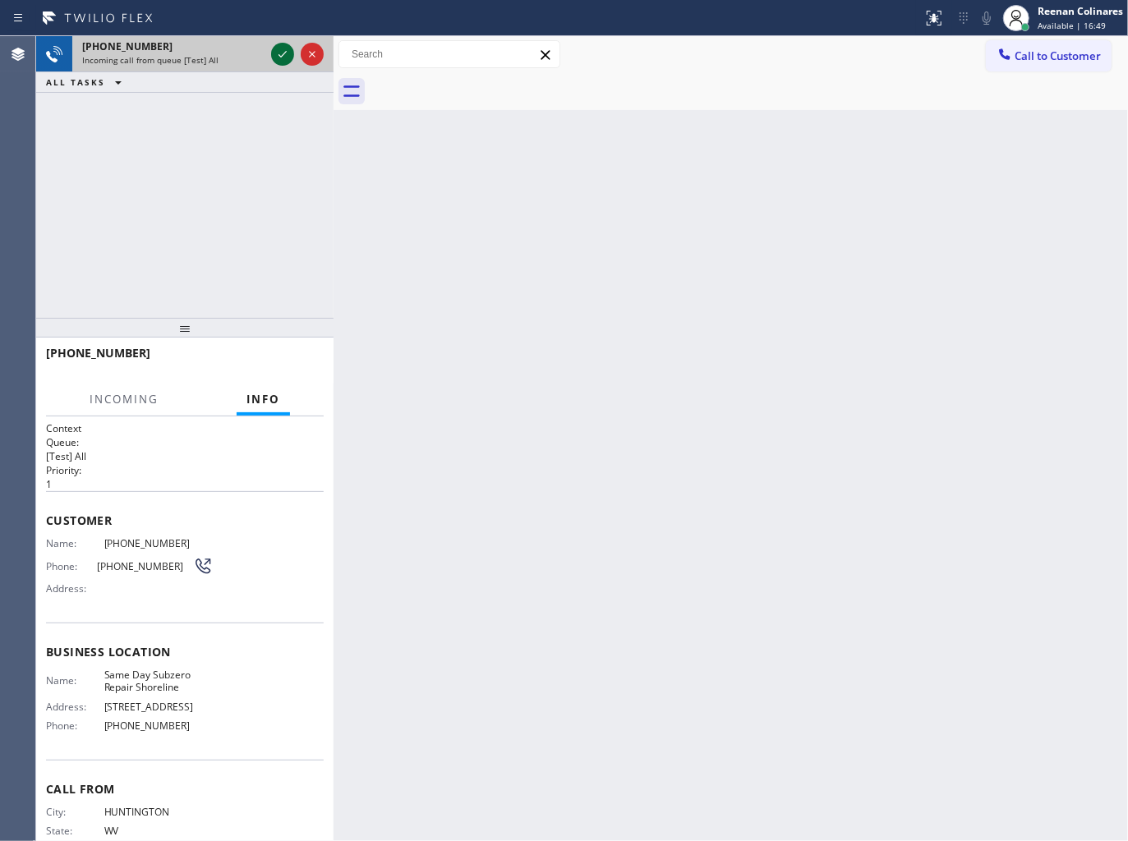
click at [277, 53] on icon at bounding box center [283, 54] width 20 height 20
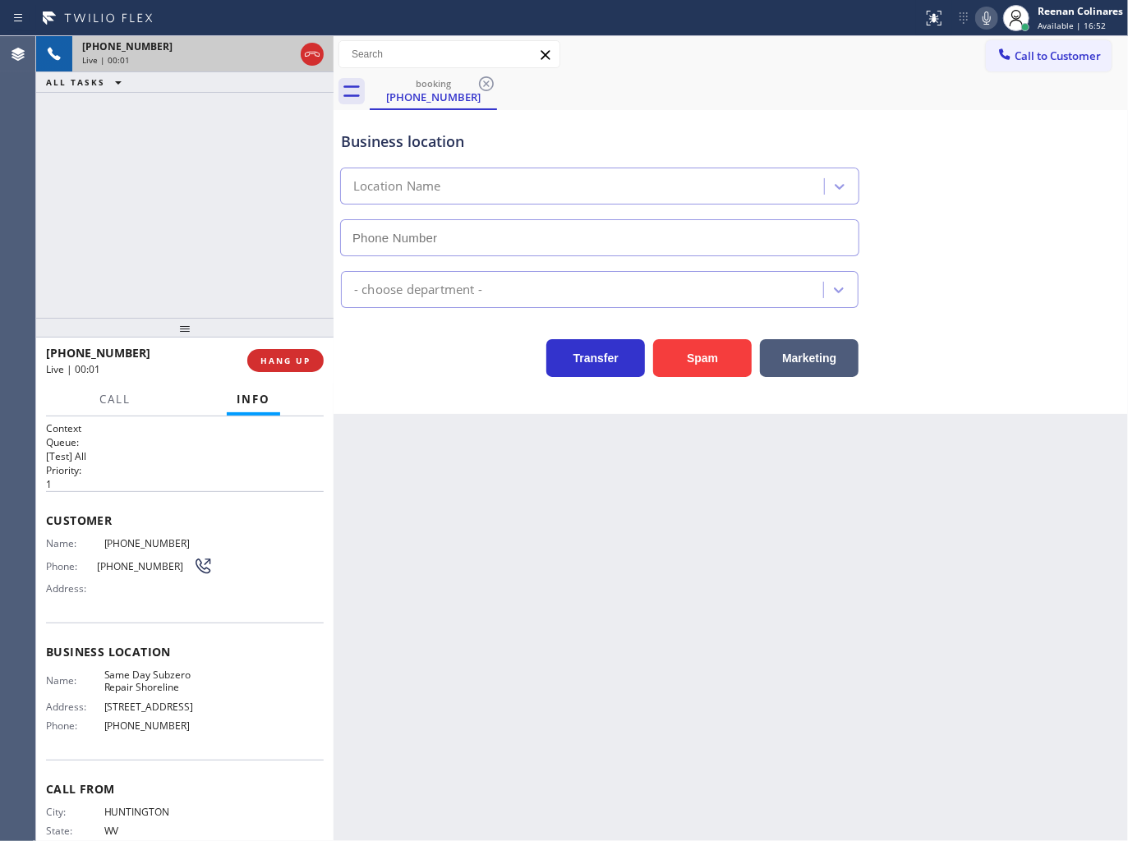
type input "[PHONE_NUMBER]"
drag, startPoint x: 704, startPoint y: 362, endPoint x: 994, endPoint y: 113, distance: 382.6
click at [704, 363] on button "Spam" at bounding box center [702, 358] width 99 height 38
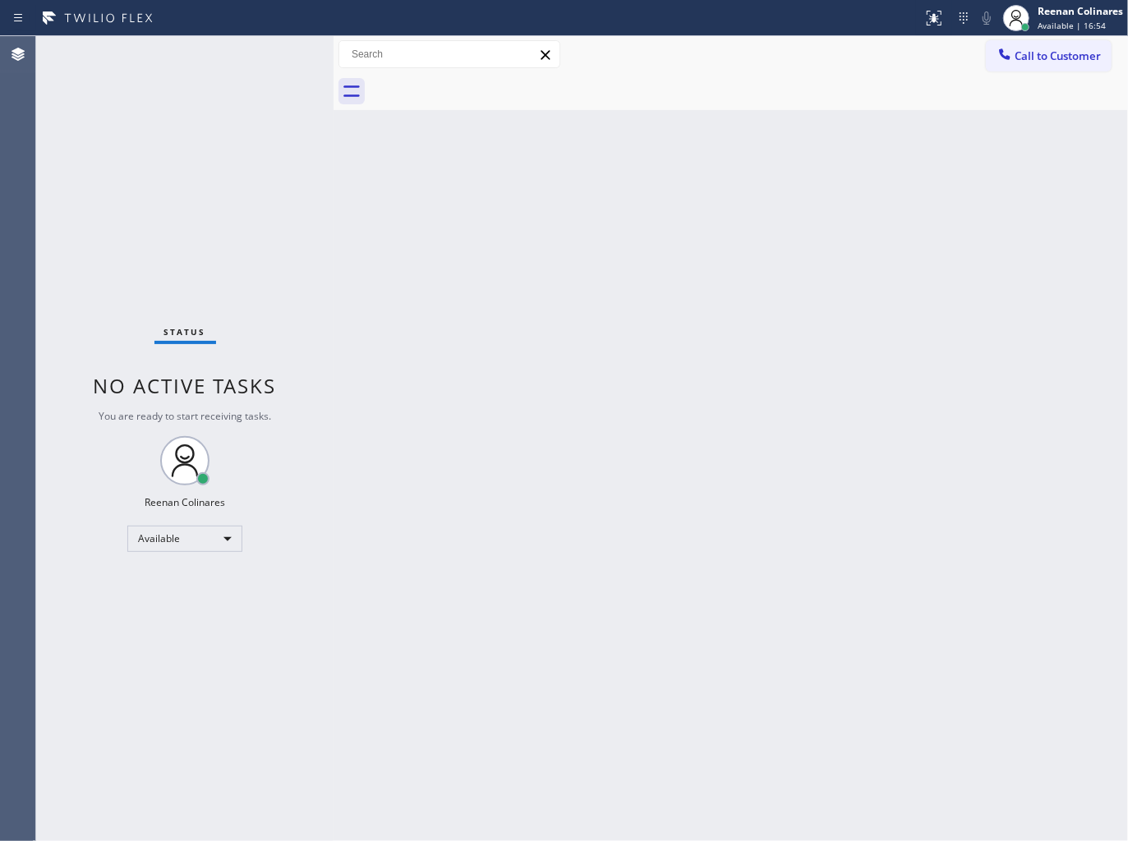
drag, startPoint x: 593, startPoint y: 383, endPoint x: 569, endPoint y: 378, distance: 24.3
click at [588, 384] on div "Back to Dashboard Change Sender ID Customers Technicians Select a contact Outbo…" at bounding box center [730, 438] width 794 height 805
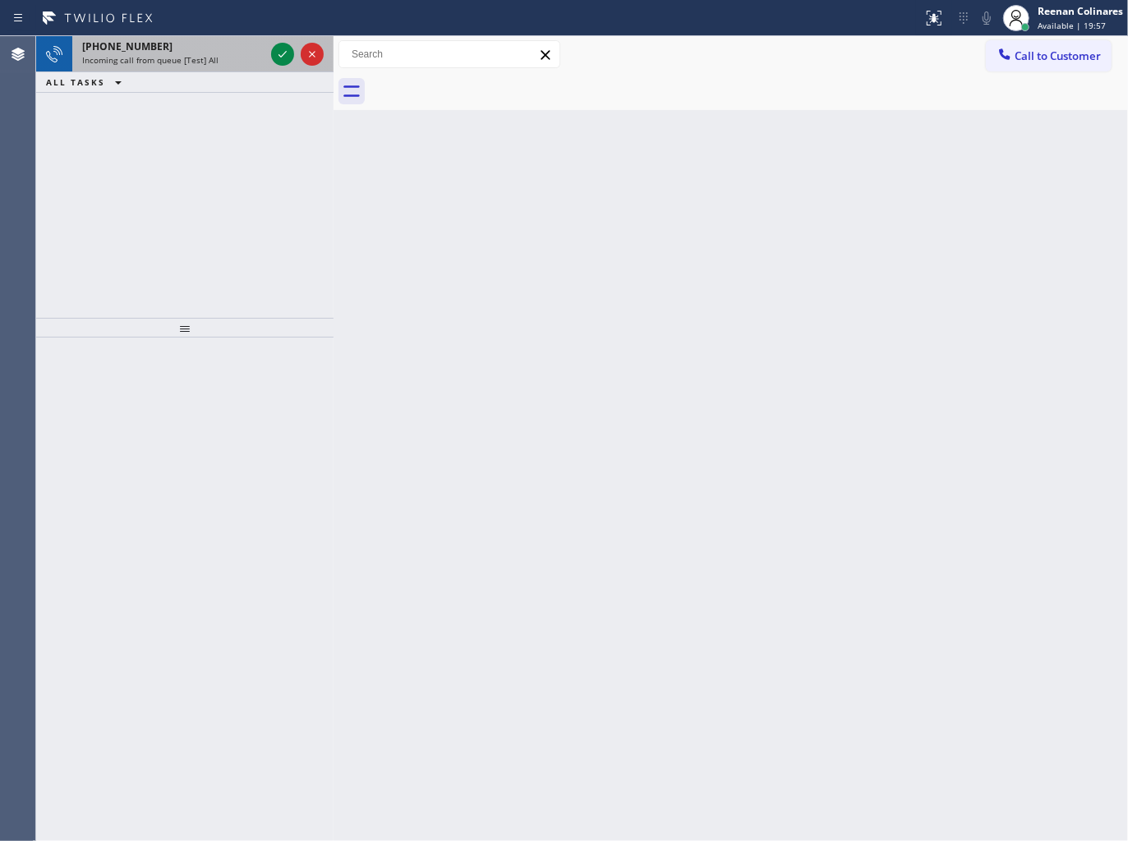
click at [201, 44] on div "[PHONE_NUMBER]" at bounding box center [173, 46] width 182 height 14
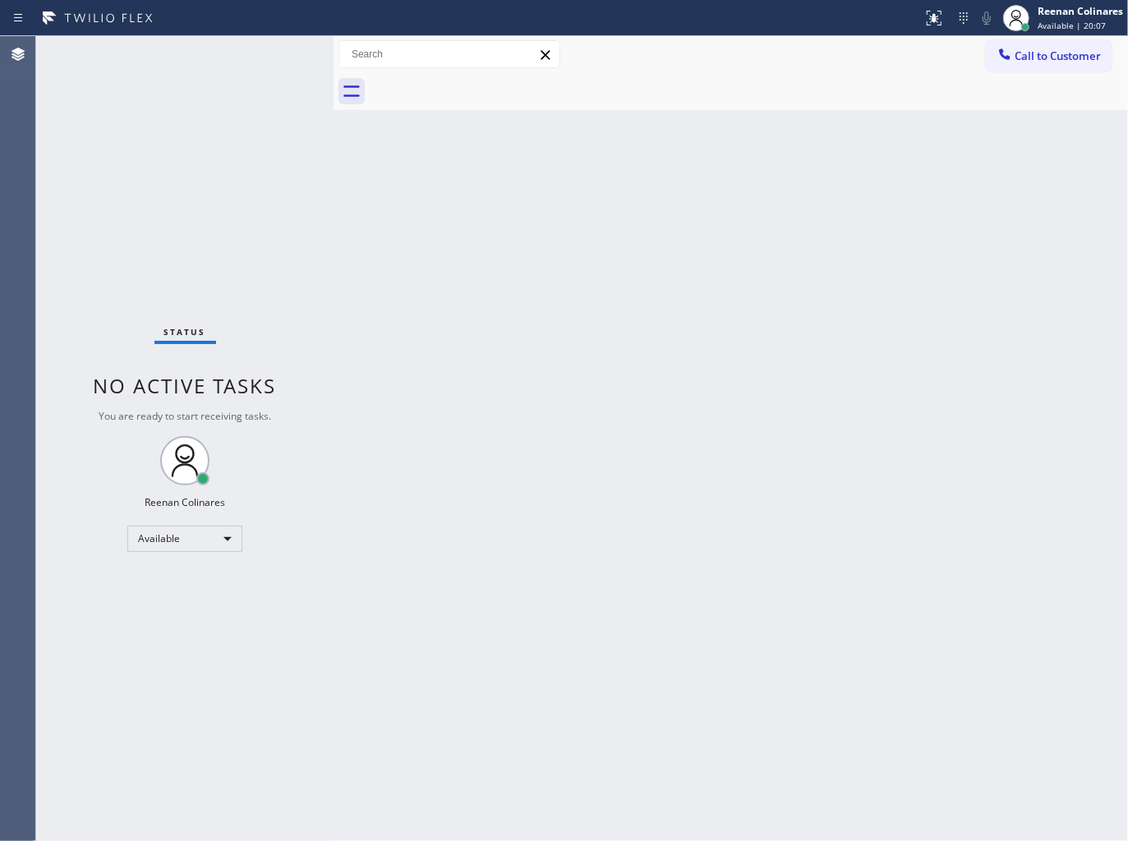
click at [694, 193] on div "Back to Dashboard Change Sender ID Customers Technicians Select a contact Outbo…" at bounding box center [730, 438] width 794 height 805
click at [795, 227] on div "Back to Dashboard Change Sender ID Customers Technicians Select a contact Outbo…" at bounding box center [730, 438] width 794 height 805
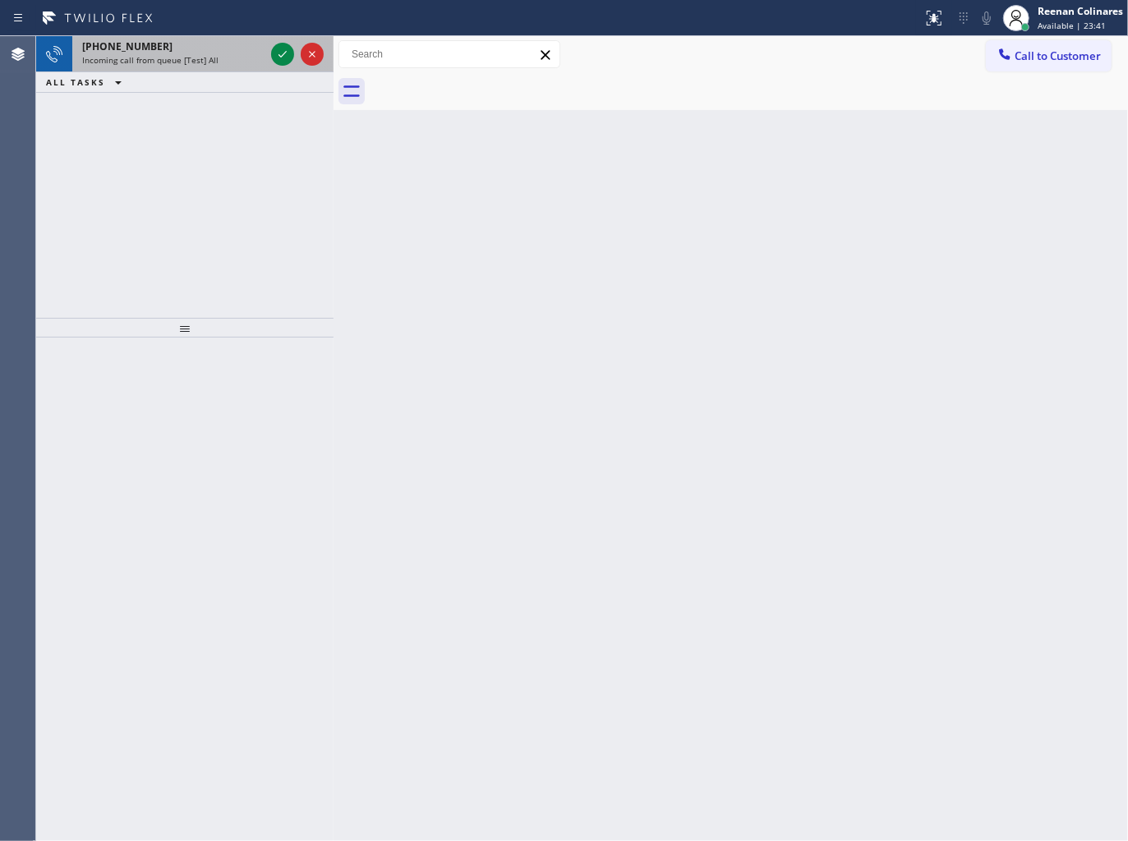
click at [218, 64] on div "Incoming call from queue [Test] All" at bounding box center [173, 59] width 182 height 11
click at [184, 57] on span "Incoming call from queue [Test] All" at bounding box center [150, 59] width 136 height 11
click at [234, 46] on div "[PHONE_NUMBER]" at bounding box center [173, 46] width 182 height 14
click at [199, 47] on div "[PHONE_NUMBER]" at bounding box center [173, 46] width 182 height 14
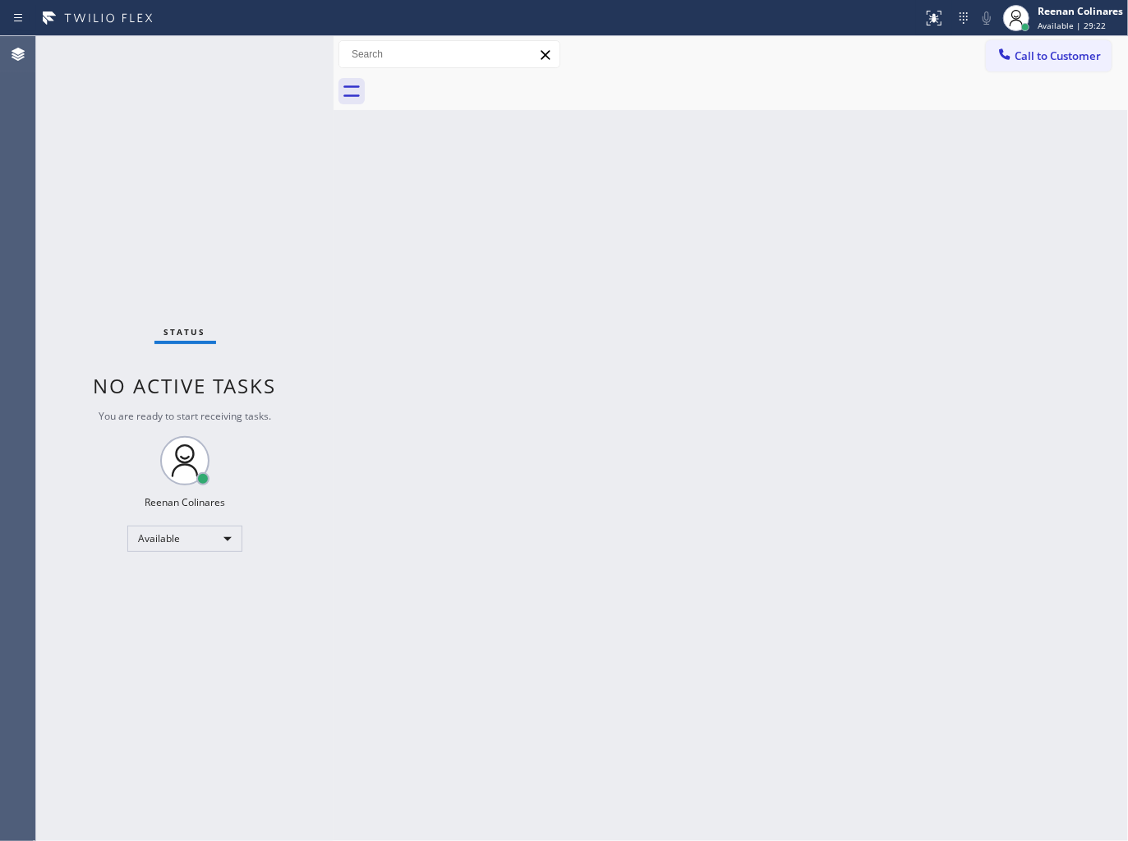
click at [202, 108] on div "Status No active tasks You are ready to start receiving tasks. Reenan Colinares…" at bounding box center [184, 438] width 297 height 805
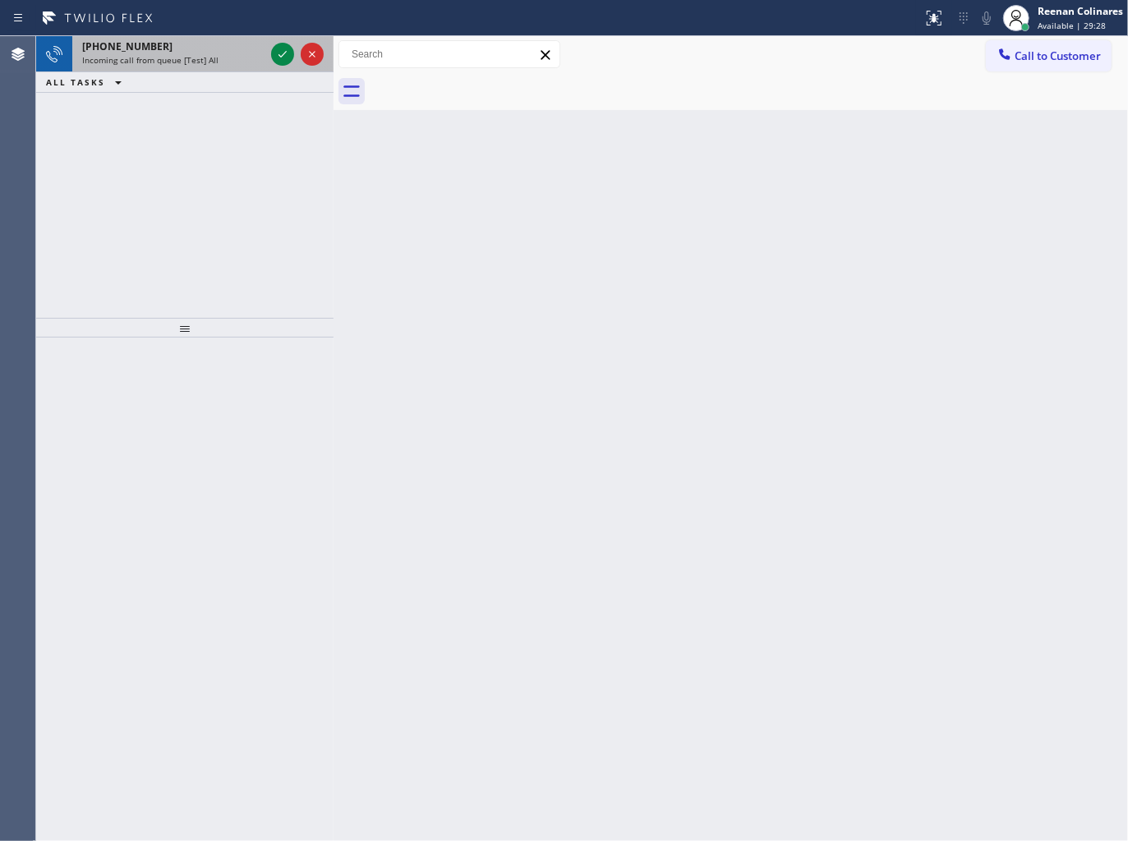
click at [252, 52] on div "[PHONE_NUMBER]" at bounding box center [173, 46] width 182 height 14
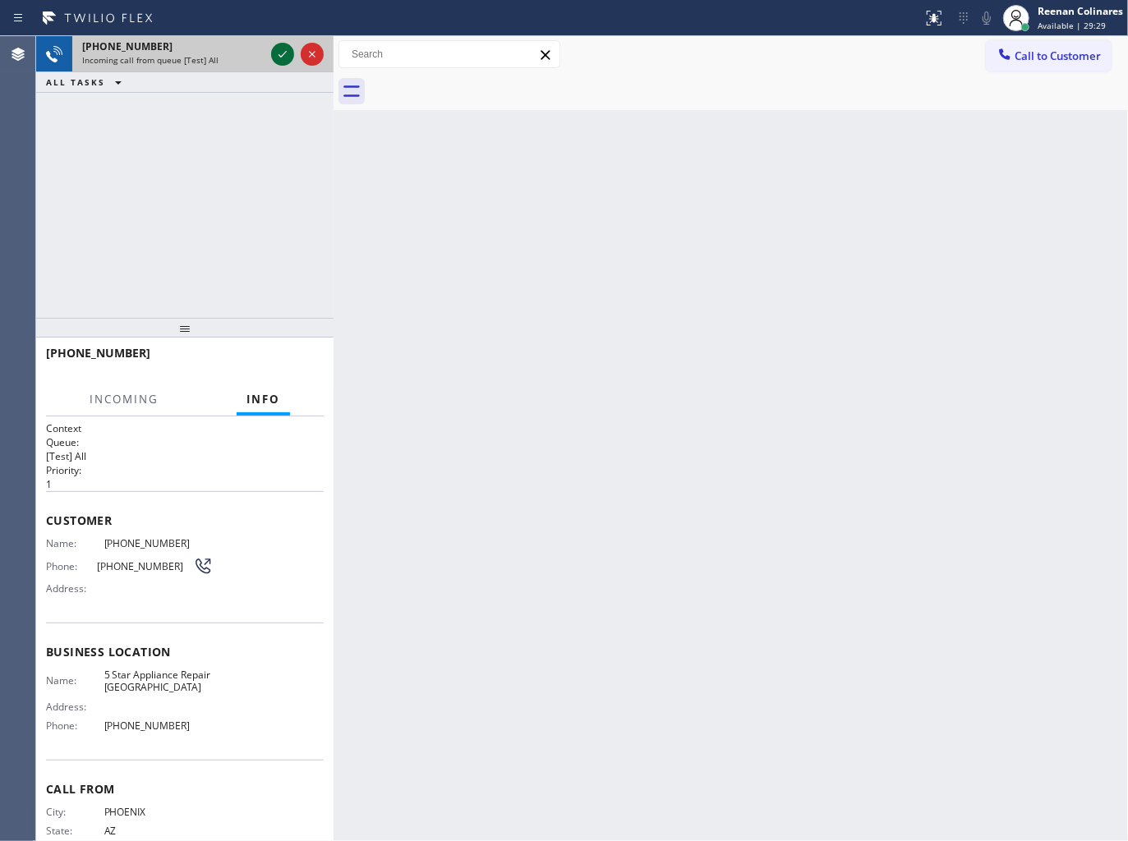
click at [278, 52] on icon at bounding box center [283, 54] width 20 height 20
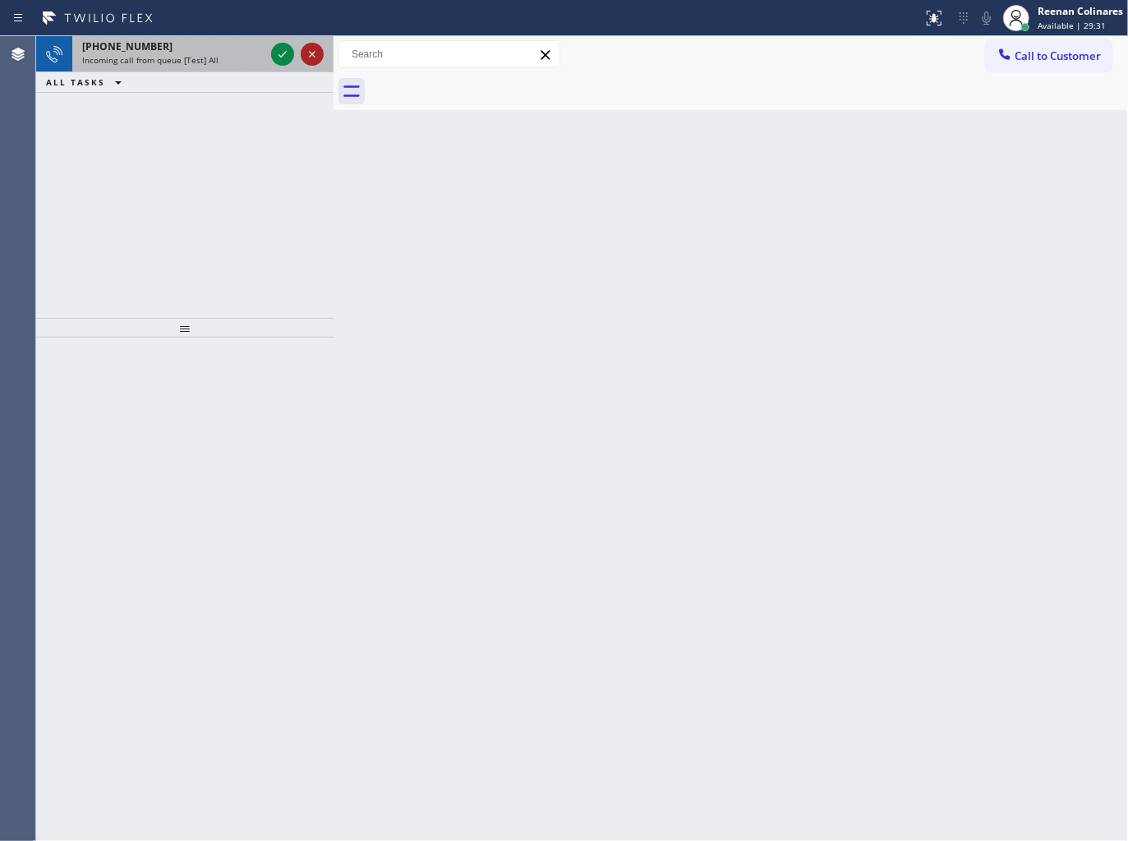
click at [197, 58] on span "Incoming call from queue [Test] All" at bounding box center [150, 59] width 136 height 11
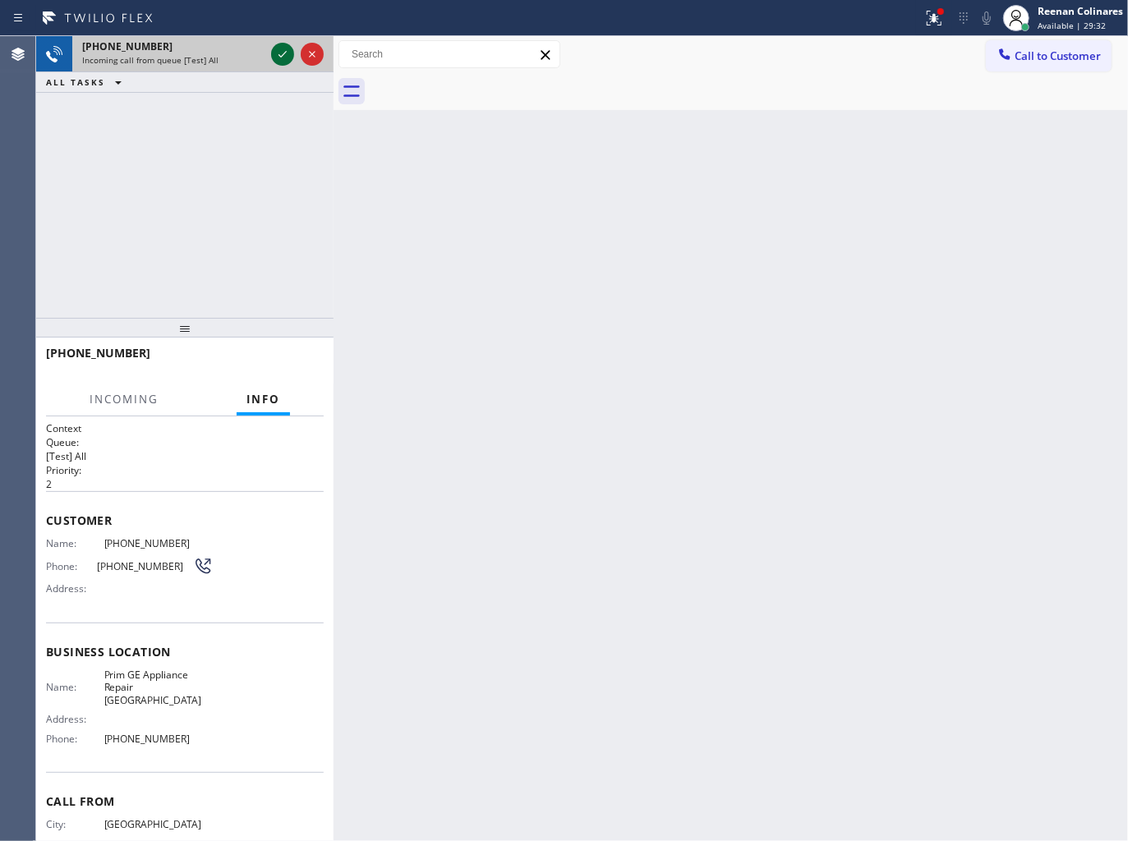
click at [277, 52] on icon at bounding box center [283, 54] width 20 height 20
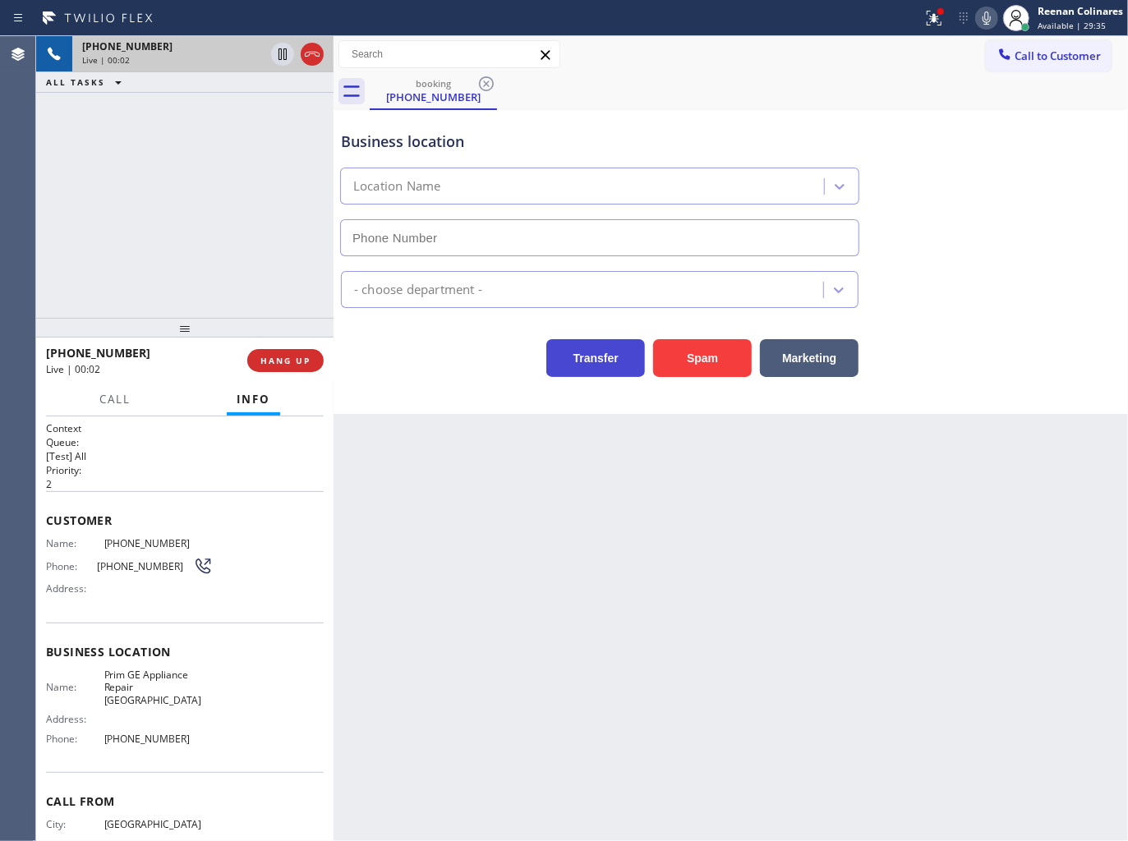
type input "[PHONE_NUMBER]"
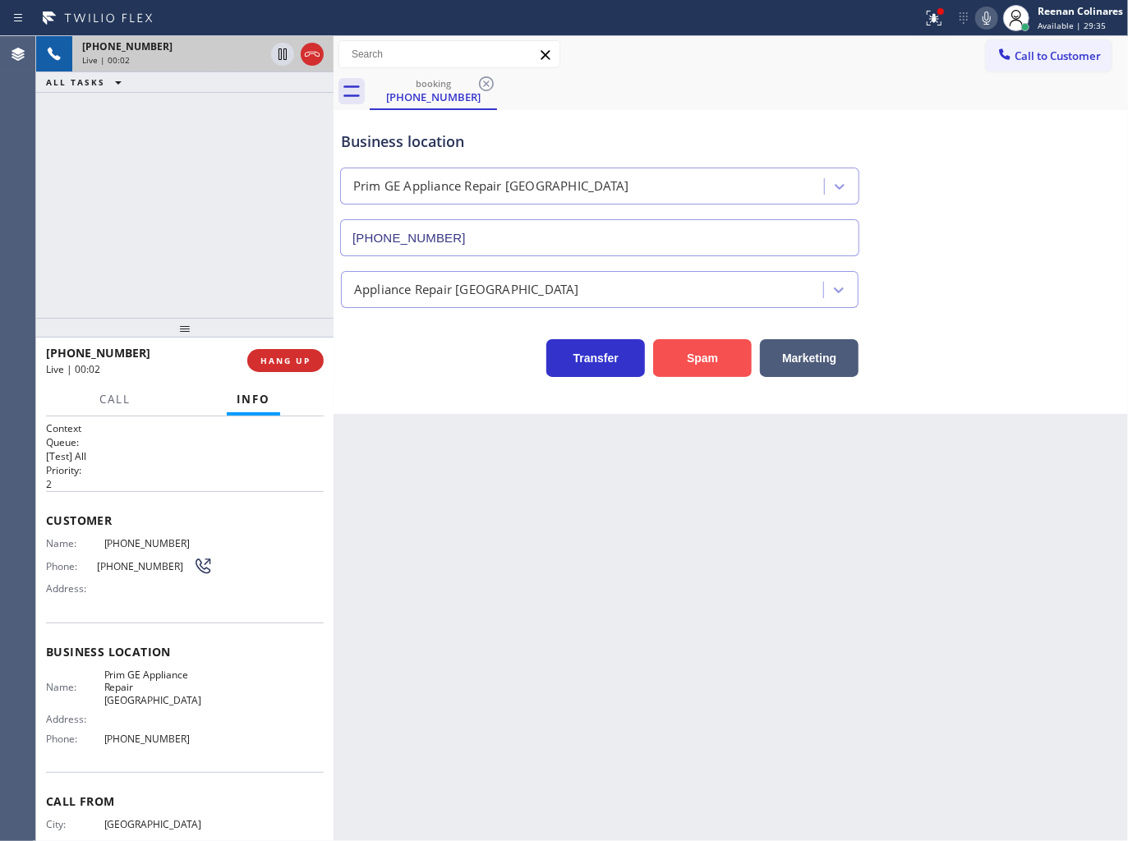
drag, startPoint x: 682, startPoint y: 354, endPoint x: 776, endPoint y: 253, distance: 138.3
click at [683, 353] on button "Spam" at bounding box center [702, 358] width 99 height 38
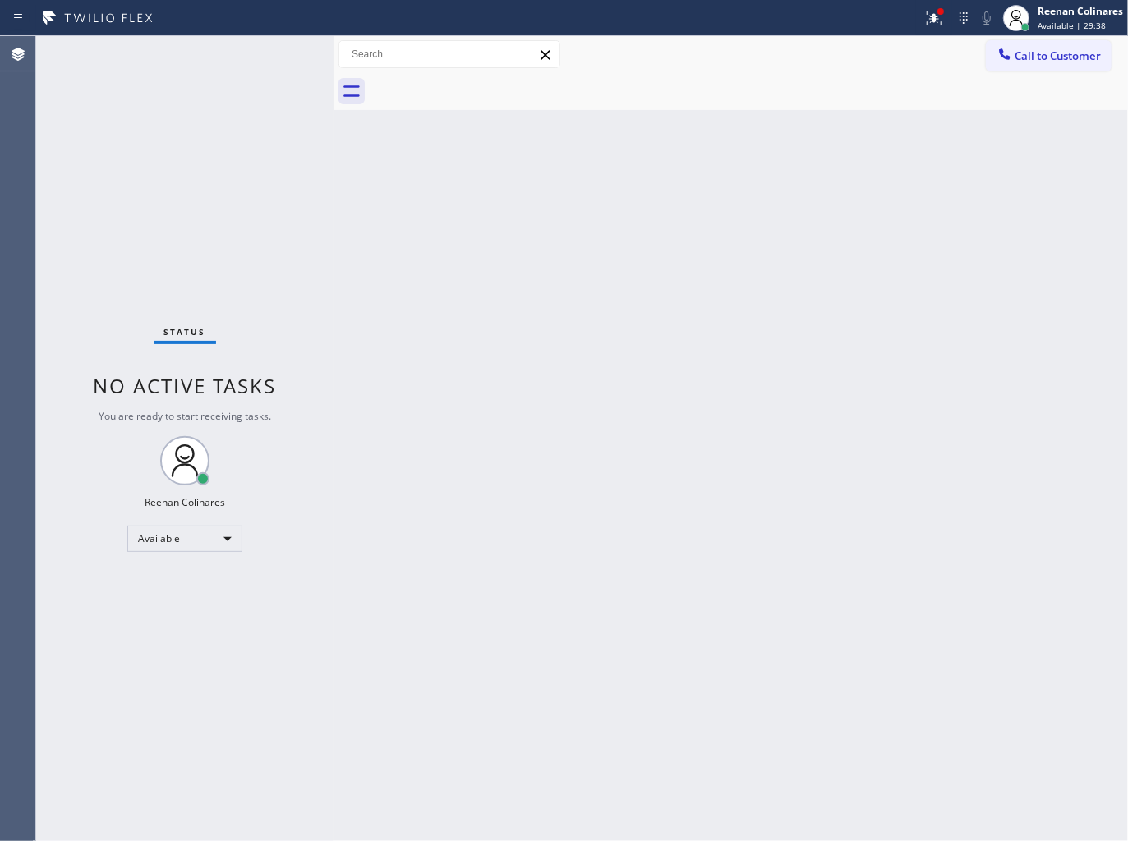
drag, startPoint x: 935, startPoint y: 19, endPoint x: 927, endPoint y: 48, distance: 29.9
click at [935, 19] on icon at bounding box center [932, 16] width 10 height 11
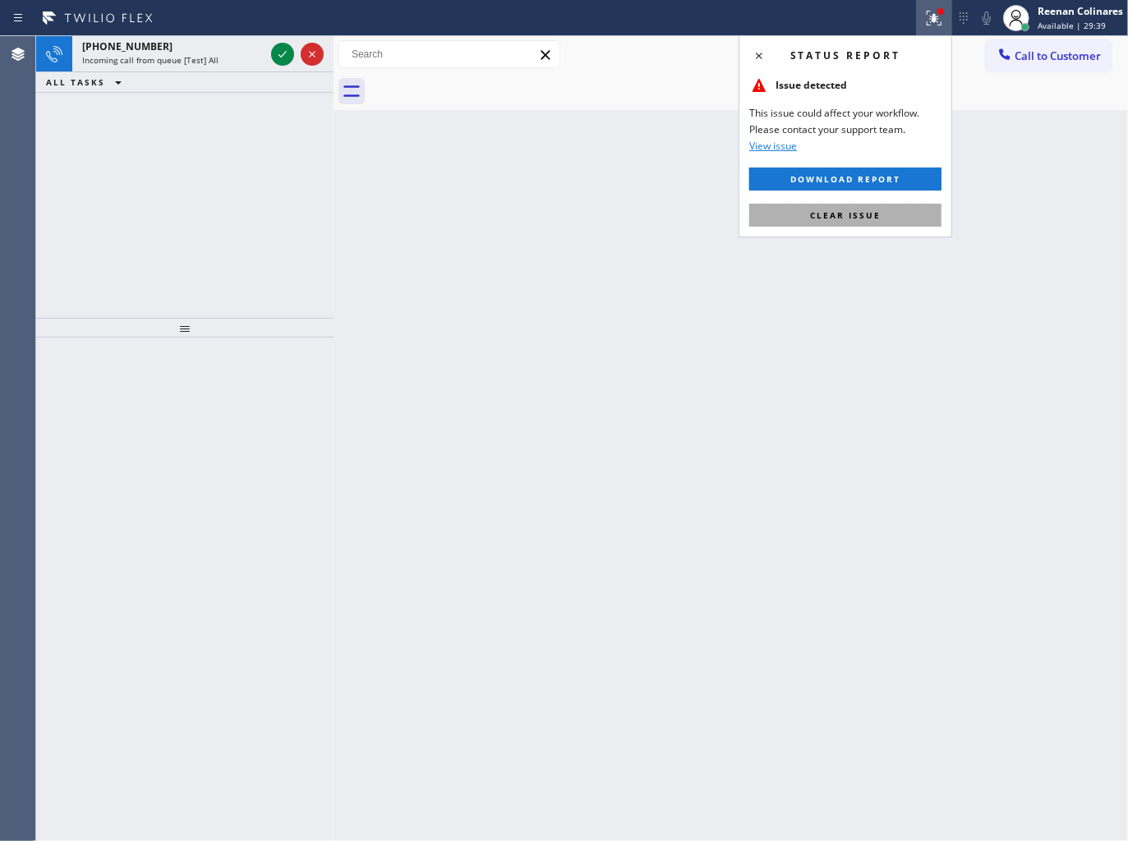
click at [863, 209] on span "Clear issue" at bounding box center [845, 214] width 71 height 11
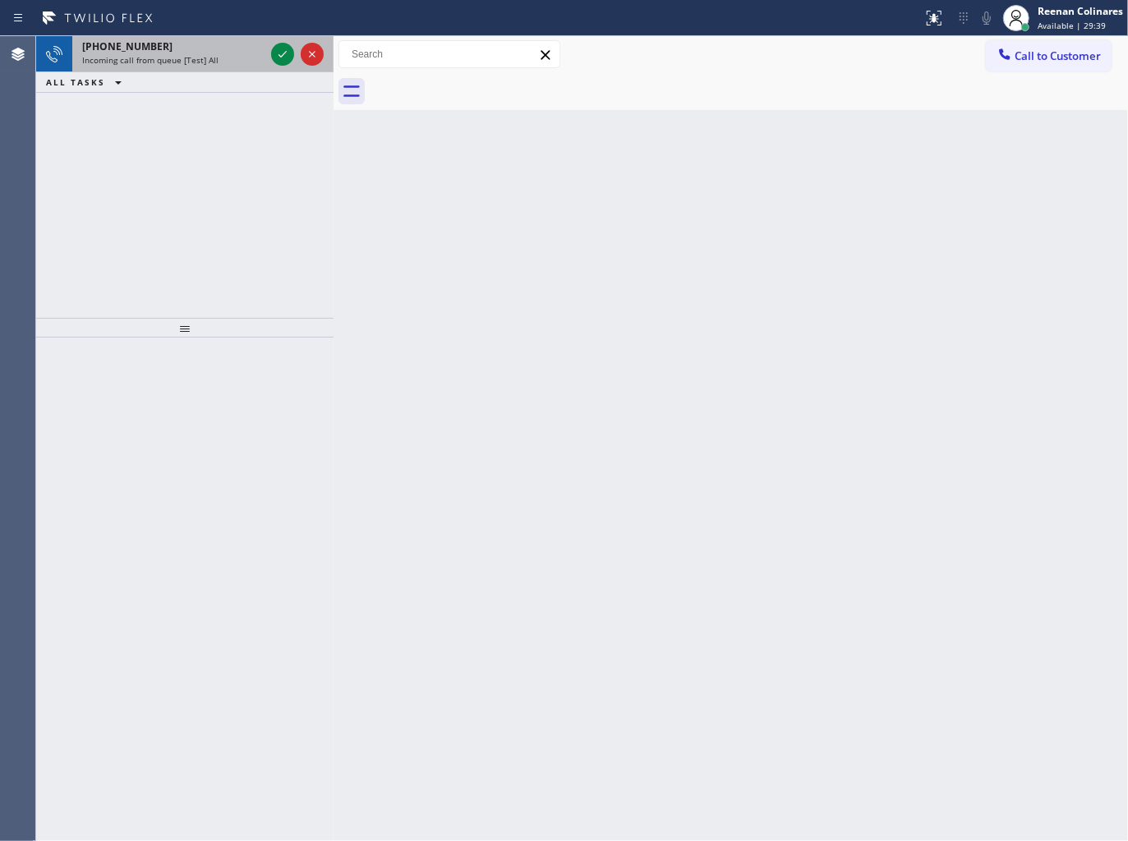
click at [214, 41] on div "[PHONE_NUMBER]" at bounding box center [173, 46] width 182 height 14
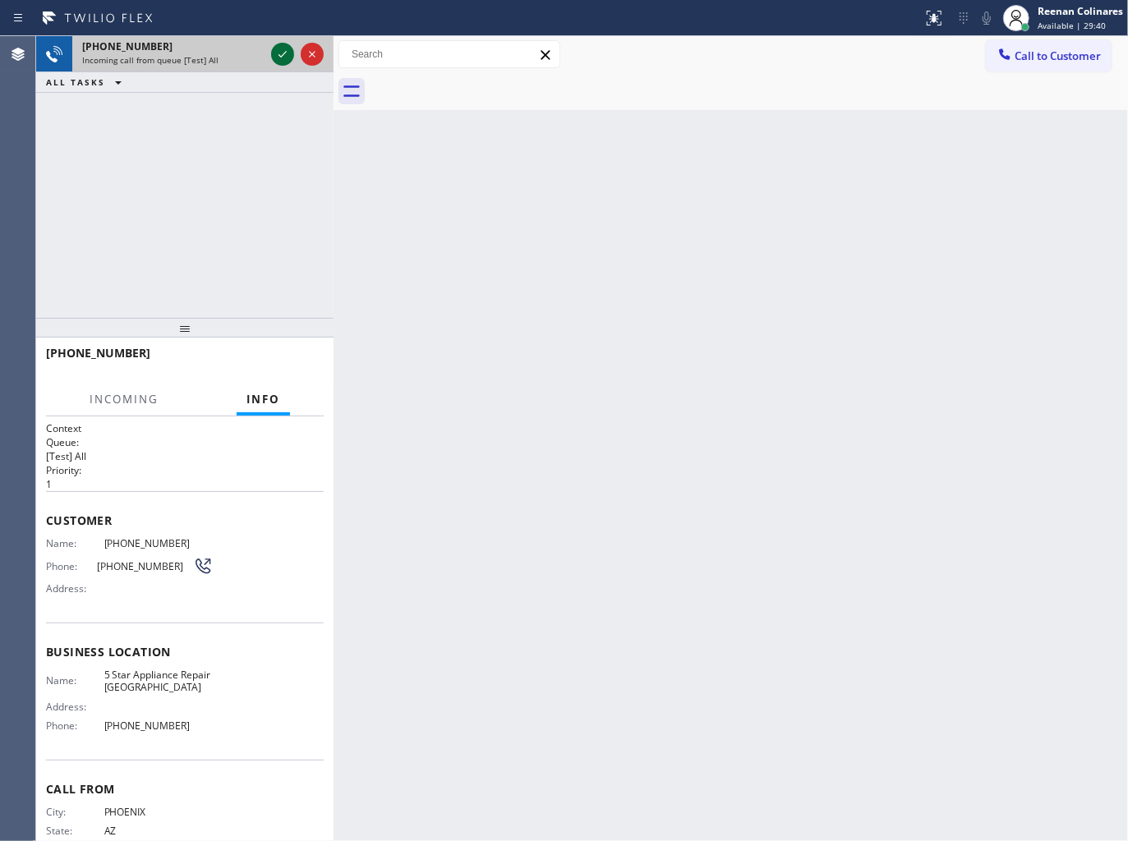
click at [280, 57] on icon at bounding box center [283, 54] width 20 height 20
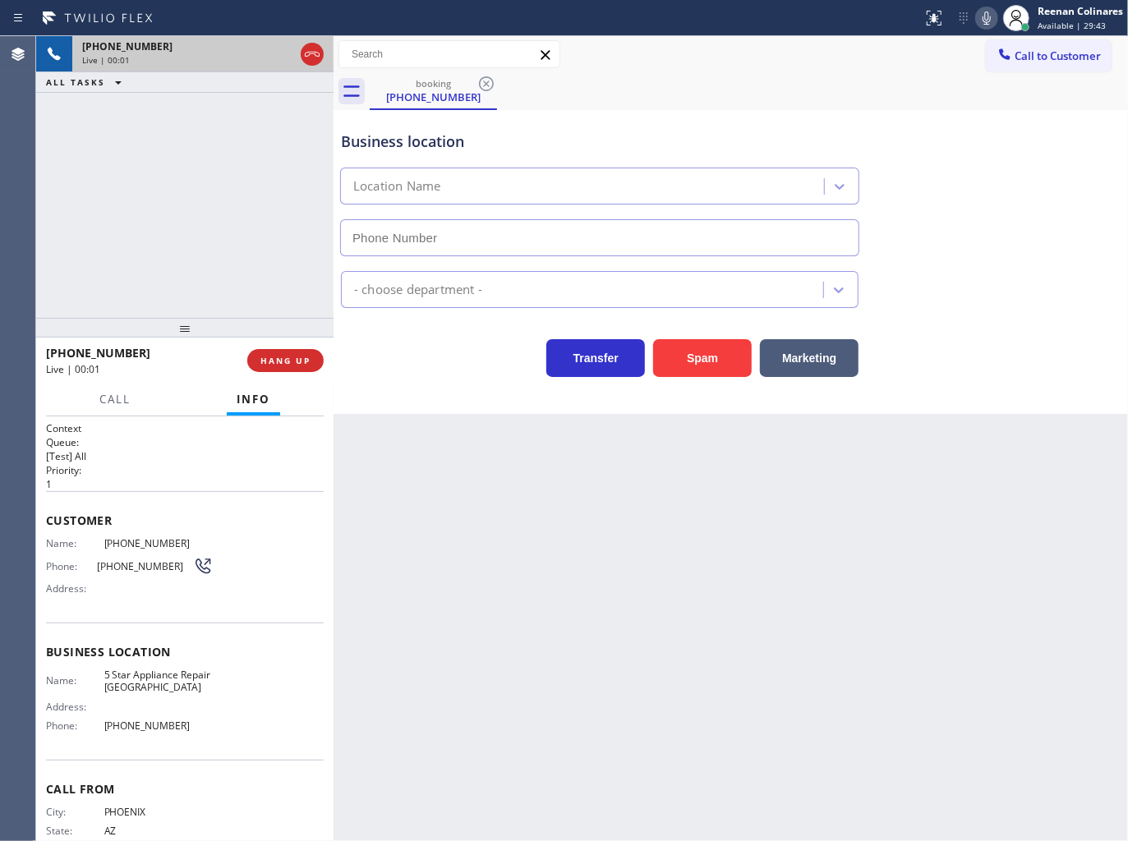
type input "[PHONE_NUMBER]"
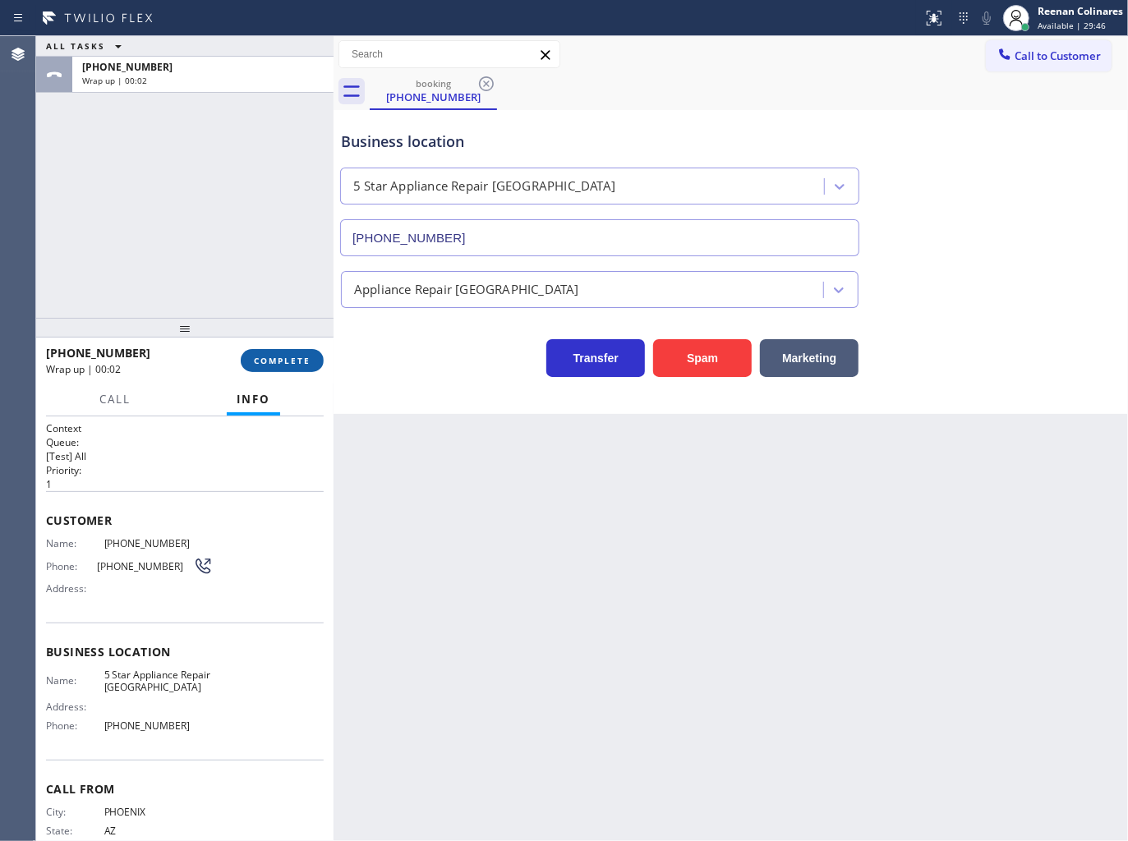
click at [276, 360] on span "COMPLETE" at bounding box center [282, 360] width 57 height 11
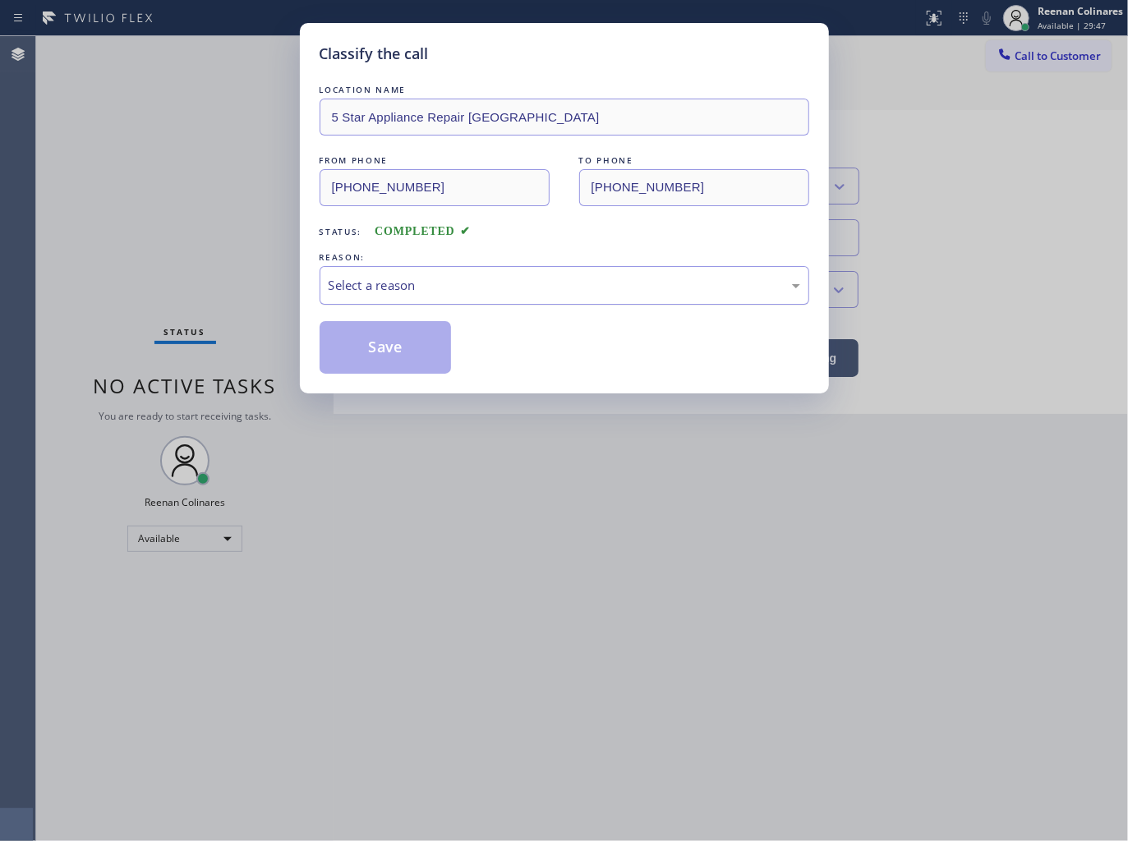
drag, startPoint x: 347, startPoint y: 290, endPoint x: 354, endPoint y: 298, distance: 11.1
click at [347, 290] on div "Select a reason" at bounding box center [564, 285] width 471 height 19
click at [359, 357] on button "Save" at bounding box center [386, 347] width 132 height 53
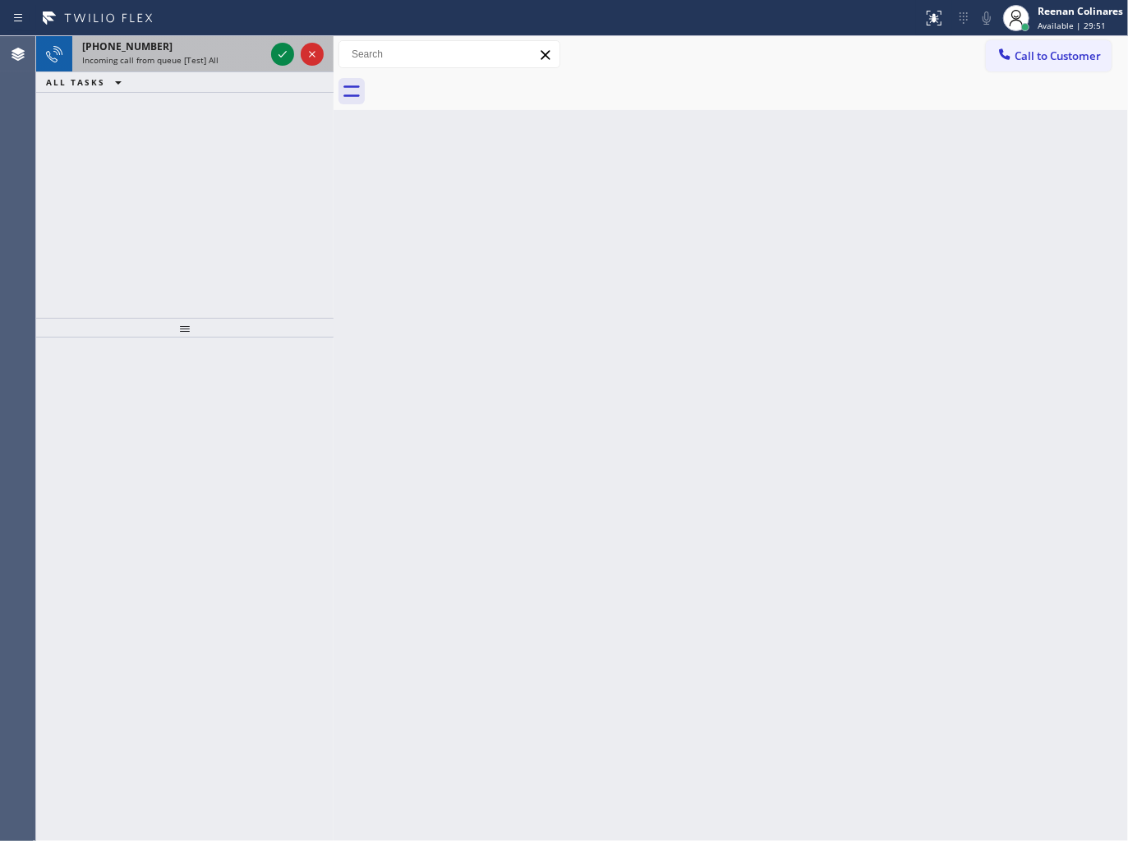
drag, startPoint x: 202, startPoint y: 83, endPoint x: 220, endPoint y: 59, distance: 29.9
click at [204, 78] on div "ALL TASKS ALL TASKS ACTIVE TASKS TASKS IN WRAP UP" at bounding box center [184, 82] width 297 height 21
click at [220, 59] on div "Incoming call from queue [Test] All" at bounding box center [173, 59] width 182 height 11
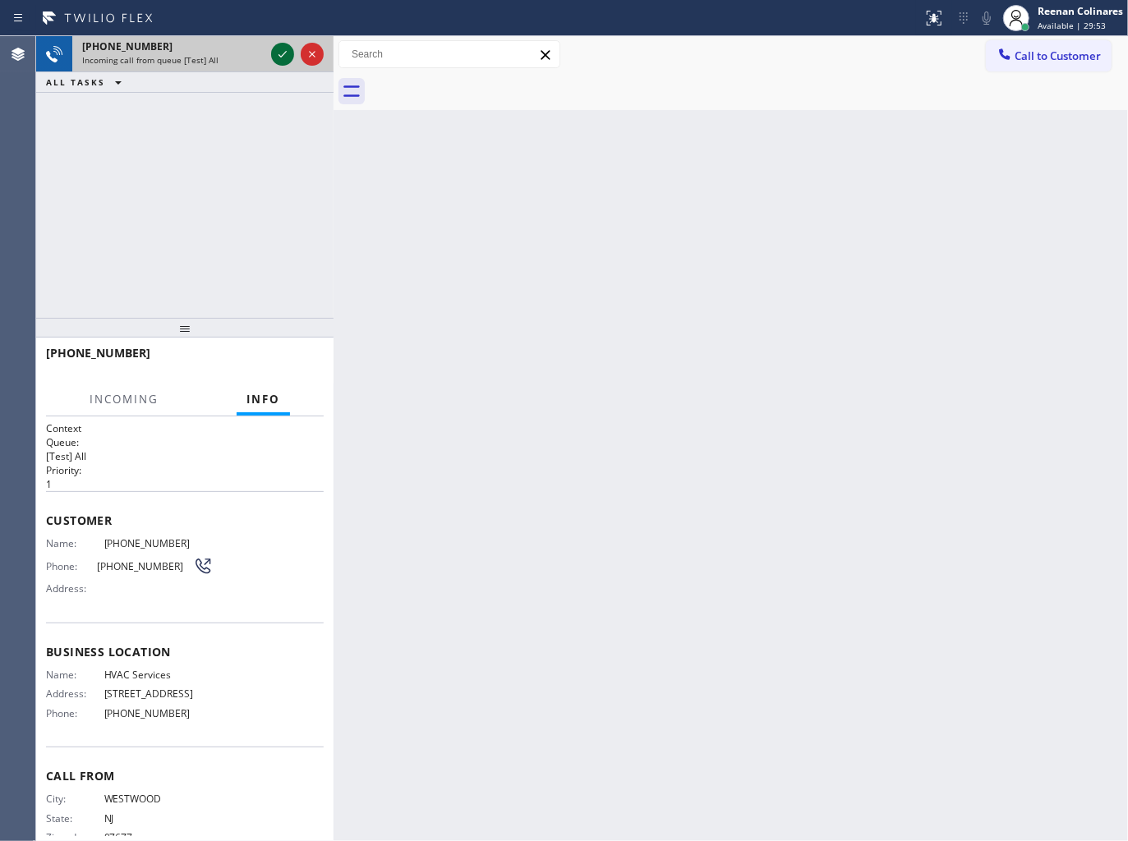
click at [280, 53] on icon at bounding box center [283, 54] width 20 height 20
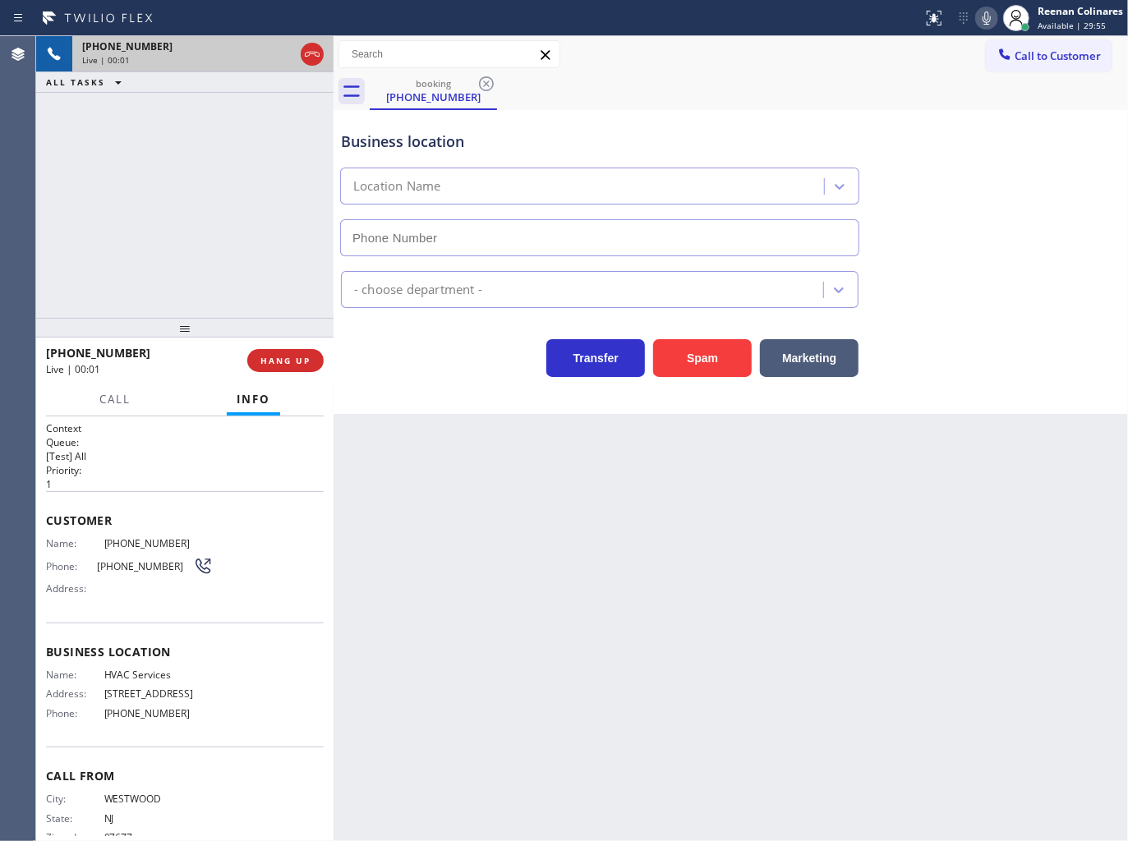
type input "[PHONE_NUMBER]"
click at [300, 353] on button "HANG UP" at bounding box center [285, 360] width 76 height 23
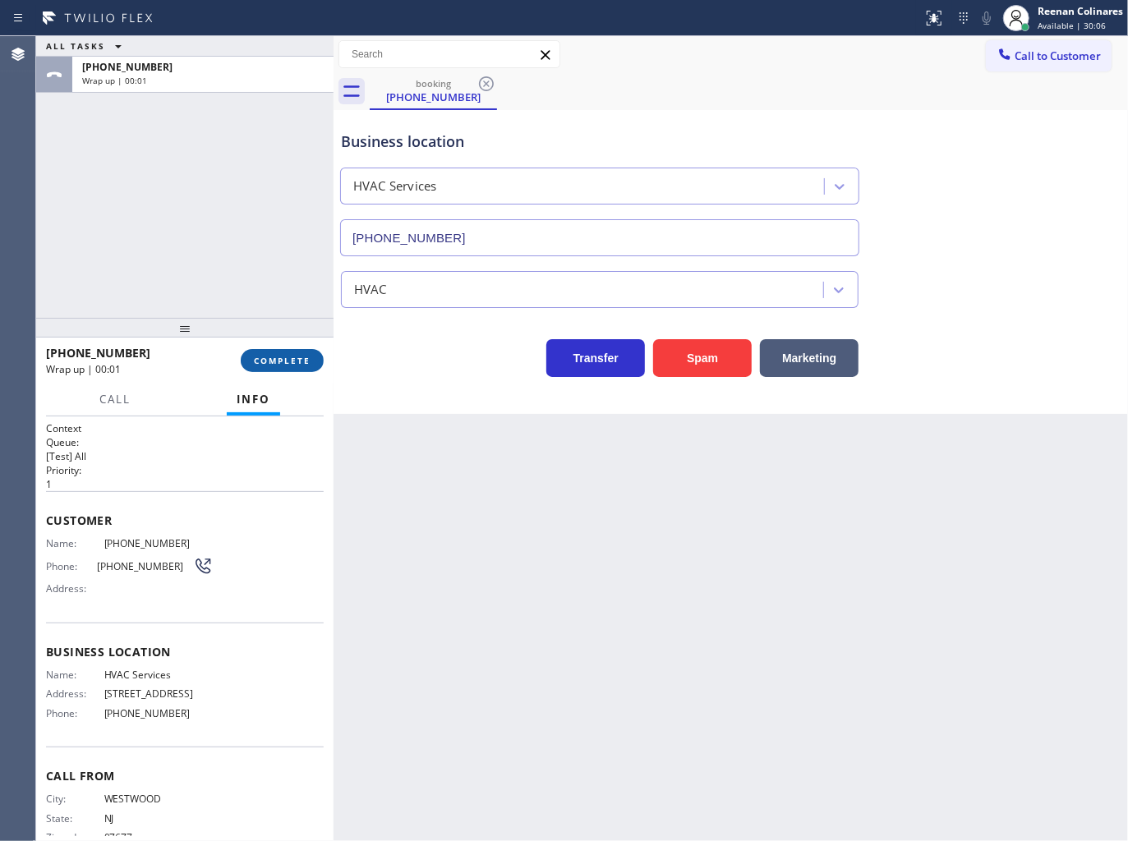
click at [300, 353] on button "COMPLETE" at bounding box center [282, 360] width 83 height 23
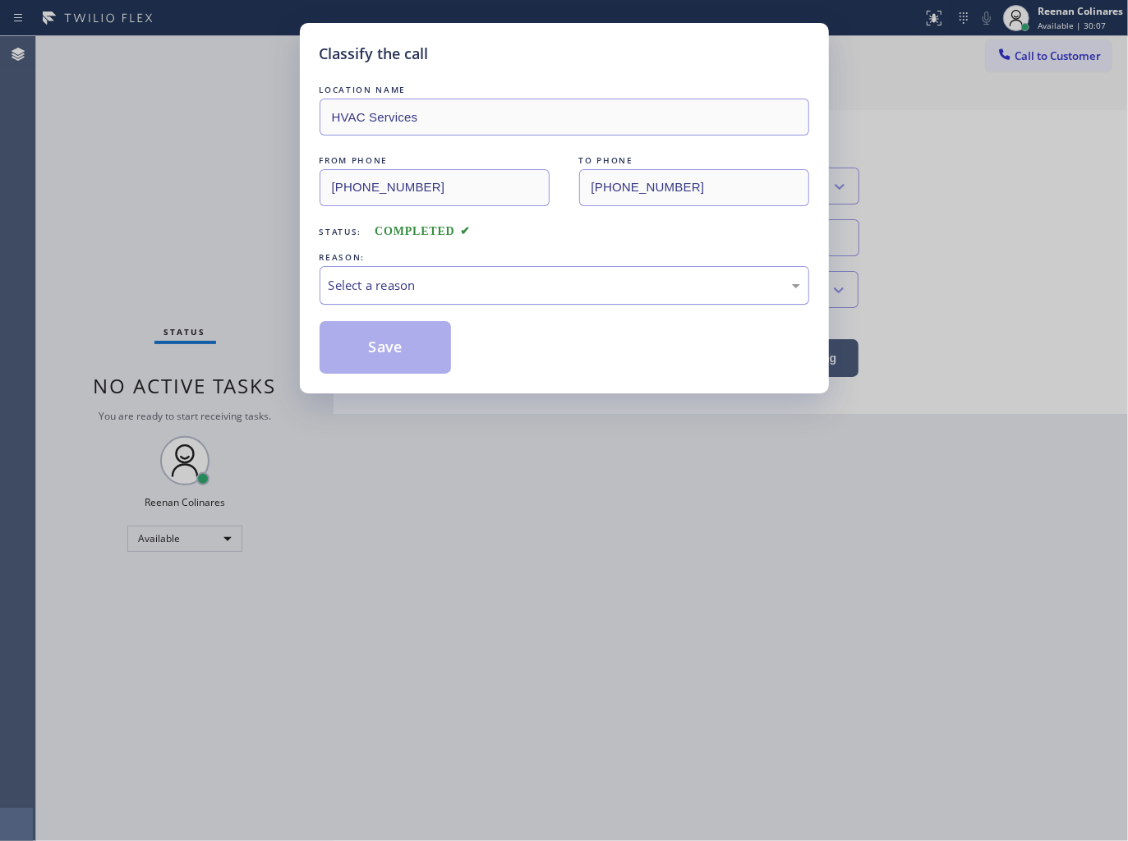
click at [373, 287] on div "Select a reason" at bounding box center [564, 285] width 471 height 19
drag, startPoint x: 375, startPoint y: 341, endPoint x: 912, endPoint y: 126, distance: 577.9
click at [389, 333] on button "Save" at bounding box center [386, 347] width 132 height 53
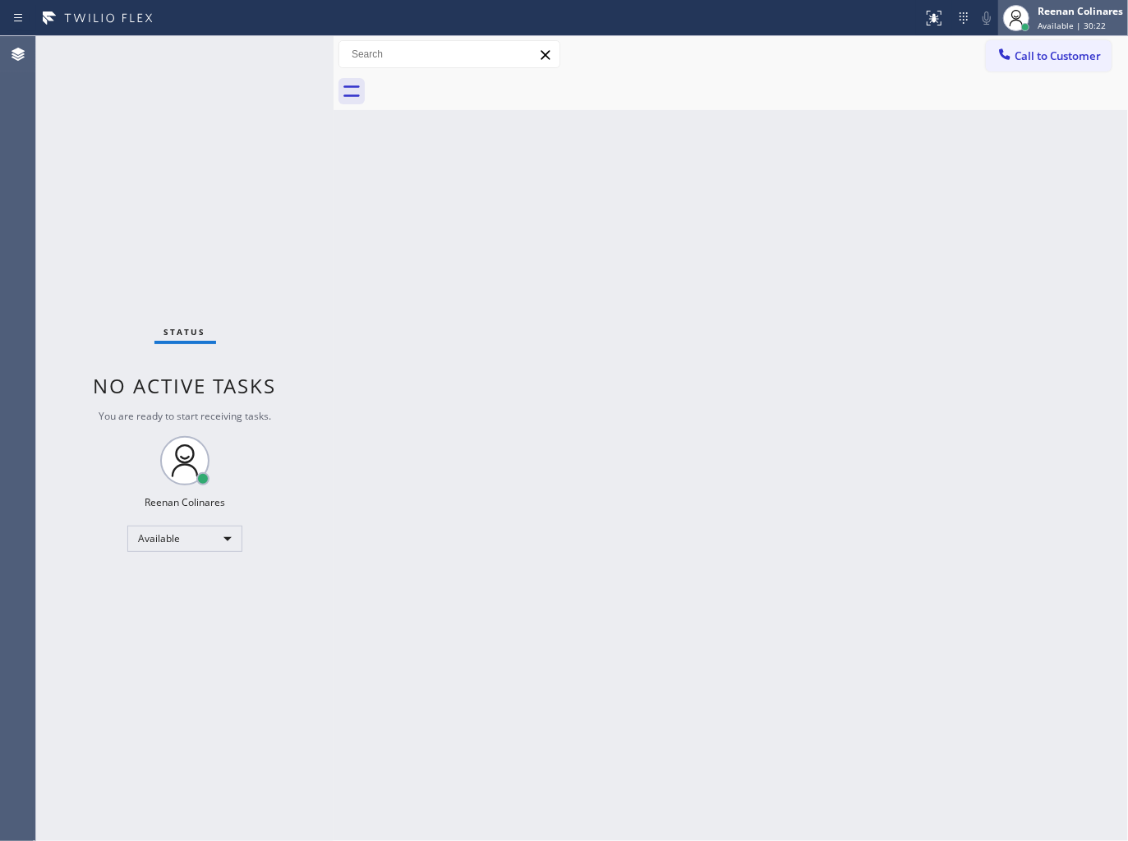
click at [1049, 21] on span "Available | 30:22" at bounding box center [1071, 25] width 68 height 11
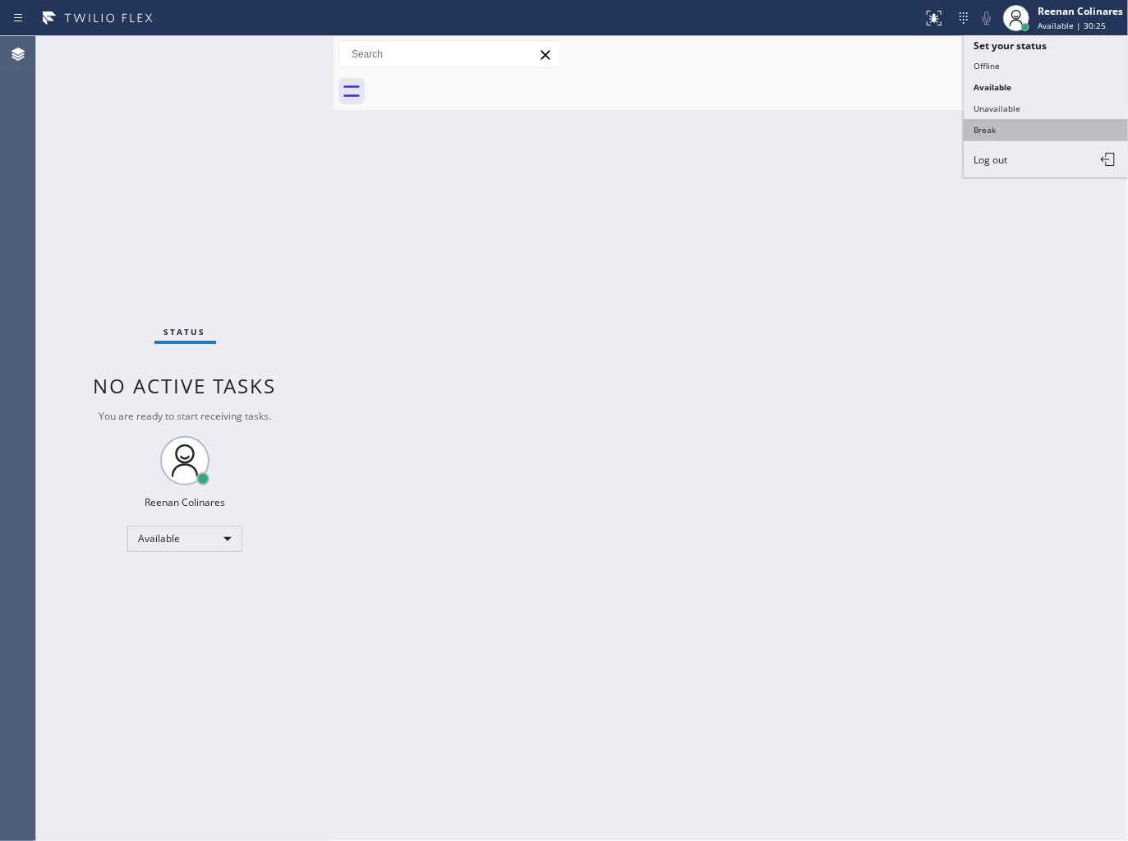
click at [986, 132] on button "Break" at bounding box center [1045, 129] width 164 height 21
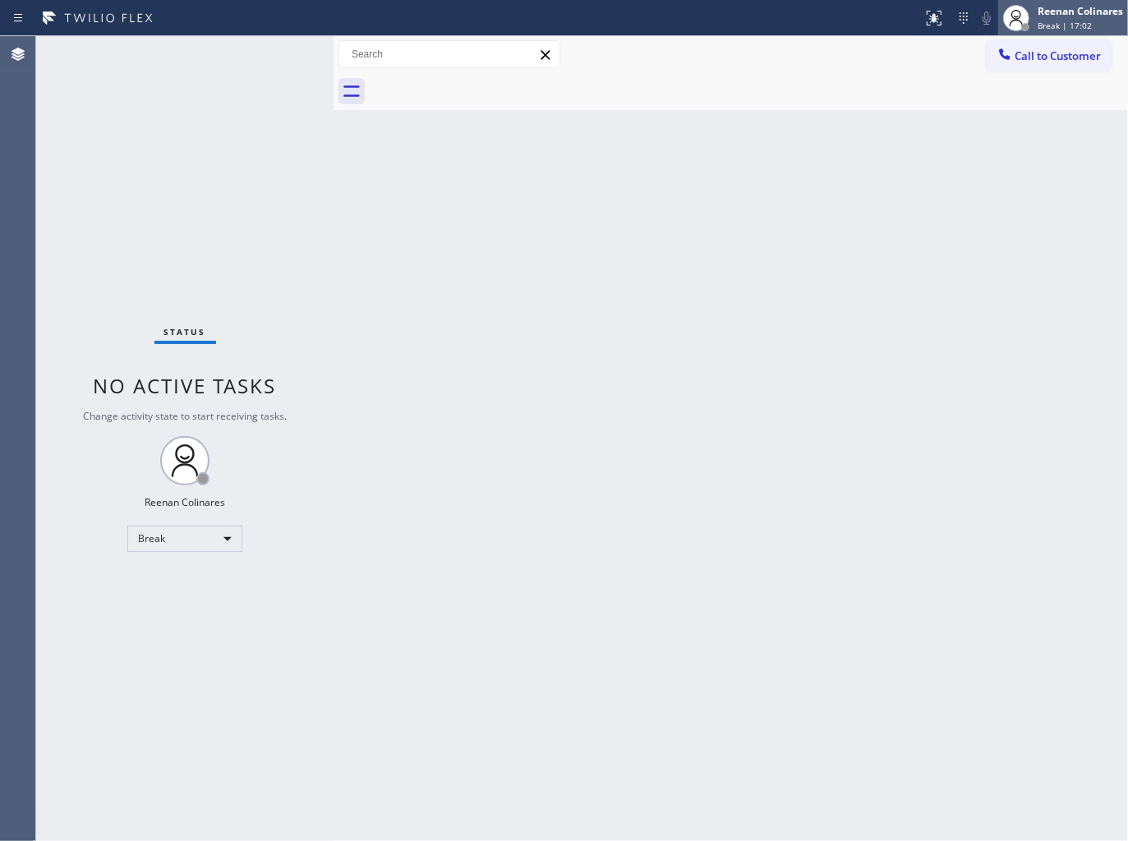
click at [1095, 12] on div "Reenan Colinares" at bounding box center [1079, 11] width 85 height 14
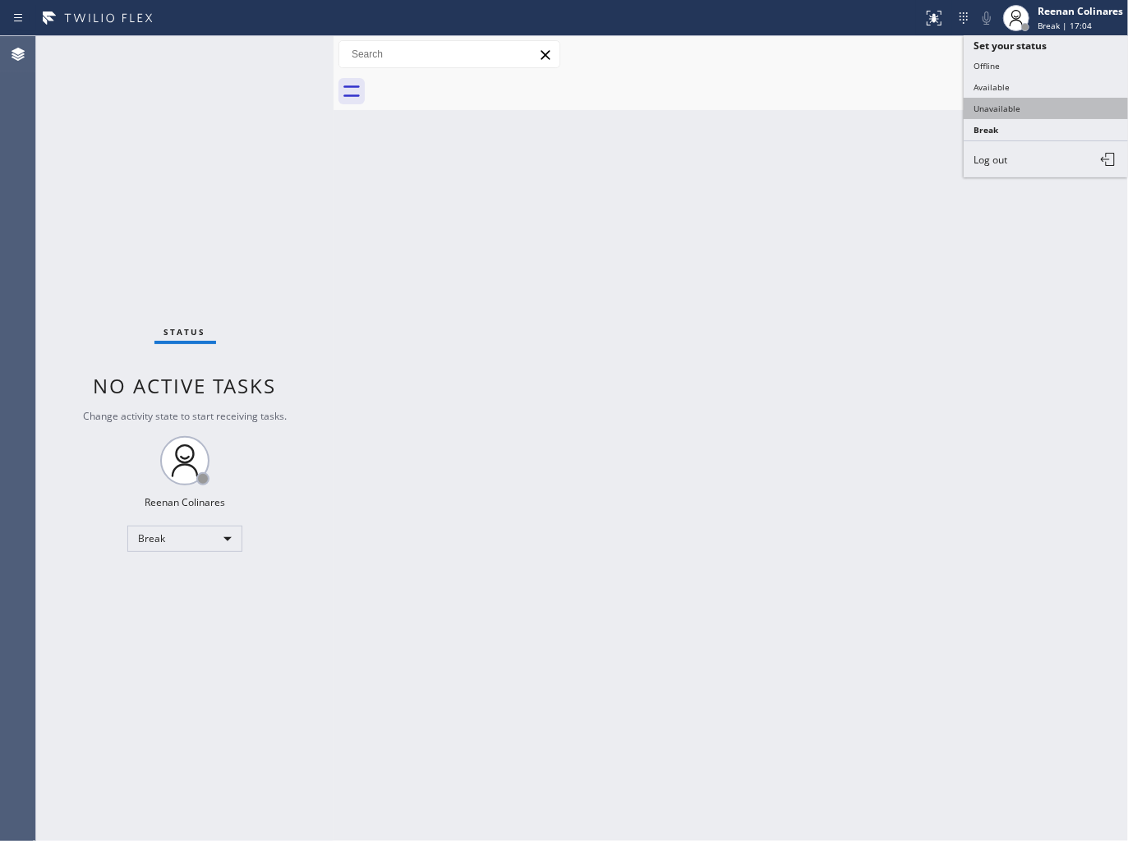
click at [1023, 101] on button "Unavailable" at bounding box center [1045, 108] width 164 height 21
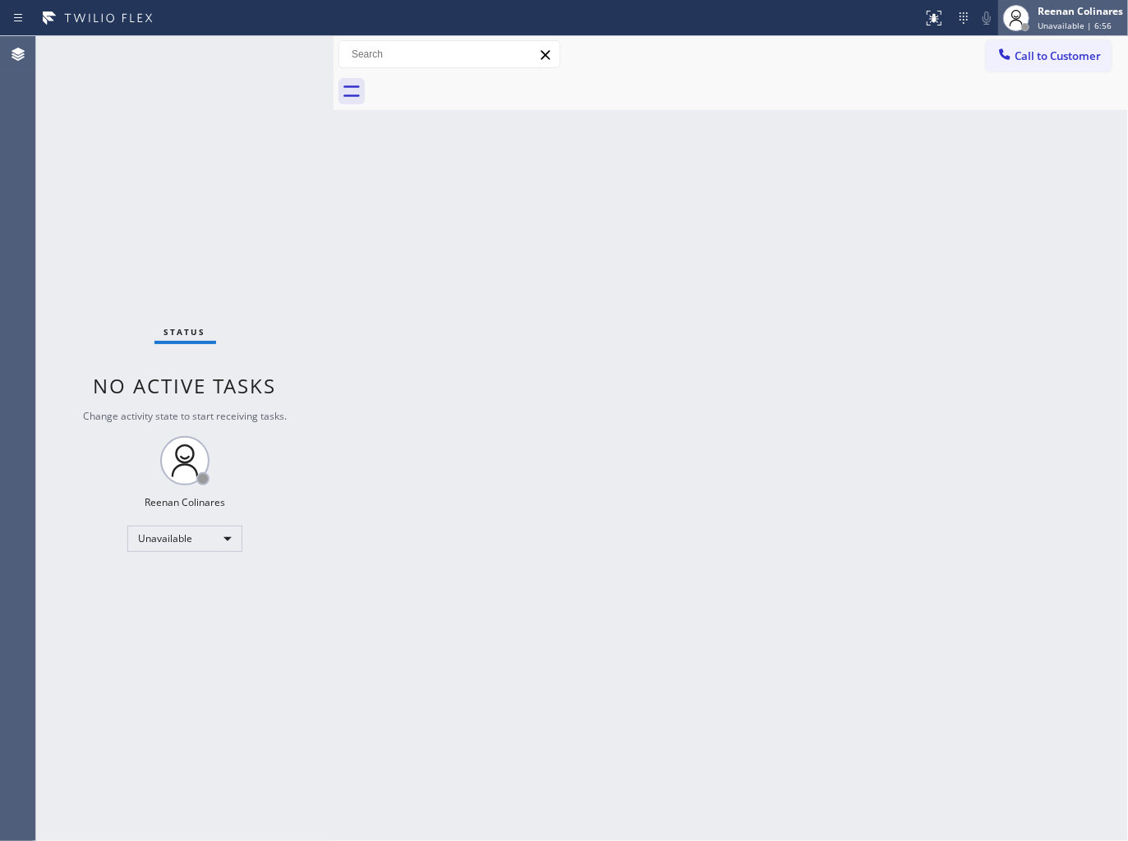
click at [1050, 10] on div "Reenan Colinares" at bounding box center [1079, 11] width 85 height 14
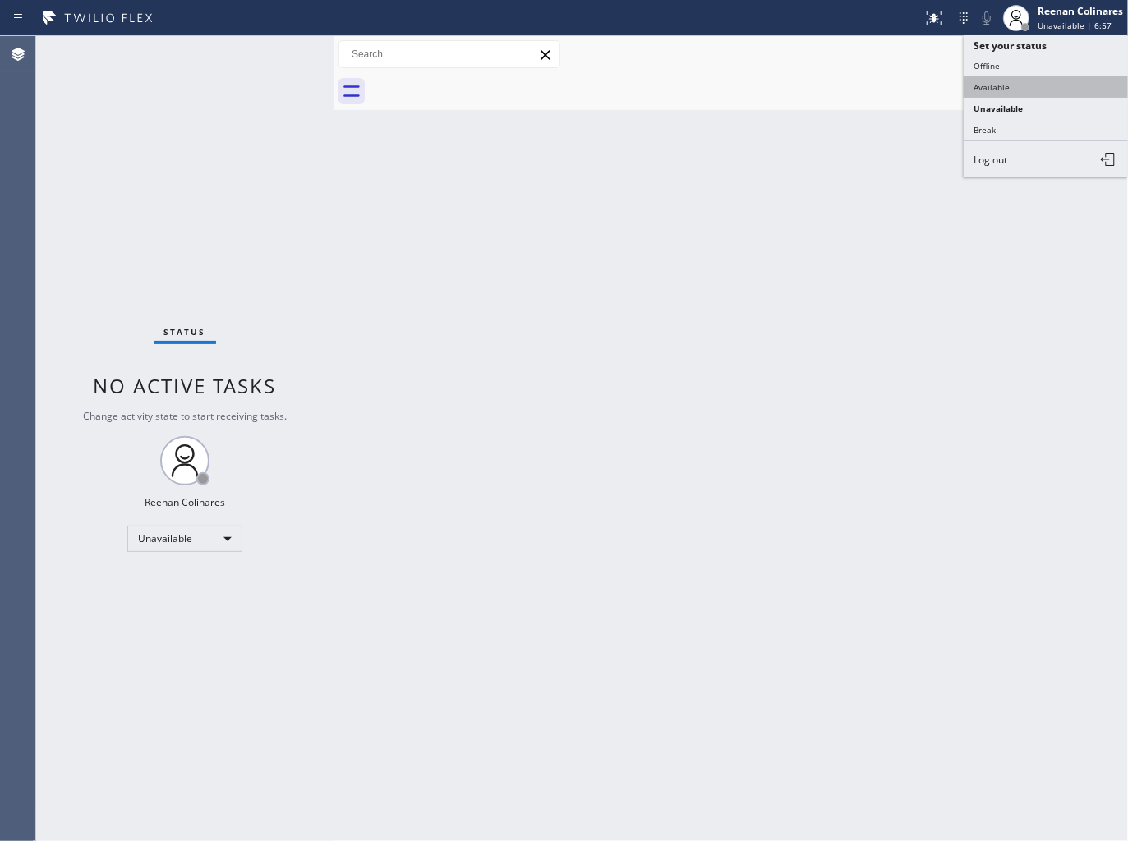
click at [997, 80] on button "Available" at bounding box center [1045, 86] width 164 height 21
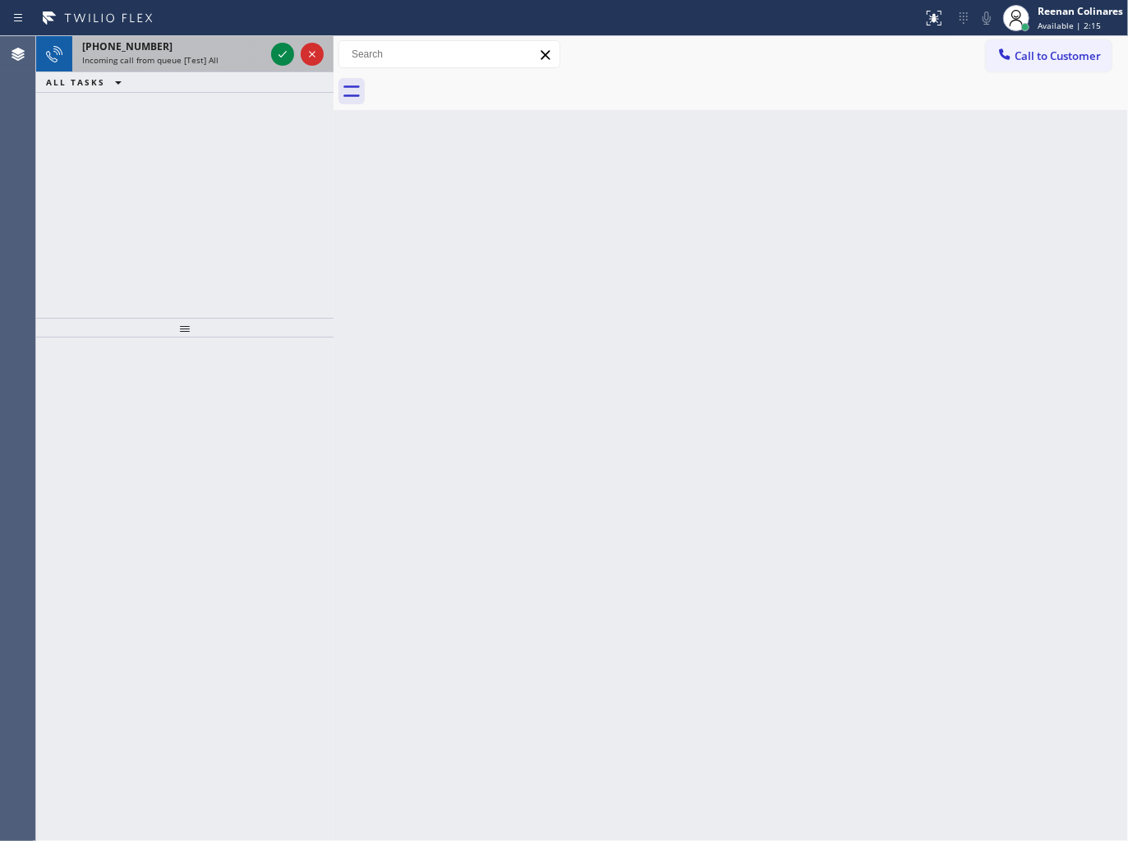
click at [182, 62] on span "Incoming call from queue [Test] All" at bounding box center [150, 59] width 136 height 11
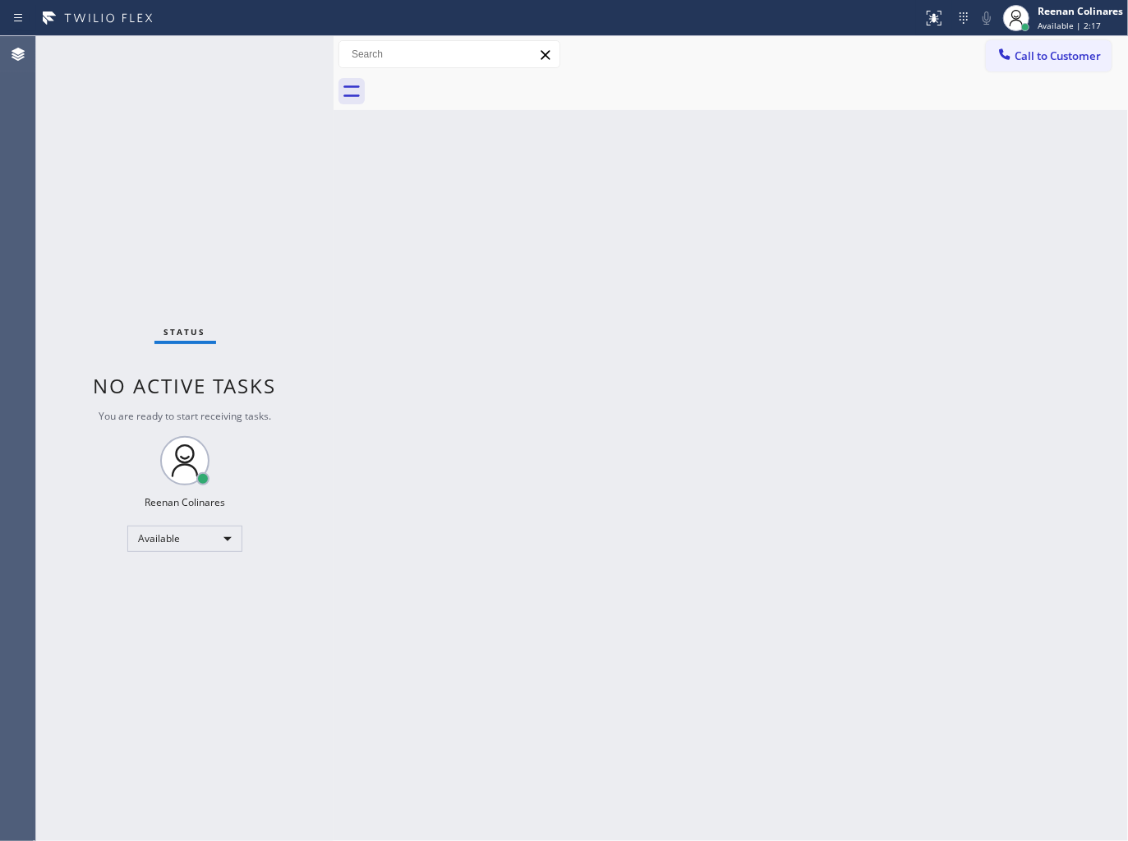
click at [232, 54] on div "Status No active tasks You are ready to start receiving tasks. Reenan Colinares…" at bounding box center [184, 438] width 297 height 805
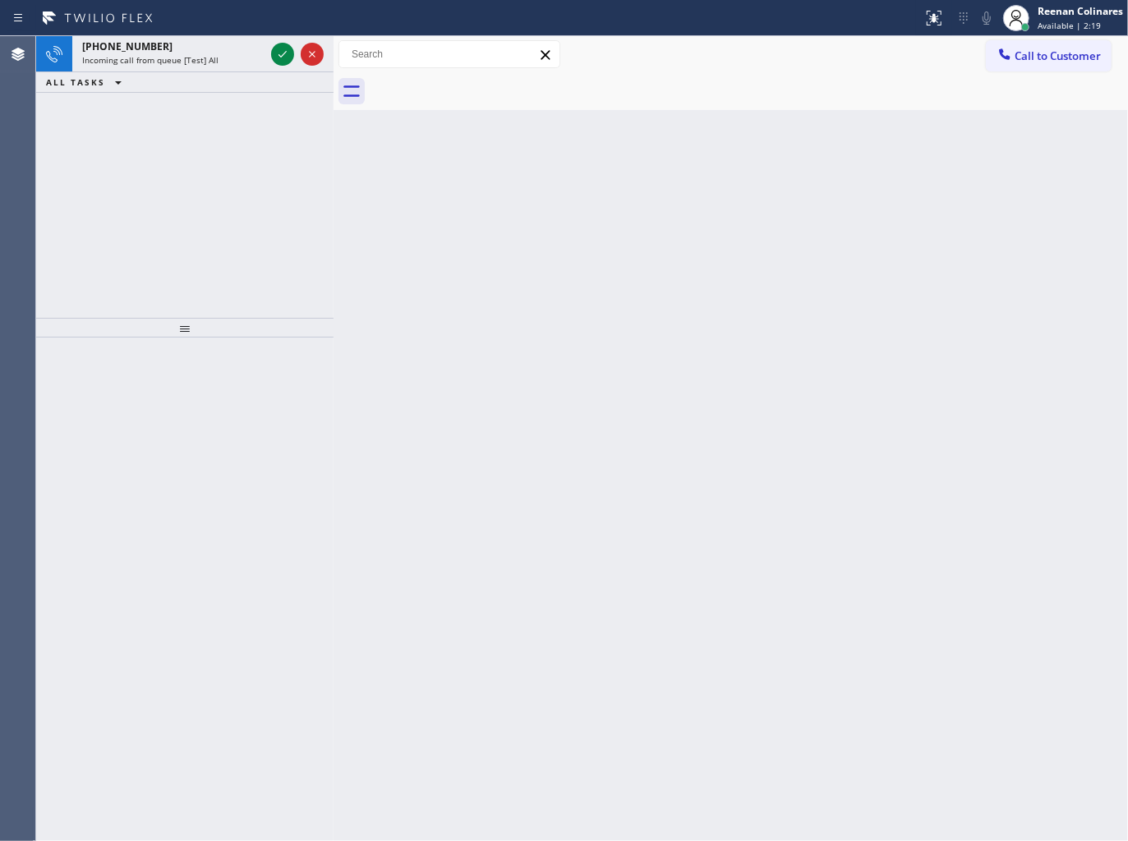
click at [232, 54] on div "Incoming call from queue [Test] All" at bounding box center [173, 59] width 182 height 11
click at [1056, 14] on div "Reenan Colinares" at bounding box center [1079, 11] width 85 height 14
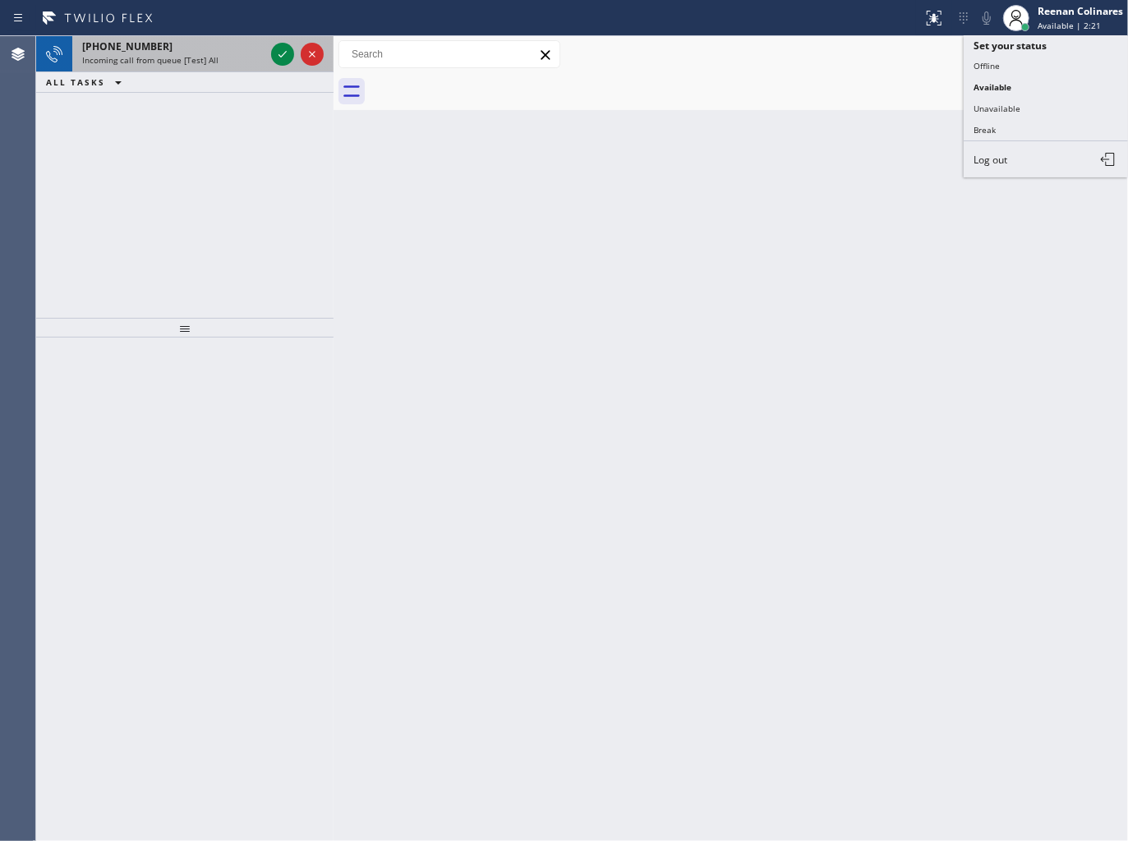
click at [195, 50] on div "[PHONE_NUMBER]" at bounding box center [173, 46] width 182 height 14
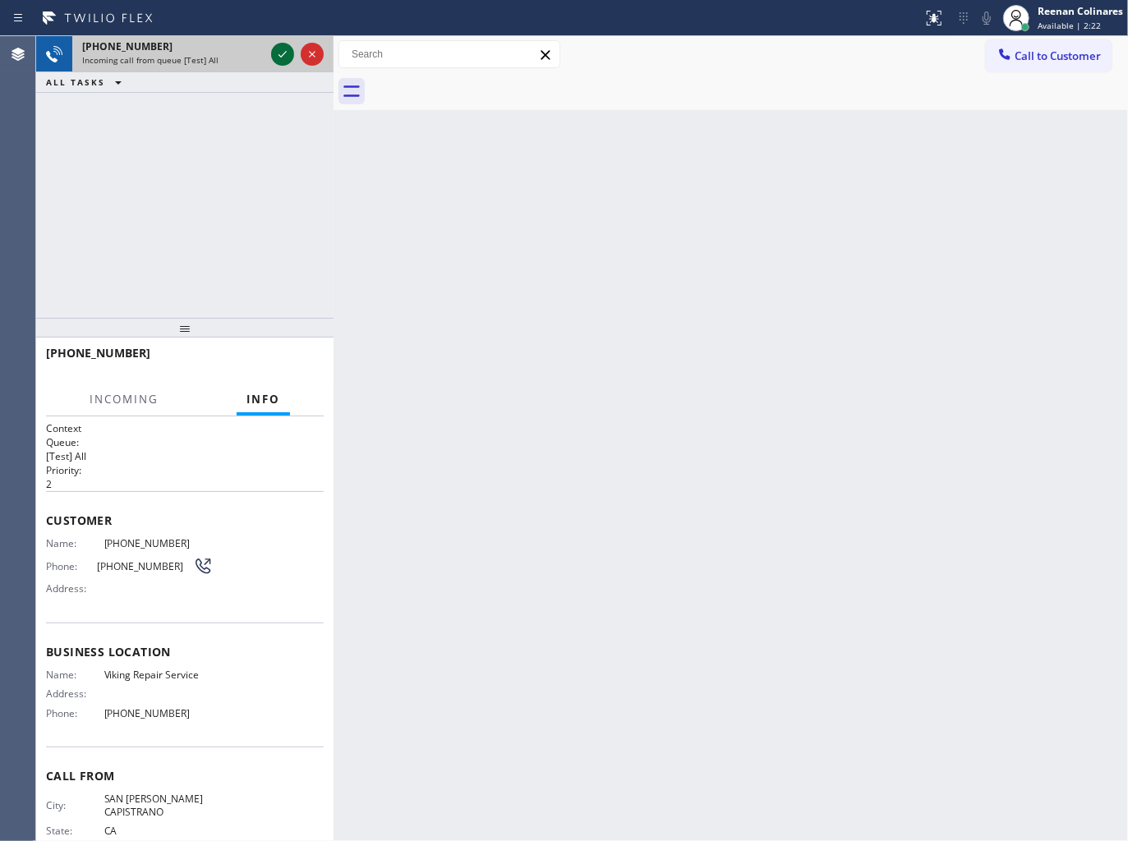
click at [279, 52] on icon at bounding box center [283, 54] width 20 height 20
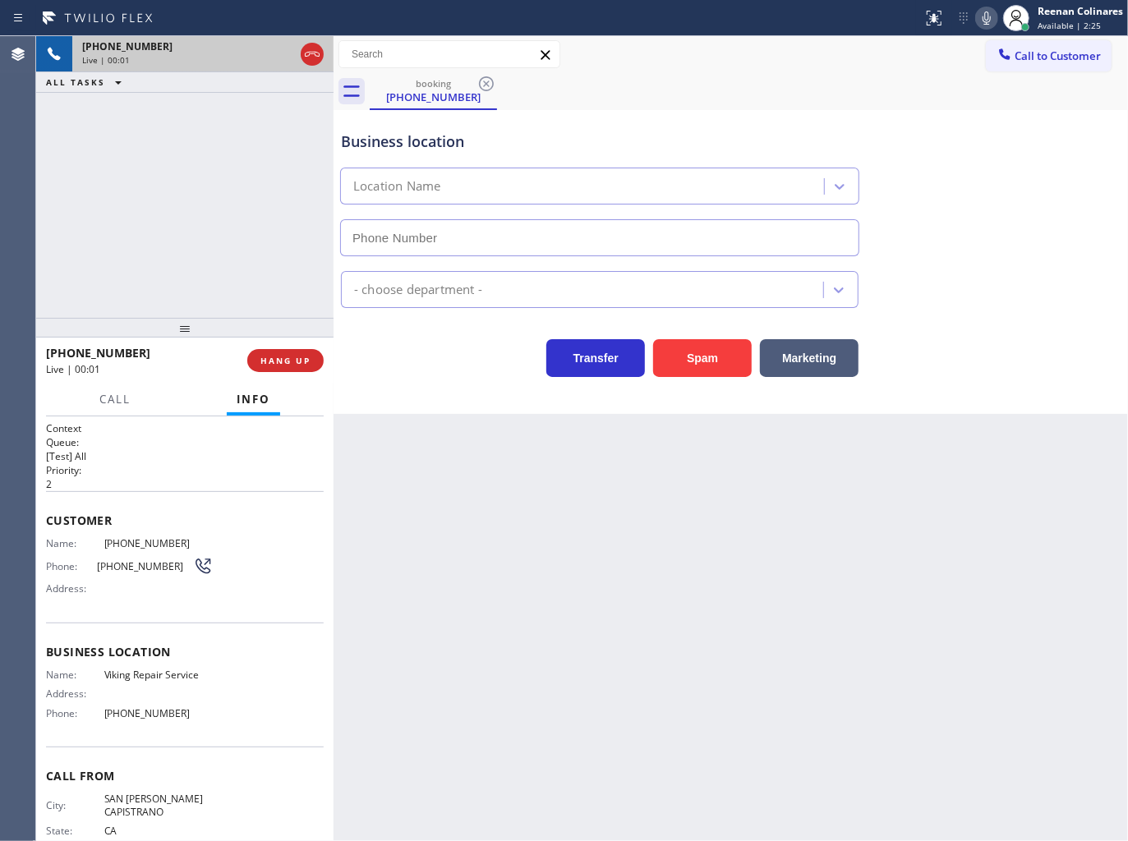
type input "[PHONE_NUMBER]"
click at [986, 20] on icon at bounding box center [987, 18] width 20 height 20
click at [296, 355] on span "HANG UP" at bounding box center [285, 360] width 50 height 11
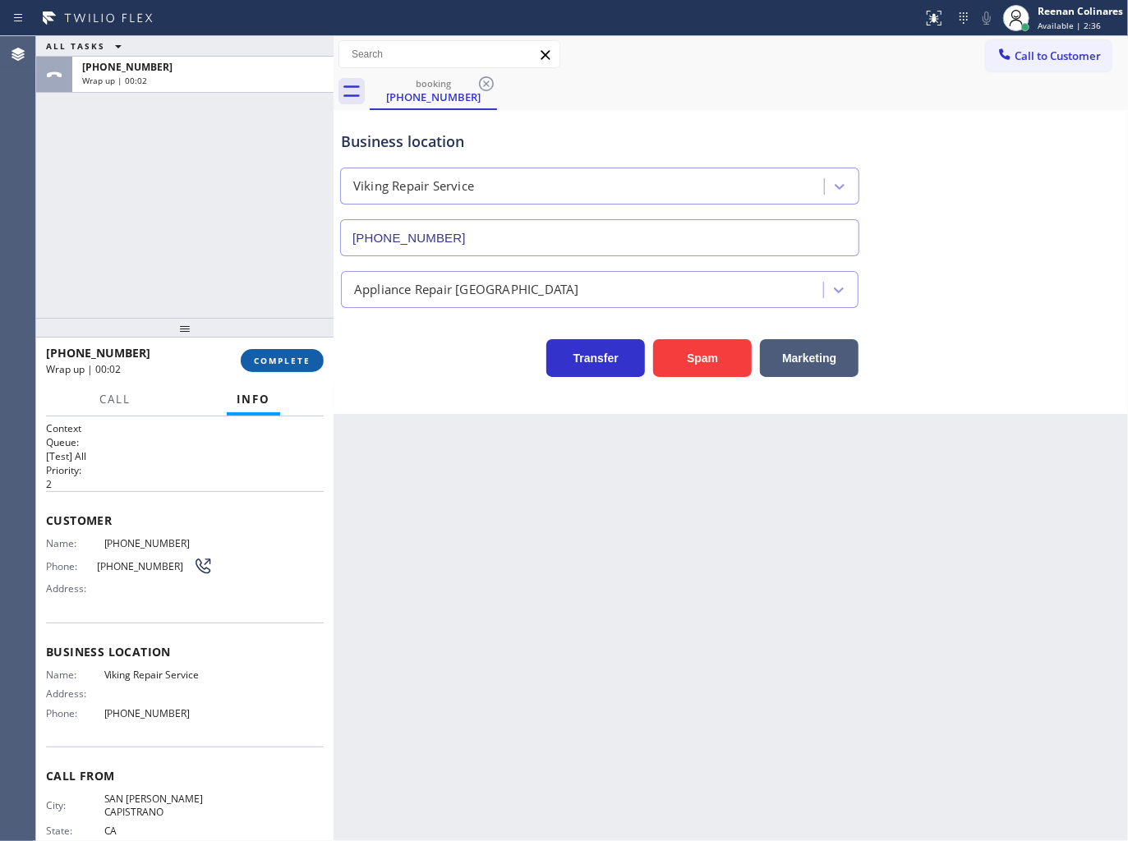
click at [296, 355] on span "COMPLETE" at bounding box center [282, 360] width 57 height 11
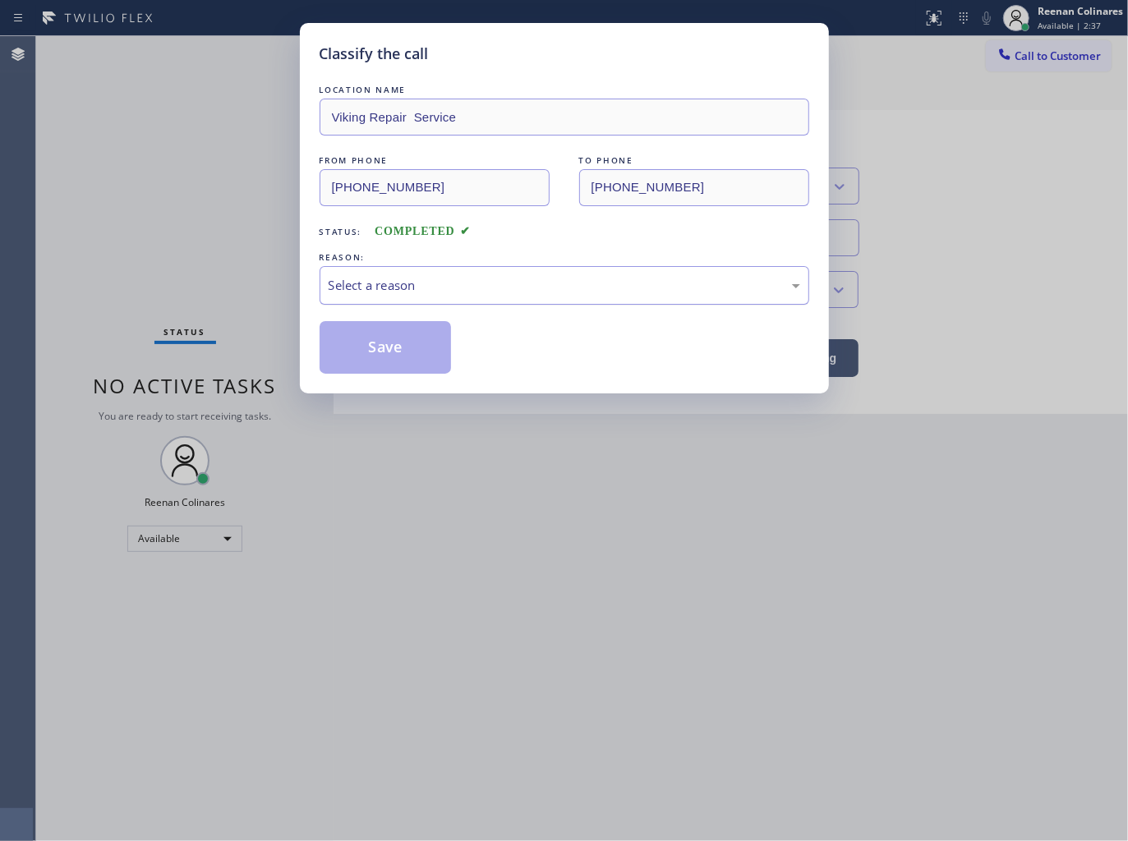
click at [351, 283] on div "Select a reason" at bounding box center [564, 285] width 471 height 19
drag, startPoint x: 352, startPoint y: 405, endPoint x: 359, endPoint y: 353, distance: 52.3
drag, startPoint x: 359, startPoint y: 353, endPoint x: 1000, endPoint y: 71, distance: 701.0
click at [361, 352] on button "Save" at bounding box center [386, 347] width 132 height 53
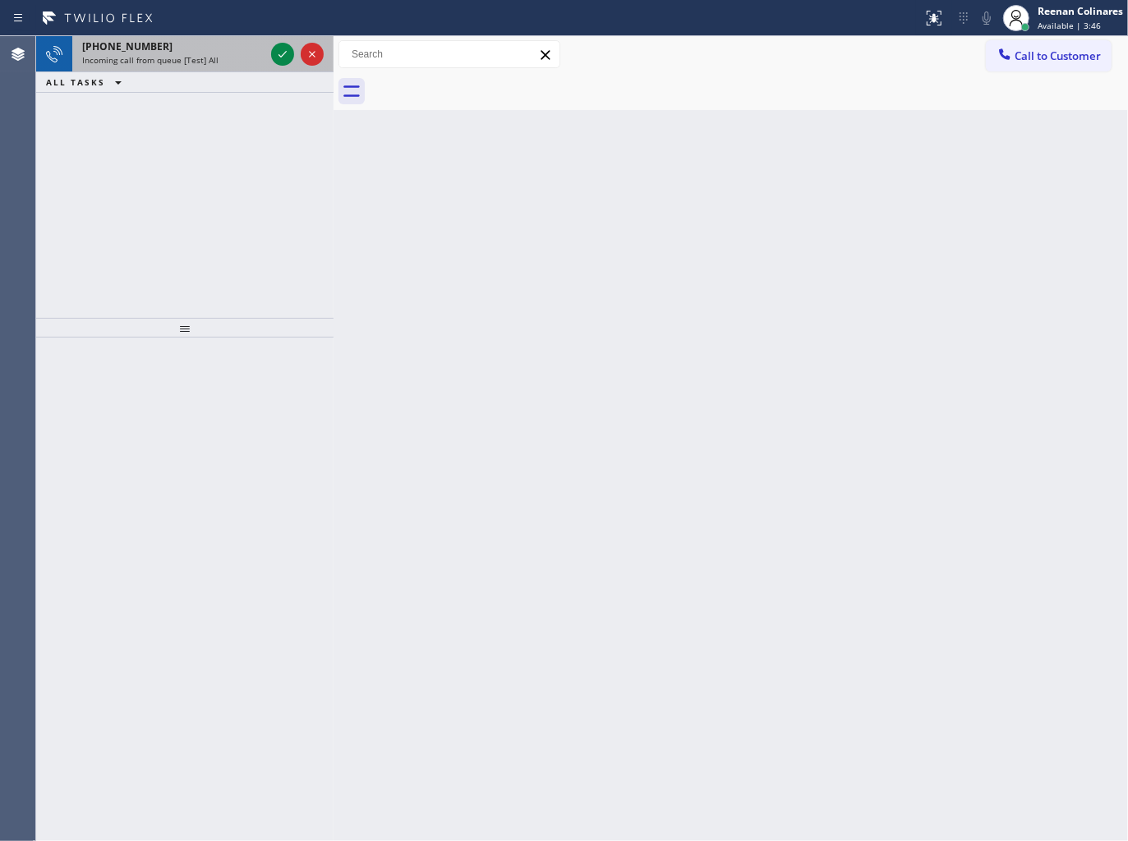
click at [195, 49] on div "[PHONE_NUMBER]" at bounding box center [173, 46] width 182 height 14
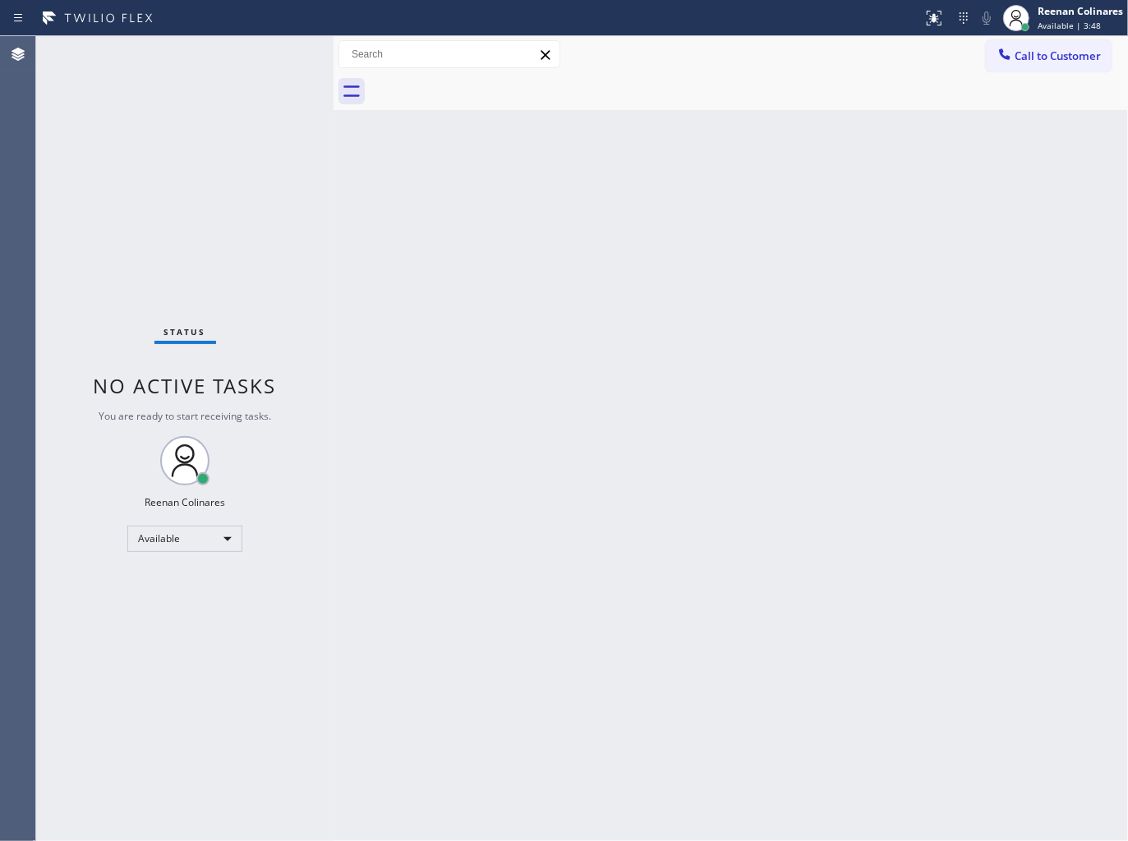
click at [279, 53] on div "Status No active tasks You are ready to start receiving tasks. Reenan Colinares…" at bounding box center [184, 438] width 297 height 805
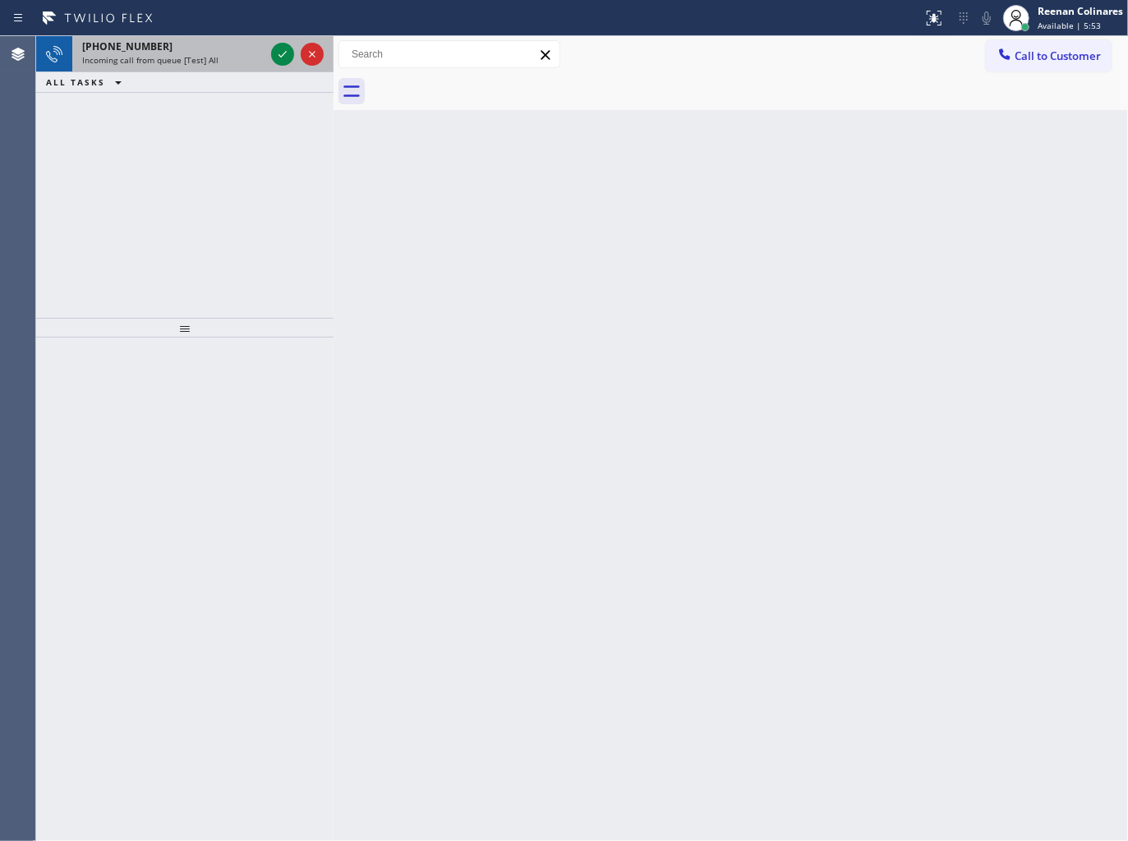
click at [206, 67] on div "[PHONE_NUMBER] Incoming call from queue [Test] All" at bounding box center [169, 54] width 195 height 36
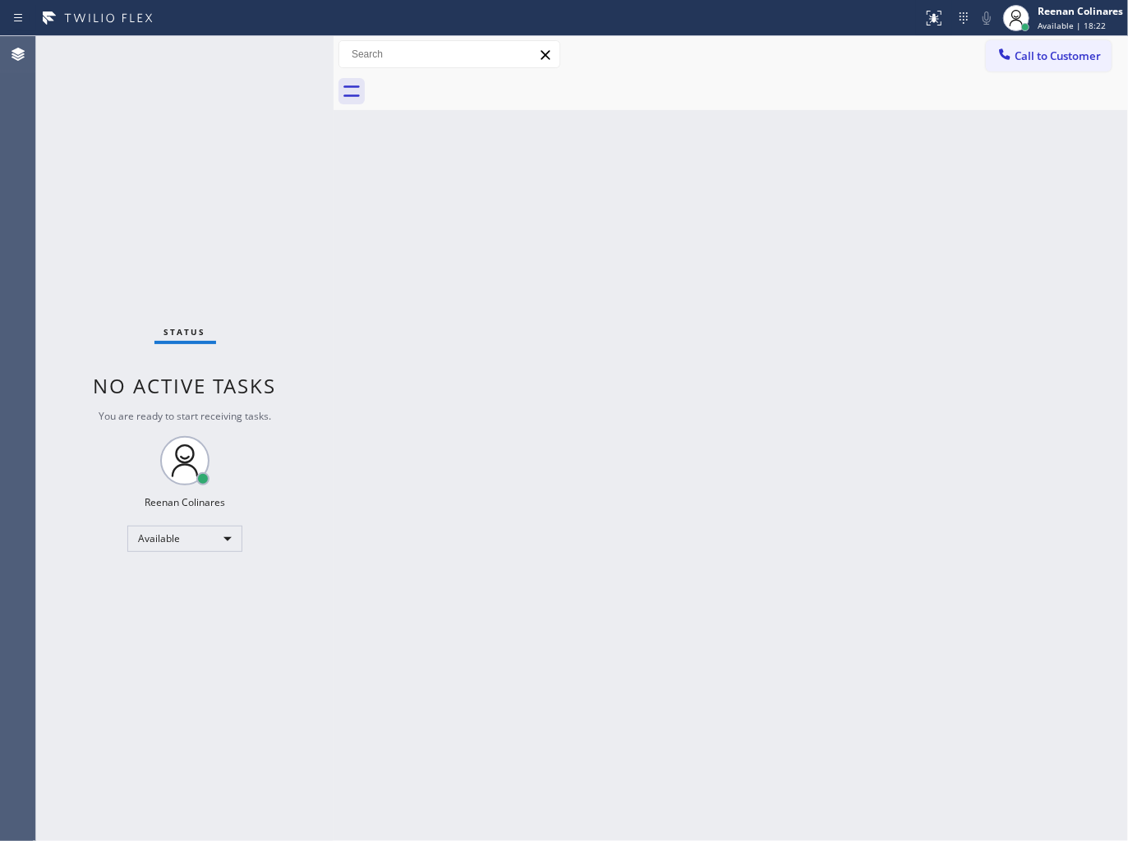
click at [717, 172] on div "Back to Dashboard Change Sender ID Customers Technicians Select a contact Outbo…" at bounding box center [730, 438] width 794 height 805
click at [609, 182] on div "Back to Dashboard Change Sender ID Customers Technicians Select a contact Outbo…" at bounding box center [730, 438] width 794 height 805
click at [766, 200] on div "Back to Dashboard Change Sender ID Customers Technicians Select a contact Outbo…" at bounding box center [730, 438] width 794 height 805
click at [642, 233] on div "Back to Dashboard Change Sender ID Customers Technicians Select a contact Outbo…" at bounding box center [730, 438] width 794 height 805
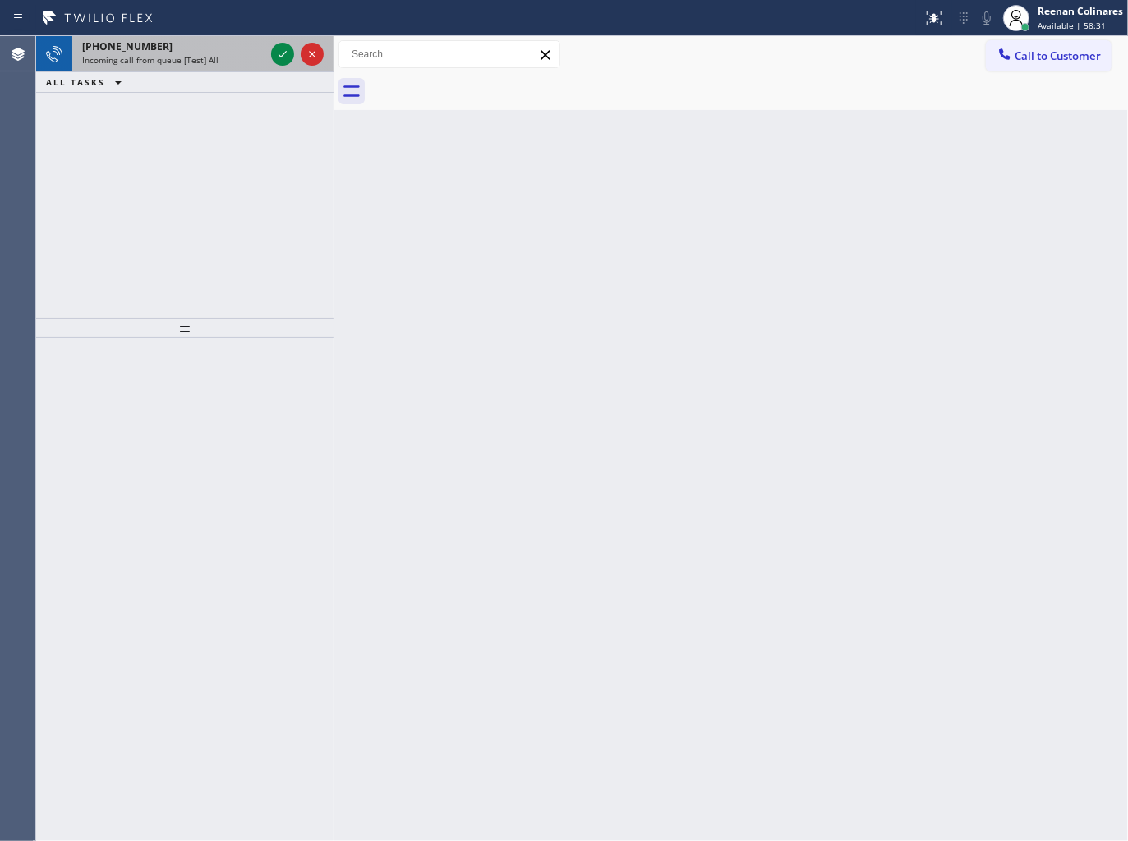
click at [218, 57] on div "Incoming call from queue [Test] All" at bounding box center [173, 59] width 182 height 11
click at [211, 67] on div "[PHONE_NUMBER] Incoming call from queue [Test] All" at bounding box center [169, 54] width 195 height 36
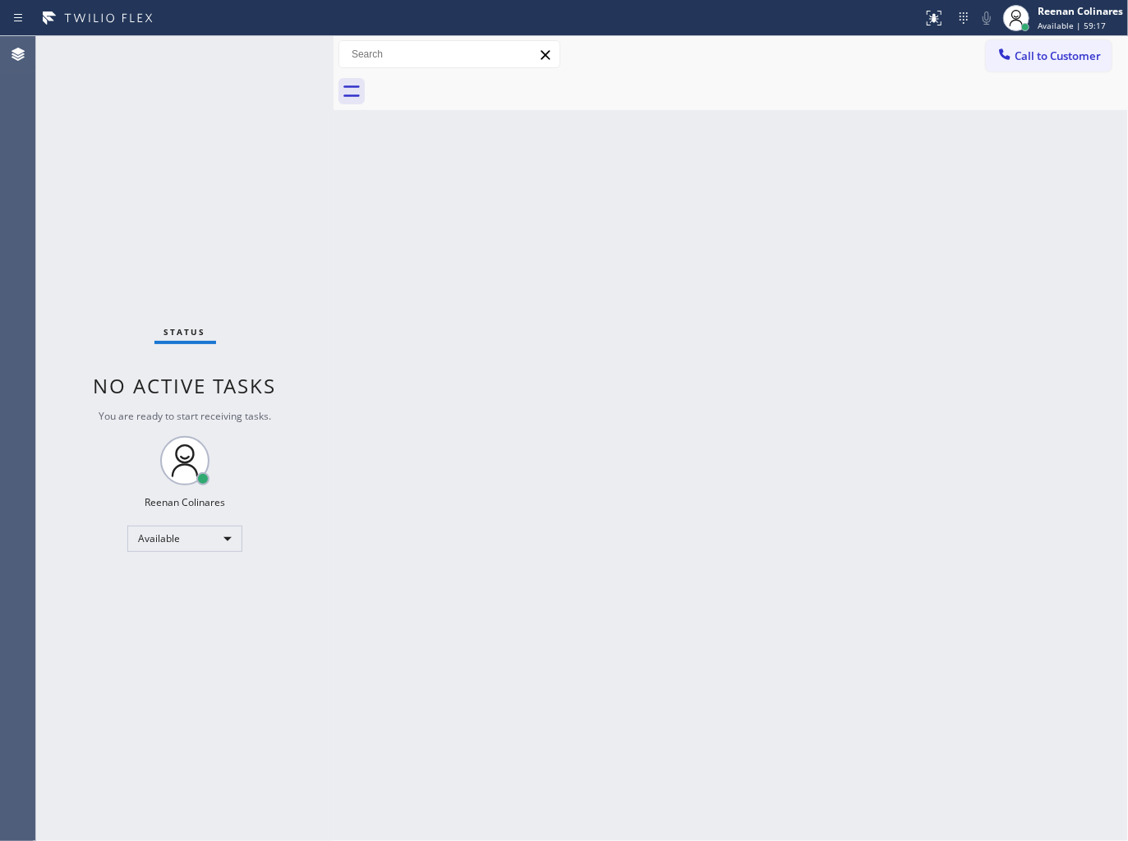
click at [214, 64] on div "Status No active tasks You are ready to start receiving tasks. Reenan Colinares…" at bounding box center [184, 438] width 297 height 805
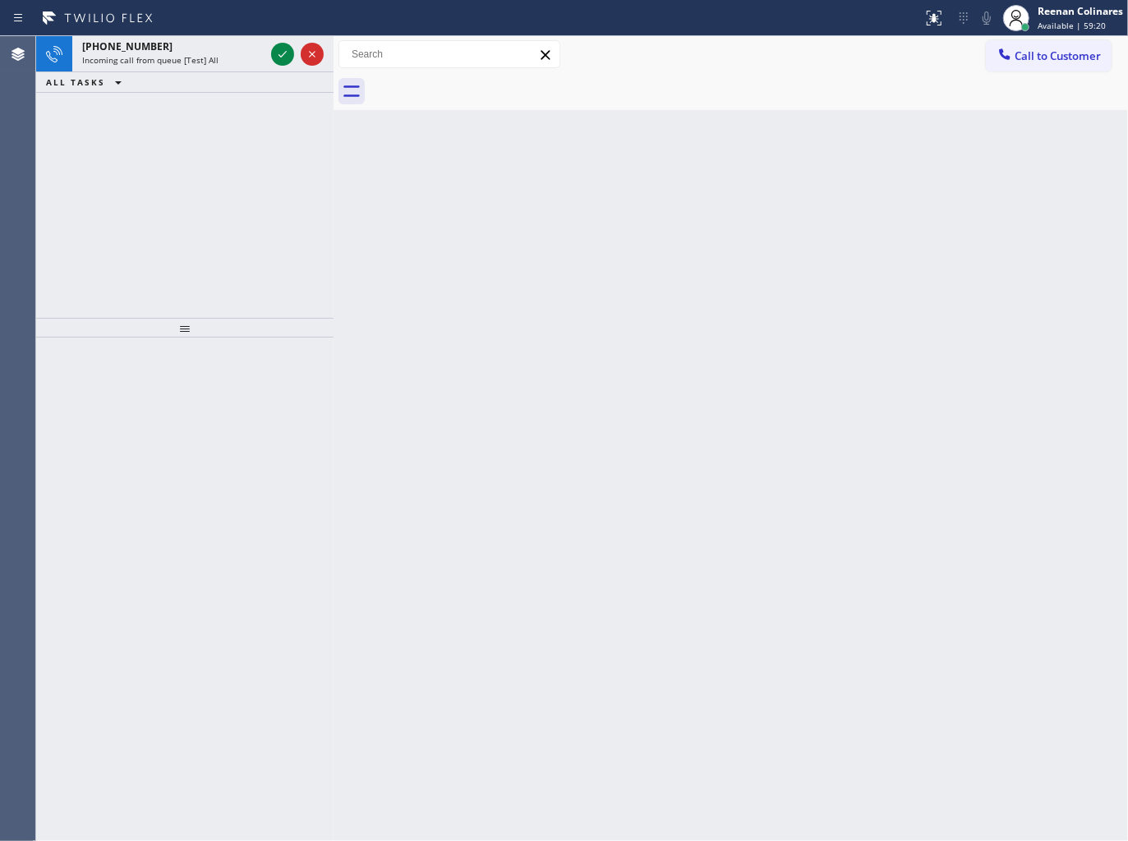
click at [209, 62] on span "Incoming call from queue [Test] All" at bounding box center [150, 59] width 136 height 11
drag, startPoint x: 209, startPoint y: 62, endPoint x: 214, endPoint y: 53, distance: 10.3
click at [211, 55] on span "Incoming call from queue [Test] All" at bounding box center [150, 59] width 136 height 11
click at [240, 125] on div "[PHONE_NUMBER] Incoming call from queue [Test] All ALL TASKS ALL TASKS ACTIVE T…" at bounding box center [184, 177] width 297 height 282
click at [207, 56] on span "Incoming call from queue [Test] All" at bounding box center [150, 59] width 136 height 11
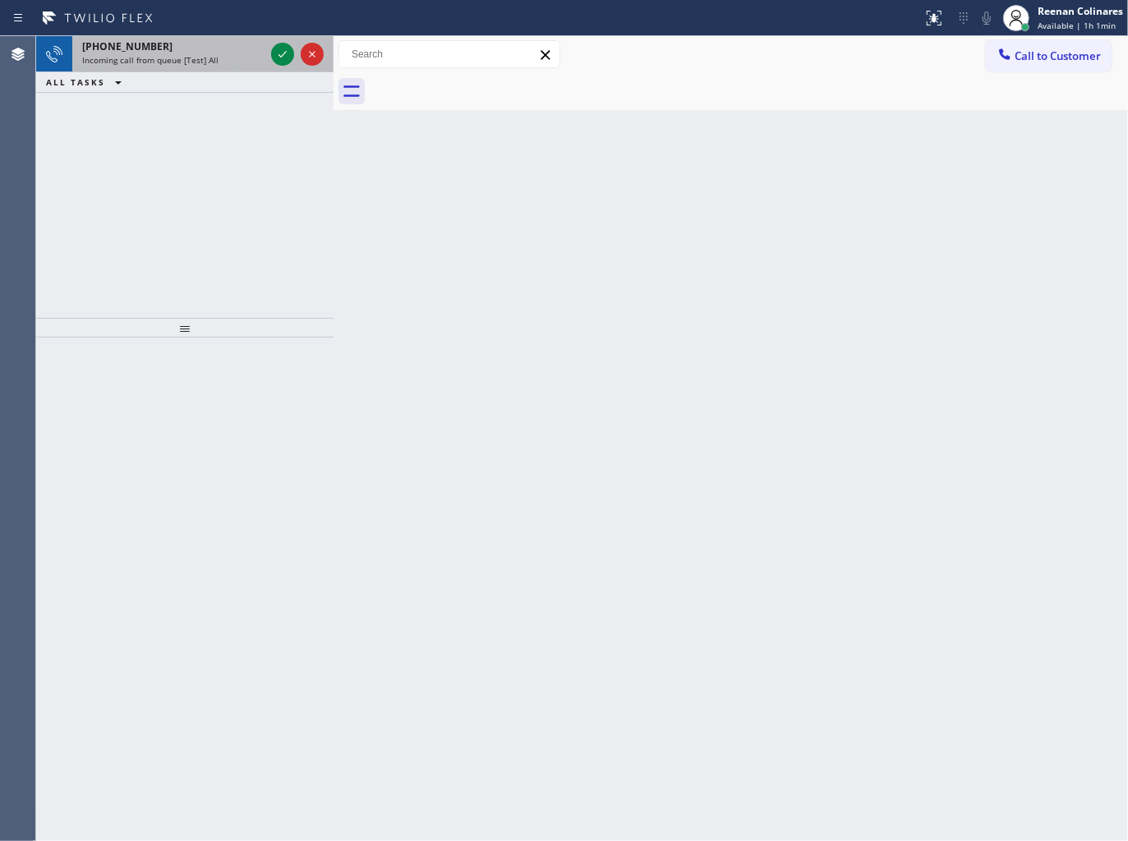
click at [251, 59] on div "Incoming call from queue [Test] All" at bounding box center [173, 59] width 182 height 11
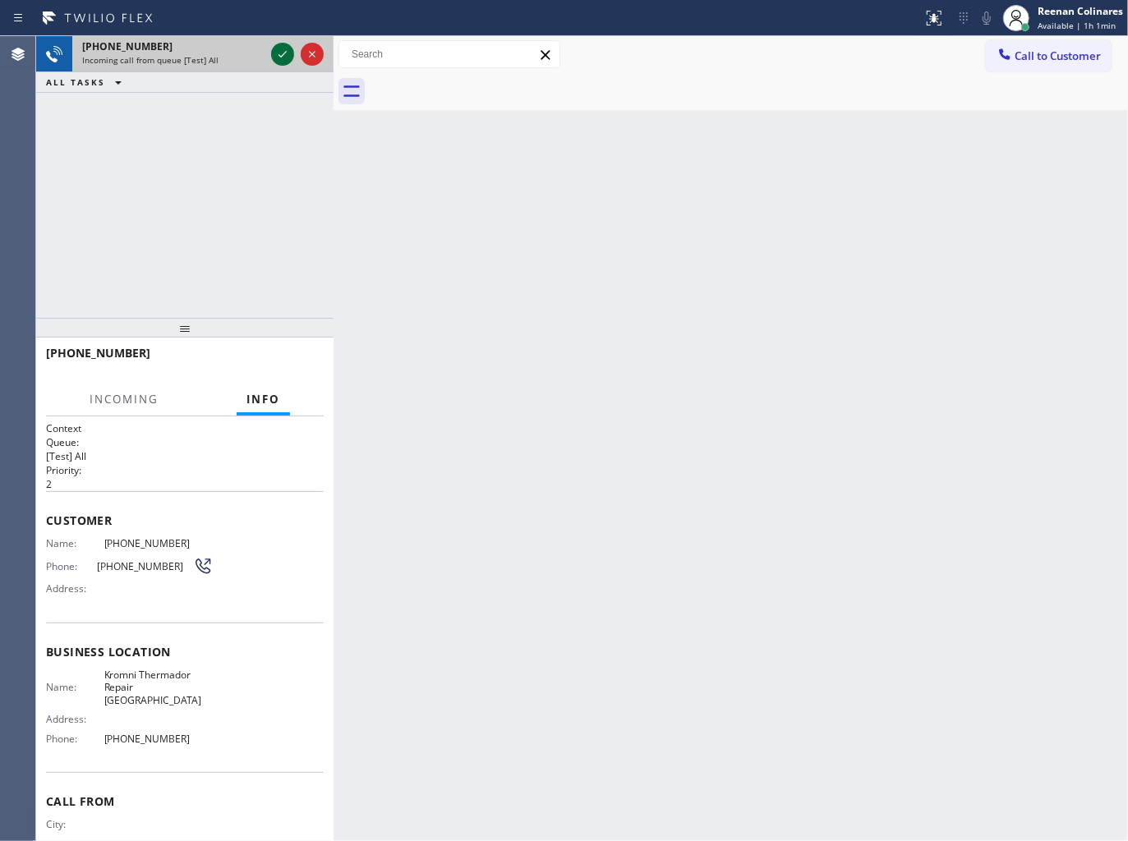
click at [280, 55] on icon at bounding box center [282, 54] width 8 height 7
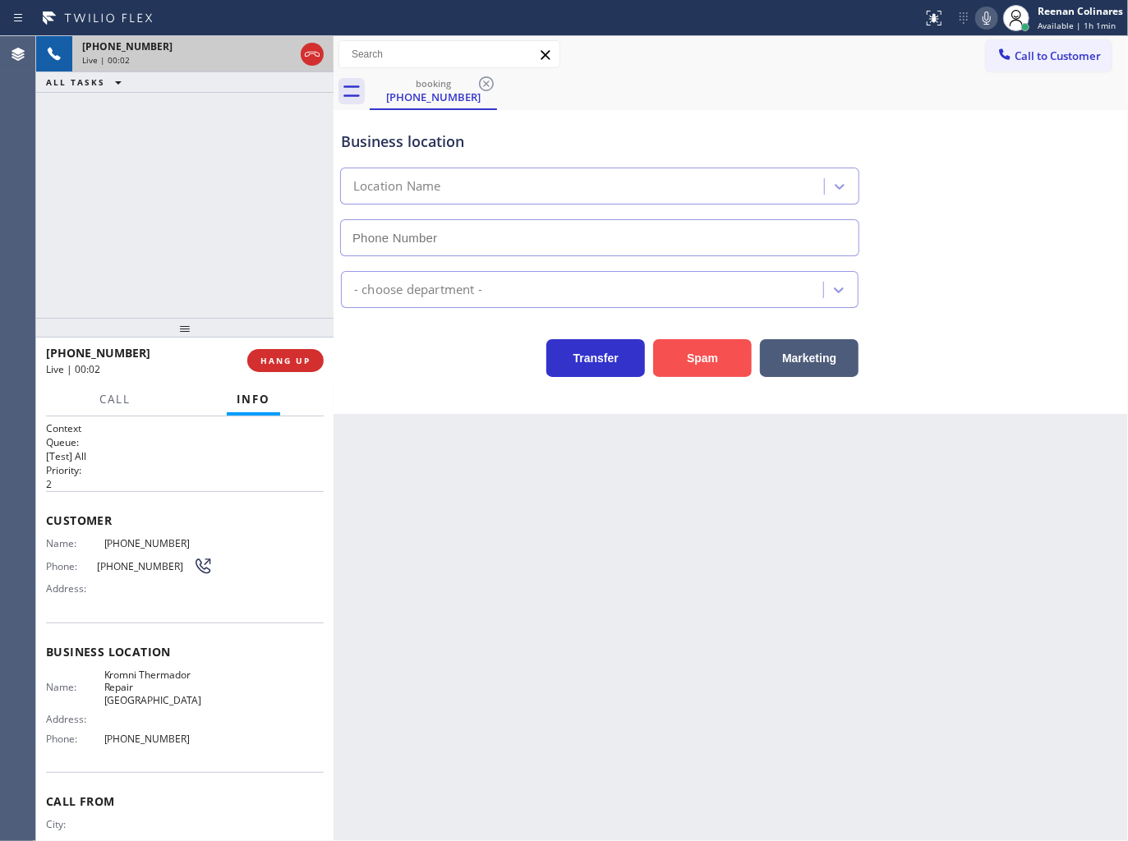
type input "[PHONE_NUMBER]"
click at [987, 22] on icon at bounding box center [987, 18] width 20 height 20
click at [987, 21] on icon at bounding box center [987, 18] width 20 height 20
click at [986, 15] on icon at bounding box center [987, 18] width 20 height 20
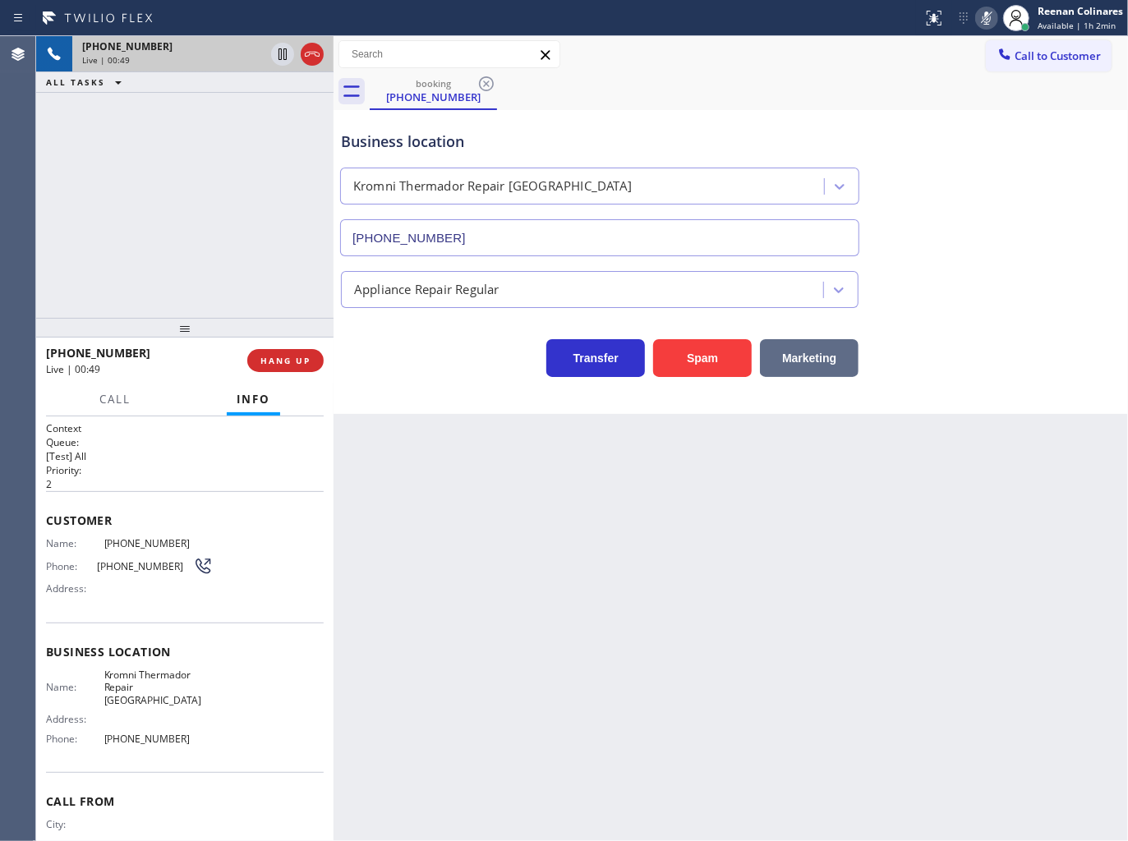
click at [784, 356] on button "Marketing" at bounding box center [809, 358] width 99 height 38
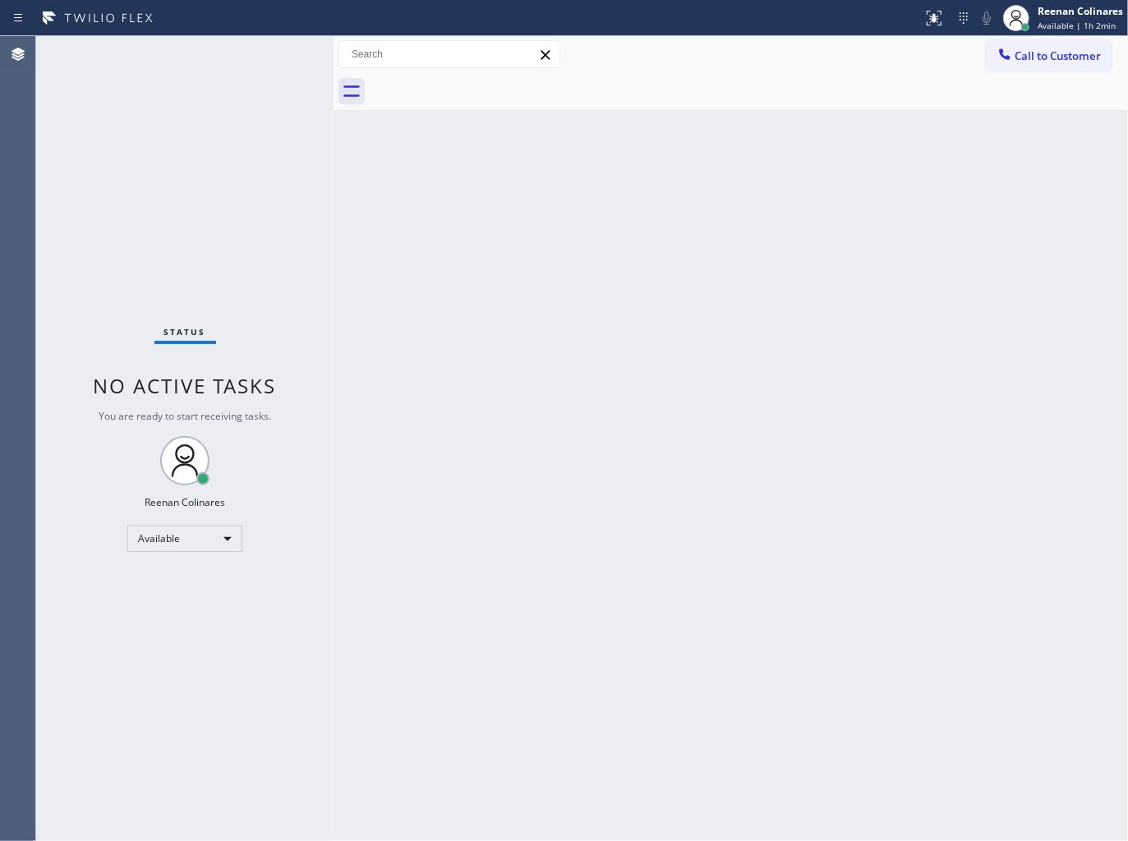
click at [917, 178] on div "Back to Dashboard Change Sender ID Customers Technicians Select a contact Outbo…" at bounding box center [730, 438] width 794 height 805
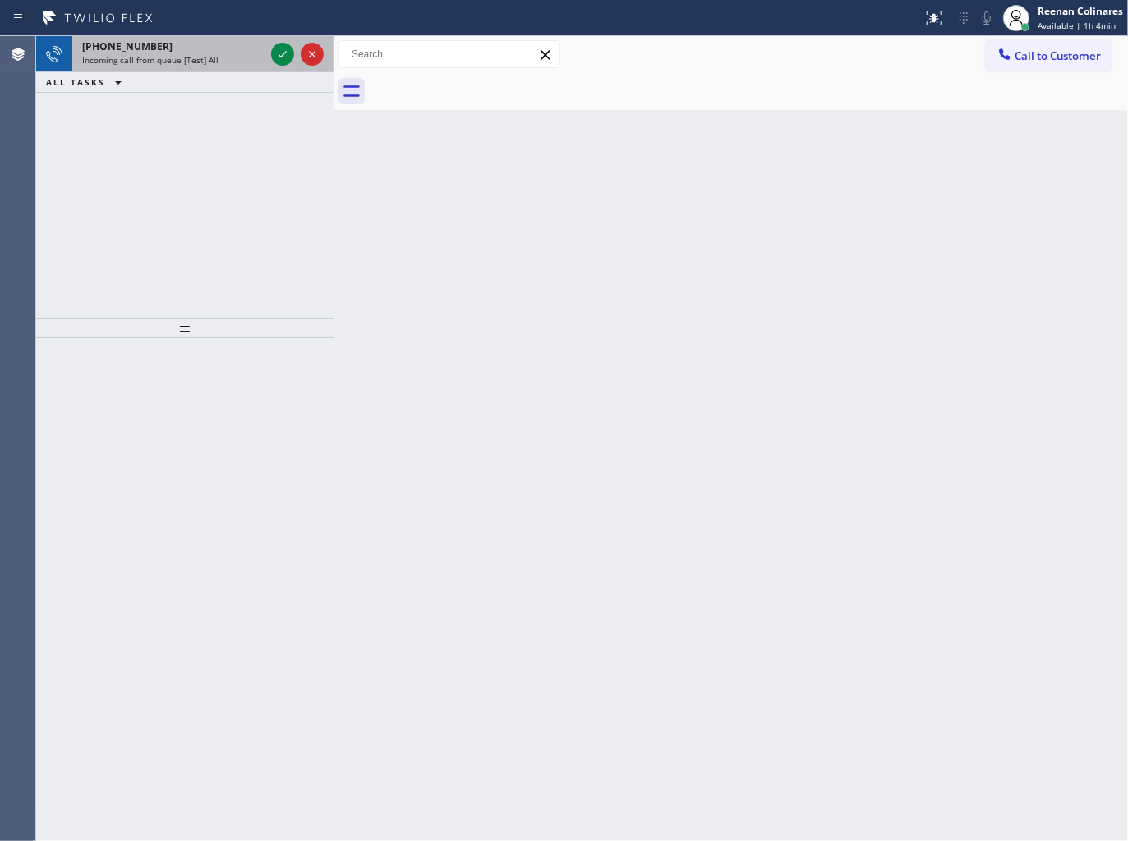
click at [199, 57] on span "Incoming call from queue [Test] All" at bounding box center [150, 59] width 136 height 11
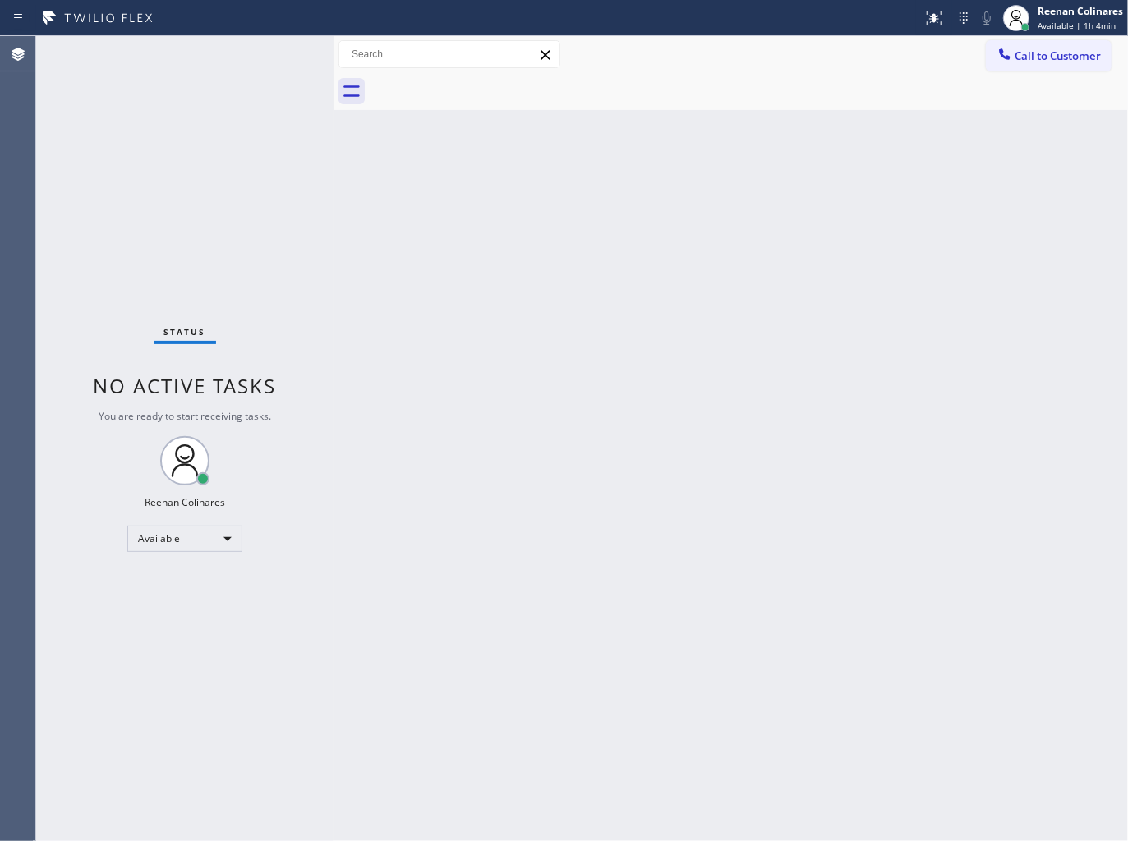
click at [251, 57] on div "Status No active tasks You are ready to start receiving tasks. Reenan Colinares…" at bounding box center [184, 438] width 297 height 805
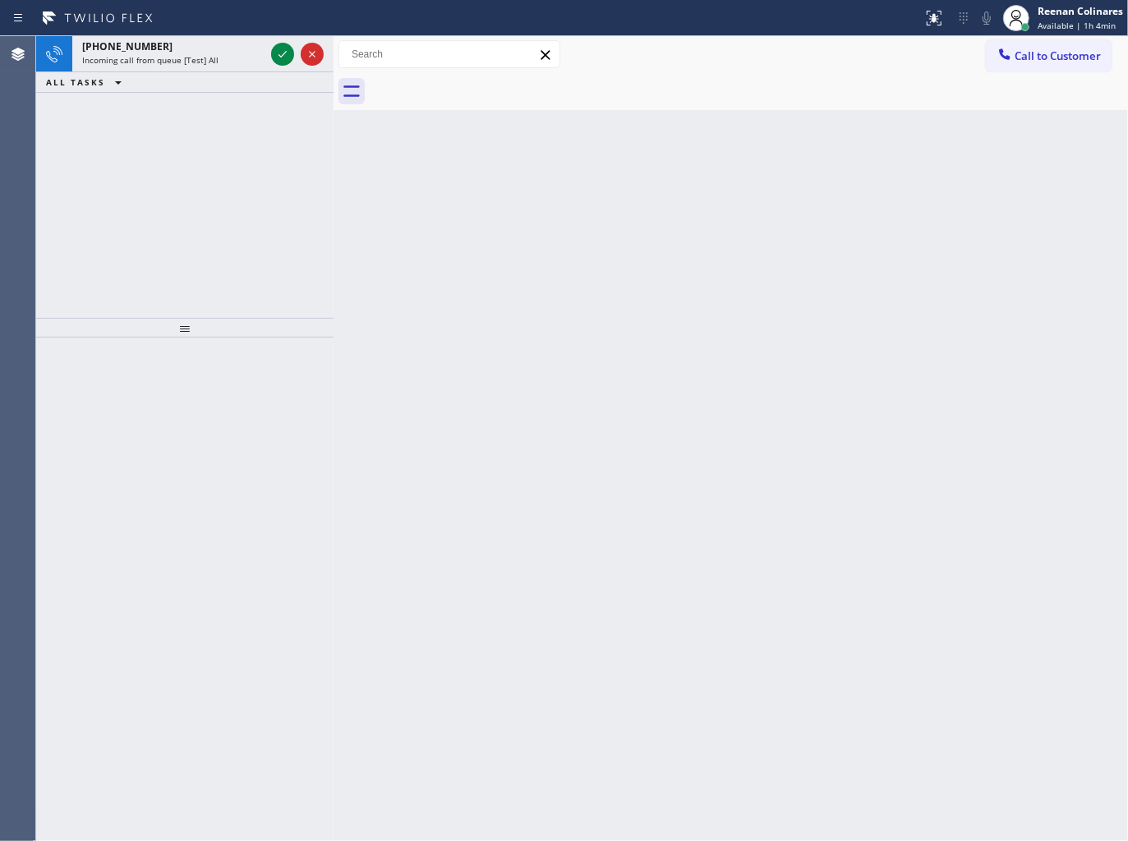
click at [251, 57] on div "Incoming call from queue [Test] All" at bounding box center [173, 59] width 182 height 11
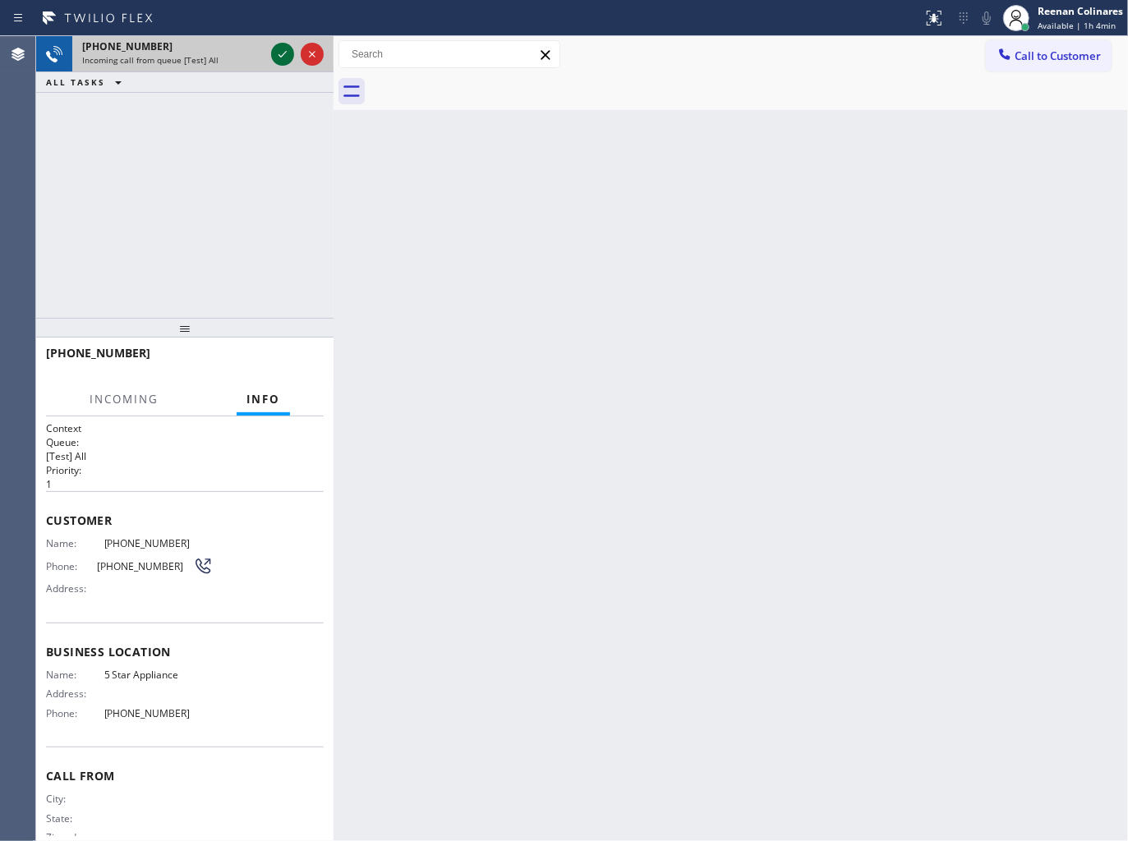
click at [280, 55] on icon at bounding box center [282, 54] width 8 height 7
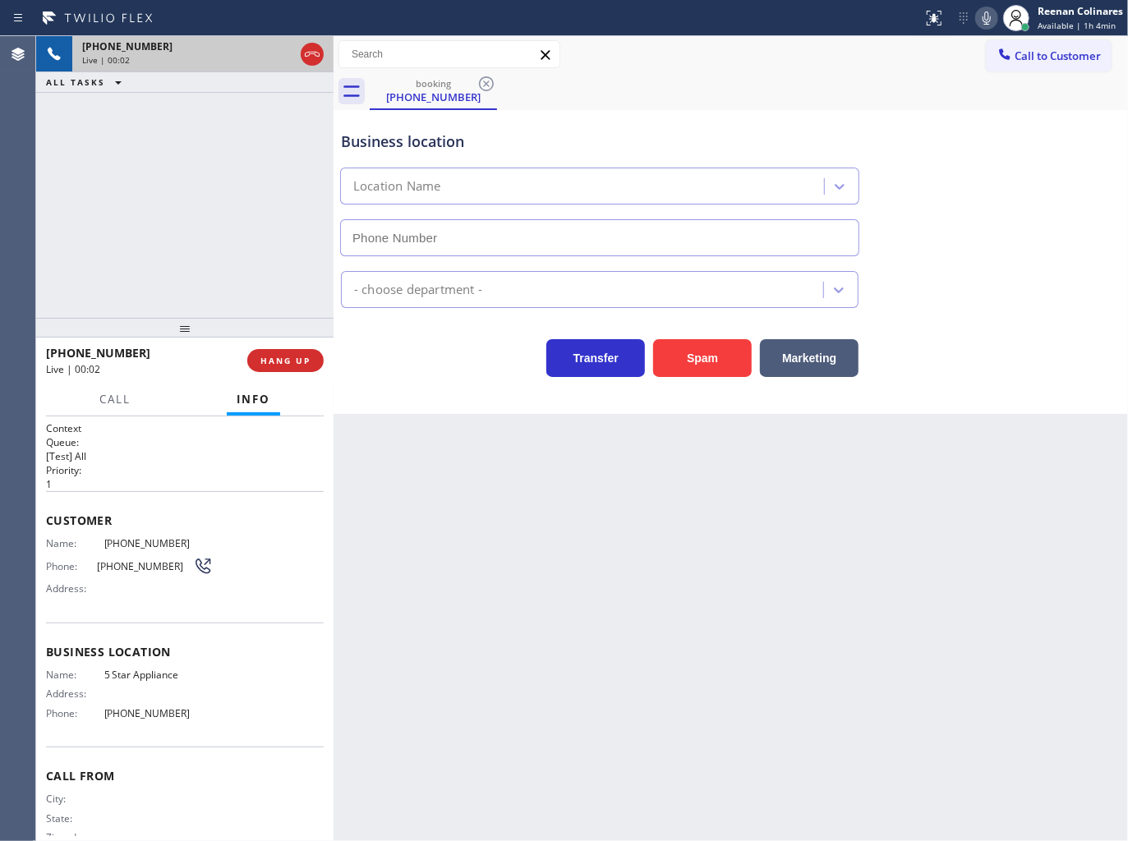
type input "[PHONE_NUMBER]"
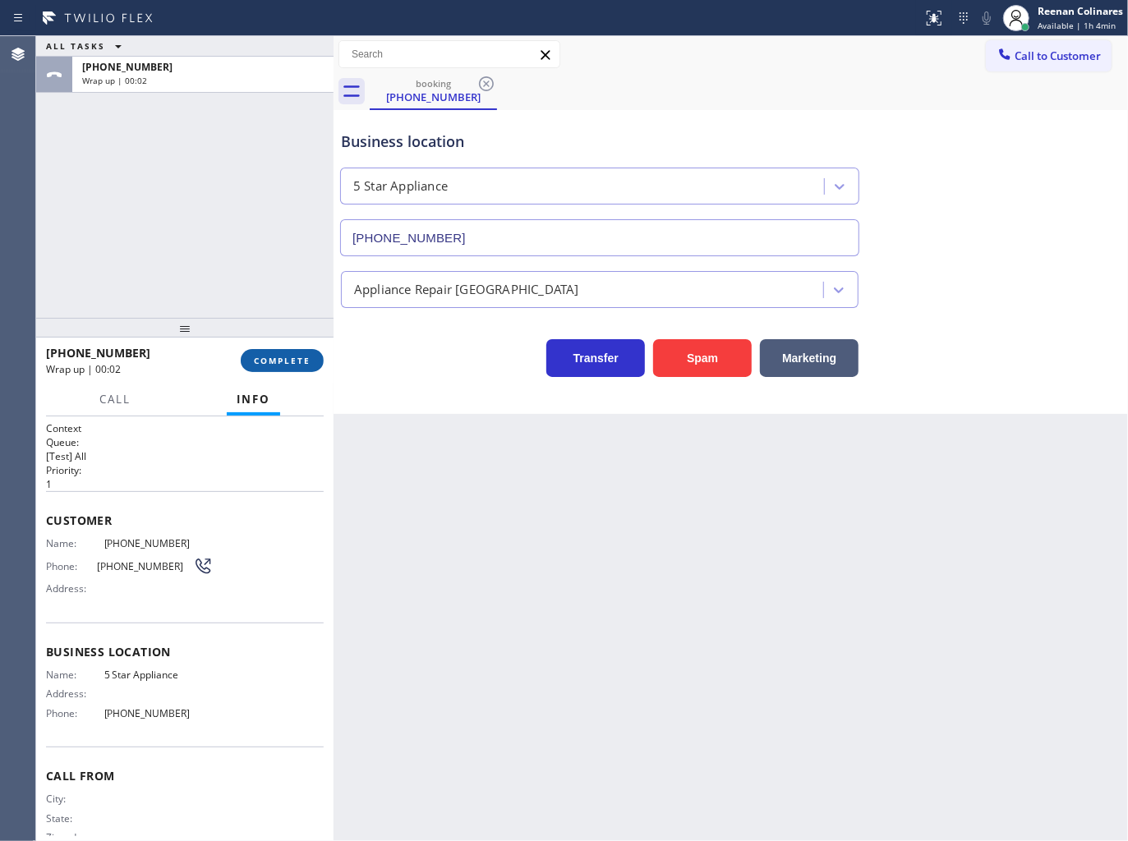
click at [299, 357] on span "COMPLETE" at bounding box center [282, 360] width 57 height 11
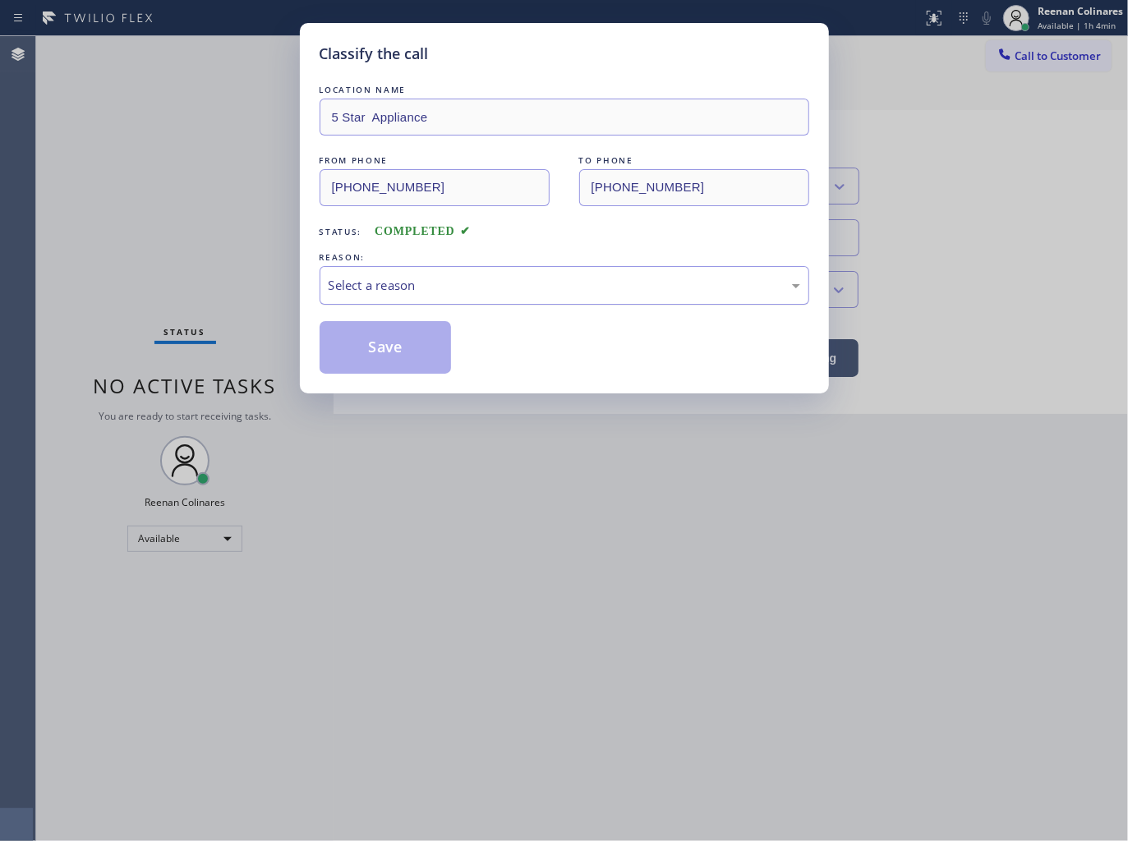
click at [406, 289] on div "Select a reason" at bounding box center [564, 285] width 471 height 19
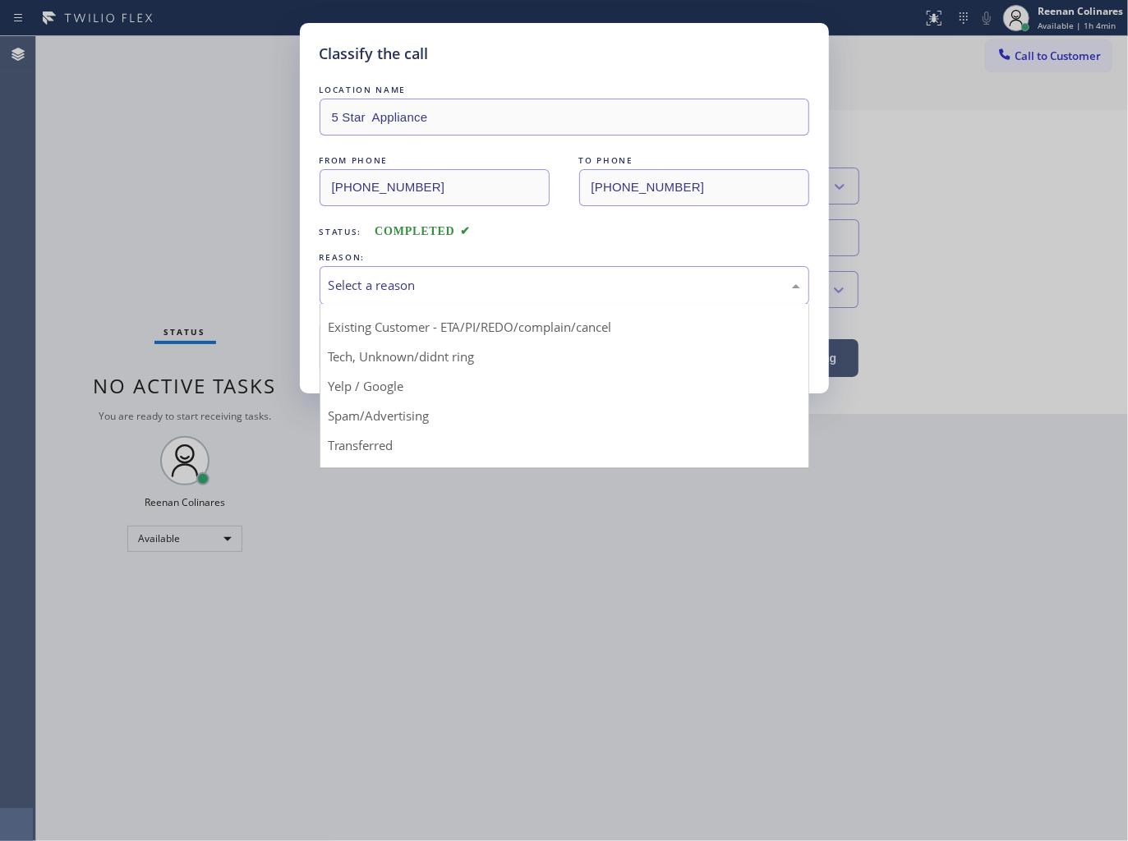
scroll to position [103, 0]
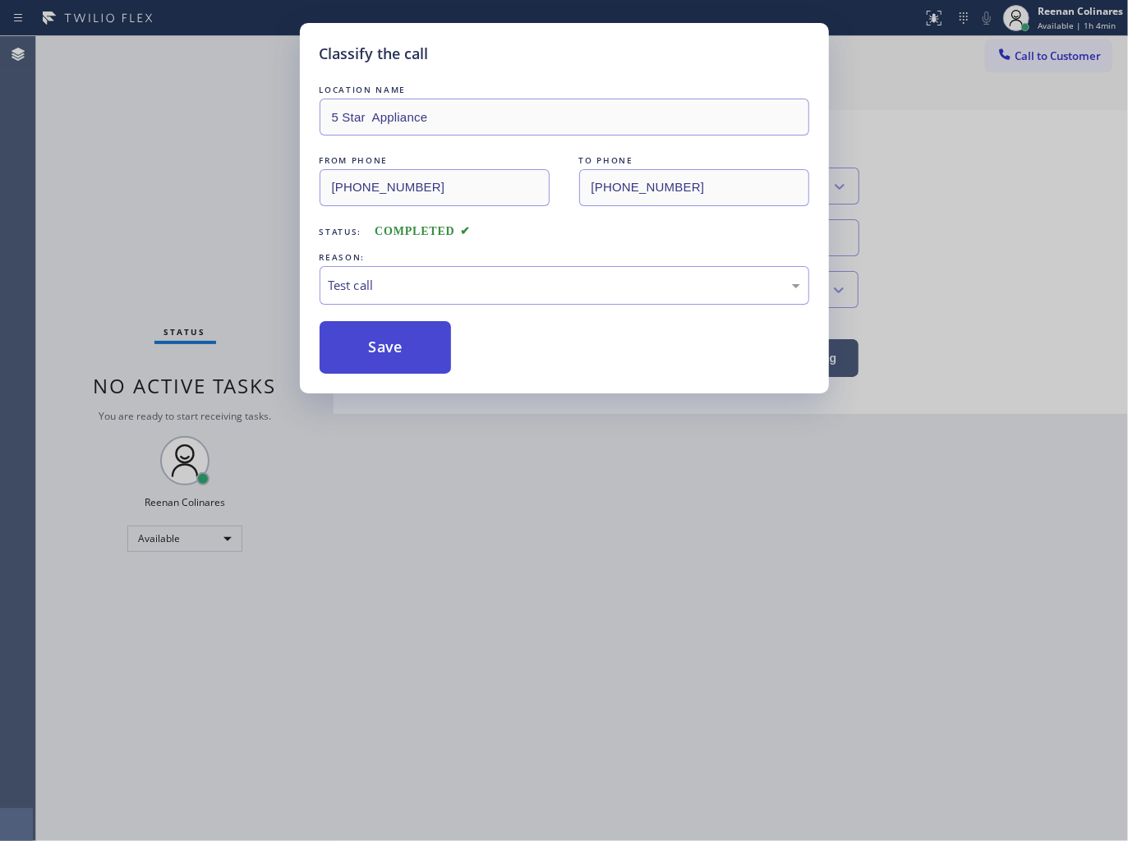
click at [343, 362] on button "Save" at bounding box center [386, 347] width 132 height 53
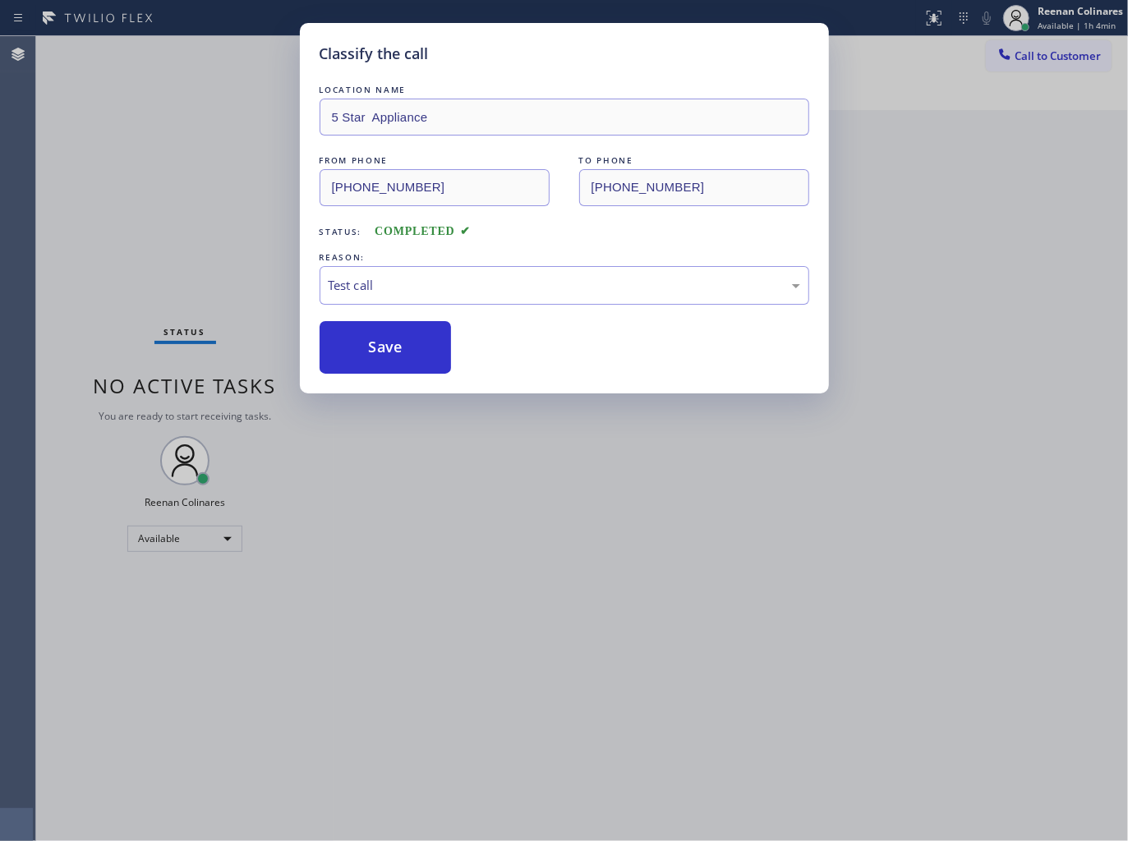
click at [183, 289] on div "Classify the call LOCATION NAME 5 Star Appliance FROM PHONE [PHONE_NUMBER] TO P…" at bounding box center [564, 420] width 1128 height 841
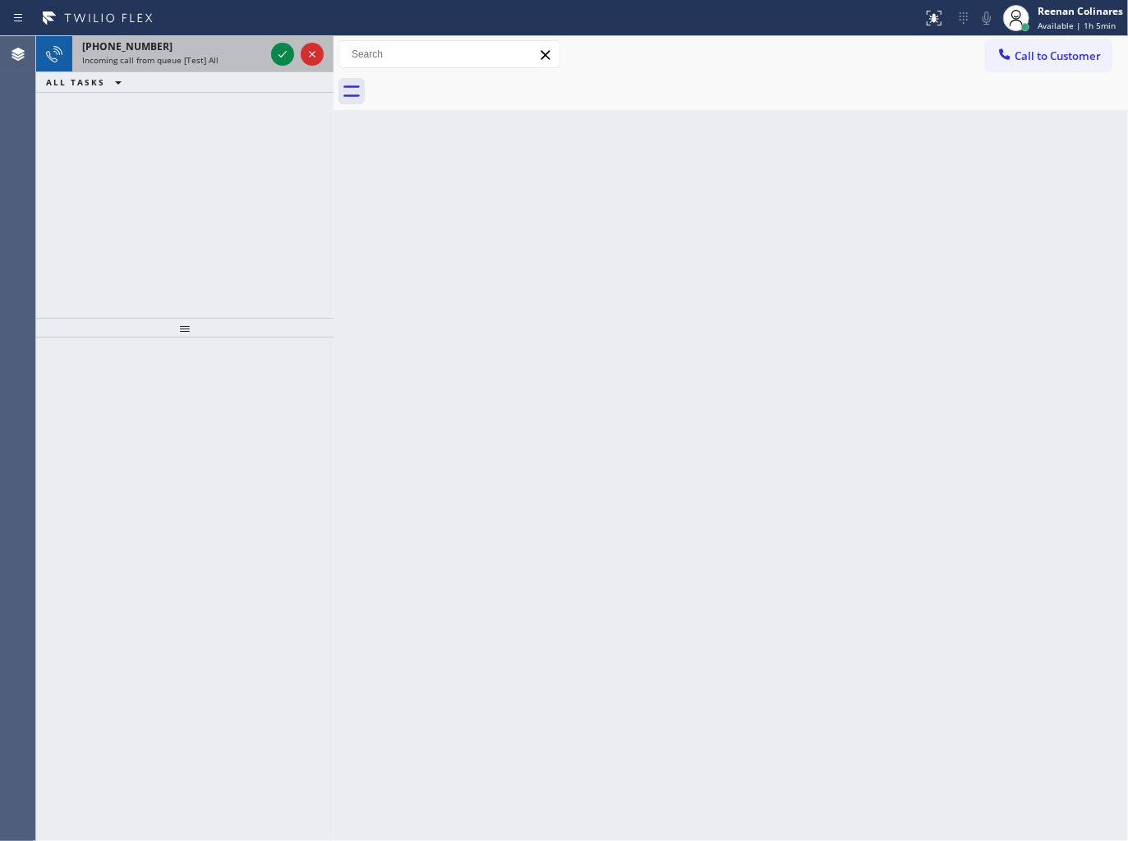
click at [190, 54] on span "Incoming call from queue [Test] All" at bounding box center [150, 59] width 136 height 11
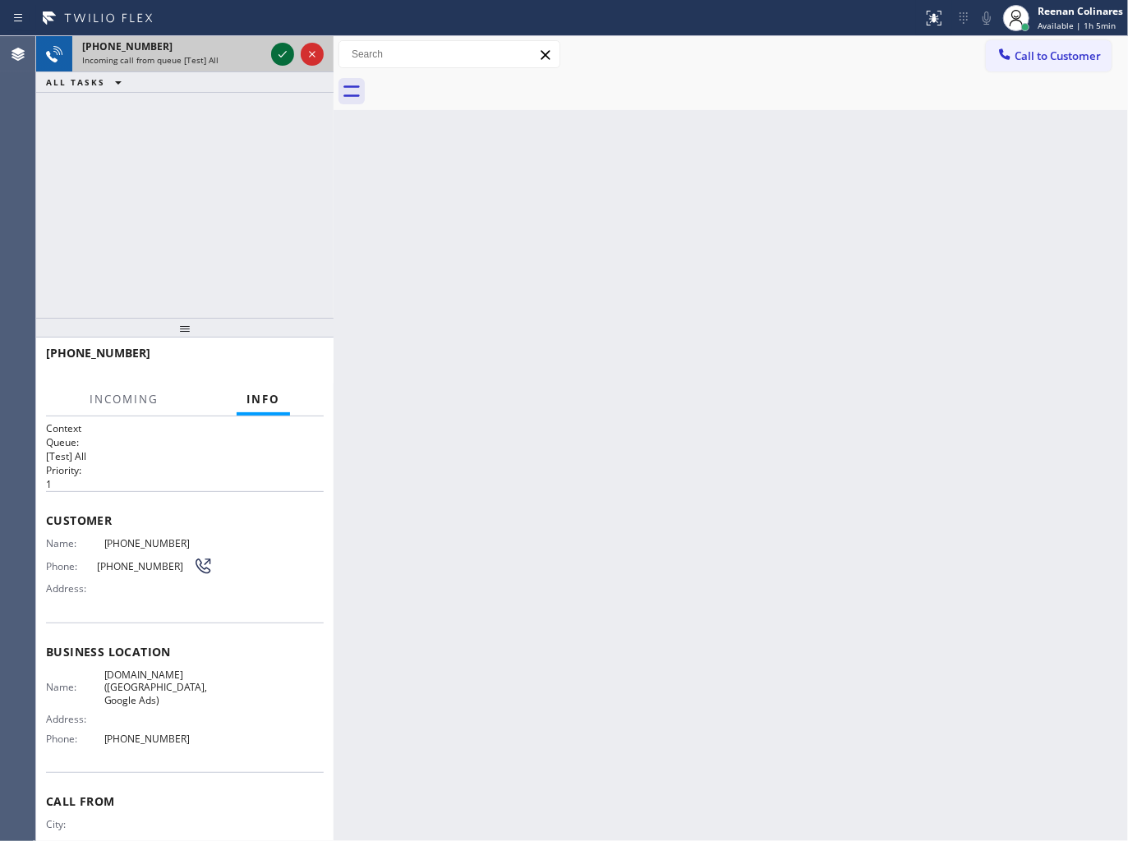
click at [278, 51] on icon at bounding box center [283, 54] width 20 height 20
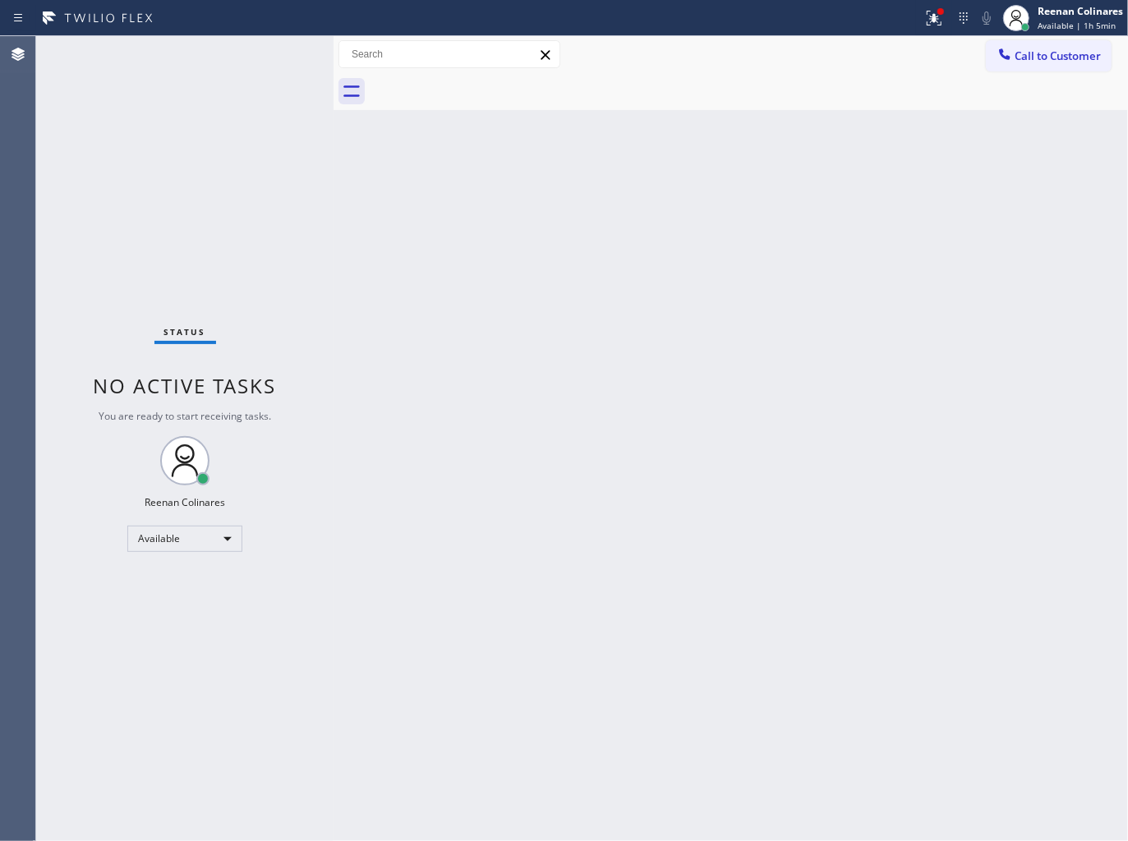
click at [333, 170] on div at bounding box center [333, 438] width 0 height 805
click at [940, 20] on icon at bounding box center [934, 18] width 20 height 20
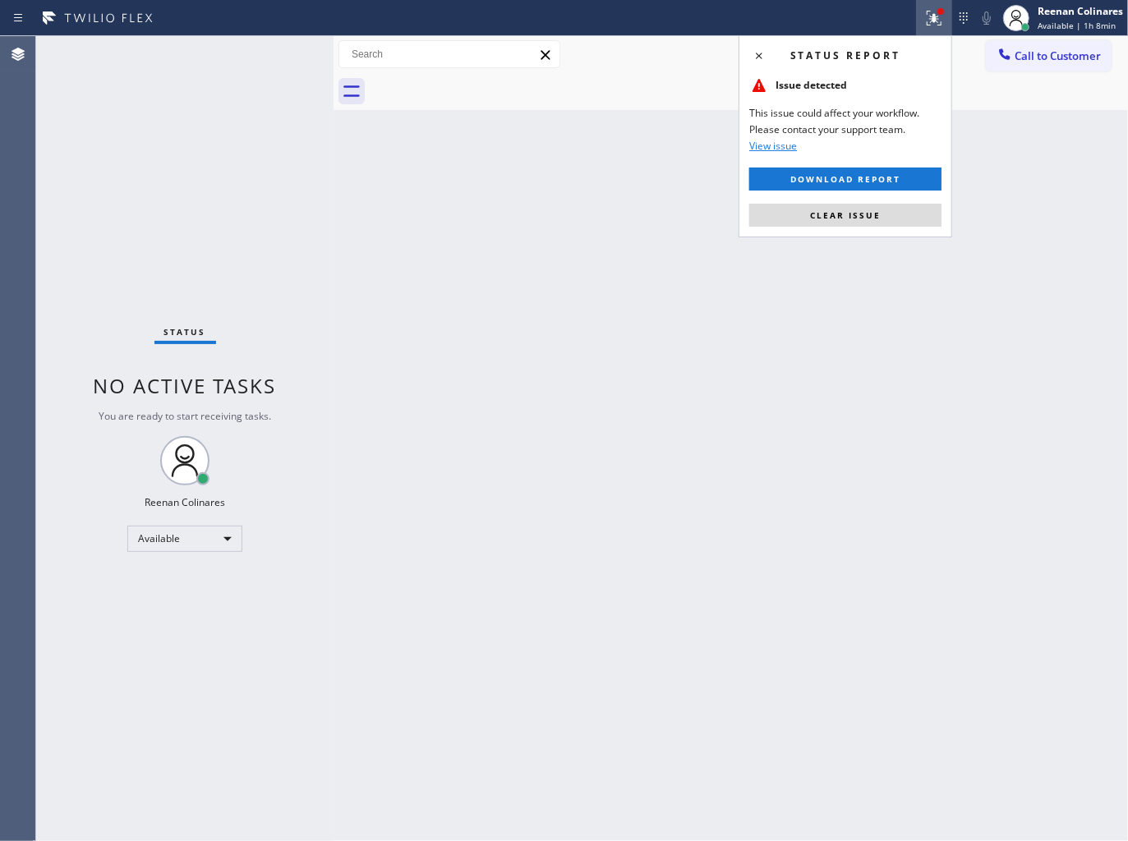
click at [836, 215] on span "Clear issue" at bounding box center [845, 214] width 71 height 11
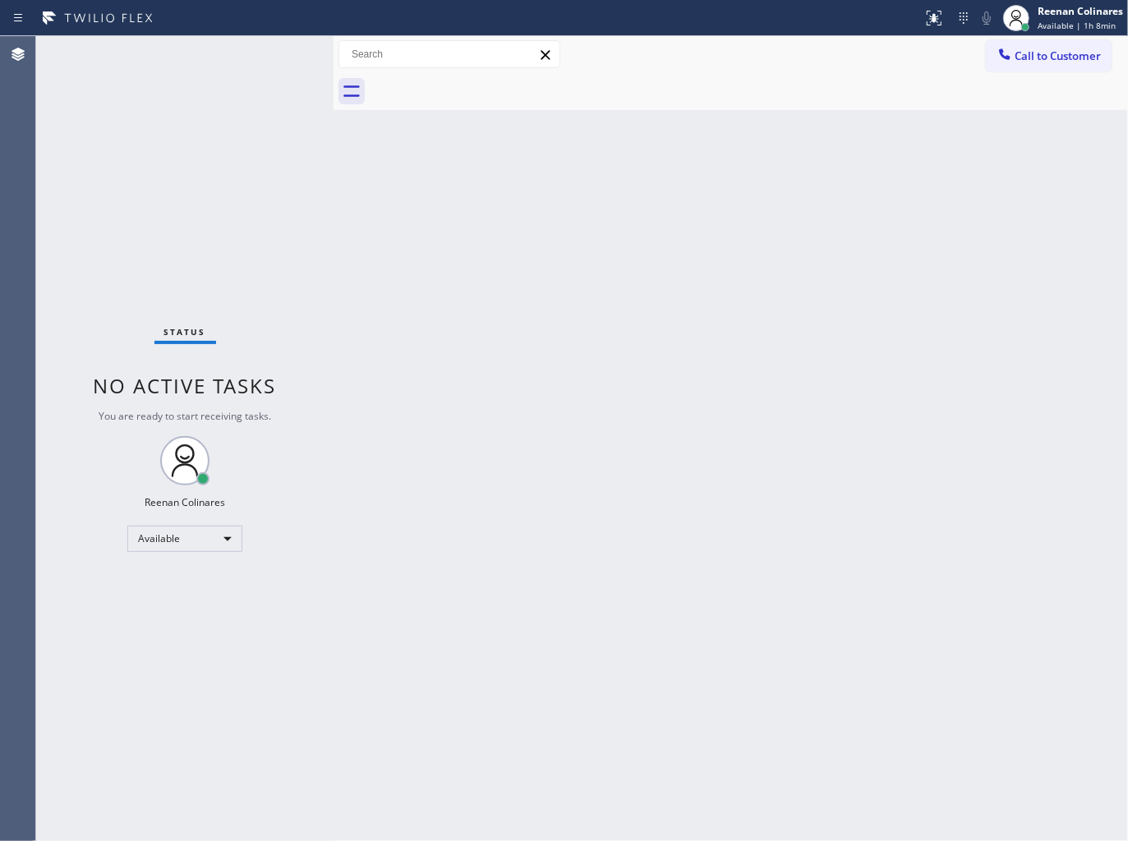
drag, startPoint x: 693, startPoint y: 222, endPoint x: 668, endPoint y: 191, distance: 40.3
click at [690, 216] on div "Back to Dashboard Change Sender ID Customers Technicians Select a contact Outbo…" at bounding box center [730, 438] width 794 height 805
click at [695, 161] on div "Back to Dashboard Change Sender ID Customers Technicians Select a contact Outbo…" at bounding box center [730, 438] width 794 height 805
click at [789, 202] on div "Back to Dashboard Change Sender ID Customers Technicians Select a contact Outbo…" at bounding box center [730, 438] width 794 height 805
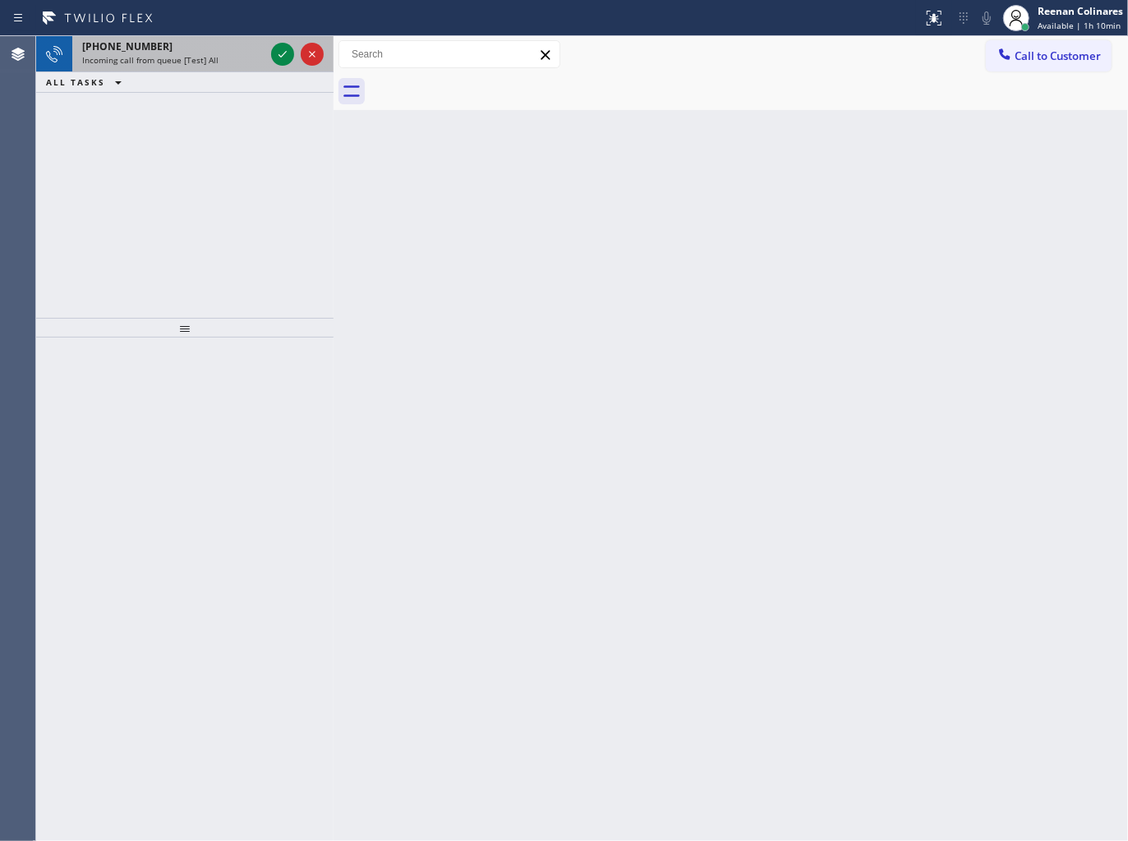
click at [208, 47] on div "[PHONE_NUMBER]" at bounding box center [173, 46] width 182 height 14
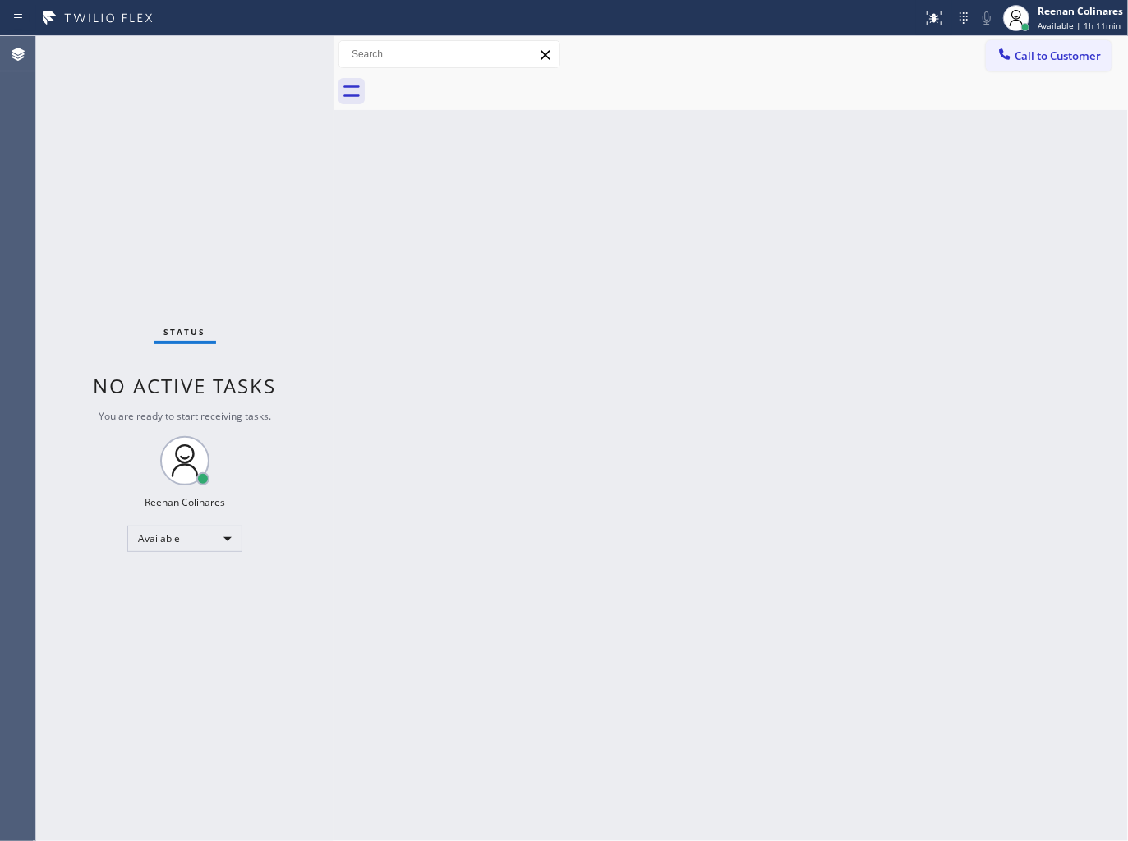
click at [168, 54] on div "Status No active tasks You are ready to start receiving tasks. Reenan Colinares…" at bounding box center [184, 438] width 297 height 805
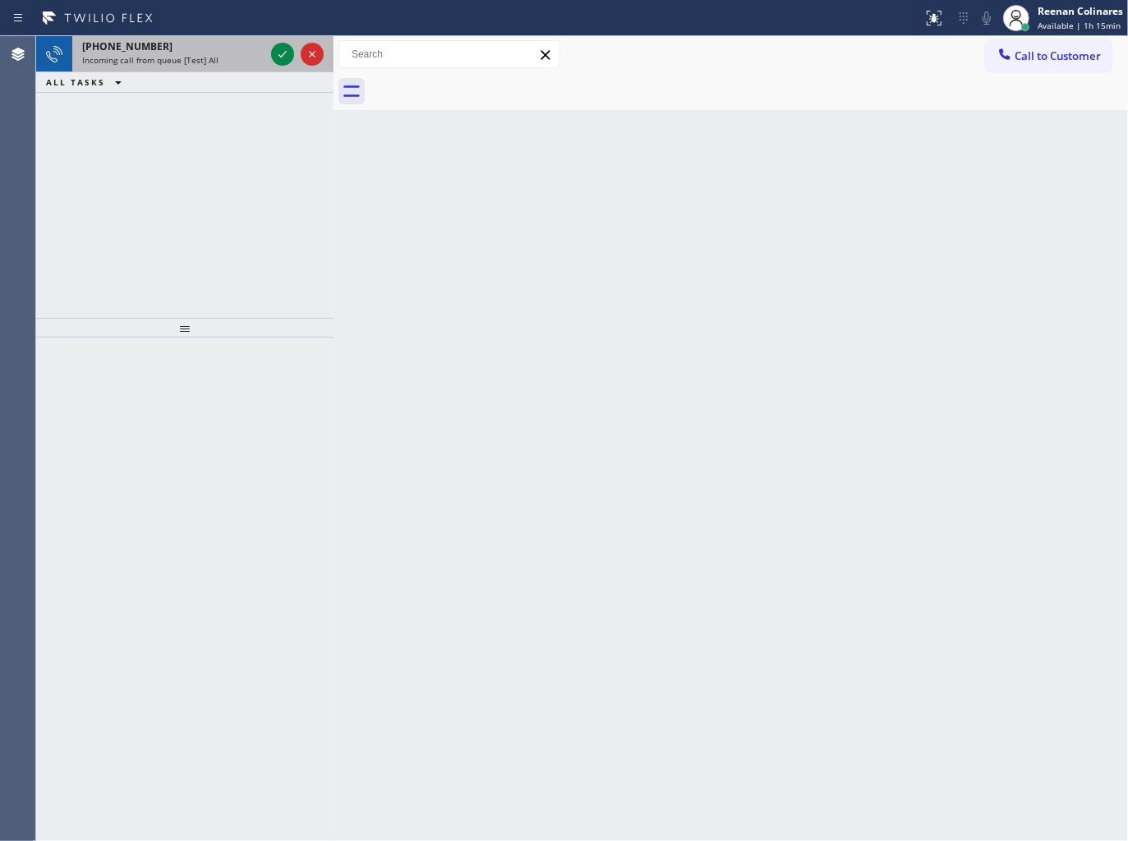
click at [203, 58] on span "Incoming call from queue [Test] All" at bounding box center [150, 59] width 136 height 11
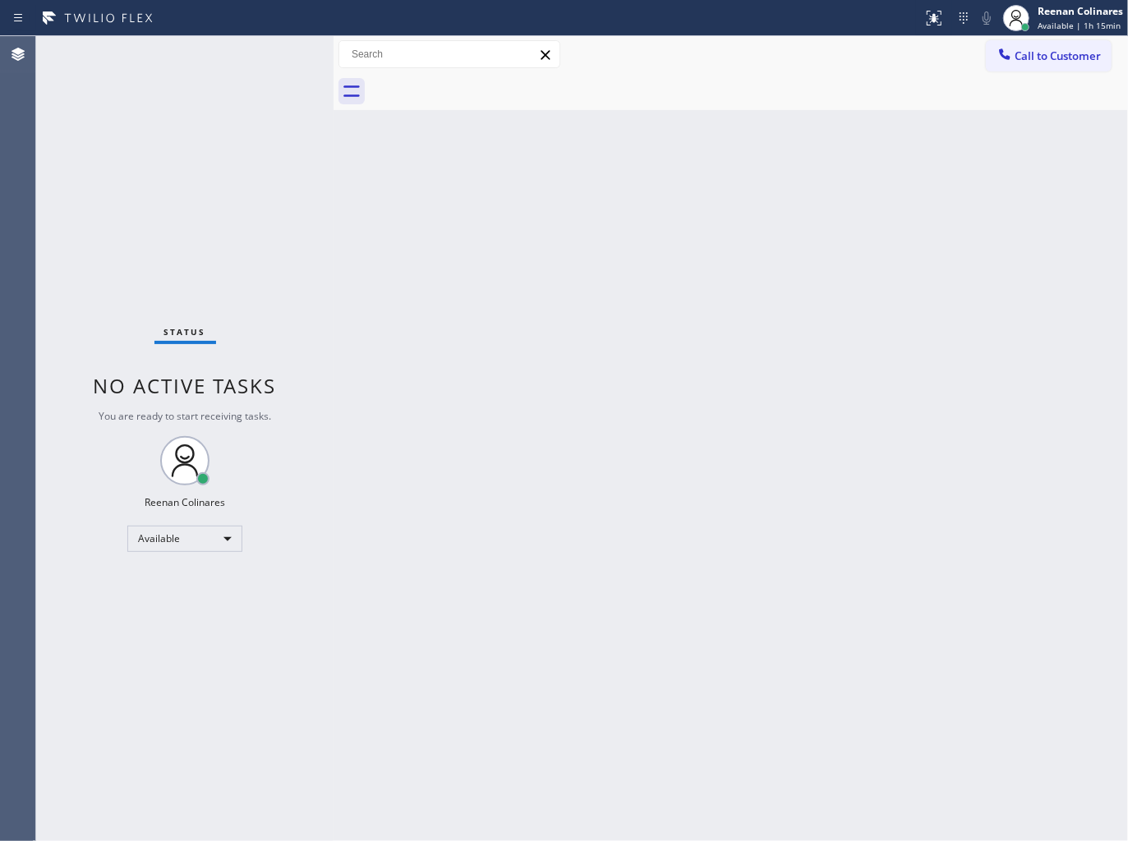
click at [245, 63] on div "Status No active tasks You are ready to start receiving tasks. Reenan Colinares…" at bounding box center [184, 438] width 297 height 805
click at [1057, 30] on span "Available | 1h 20min" at bounding box center [1078, 25] width 83 height 11
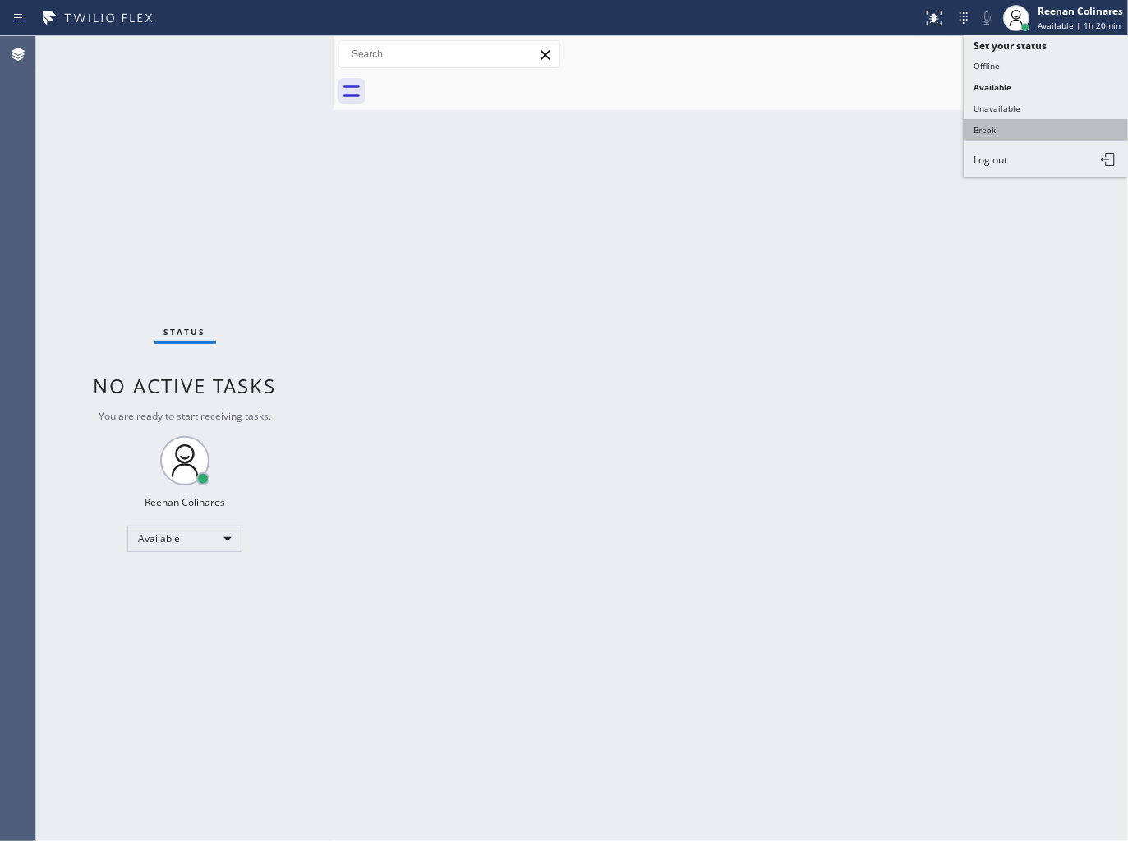
click at [990, 132] on button "Break" at bounding box center [1045, 129] width 164 height 21
